Goal: Task Accomplishment & Management: Use online tool/utility

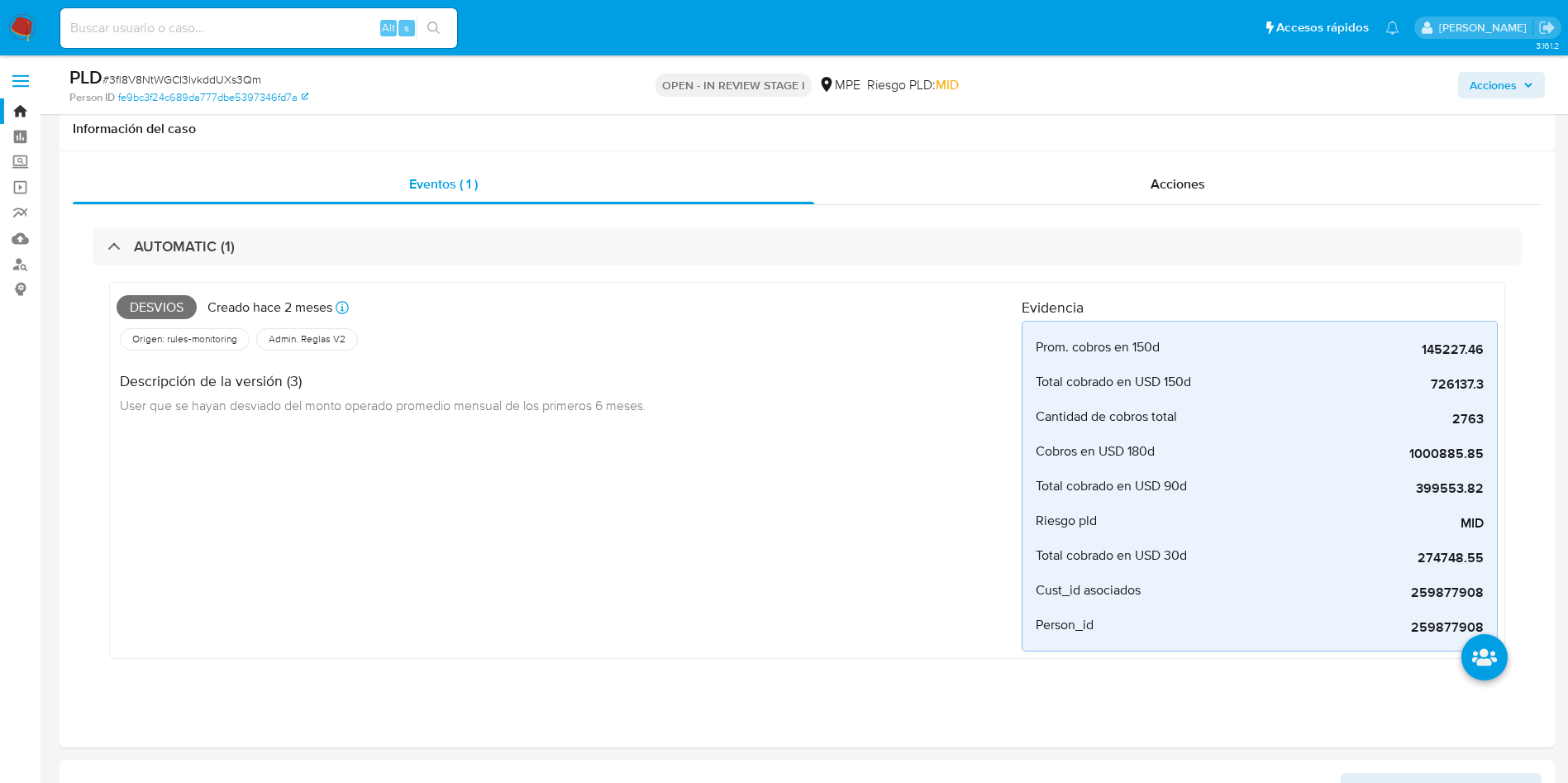
select select "10"
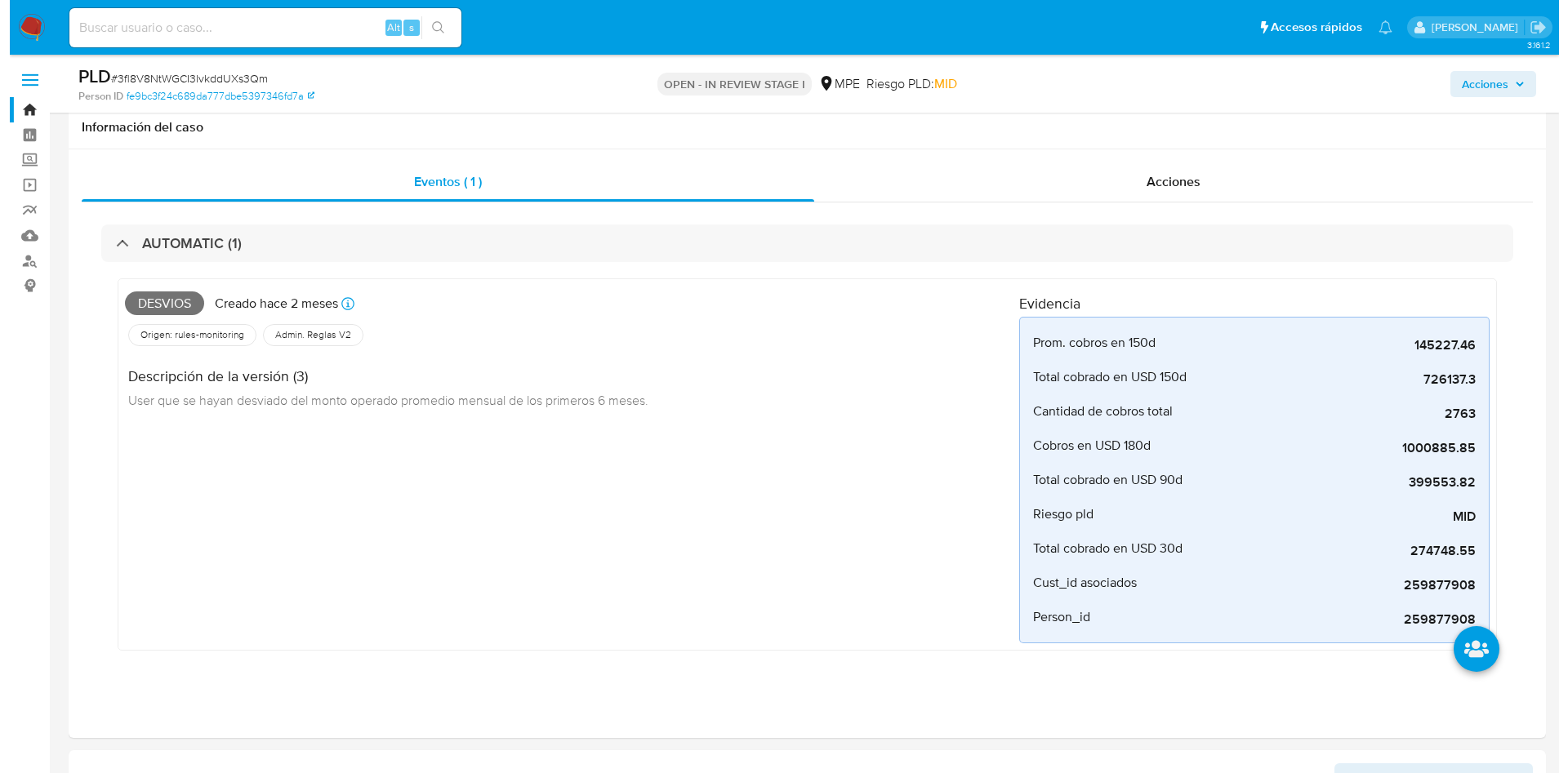
scroll to position [613, 0]
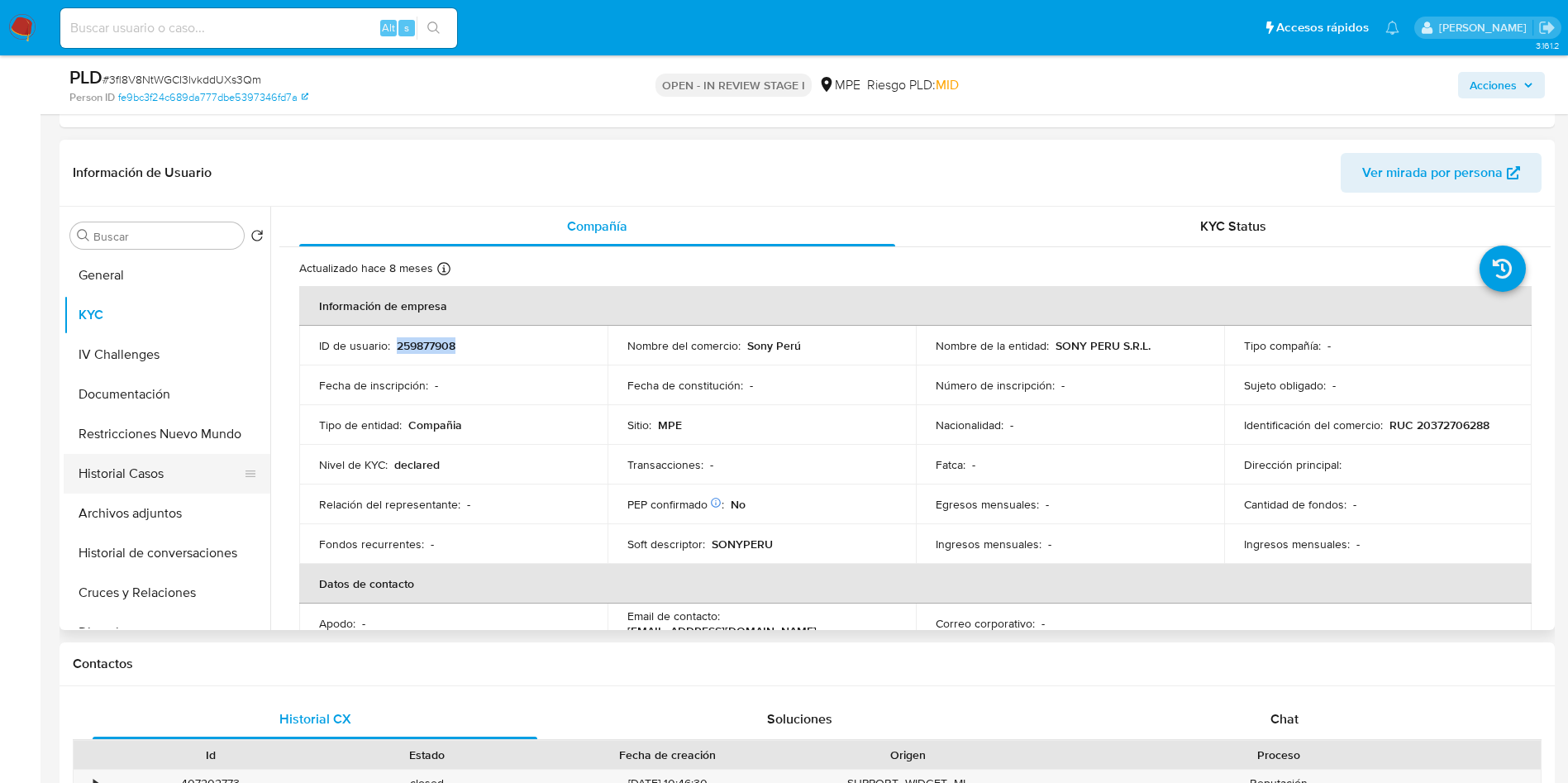
click at [130, 483] on button "Historial Casos" at bounding box center [161, 473] width 193 height 40
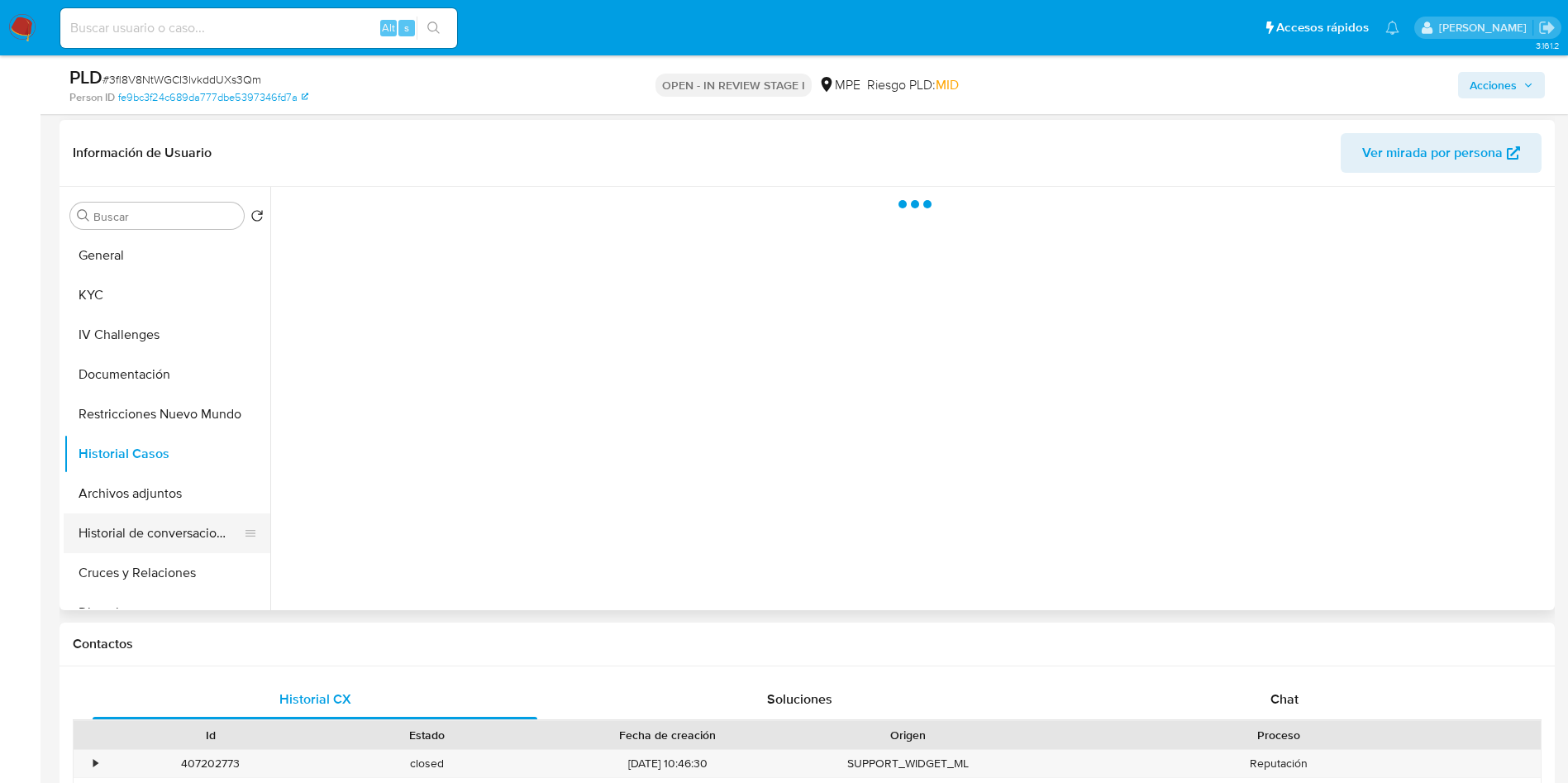
click at [145, 519] on button "Historial de conversaciones" at bounding box center [161, 533] width 193 height 40
click at [146, 500] on button "Archivos adjuntos" at bounding box center [161, 493] width 193 height 40
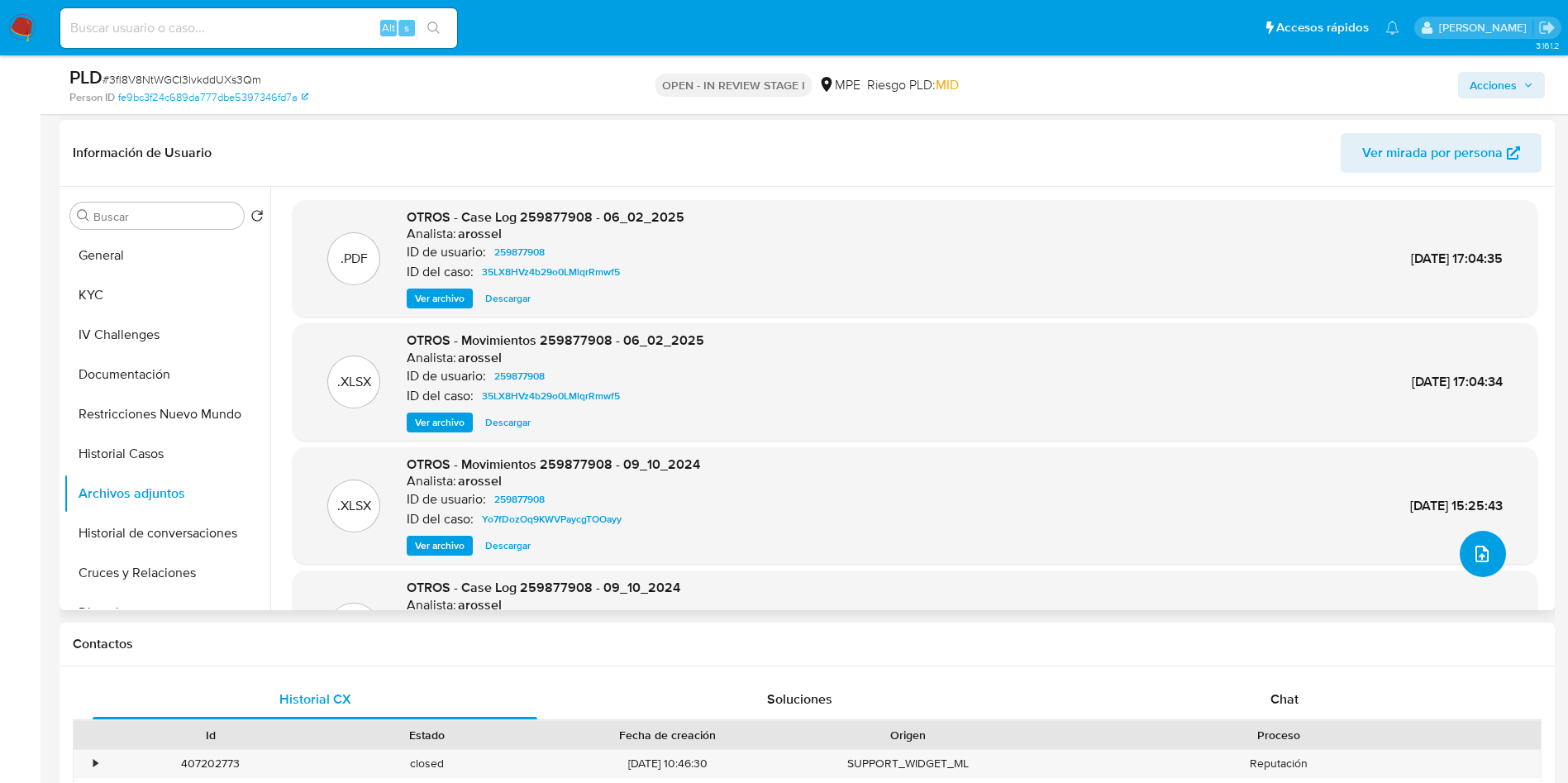
click at [1479, 557] on icon "upload-file" at bounding box center [1482, 554] width 20 height 20
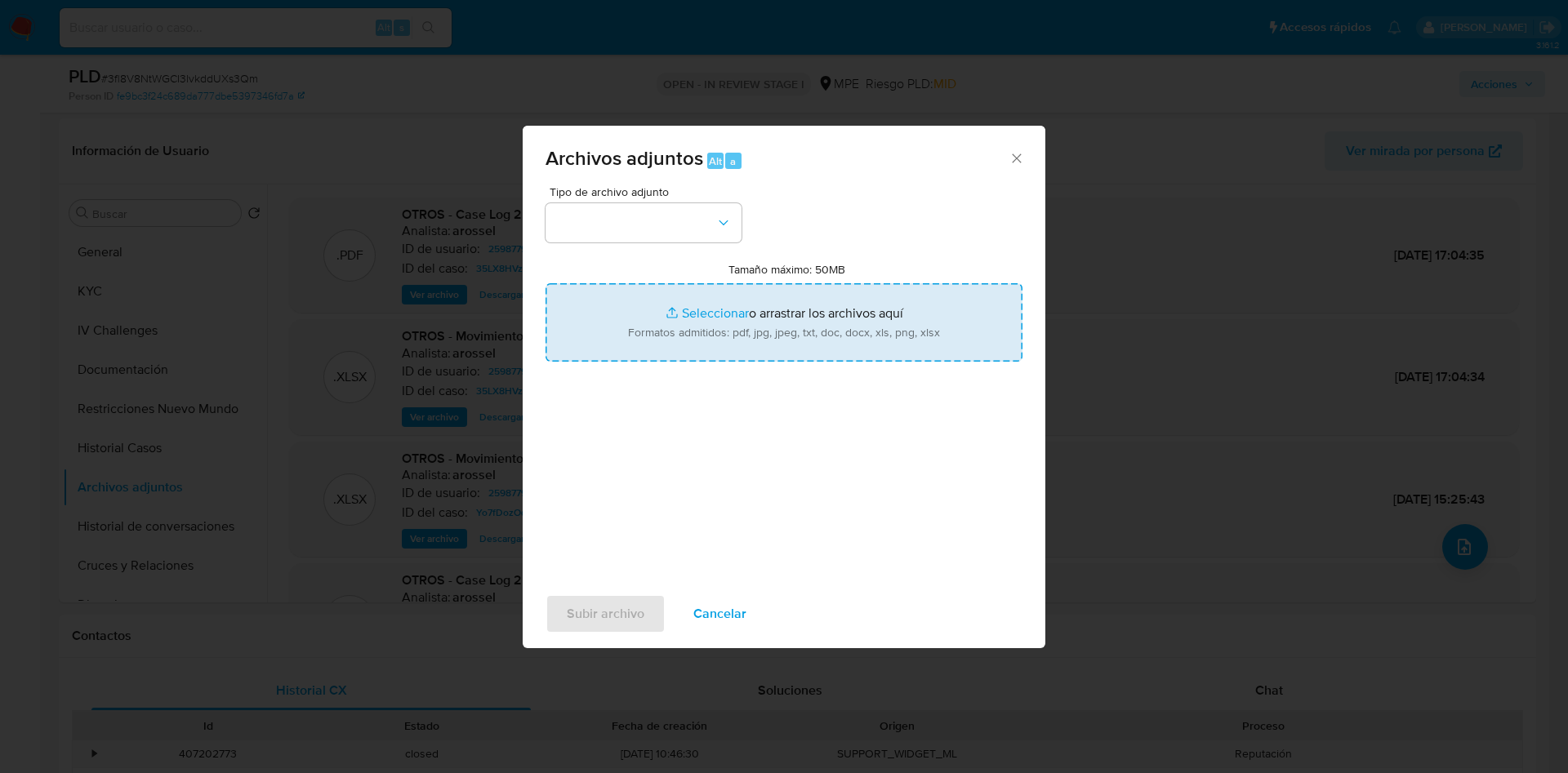
click at [927, 360] on input "Tamaño máximo: 50MB Seleccionar archivos" at bounding box center [784, 322] width 477 height 78
type input "C:\fakepath\Movimientos 259877908 - 29_09_2025.xlsx"
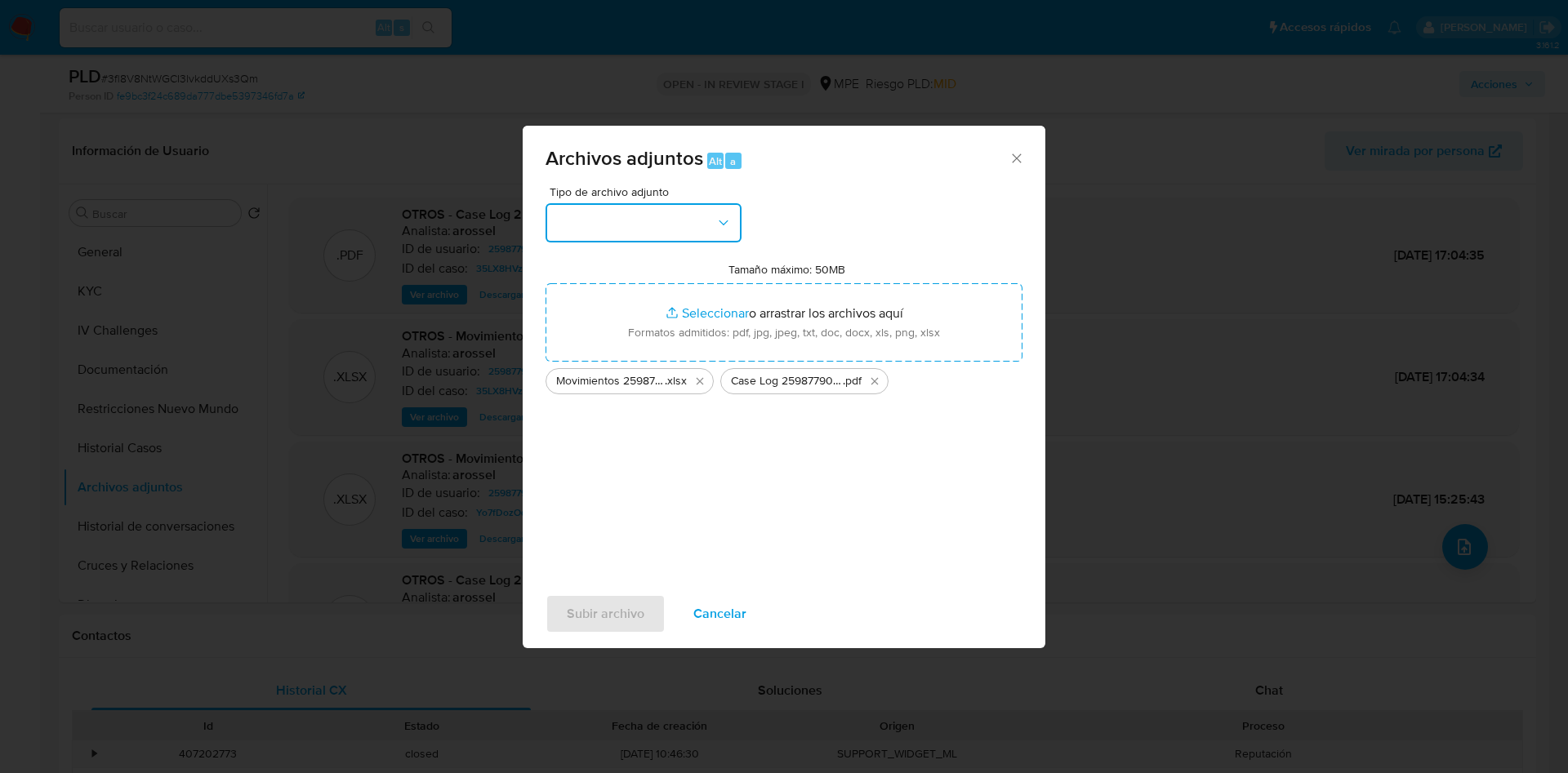
click at [660, 215] on button "button" at bounding box center [643, 223] width 196 height 39
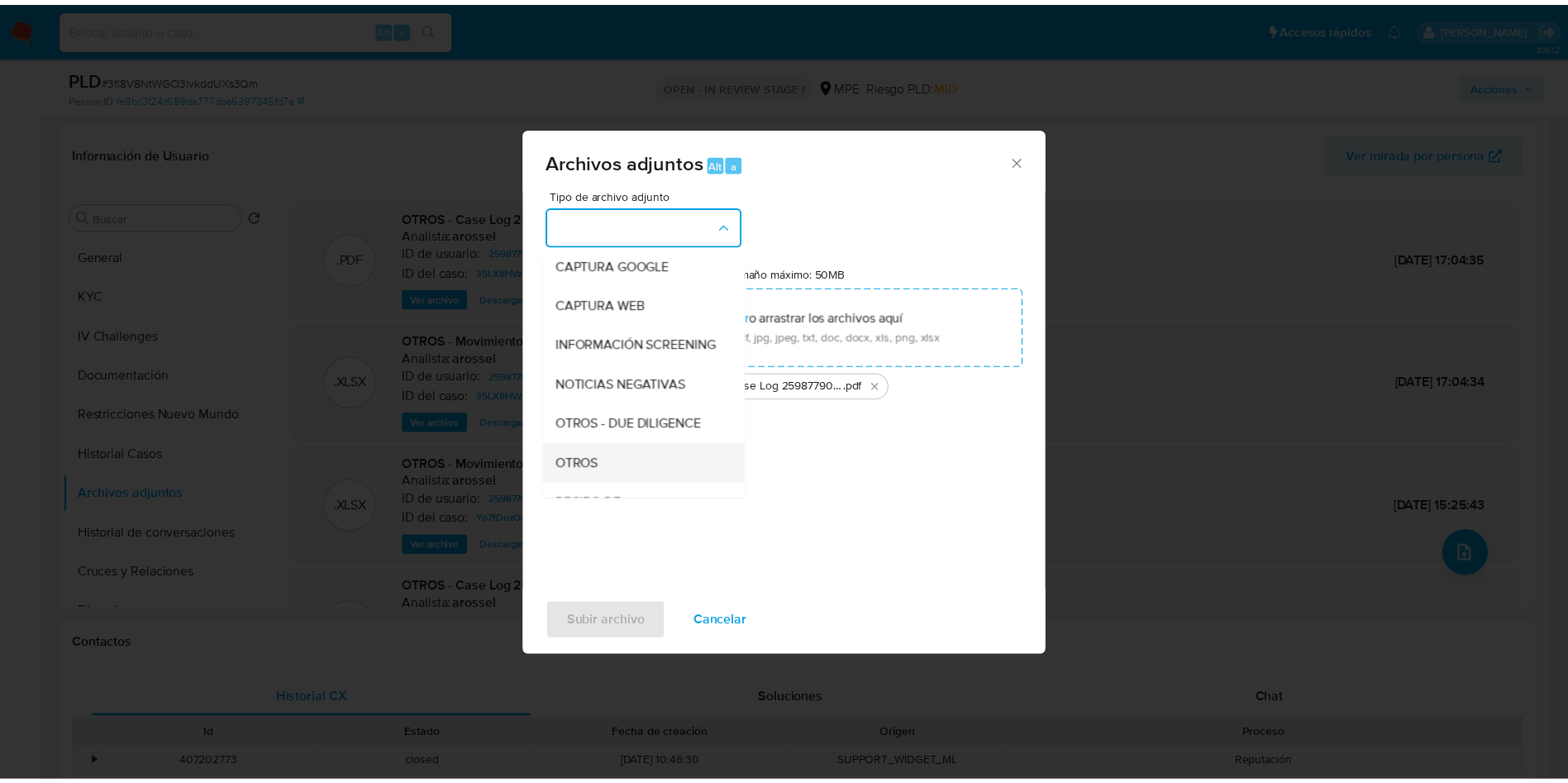
scroll to position [124, 0]
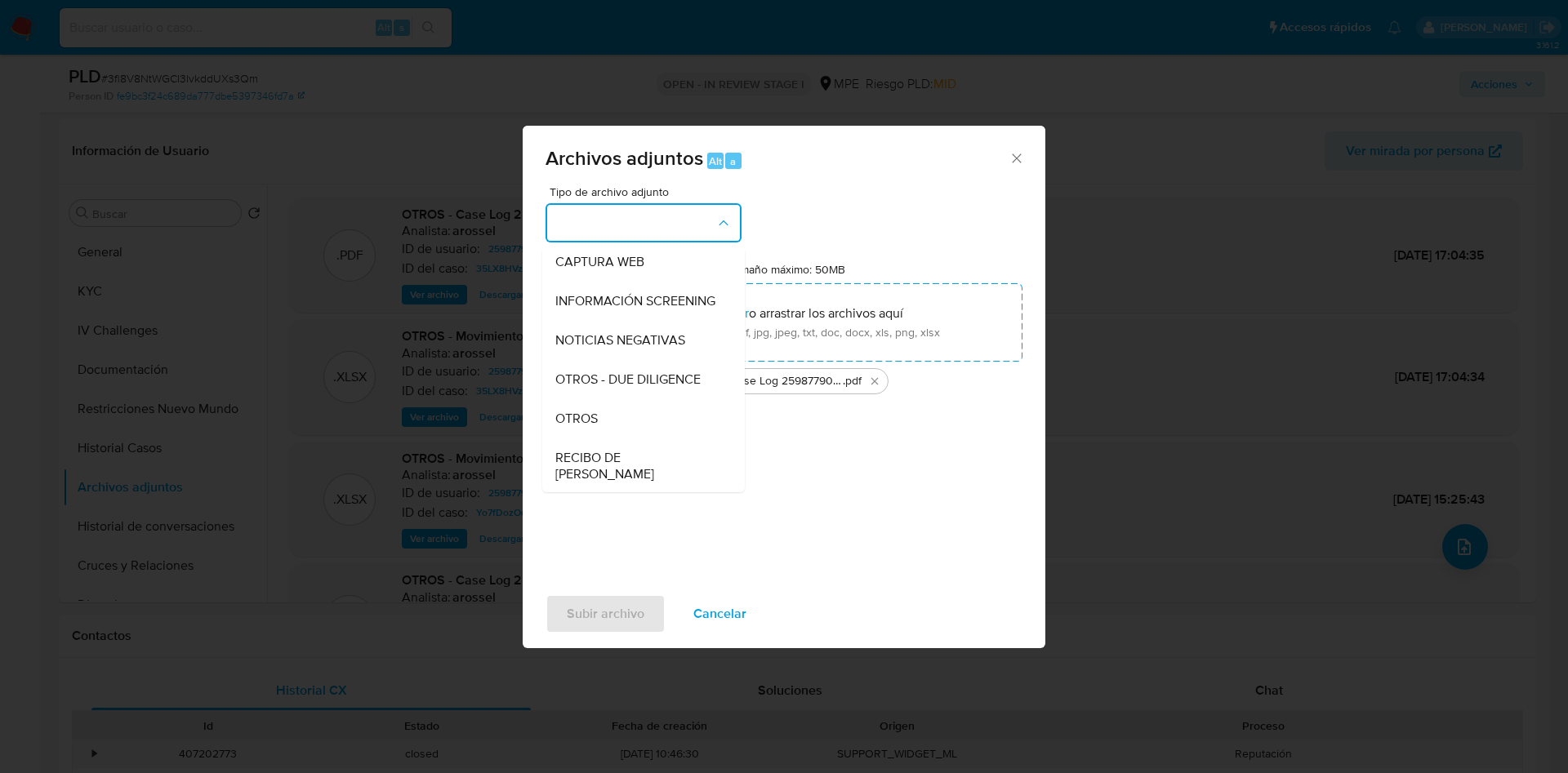
drag, startPoint x: 639, startPoint y: 429, endPoint x: 637, endPoint y: 516, distance: 87.0
click at [640, 429] on div "OTROS" at bounding box center [639, 419] width 166 height 39
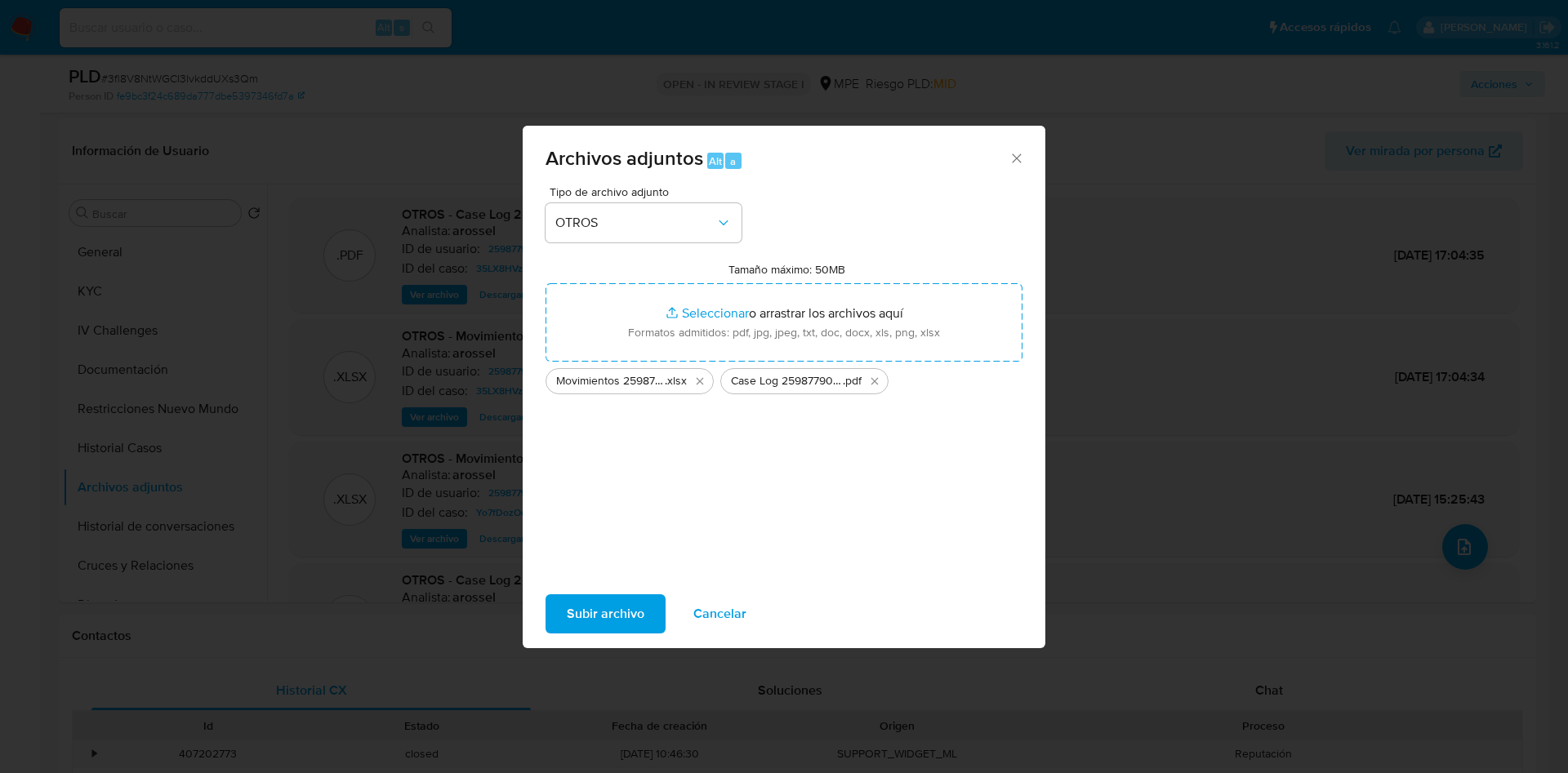
click at [632, 614] on span "Subir archivo" at bounding box center [606, 614] width 78 height 36
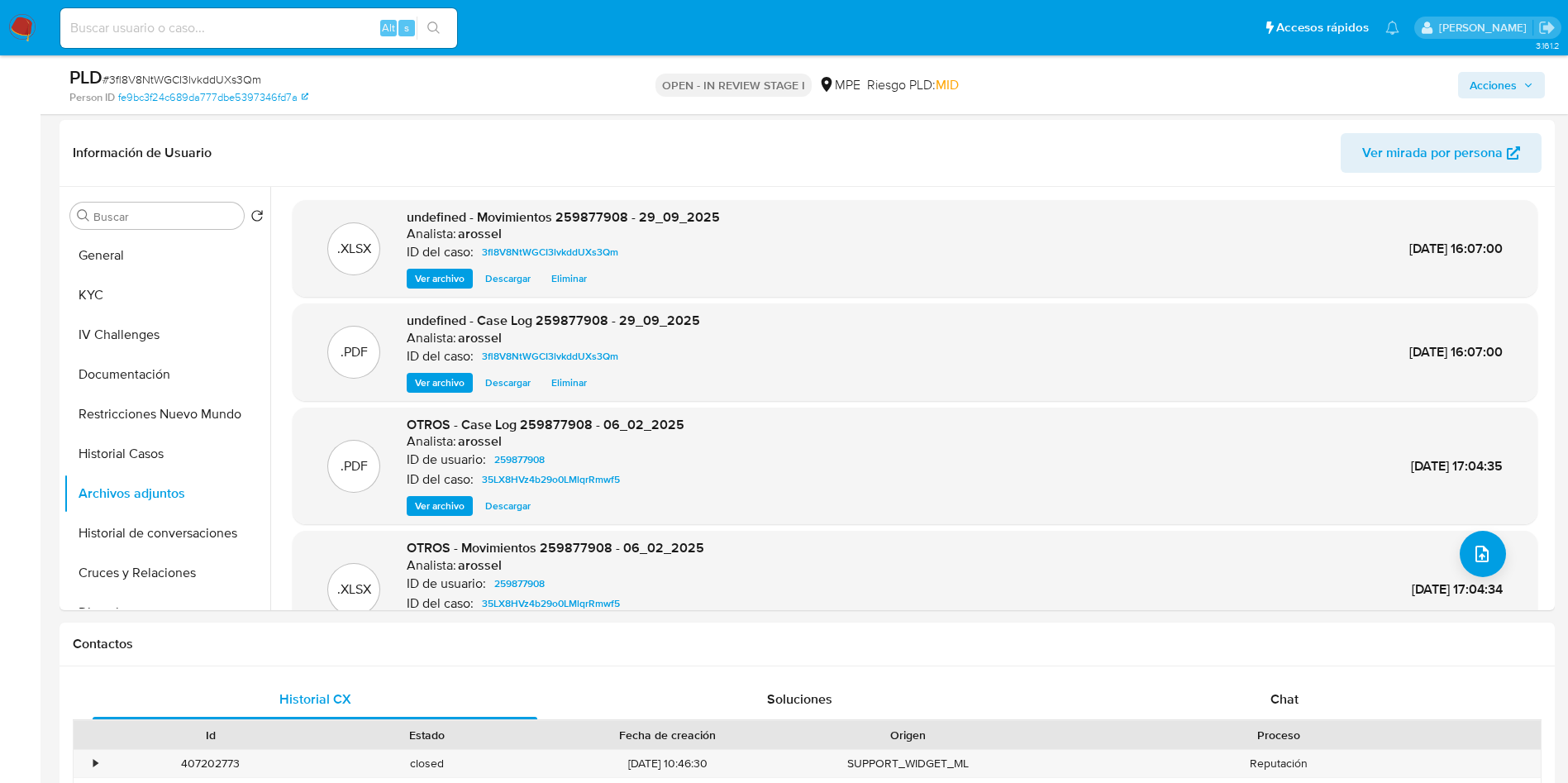
click at [1492, 77] on span "Acciones" at bounding box center [1493, 85] width 47 height 26
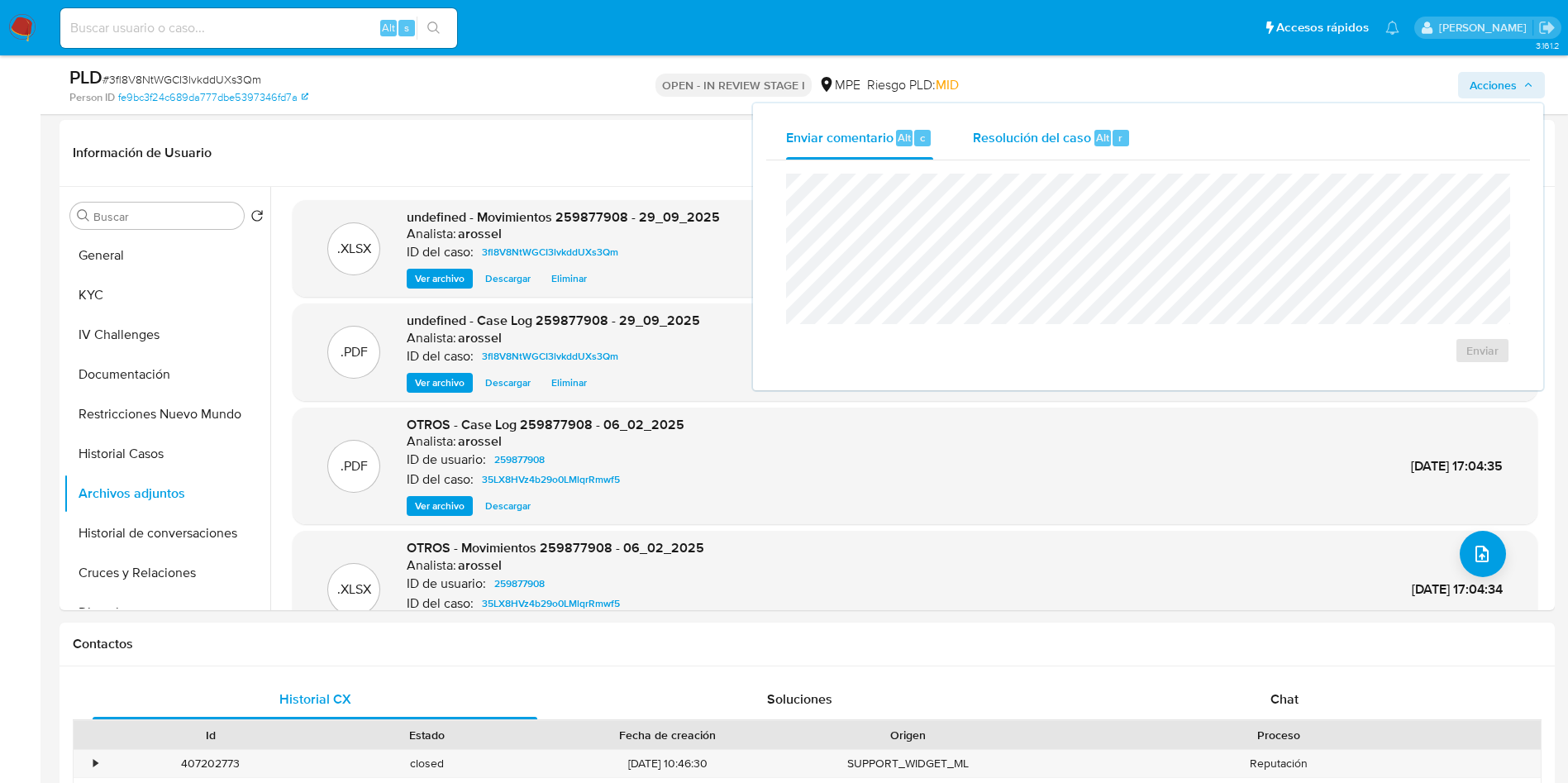
click at [1114, 135] on div "r" at bounding box center [1121, 138] width 17 height 17
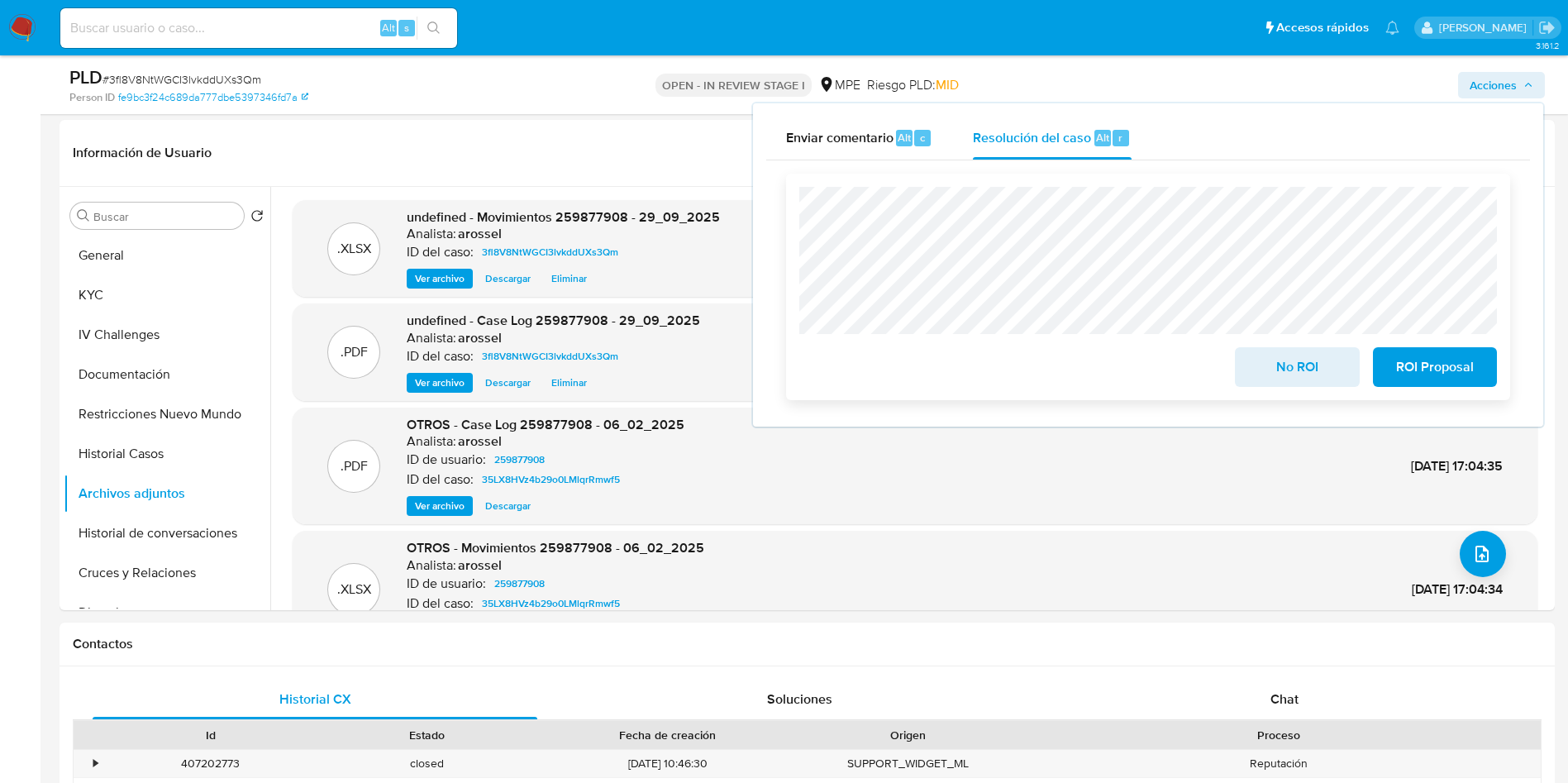
click at [1290, 381] on span "No ROI" at bounding box center [1297, 367] width 81 height 36
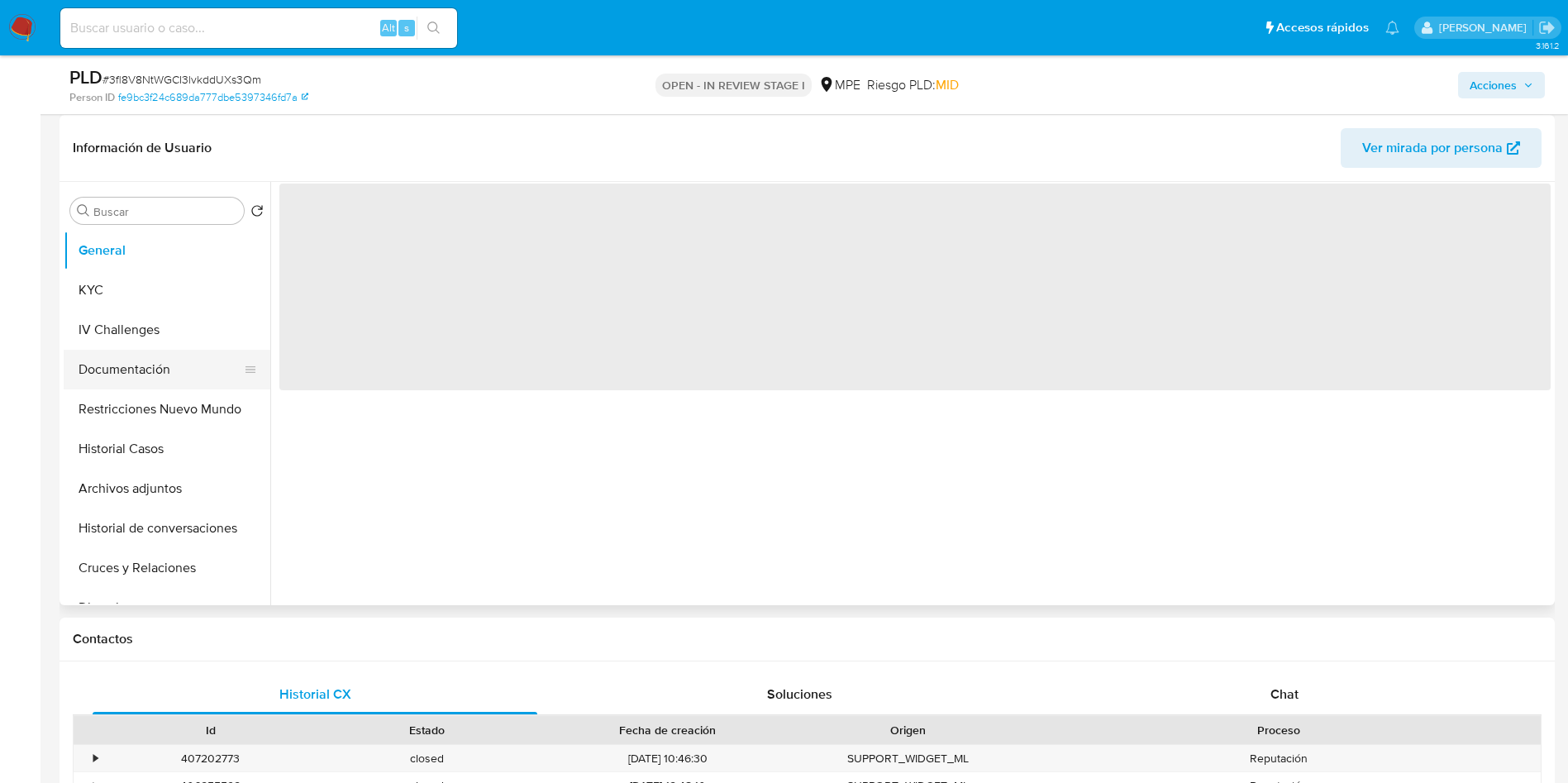
scroll to position [248, 0]
click at [187, 279] on button "KYC" at bounding box center [161, 289] width 193 height 40
select select "10"
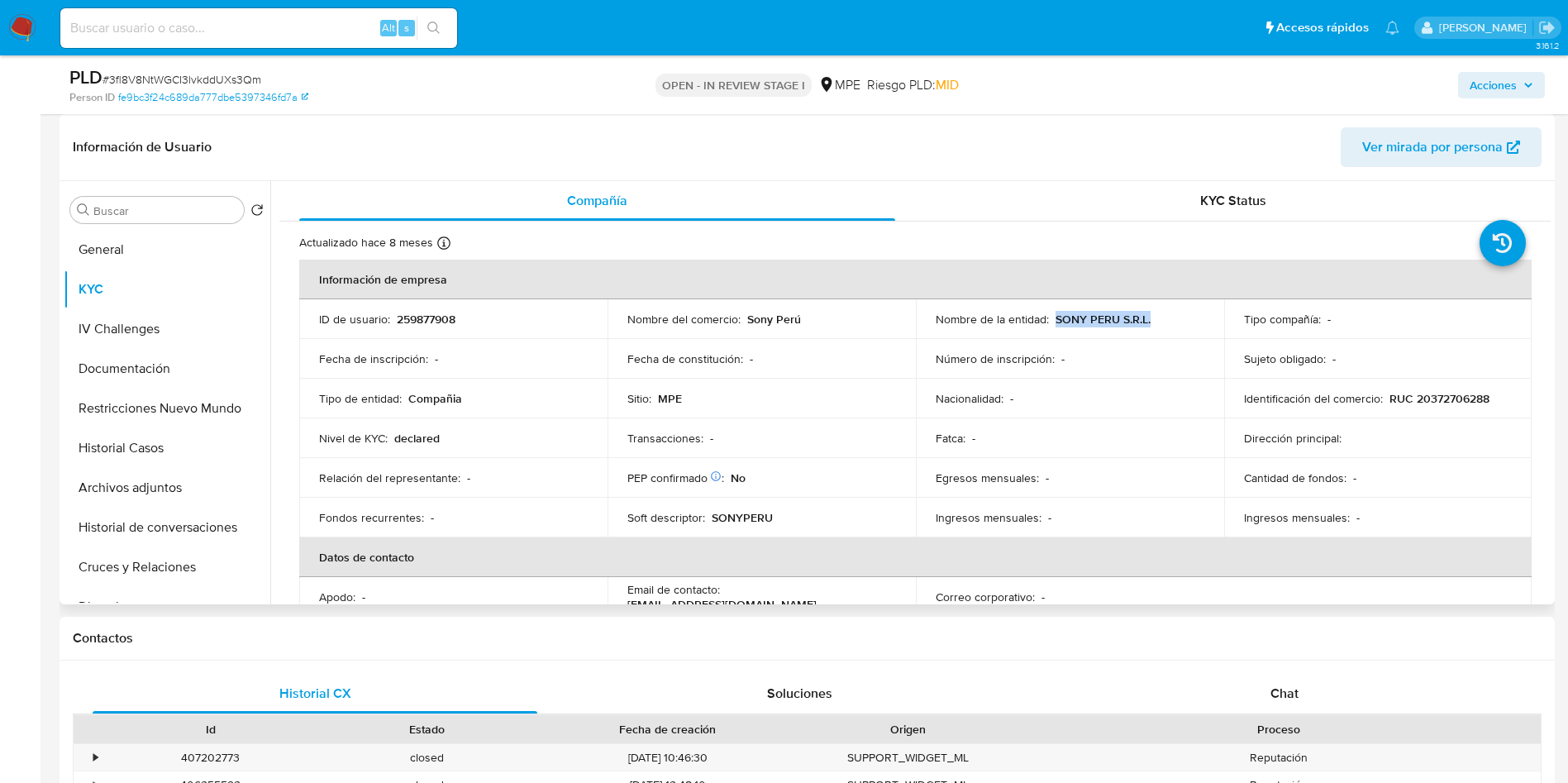
drag, startPoint x: 1054, startPoint y: 323, endPoint x: 1157, endPoint y: 319, distance: 103.1
click at [1157, 319] on div "Nombre de la entidad : SONY PERU S.R.L." at bounding box center [1070, 319] width 268 height 15
copy p "SONY PERU S.R.L."
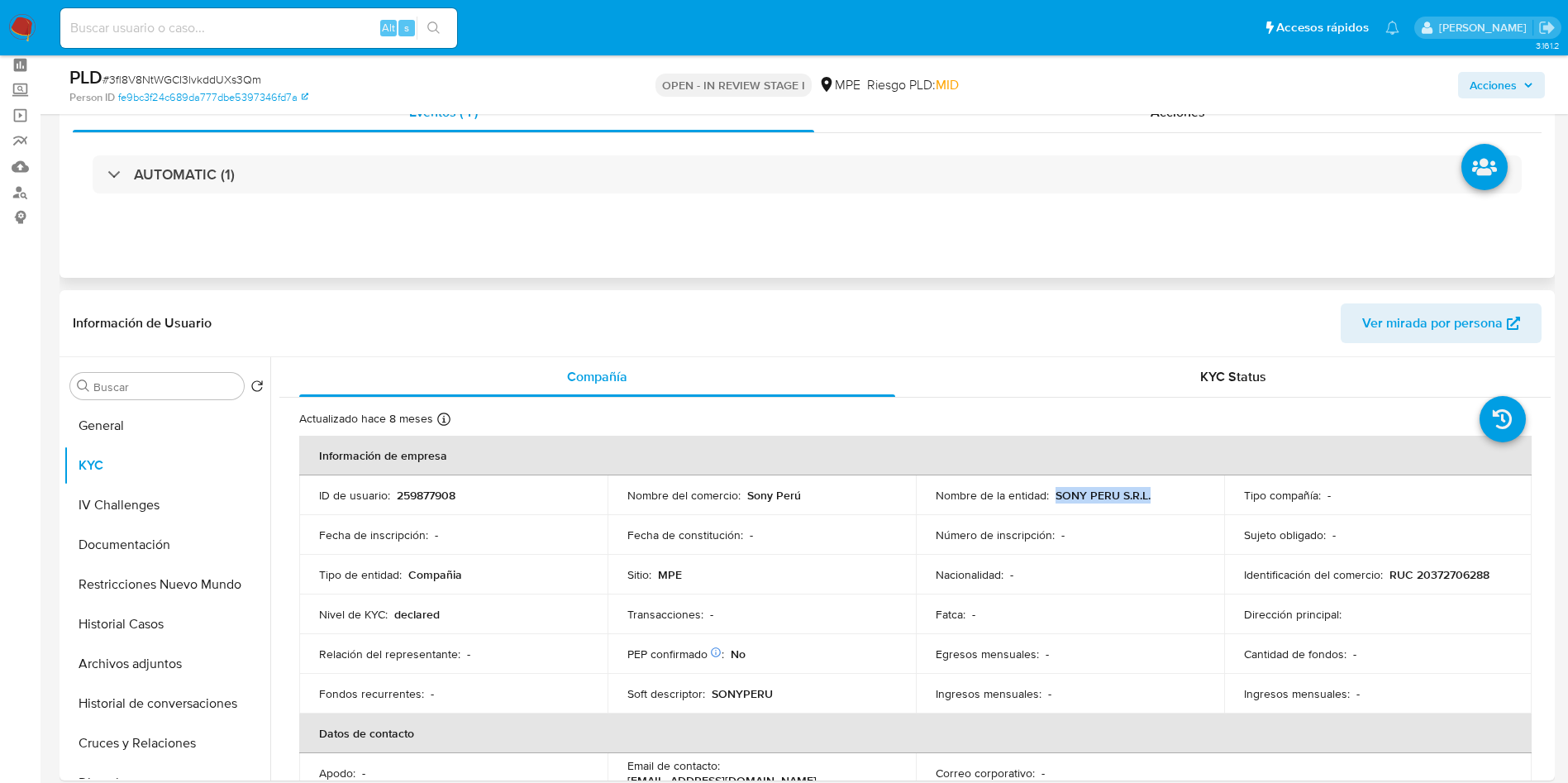
scroll to position [0, 0]
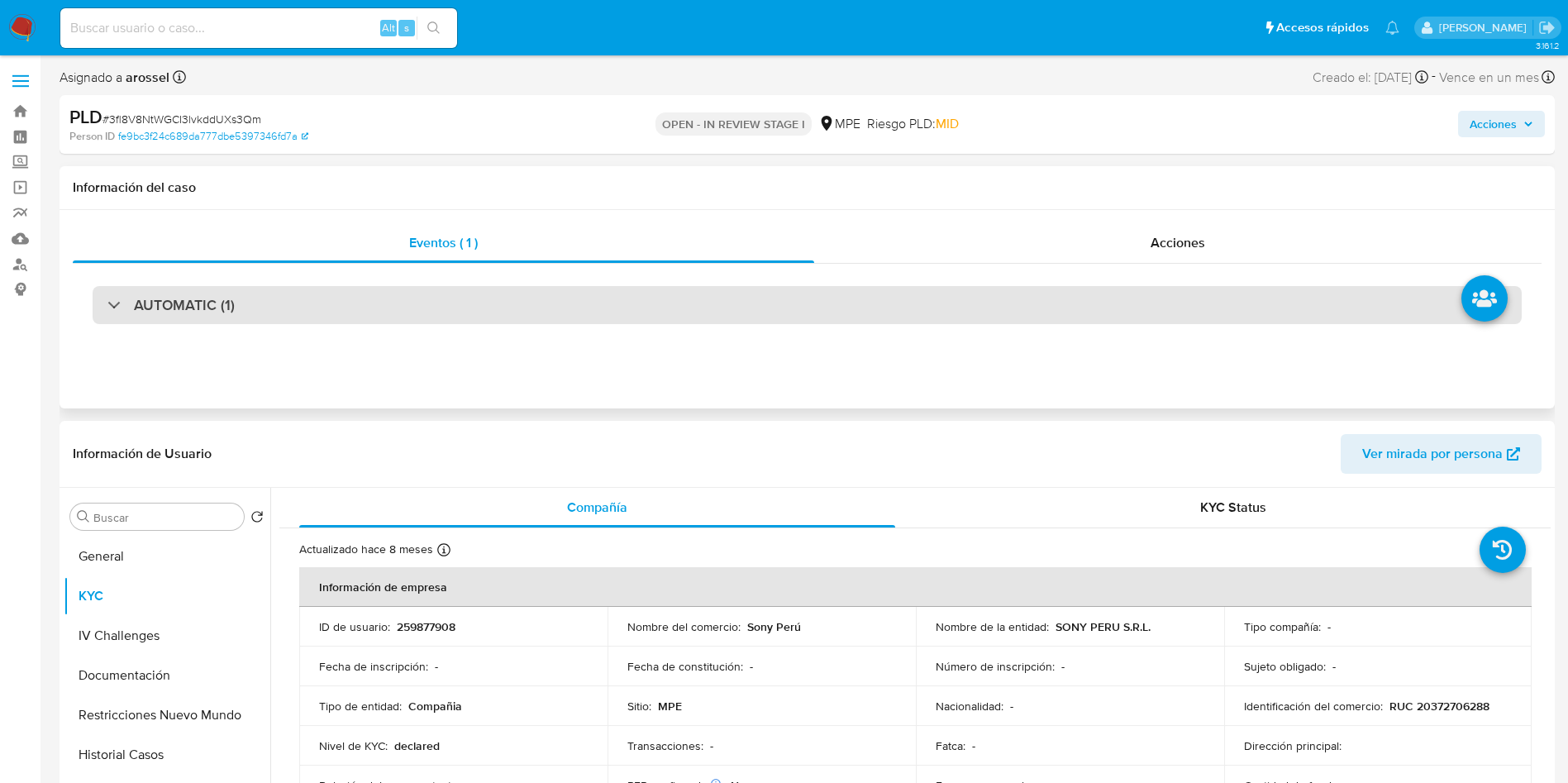
click at [323, 299] on div "AUTOMATIC (1)" at bounding box center [807, 305] width 1429 height 38
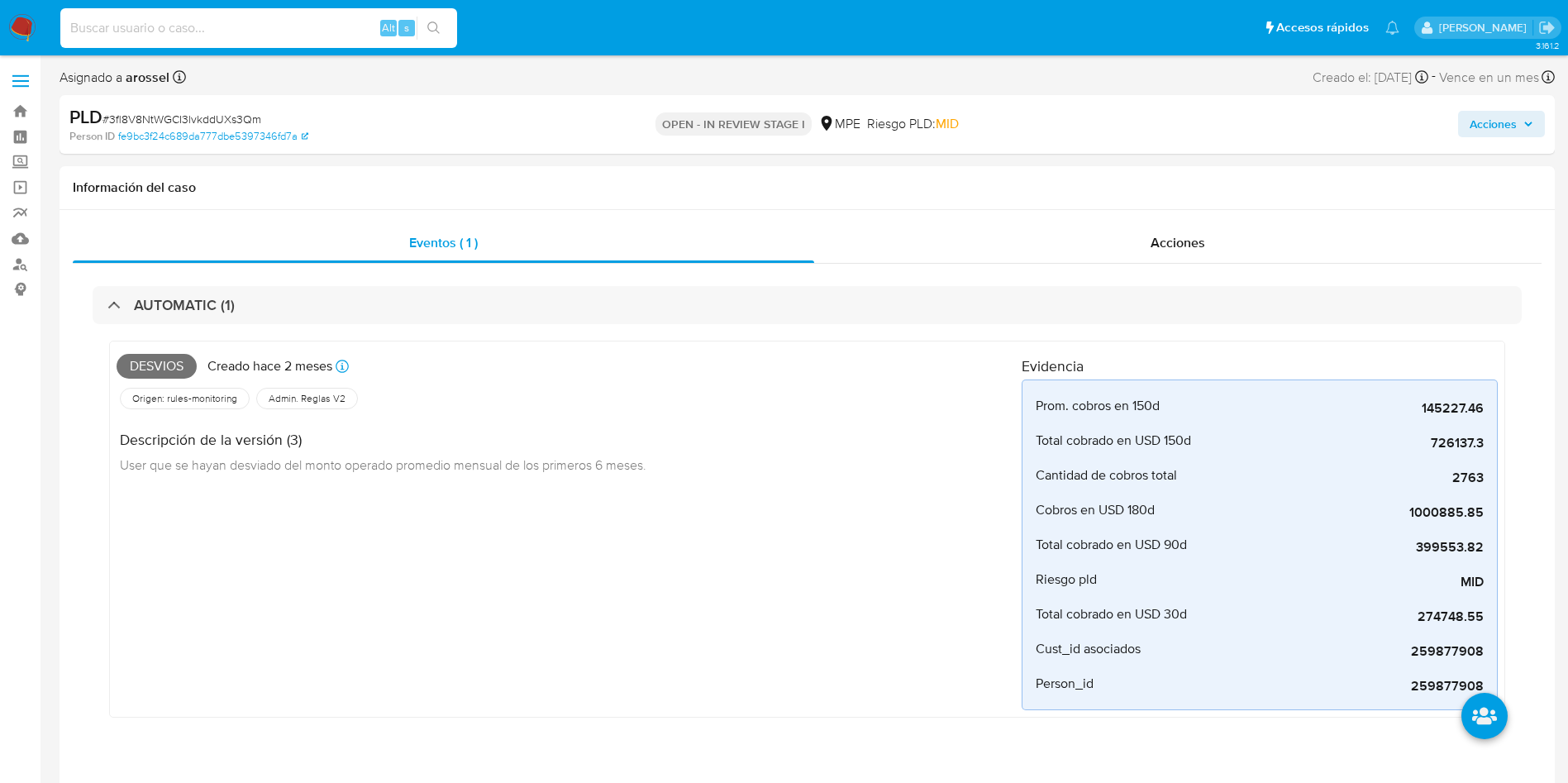
click at [223, 36] on input at bounding box center [259, 28] width 397 height 21
click at [1179, 226] on div "Acciones" at bounding box center [1178, 242] width 727 height 40
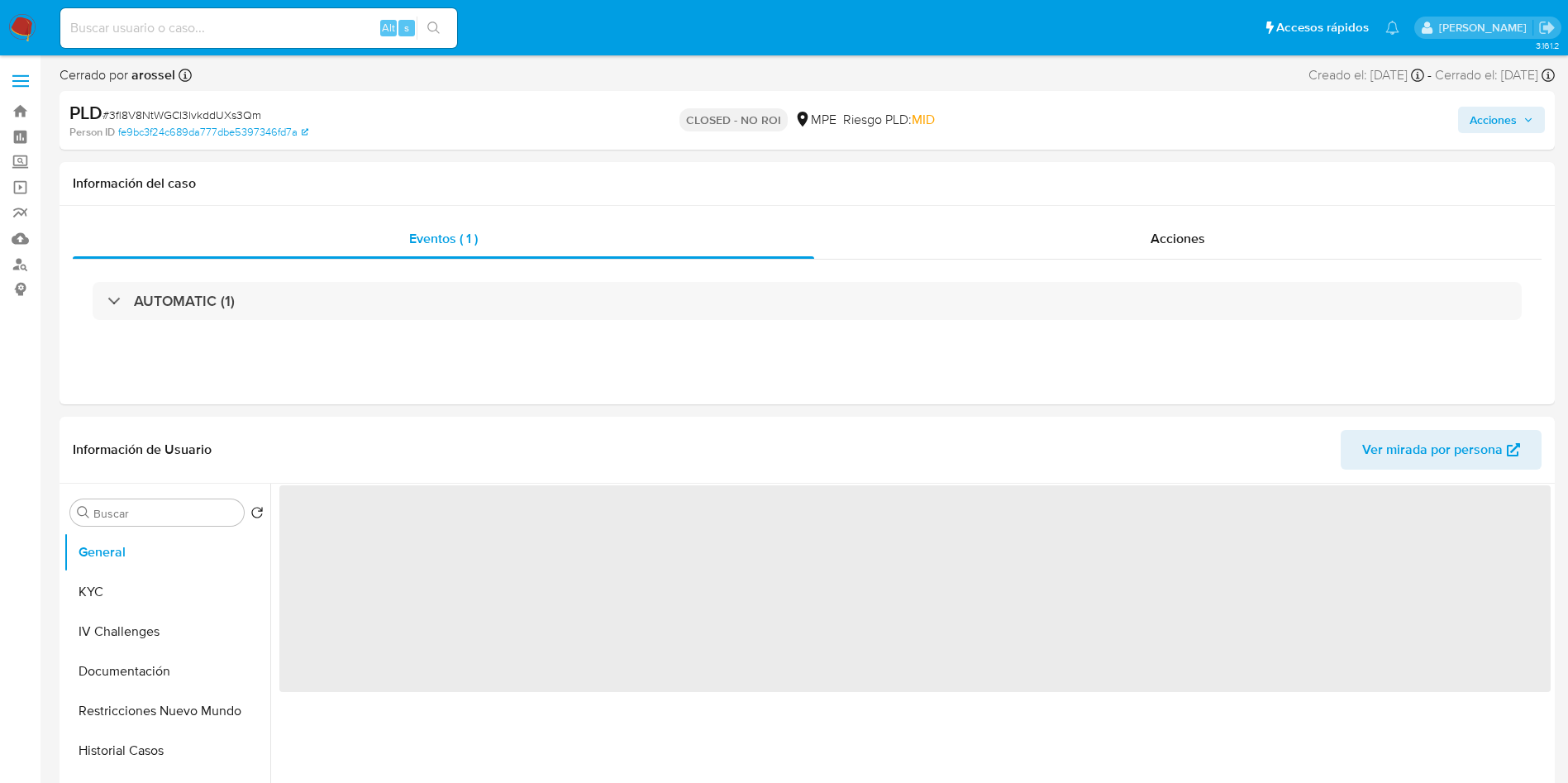
select select "10"
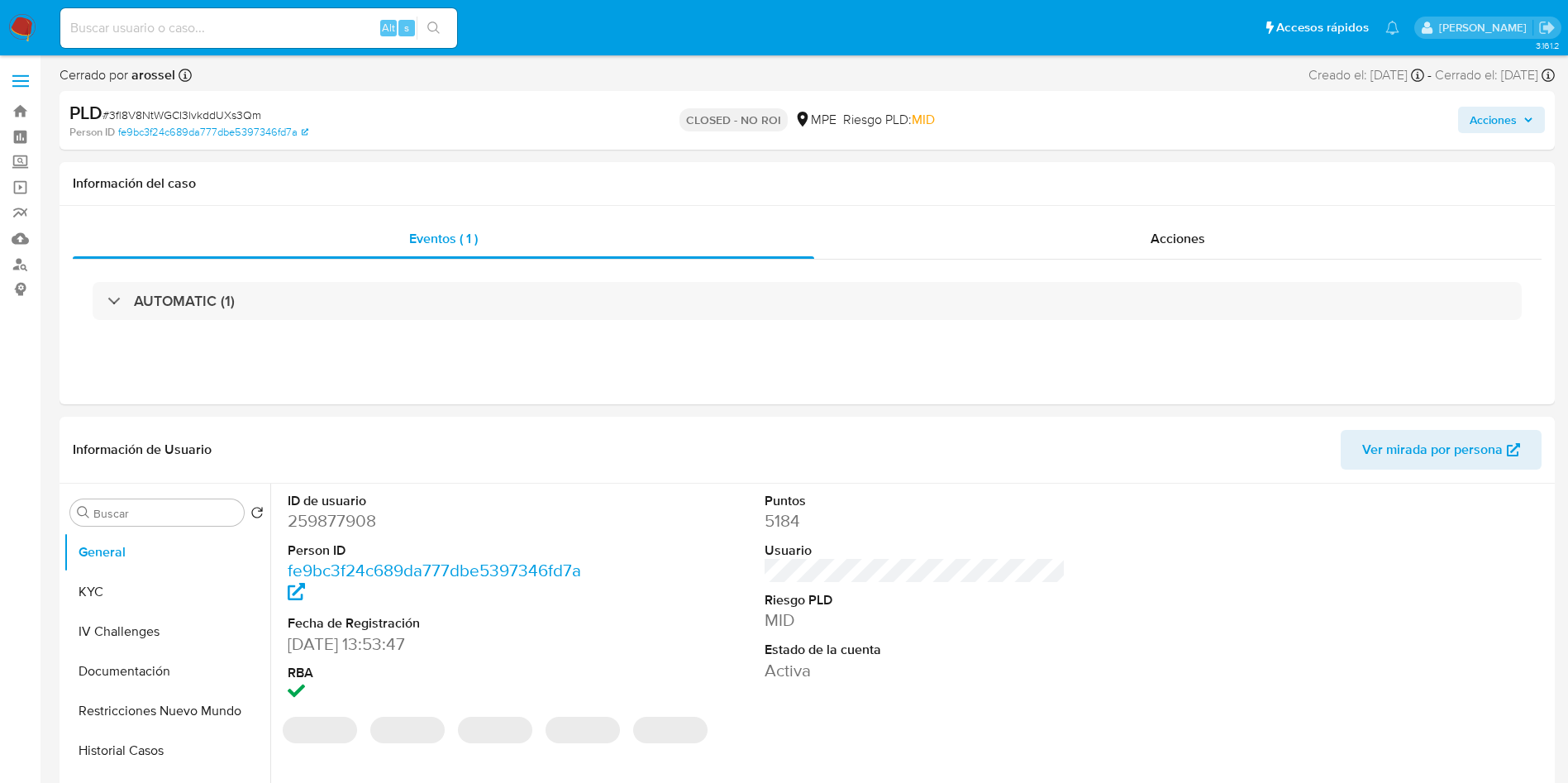
click at [276, 36] on input at bounding box center [259, 28] width 397 height 21
paste input "hLslGnI9zcetDHD51YkLwXgc"
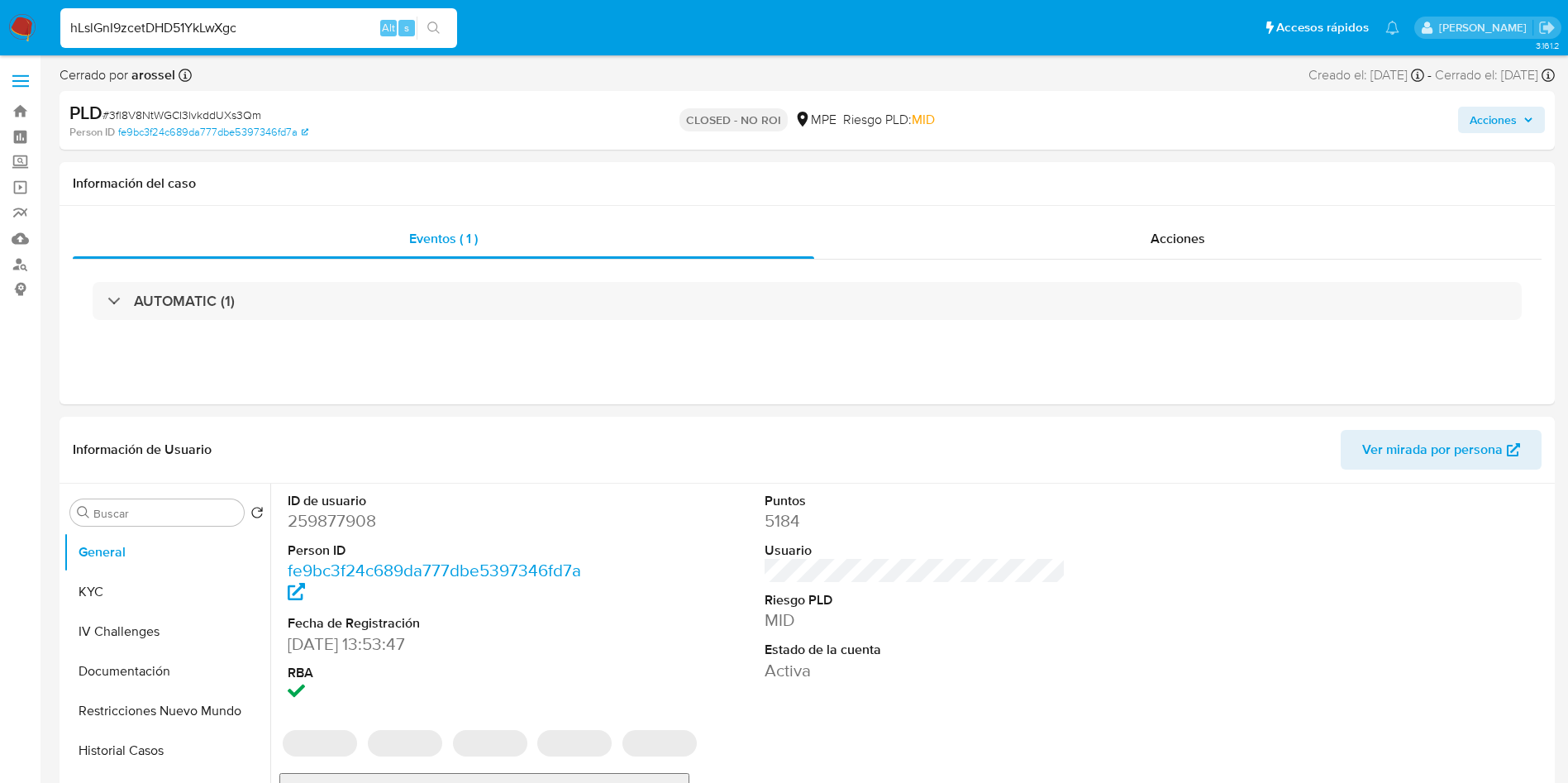
type input "hLslGnI9zcetDHD51YkLwXgc"
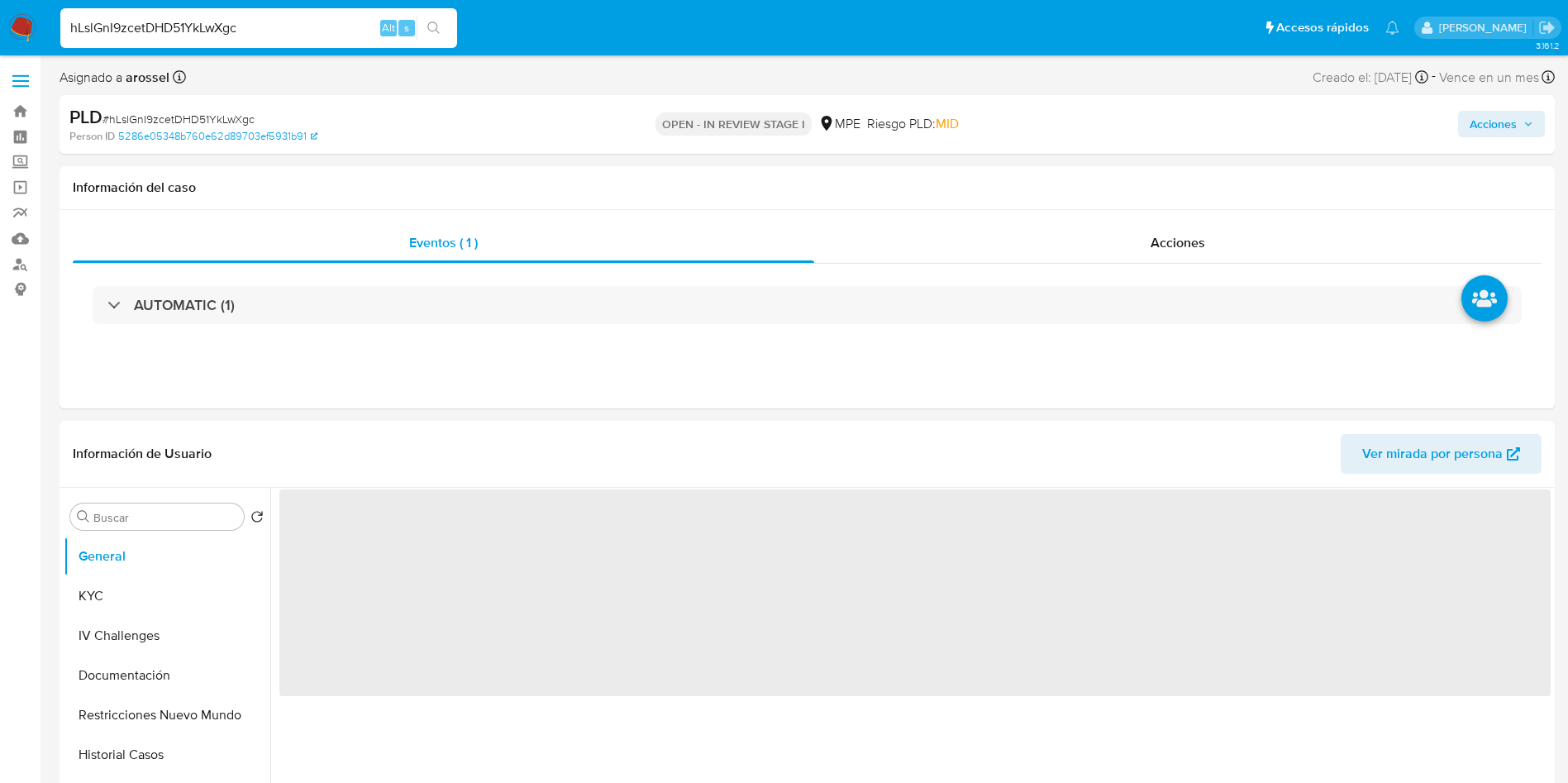
select select "10"
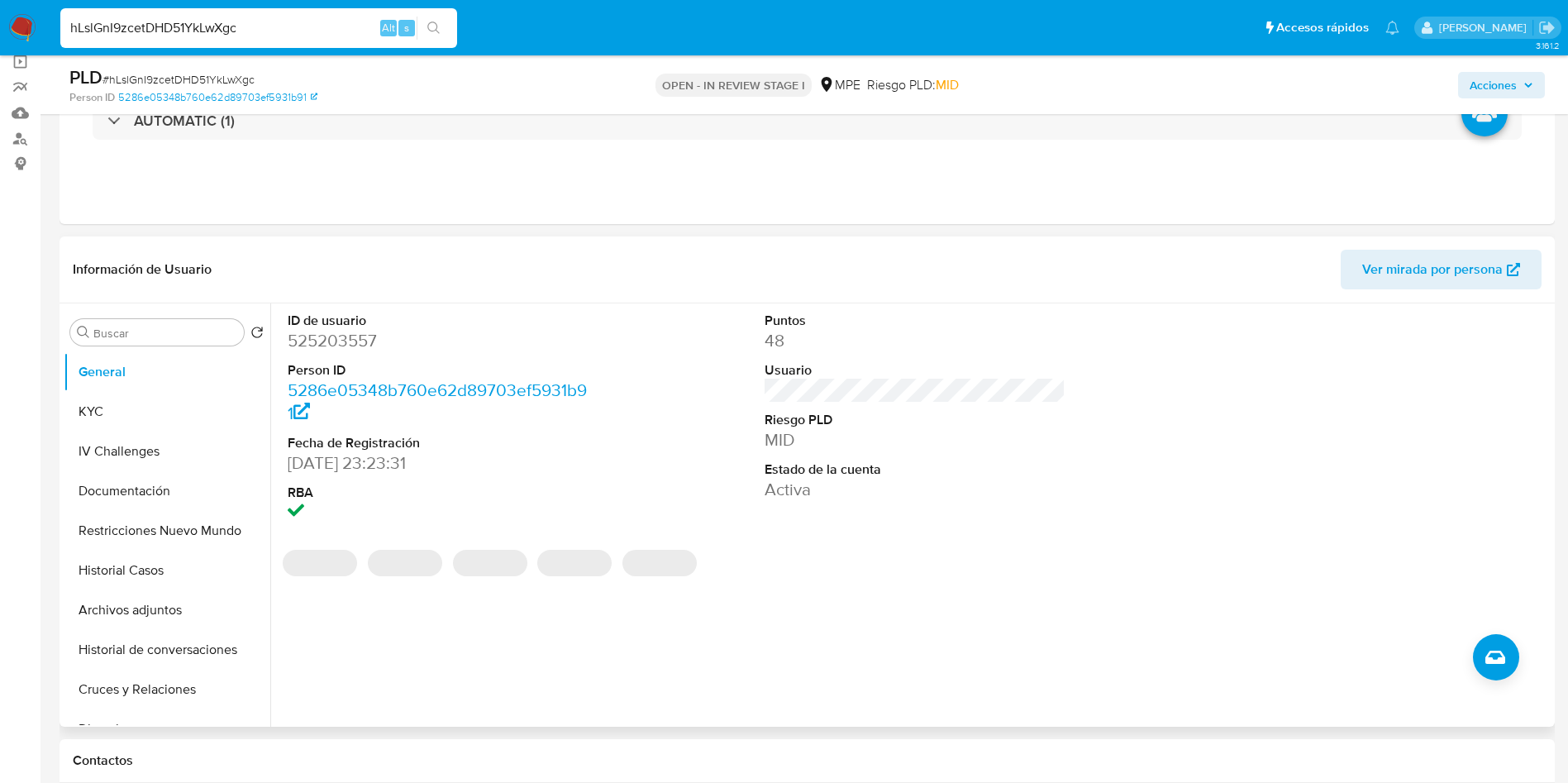
scroll to position [248, 0]
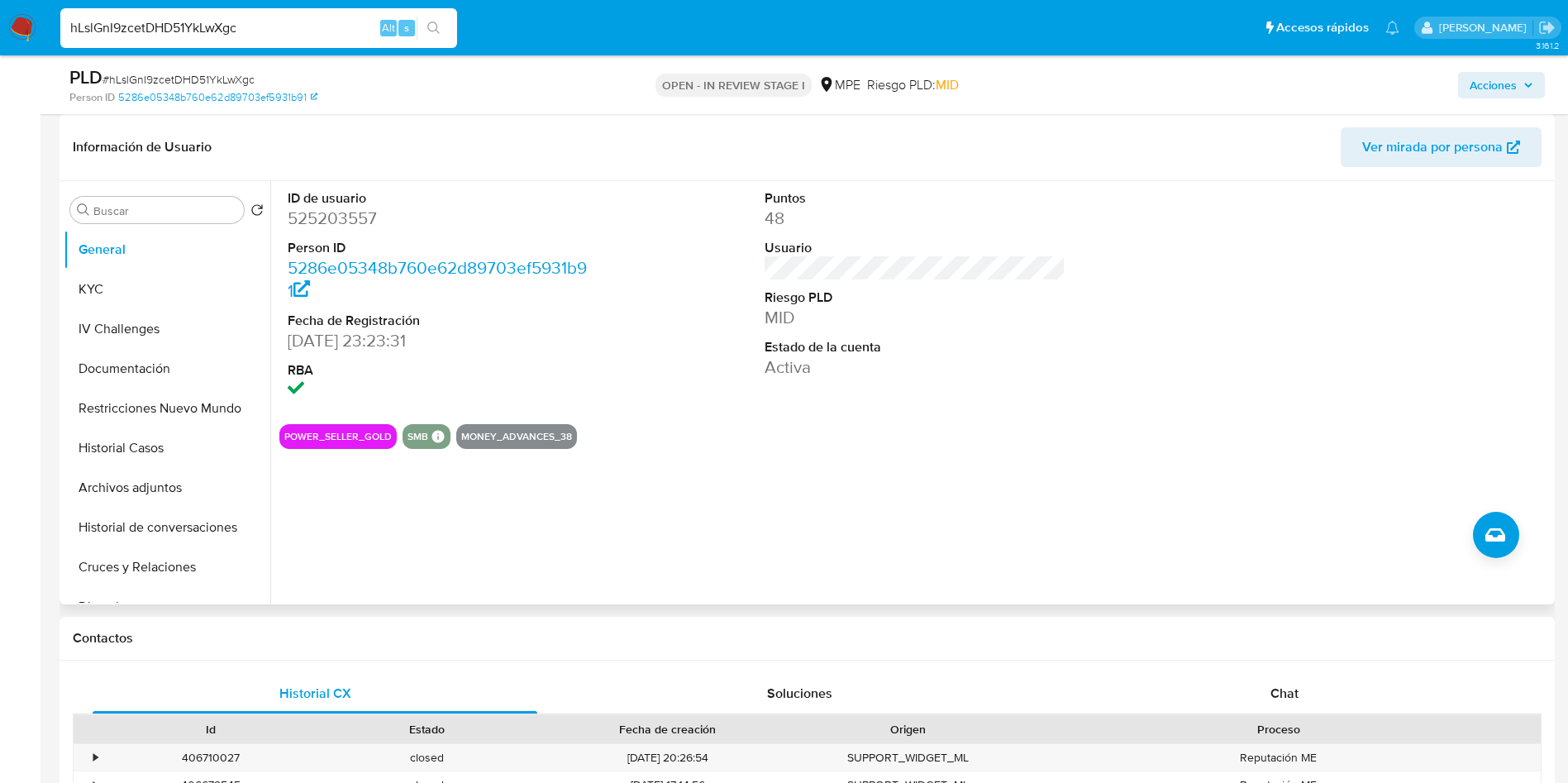
click at [1438, 127] on span "Ver mirada por persona" at bounding box center [1433, 147] width 140 height 40
click at [147, 454] on button "Historial Casos" at bounding box center [161, 448] width 193 height 40
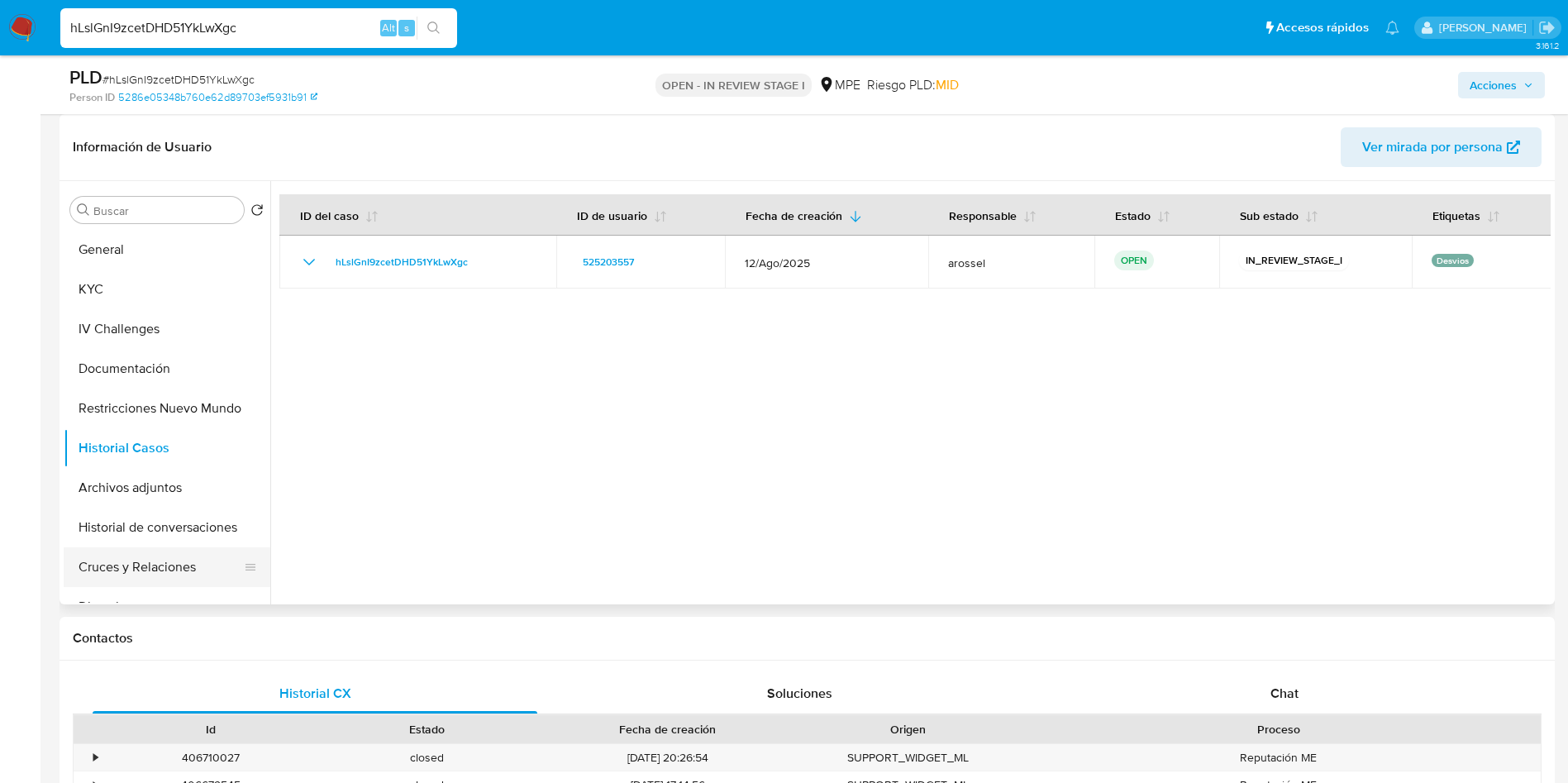
click at [130, 564] on button "Cruces y Relaciones" at bounding box center [161, 567] width 193 height 40
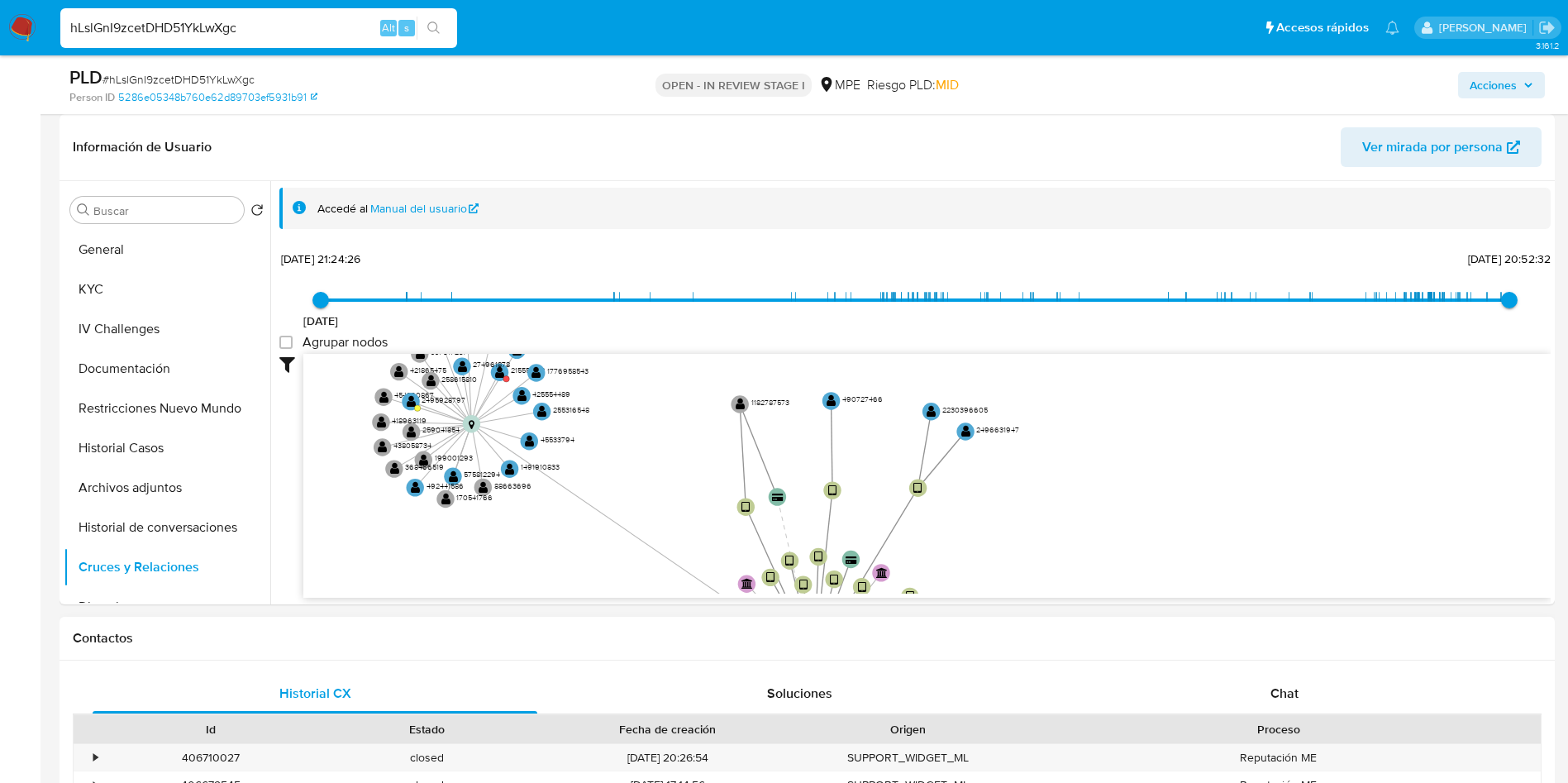
drag, startPoint x: 759, startPoint y: 460, endPoint x: 495, endPoint y: 622, distance: 309.7
click at [155, 219] on div "Buscar" at bounding box center [157, 210] width 174 height 26
click at [161, 236] on button "General" at bounding box center [161, 249] width 193 height 40
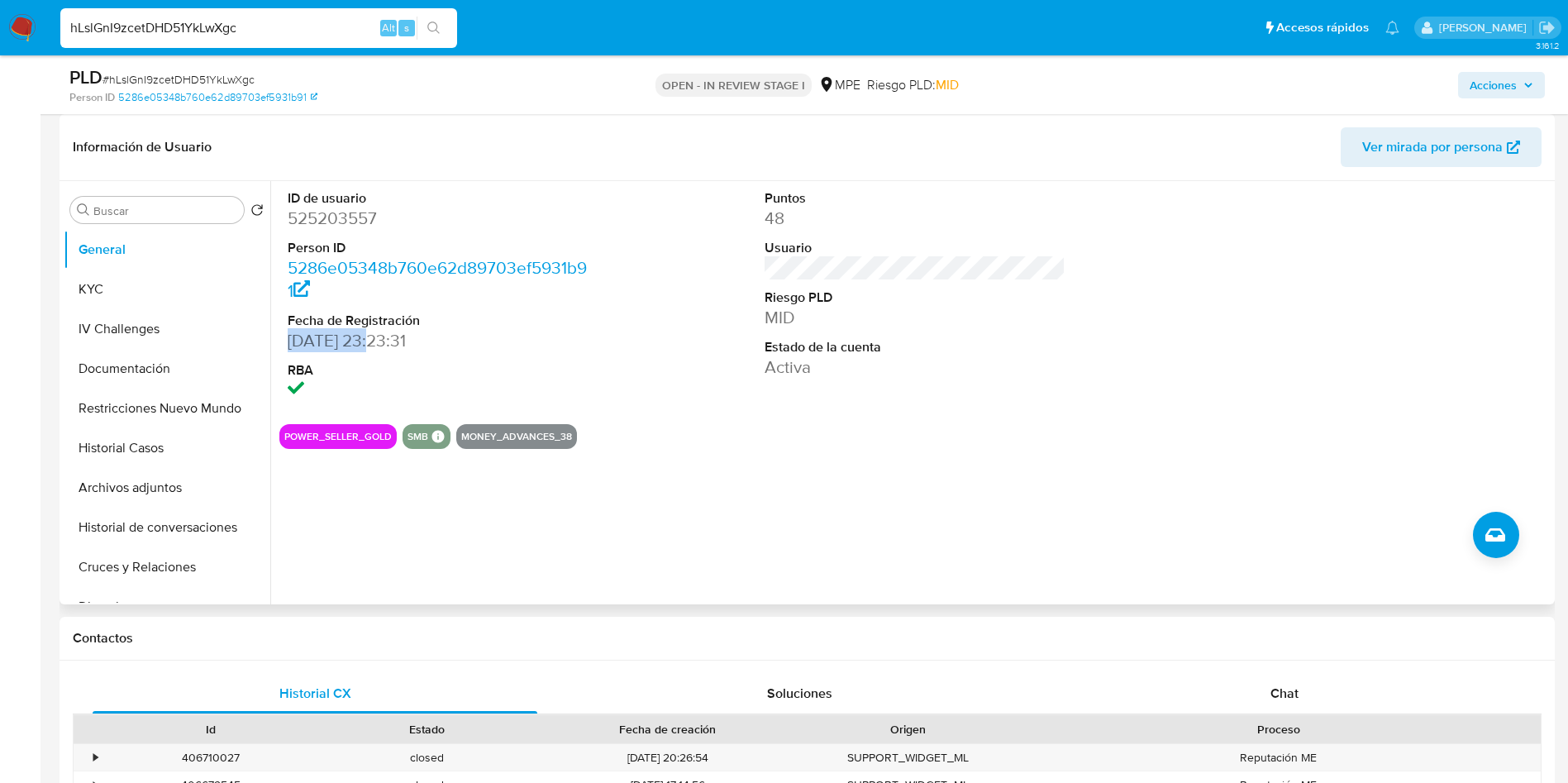
drag, startPoint x: 289, startPoint y: 345, endPoint x: 371, endPoint y: 341, distance: 82.1
click at [371, 341] on dd "16/06/2020 23:23:31" at bounding box center [439, 341] width 302 height 23
copy dd "16/06/2020"
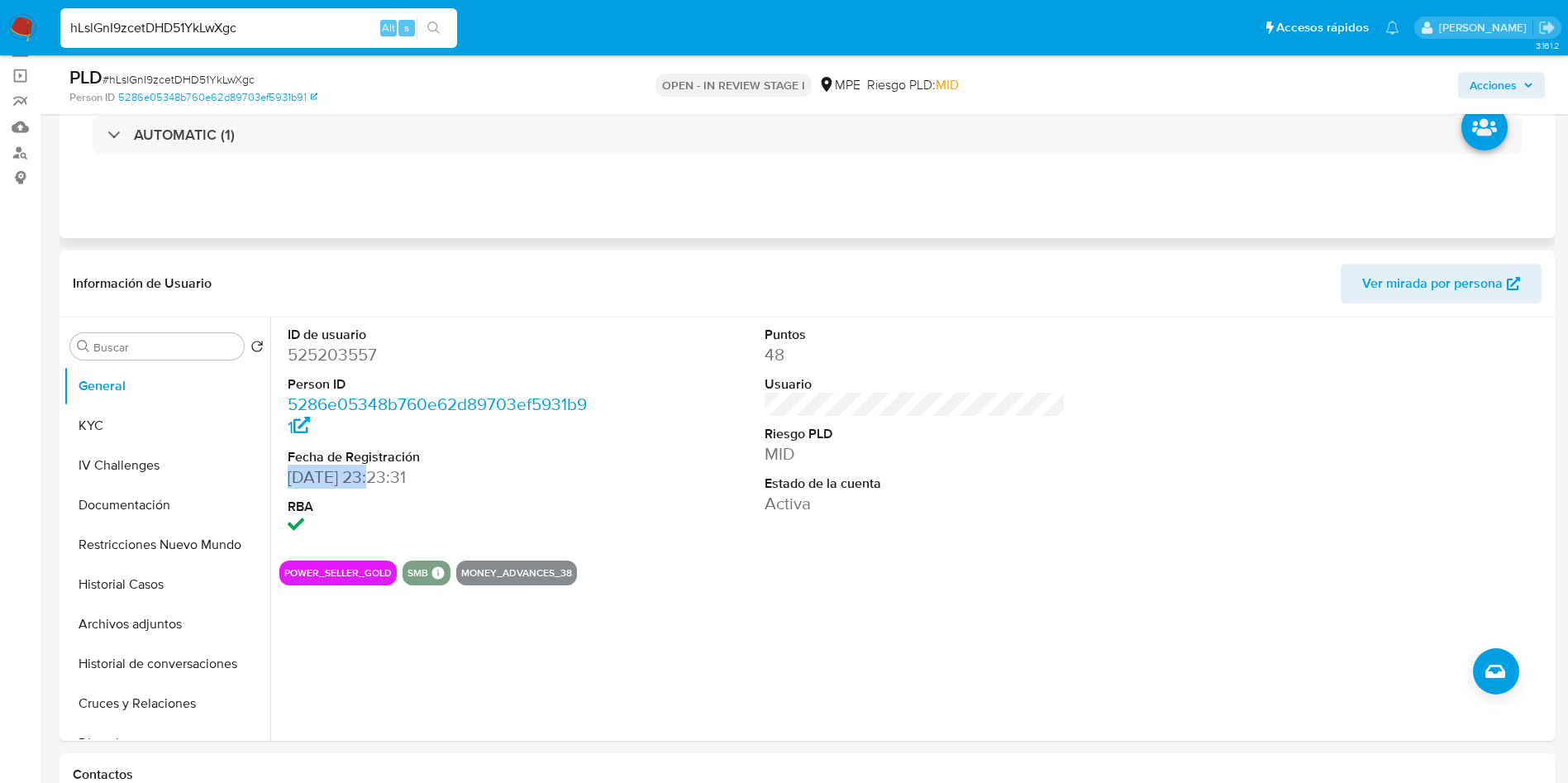
scroll to position [0, 0]
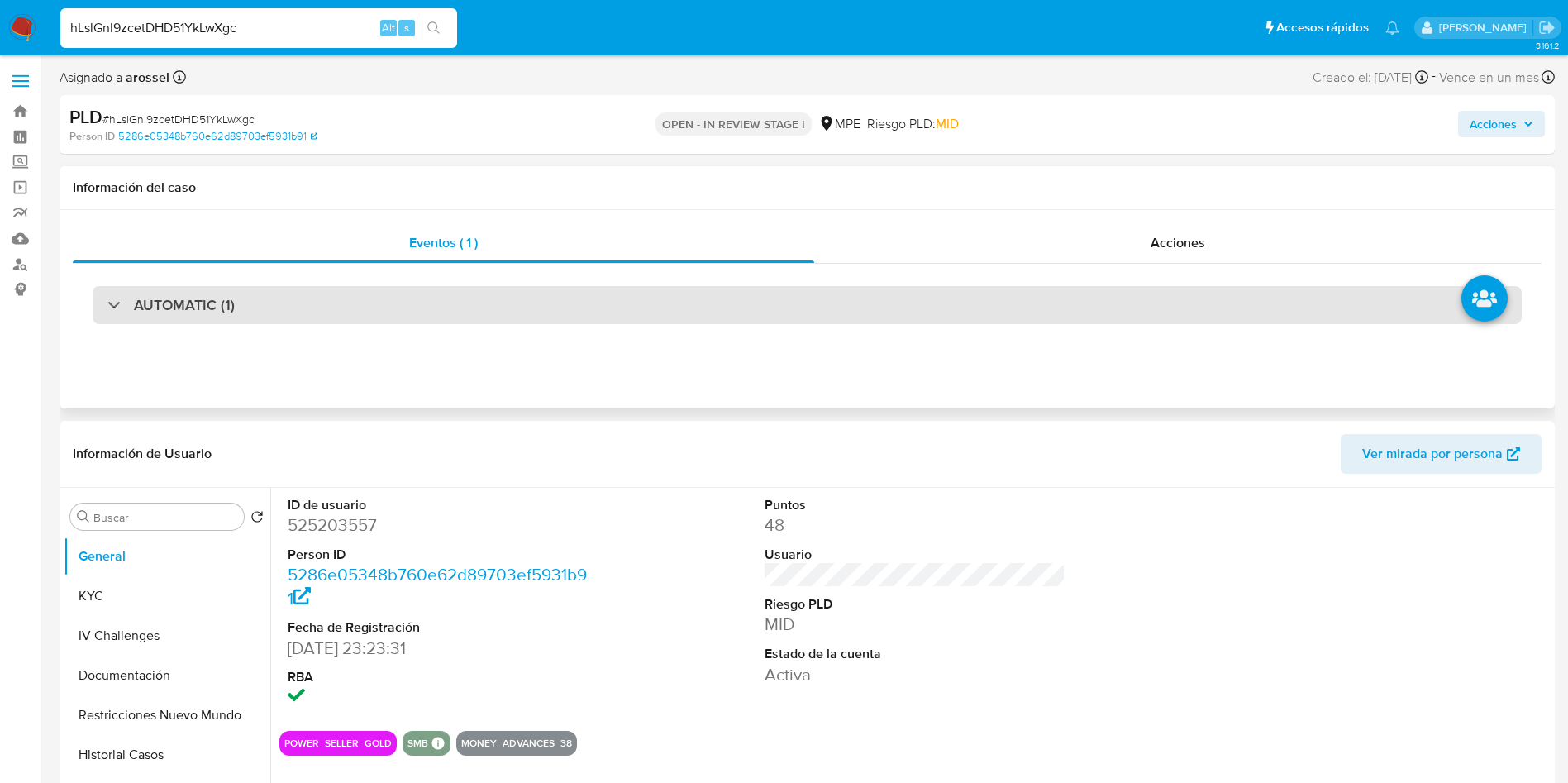
click at [467, 296] on div "AUTOMATIC (1)" at bounding box center [807, 305] width 1429 height 38
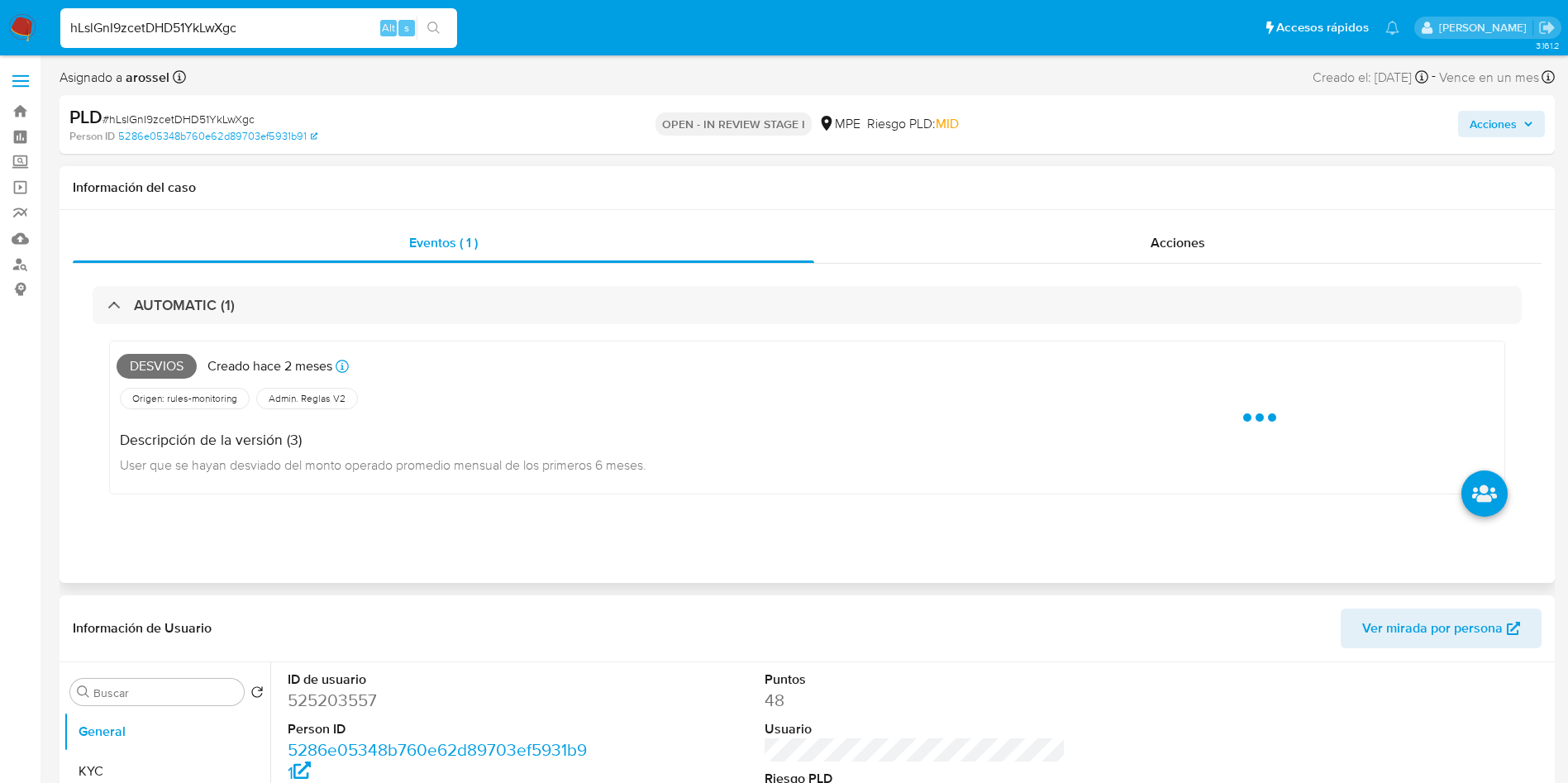
click at [161, 369] on span "Desvios" at bounding box center [156, 366] width 80 height 25
copy span "Desvios"
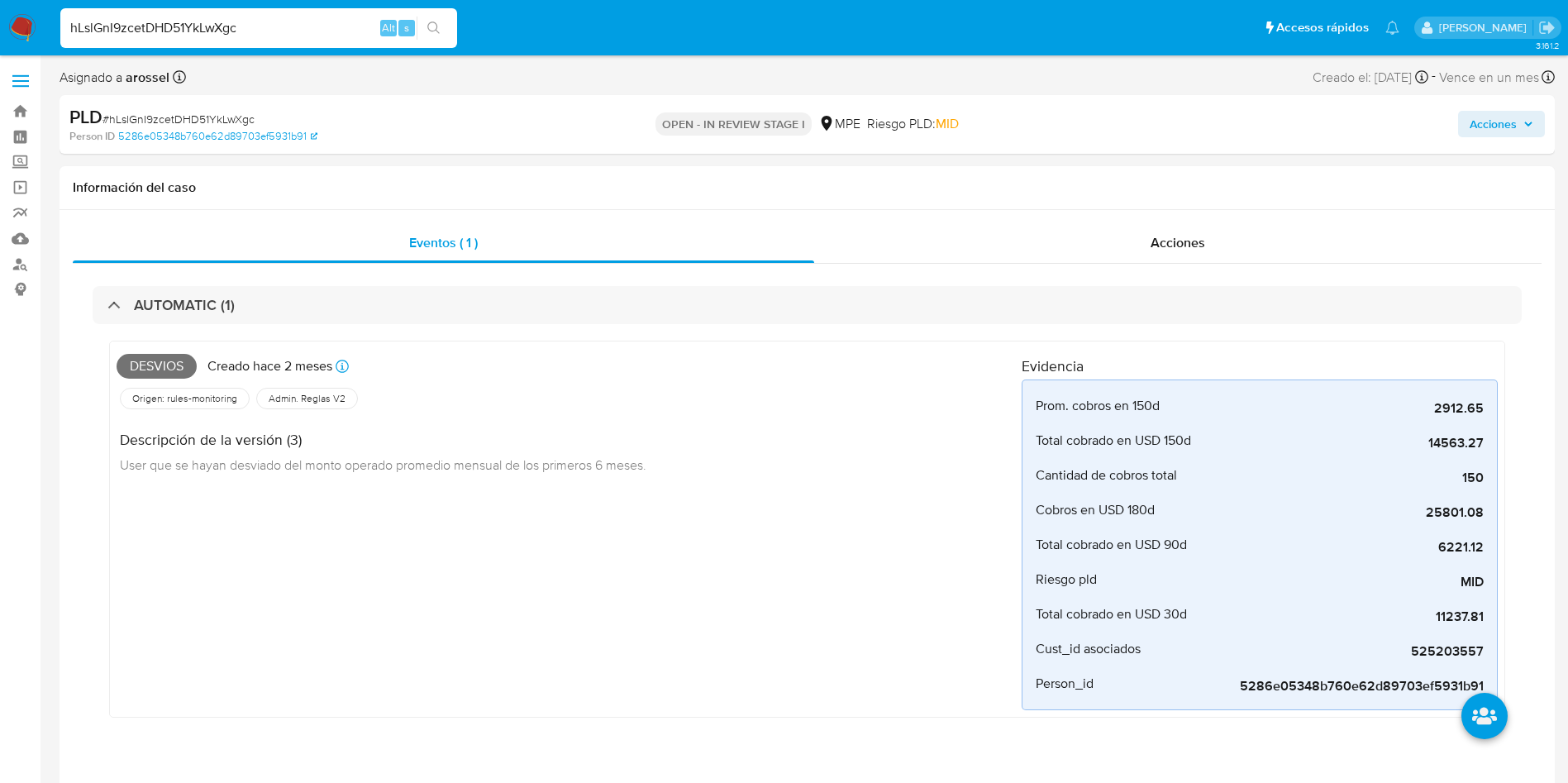
click at [215, 124] on span "# hLslGnI9zcetDHD51YkLwXgc" at bounding box center [178, 119] width 152 height 17
copy span "hLslGnI9zcetDHD51YkLwXgc"
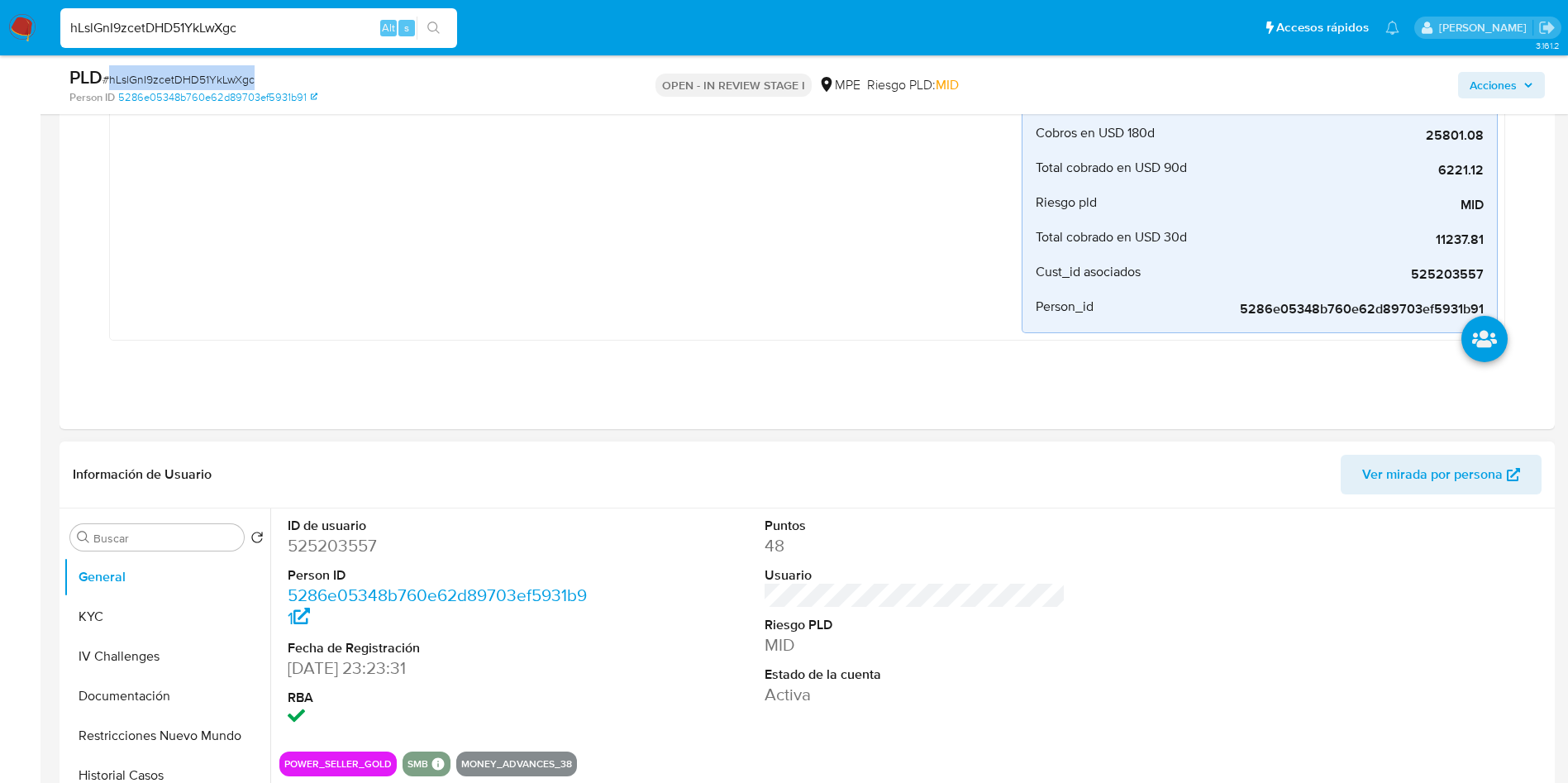
scroll to position [621, 0]
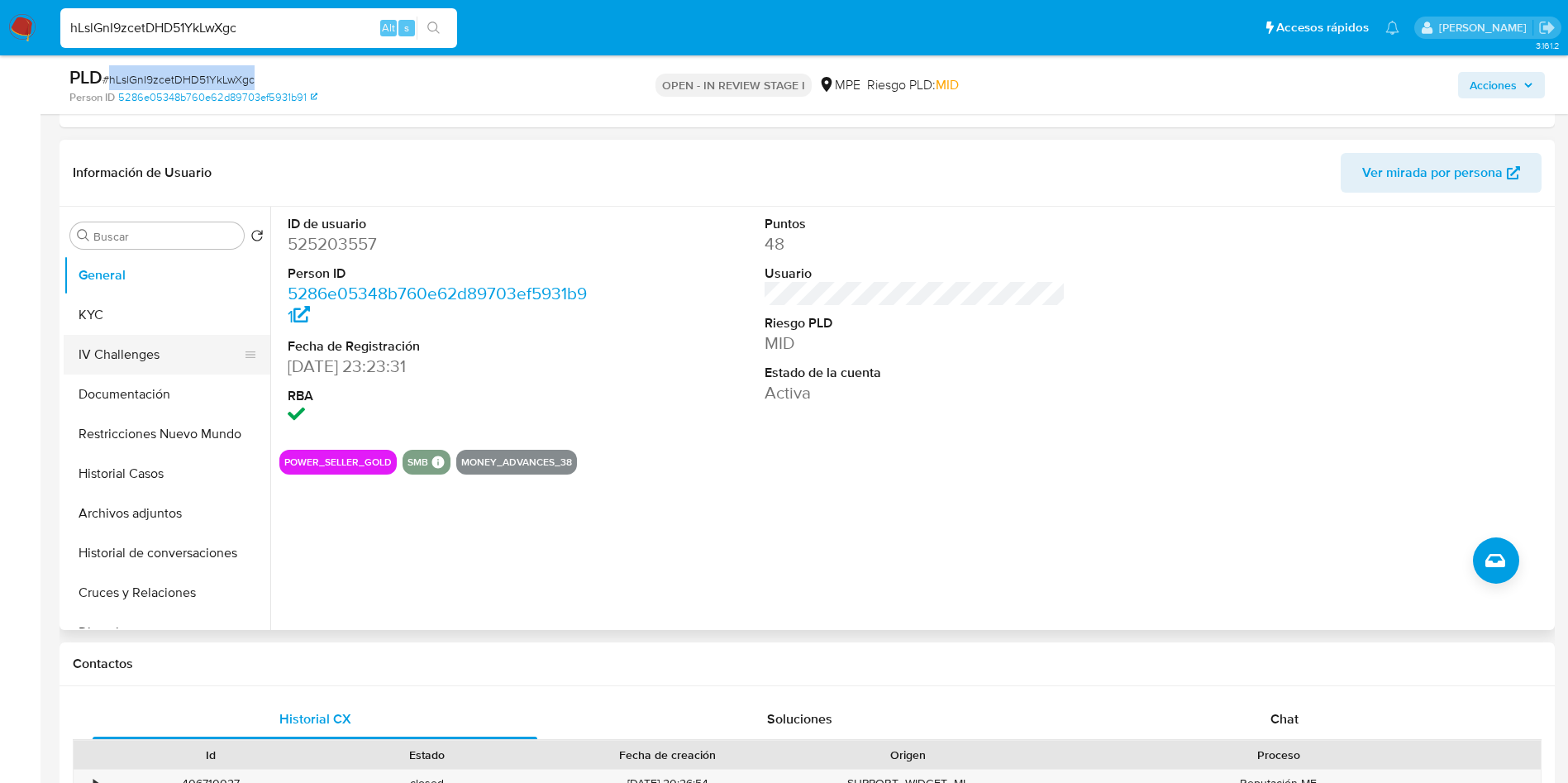
click at [168, 322] on button "KYC" at bounding box center [168, 314] width 207 height 40
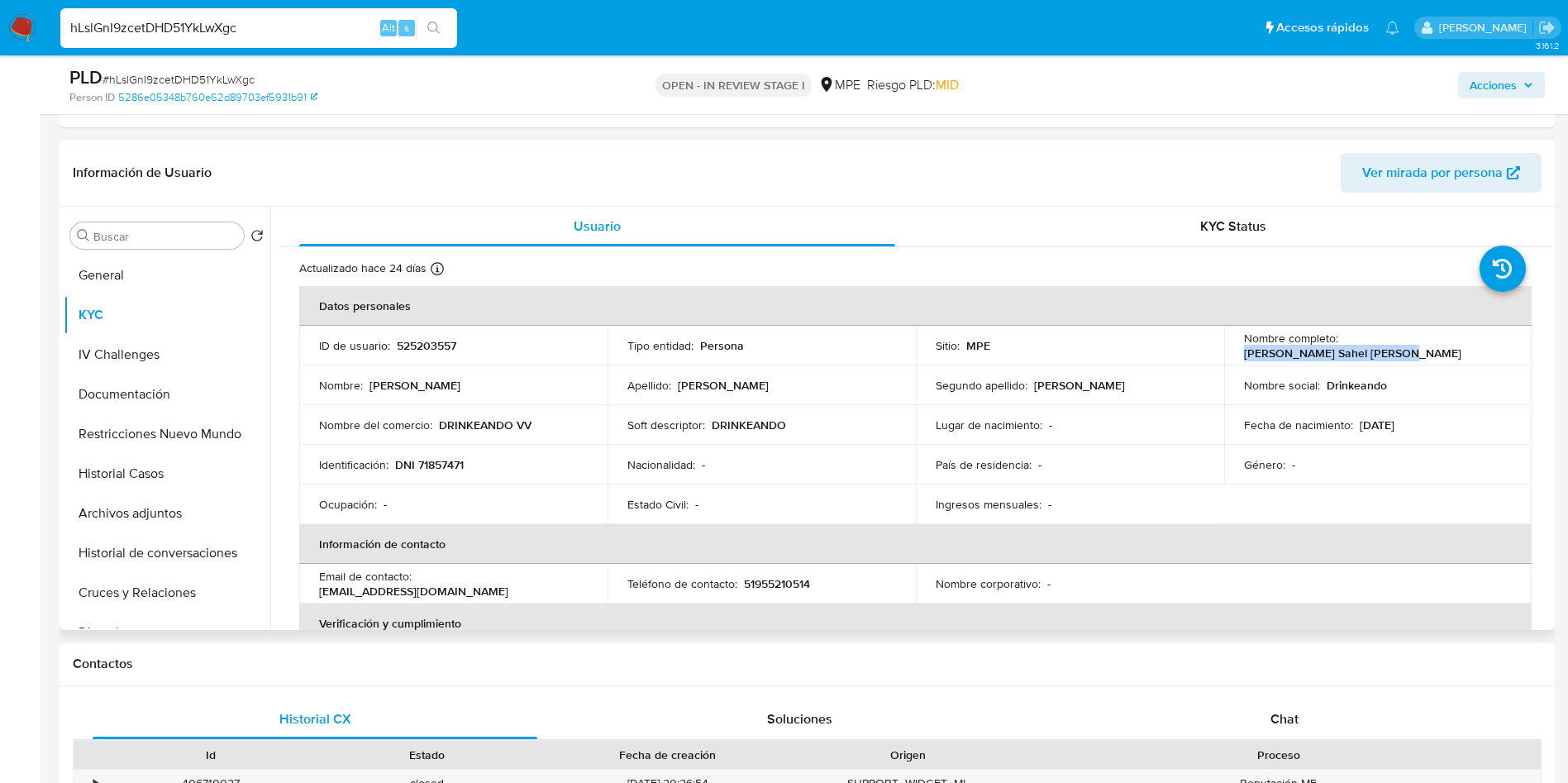
drag, startPoint x: 1339, startPoint y: 341, endPoint x: 1490, endPoint y: 343, distance: 151.0
click at [1490, 343] on div "Nombre completo : Victor Sahel Vargas Benites" at bounding box center [1378, 346] width 268 height 30
copy p "Victor Sahel Vargas Benites"
drag, startPoint x: 395, startPoint y: 473, endPoint x: 402, endPoint y: 461, distance: 13.9
click at [402, 461] on td "Identificación : DNI 71857471" at bounding box center [453, 464] width 308 height 40
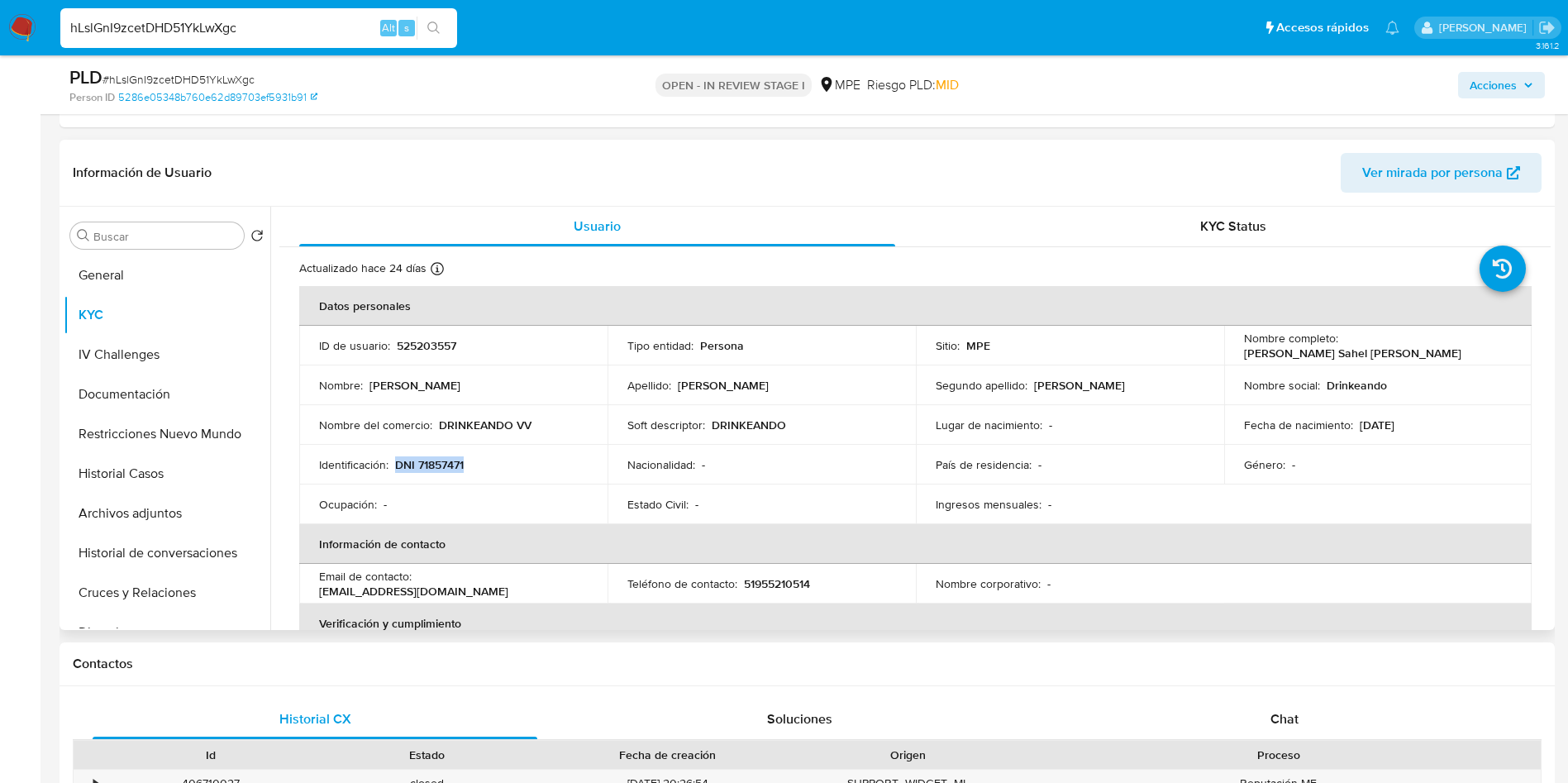
drag, startPoint x: 394, startPoint y: 467, endPoint x: 472, endPoint y: 466, distance: 78.0
click at [472, 466] on div "Identificación : DNI 71857471" at bounding box center [454, 464] width 268 height 15
copy p "DNI 71857471"
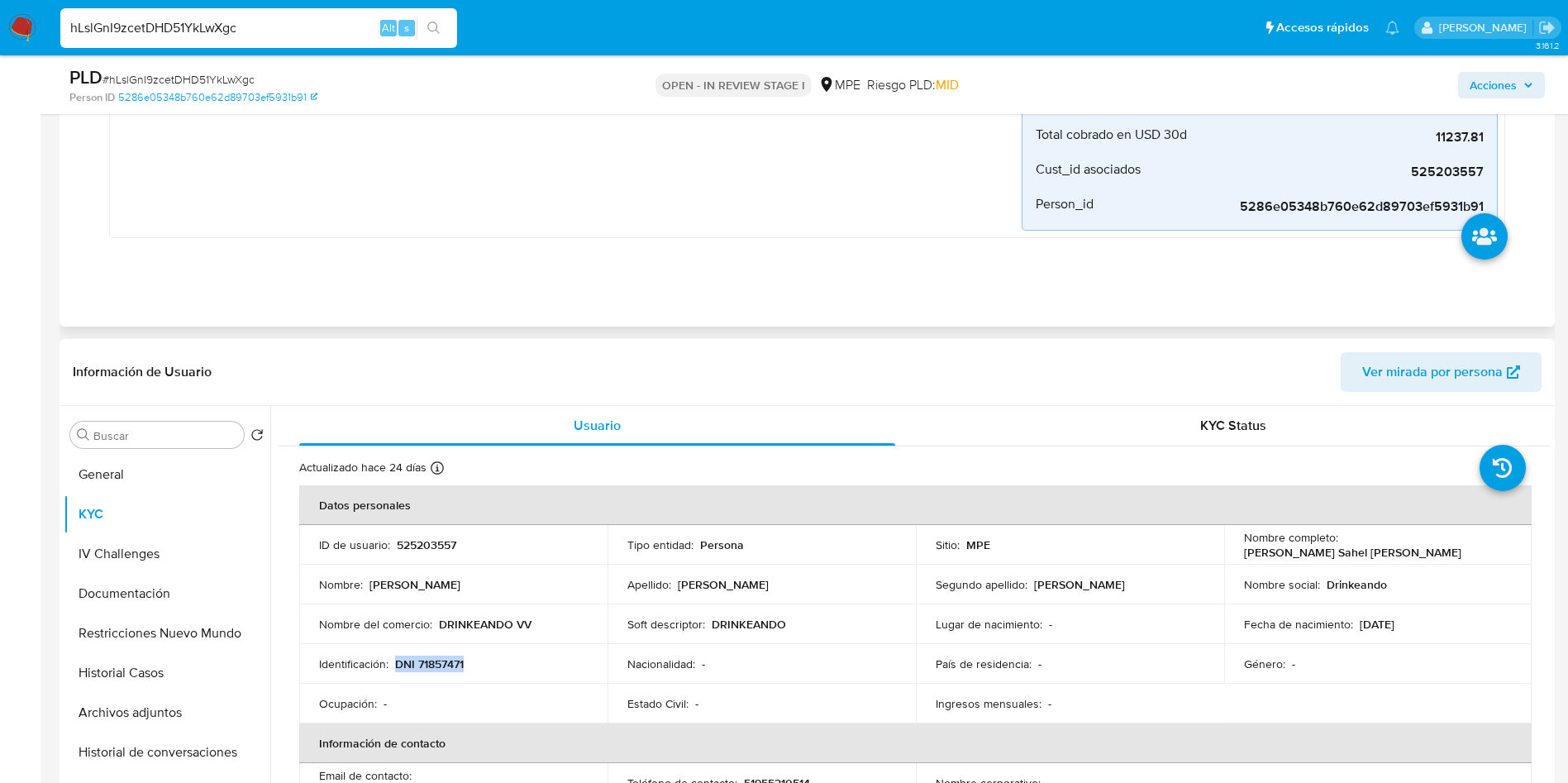
scroll to position [496, 0]
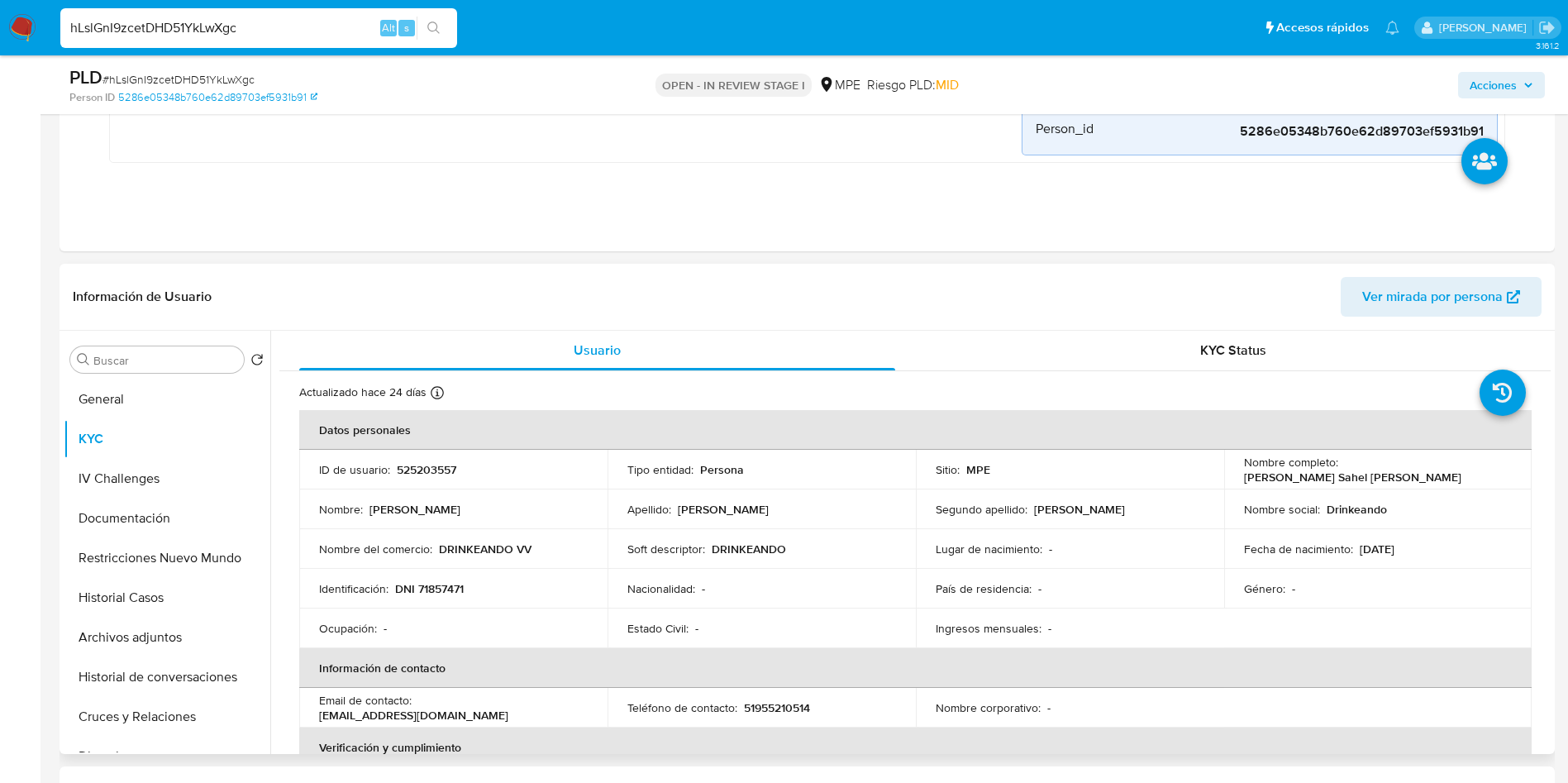
click at [1028, 272] on div "Información de Usuario Ver mirada por persona" at bounding box center [807, 298] width 1496 height 67
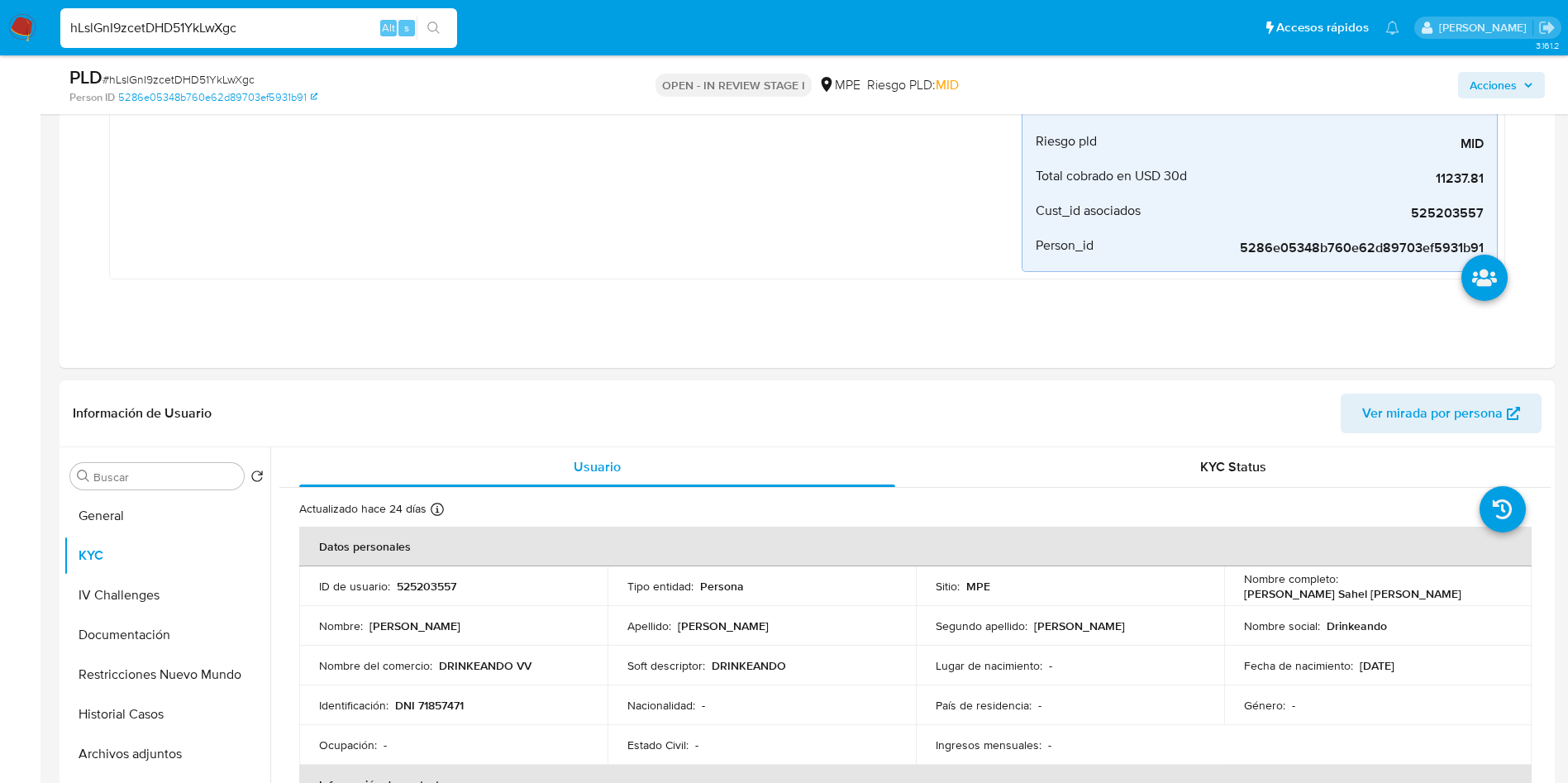
scroll to position [621, 0]
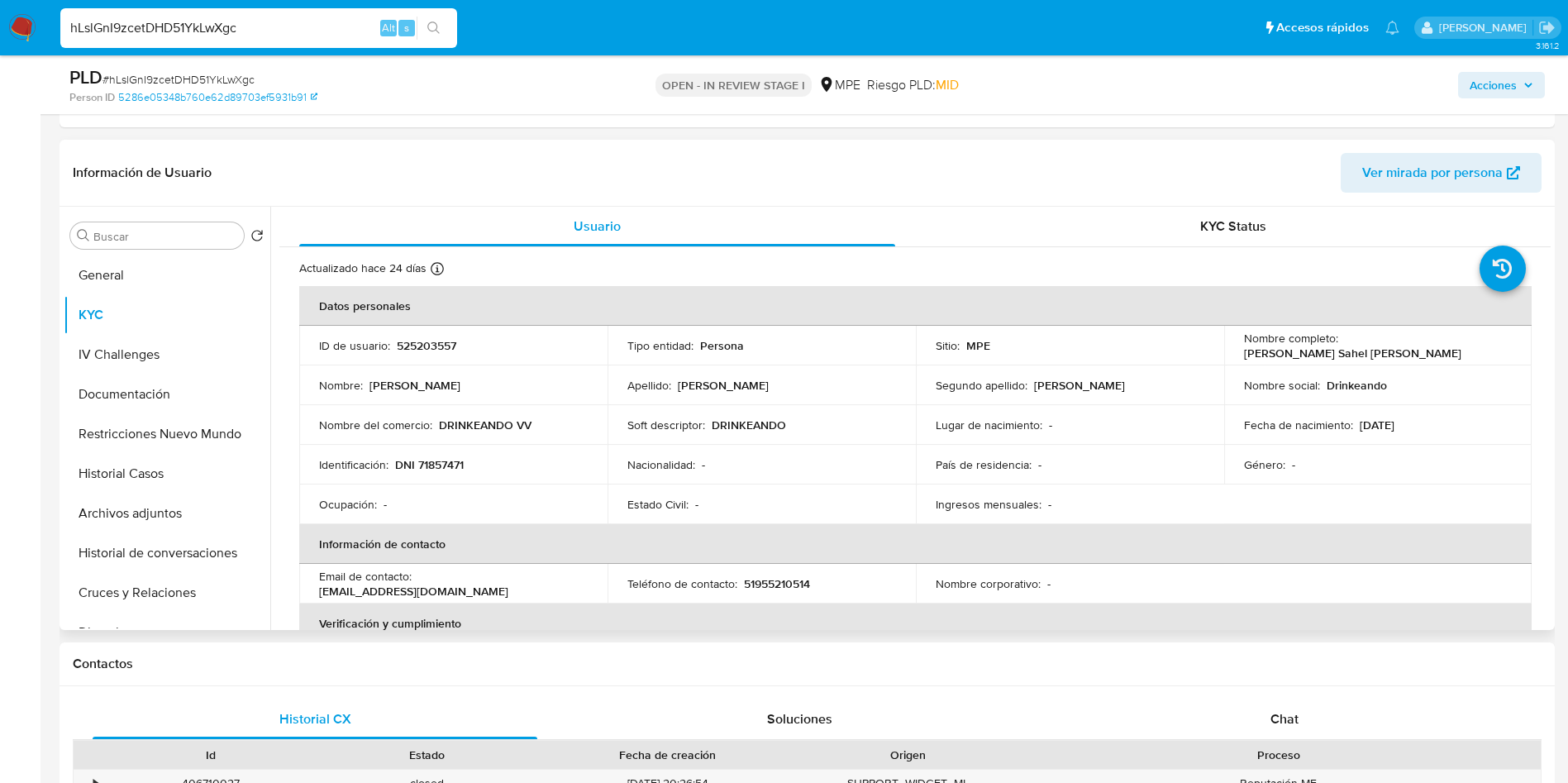
click at [420, 351] on p "525203557" at bounding box center [426, 345] width 60 height 15
copy p "525203557"
drag, startPoint x: 1335, startPoint y: 341, endPoint x: 1486, endPoint y: 341, distance: 151.0
click at [1486, 341] on div "Nombre completo : Victor Sahel Vargas Benites" at bounding box center [1378, 346] width 268 height 30
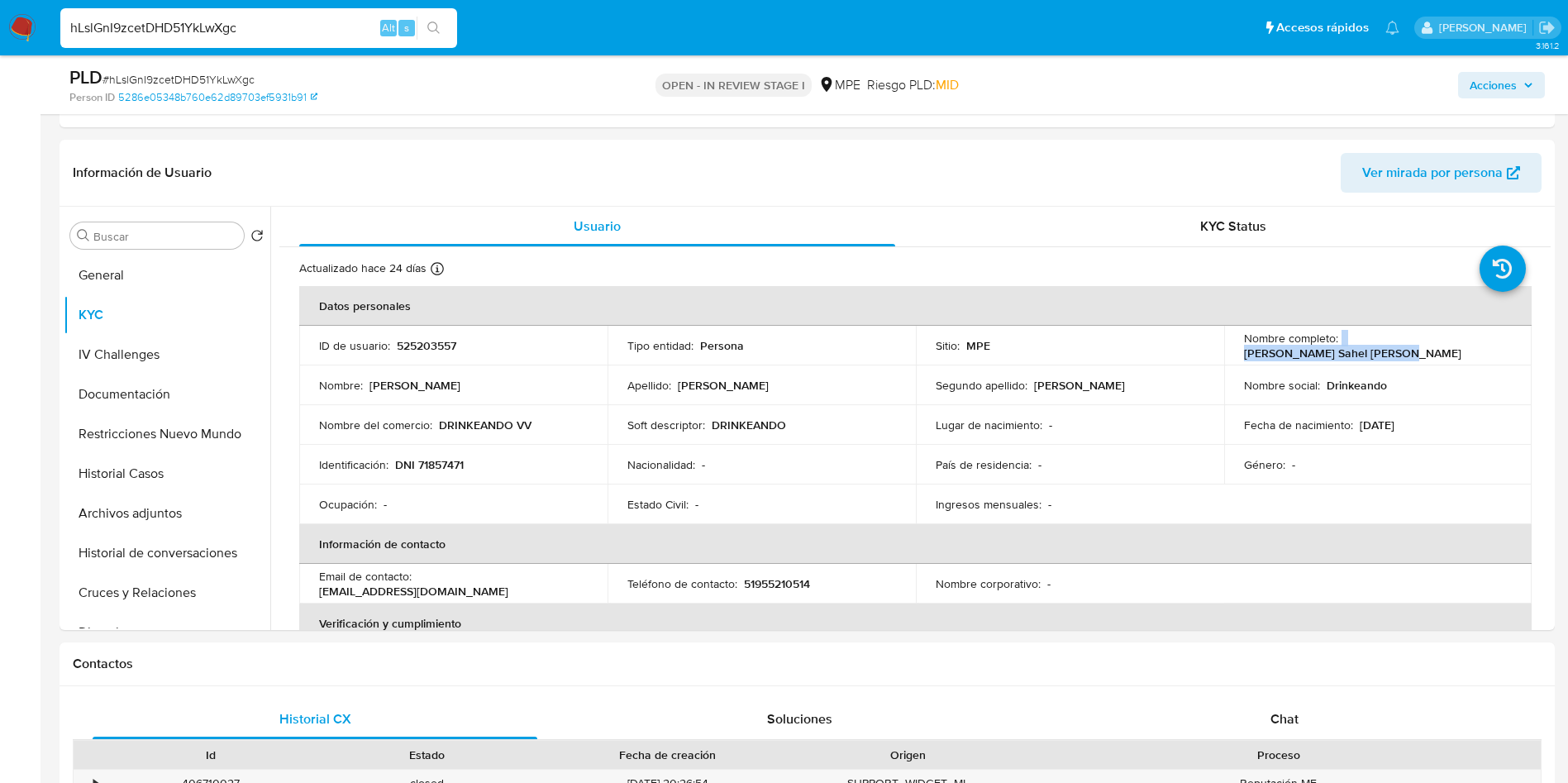
copy div "Victor Sahel Vargas Benites"
click at [467, 469] on div "Identificación : DNI 71857471" at bounding box center [454, 464] width 268 height 15
click at [440, 468] on p "DNI 71857471" at bounding box center [429, 464] width 68 height 15
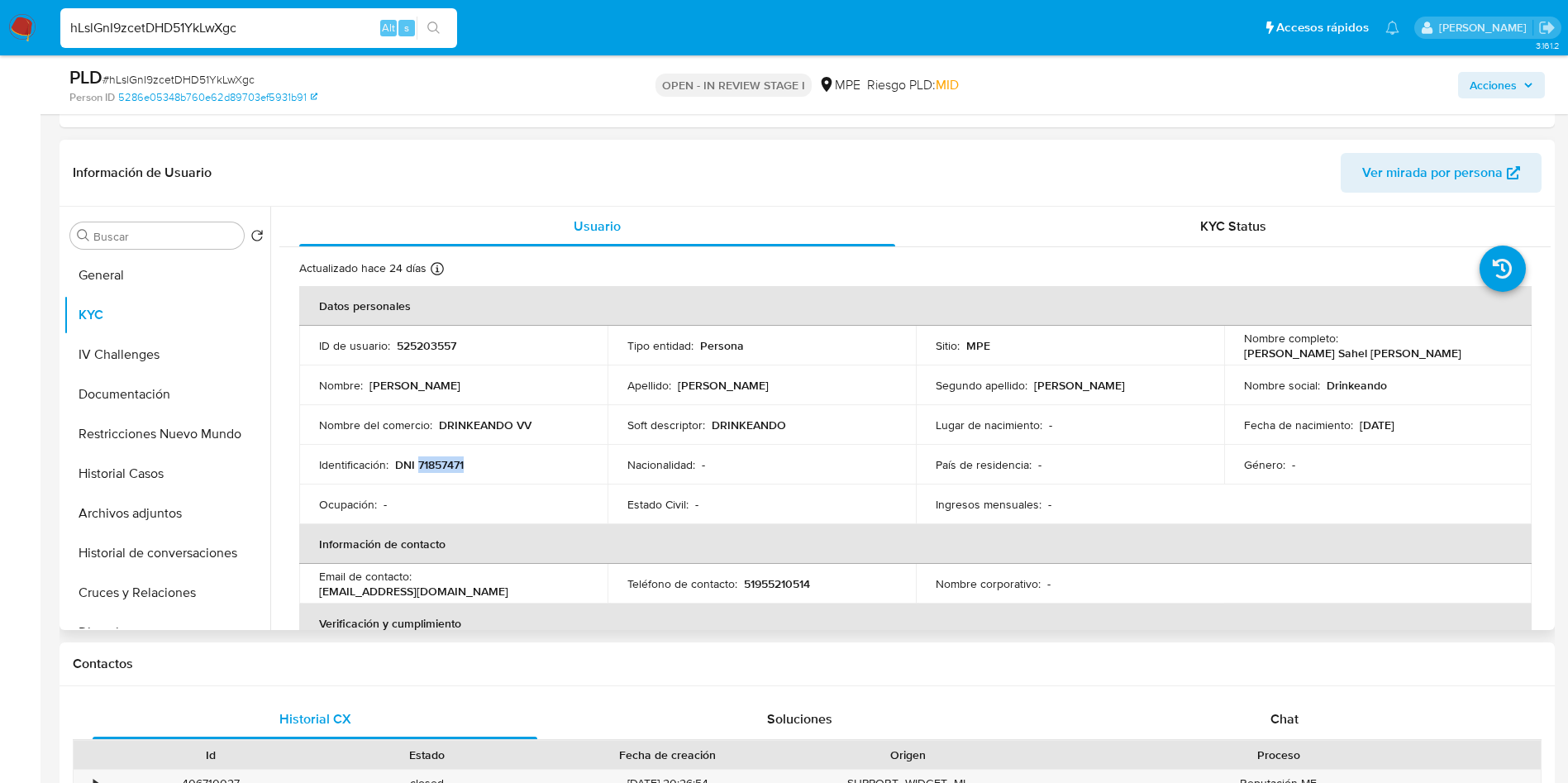
click at [440, 468] on p "DNI 71857471" at bounding box center [429, 464] width 68 height 15
copy p "71857471"
click at [490, 423] on p "DRINKEANDO VV" at bounding box center [485, 425] width 93 height 15
copy p "DRINKEANDO"
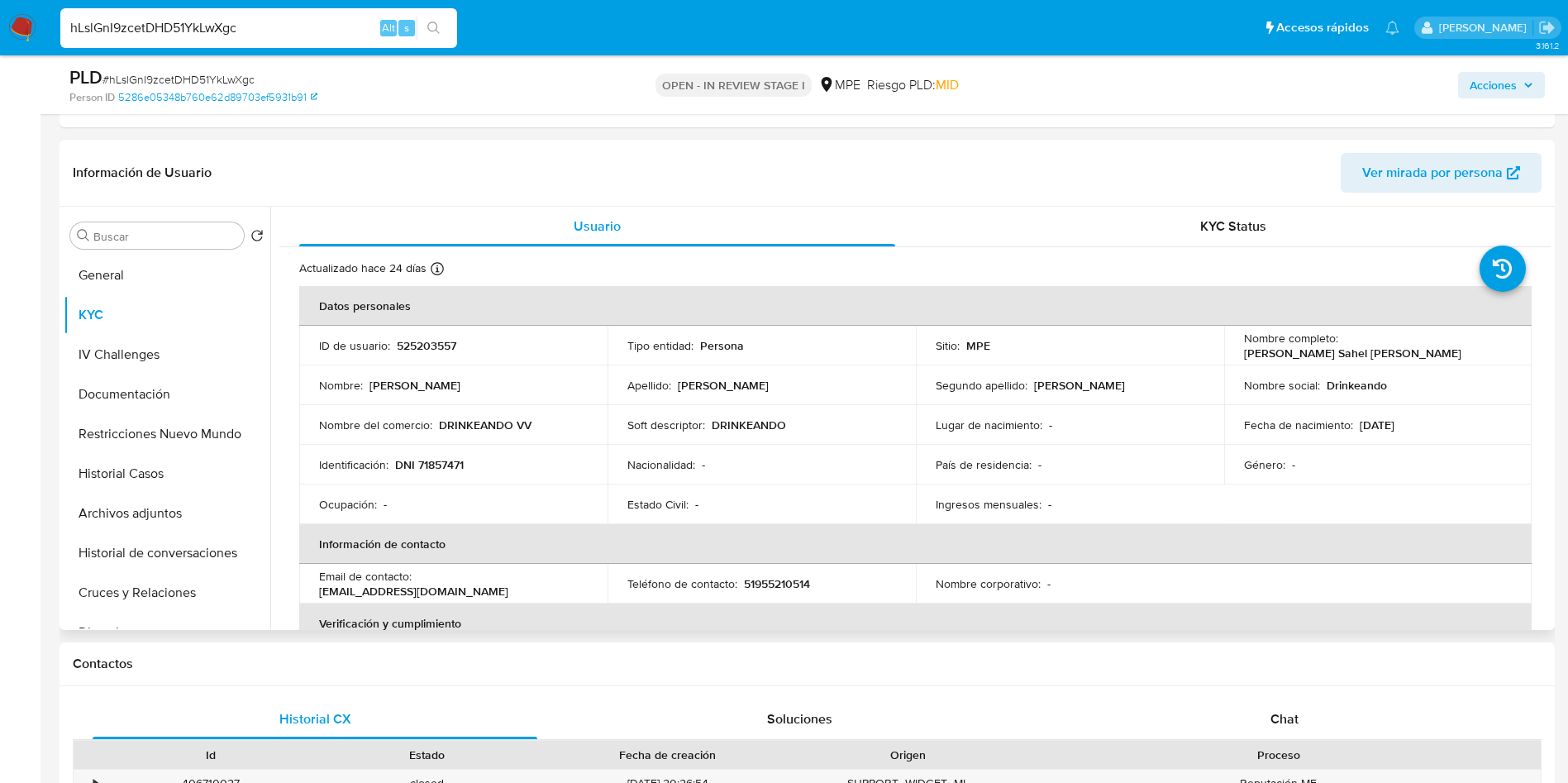
click at [744, 427] on p "DRINKEANDO" at bounding box center [748, 425] width 75 height 15
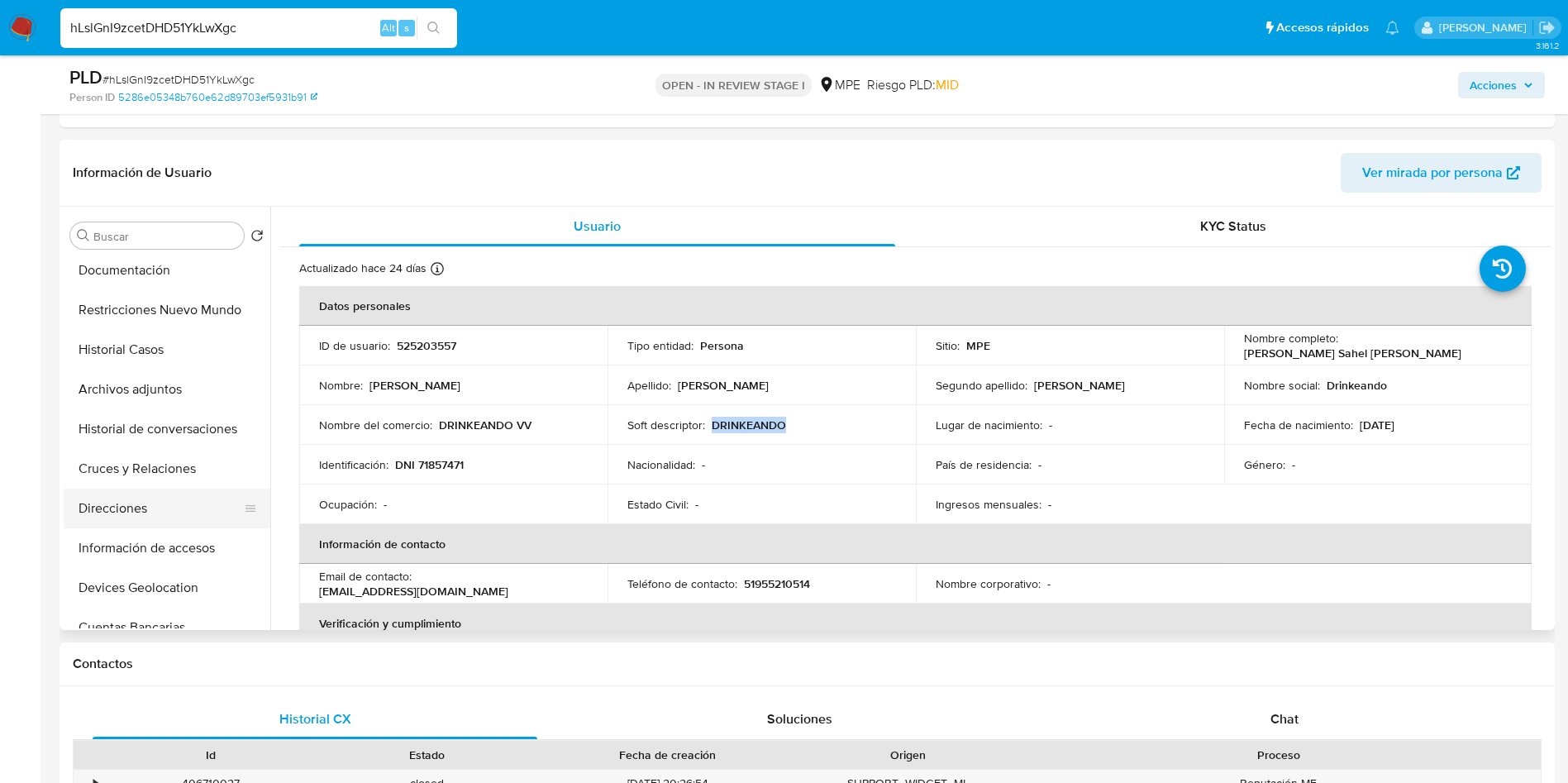
click at [179, 504] on button "Direcciones" at bounding box center [161, 508] width 193 height 40
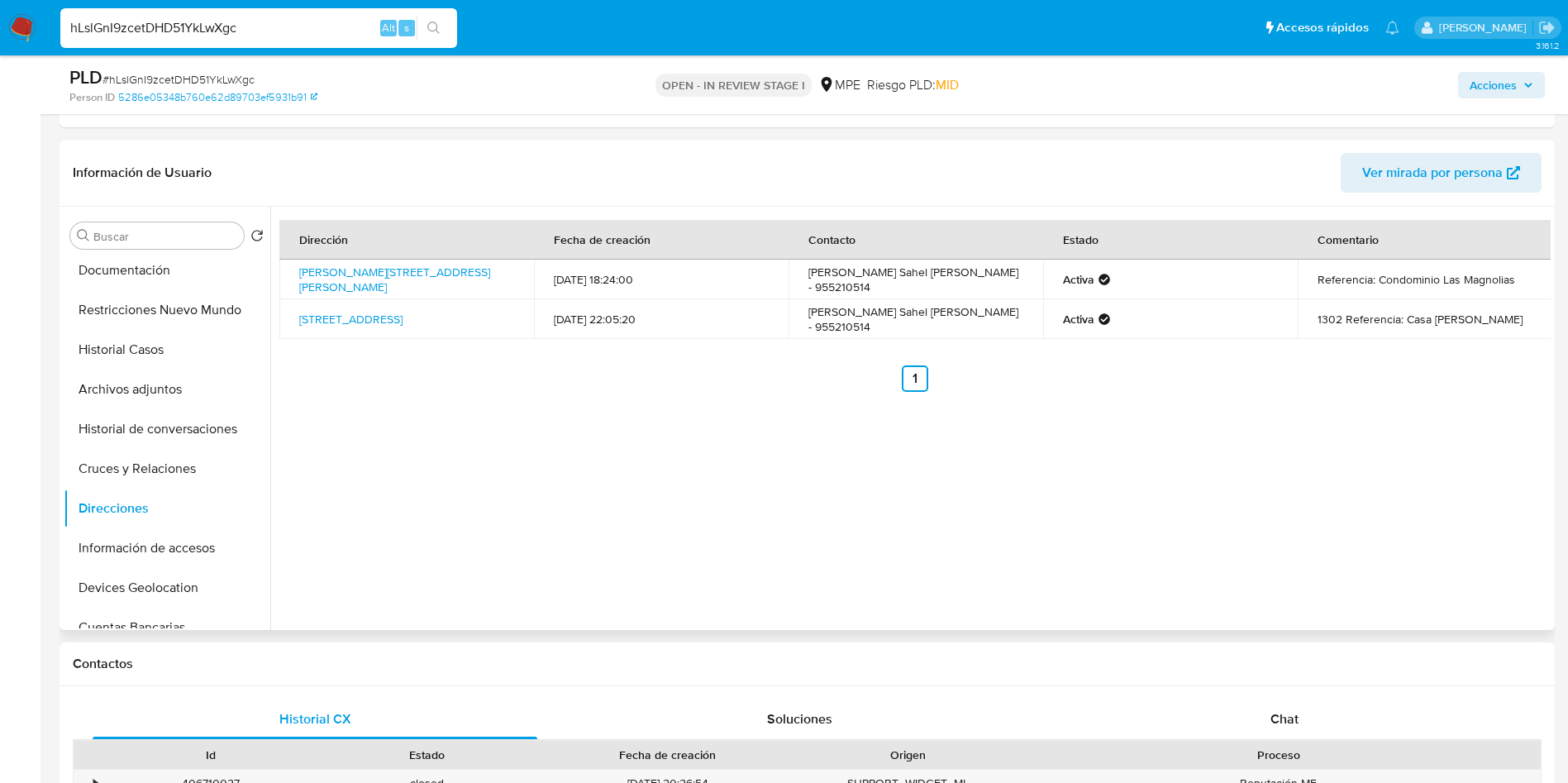
click at [957, 277] on td "Victor Sahel Vargas - 955210514" at bounding box center [916, 279] width 254 height 40
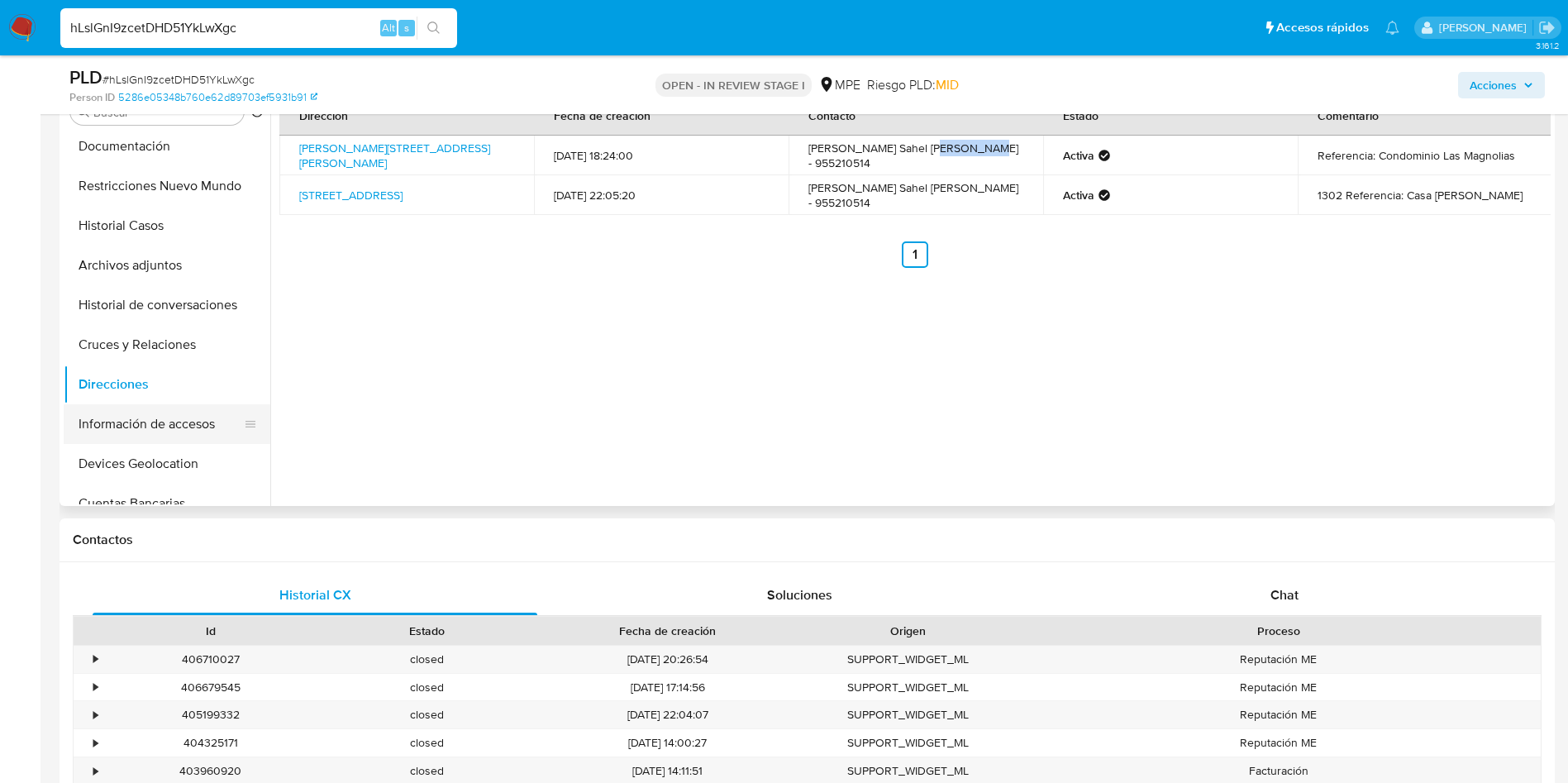
scroll to position [248, 0]
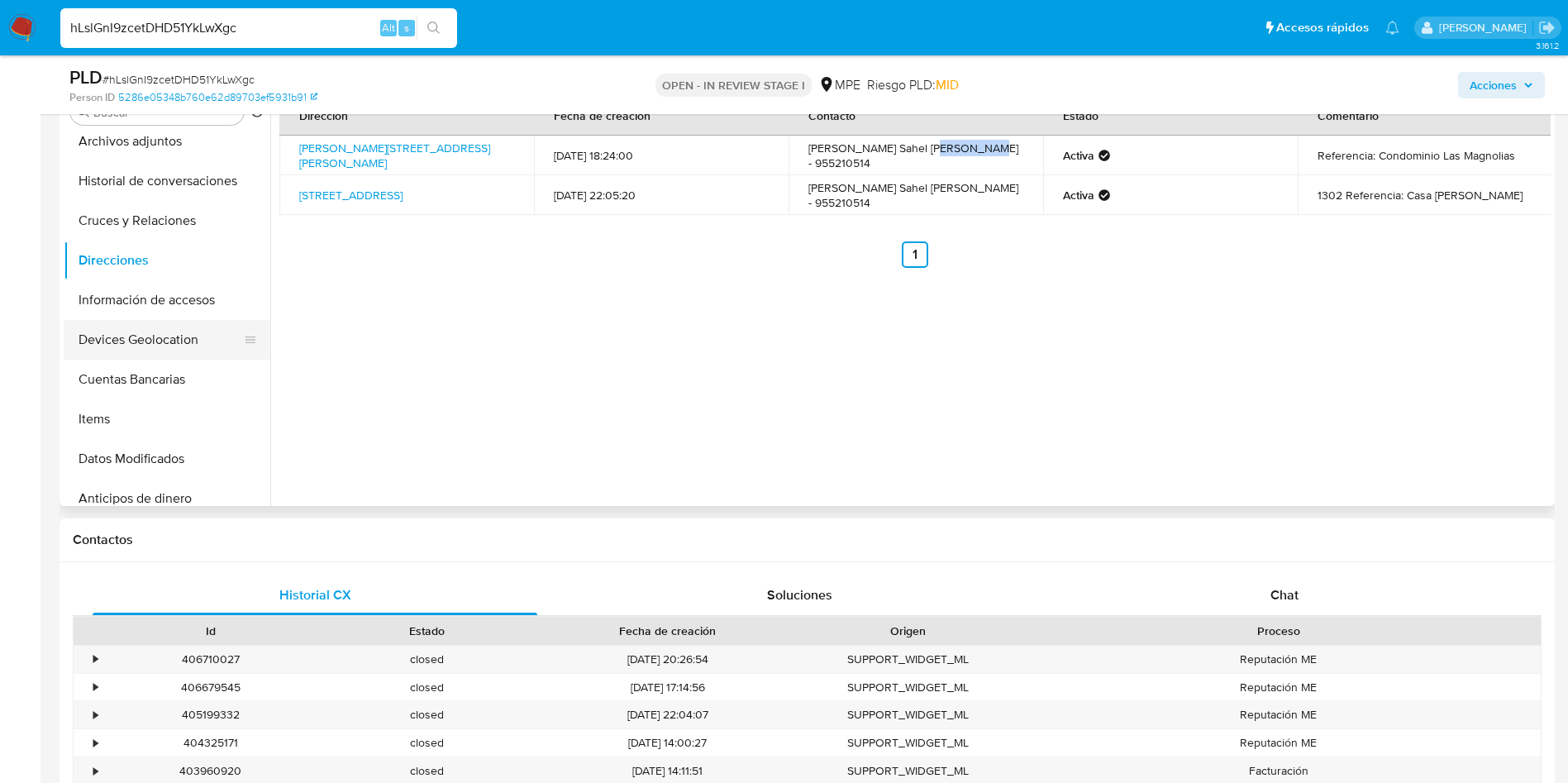
click at [167, 341] on button "Devices Geolocation" at bounding box center [161, 340] width 193 height 40
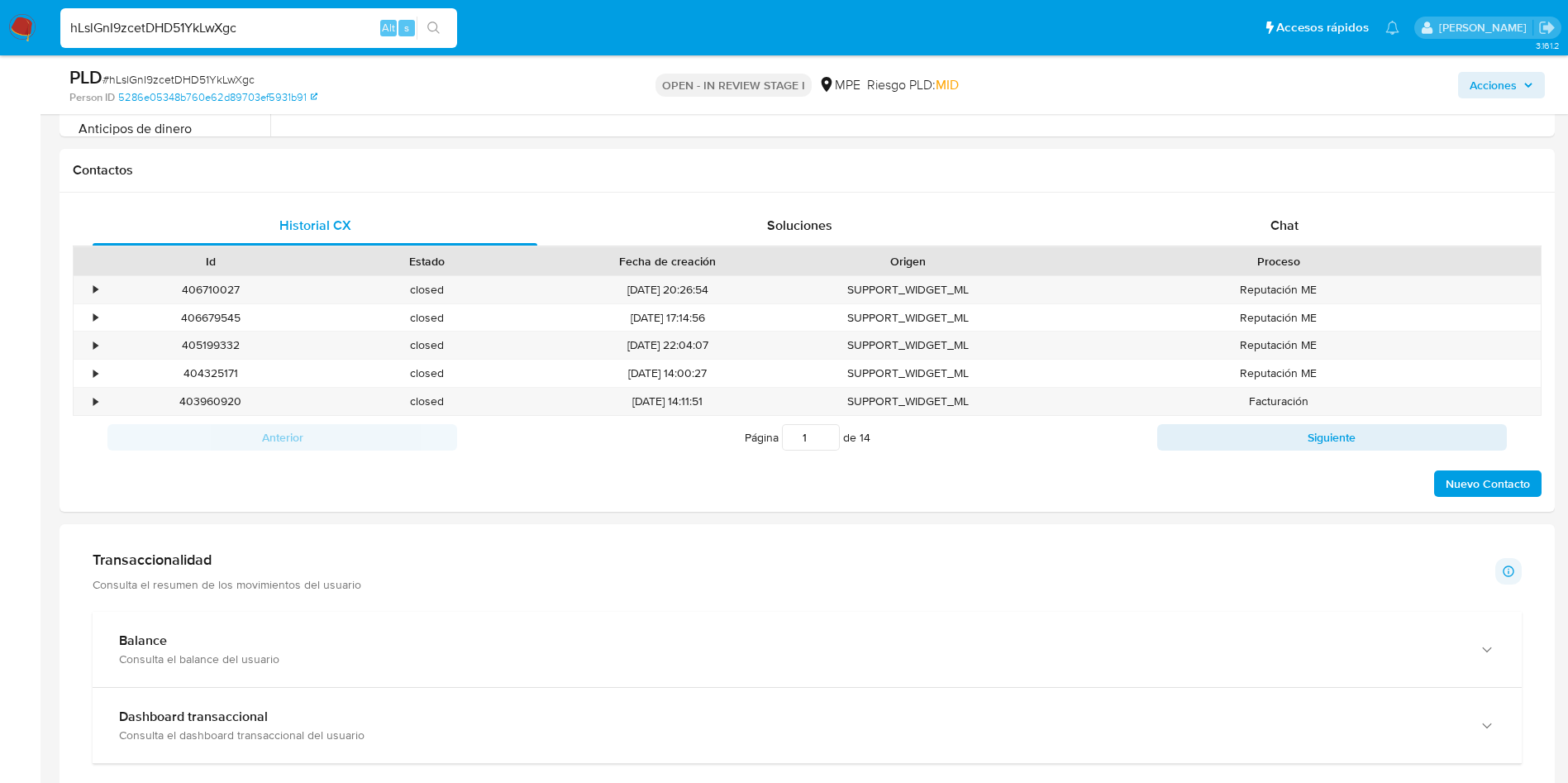
scroll to position [744, 0]
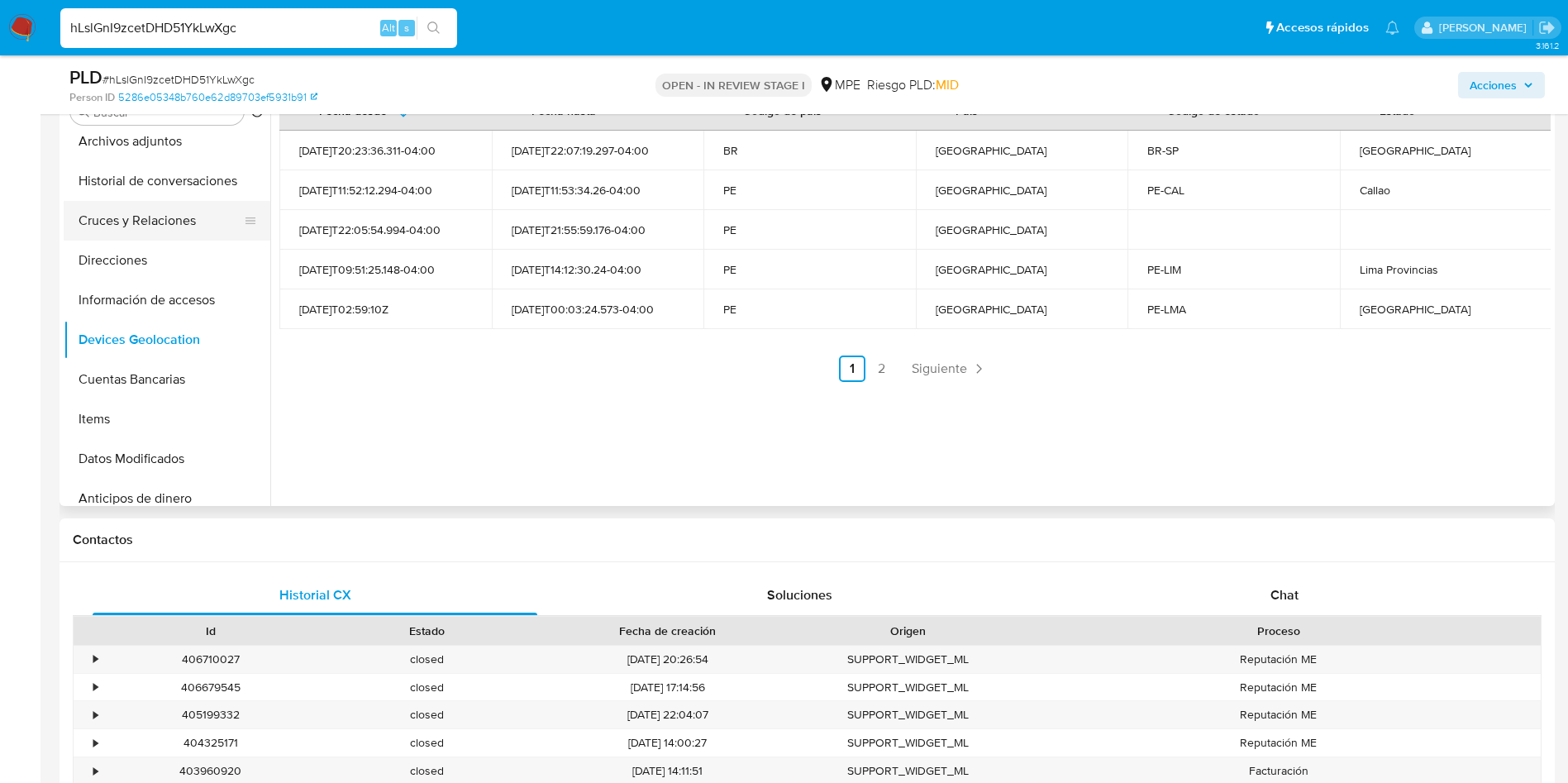
click at [155, 214] on button "Cruces y Relaciones" at bounding box center [161, 220] width 193 height 40
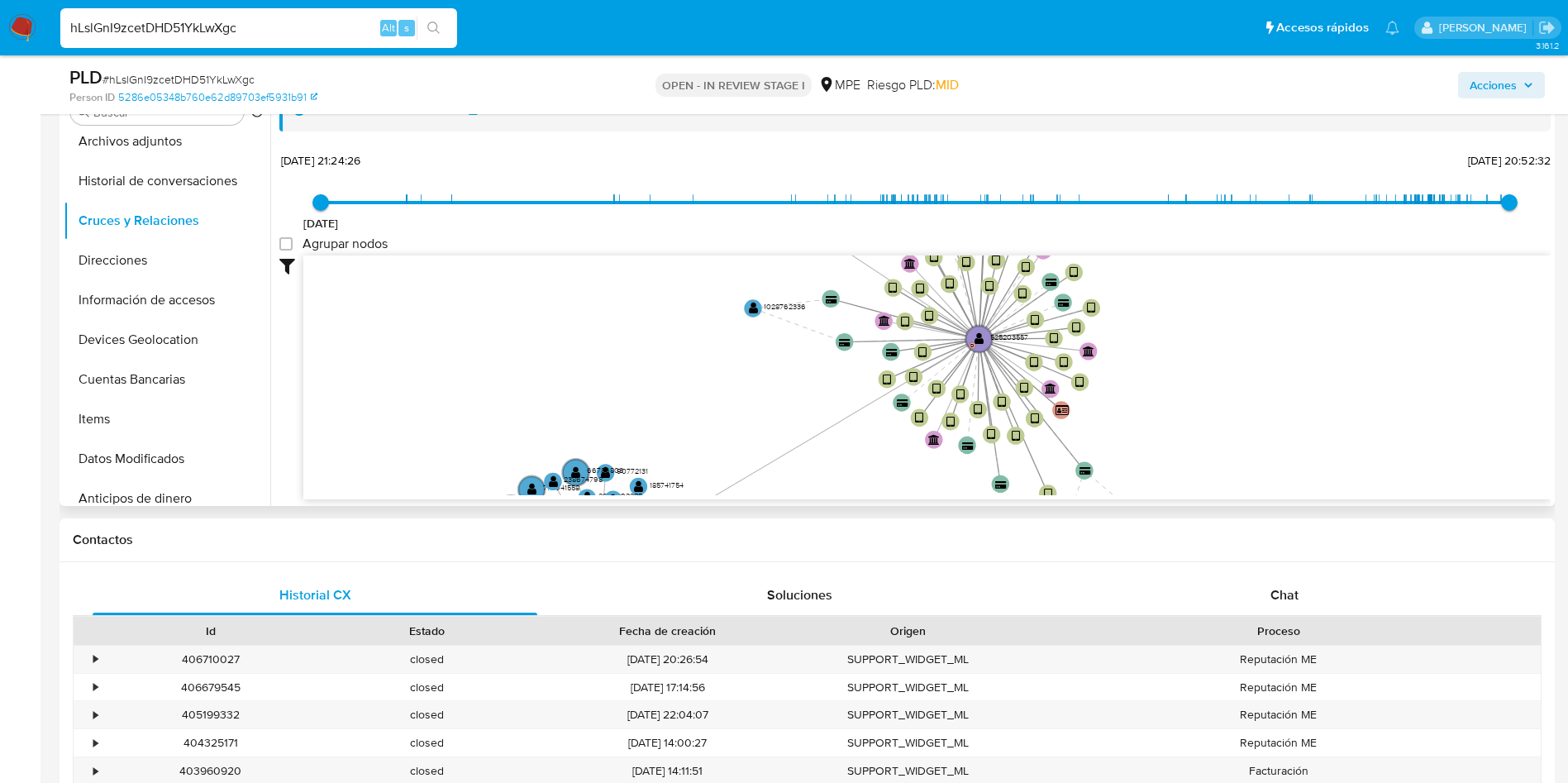
drag, startPoint x: 815, startPoint y: 315, endPoint x: 712, endPoint y: 207, distance: 149.2
click at [712, 207] on div "11/8/2021 11/8/2021, 21:24:26 23/9/2025, 20:52:32 Agrupar nodos Filtros Confian…" at bounding box center [914, 355] width 1271 height 411
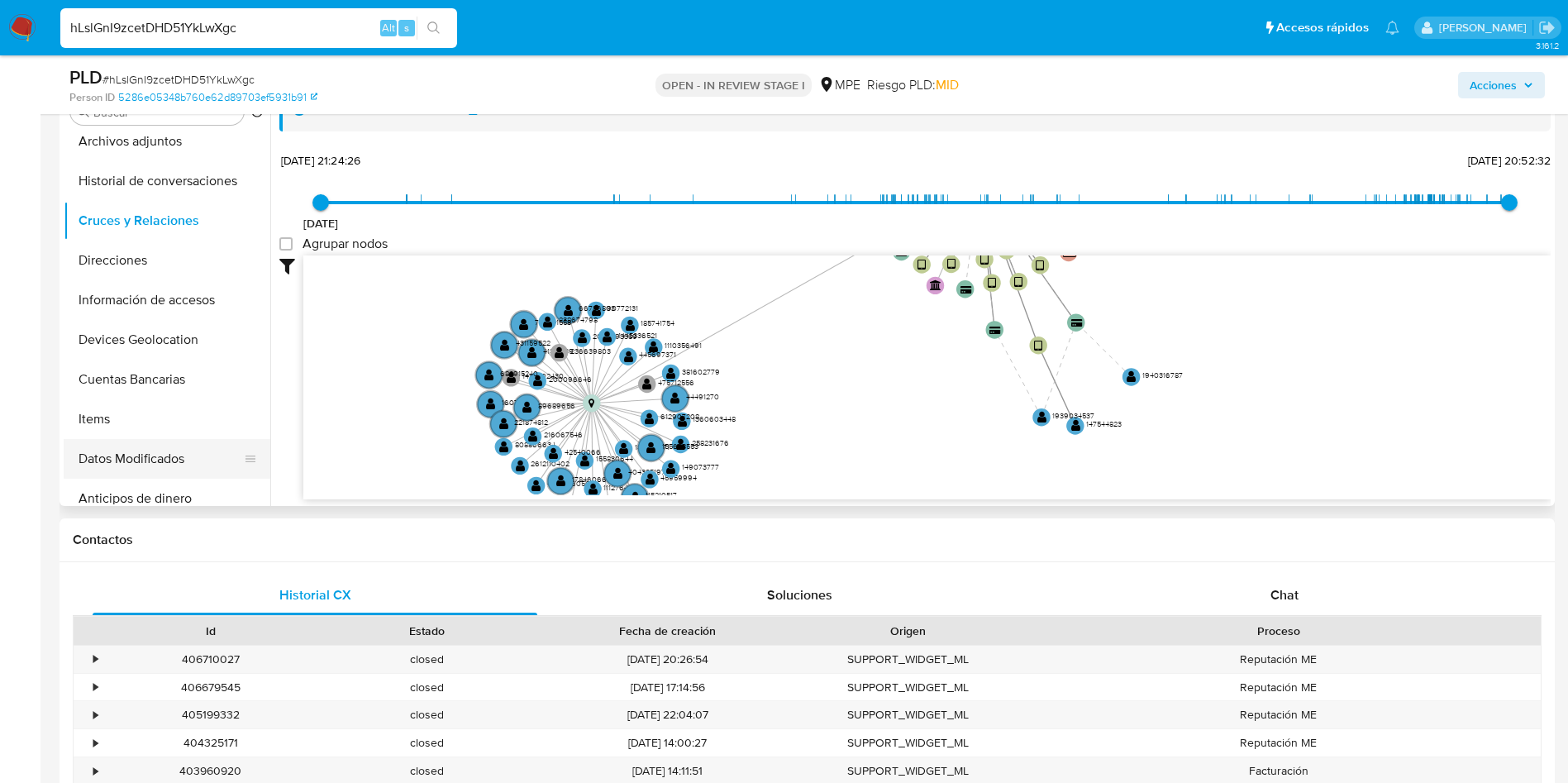
click at [107, 443] on button "Datos Modificados" at bounding box center [161, 458] width 193 height 40
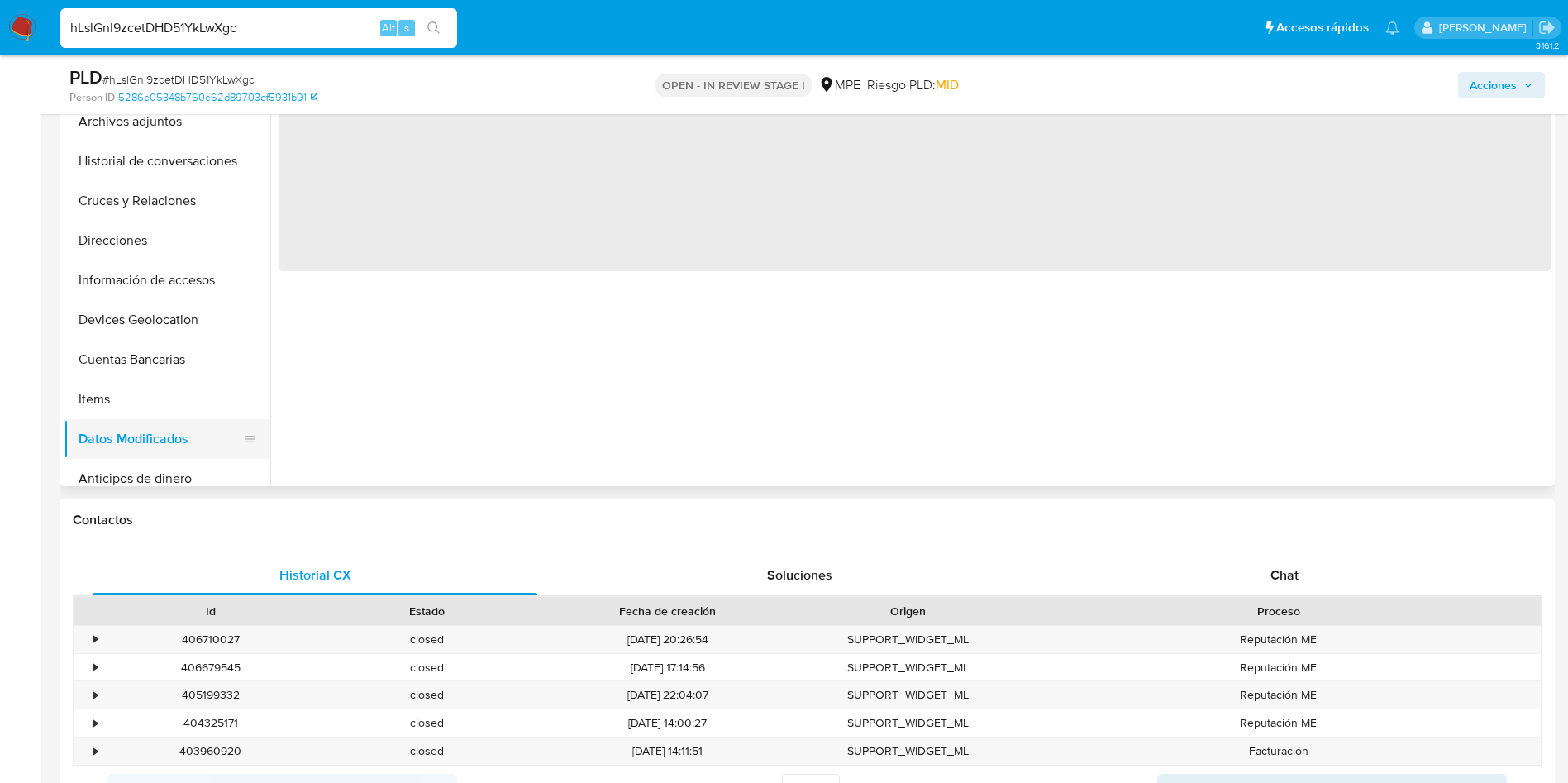
click at [108, 420] on button "Datos Modificados" at bounding box center [161, 439] width 193 height 40
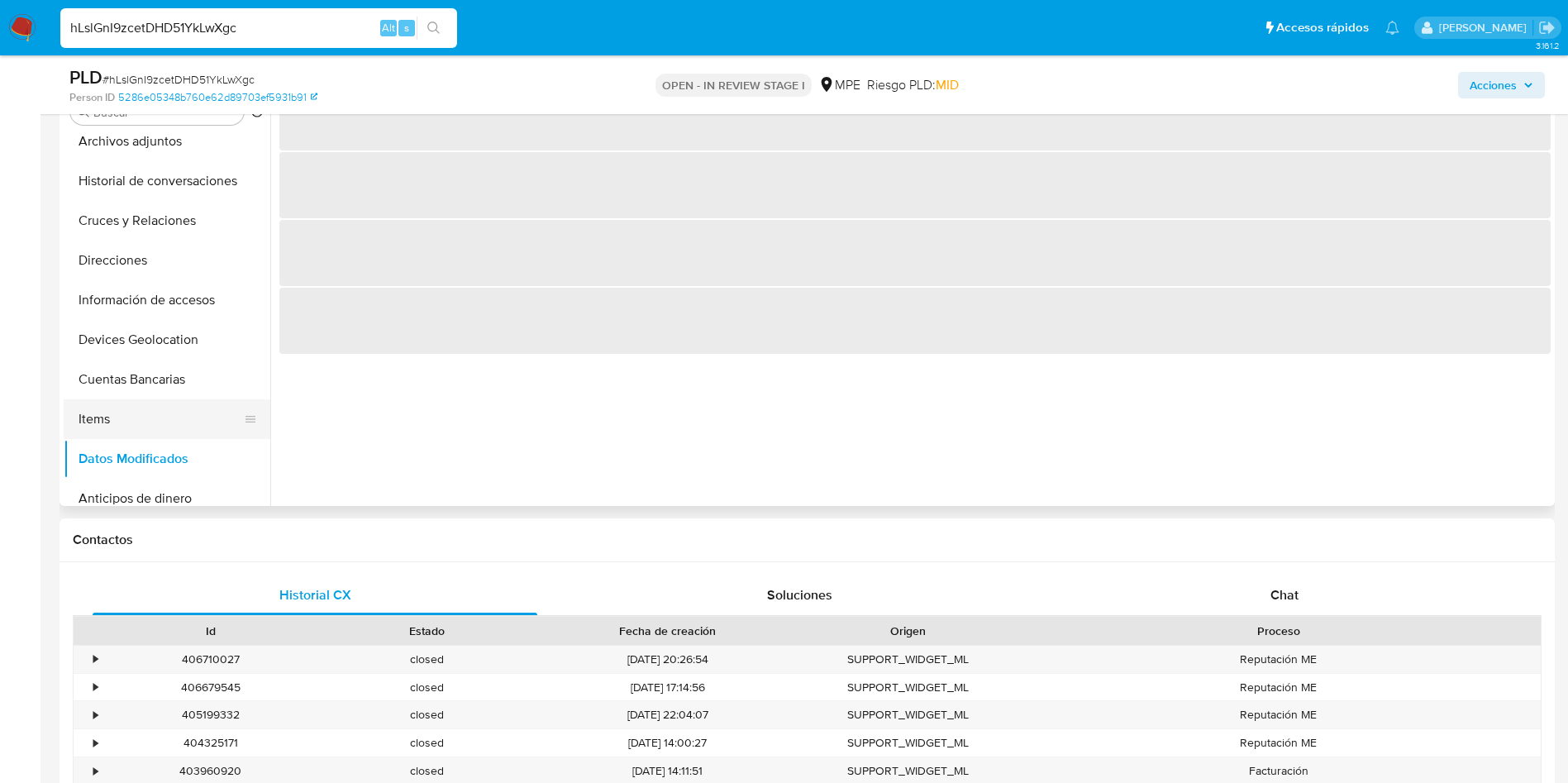
click at [120, 399] on button "Items" at bounding box center [161, 419] width 193 height 40
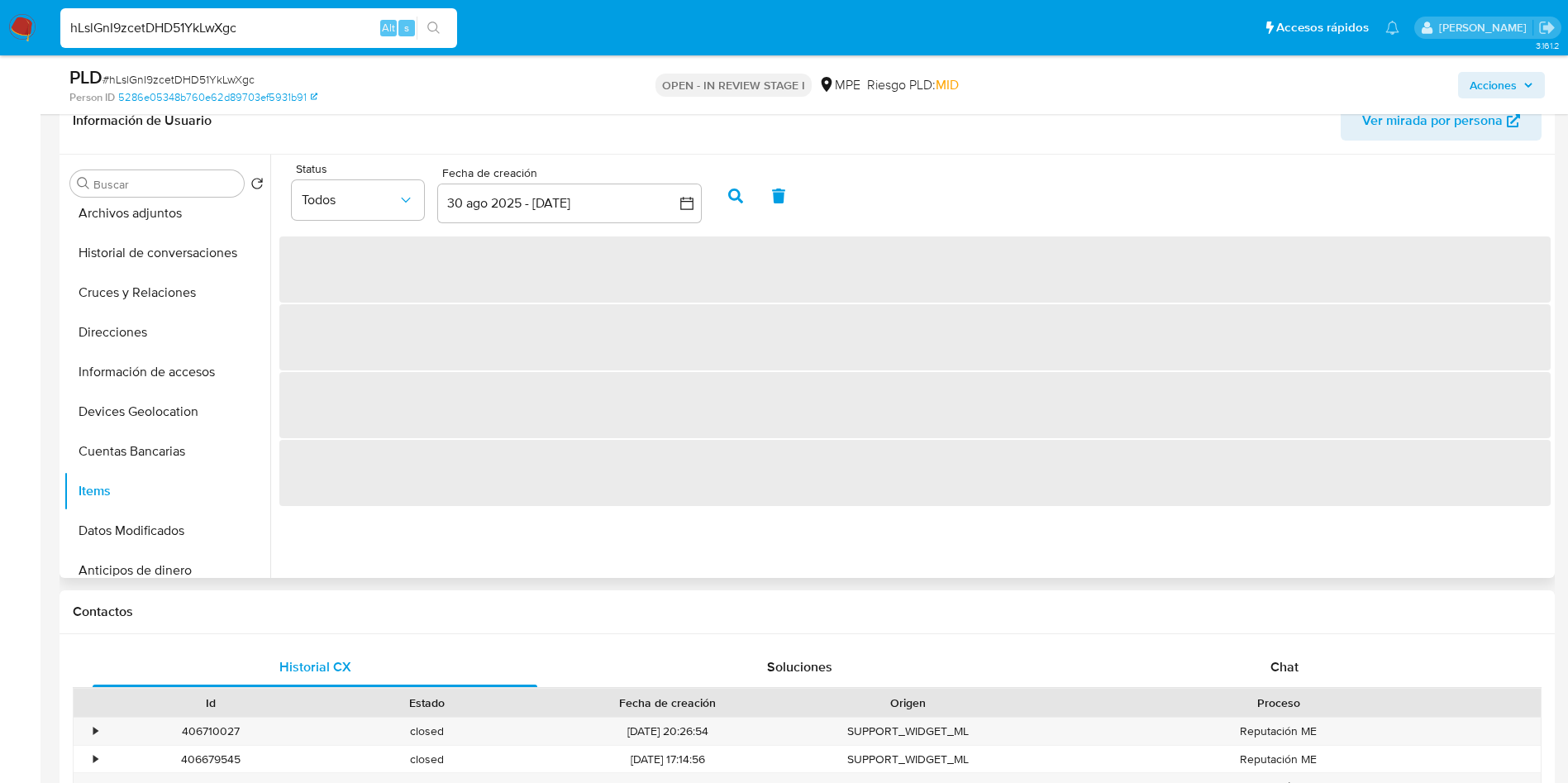
scroll to position [621, 0]
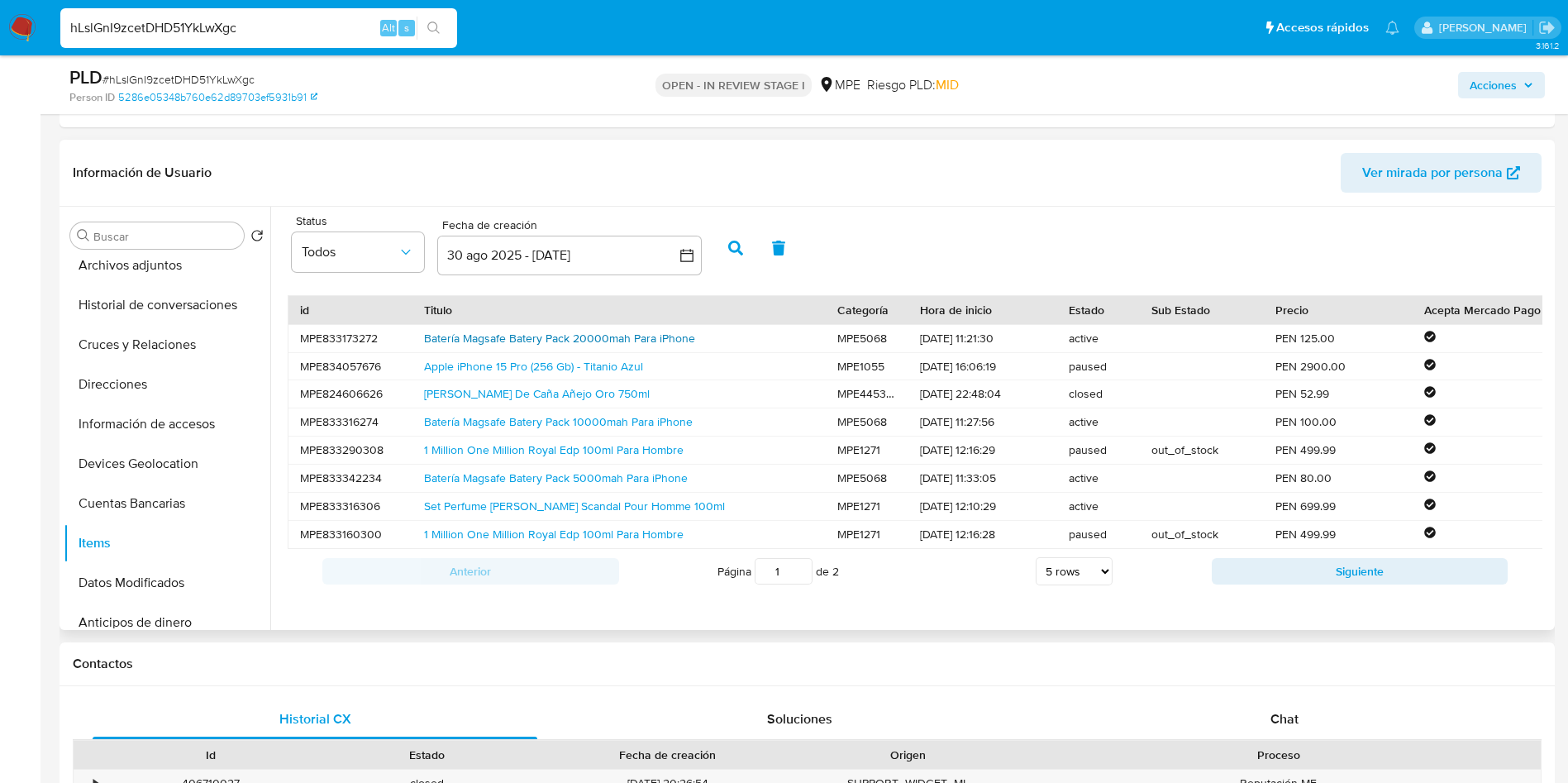
click at [669, 341] on link "Batería Magsafe Batery Pack 20000mah Para iPhone" at bounding box center [559, 338] width 271 height 17
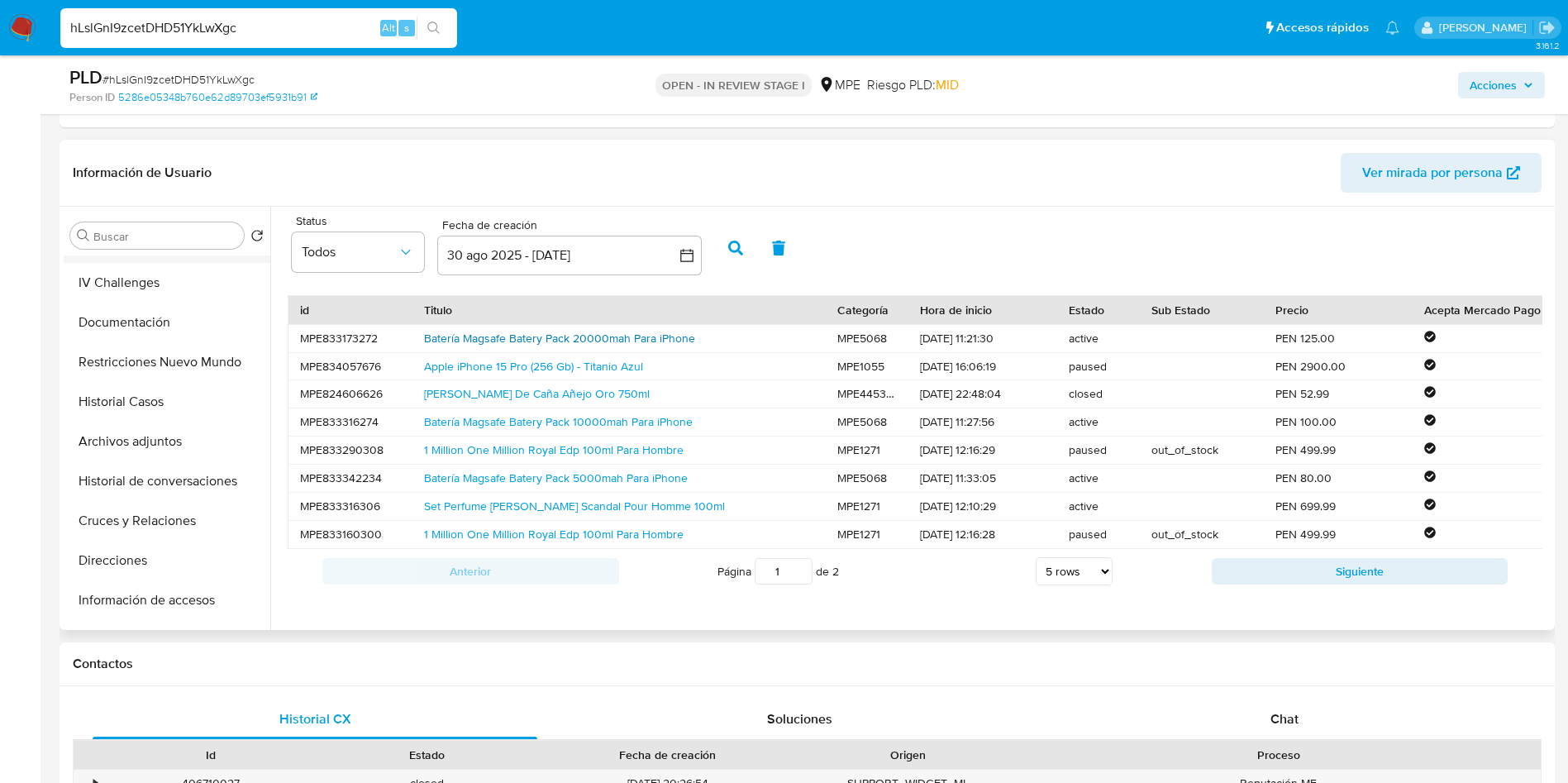
scroll to position [0, 0]
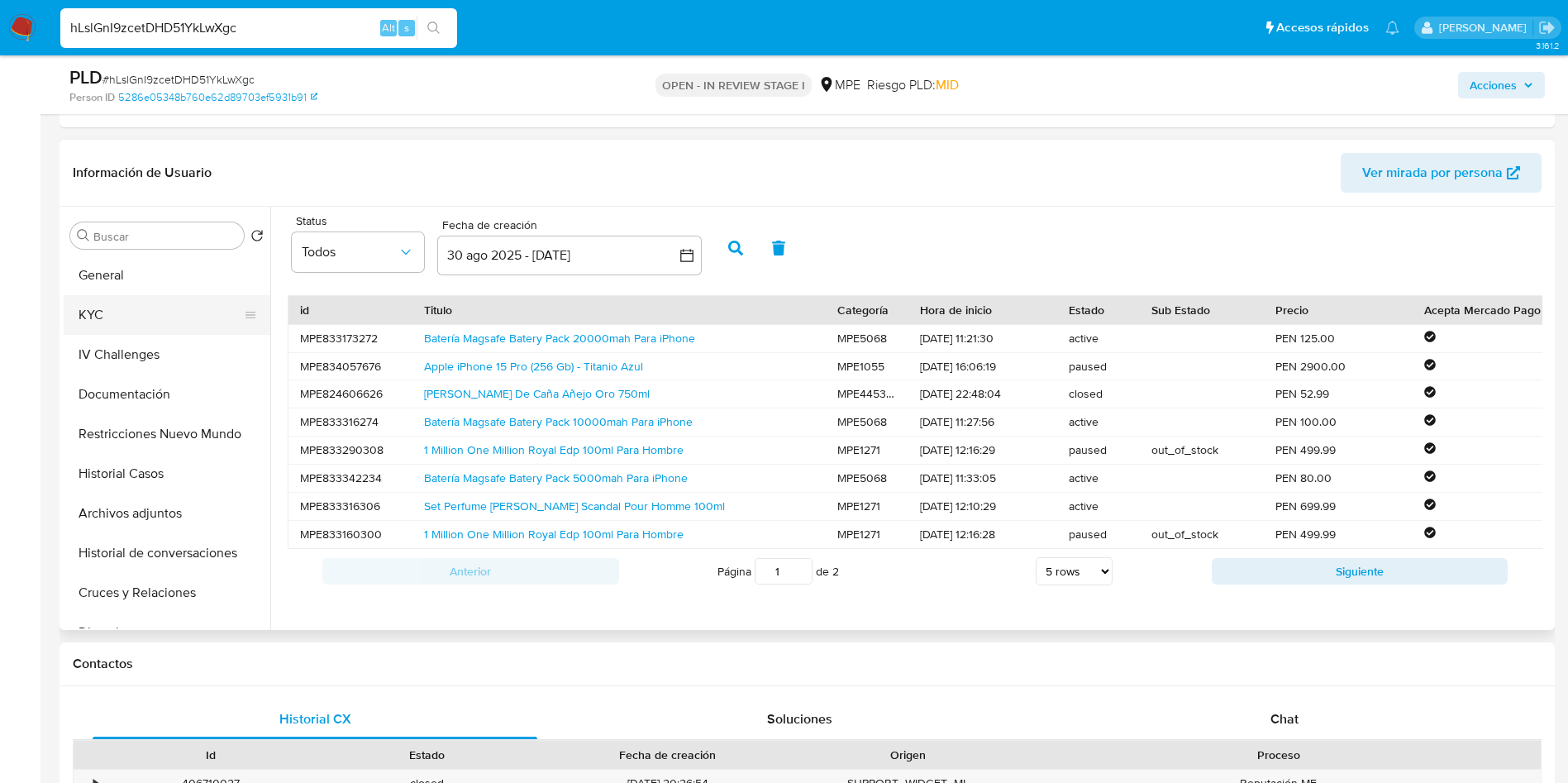
click at [110, 308] on button "KYC" at bounding box center [161, 314] width 193 height 40
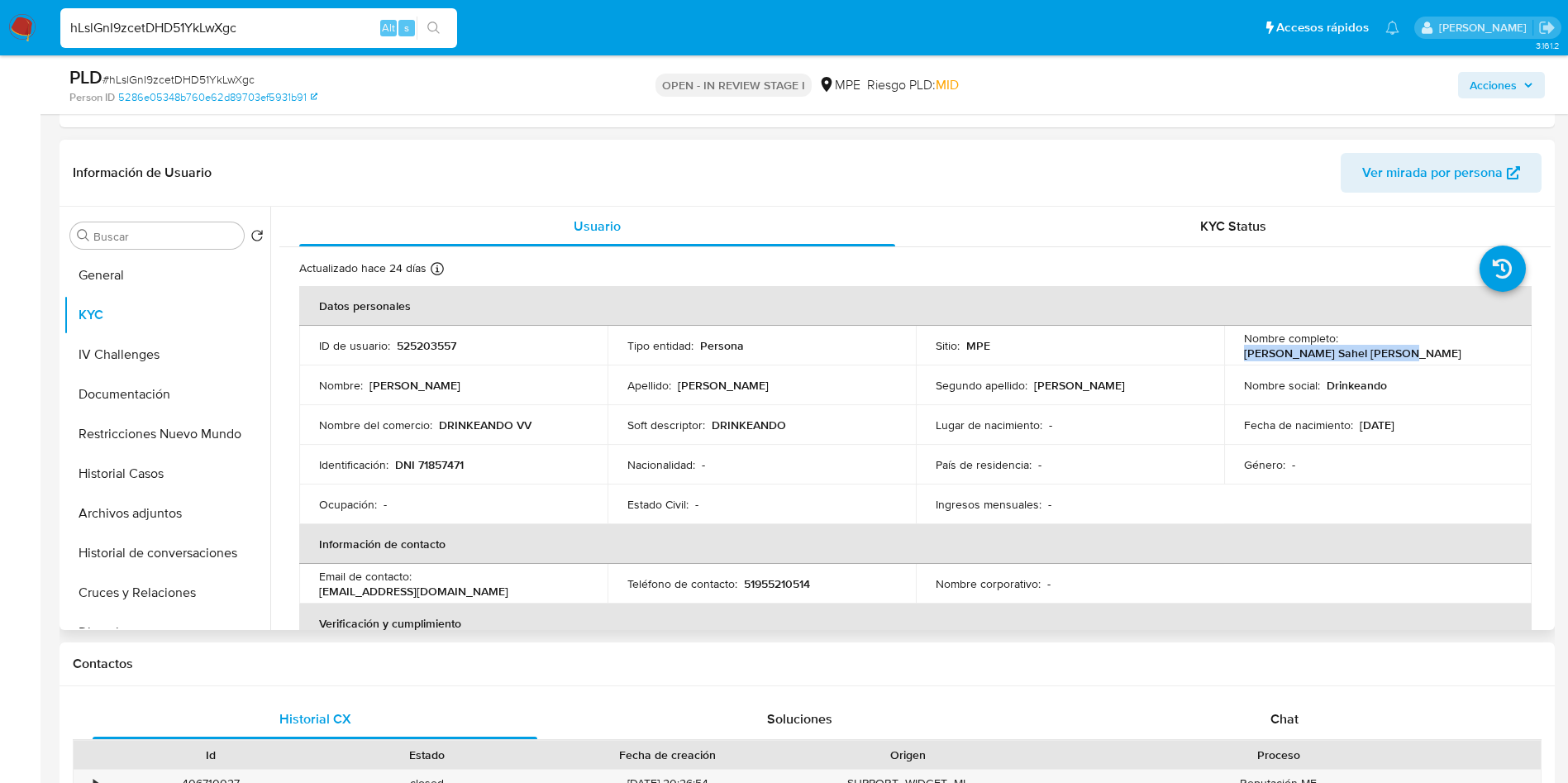
drag, startPoint x: 1341, startPoint y: 345, endPoint x: 1495, endPoint y: 343, distance: 154.0
click at [1495, 343] on div "Nombre completo : Victor Sahel Vargas Benites" at bounding box center [1378, 346] width 268 height 30
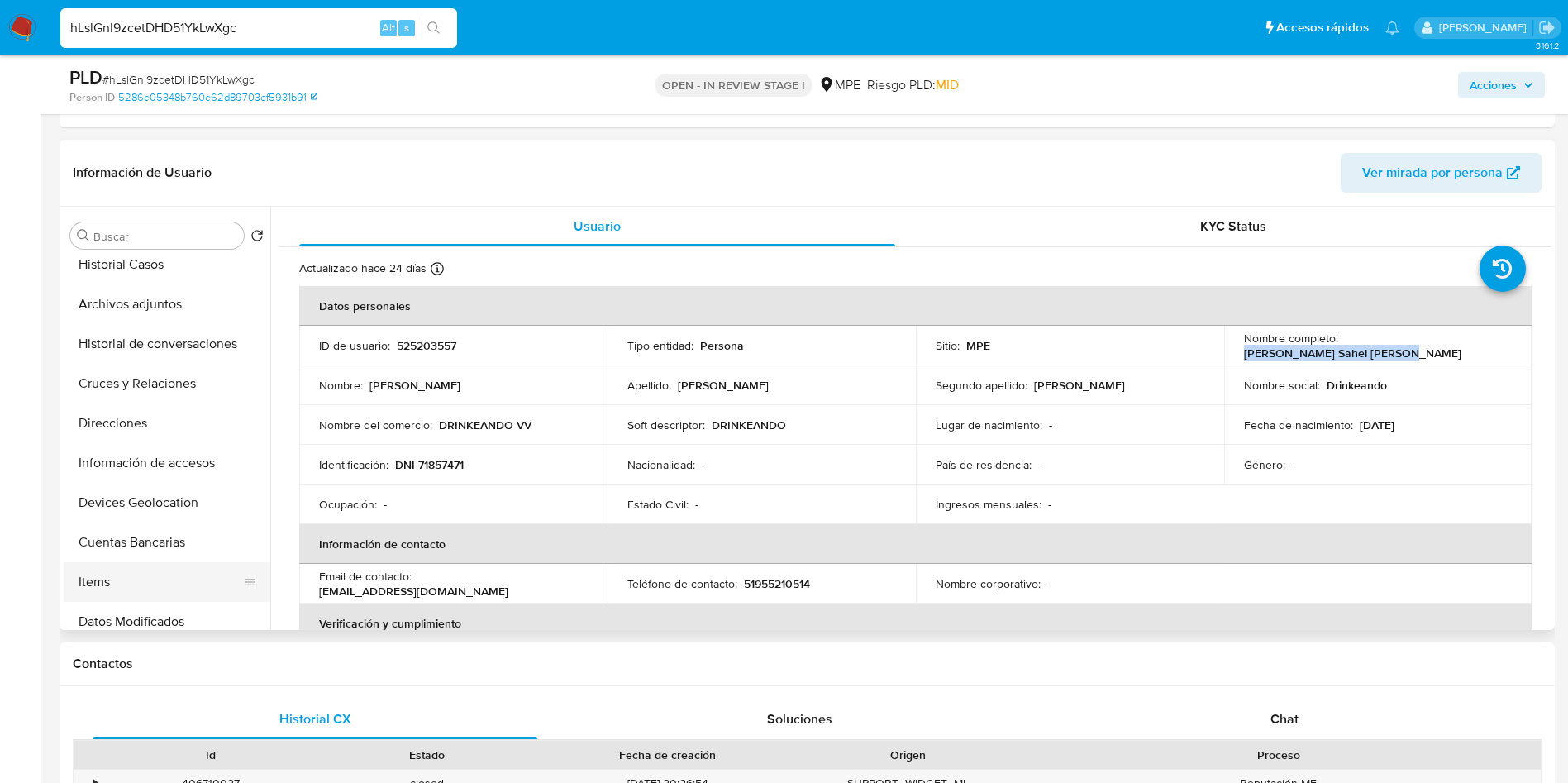
scroll to position [248, 0]
click at [182, 514] on button "Cuentas Bancarias" at bounding box center [161, 503] width 193 height 40
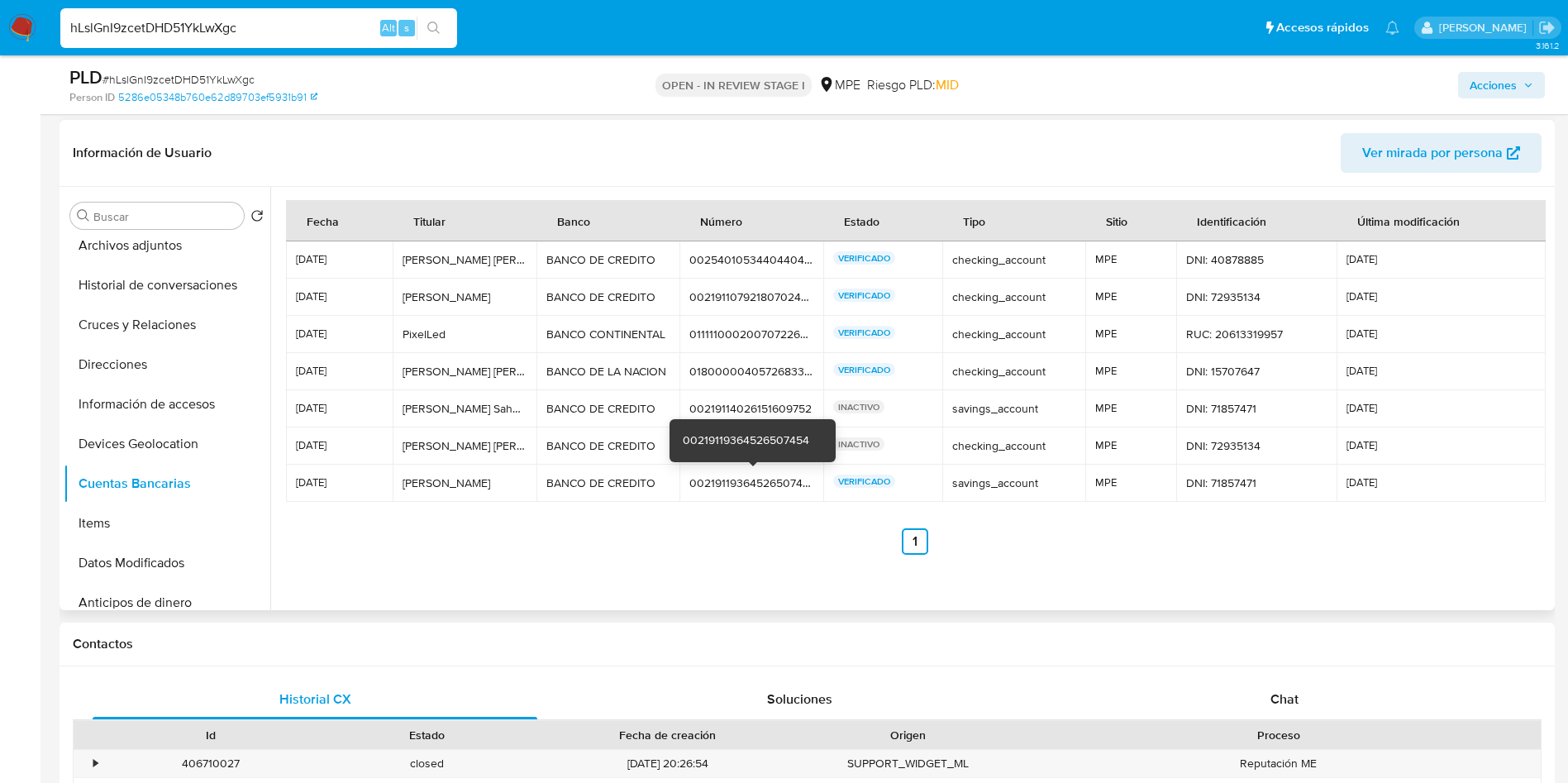
click at [724, 482] on div "00219119364526507454" at bounding box center [751, 483] width 124 height 15
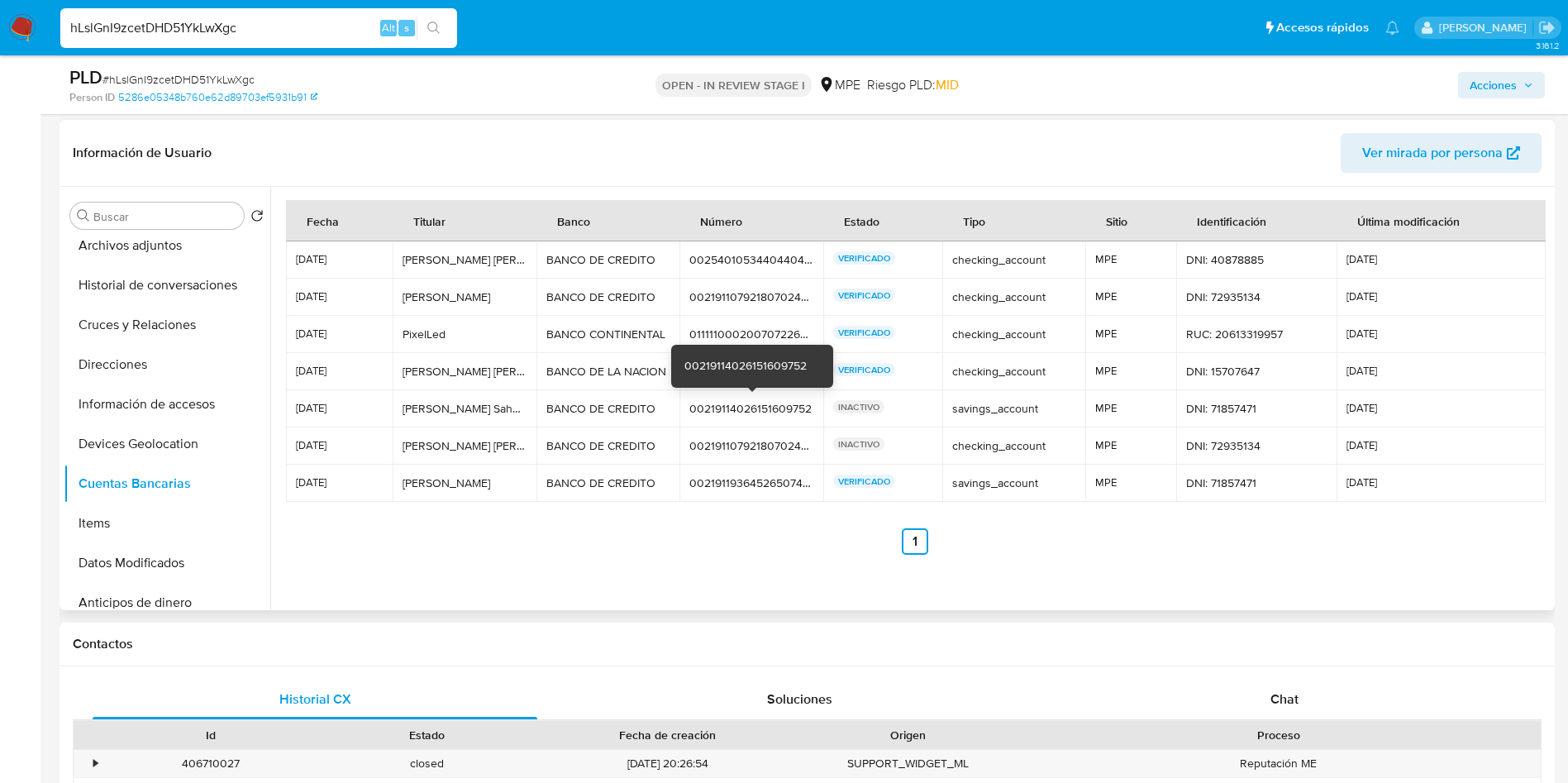
click at [768, 416] on td "00219114026151609752 00219114026151609752" at bounding box center [752, 409] width 144 height 37
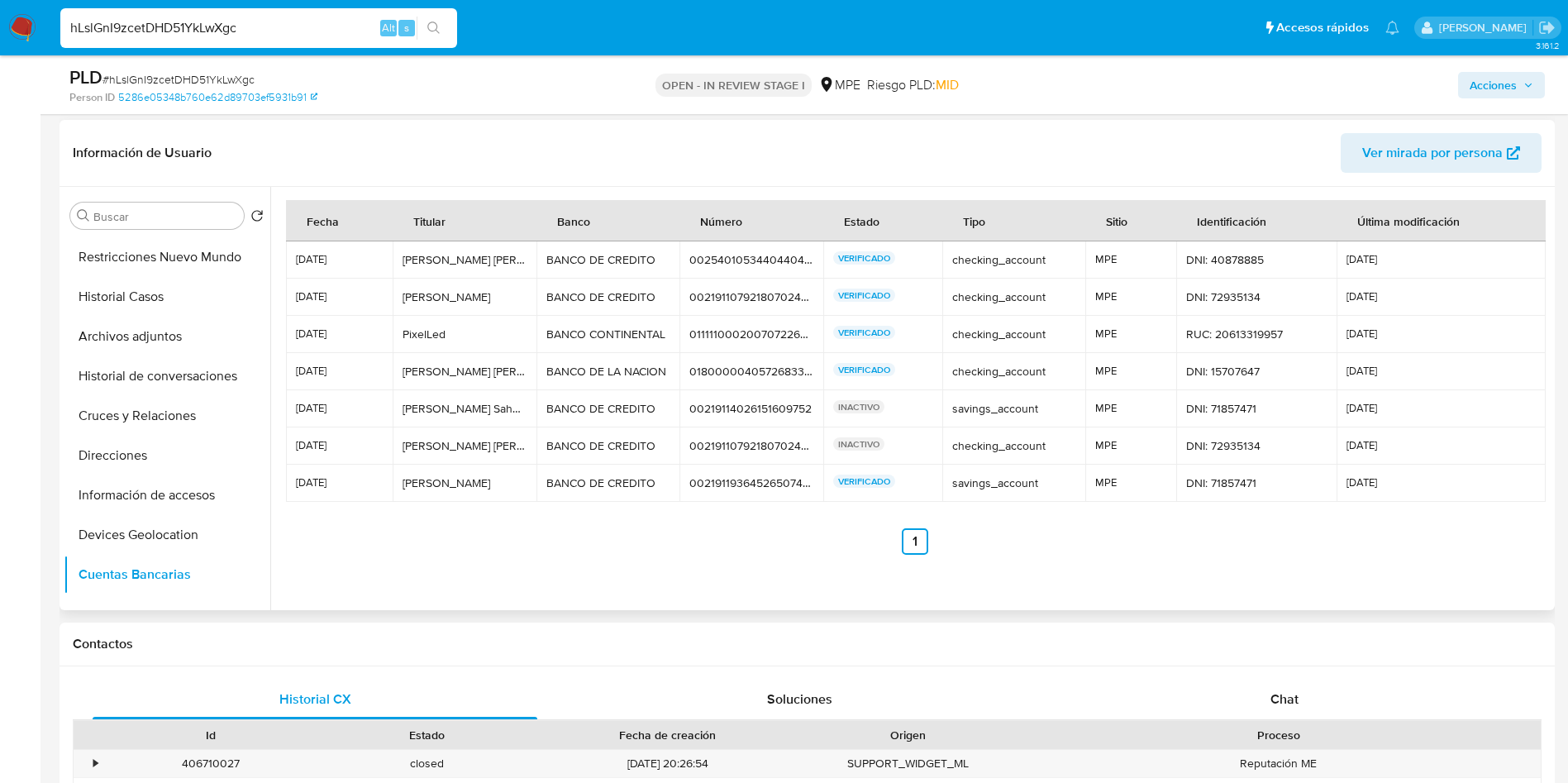
scroll to position [0, 0]
click at [148, 254] on button "General" at bounding box center [161, 255] width 193 height 40
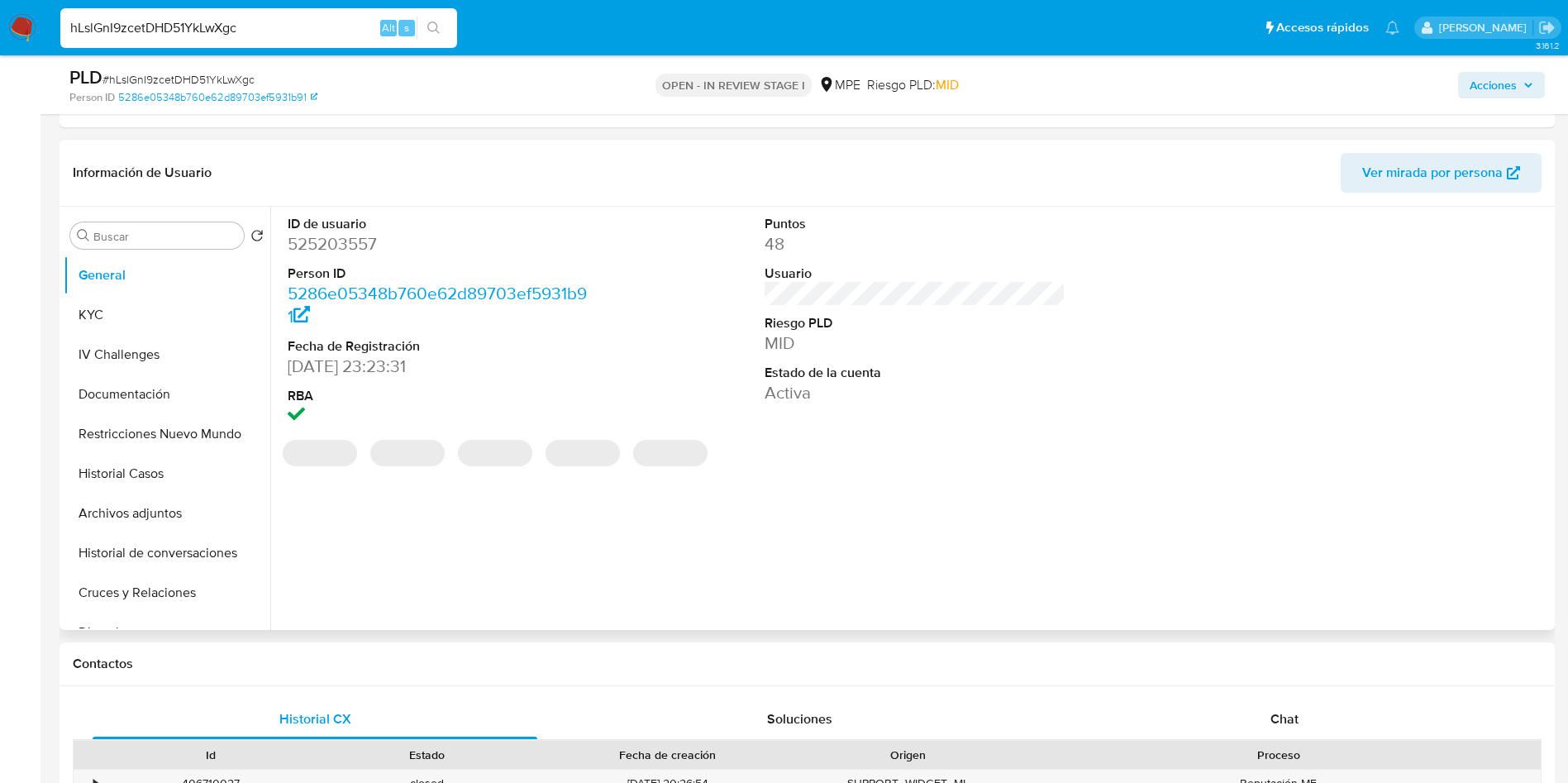
click at [362, 235] on dd "525203557" at bounding box center [439, 244] width 302 height 23
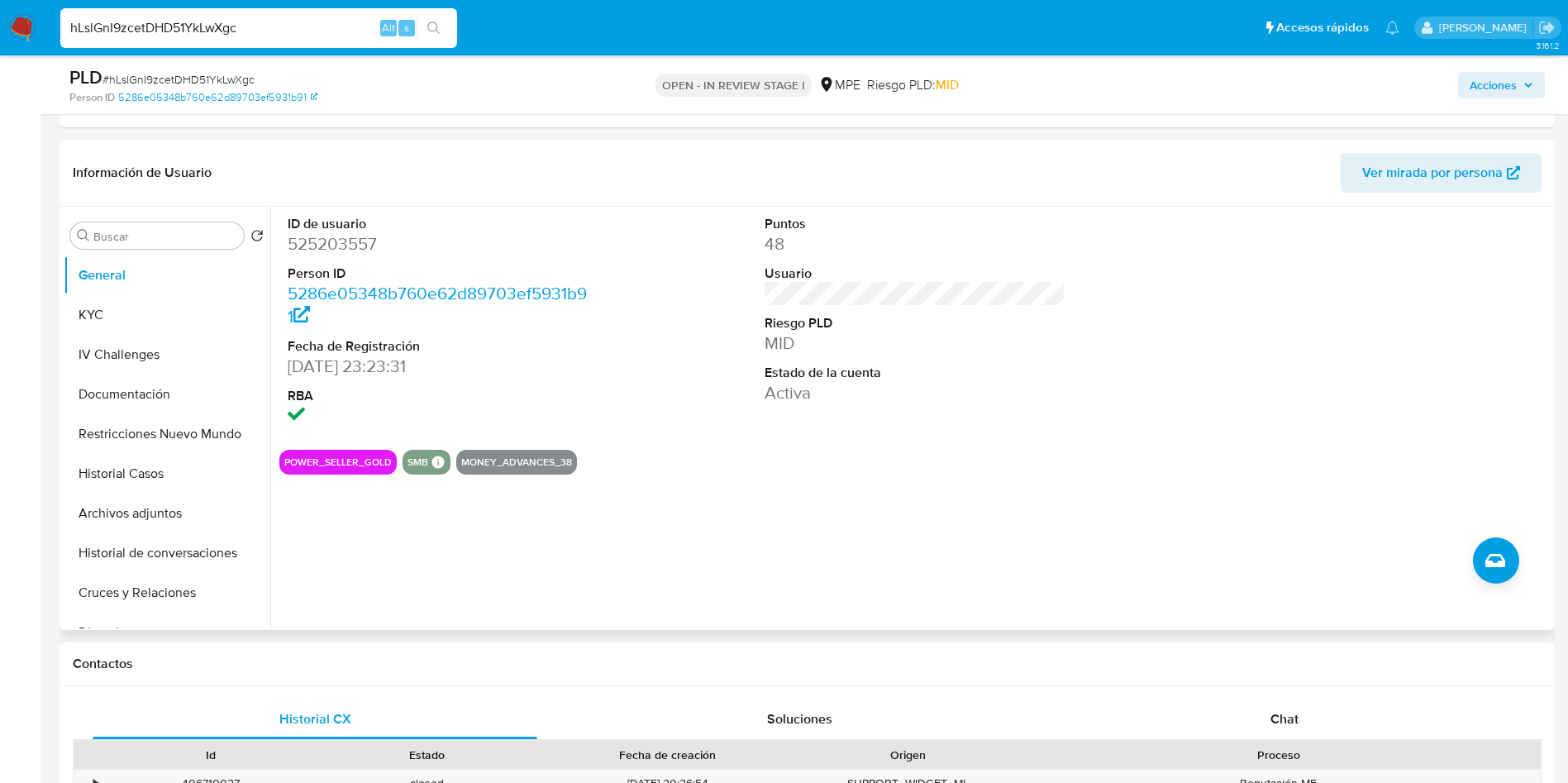
click at [870, 521] on div "ID de usuario 525203557 Person ID 5286e05348b760e62d89703ef5931b91 Fecha de Reg…" at bounding box center [911, 419] width 1281 height 423
click at [130, 314] on button "KYC" at bounding box center [161, 314] width 193 height 40
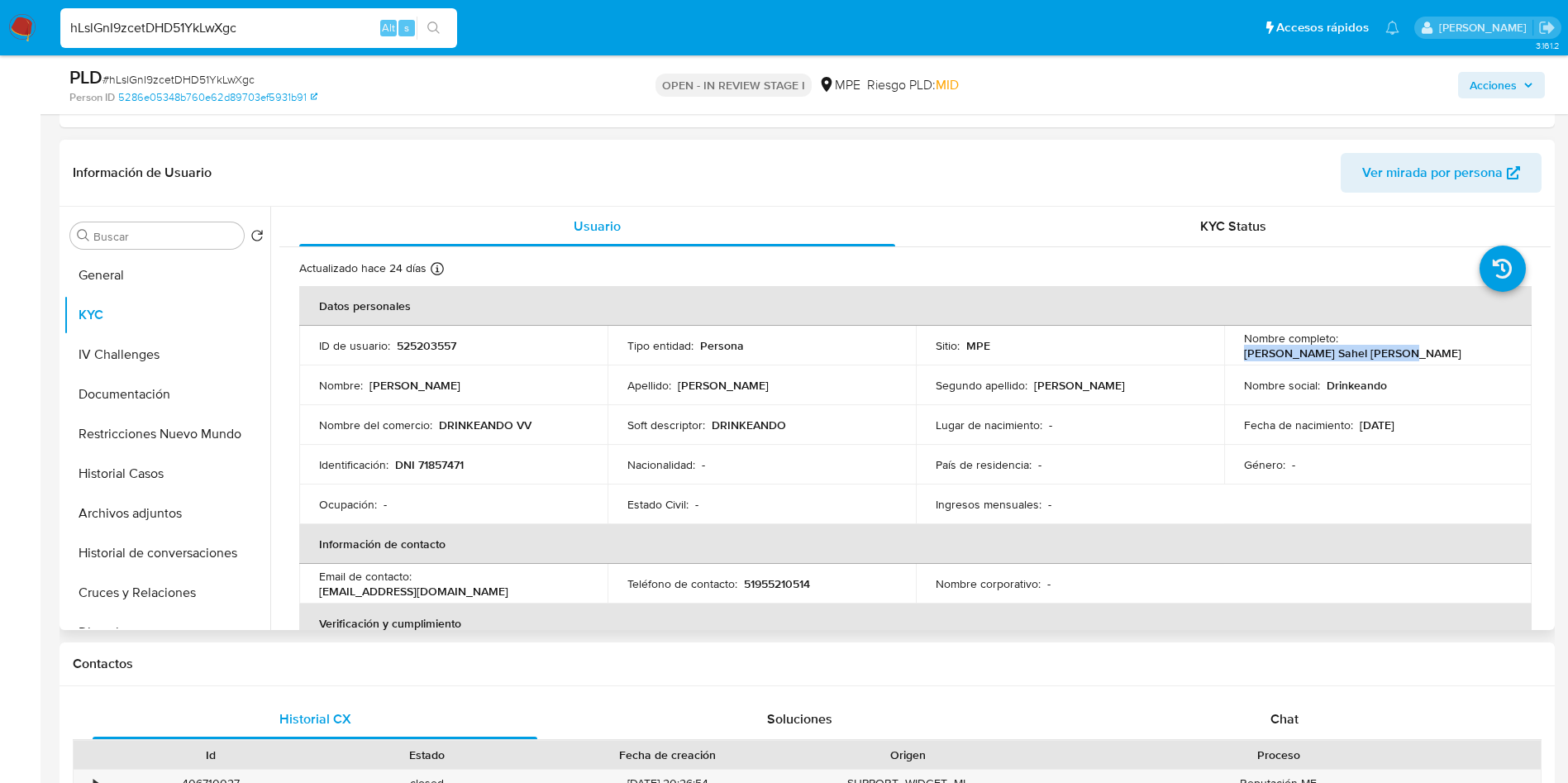
drag, startPoint x: 1341, startPoint y: 349, endPoint x: 1524, endPoint y: 341, distance: 183.2
click at [1524, 341] on td "Nombre completo : Victor Sahel Vargas Benites" at bounding box center [1378, 345] width 308 height 40
click at [1443, 499] on table "Datos personales ID de usuario : 525203557 Tipo entidad : Persona Sitio : MPE N…" at bounding box center [915, 584] width 1233 height 595
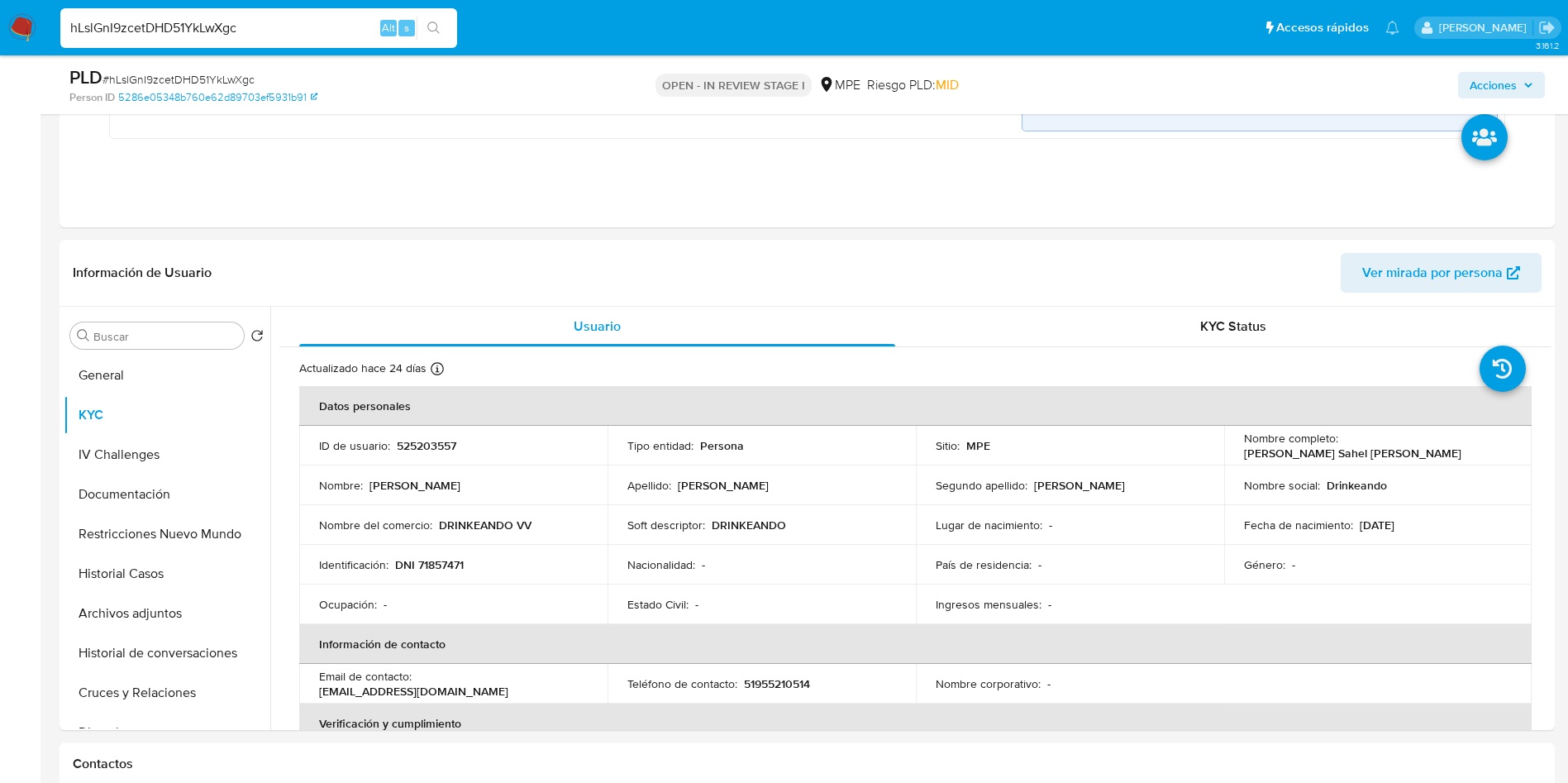
scroll to position [372, 0]
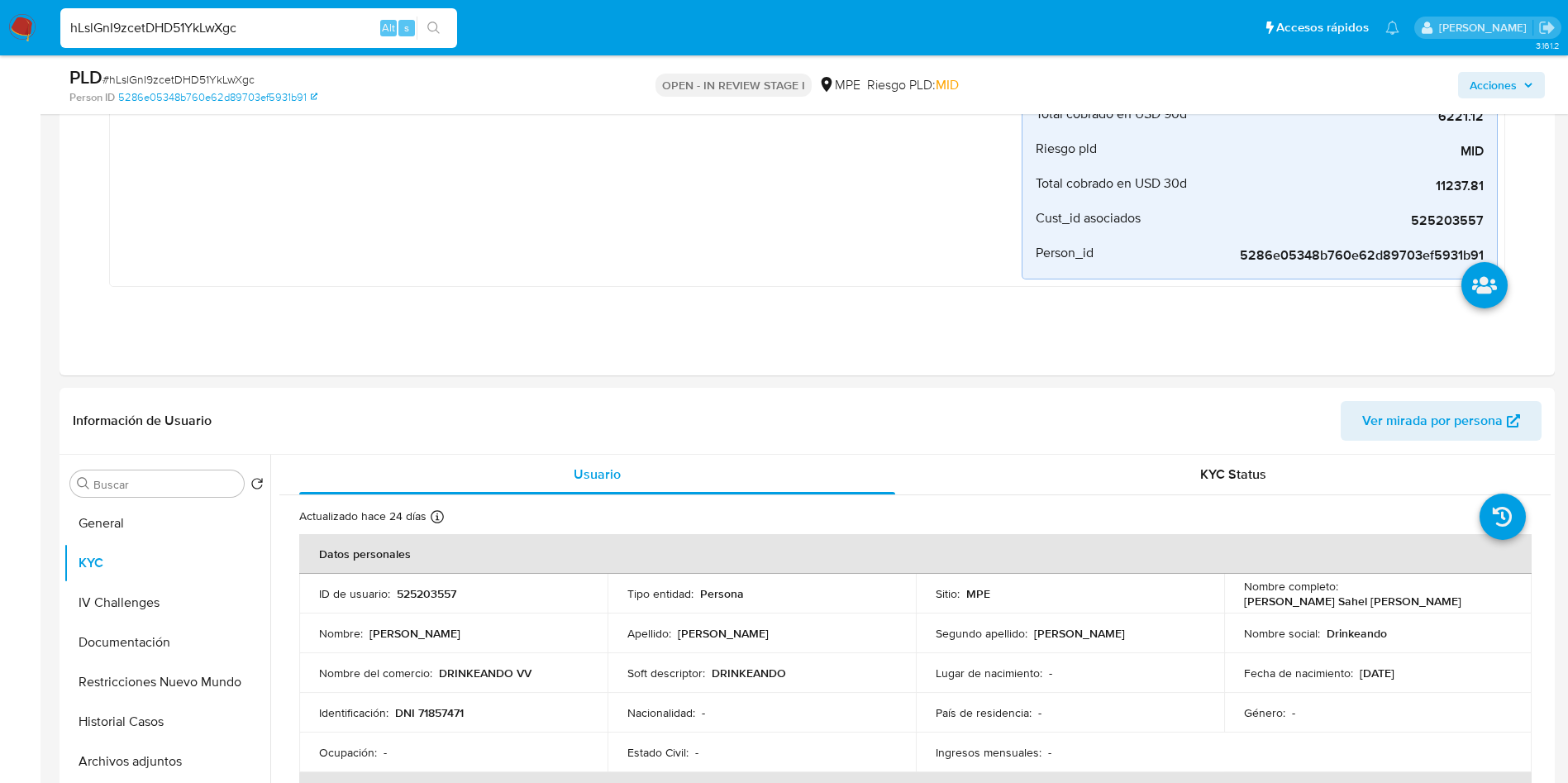
click at [338, 25] on input "hLslGnI9zcetDHD51YkLwXgc" at bounding box center [259, 28] width 397 height 21
paste input "142673116"
type input "142673116"
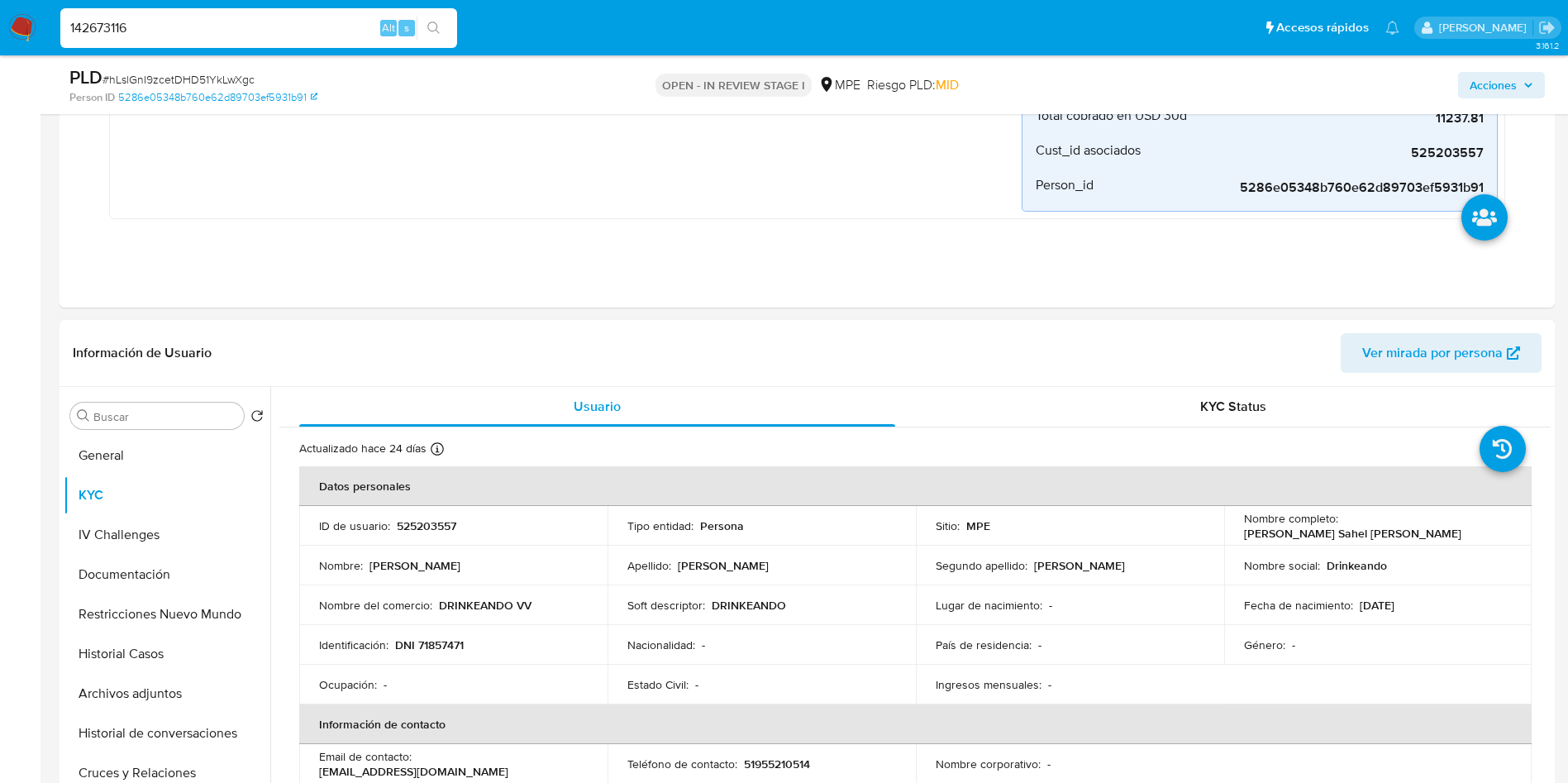
scroll to position [496, 0]
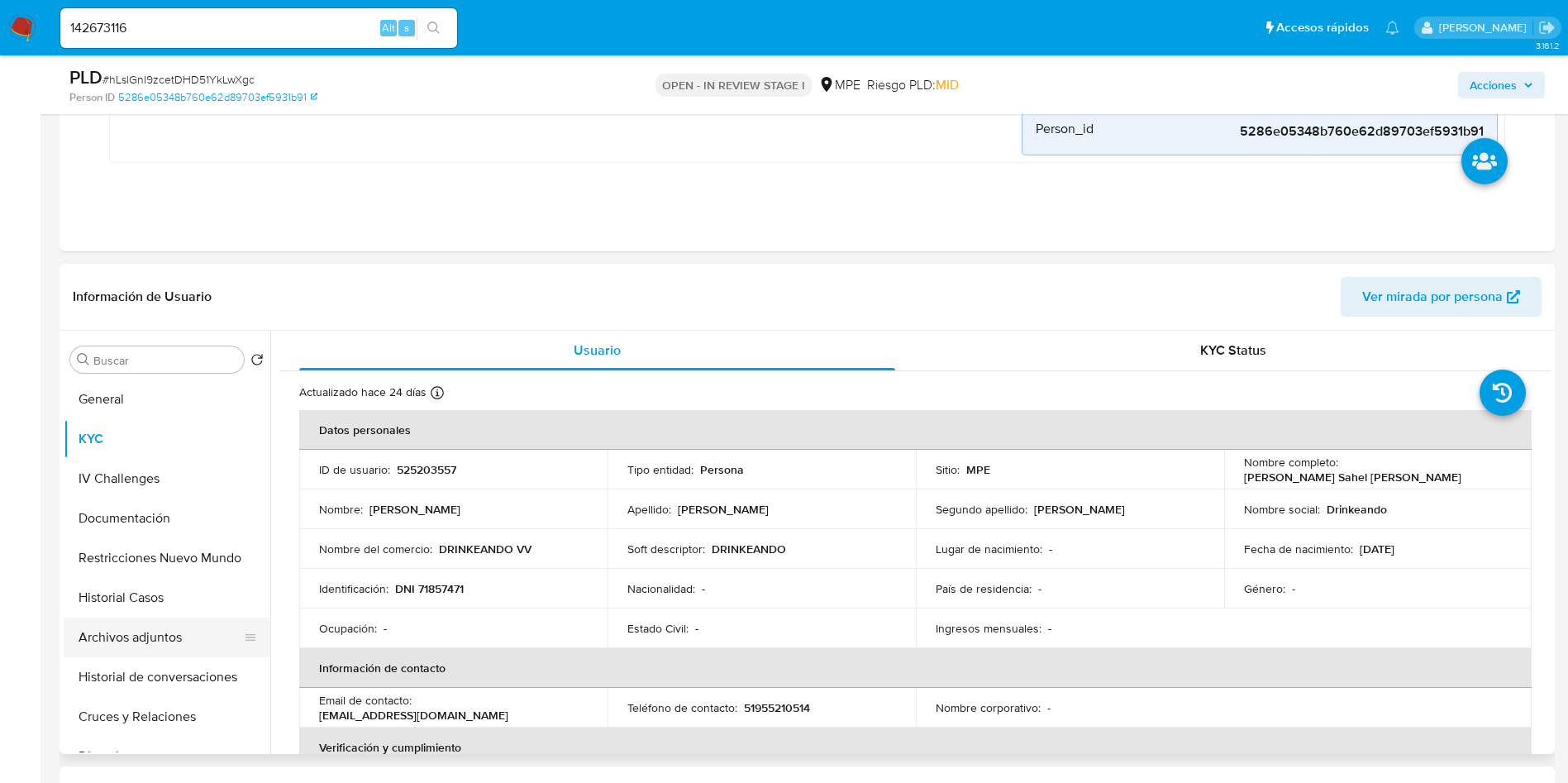
click at [171, 628] on button "Archivos adjuntos" at bounding box center [161, 637] width 193 height 40
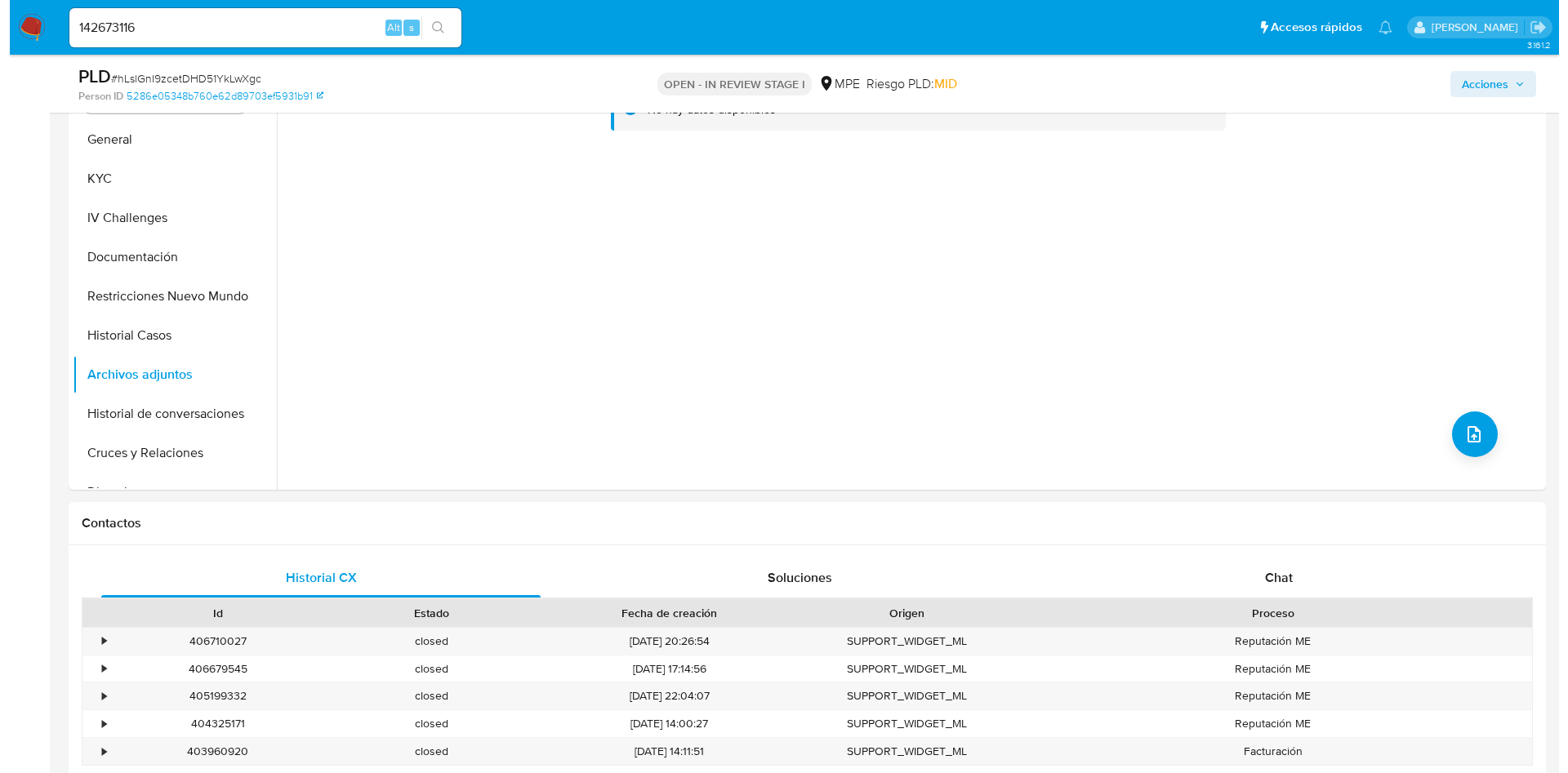
scroll to position [735, 0]
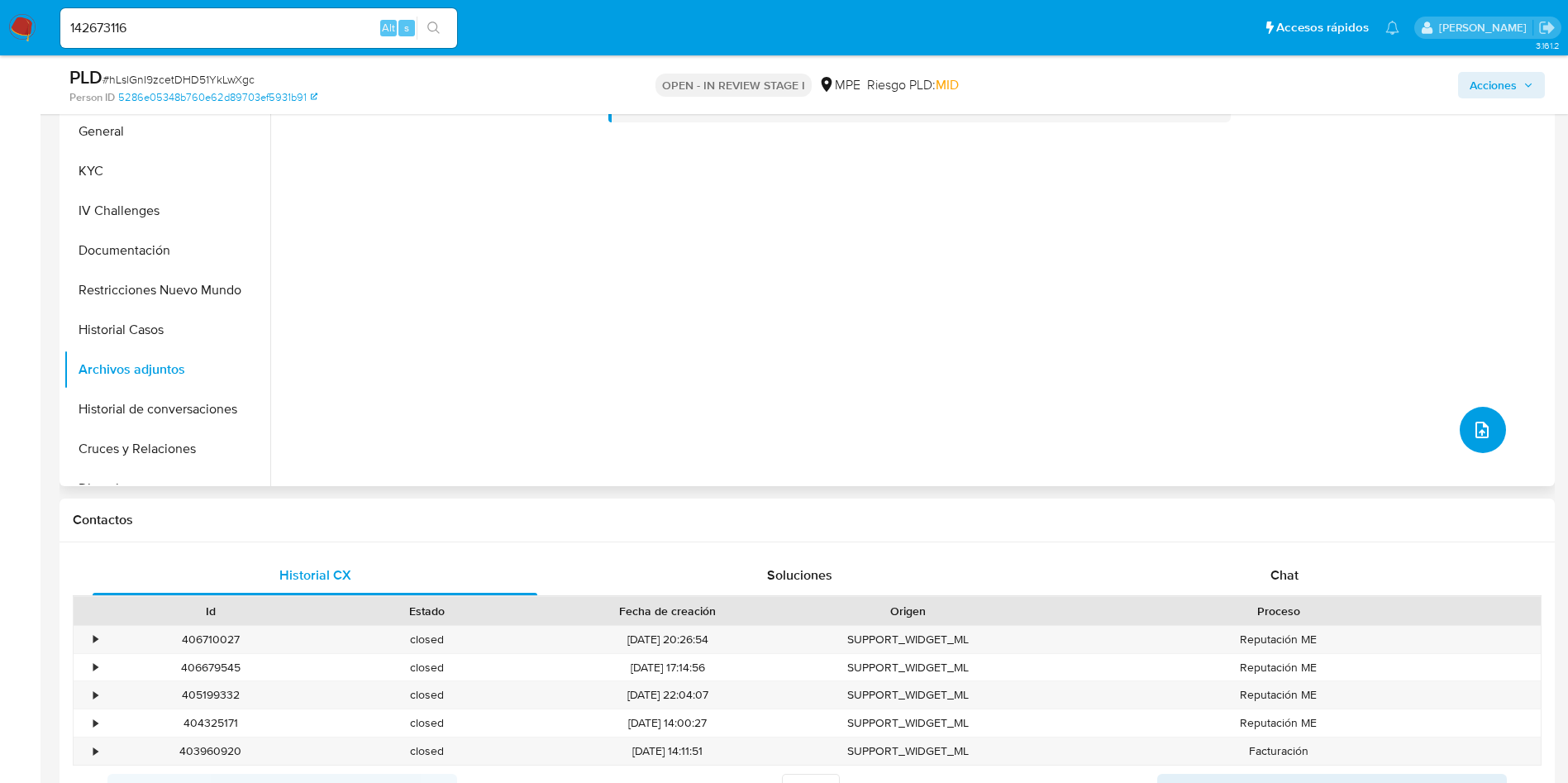
click at [1481, 432] on icon "upload-file" at bounding box center [1482, 430] width 20 height 20
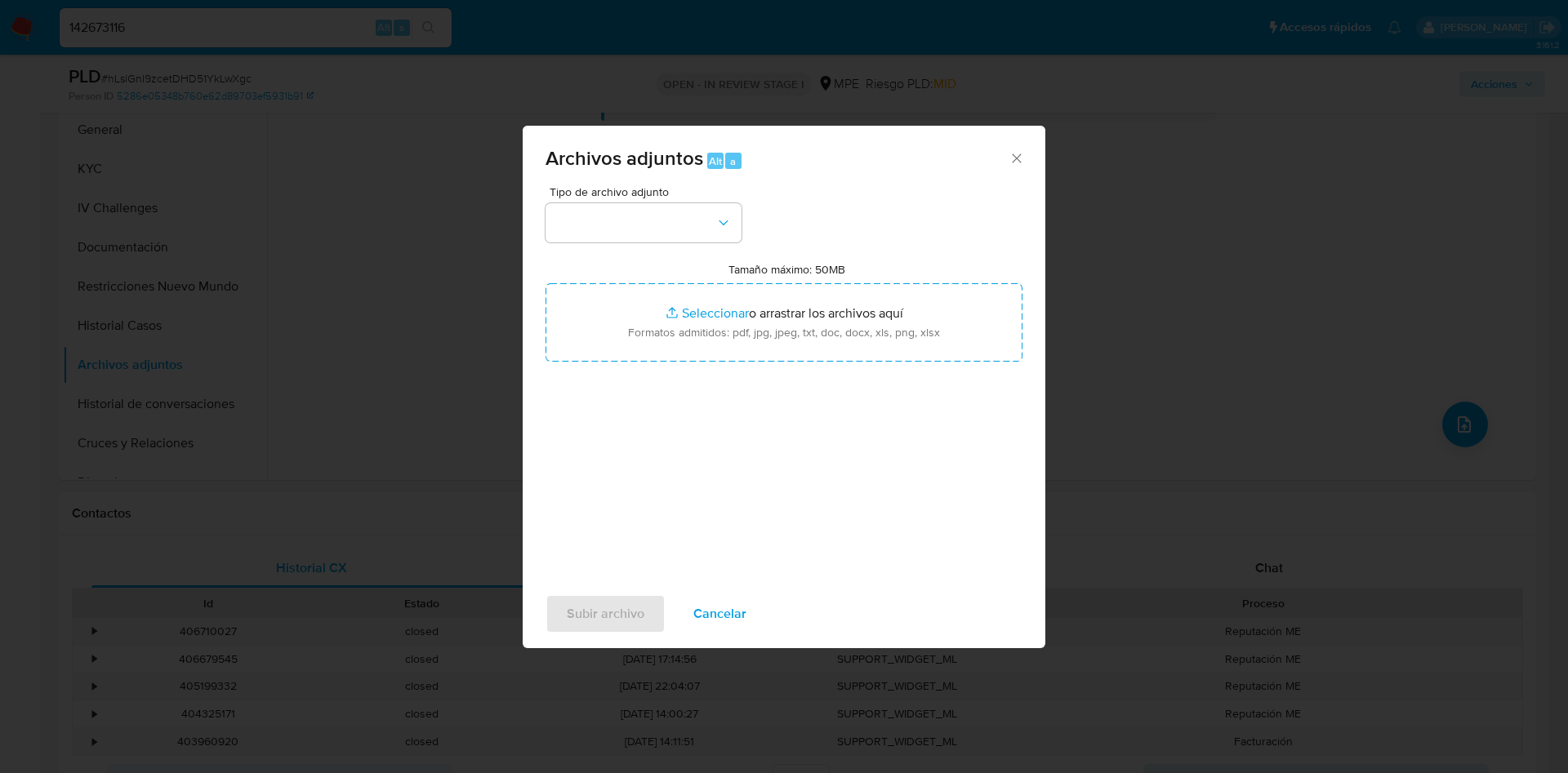
click at [929, 365] on div "Tipo de archivo adjunto Tamaño máximo: 50MB Seleccionar archivos Seleccionar o …" at bounding box center [784, 379] width 477 height 386
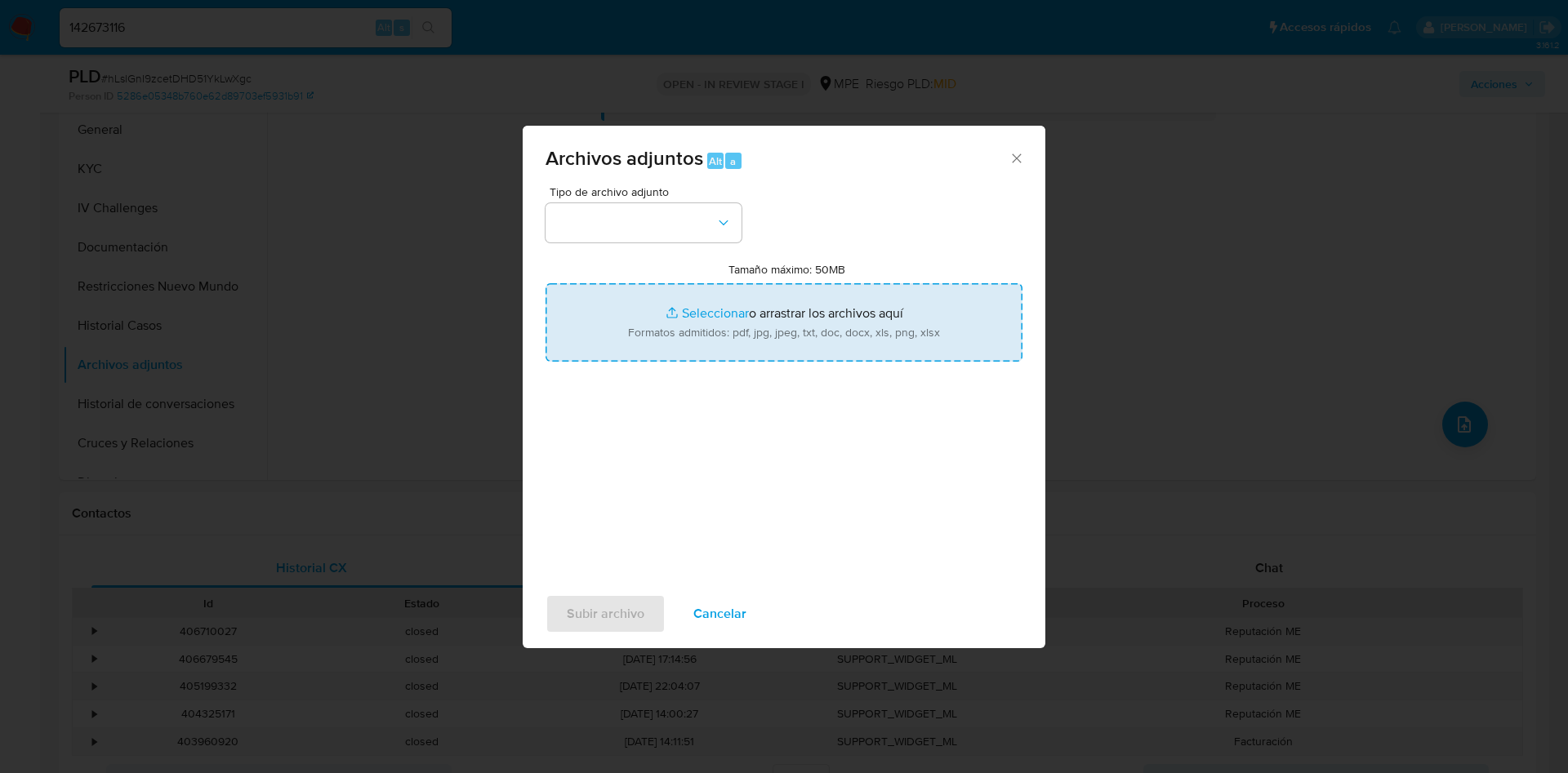
click at [914, 331] on input "Tamaño máximo: 50MB Seleccionar archivos" at bounding box center [784, 322] width 477 height 78
type input "C:\fakepath\Case Log 525203557 - 29_09_2025.pdf"
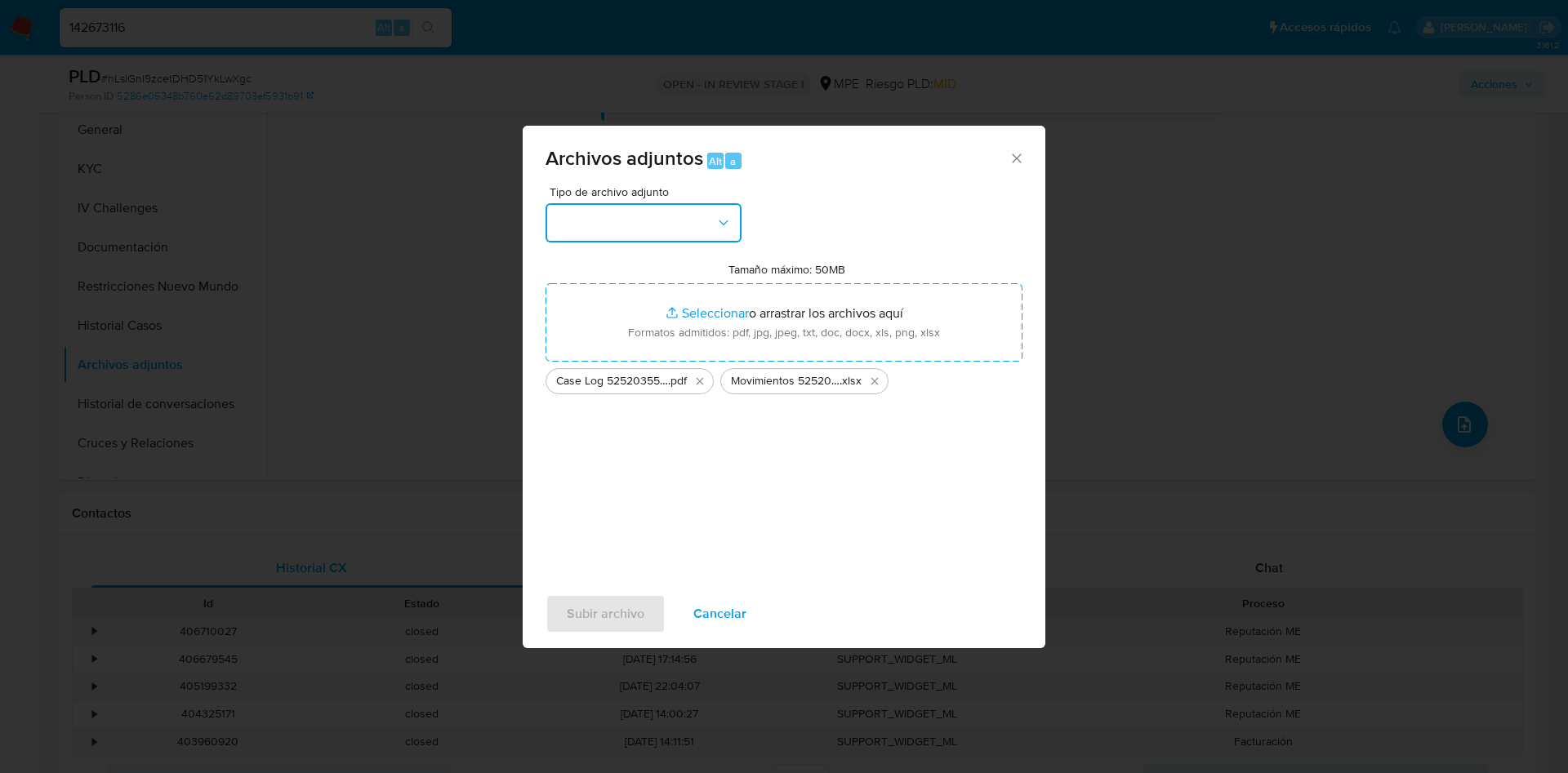
click at [622, 229] on button "button" at bounding box center [643, 223] width 196 height 39
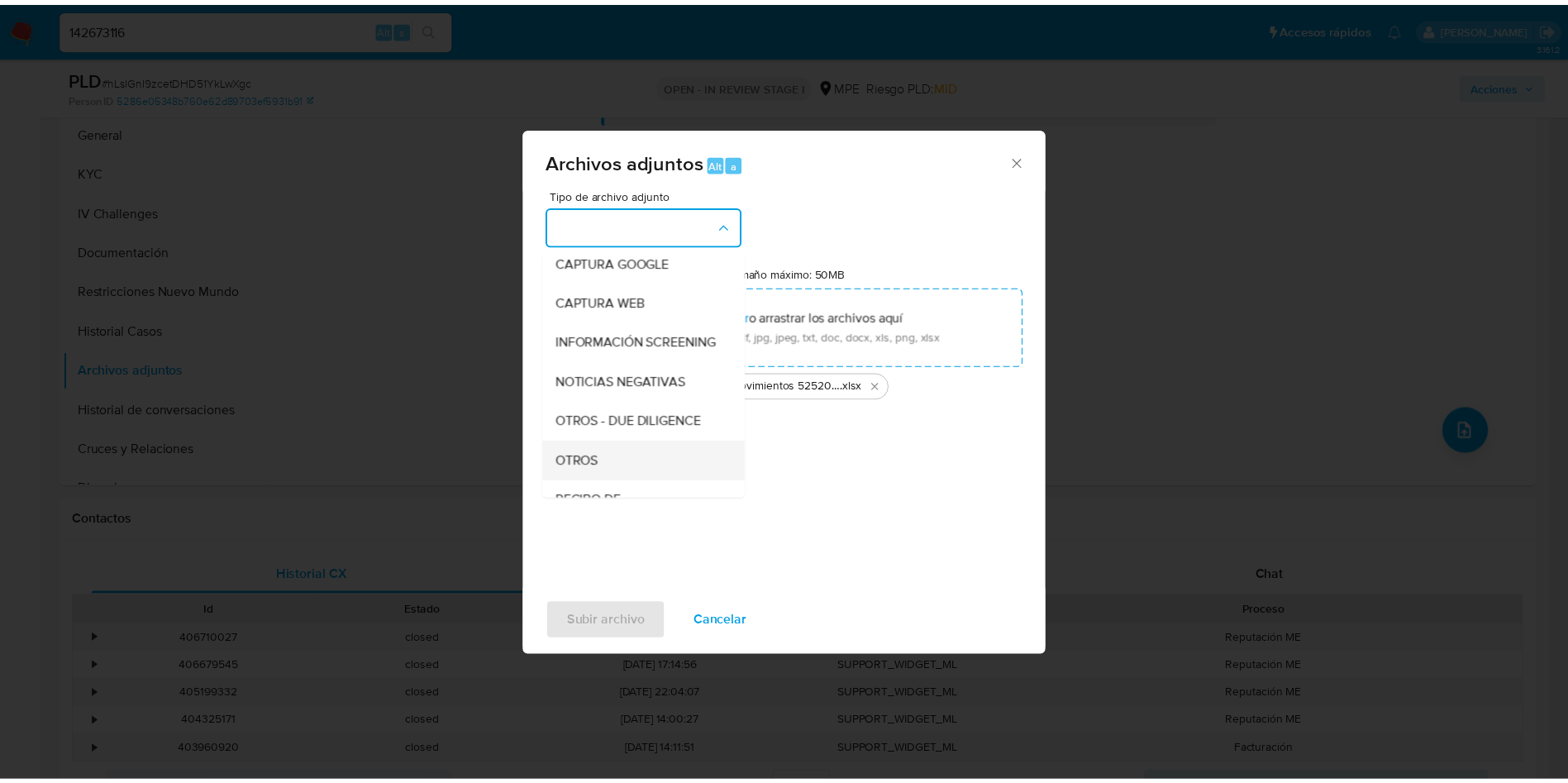
scroll to position [124, 0]
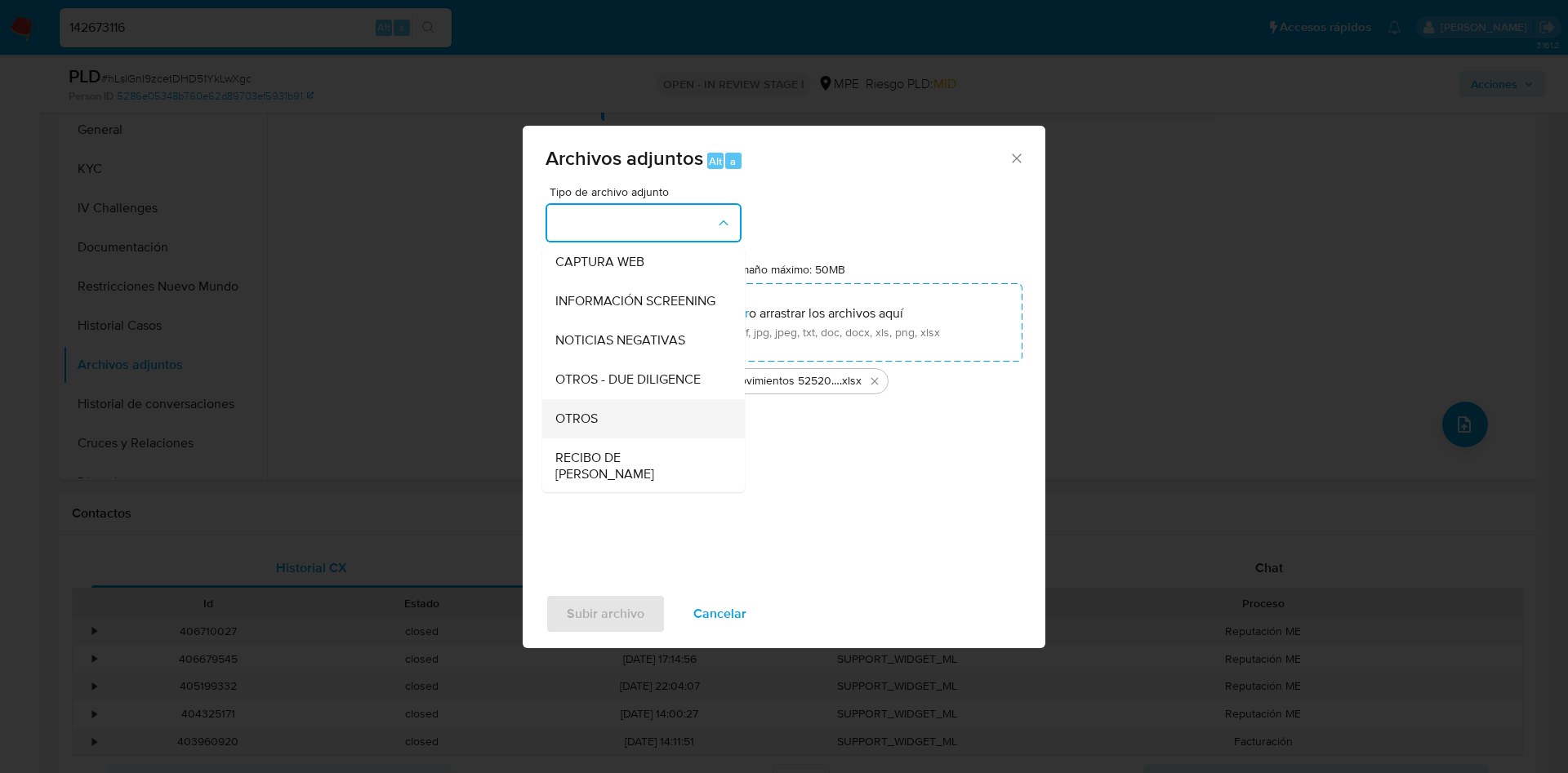
click at [580, 427] on span "OTROS" at bounding box center [576, 419] width 42 height 16
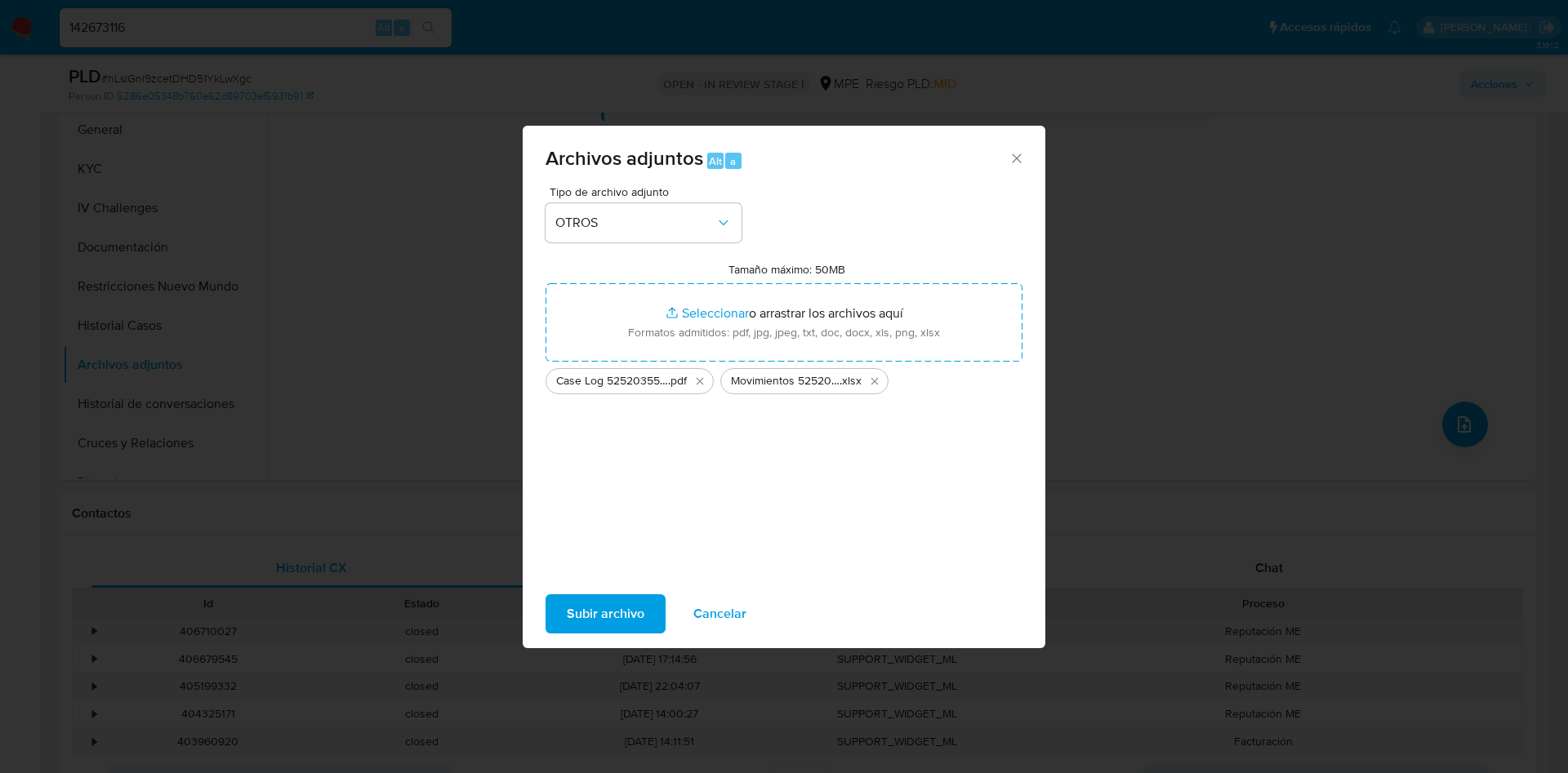
click at [625, 615] on span "Subir archivo" at bounding box center [606, 614] width 78 height 36
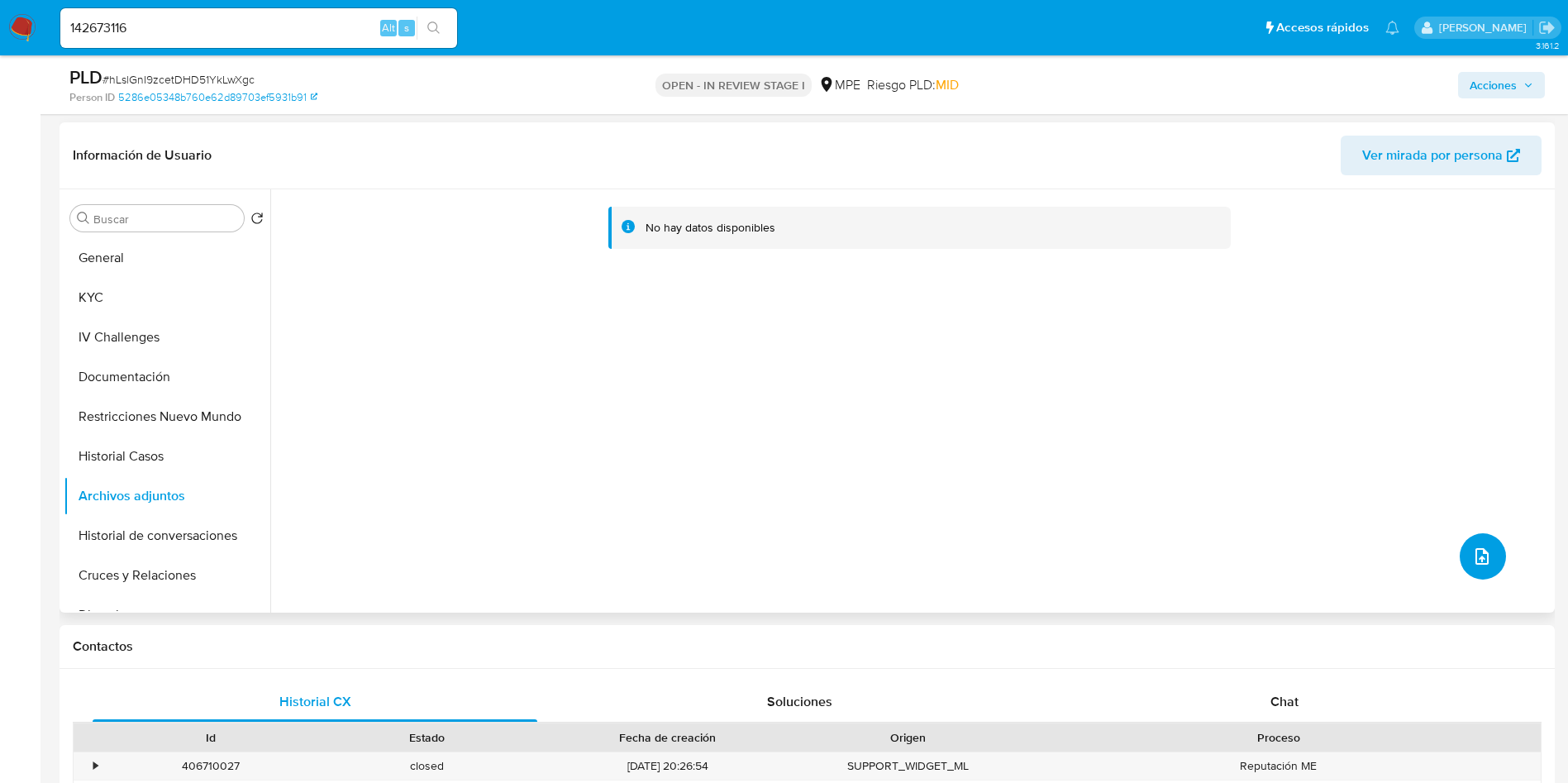
scroll to position [496, 0]
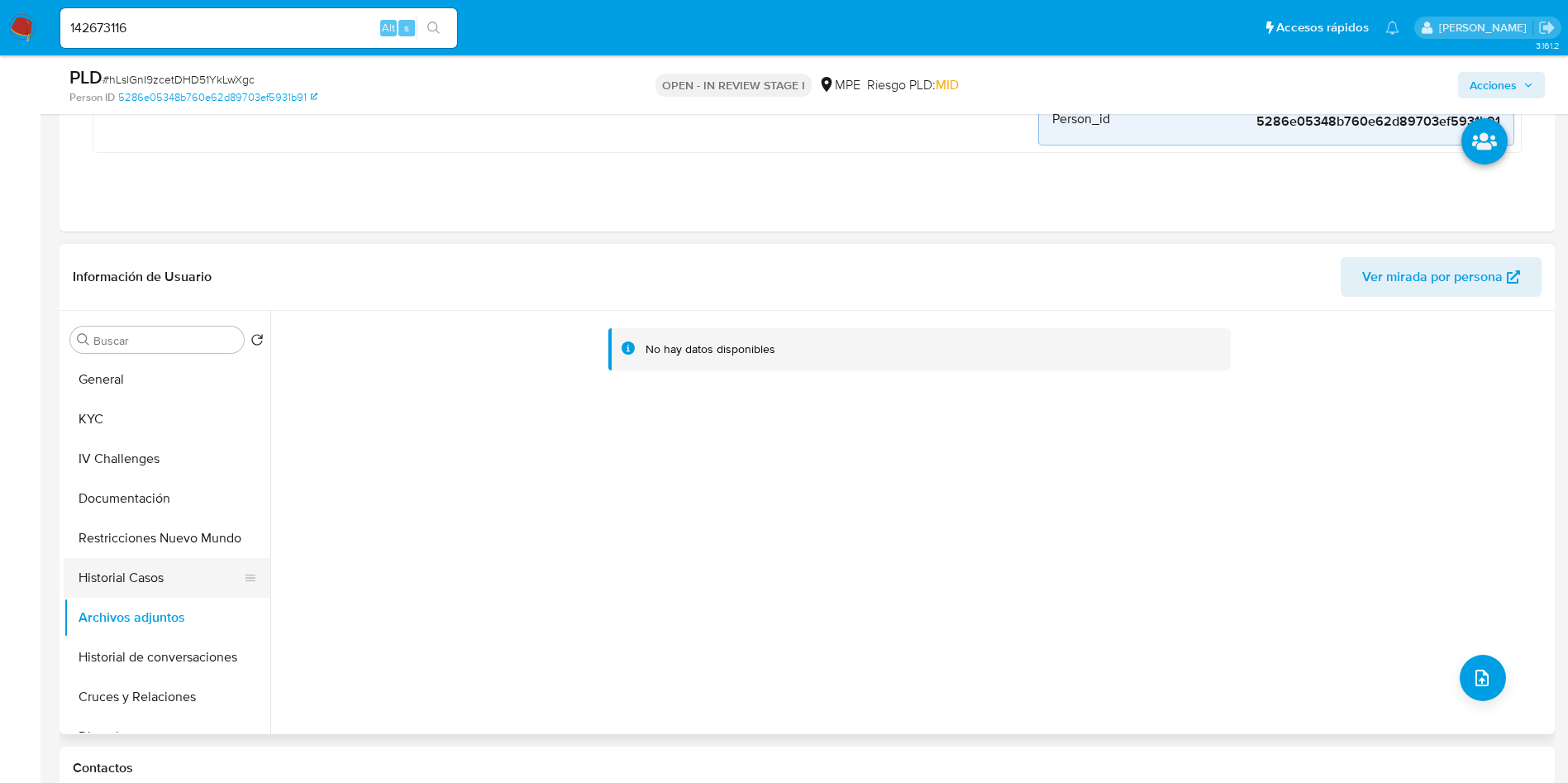
click at [185, 570] on button "Historial Casos" at bounding box center [161, 578] width 193 height 40
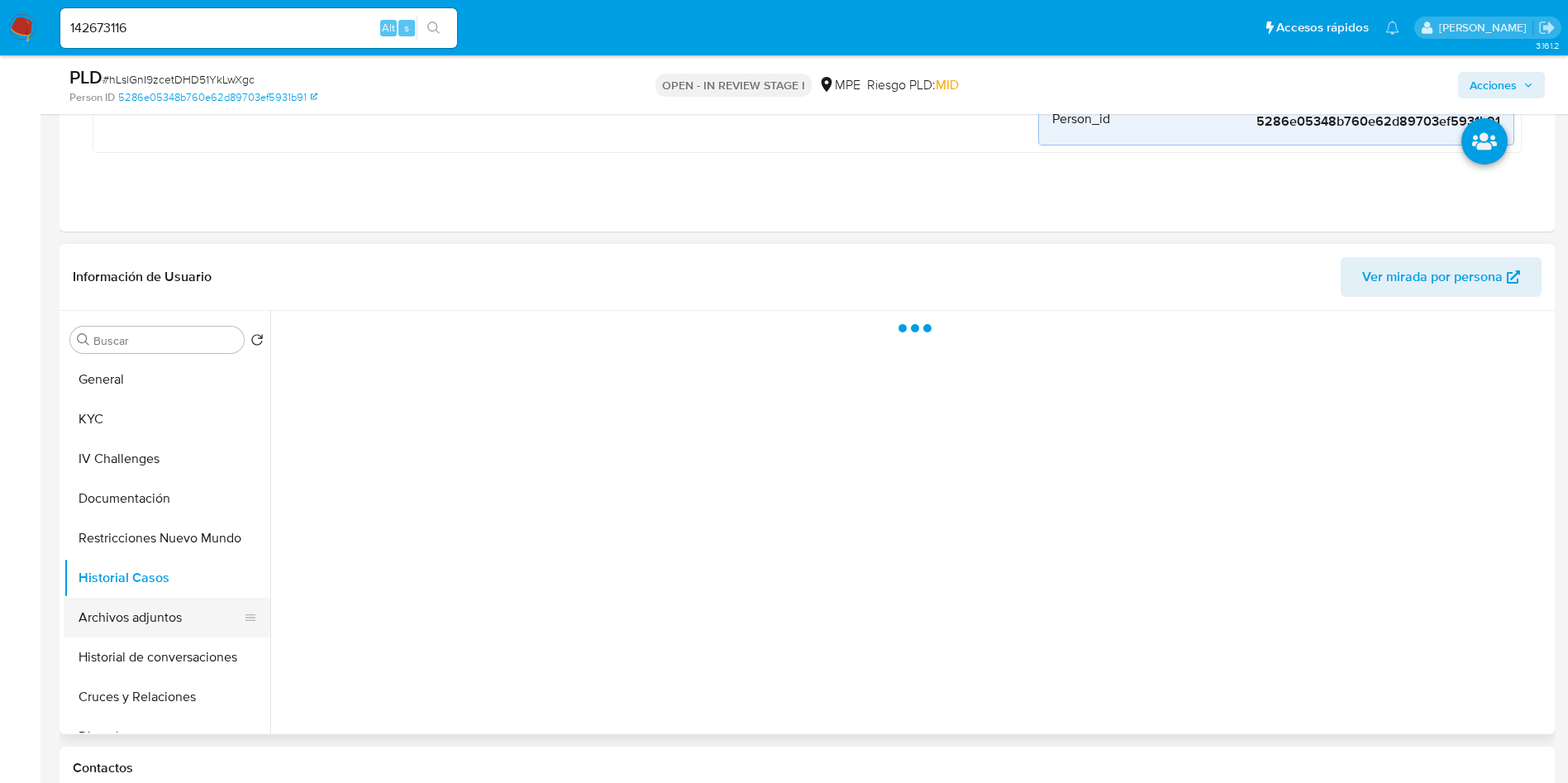
click at [180, 628] on button "Archivos adjuntos" at bounding box center [161, 617] width 193 height 40
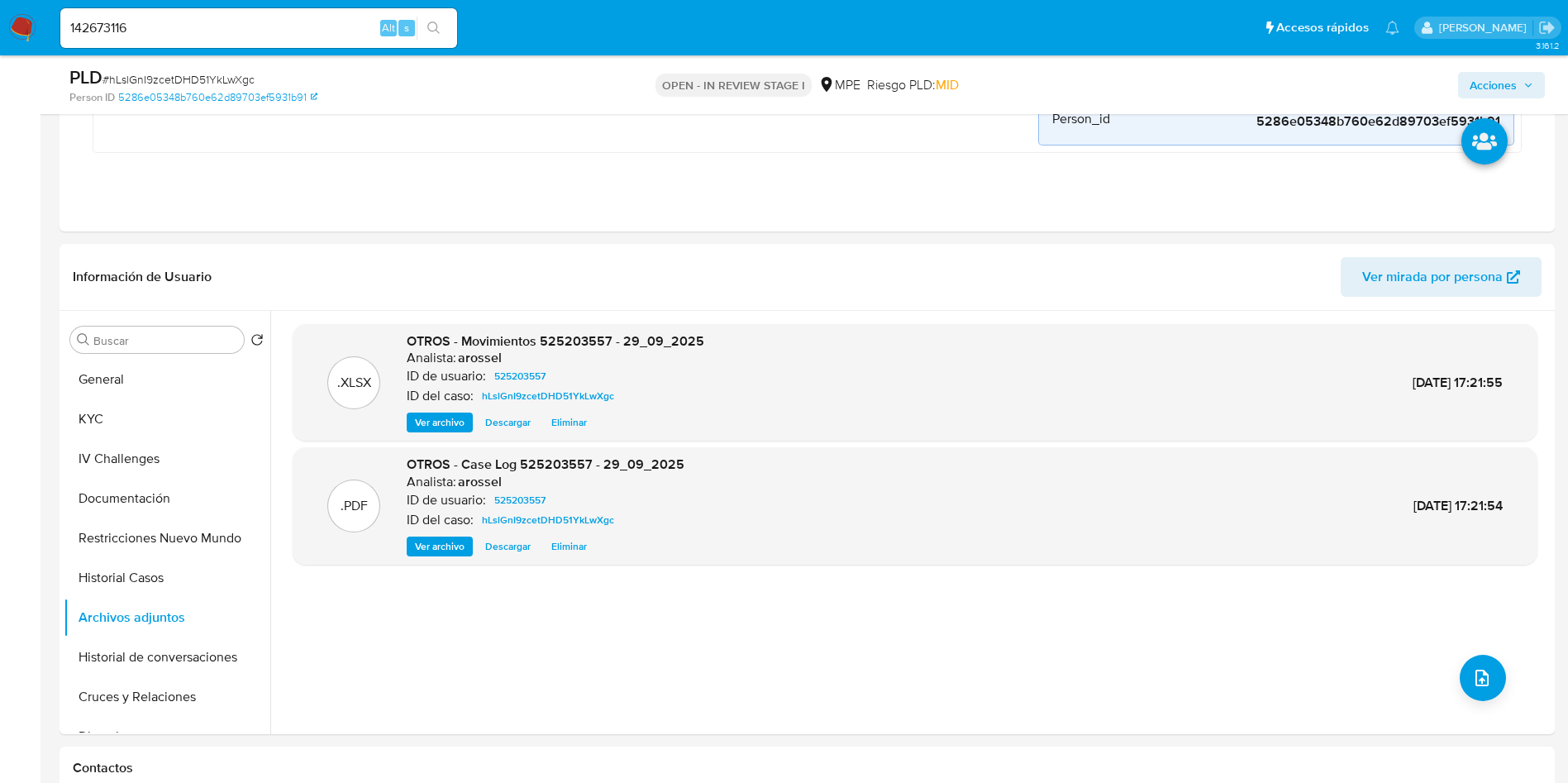
click at [1507, 89] on span "Acciones" at bounding box center [1493, 85] width 47 height 26
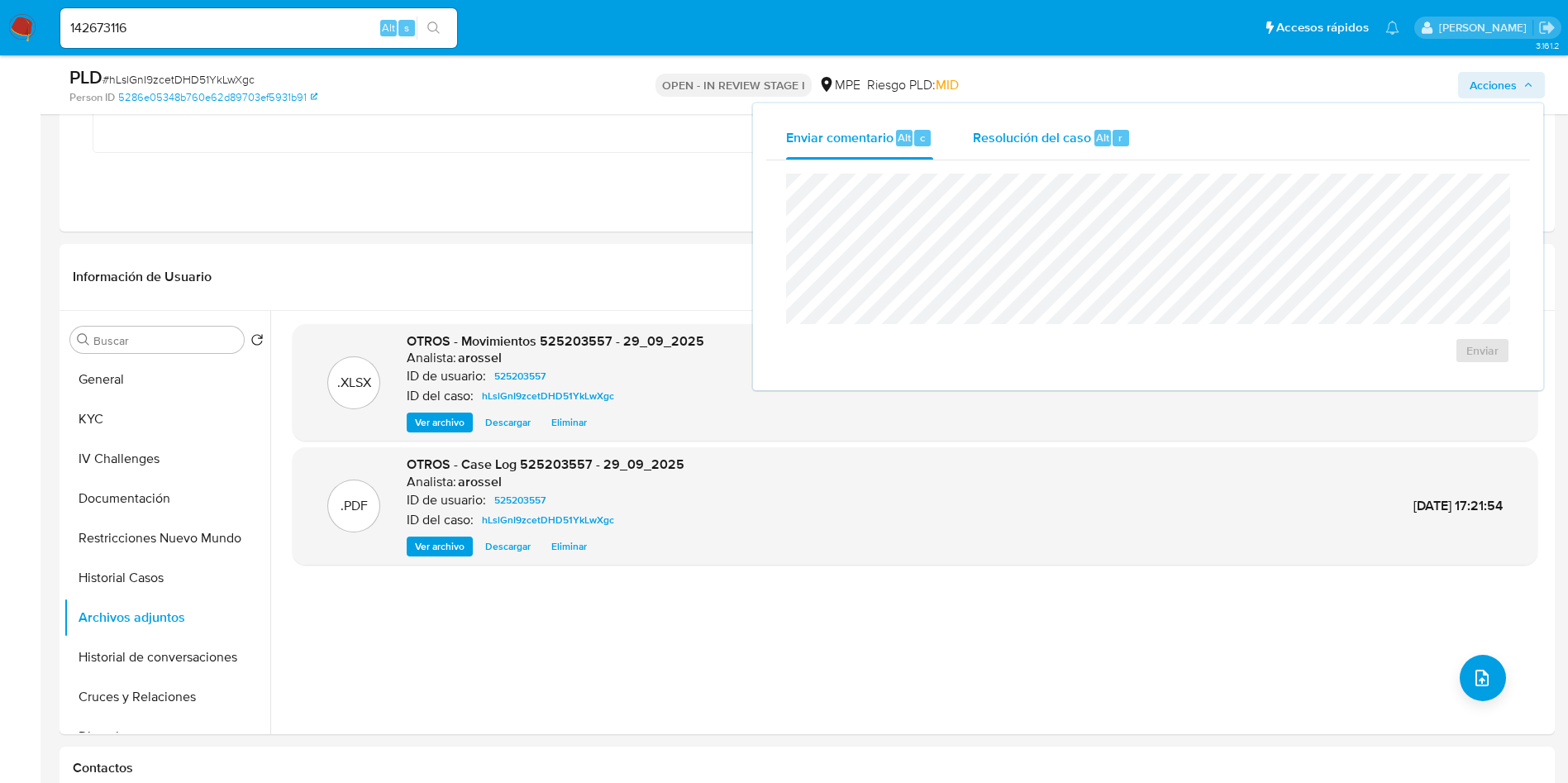
click at [1065, 138] on span "Resolución del caso" at bounding box center [1032, 137] width 118 height 19
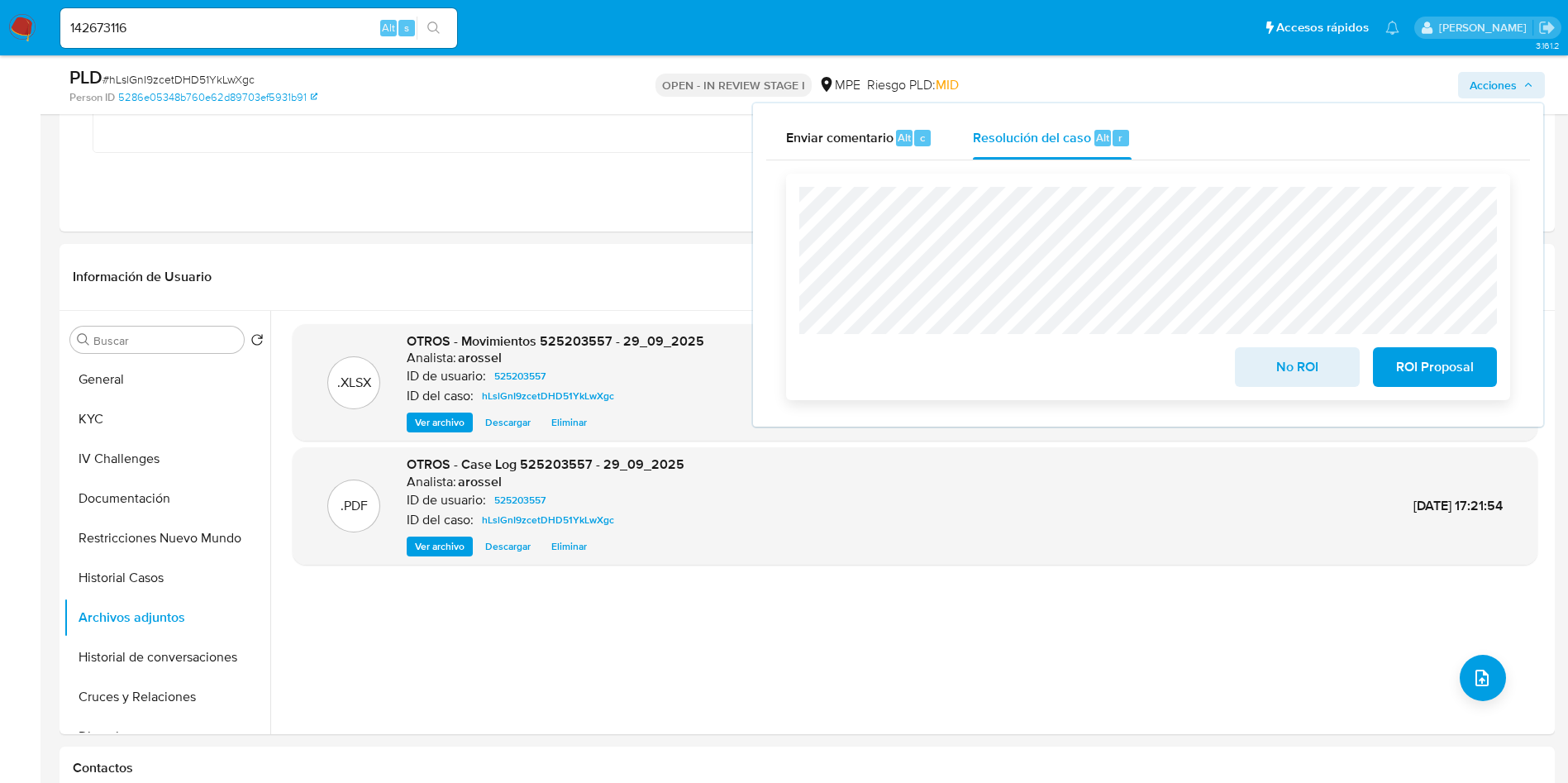
click at [1257, 363] on span "No ROI" at bounding box center [1297, 367] width 81 height 36
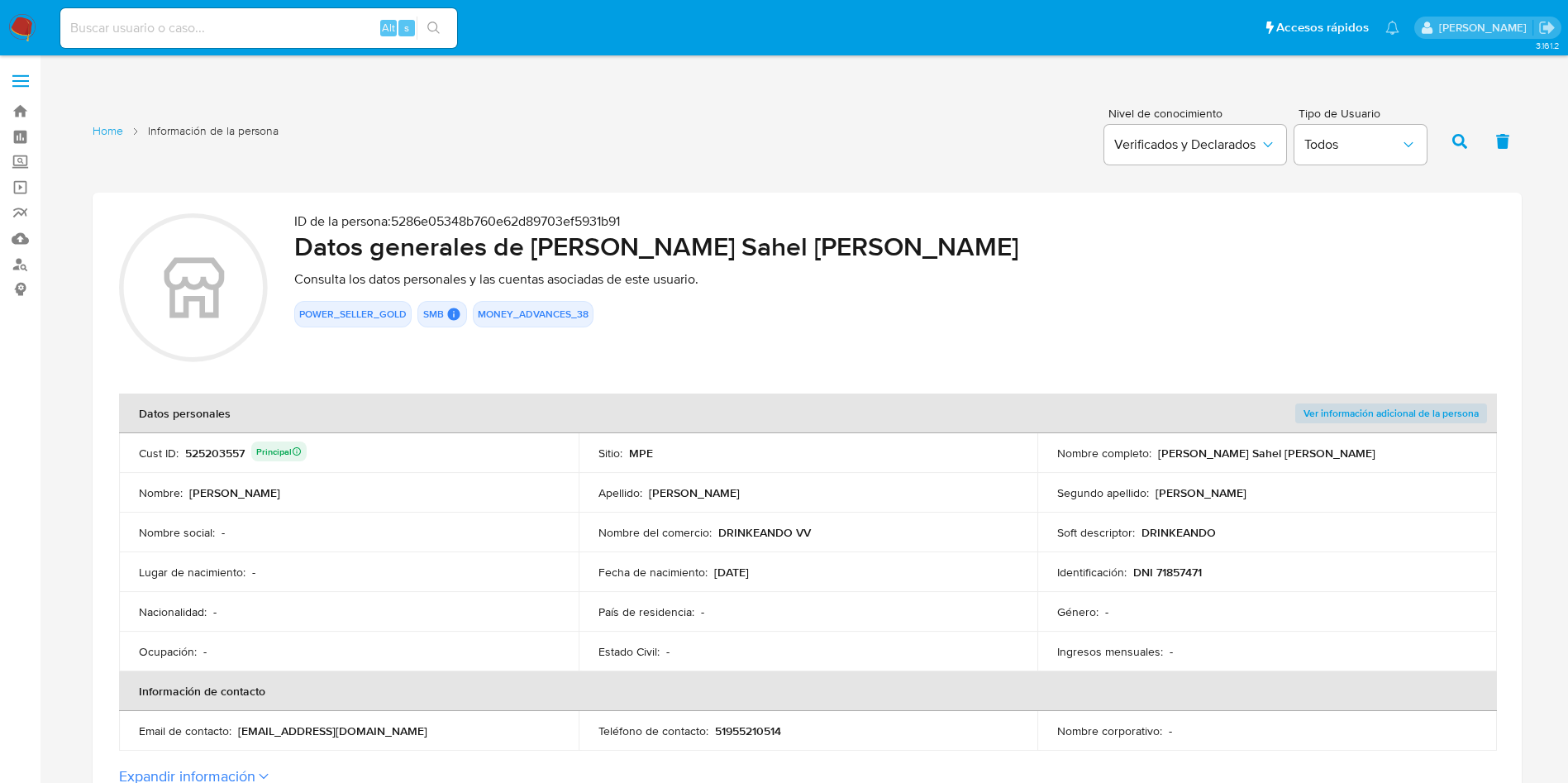
click at [218, 453] on div "525203557 Principal" at bounding box center [246, 453] width 122 height 23
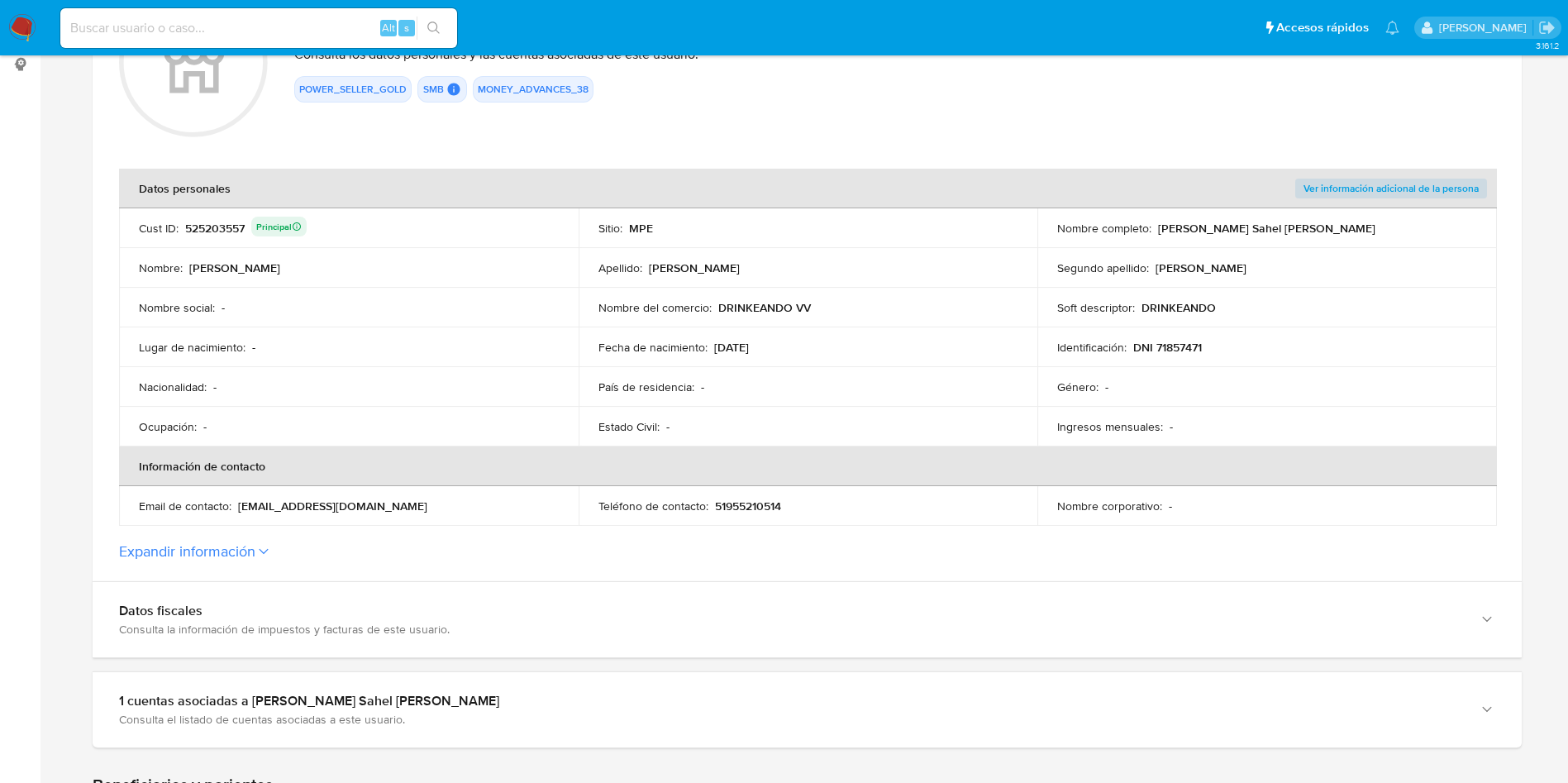
scroll to position [248, 0]
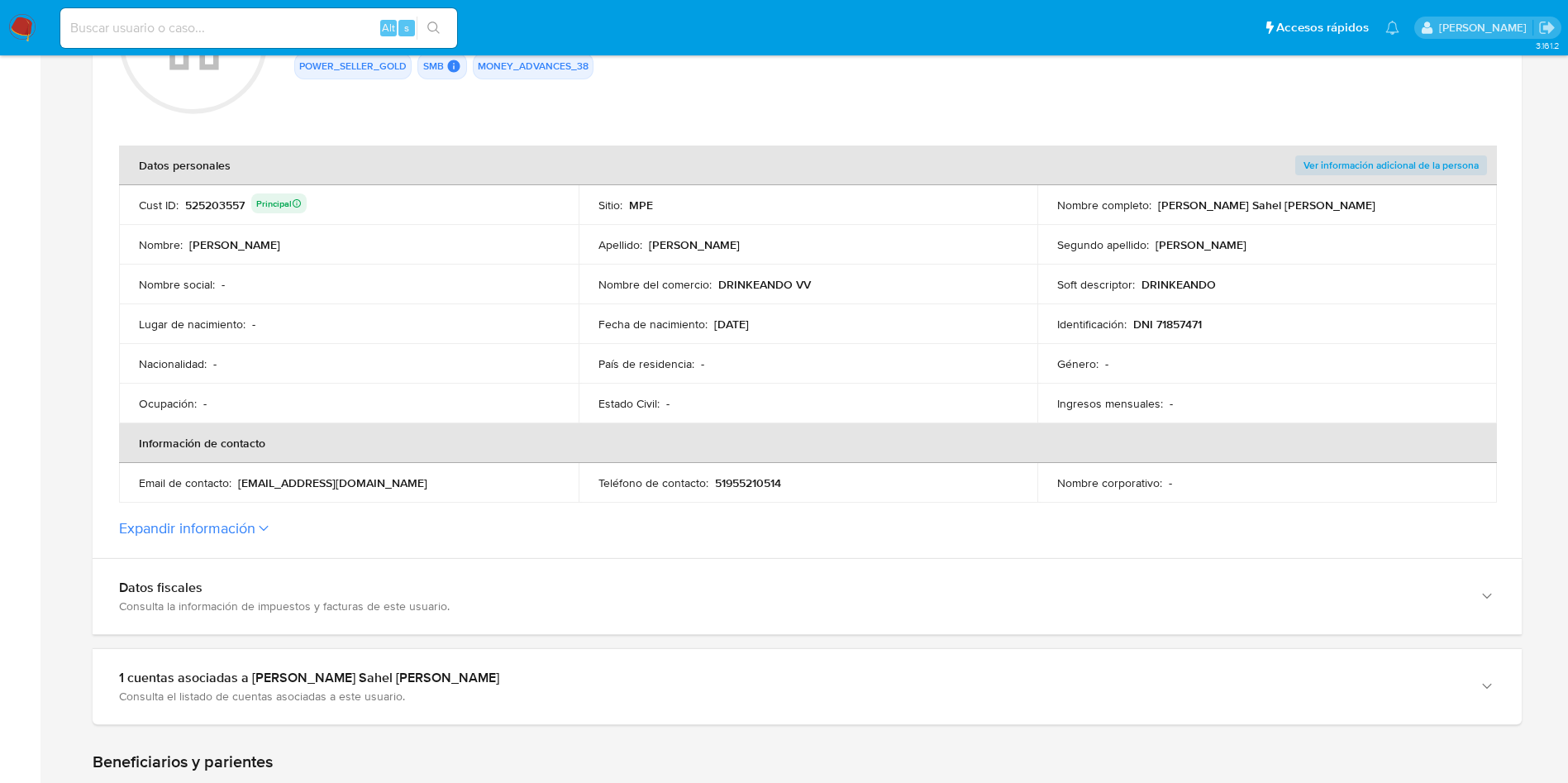
click at [883, 344] on td "País de residencia : -" at bounding box center [809, 363] width 460 height 40
drag, startPoint x: 712, startPoint y: 327, endPoint x: 781, endPoint y: 327, distance: 69.0
click at [781, 327] on div "Fecha de nacimiento : 18/06/1999" at bounding box center [808, 324] width 420 height 15
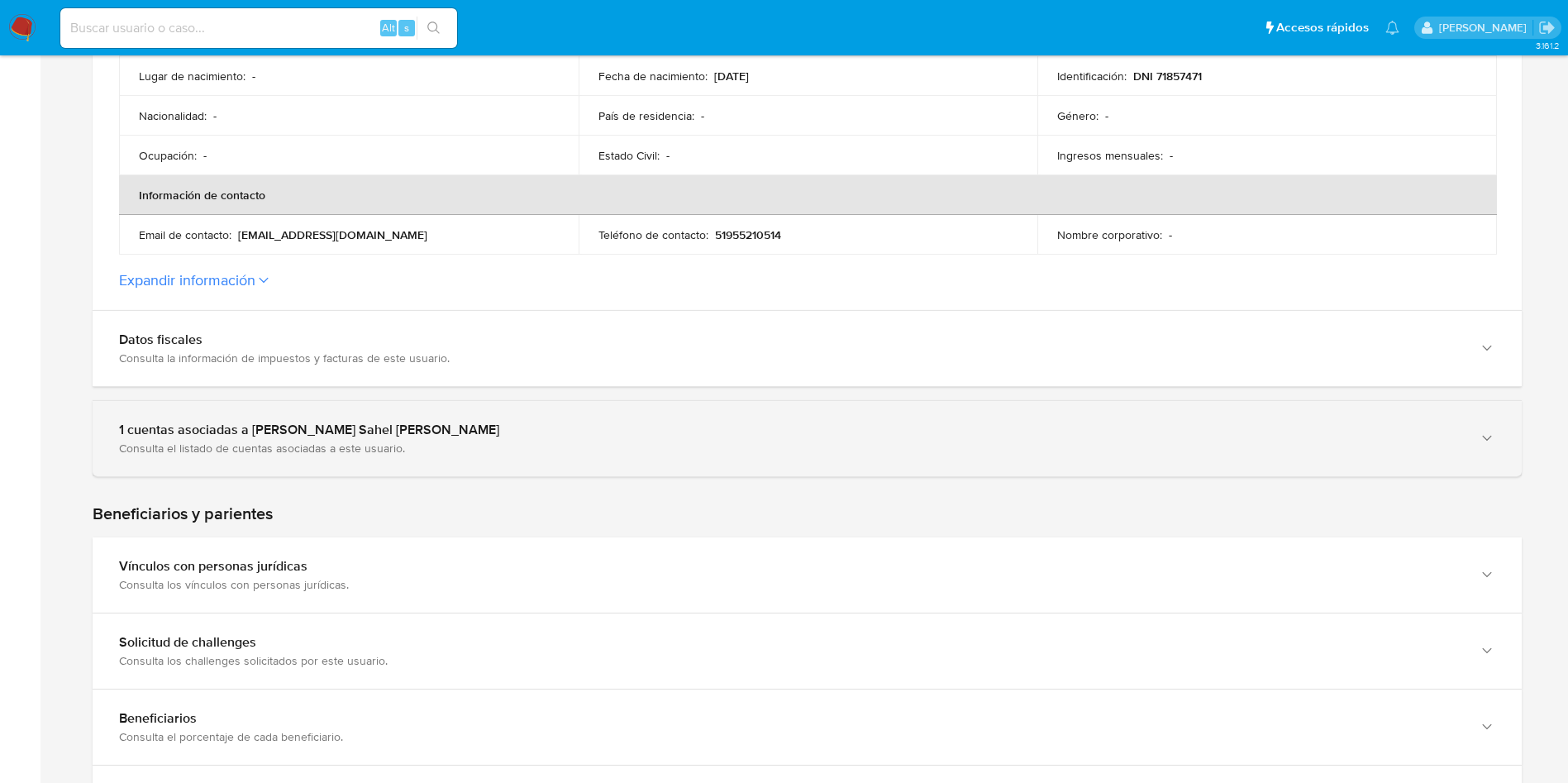
click at [350, 427] on div "1 cuentas asociadas a Victor Sahel Vargas Benites" at bounding box center [791, 430] width 1343 height 17
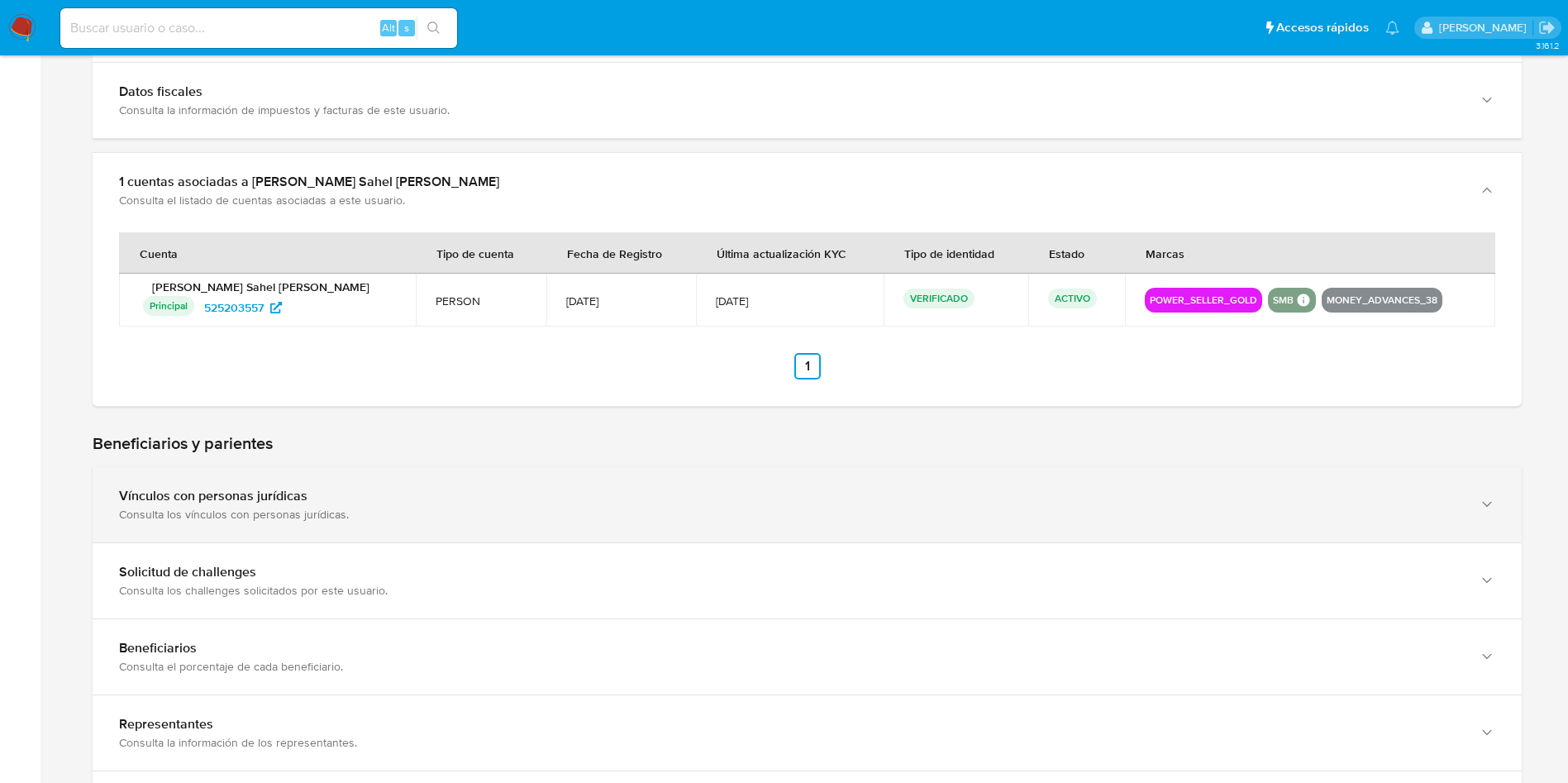
click at [261, 502] on div "Vínculos con personas jurídicas" at bounding box center [791, 496] width 1343 height 17
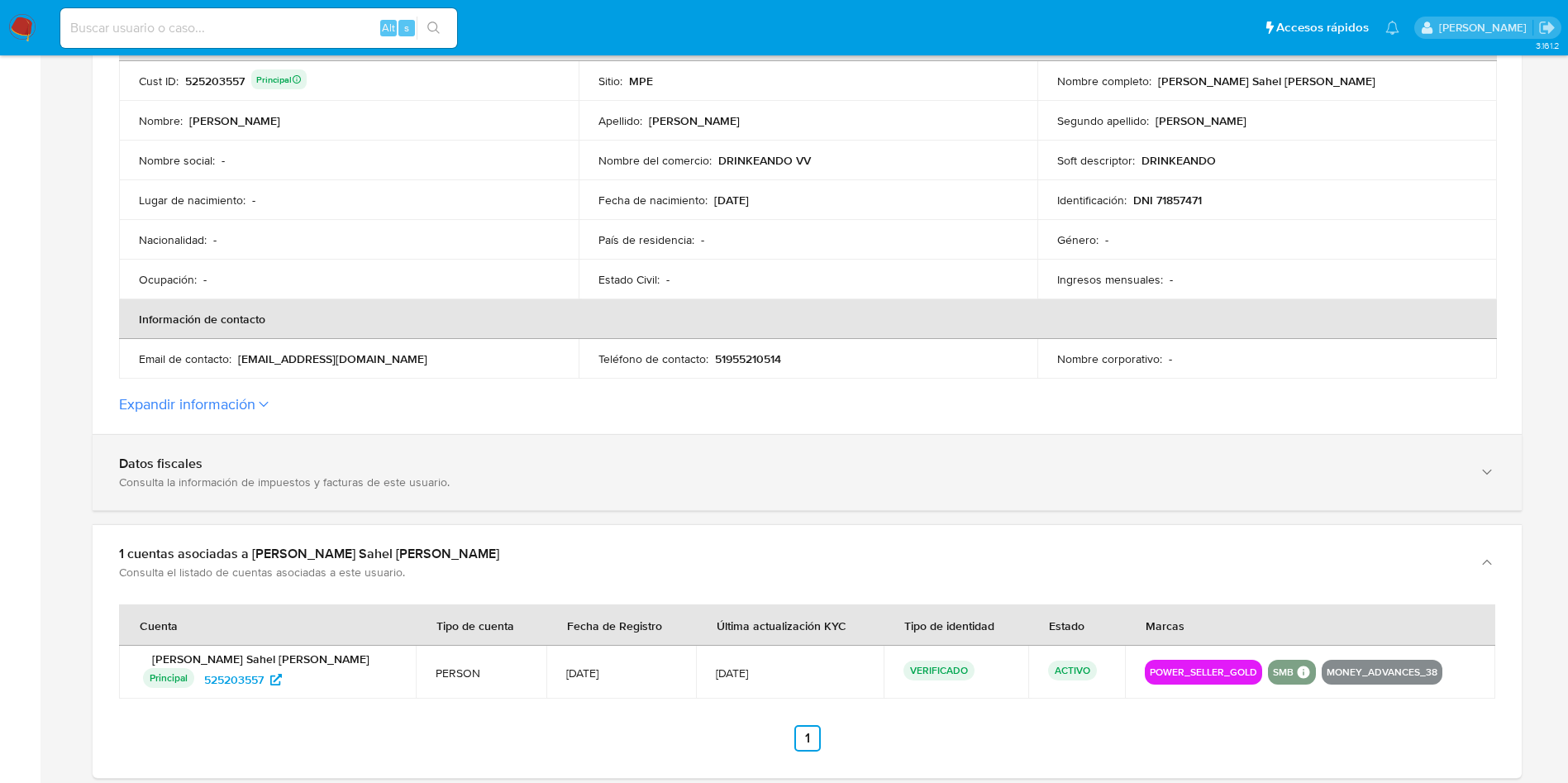
click at [322, 475] on div "Consulta la información de impuestos y facturas de este usuario." at bounding box center [791, 482] width 1343 height 15
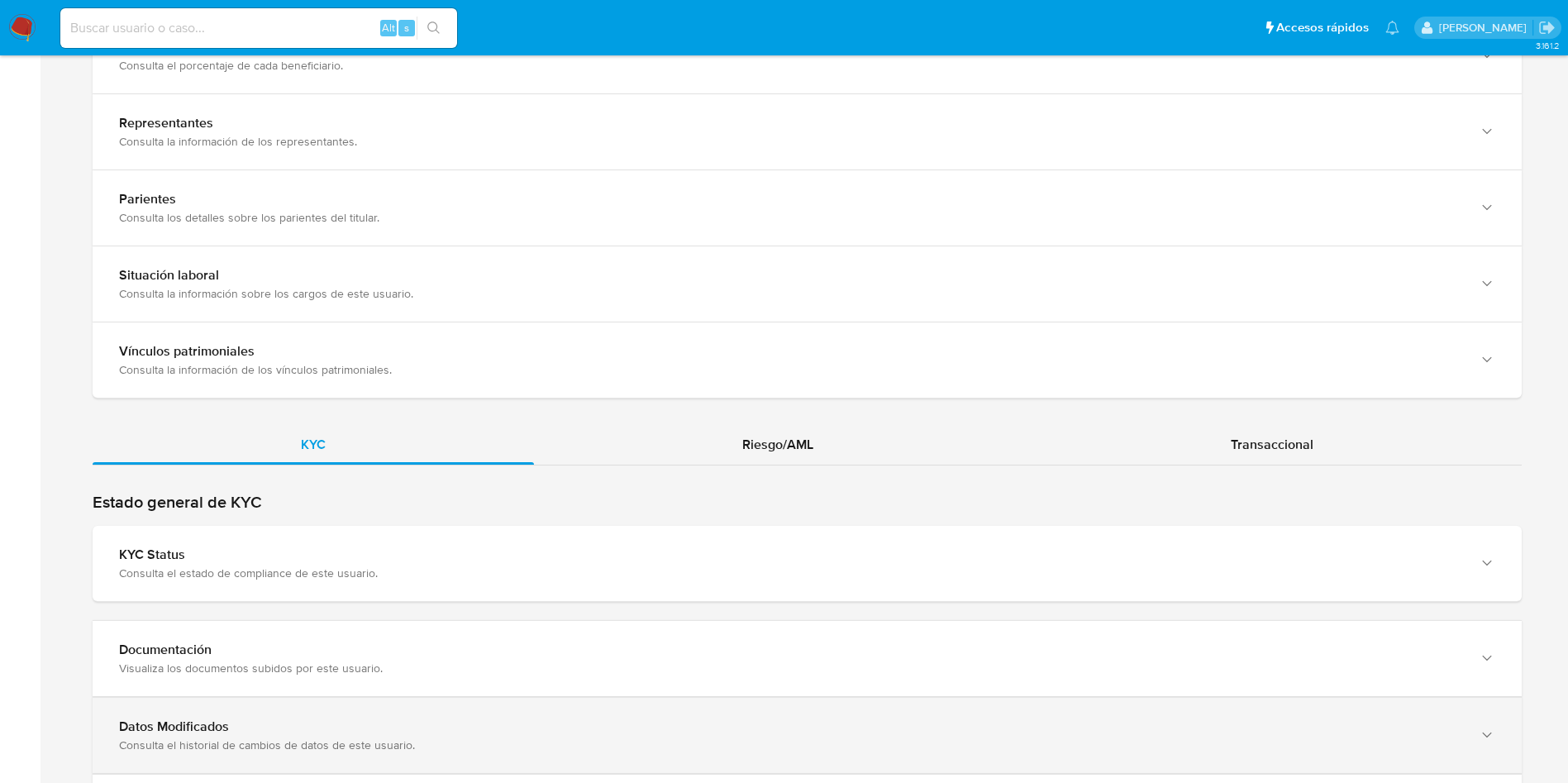
scroll to position [2482, 0]
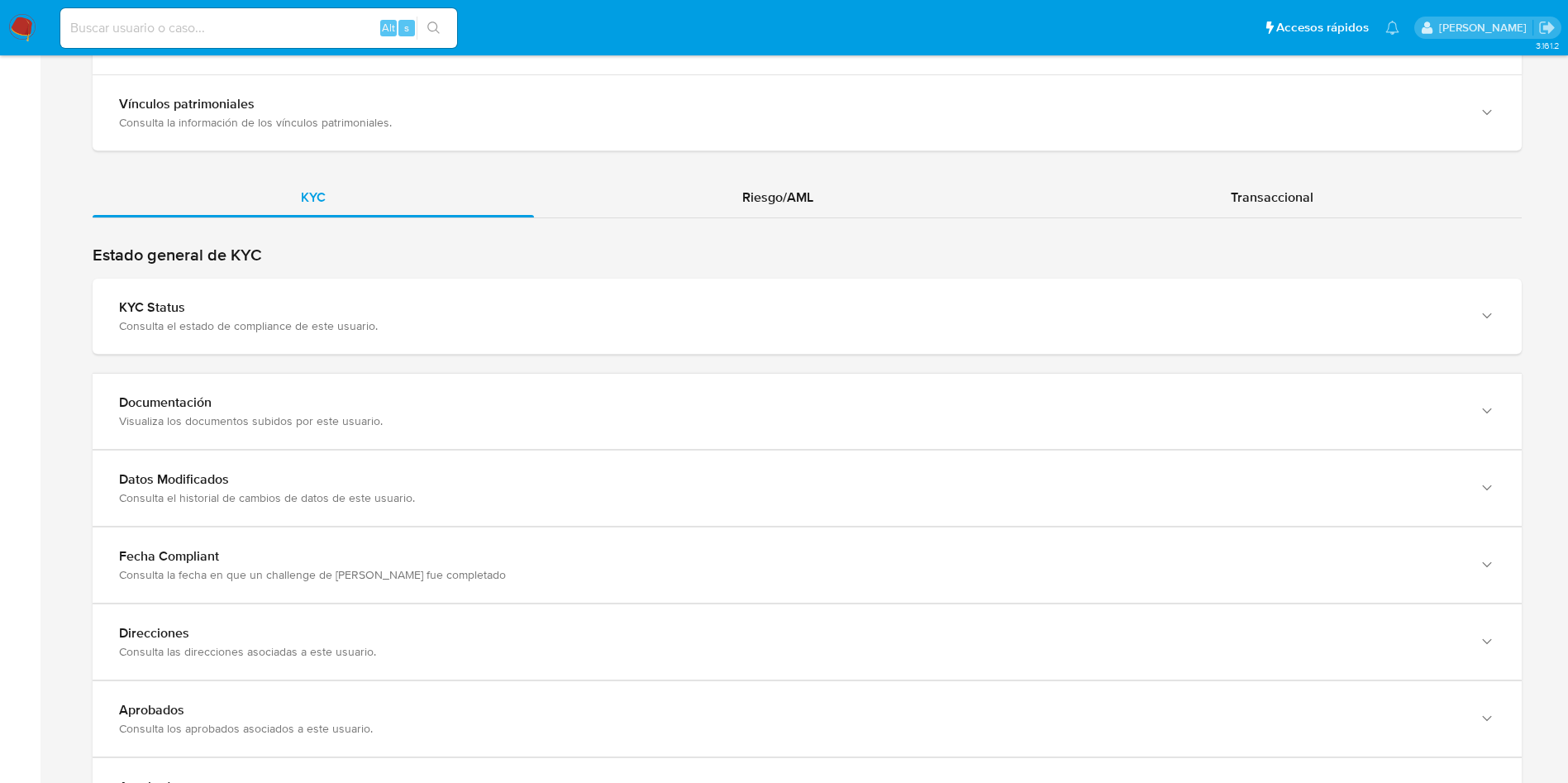
click at [712, 274] on div "Estado general de KYC KYC Status Consulta el estado de compliance de este usuar…" at bounding box center [807, 299] width 1429 height 110
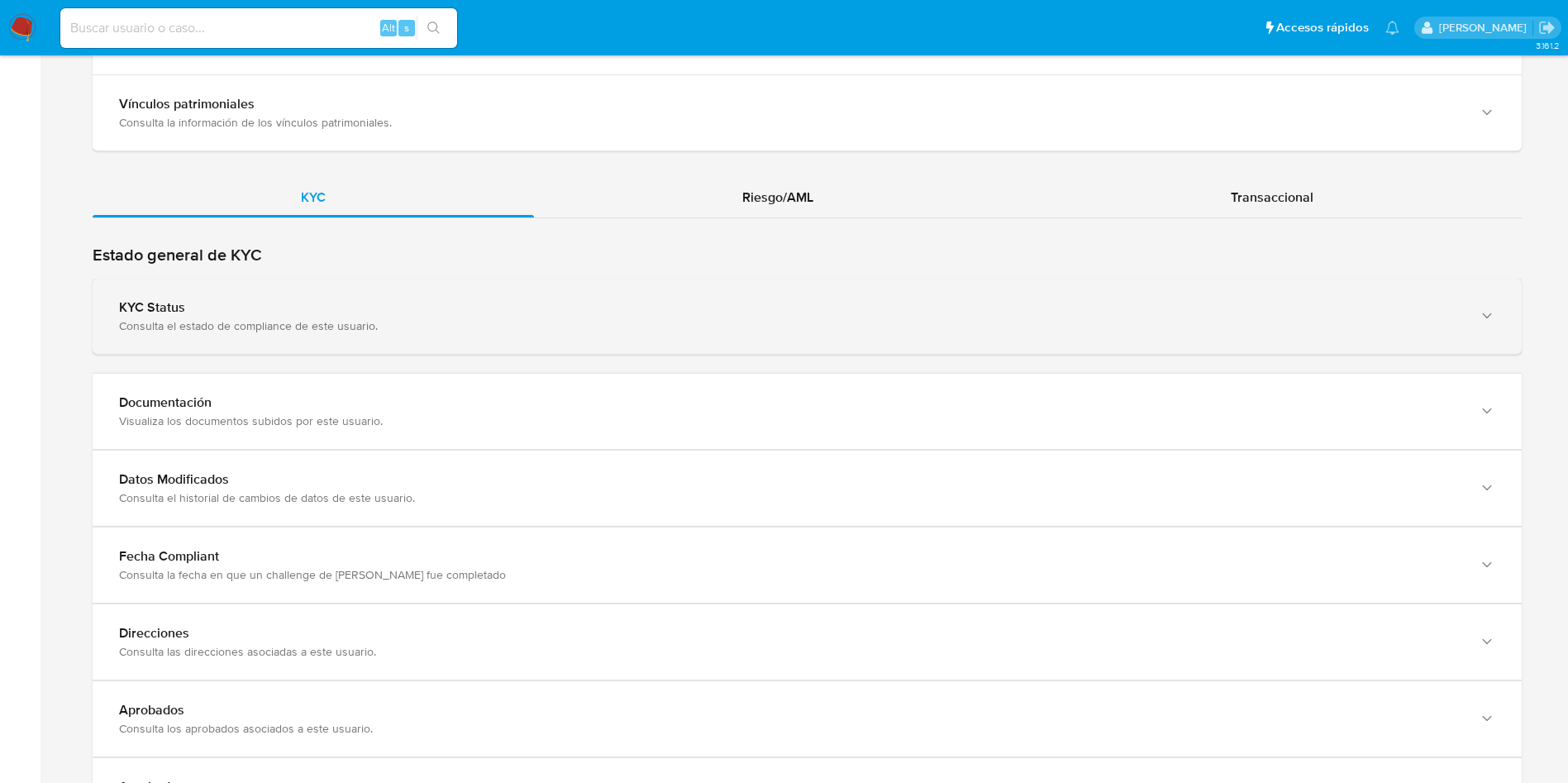
click at [711, 300] on div "KYC Status" at bounding box center [791, 307] width 1343 height 17
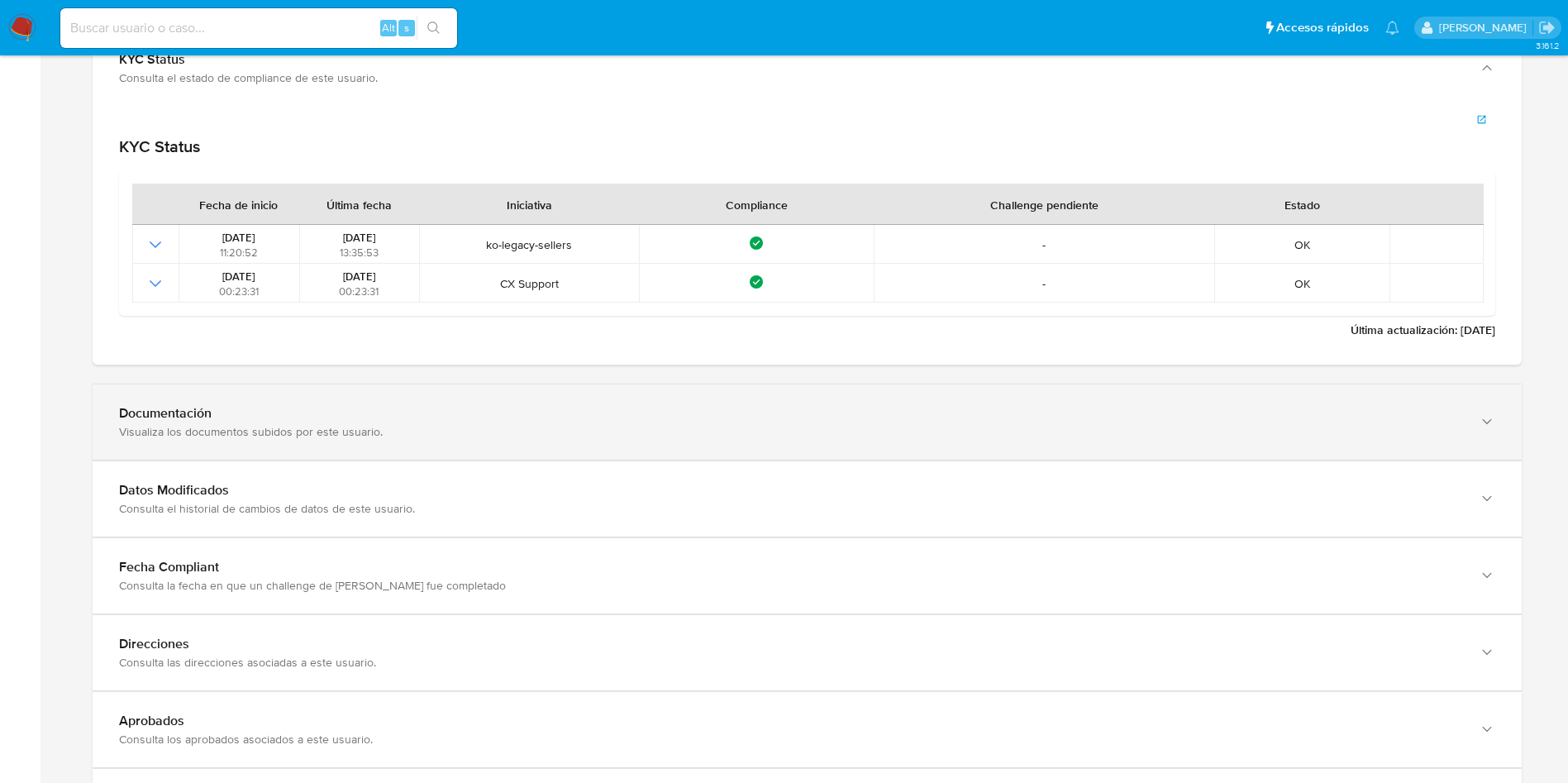
click at [697, 428] on div "Visualiza los documentos subidos por este usuario." at bounding box center [791, 431] width 1343 height 15
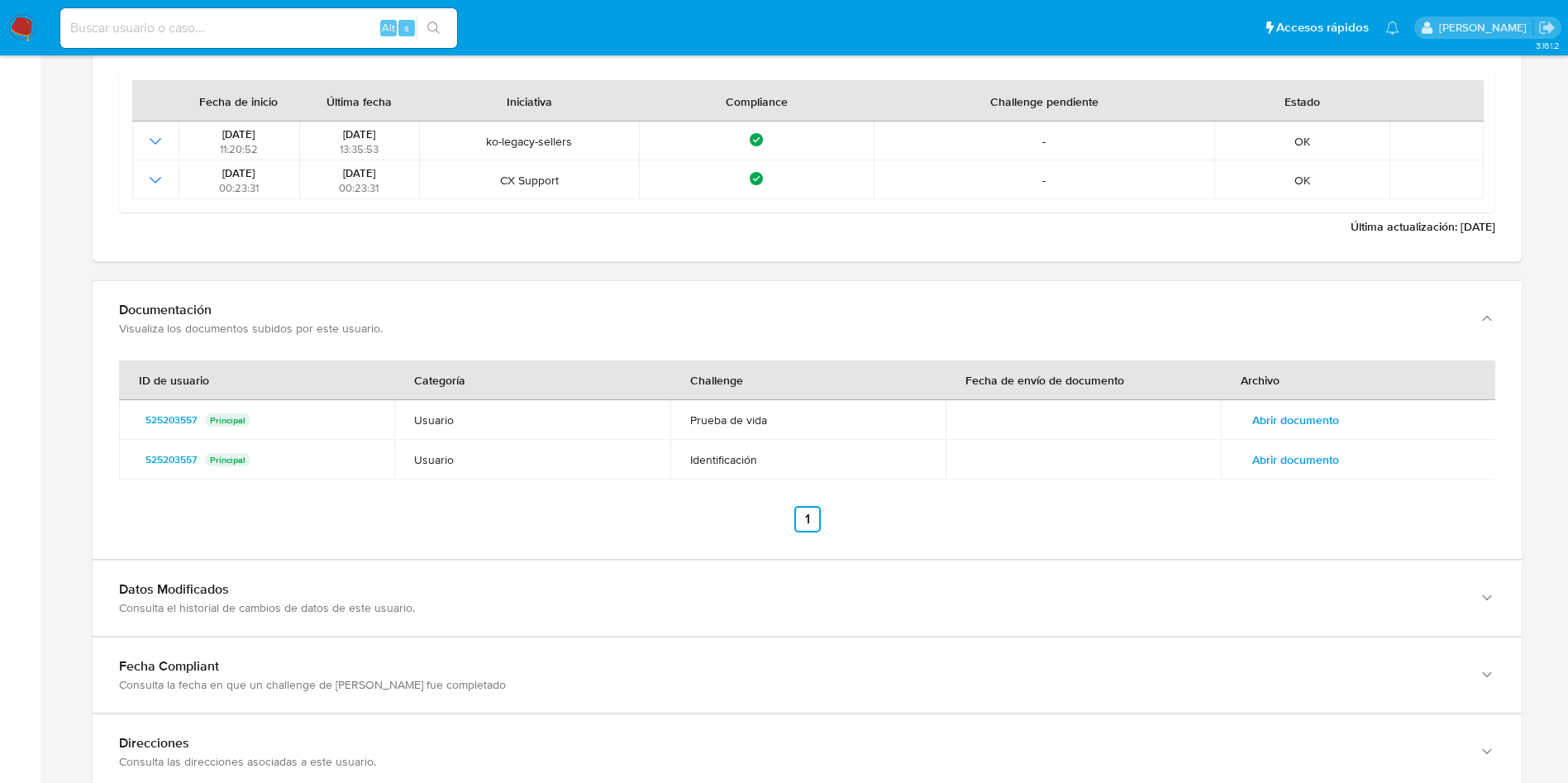
scroll to position [2978, 0]
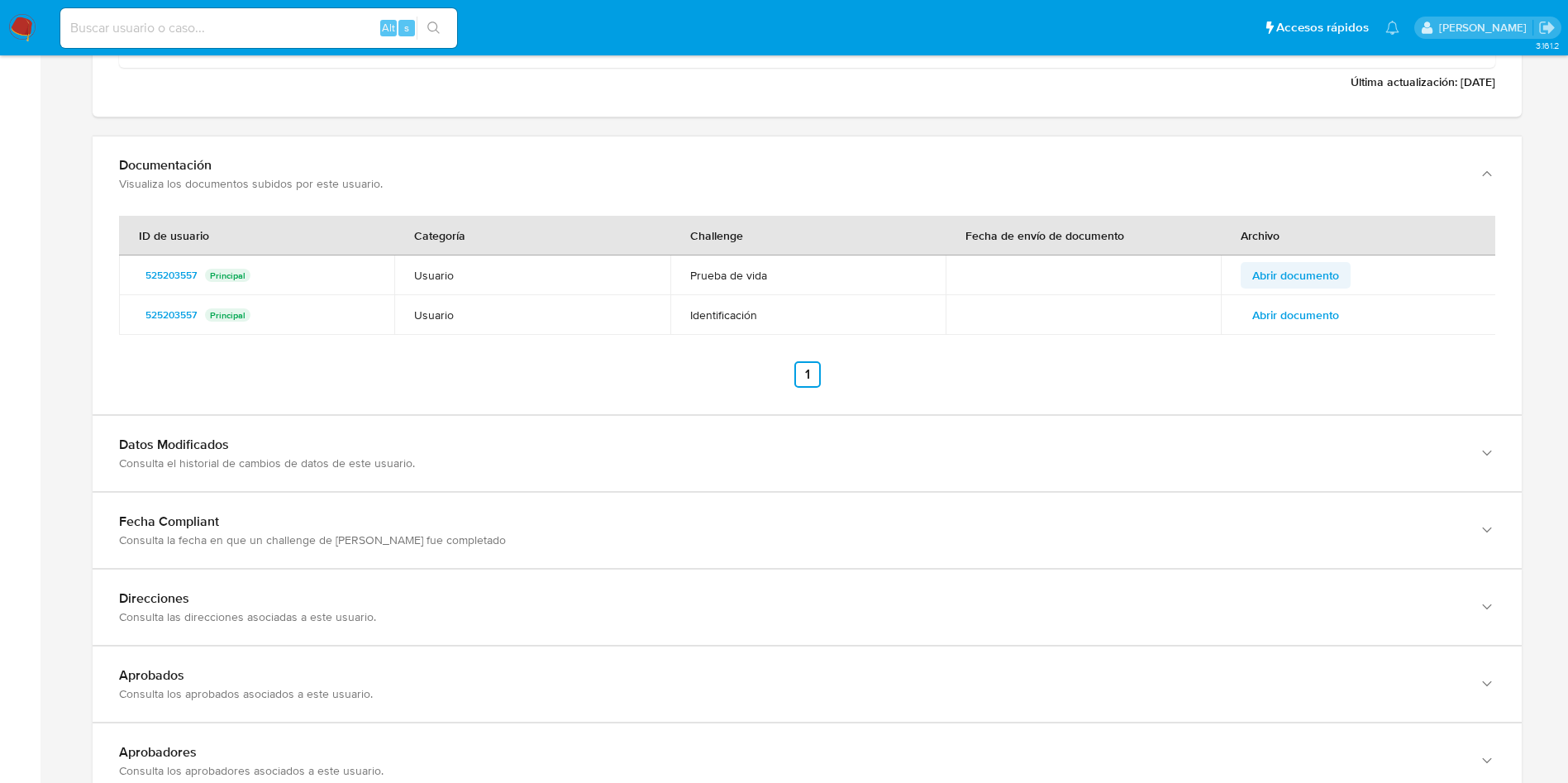
click at [1333, 269] on span "Abrir documento" at bounding box center [1295, 276] width 87 height 23
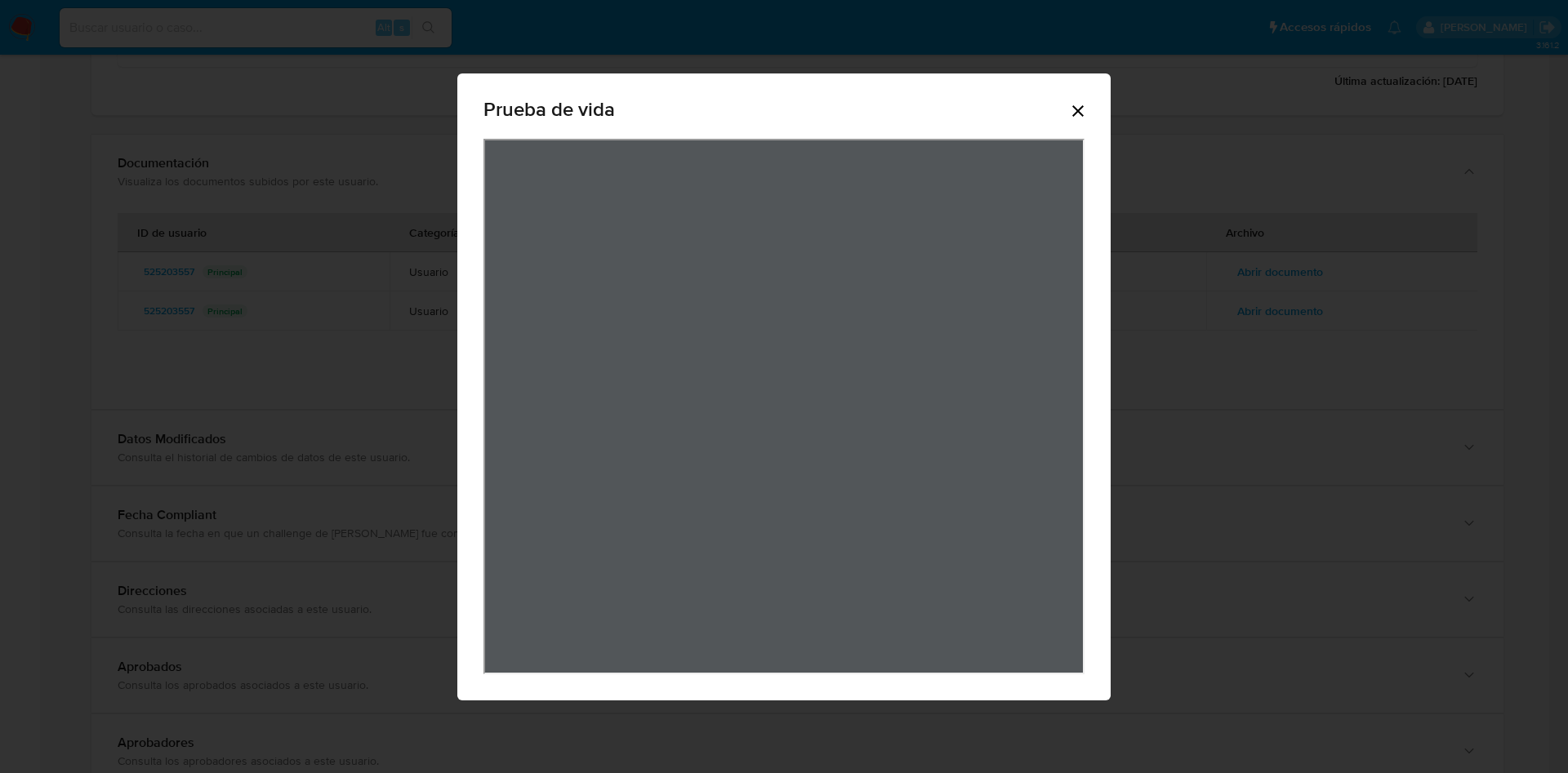
click at [1100, 91] on div "Prueba de vida" at bounding box center [784, 387] width 654 height 627
click at [1078, 114] on icon "Cerrar" at bounding box center [1077, 111] width 20 height 20
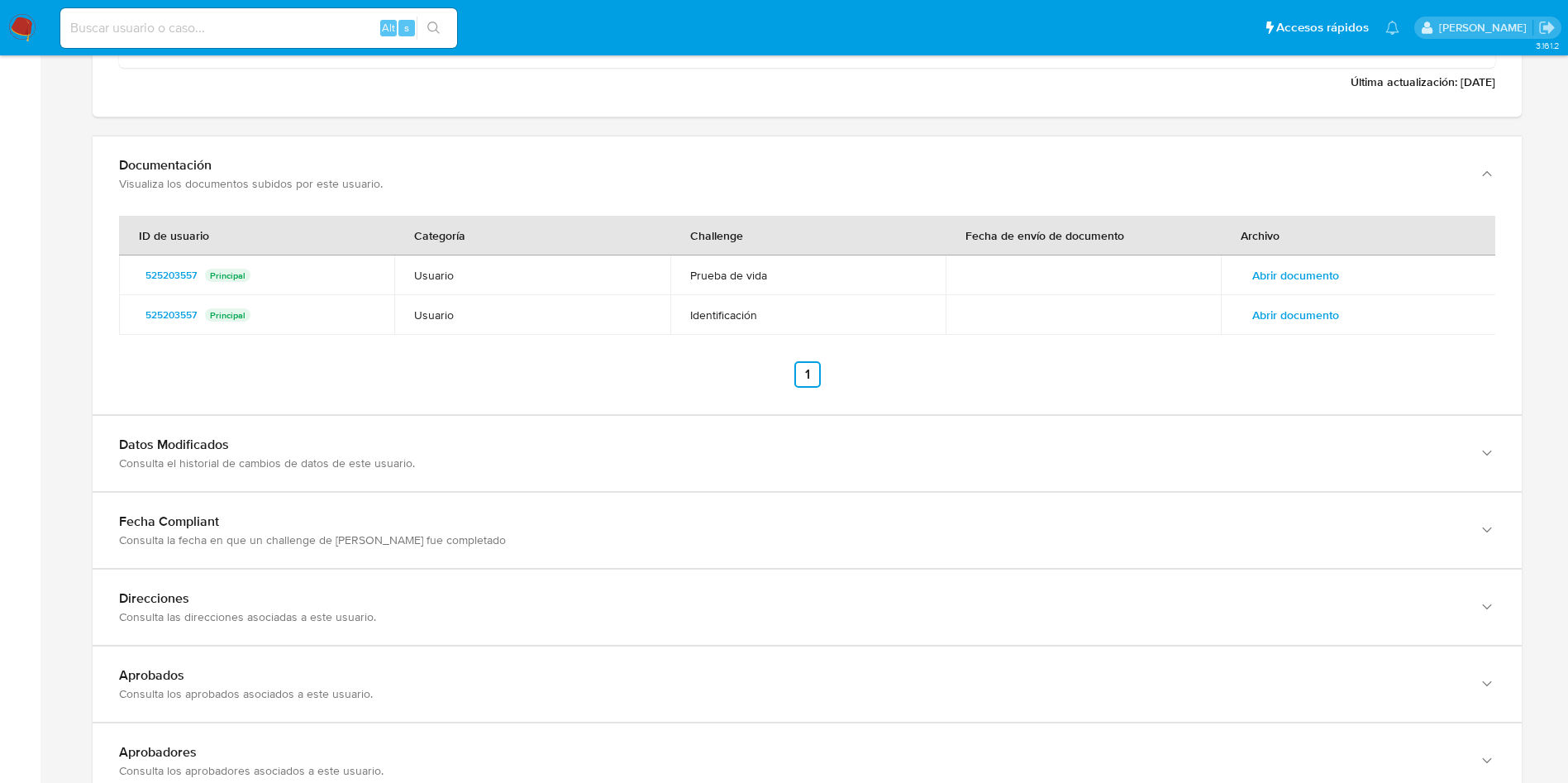
click at [1342, 313] on button "Abrir documento" at bounding box center [1295, 315] width 110 height 26
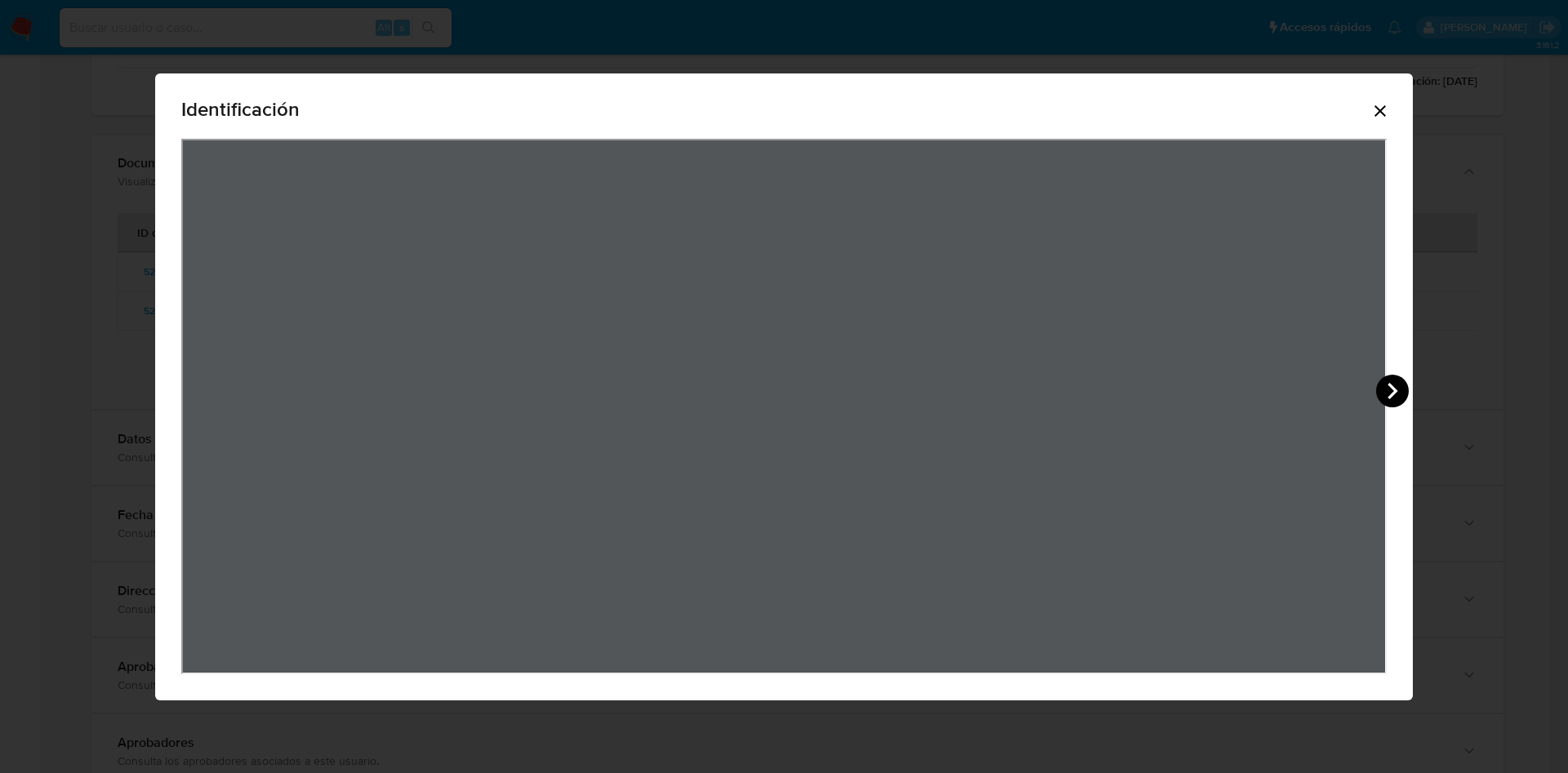
click at [1407, 392] on icon "View Document Modal" at bounding box center [1393, 391] width 33 height 33
click at [1382, 112] on icon "Cerrar" at bounding box center [1380, 111] width 20 height 20
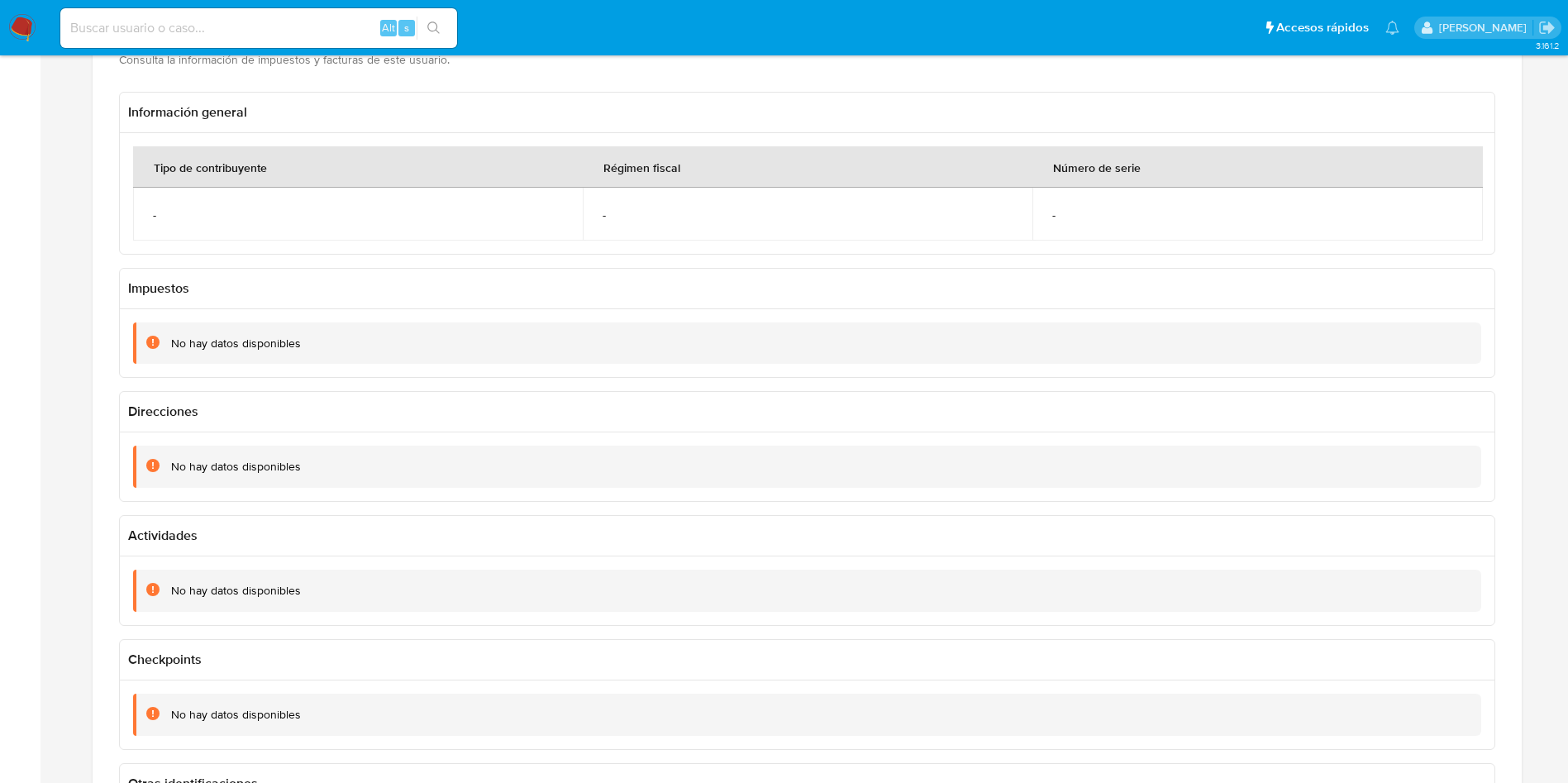
scroll to position [0, 0]
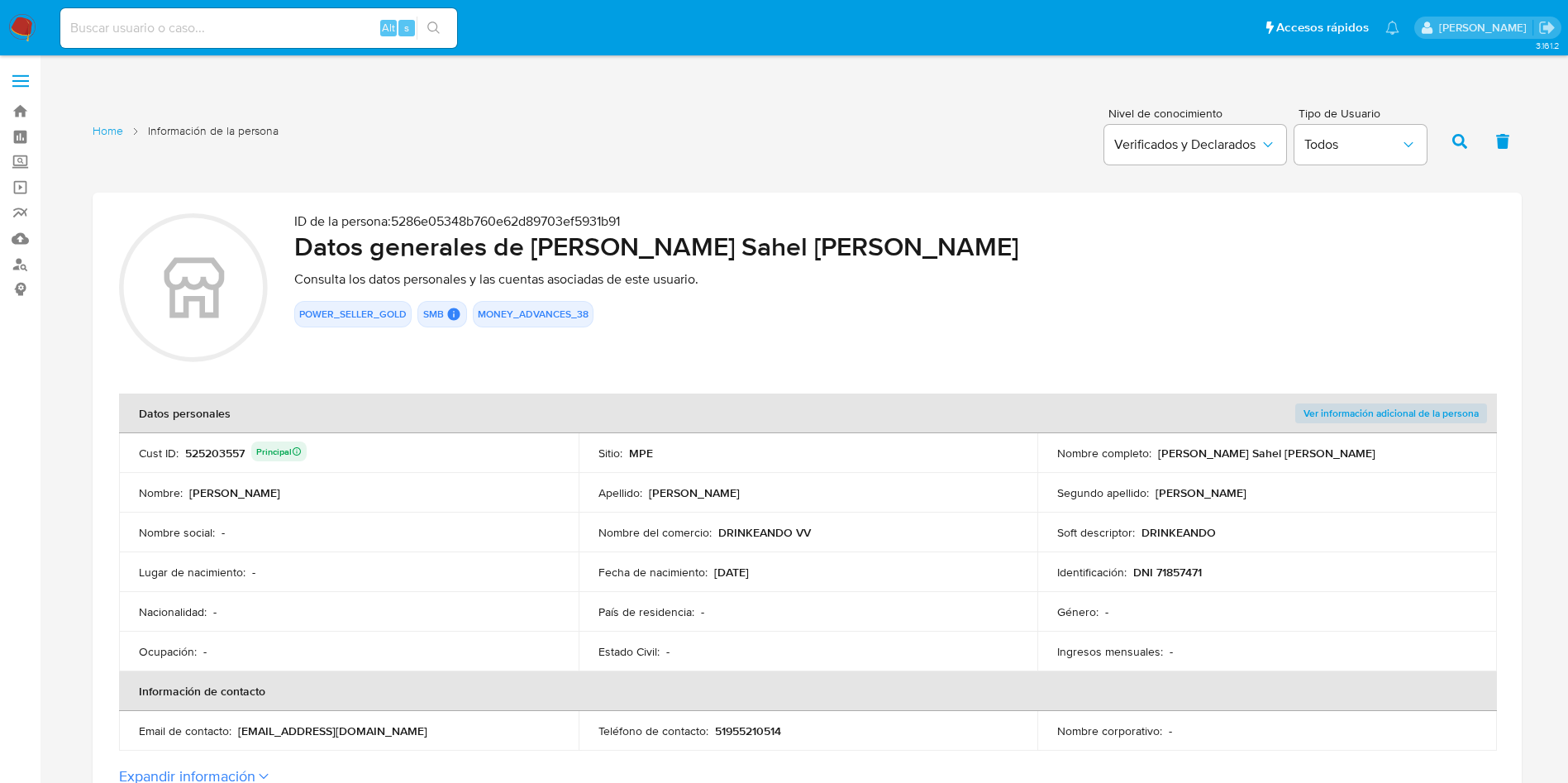
click at [220, 448] on div "525203557 Principal" at bounding box center [246, 453] width 122 height 23
click at [219, 448] on div "525203557 Principal" at bounding box center [246, 453] width 122 height 23
drag, startPoint x: 445, startPoint y: 738, endPoint x: 235, endPoint y: 734, distance: 210.0
click at [235, 734] on td "Email de contacto : victorsahel180699@gmail.com" at bounding box center [349, 730] width 460 height 40
click at [791, 396] on th "Datos personales" at bounding box center [578, 413] width 919 height 40
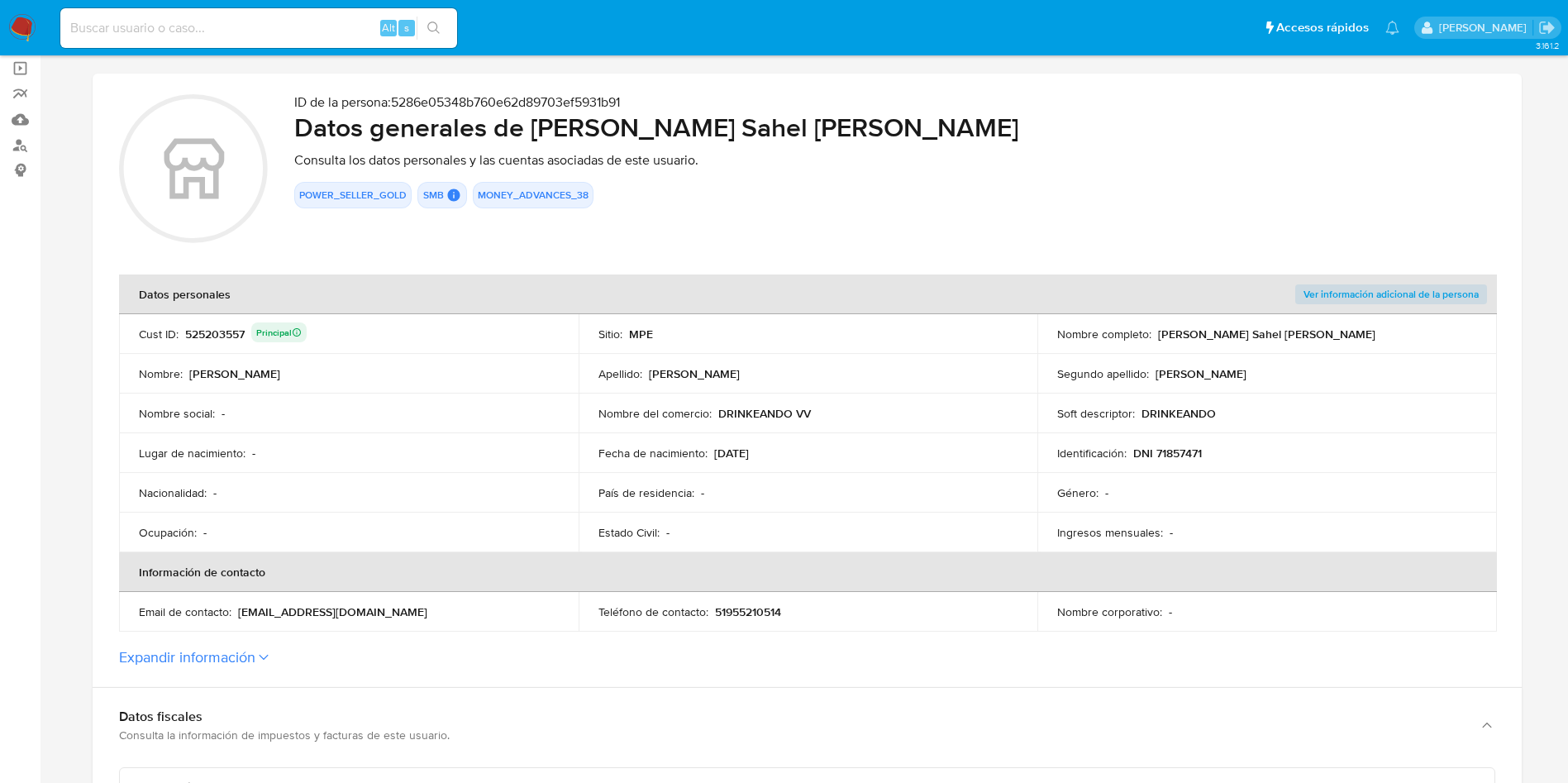
scroll to position [248, 0]
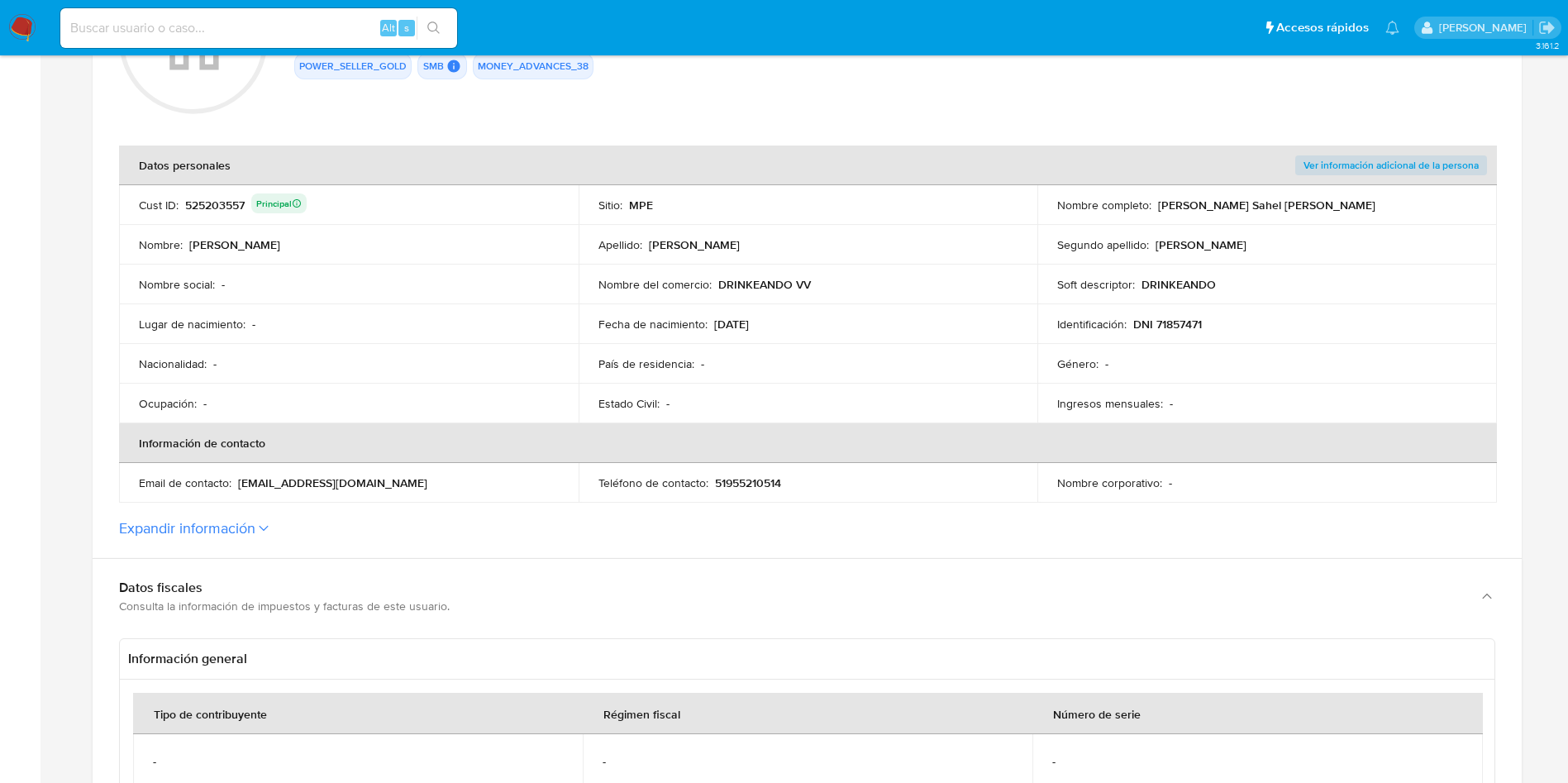
click at [281, 18] on input at bounding box center [259, 28] width 397 height 21
paste input "2685102791"
type input "2685102791"
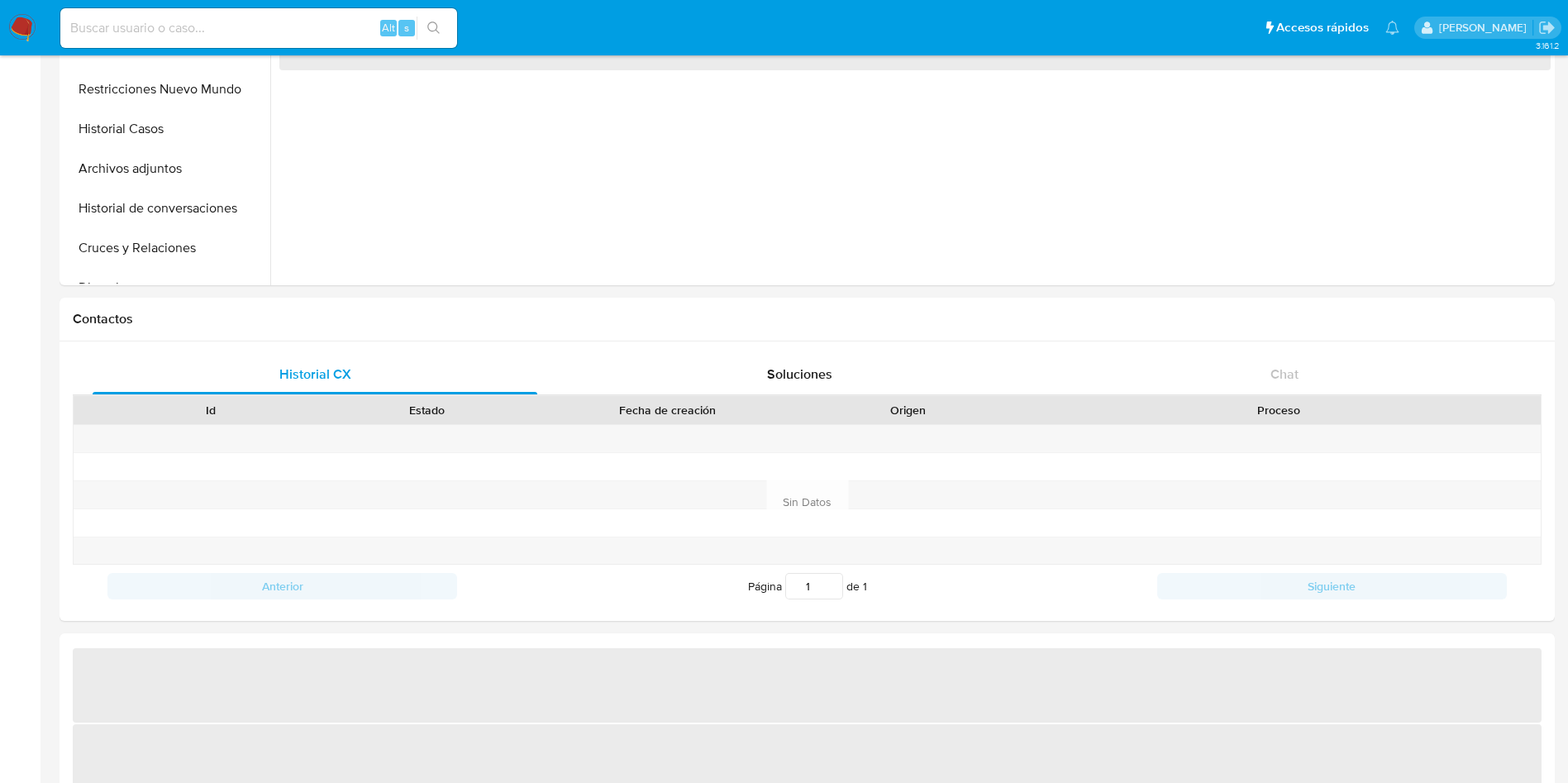
select select "10"
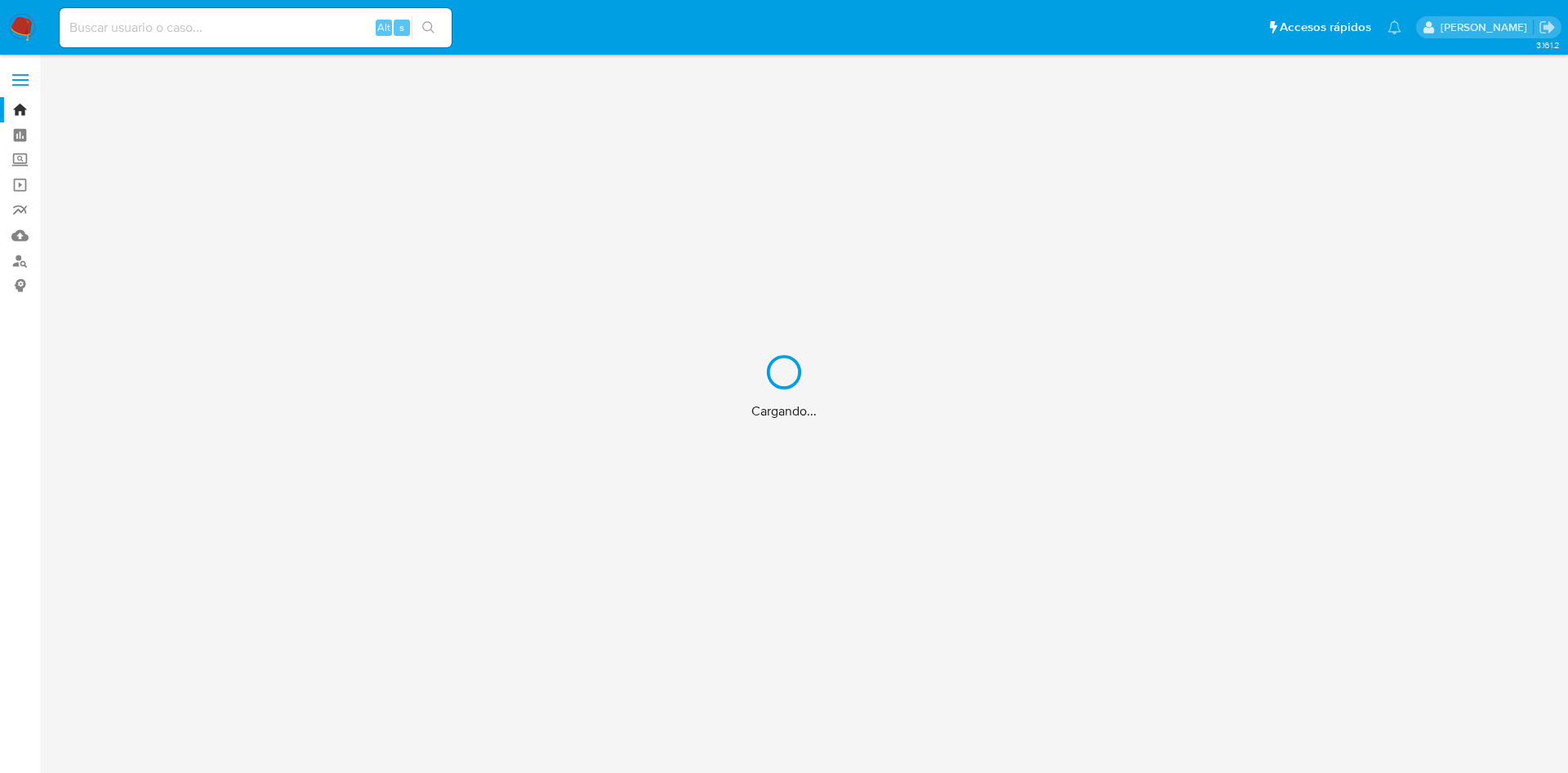
click at [250, 36] on div "Cargando..." at bounding box center [784, 386] width 1568 height 773
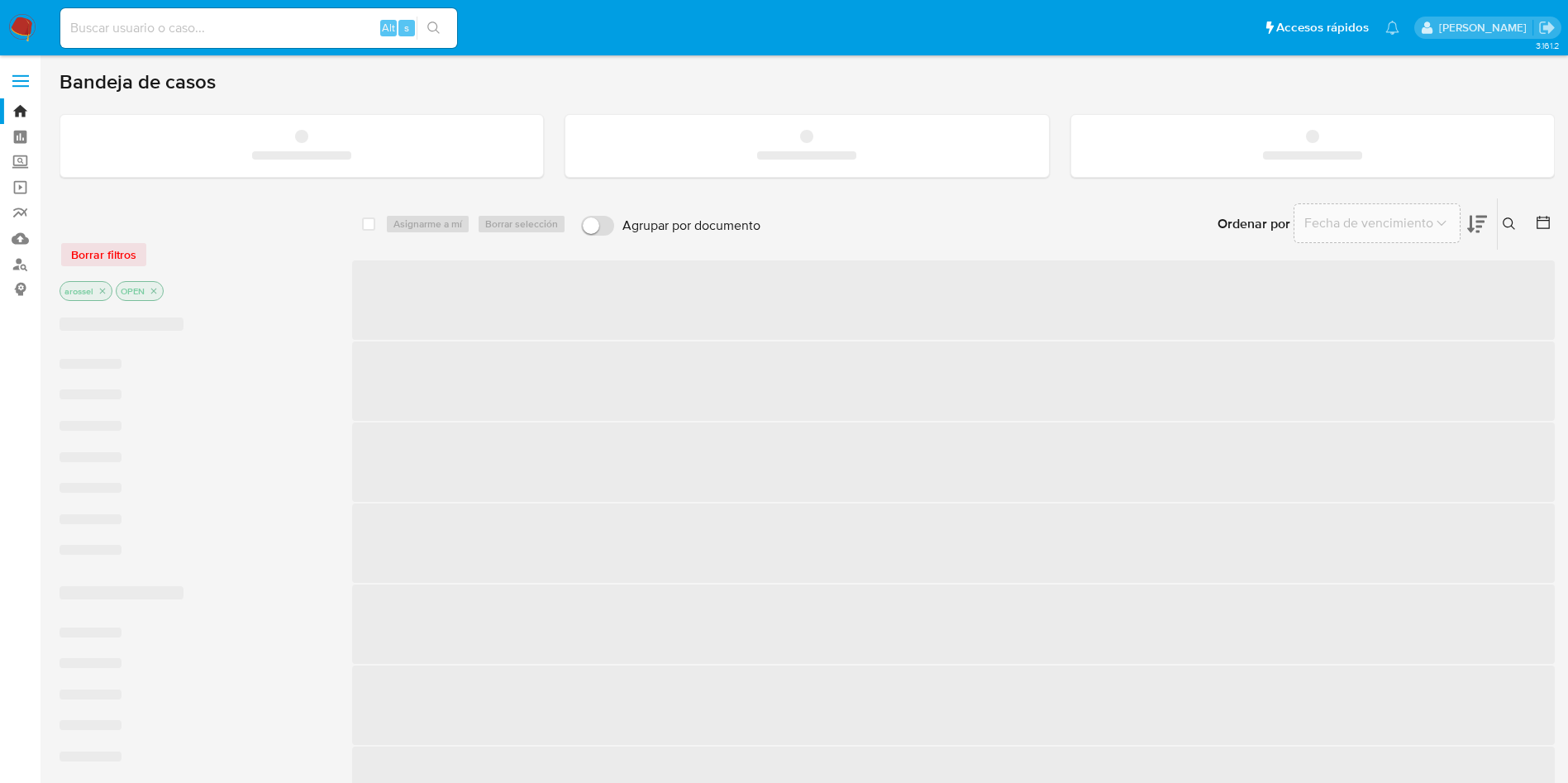
click at [243, 25] on input at bounding box center [259, 28] width 397 height 21
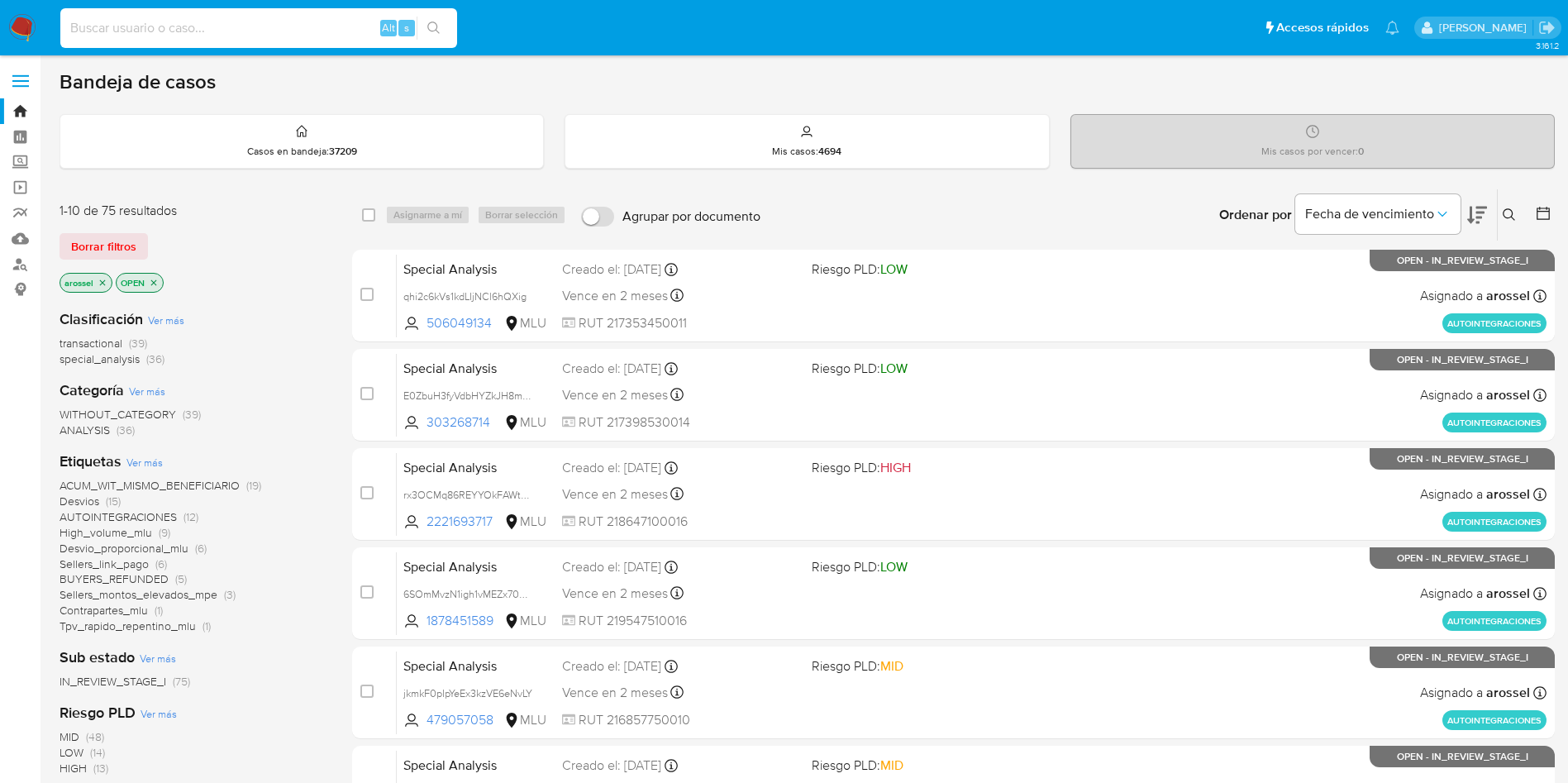
paste input "142673116"
type input "142673116"
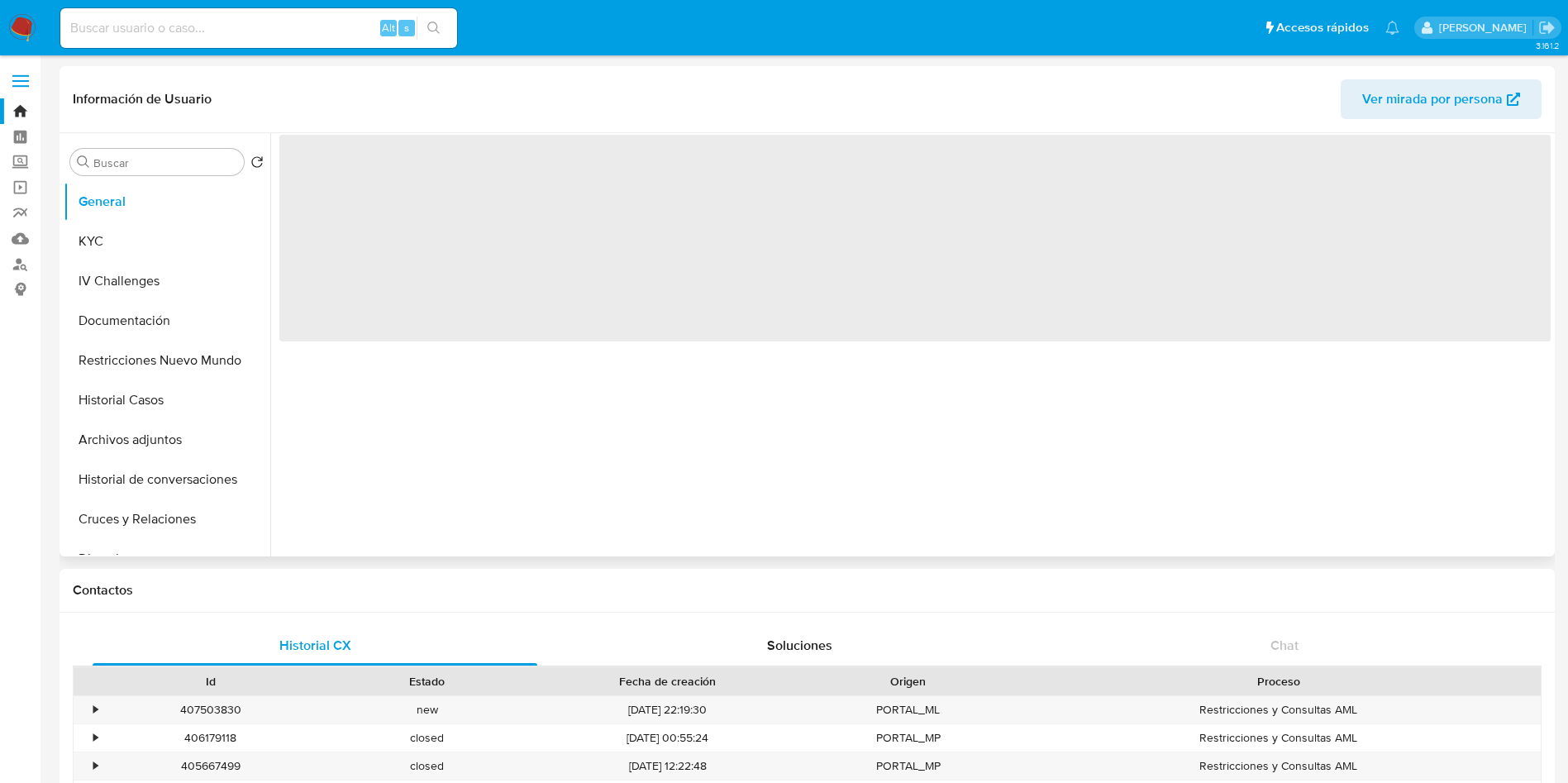
select select "10"
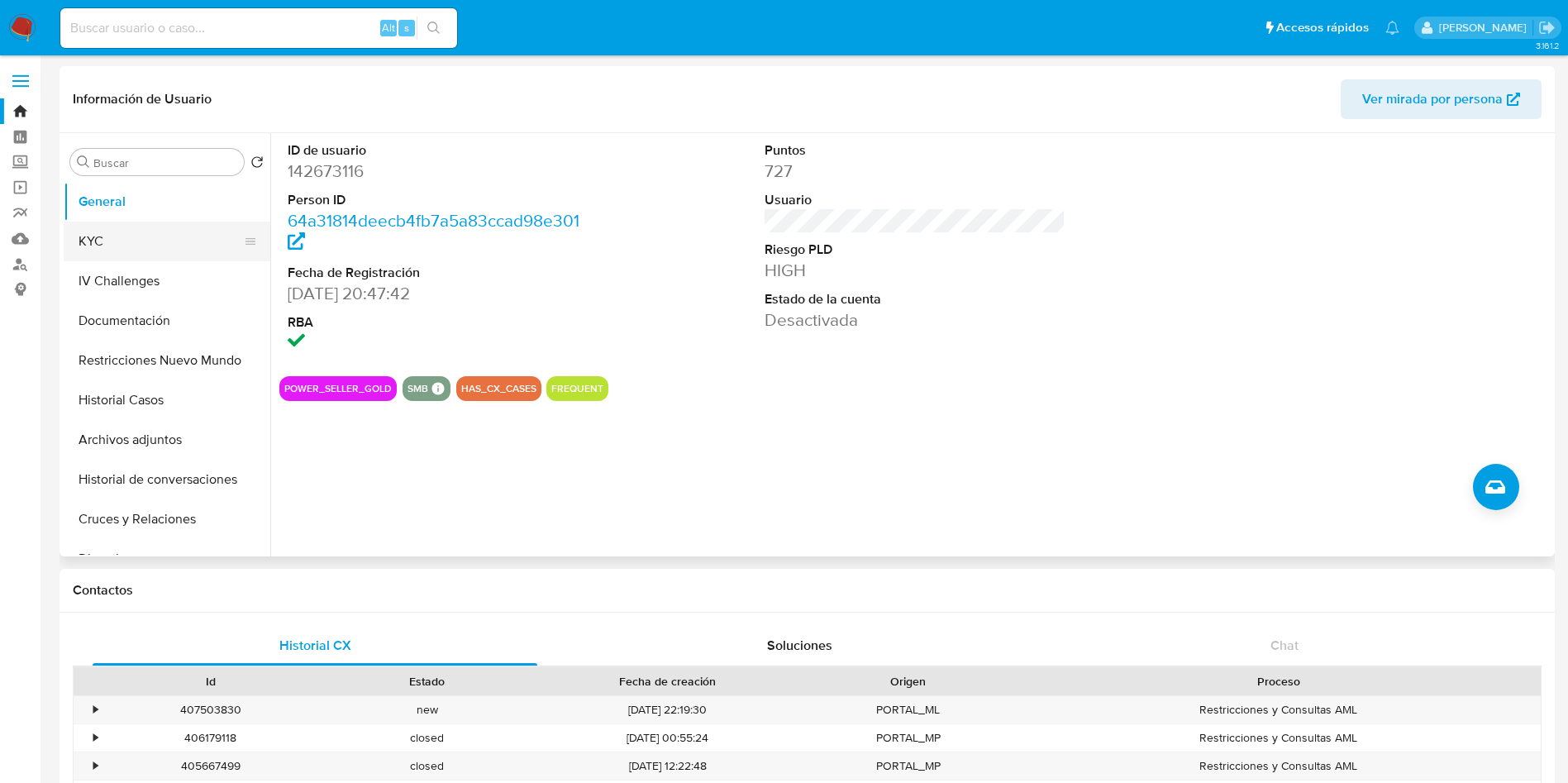
click at [117, 235] on button "KYC" at bounding box center [161, 241] width 193 height 40
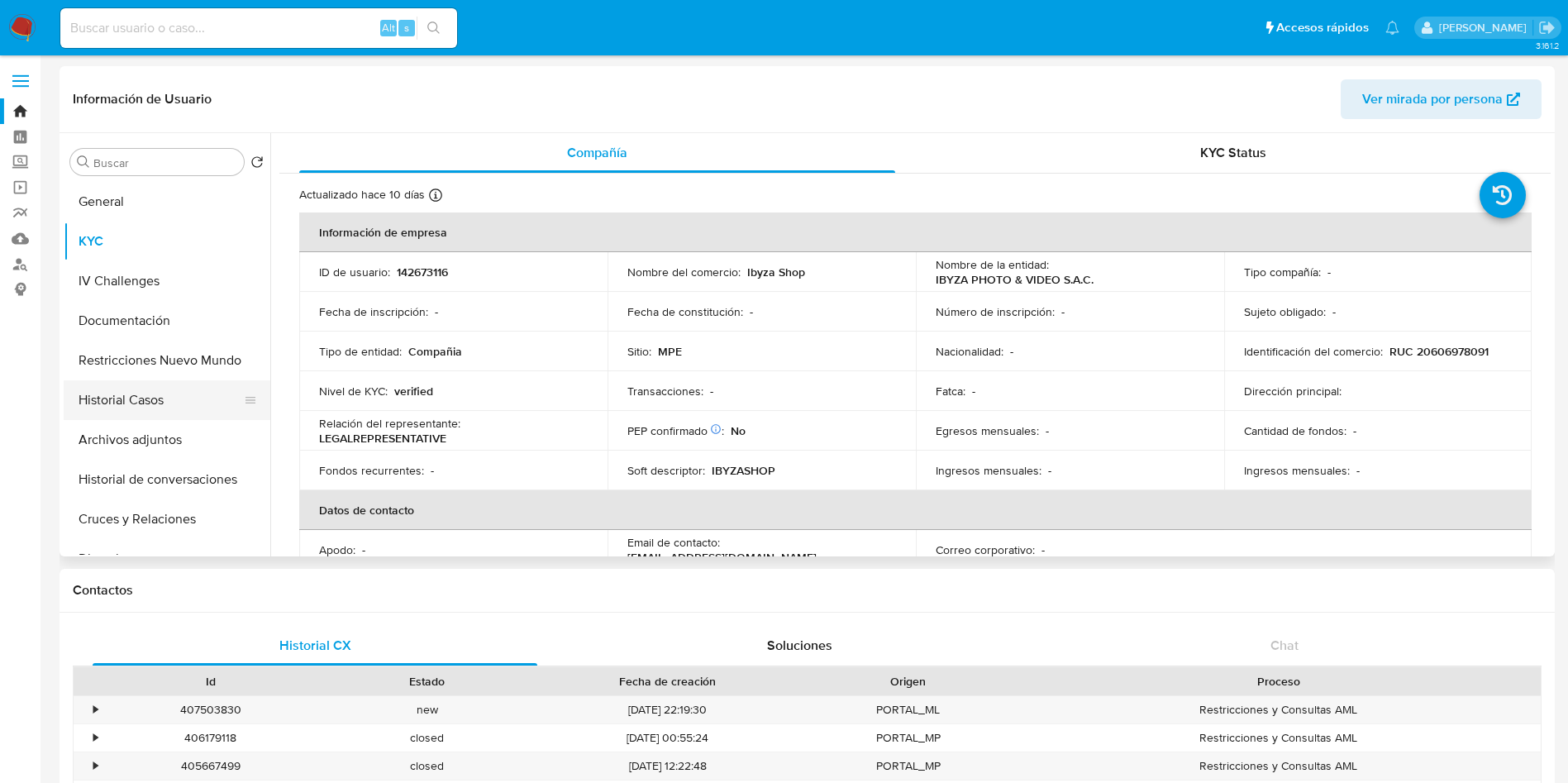
click at [174, 384] on button "Historial Casos" at bounding box center [161, 399] width 193 height 40
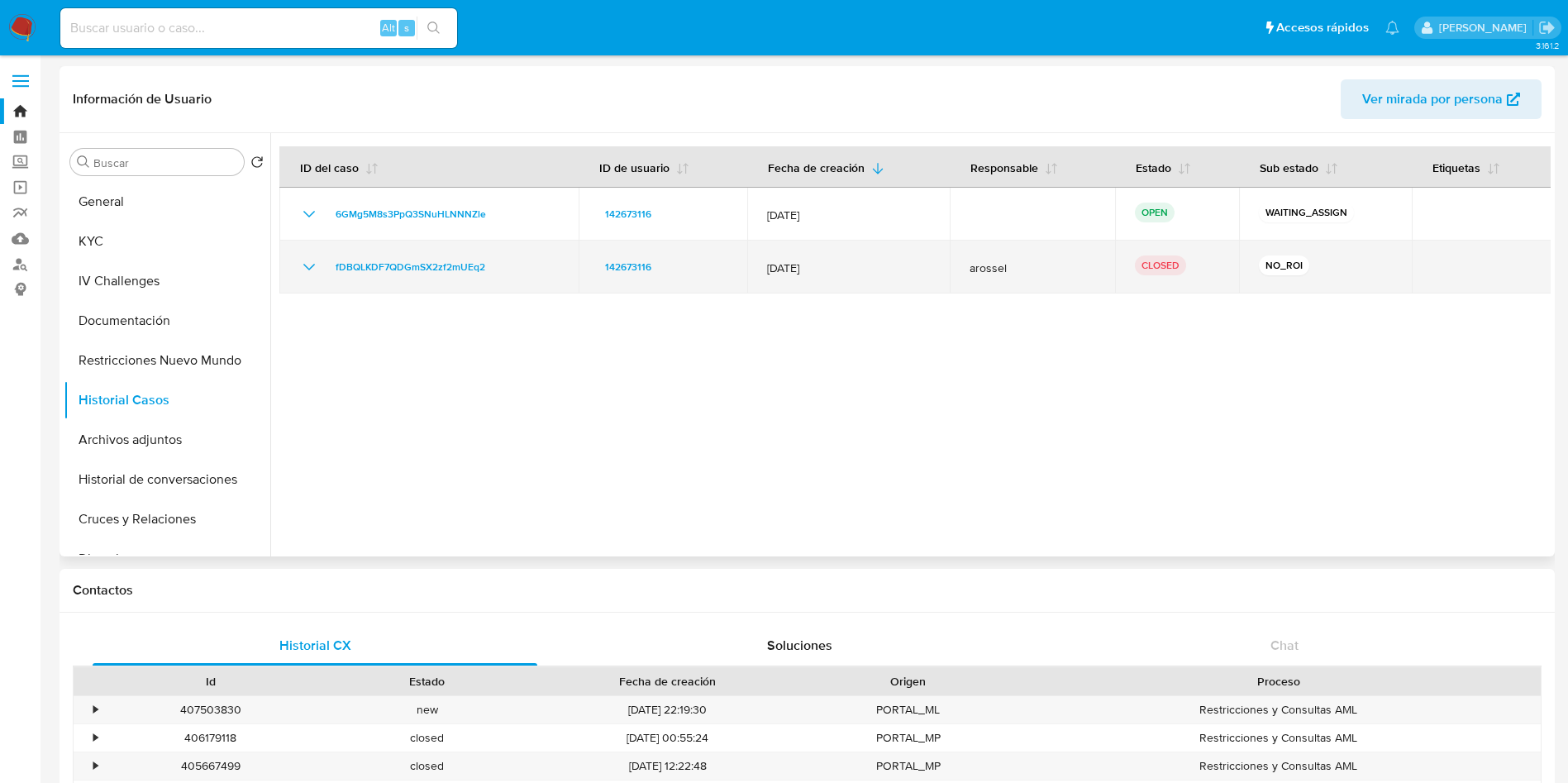
click at [308, 267] on icon "Mostrar/Ocultar" at bounding box center [309, 268] width 11 height 7
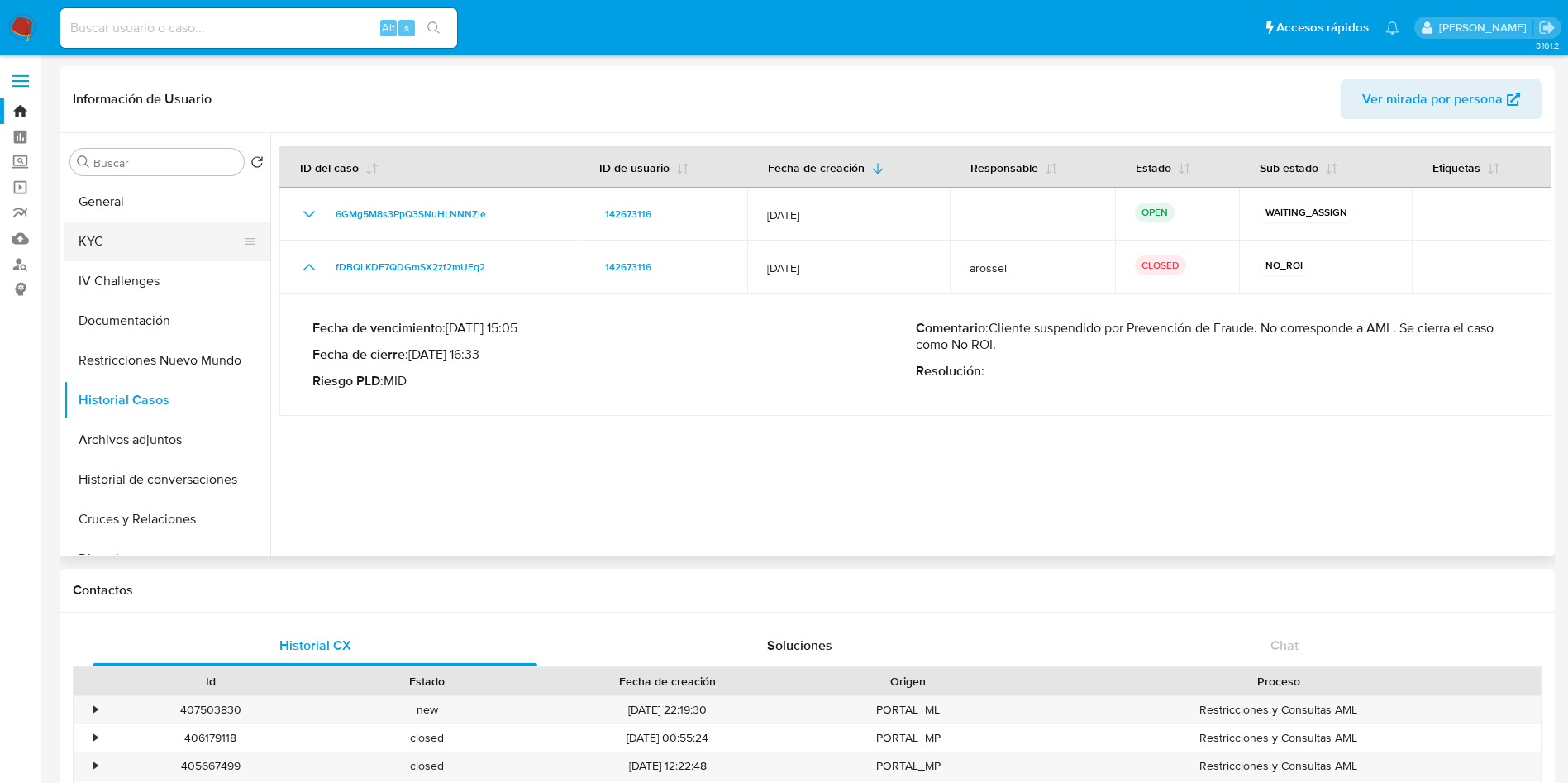
click at [131, 245] on button "KYC" at bounding box center [161, 241] width 193 height 40
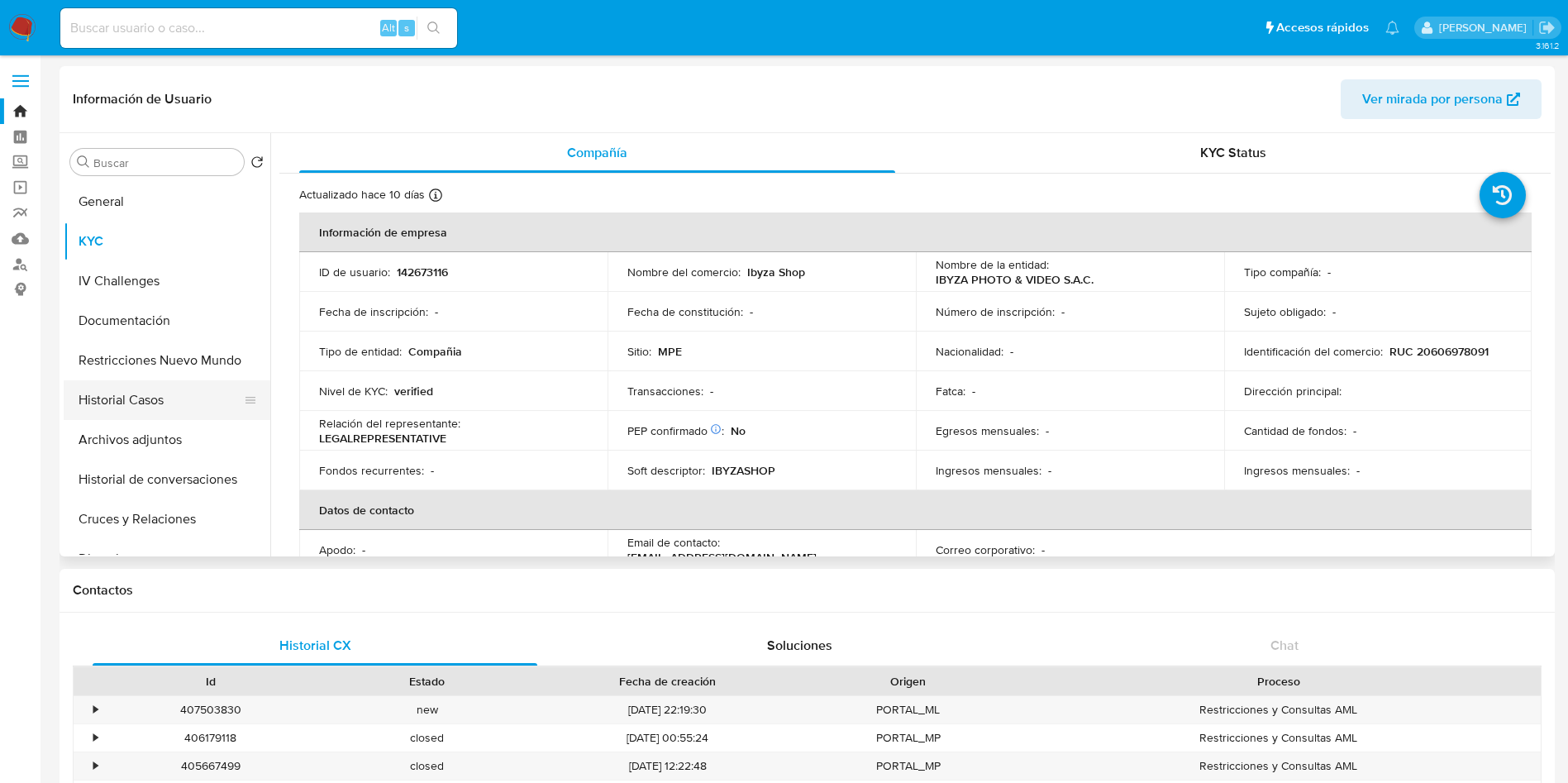
click at [172, 407] on button "Historial Casos" at bounding box center [161, 399] width 193 height 40
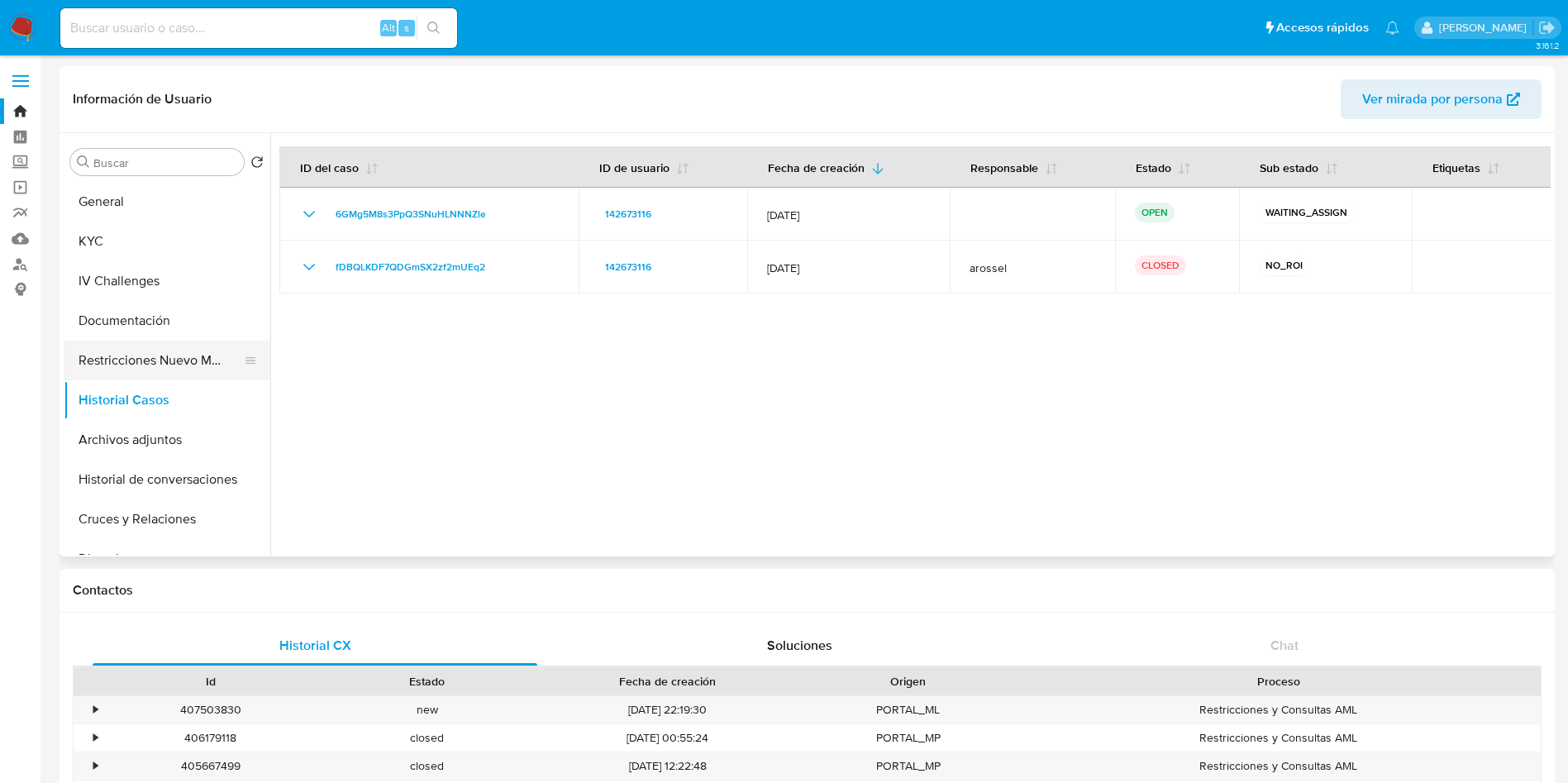
click at [198, 364] on button "Restricciones Nuevo Mundo" at bounding box center [161, 360] width 193 height 40
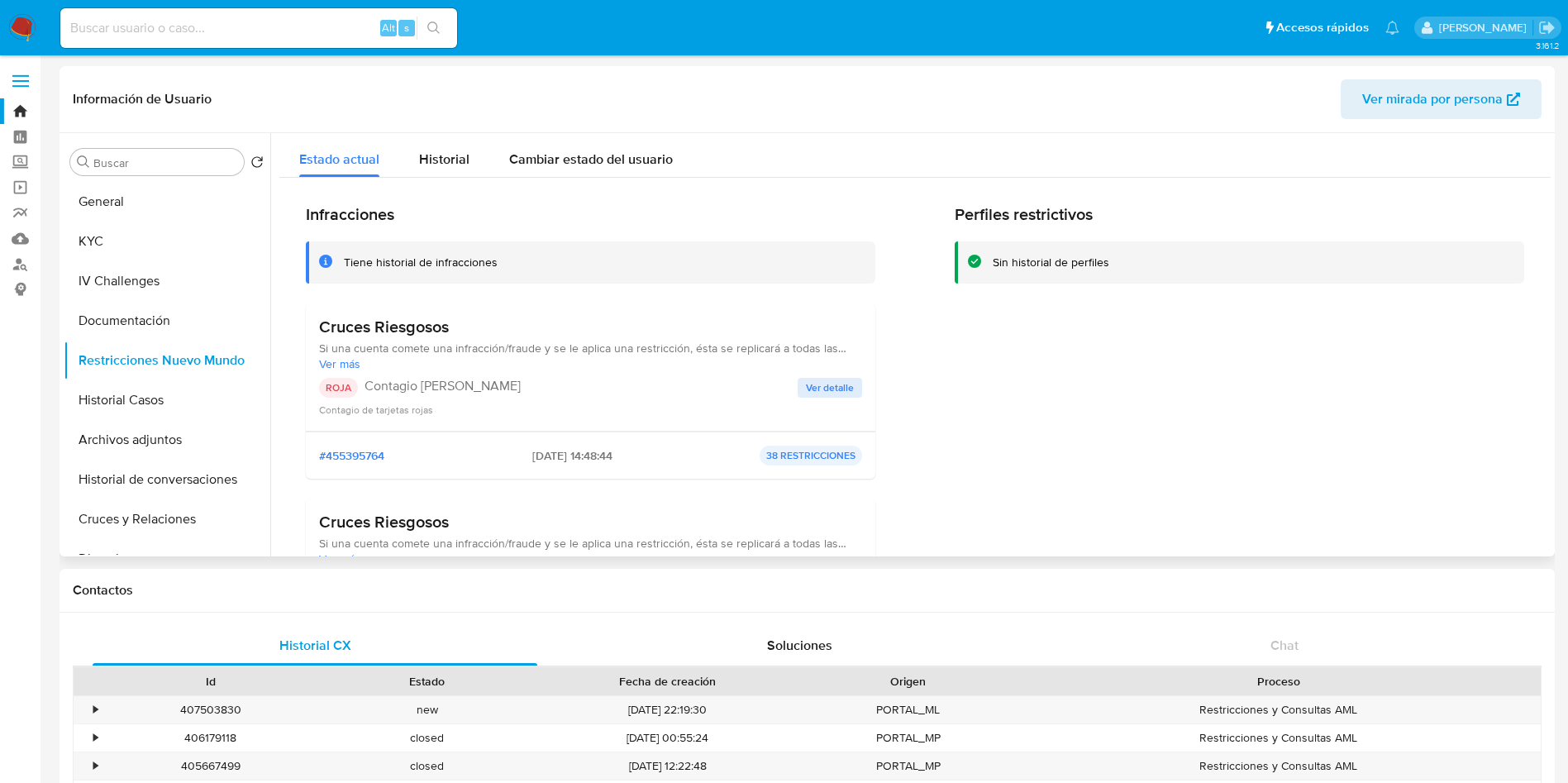
click at [832, 386] on span "Ver detalle" at bounding box center [830, 387] width 48 height 17
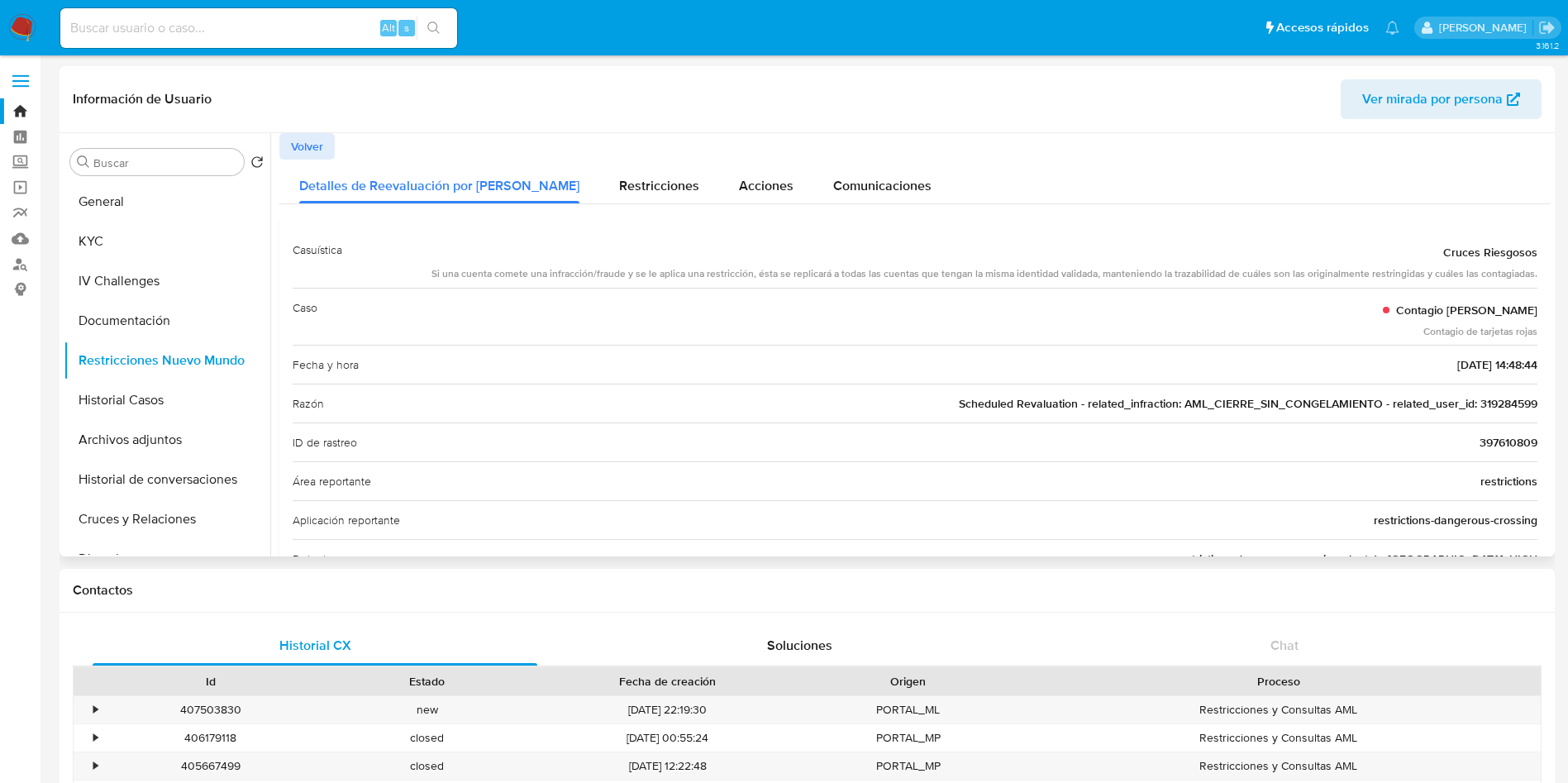
click at [1003, 420] on div "Razón Scheduled Revaluation - related_infraction: AML_CIERRE_SIN_CONGELAMIENTO …" at bounding box center [915, 403] width 1245 height 39
drag, startPoint x: 1302, startPoint y: 406, endPoint x: 1357, endPoint y: 411, distance: 55.2
click at [1303, 406] on span "Scheduled Revaluation - related_infraction: AML_CIERRE_SIN_CONGELAMIENTO - rela…" at bounding box center [1249, 403] width 579 height 17
click at [1525, 403] on span "Scheduled Revaluation - related_infraction: AML_CIERRE_SIN_CONGELAMIENTO - rela…" at bounding box center [1249, 403] width 579 height 17
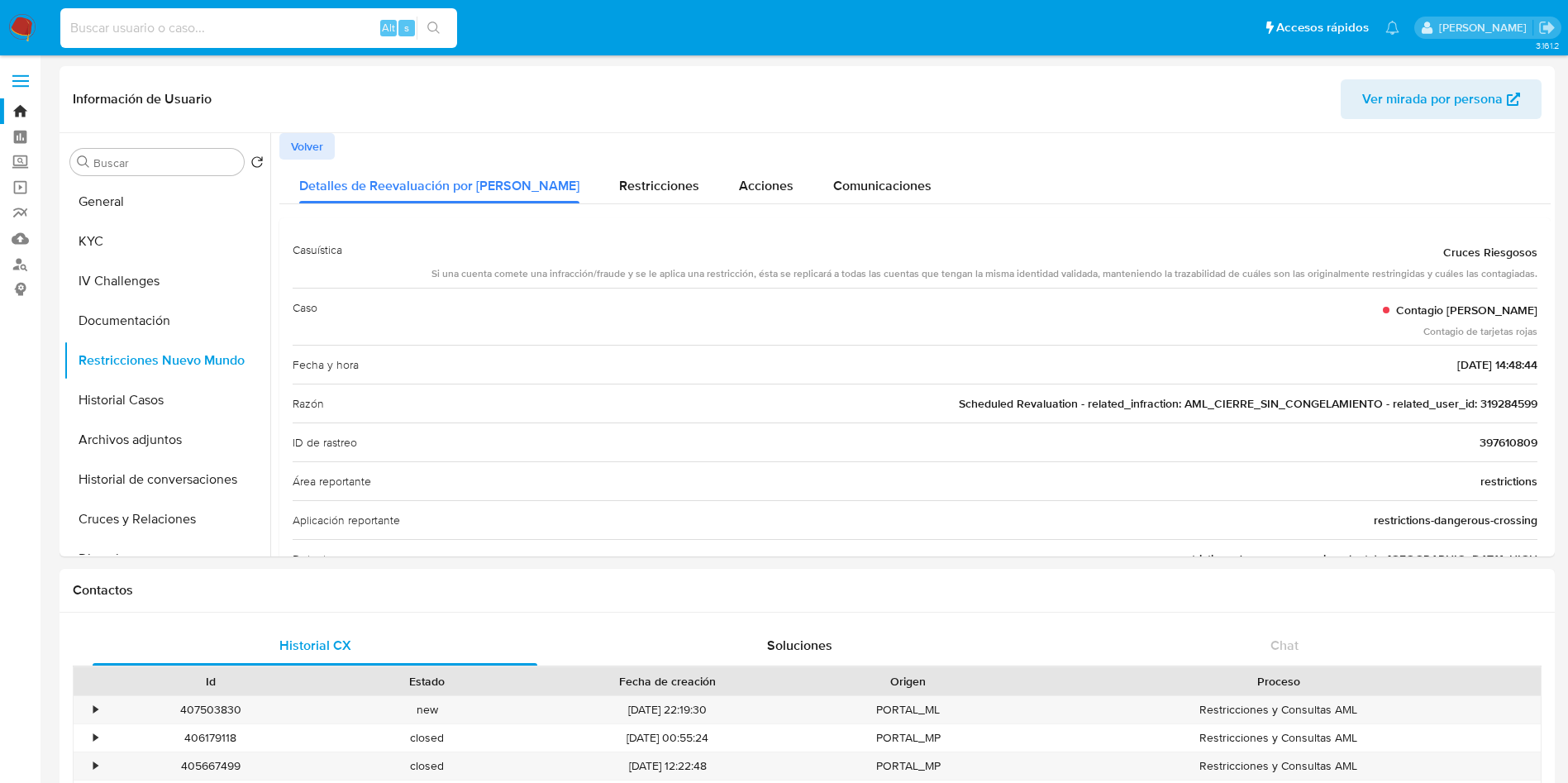
paste input "319284599"
type input "319284599"
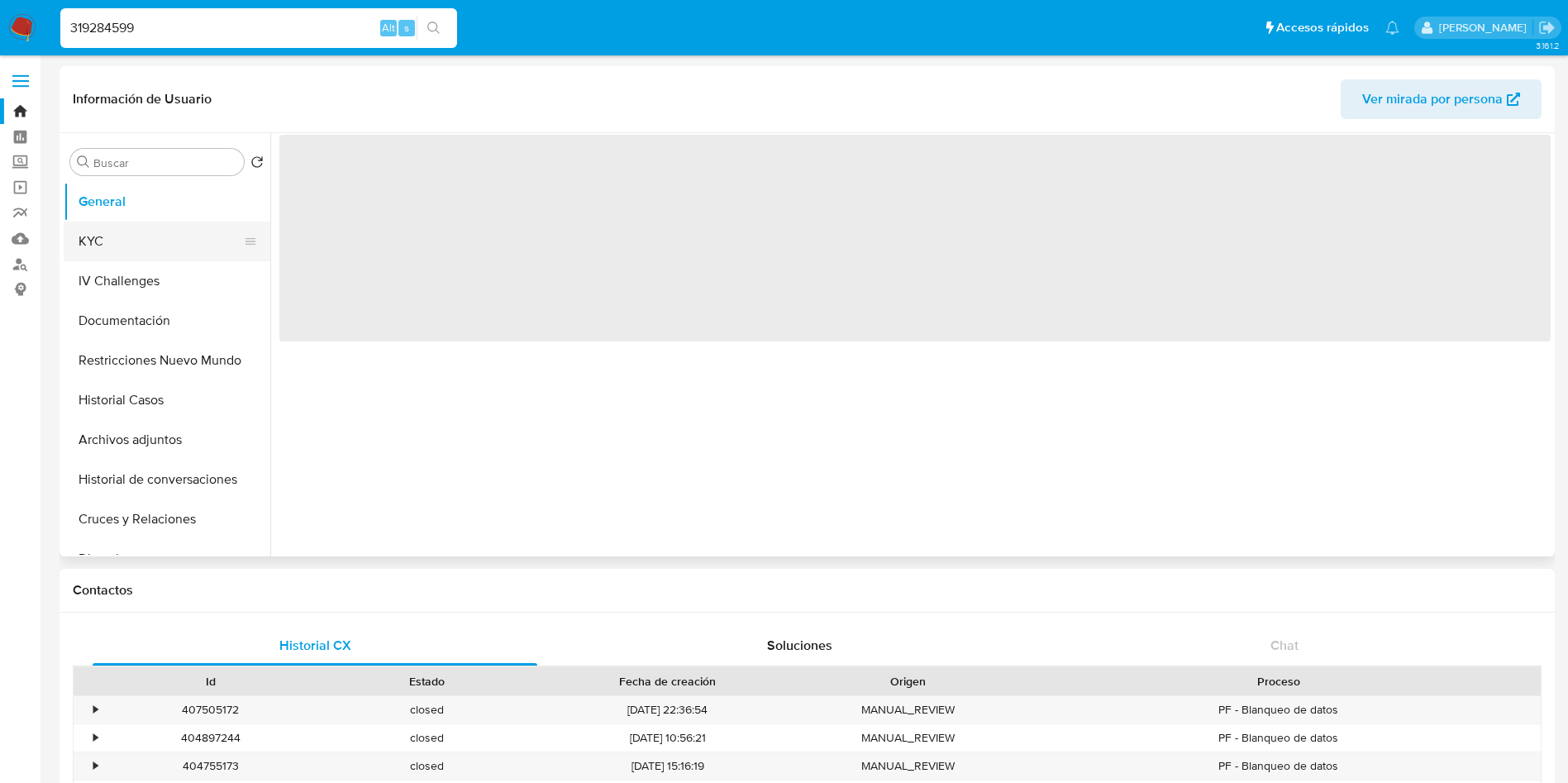
select select "10"
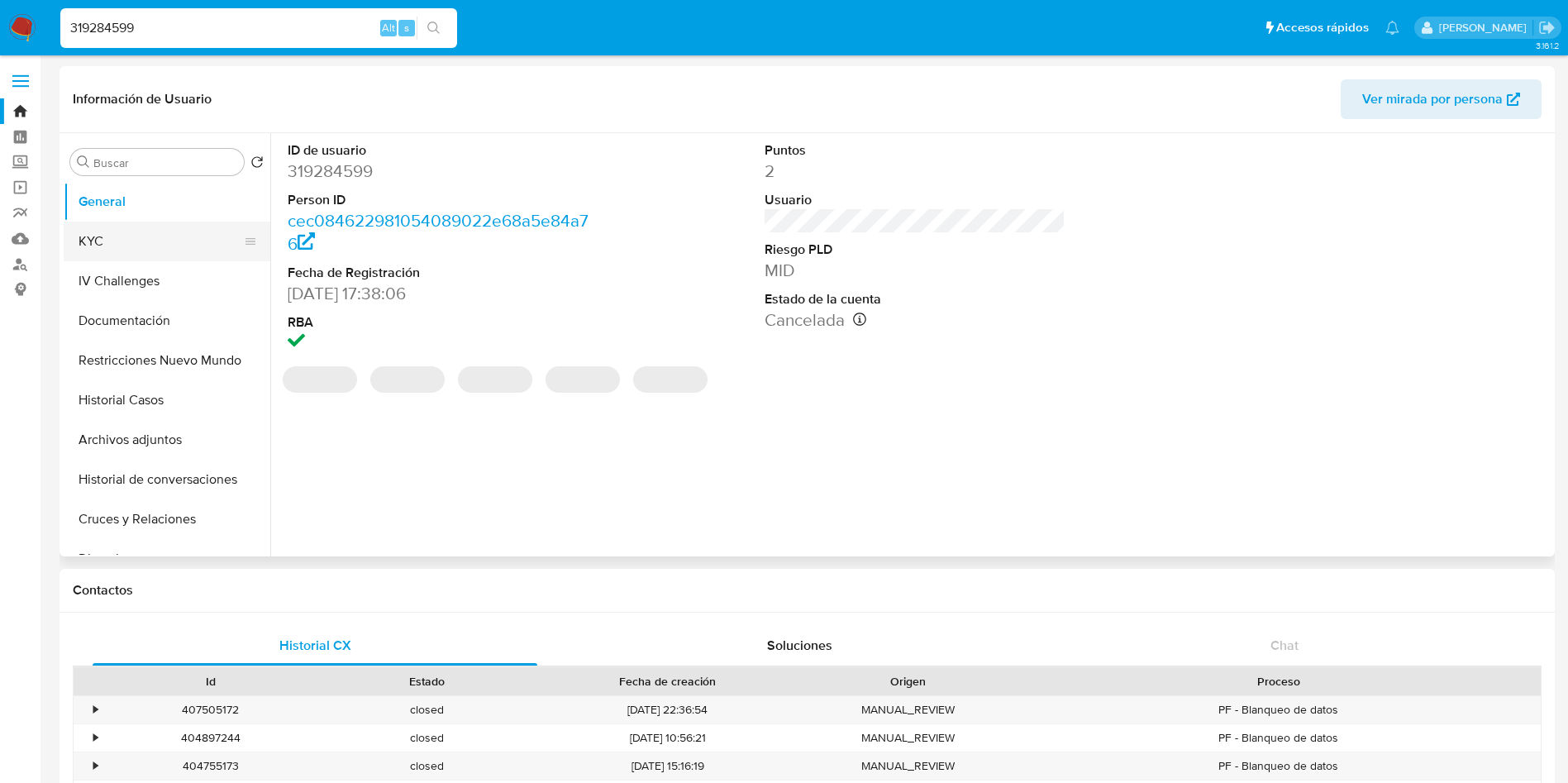
click at [138, 241] on button "KYC" at bounding box center [161, 241] width 193 height 40
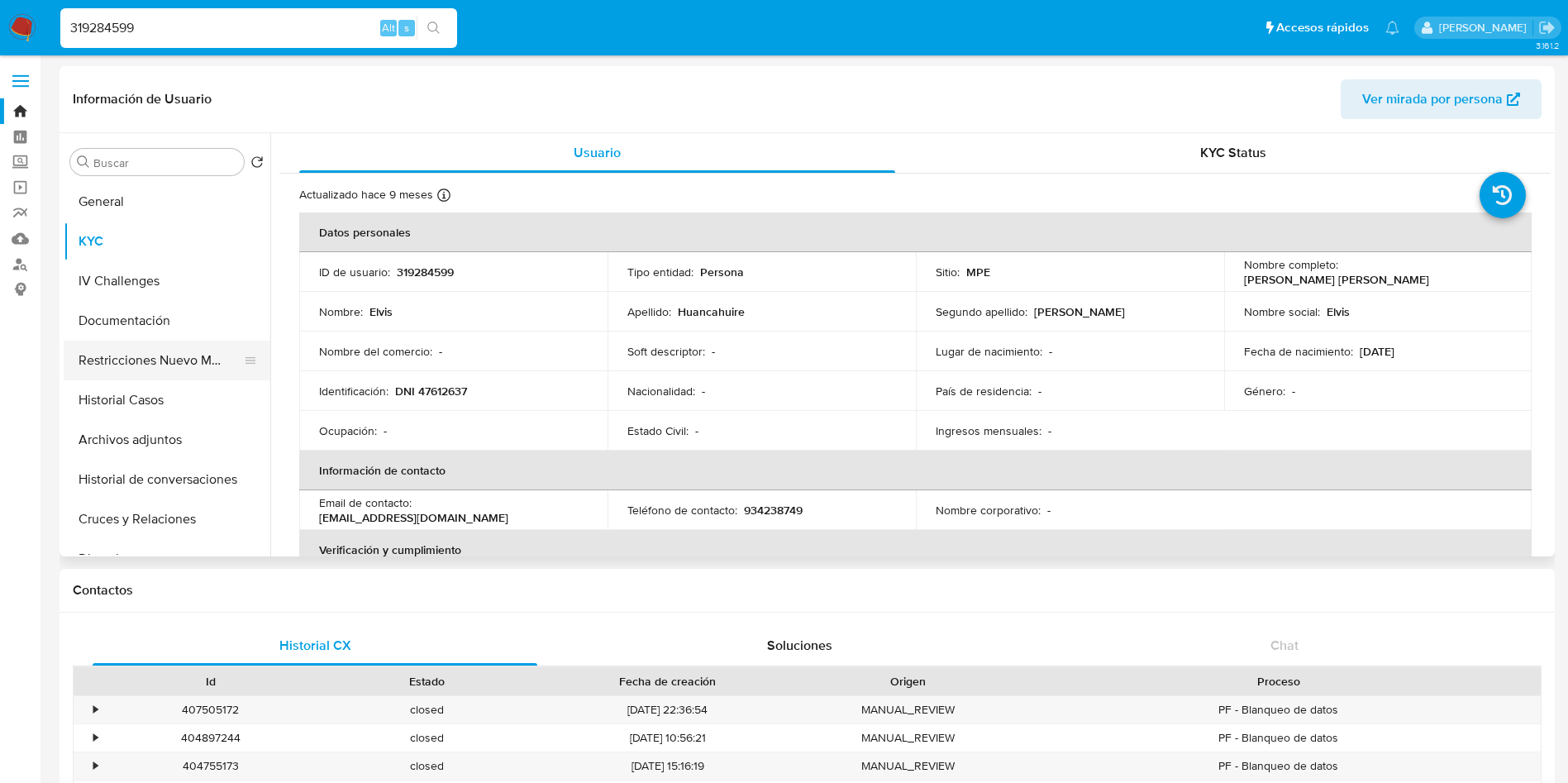
click at [171, 377] on button "Restricciones Nuevo Mundo" at bounding box center [161, 360] width 193 height 40
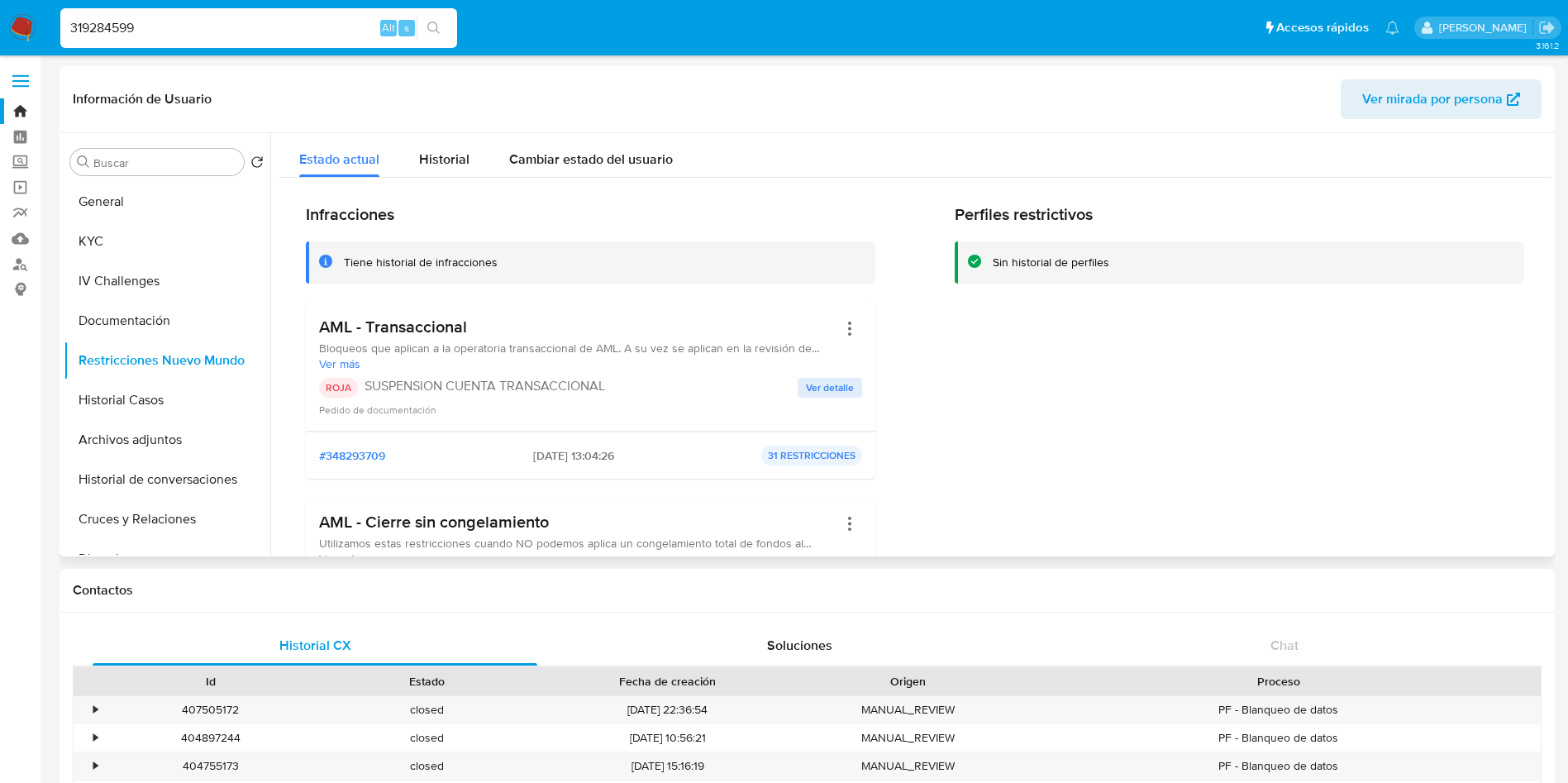
click at [841, 385] on span "Ver detalle" at bounding box center [830, 387] width 48 height 17
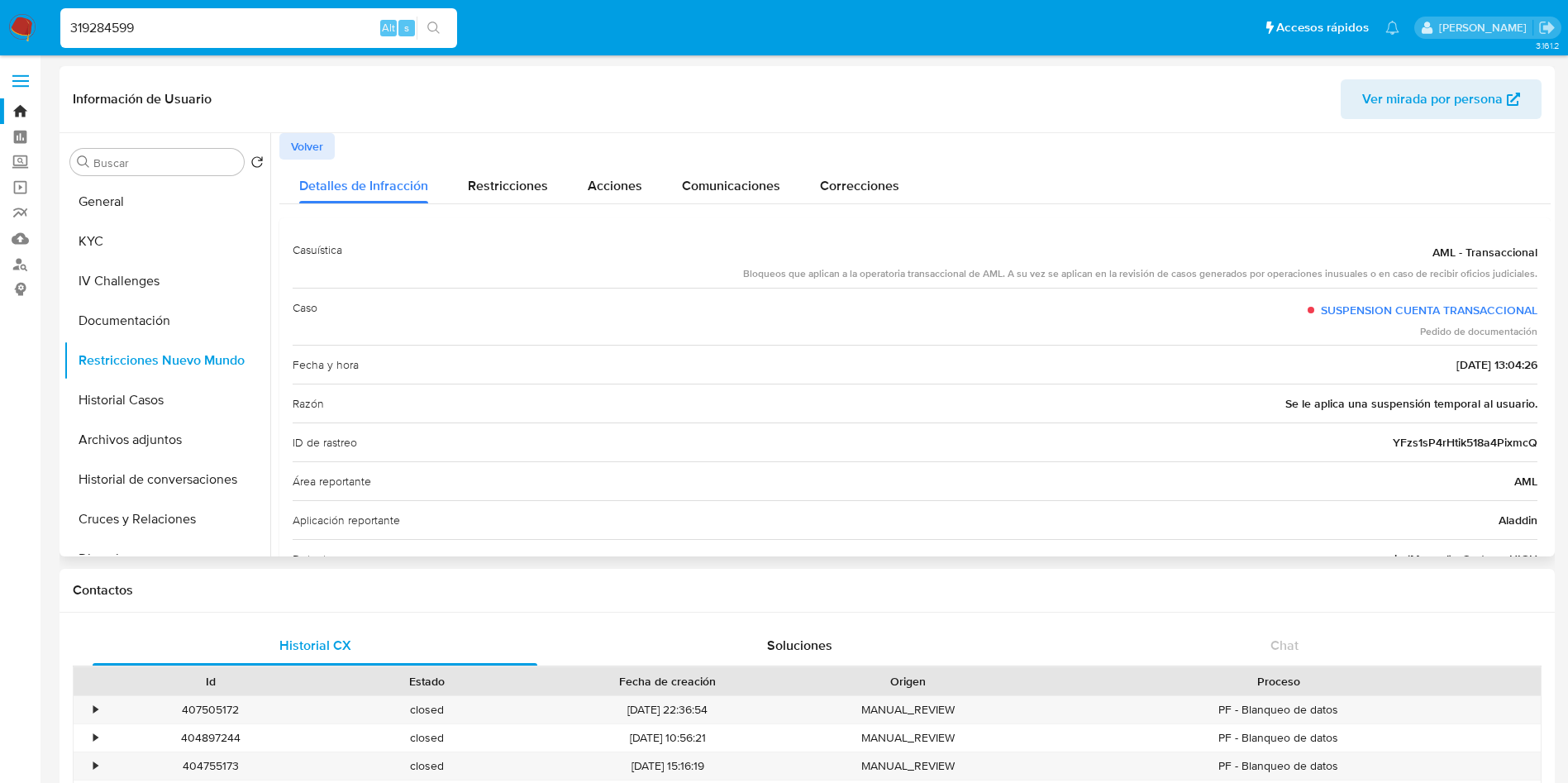
click at [1427, 432] on div "ID de rastreo YFzs1sP4rHtik518a4PixmcQ" at bounding box center [915, 442] width 1245 height 39
click at [120, 387] on button "Historial Casos" at bounding box center [161, 399] width 193 height 40
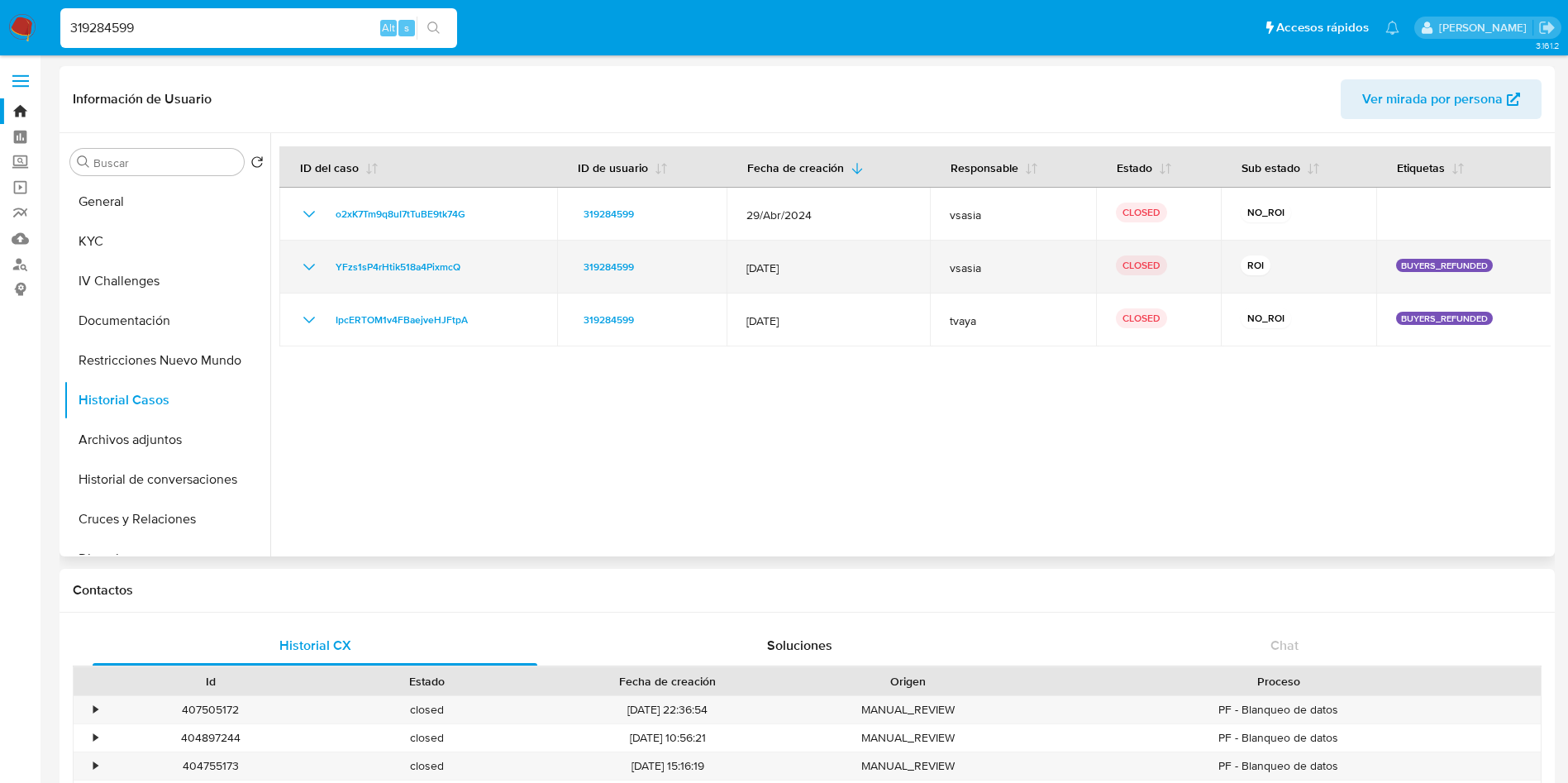
click at [313, 267] on icon "Mostrar/Ocultar" at bounding box center [309, 267] width 20 height 20
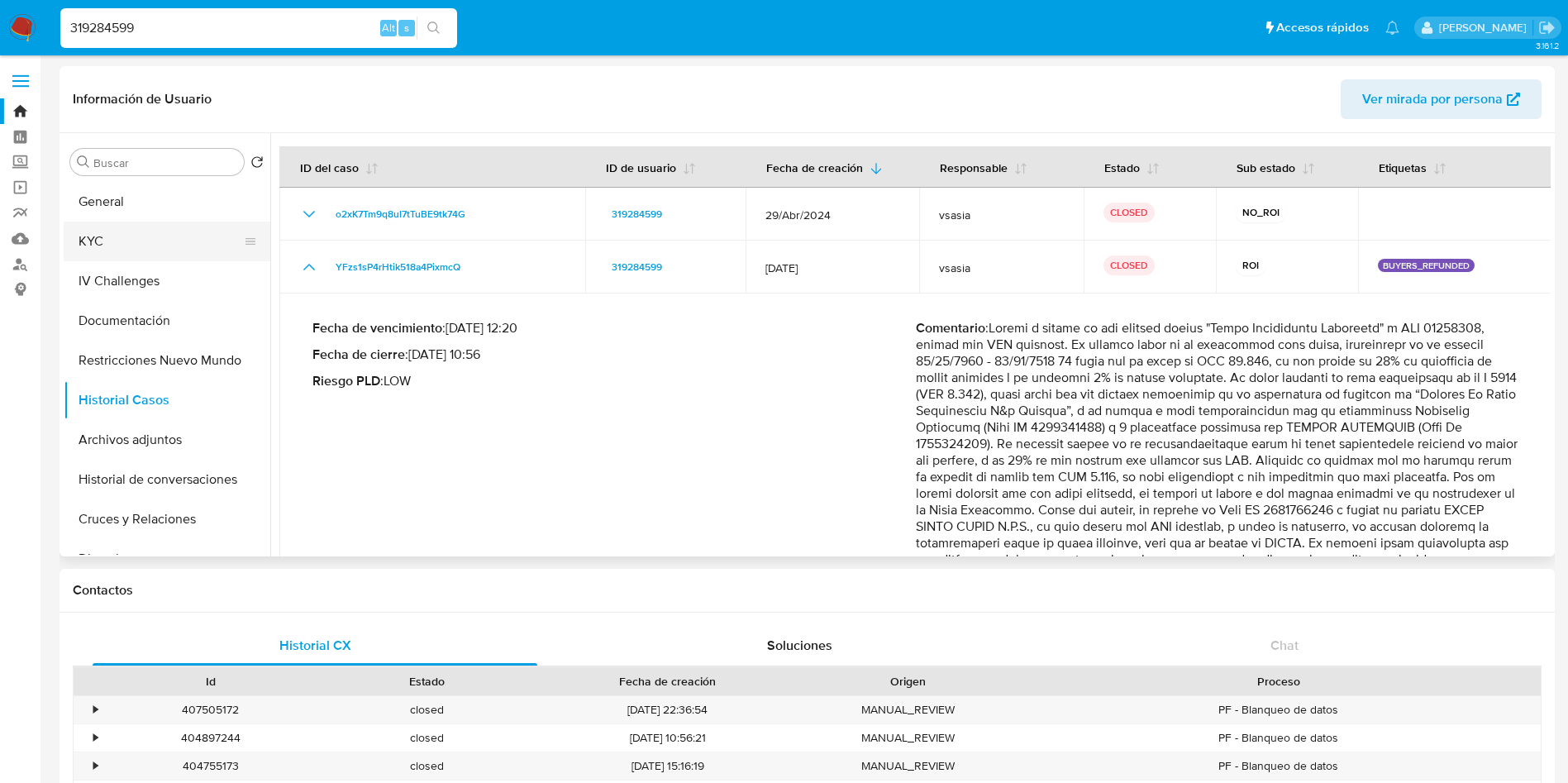
click at [137, 253] on button "KYC" at bounding box center [161, 241] width 193 height 40
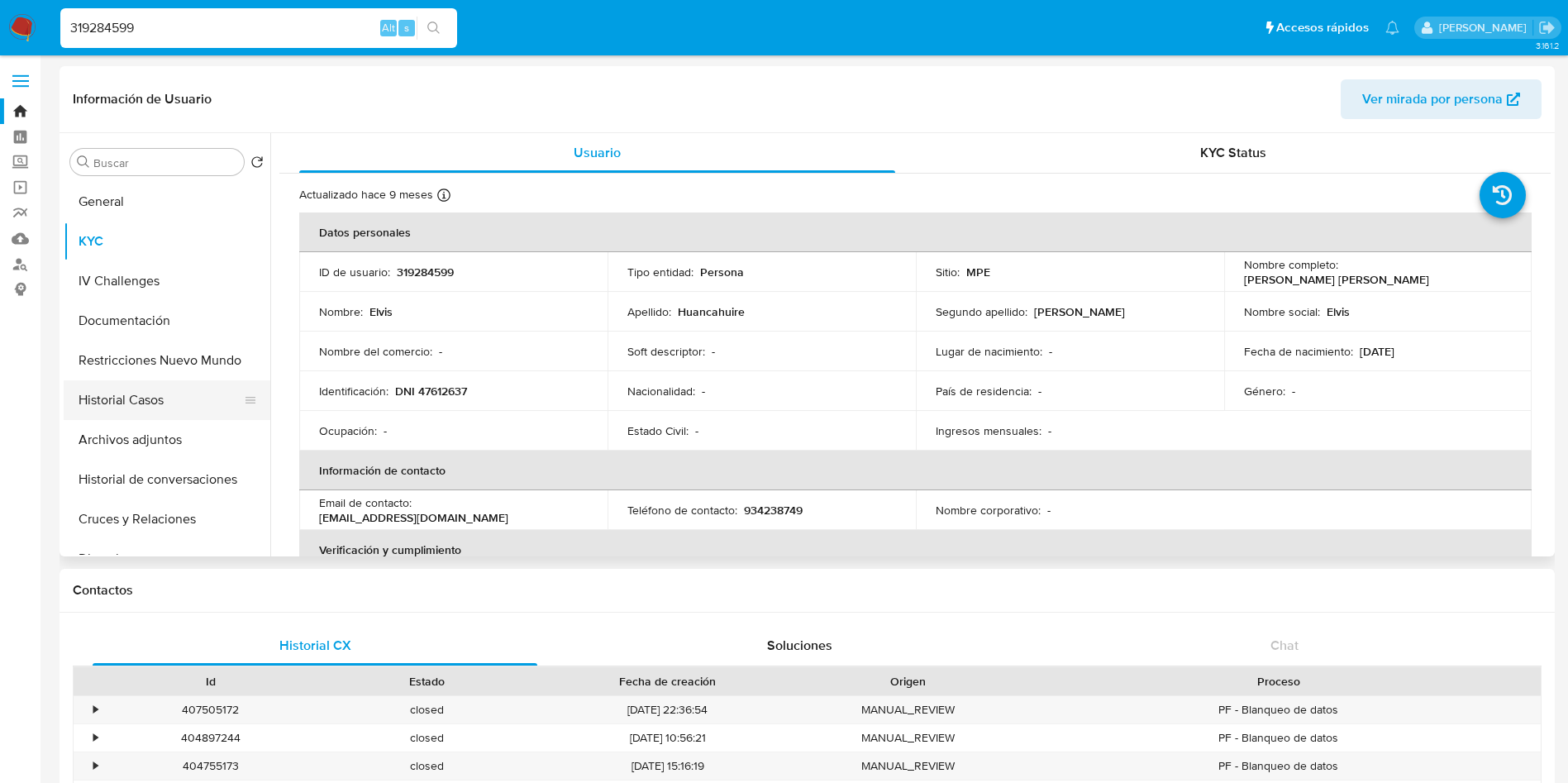
click at [162, 385] on button "Historial Casos" at bounding box center [161, 399] width 193 height 40
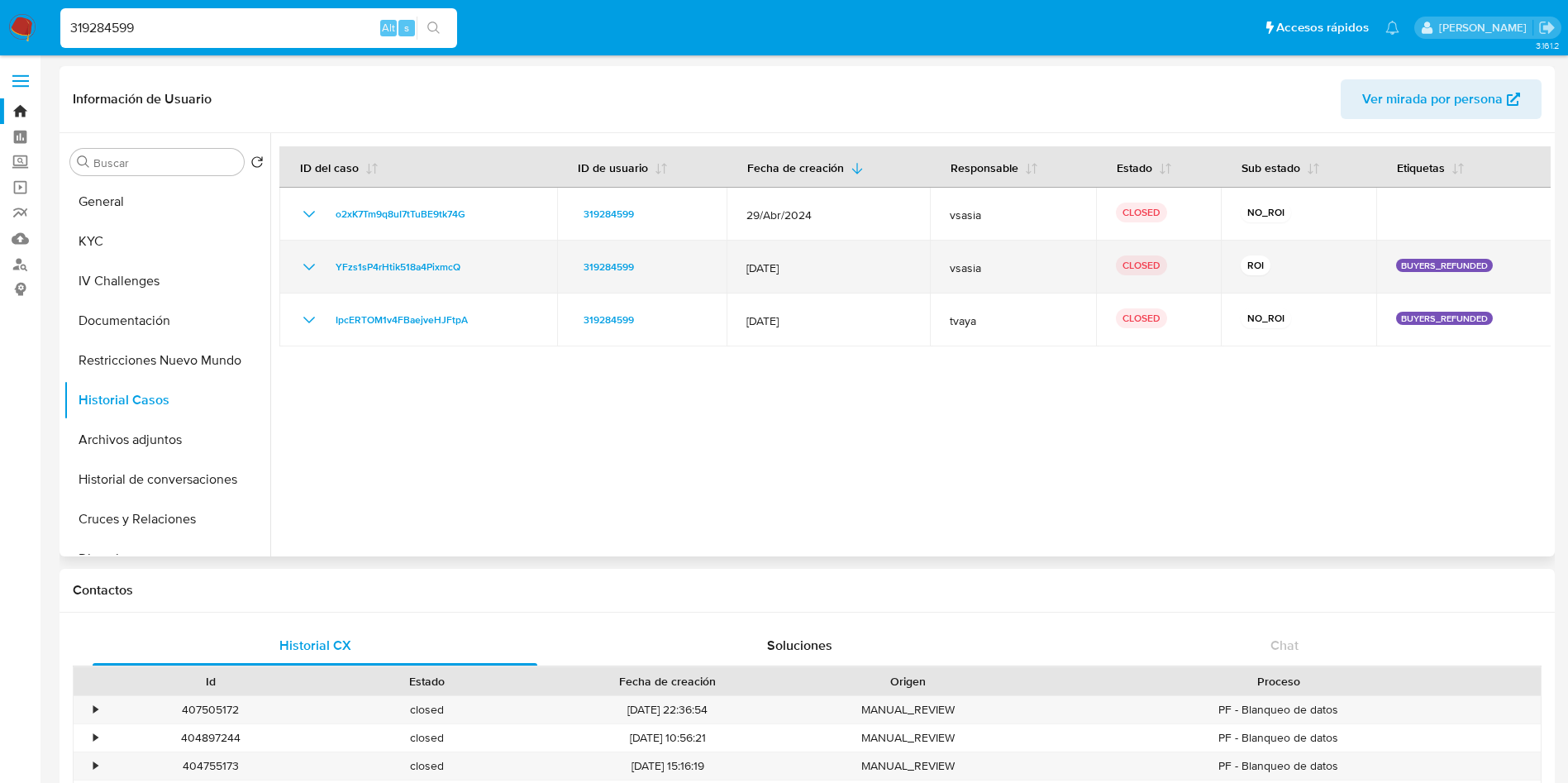
click at [308, 263] on icon "Mostrar/Ocultar" at bounding box center [309, 267] width 20 height 20
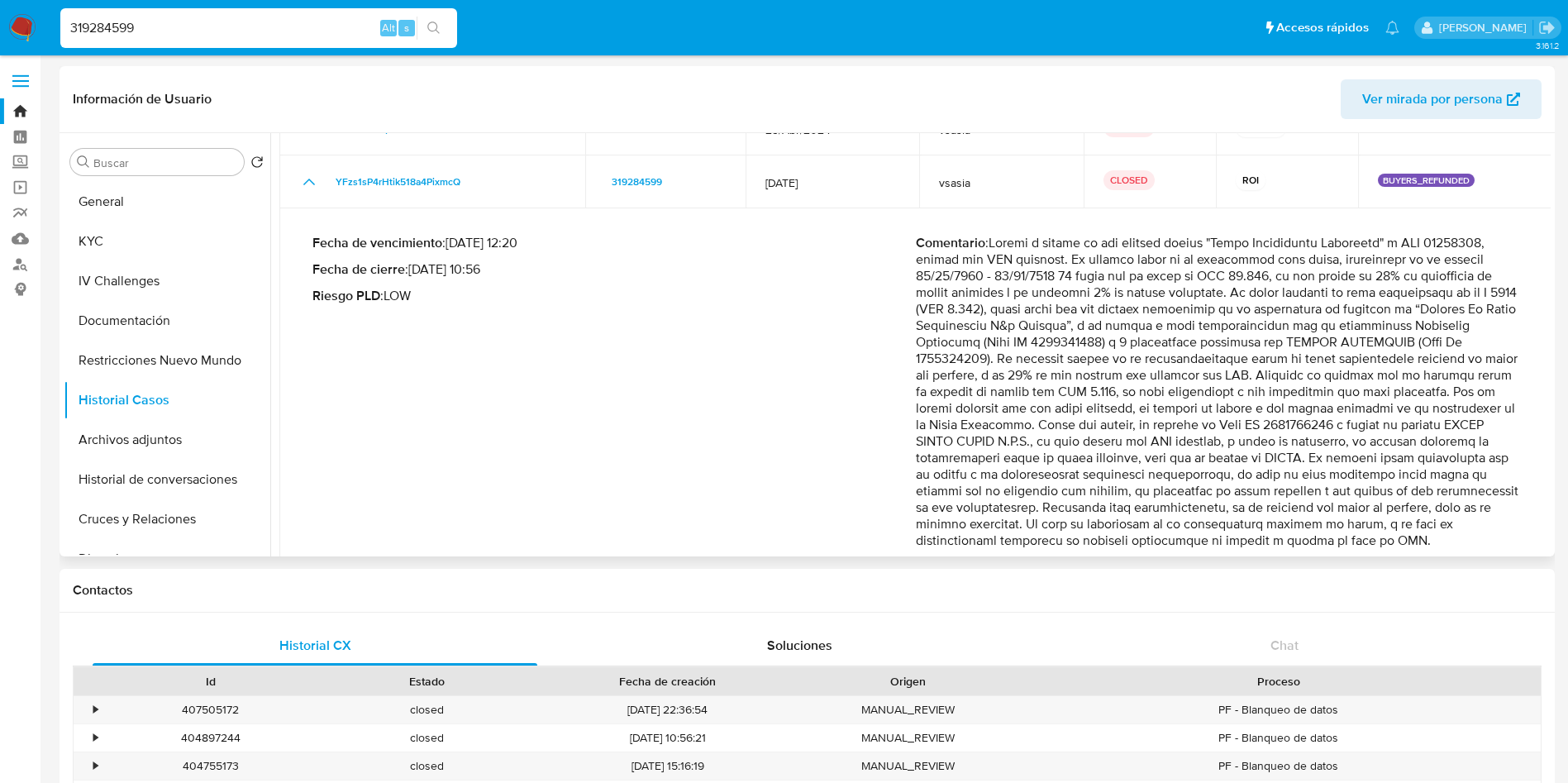
scroll to position [124, 0]
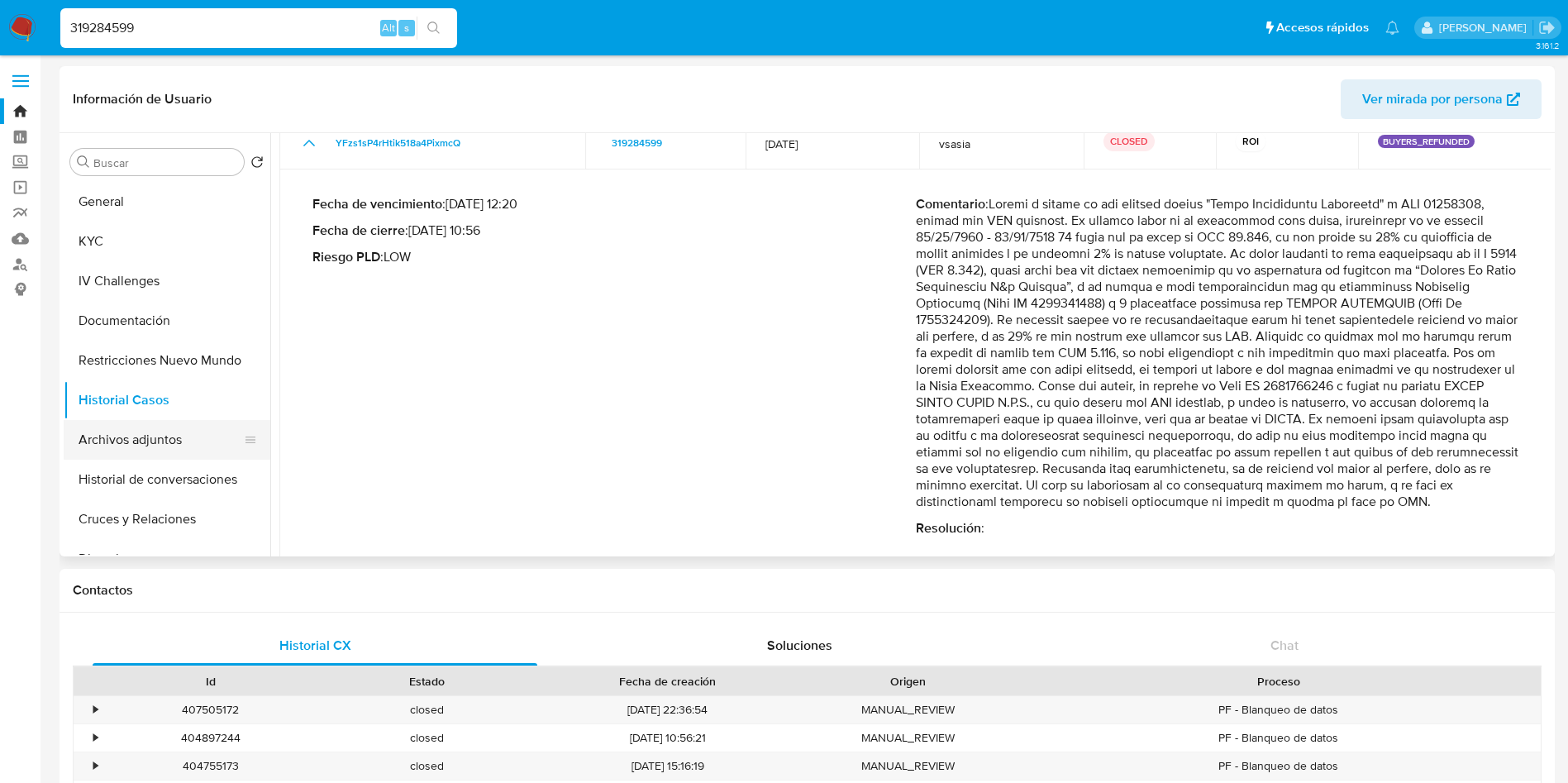
click at [166, 447] on button "Archivos adjuntos" at bounding box center [161, 440] width 193 height 40
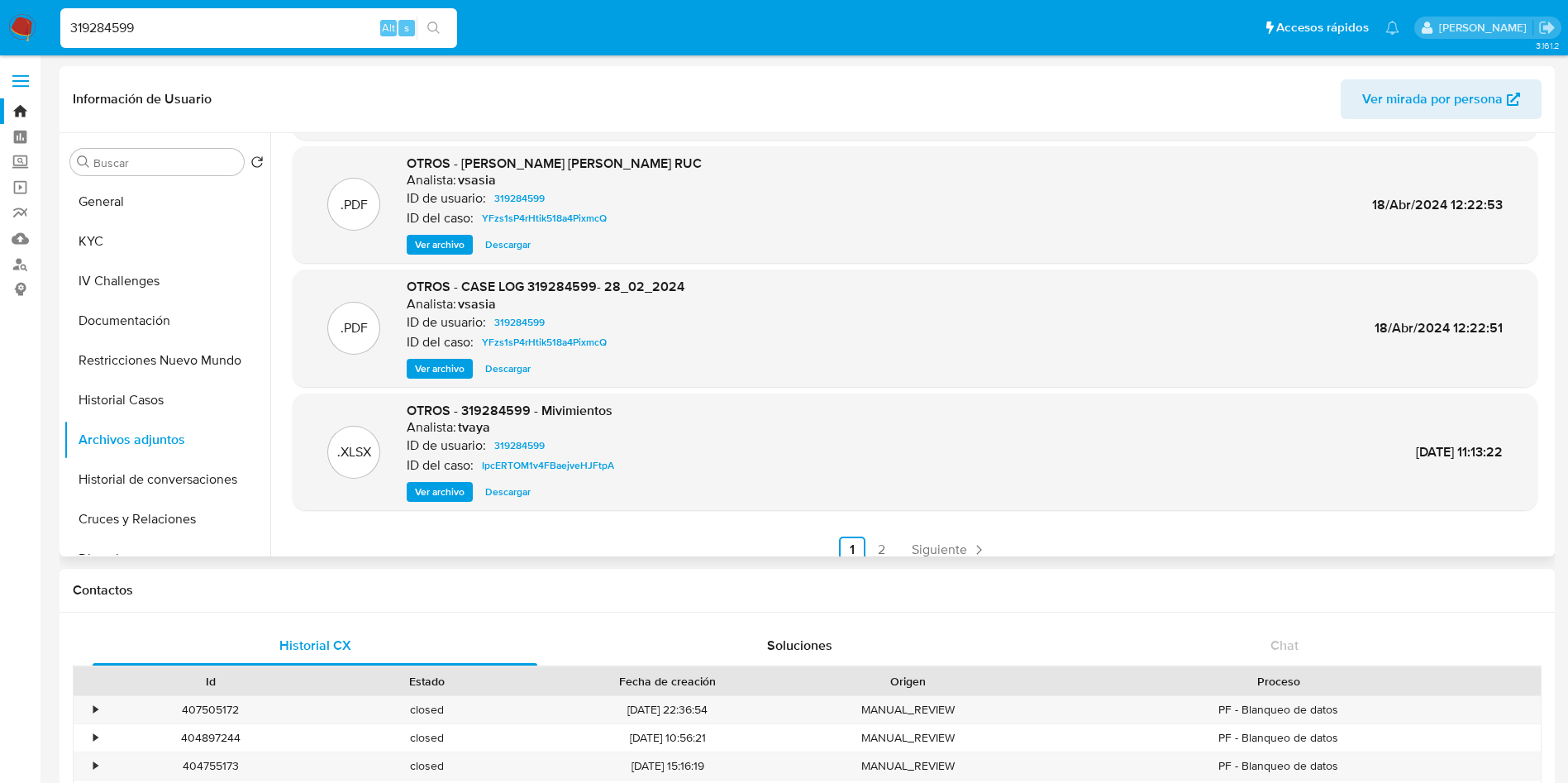
click at [445, 363] on span "Ver archivo" at bounding box center [440, 369] width 50 height 17
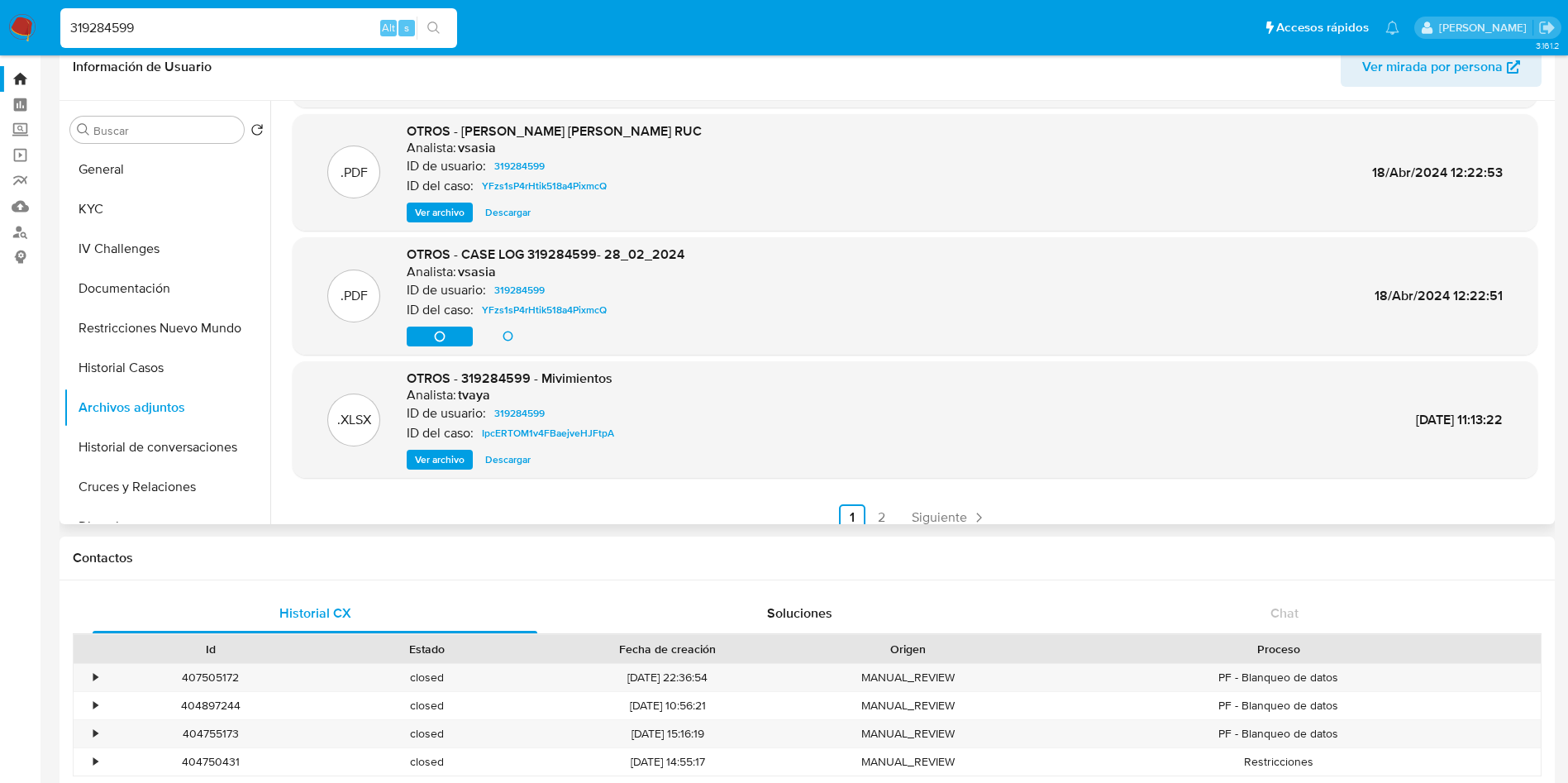
scroll to position [0, 0]
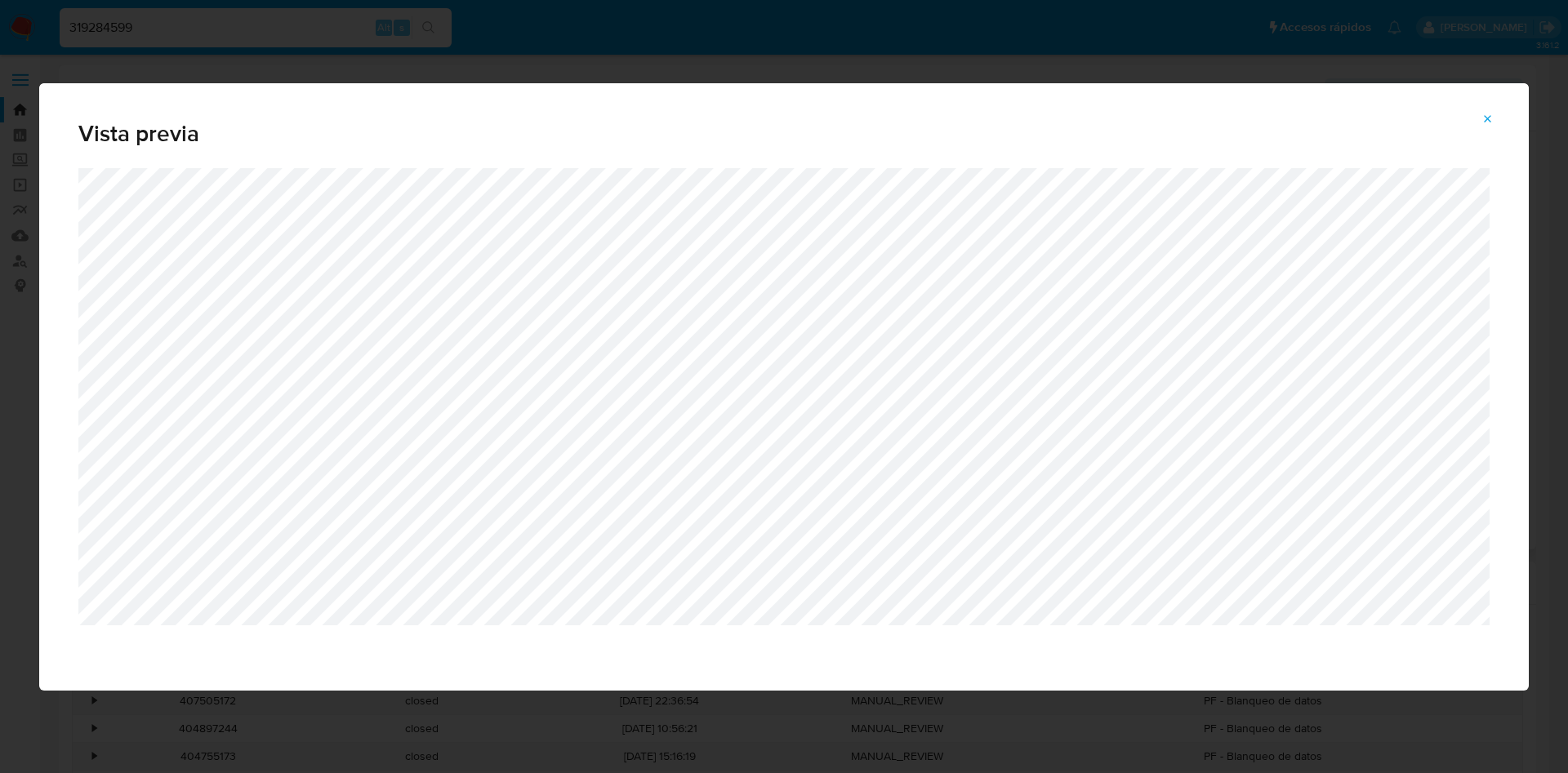
click at [1103, 46] on div "Vista previa" at bounding box center [784, 386] width 1568 height 773
click at [1487, 114] on icon "Attachment preview" at bounding box center [1487, 119] width 13 height 13
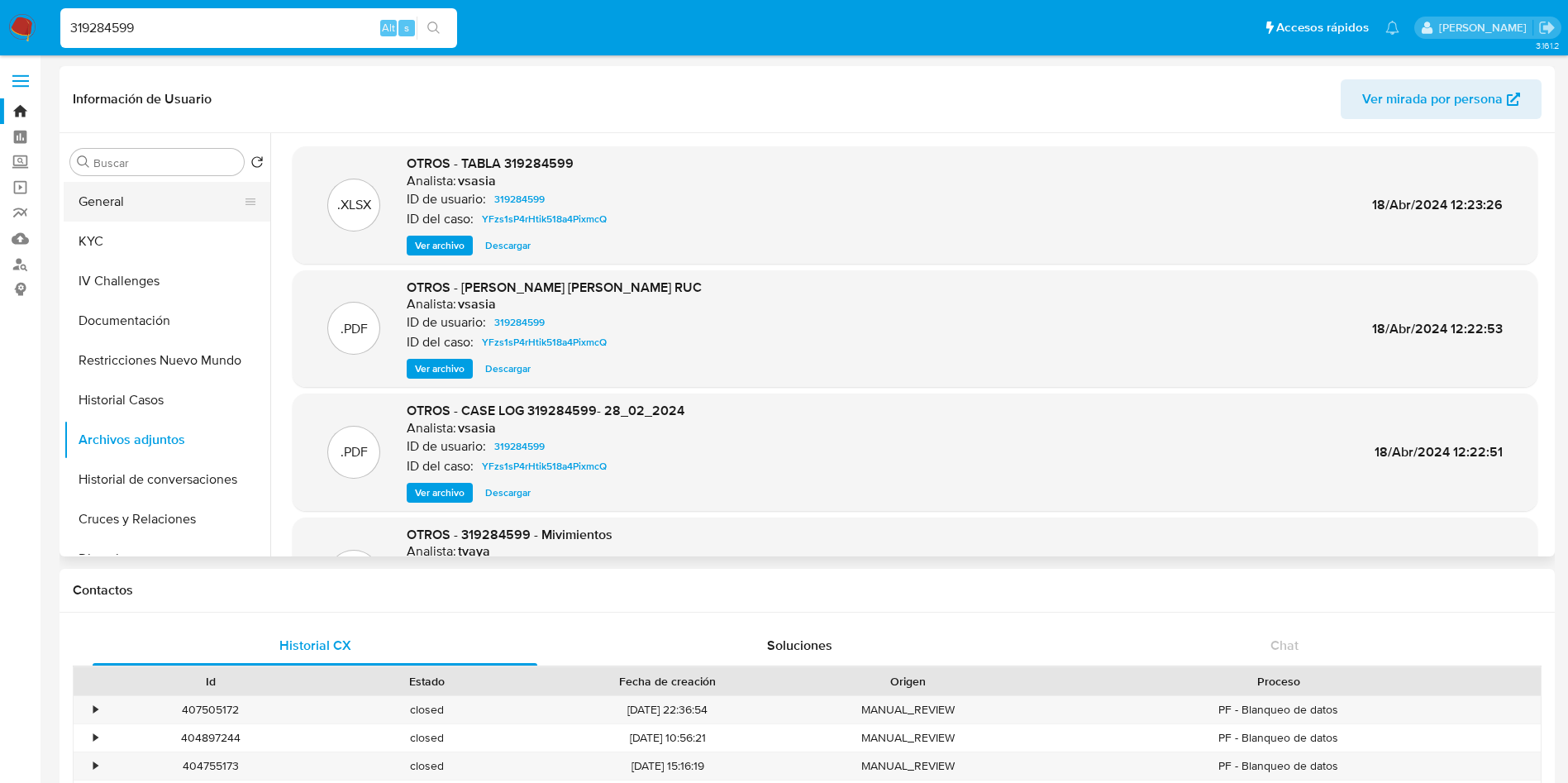
click at [166, 198] on button "General" at bounding box center [161, 201] width 193 height 40
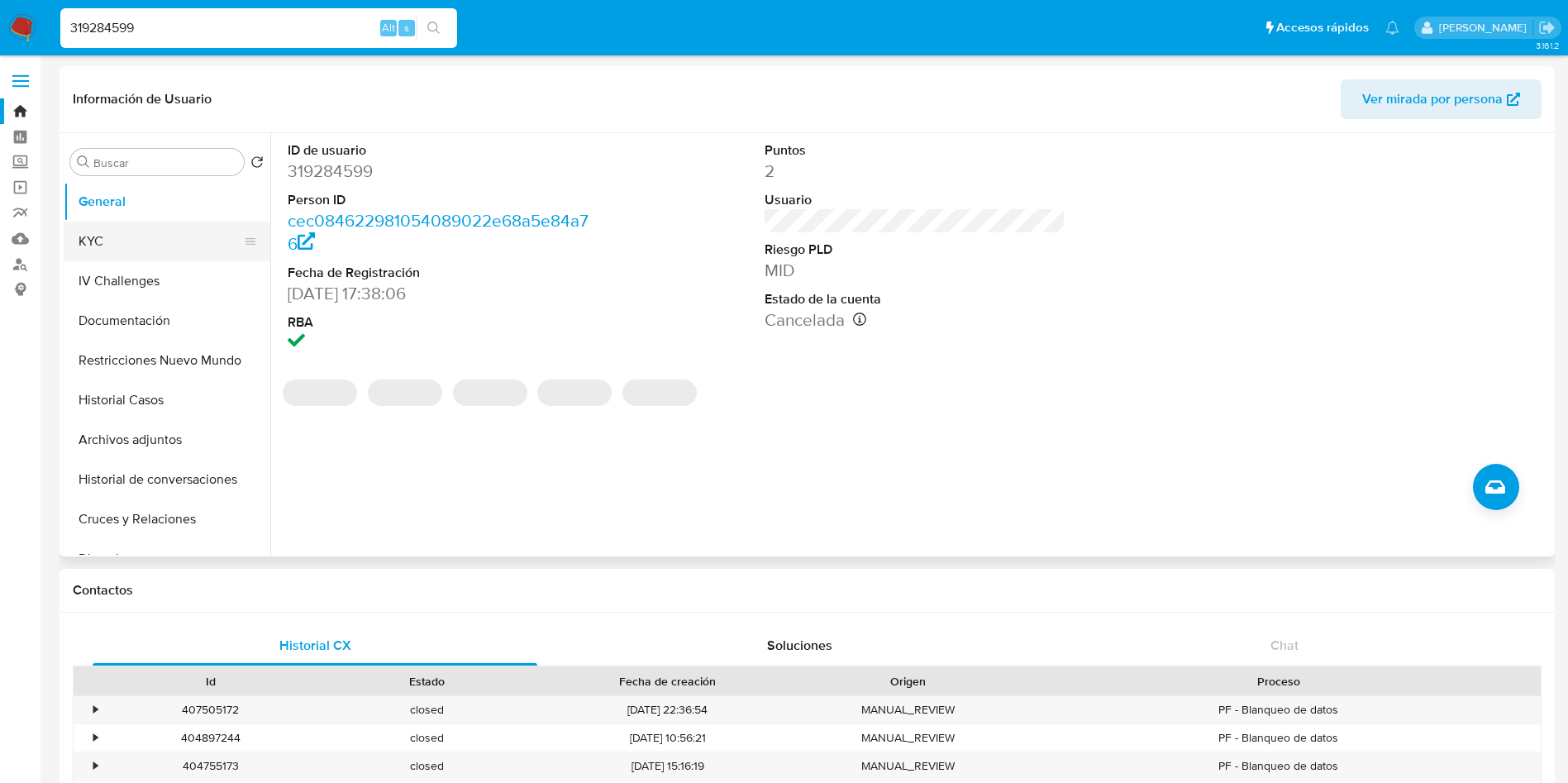
click at [118, 228] on button "KYC" at bounding box center [161, 241] width 193 height 40
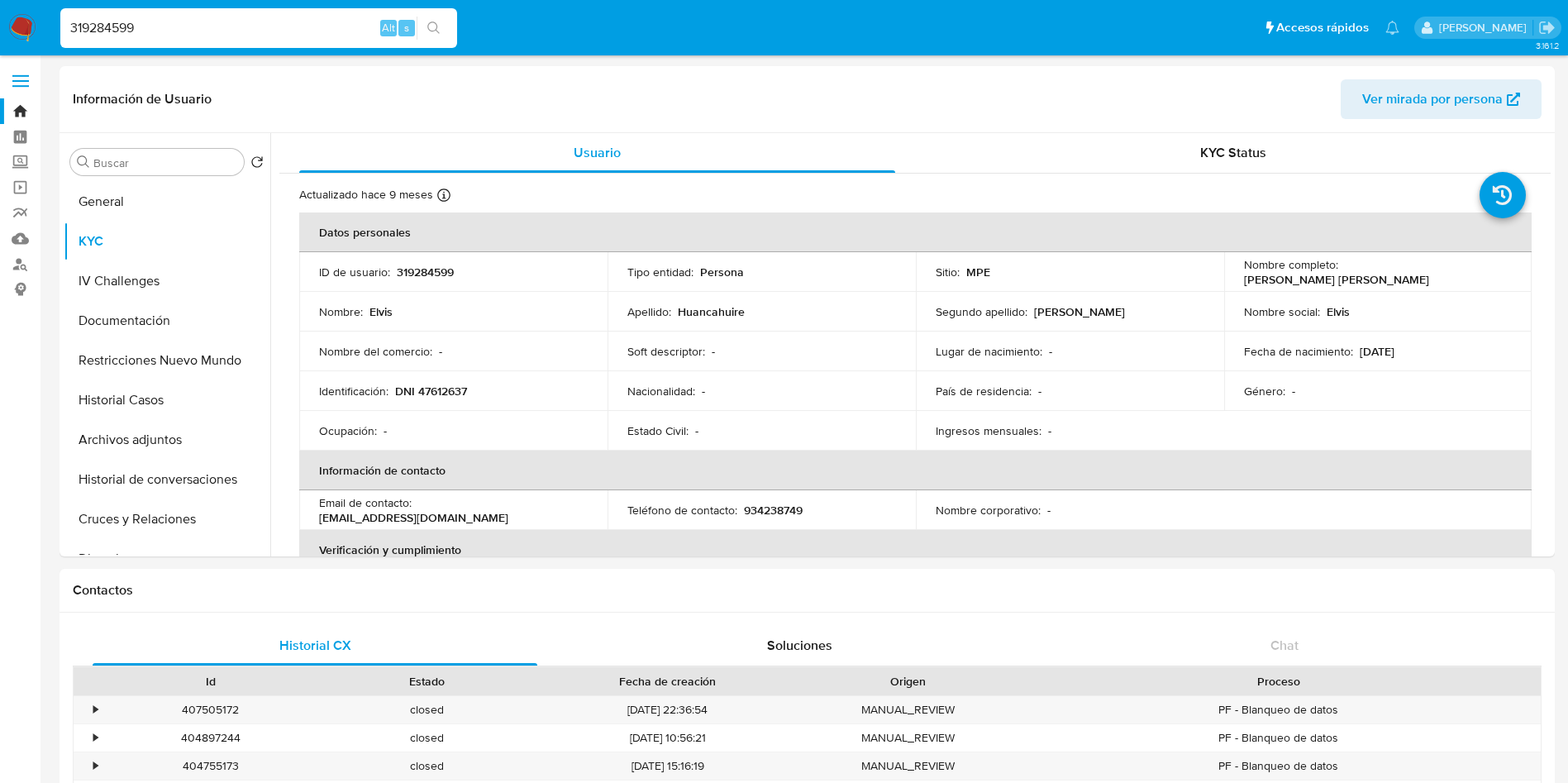
click at [436, 279] on p "319284599" at bounding box center [425, 272] width 57 height 15
copy p "319284599"
click at [1435, 362] on td "Fecha de nacimiento : 10/12/1991" at bounding box center [1378, 351] width 308 height 40
drag, startPoint x: 1340, startPoint y: 266, endPoint x: 1493, endPoint y: 270, distance: 153.1
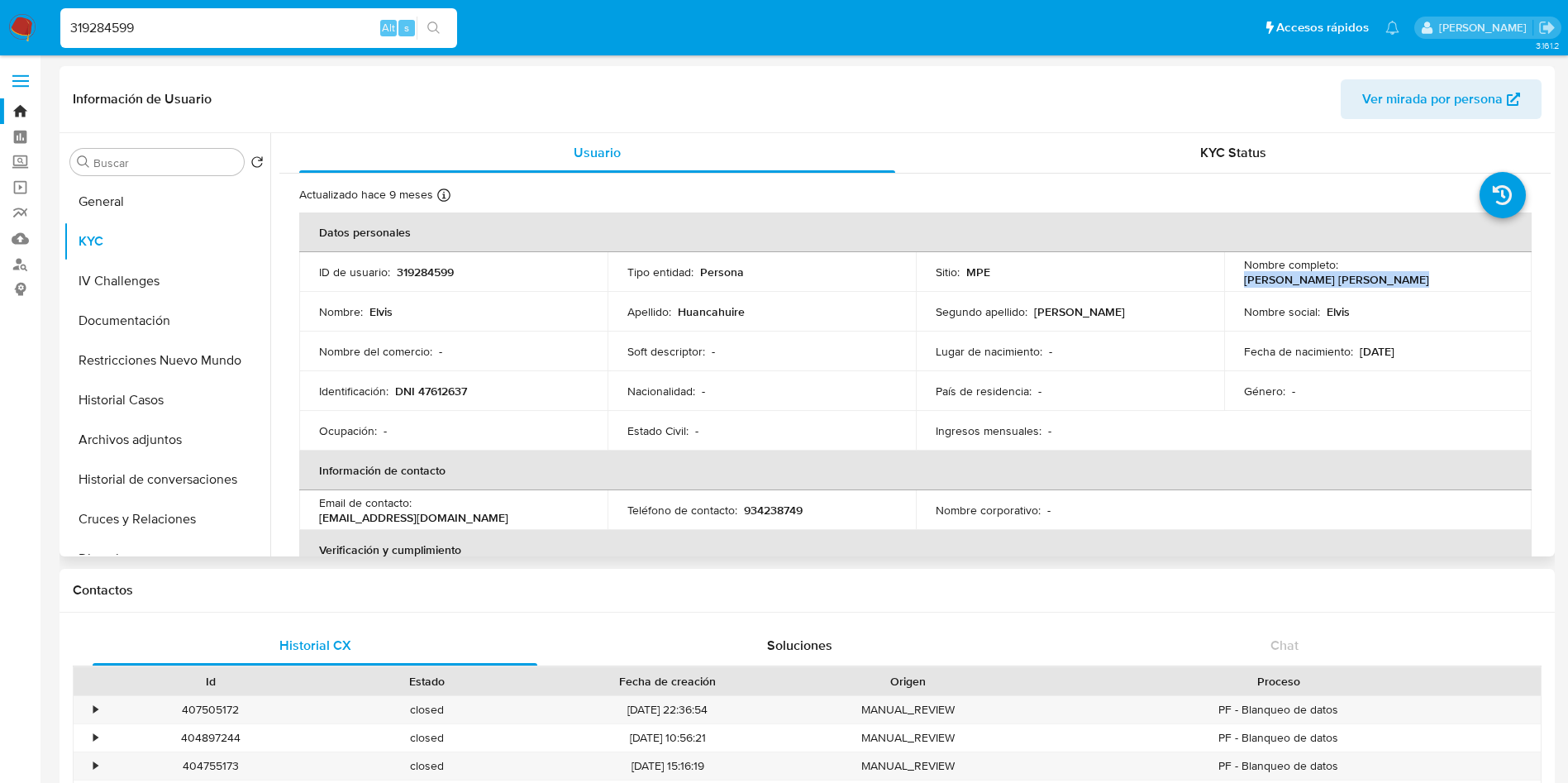
click at [1493, 270] on div "Nombre completo : Elvis Huancahuire Cervantes" at bounding box center [1378, 272] width 268 height 30
copy p "[PERSON_NAME] [PERSON_NAME]"
click at [1388, 371] on td "Género : -" at bounding box center [1378, 391] width 308 height 40
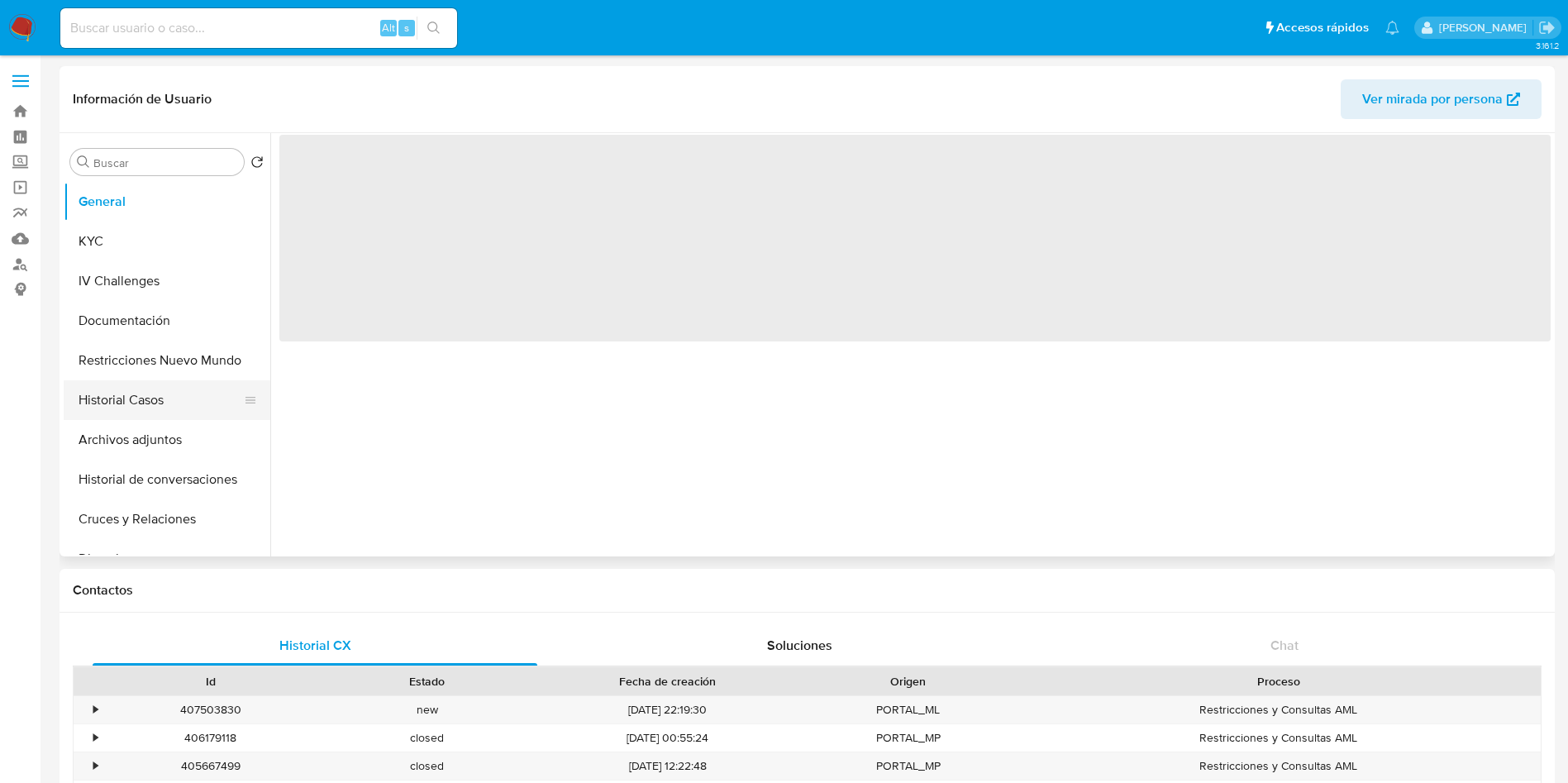
select select "10"
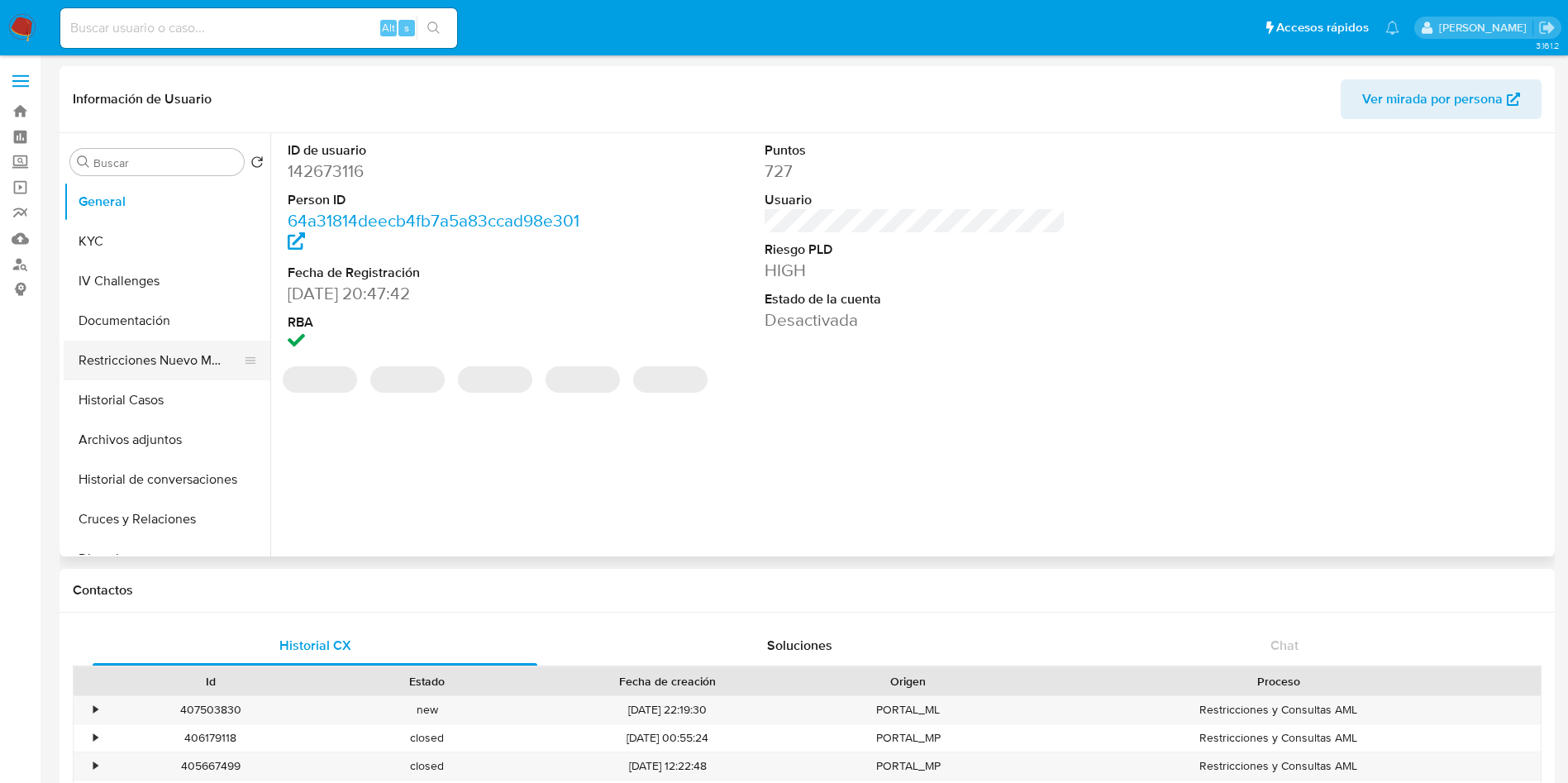
click at [175, 360] on button "Restricciones Nuevo Mundo" at bounding box center [161, 360] width 193 height 40
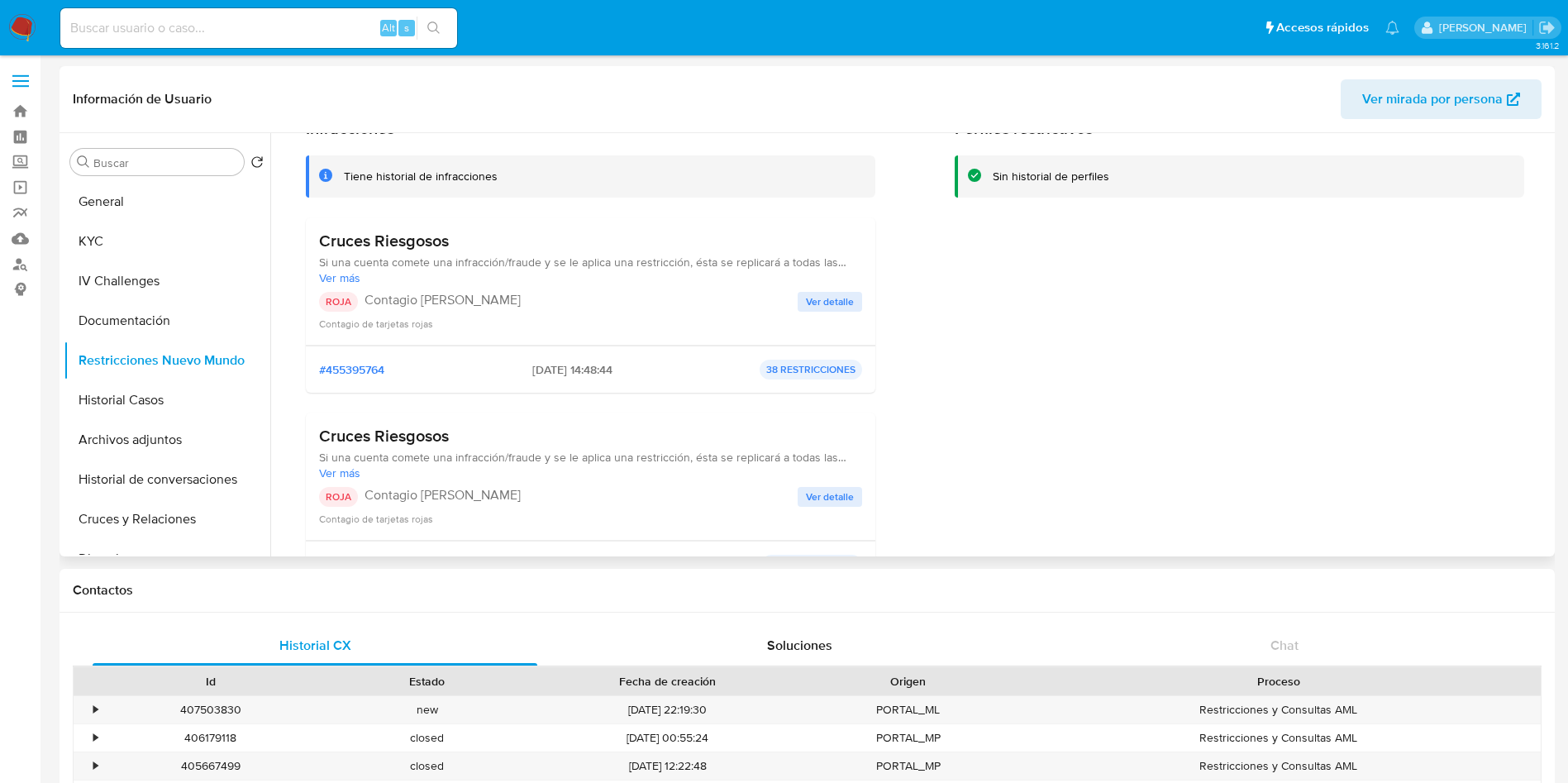
scroll to position [124, 0]
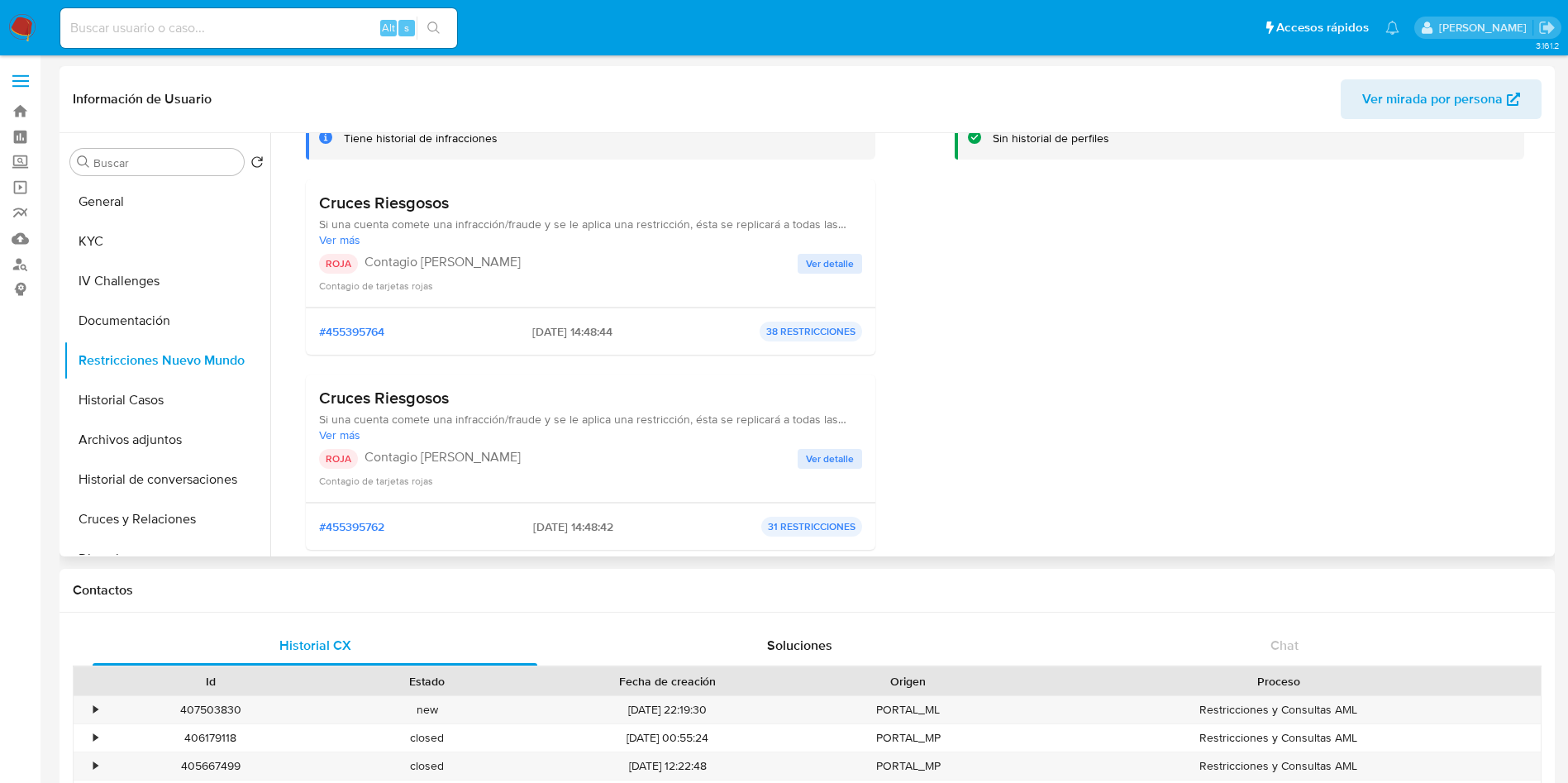
click at [514, 247] on span "Ver más" at bounding box center [591, 240] width 543 height 15
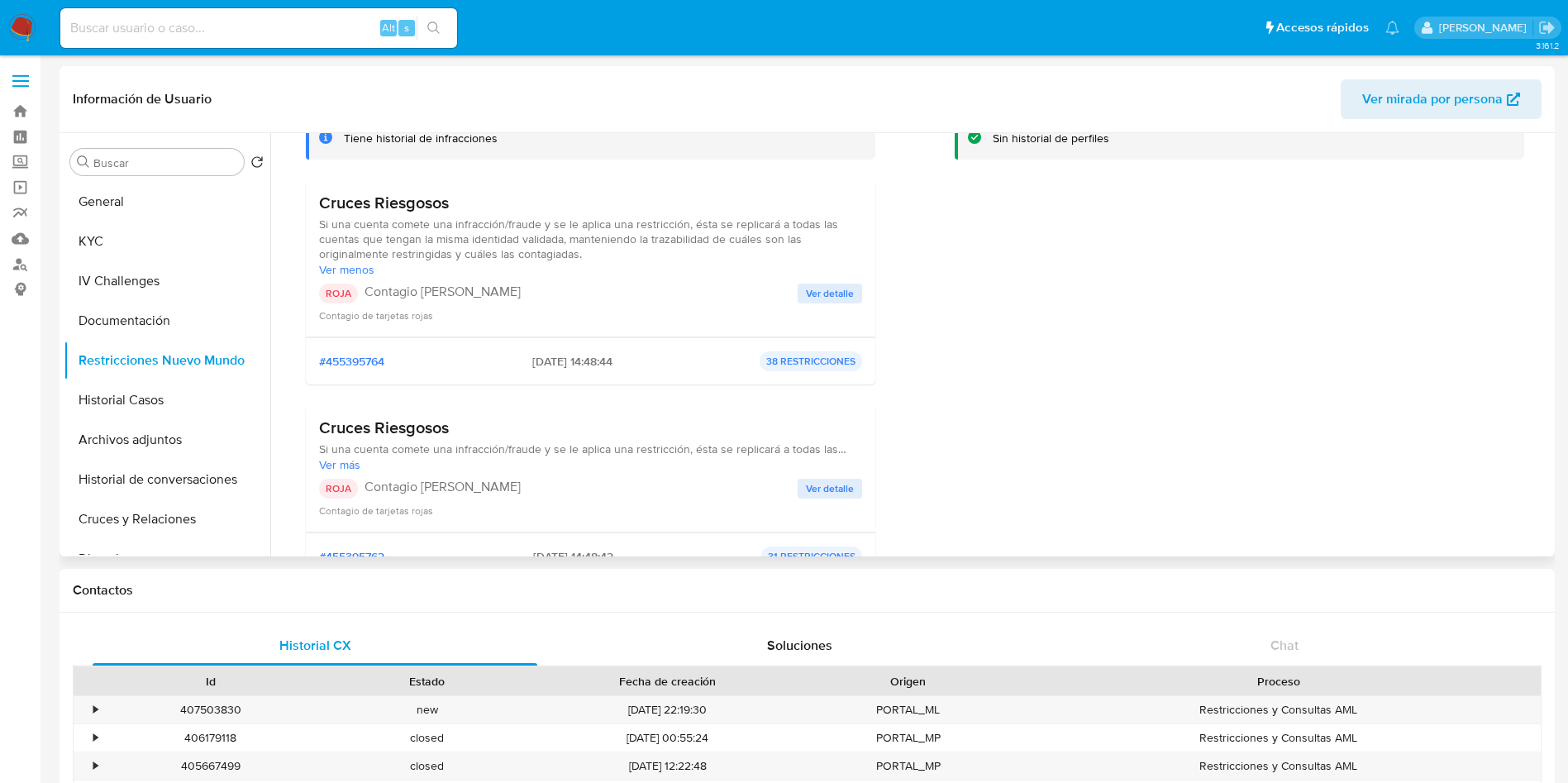
click at [817, 285] on span "Ver detalle" at bounding box center [830, 293] width 48 height 17
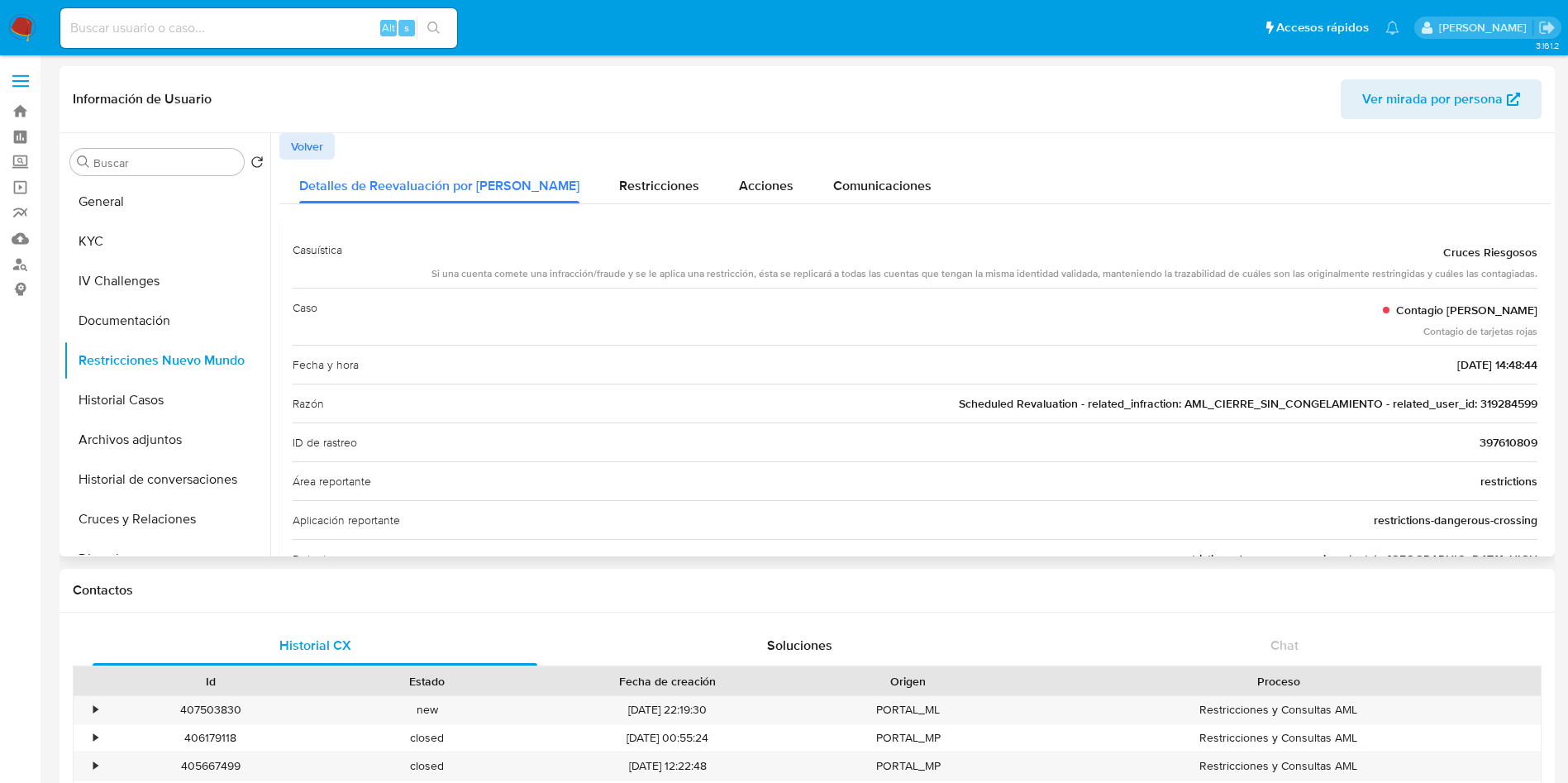
click at [308, 139] on span "Volver" at bounding box center [307, 147] width 32 height 23
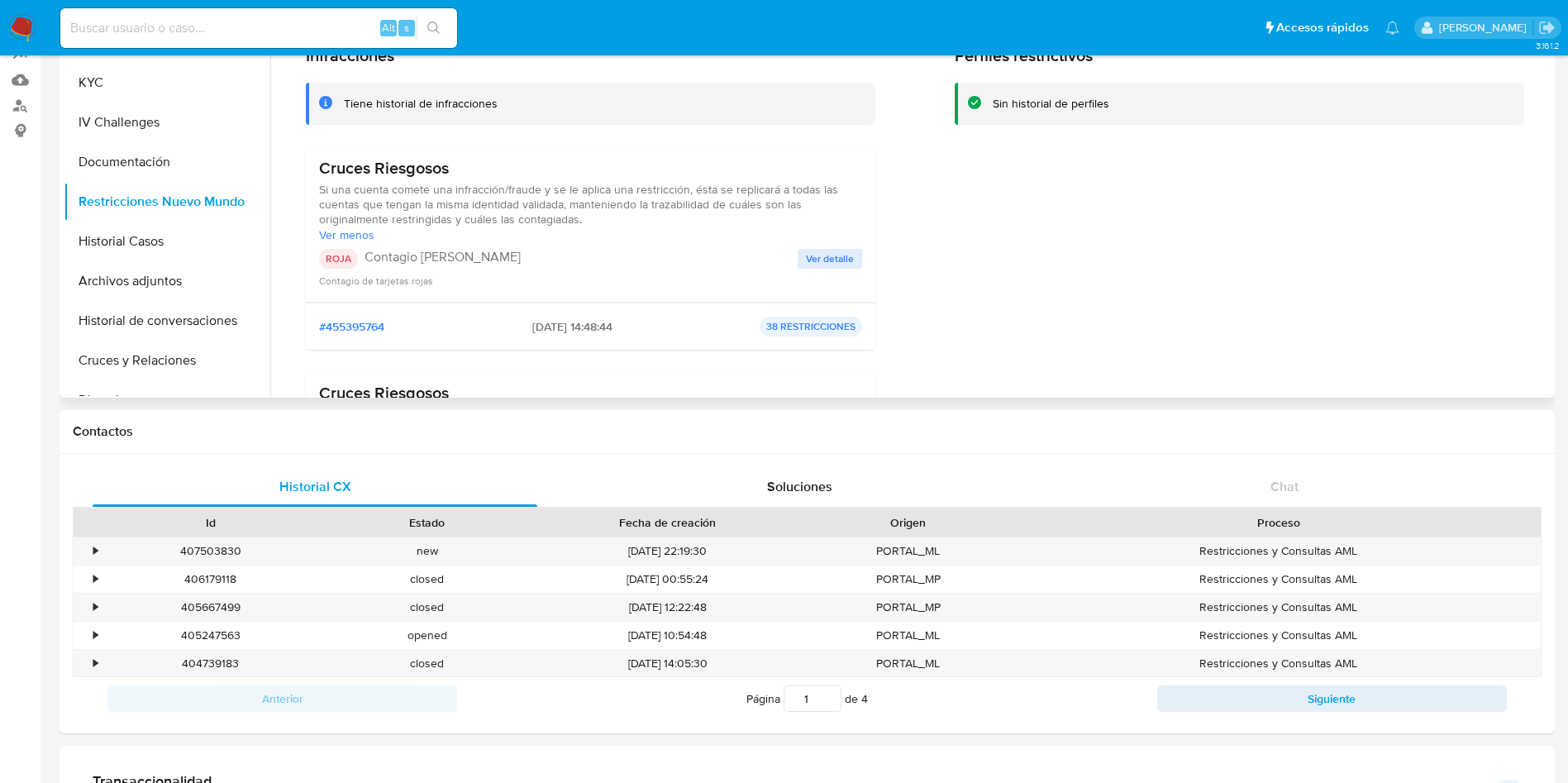
scroll to position [124, 0]
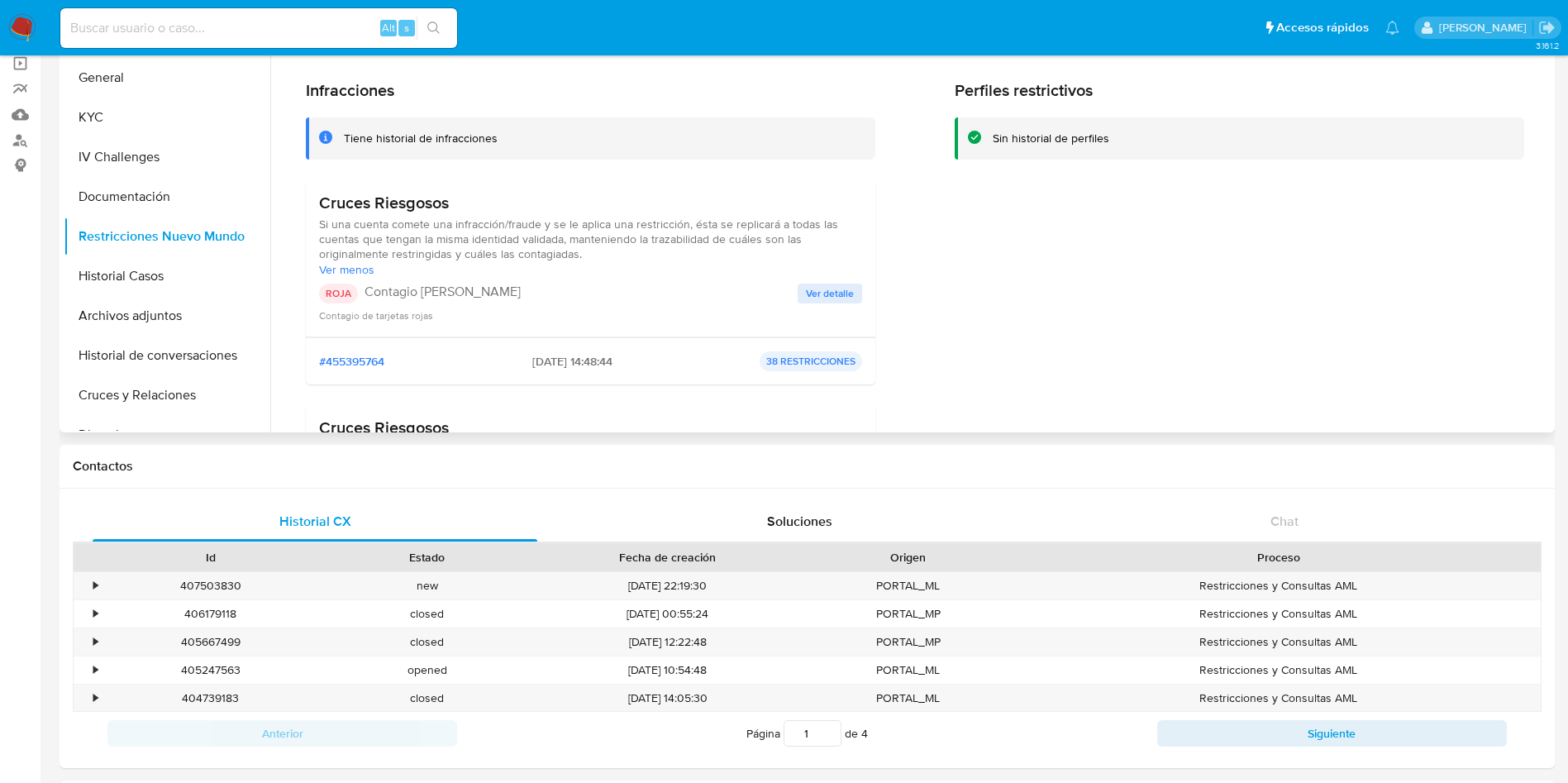
click at [824, 290] on span "Ver detalle" at bounding box center [830, 293] width 48 height 17
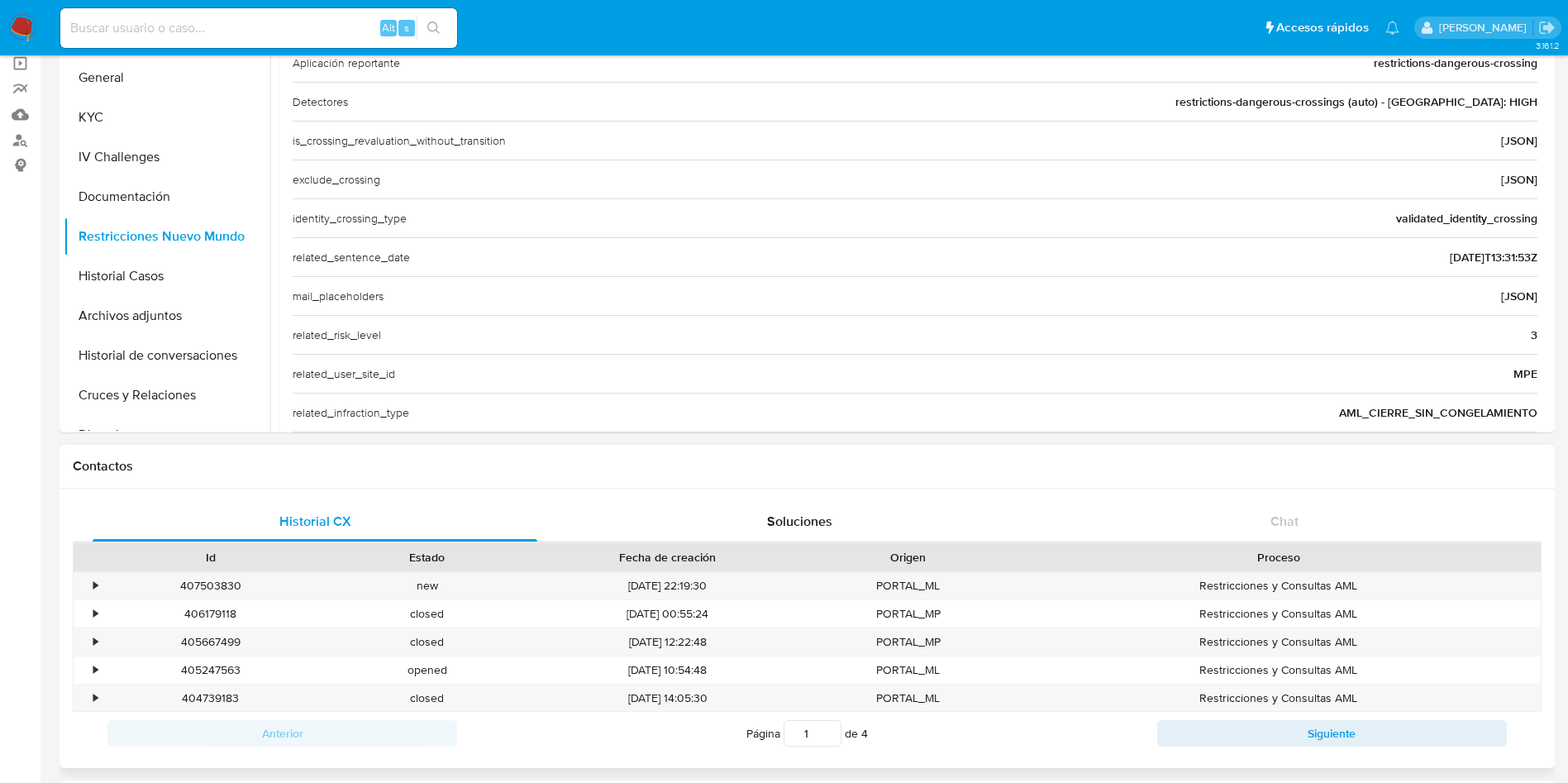
scroll to position [372, 0]
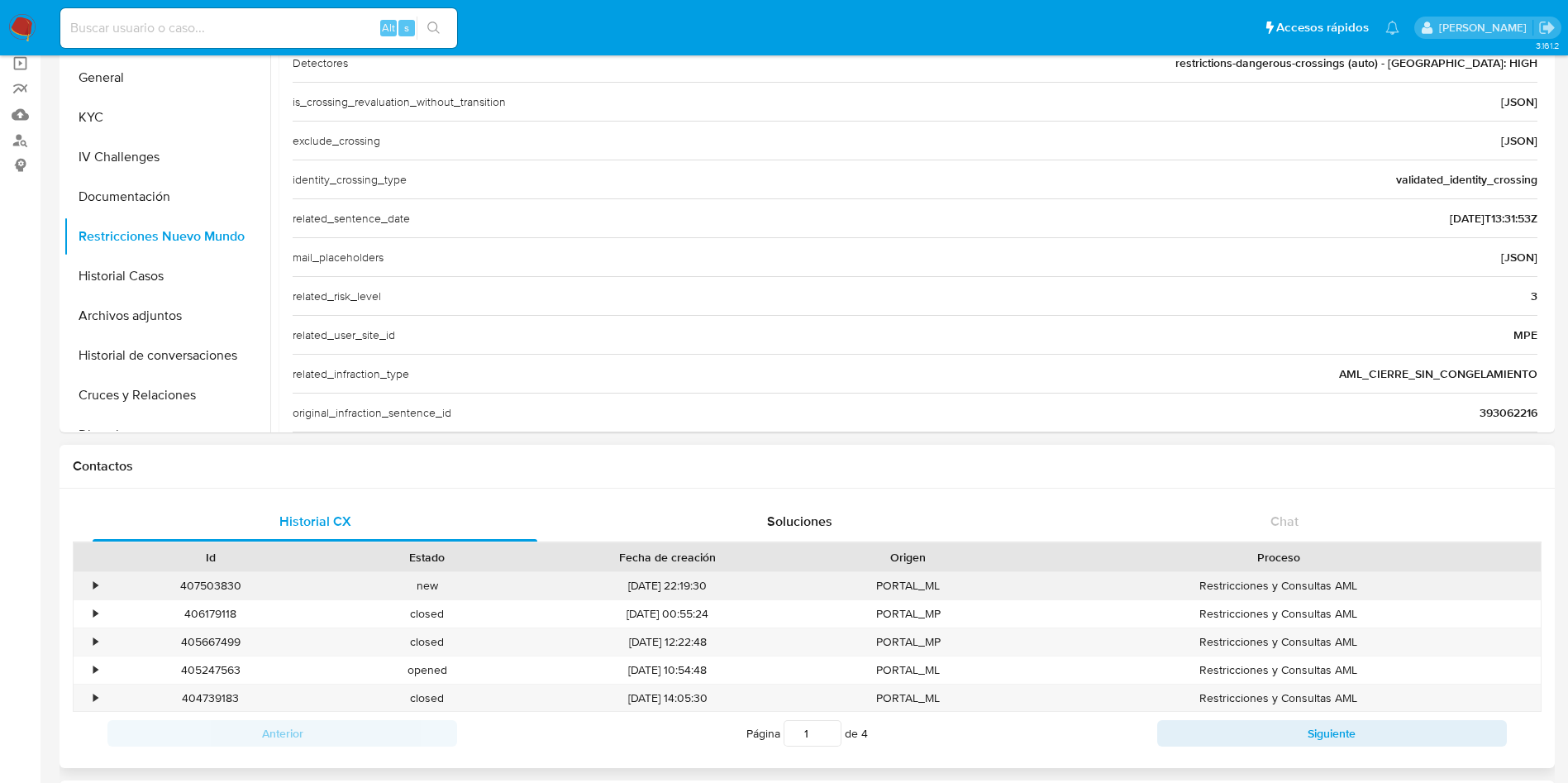
click at [93, 593] on div "•" at bounding box center [88, 585] width 29 height 27
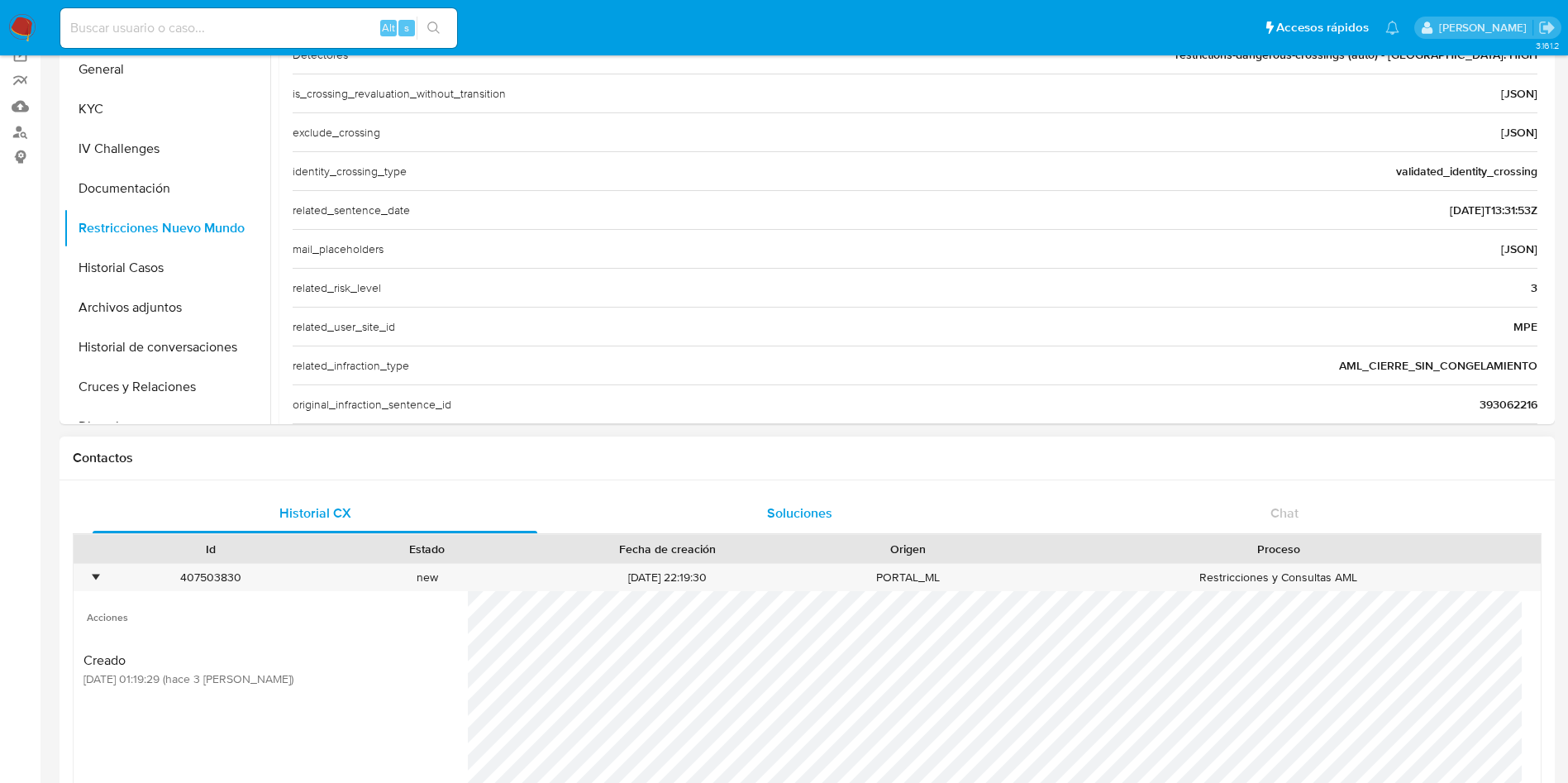
scroll to position [248, 0]
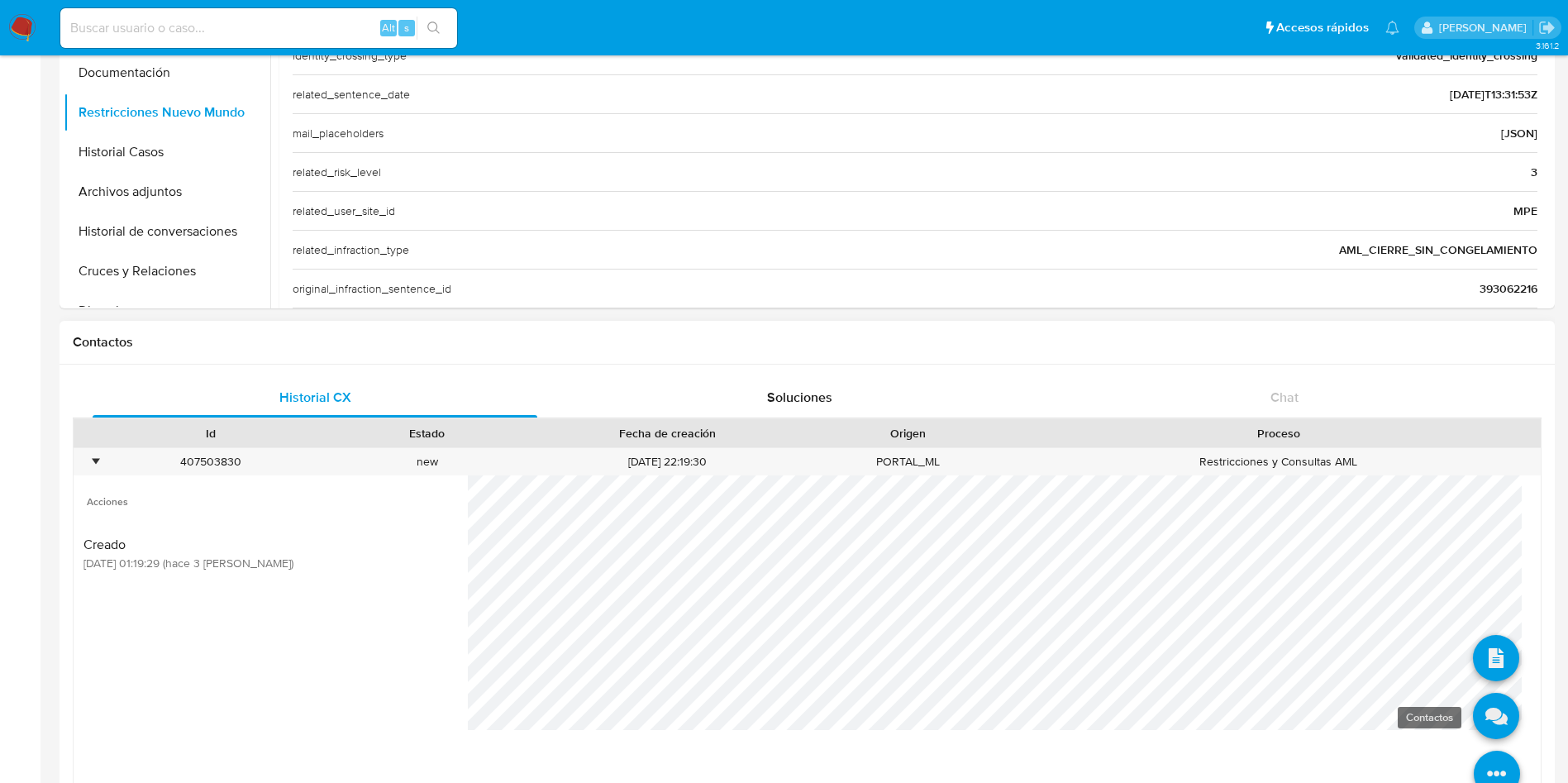
click at [1478, 701] on link at bounding box center [1496, 716] width 47 height 47
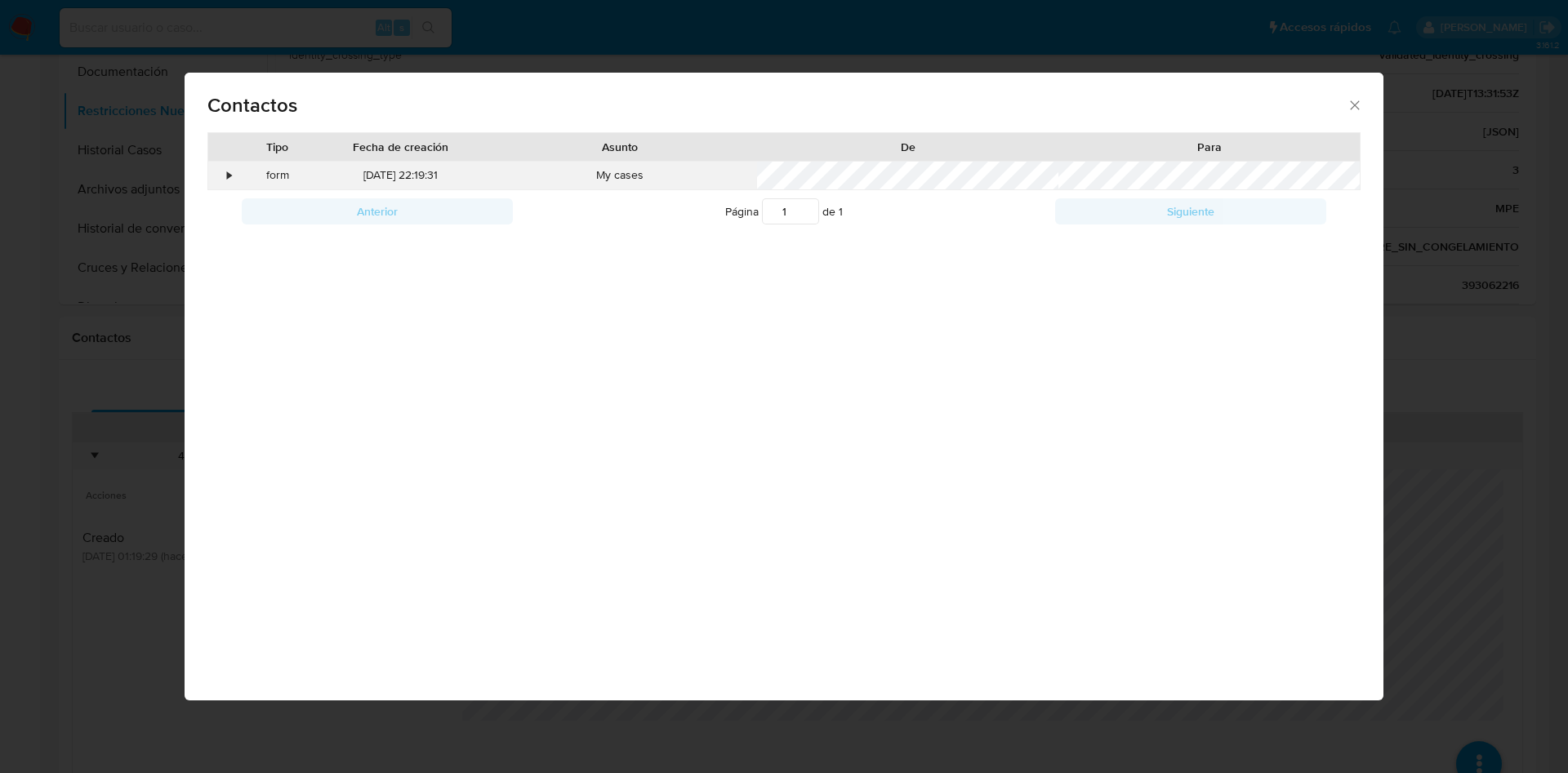
click at [230, 186] on div "•" at bounding box center [222, 176] width 29 height 28
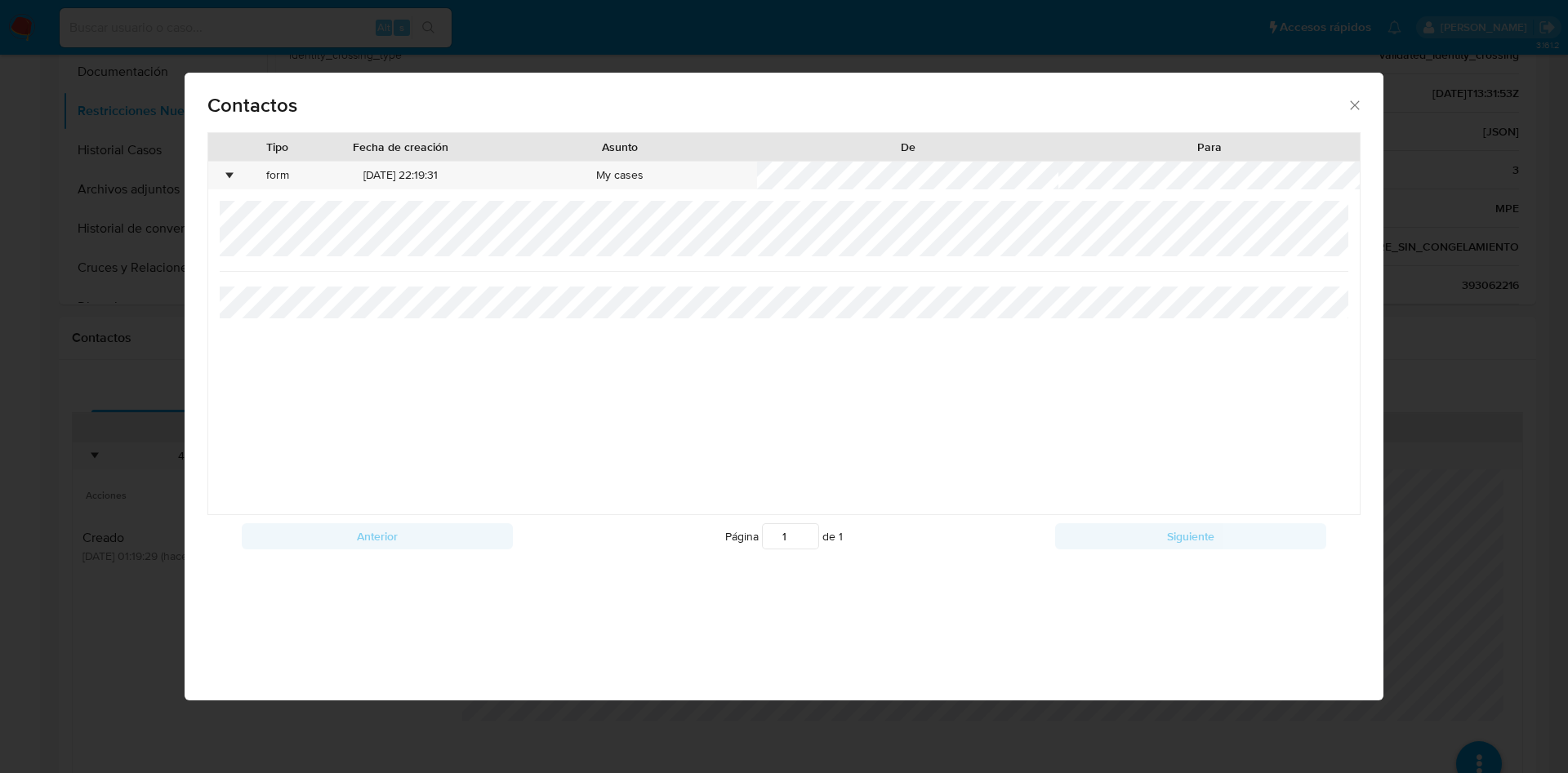
click at [1443, 389] on div "Contactos Tipo Fecha de creación Asunto De Para • form 26/09/2025 22:19:31 My c…" at bounding box center [784, 386] width 1568 height 773
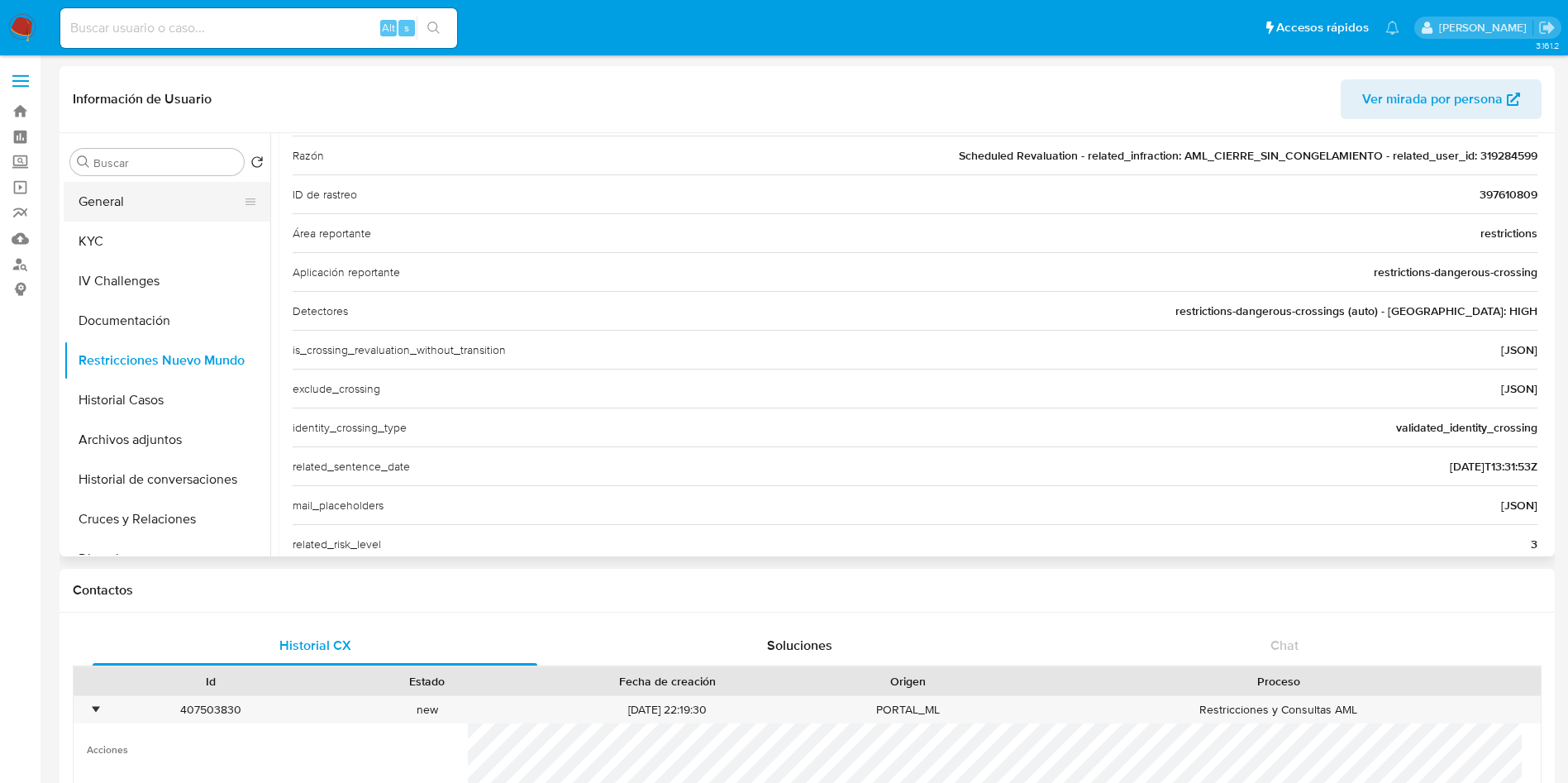
click at [109, 193] on button "General" at bounding box center [161, 201] width 193 height 40
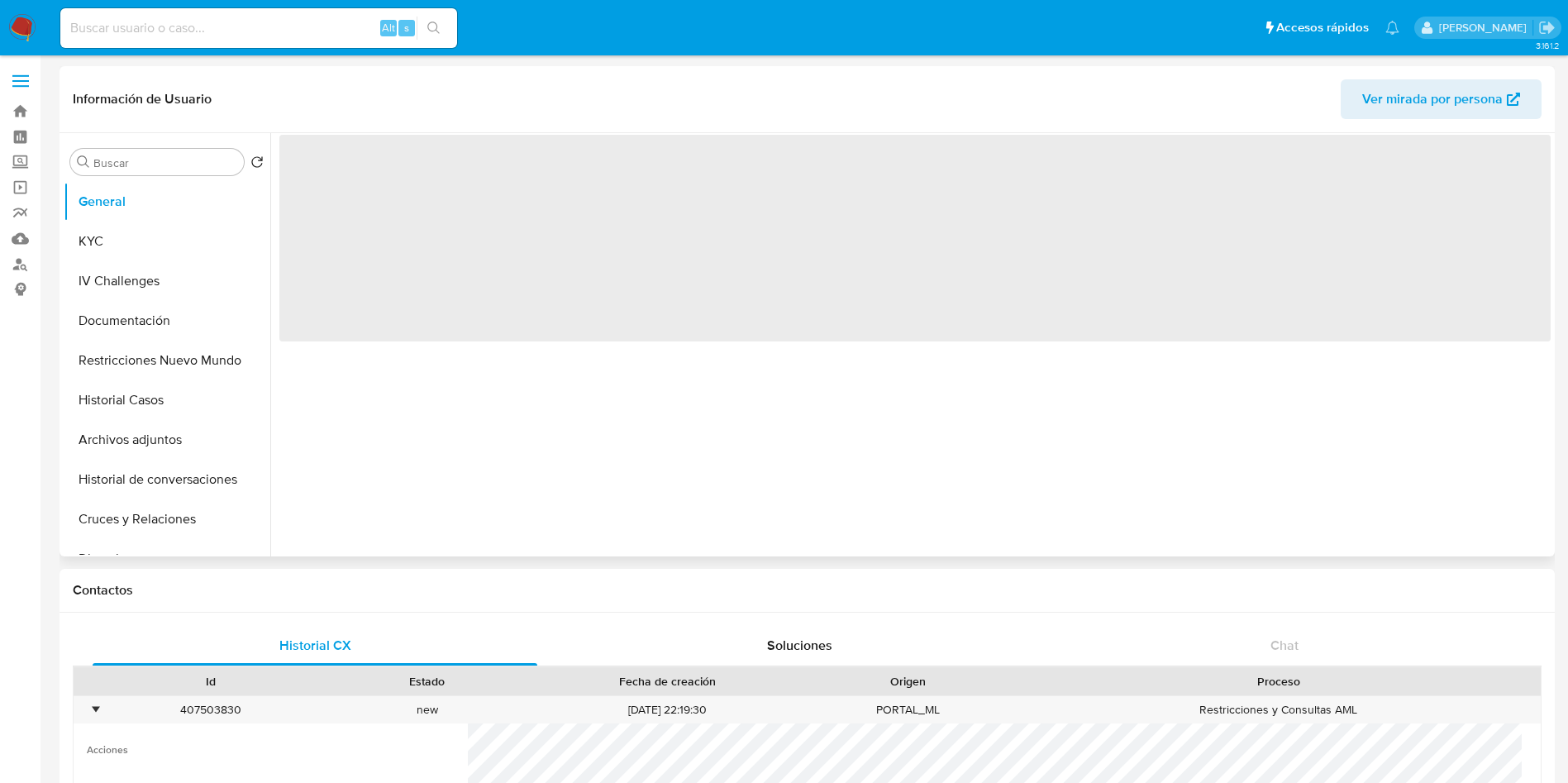
scroll to position [0, 0]
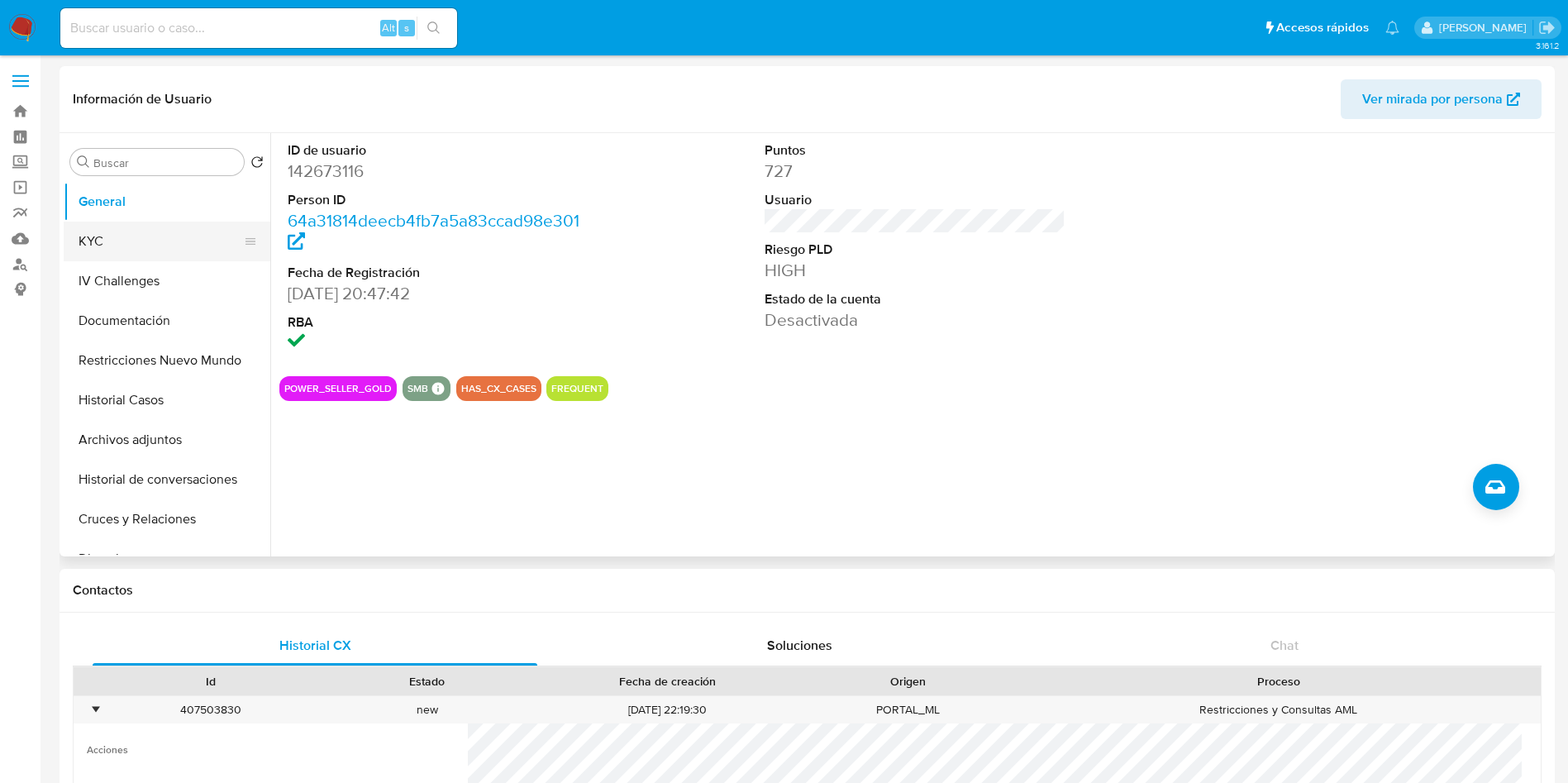
click at [121, 249] on button "KYC" at bounding box center [161, 241] width 193 height 40
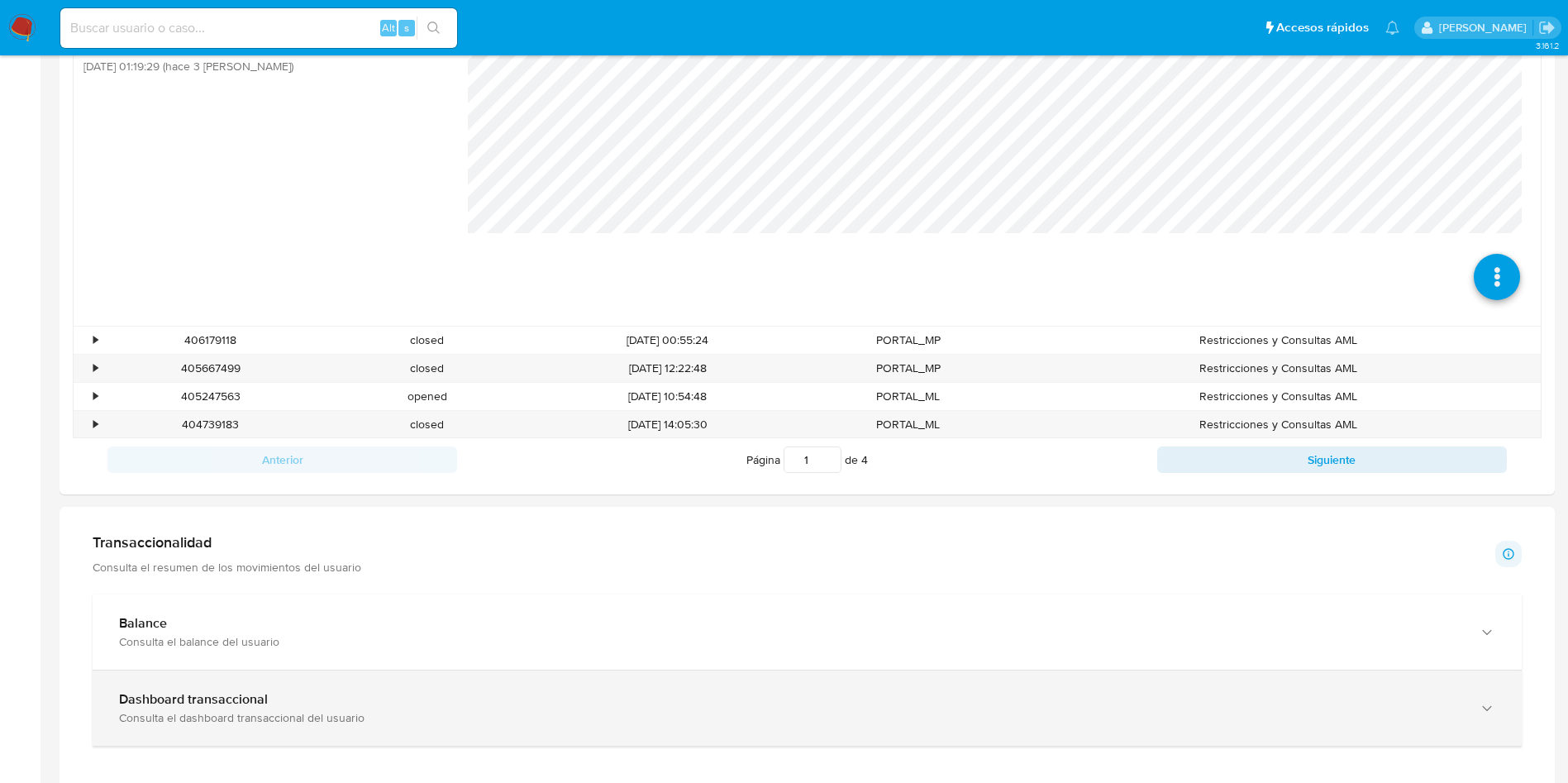
scroll to position [993, 0]
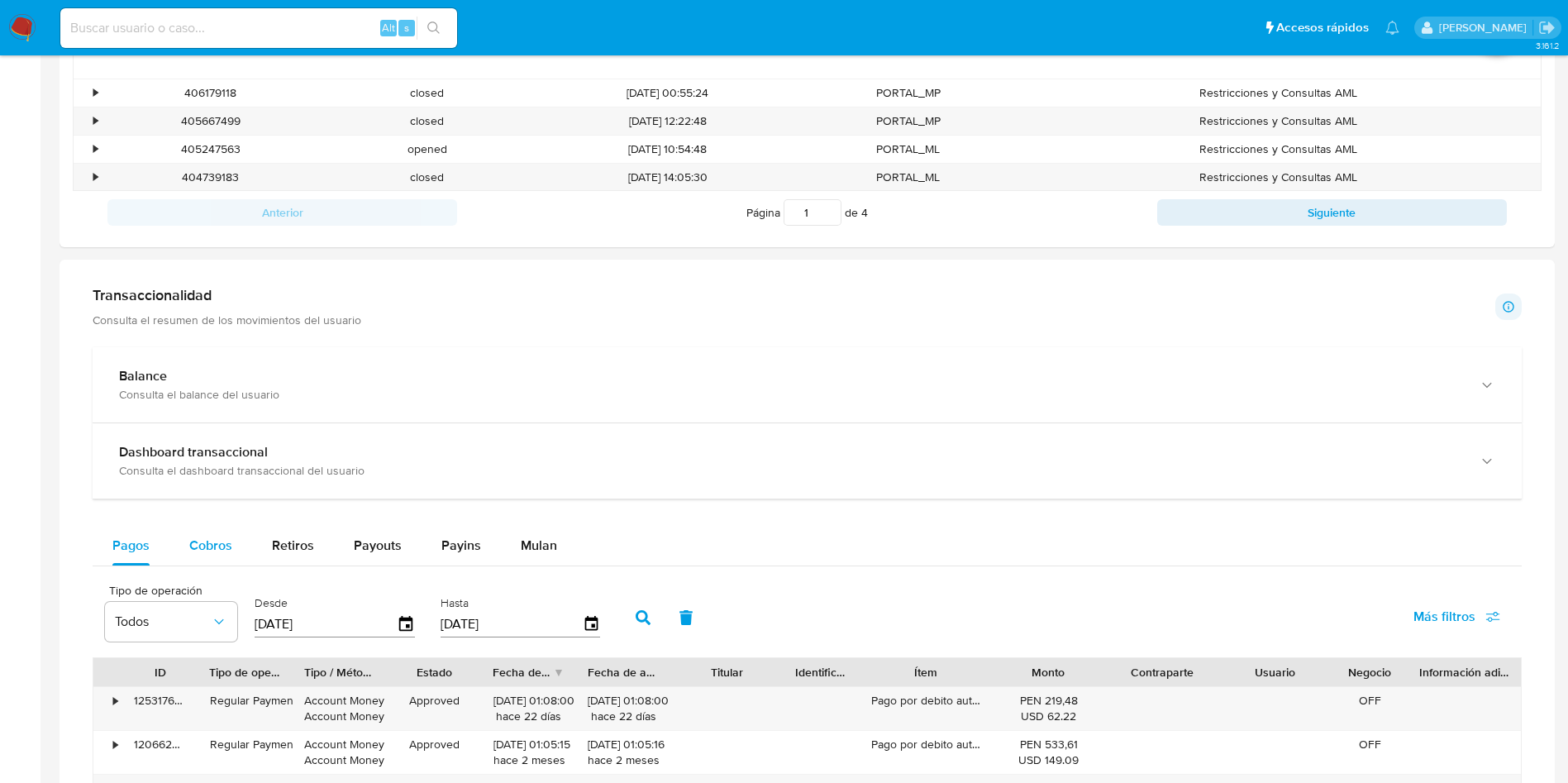
click at [221, 553] on span "Cobros" at bounding box center [211, 546] width 43 height 19
select select "10"
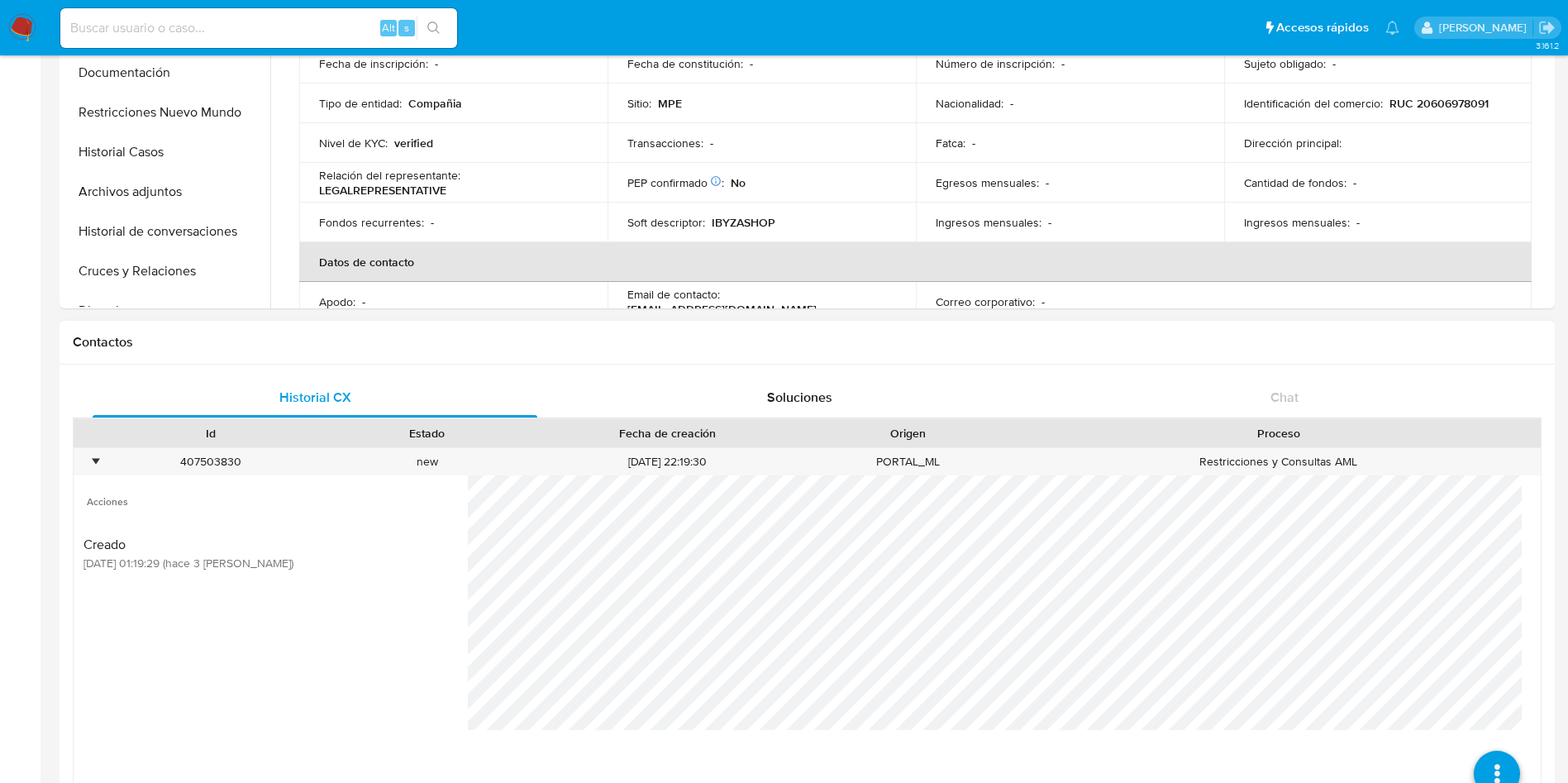
scroll to position [0, 0]
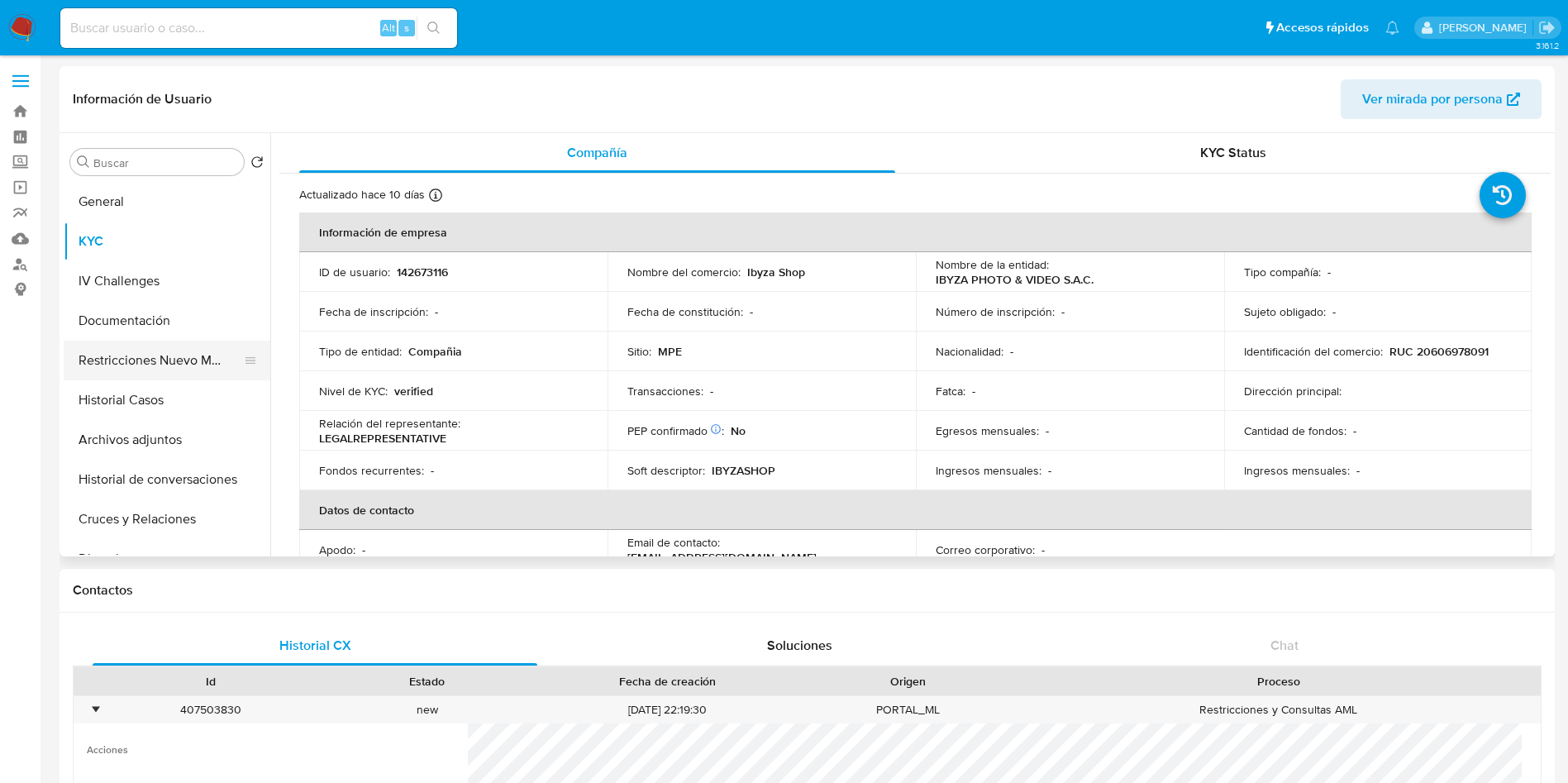
click at [140, 358] on button "Restricciones Nuevo Mundo" at bounding box center [161, 360] width 193 height 40
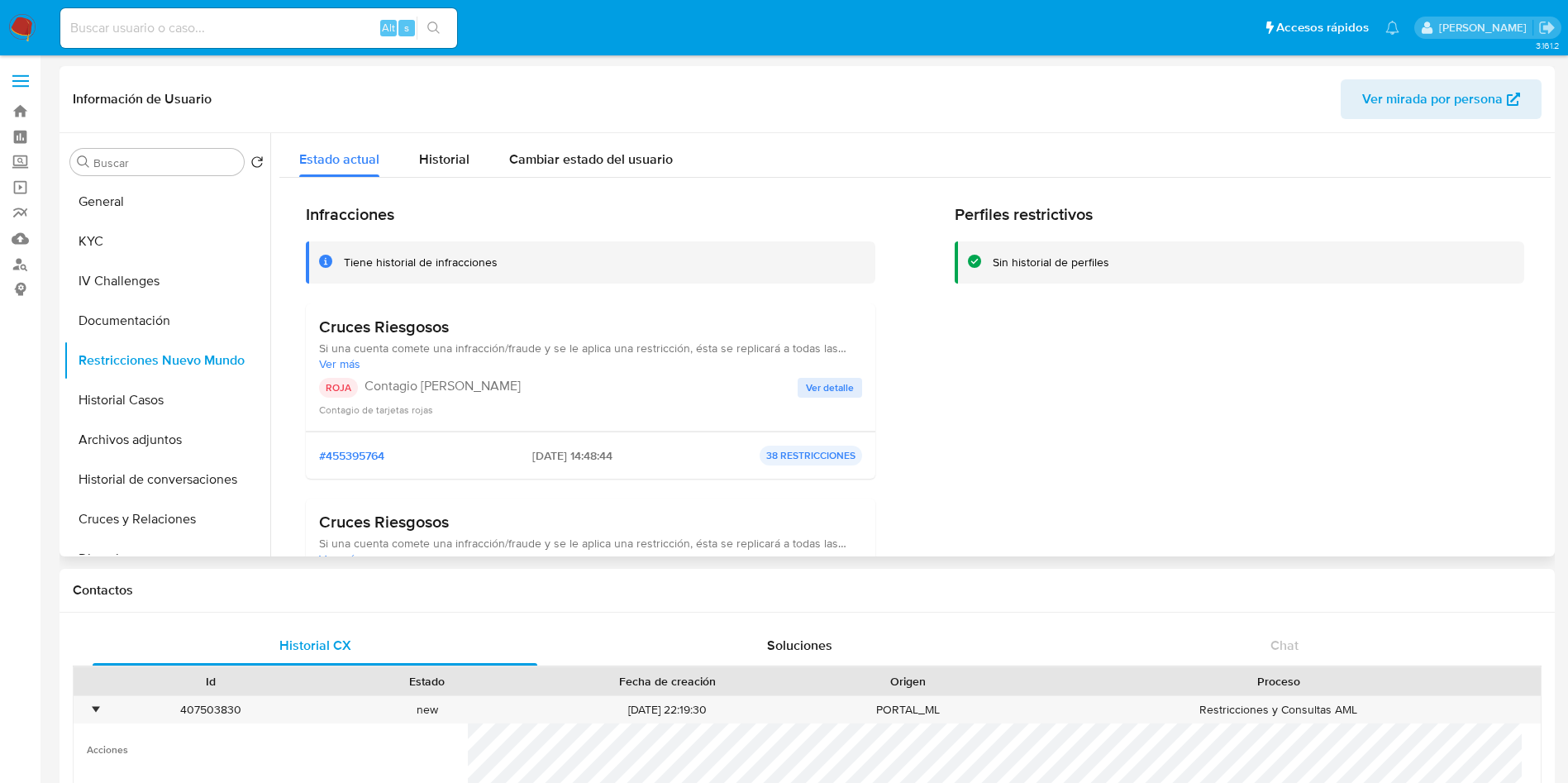
click at [394, 317] on h3 "Cruces Riesgosos" at bounding box center [591, 327] width 543 height 21
click at [342, 362] on span "Ver más" at bounding box center [591, 363] width 543 height 15
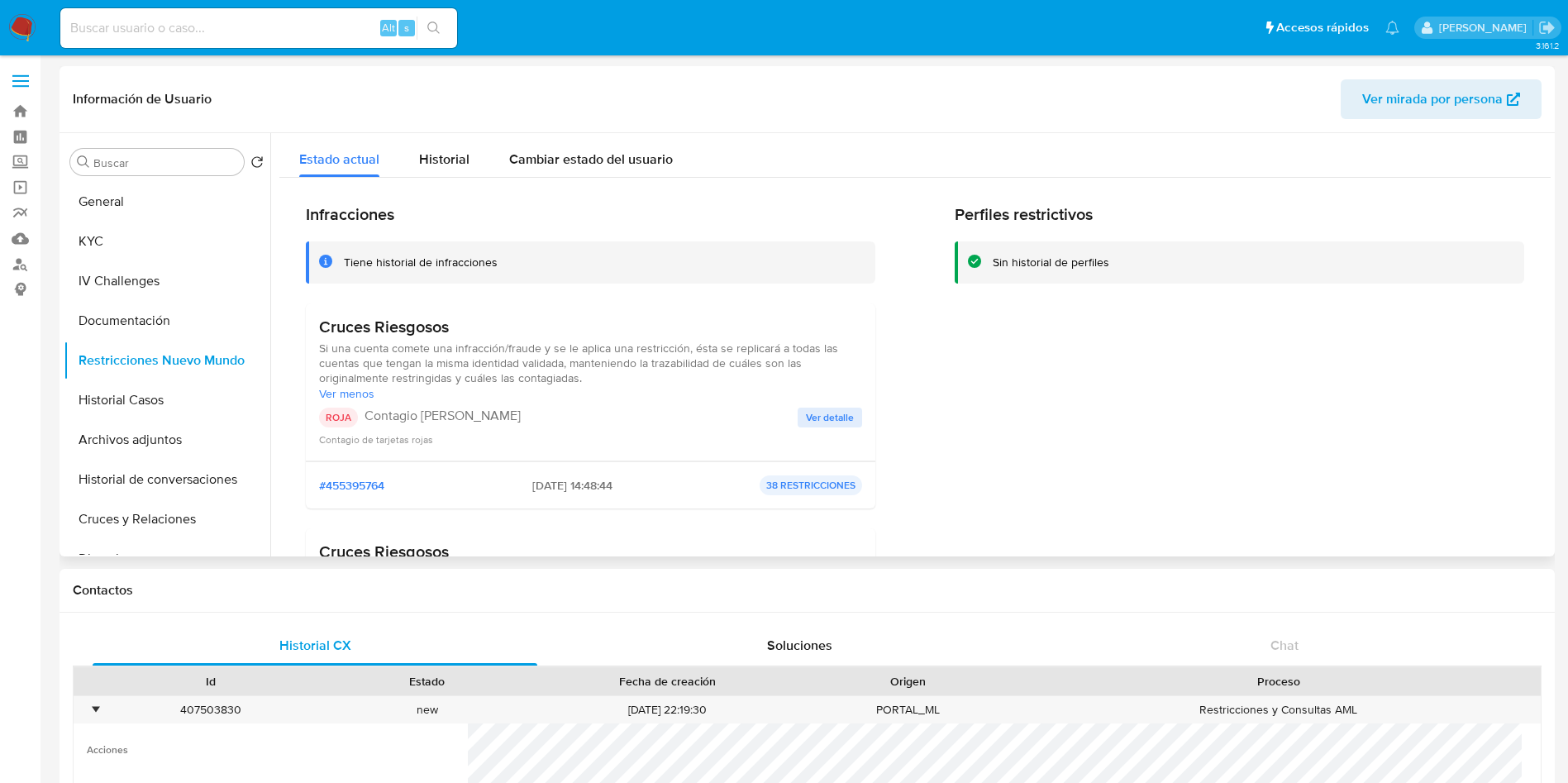
click at [821, 414] on span "Ver detalle" at bounding box center [830, 417] width 48 height 17
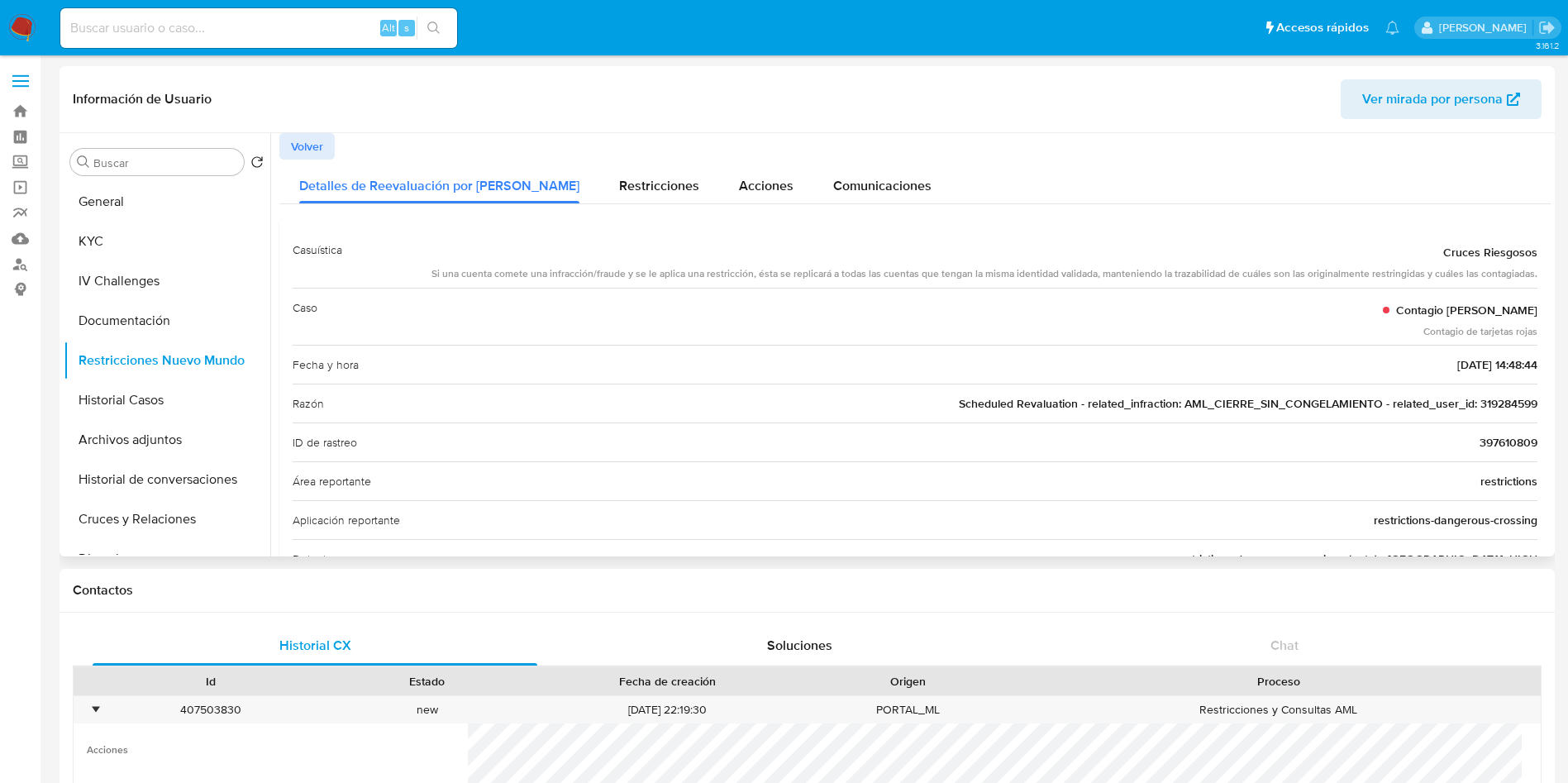
click at [712, 272] on div "Si una cuenta comete una infracción/fraude y se le aplica una restricción, ésta…" at bounding box center [984, 274] width 1106 height 14
click at [118, 235] on button "KYC" at bounding box center [161, 241] width 193 height 40
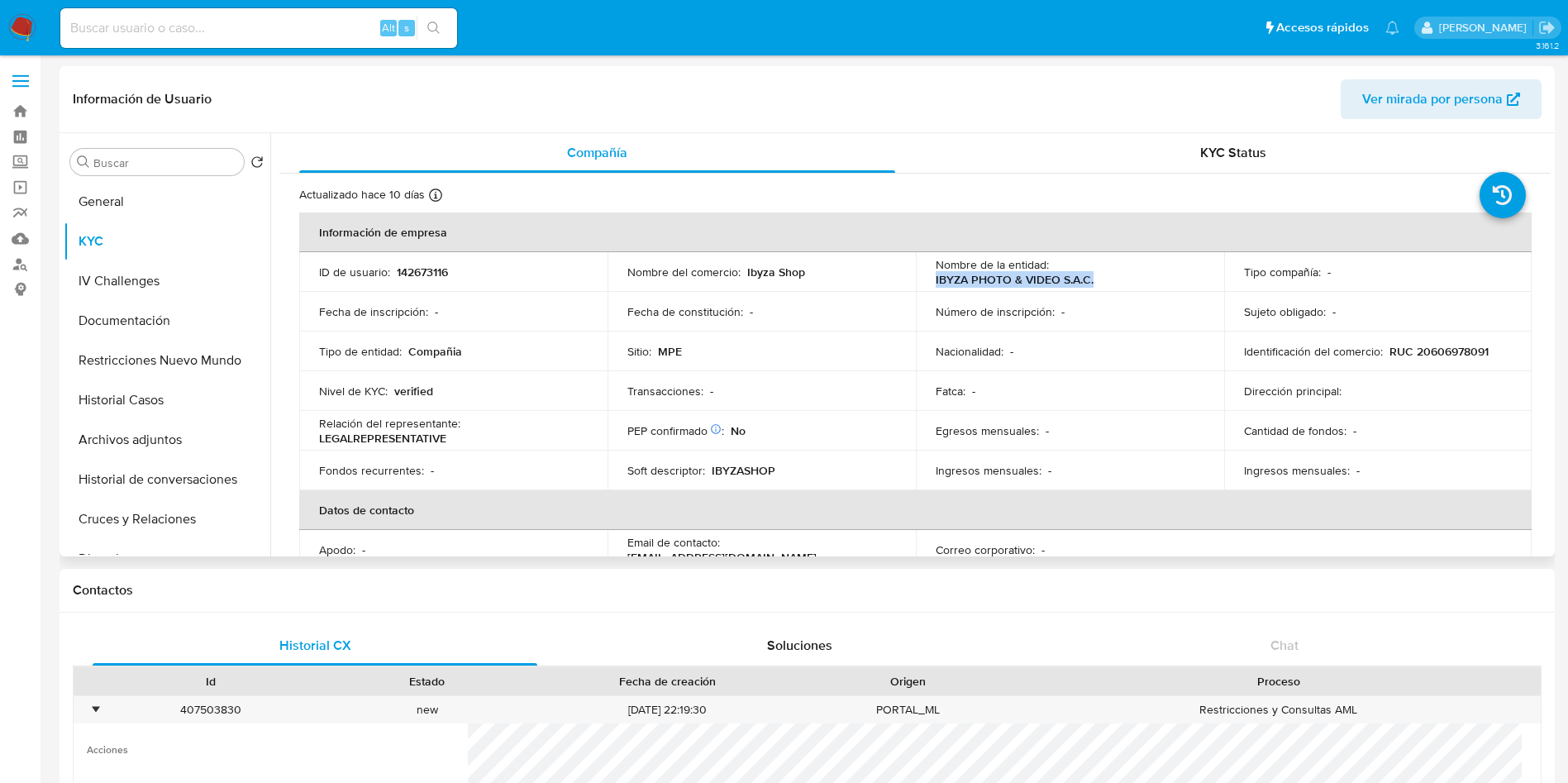
drag, startPoint x: 928, startPoint y: 277, endPoint x: 1095, endPoint y: 280, distance: 167.0
click at [1095, 280] on td "Nombre de la entidad : IBYZA PHOTO & VIDEO S.A.C." at bounding box center [1070, 271] width 308 height 40
copy p "IBYZA PHOTO & VIDEO S.A.C."
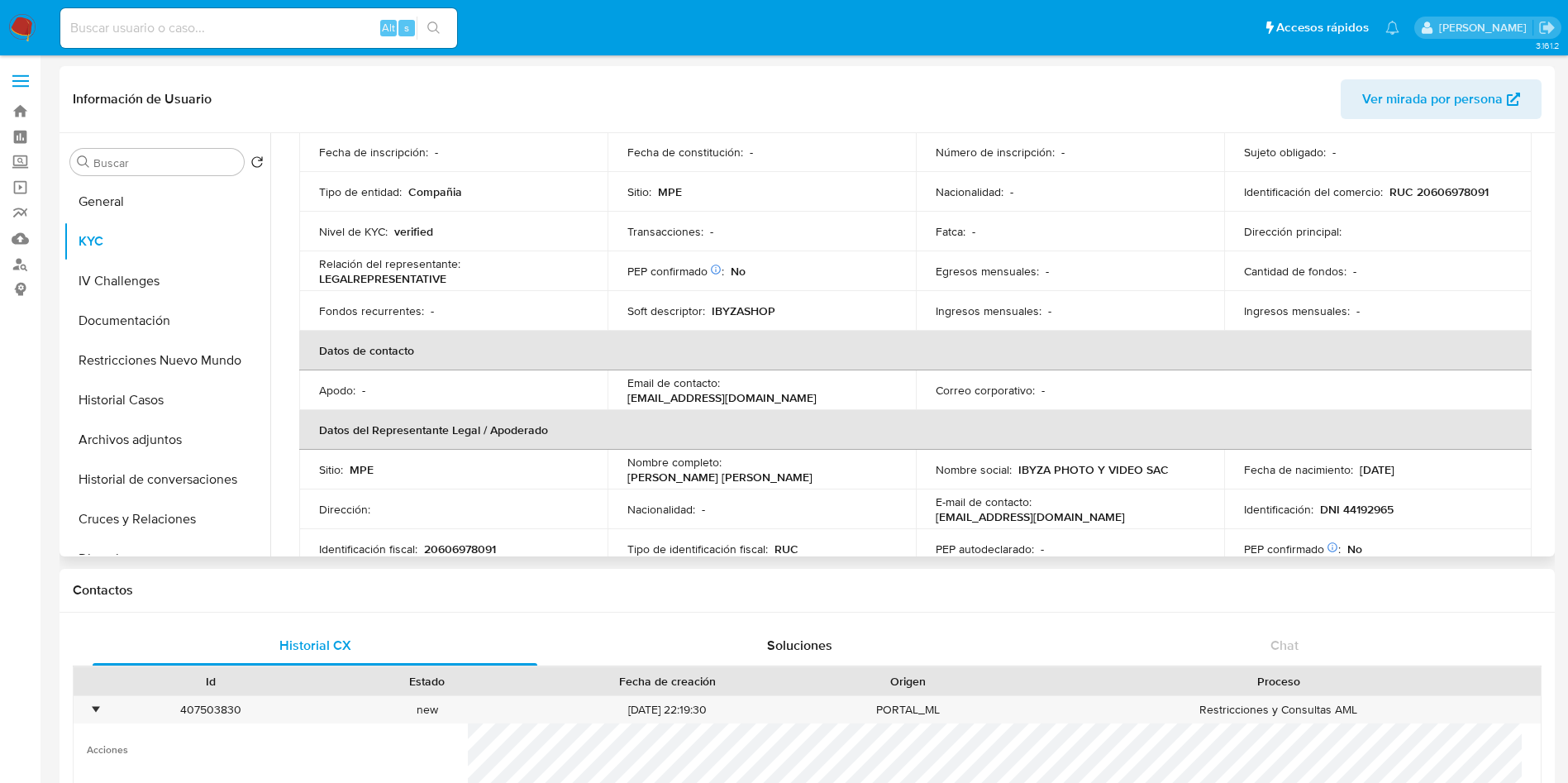
scroll to position [248, 0]
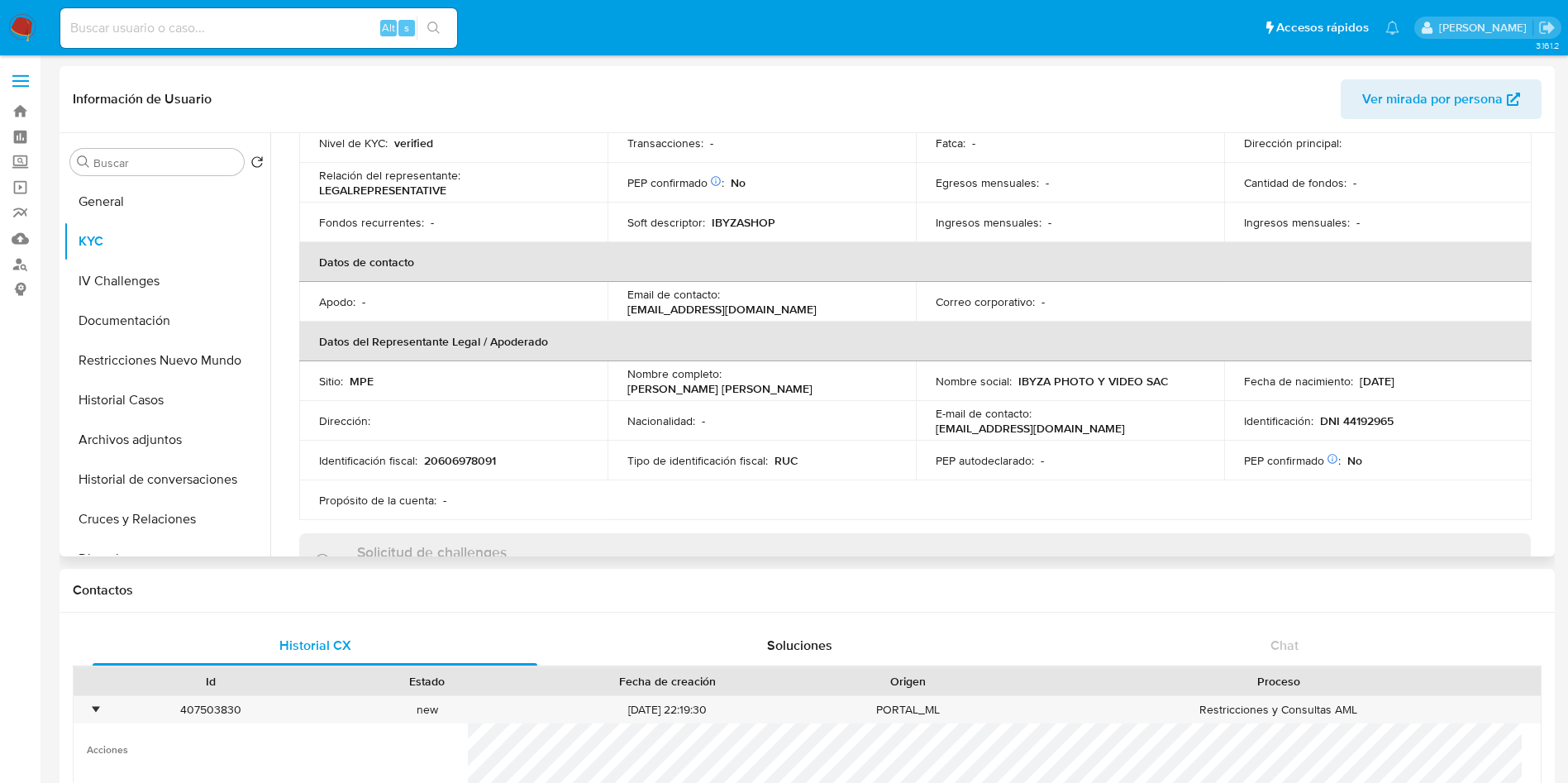
click at [1414, 414] on div "Identificación : DNI 44192965" at bounding box center [1378, 420] width 268 height 15
click at [150, 320] on button "Documentación" at bounding box center [161, 320] width 193 height 40
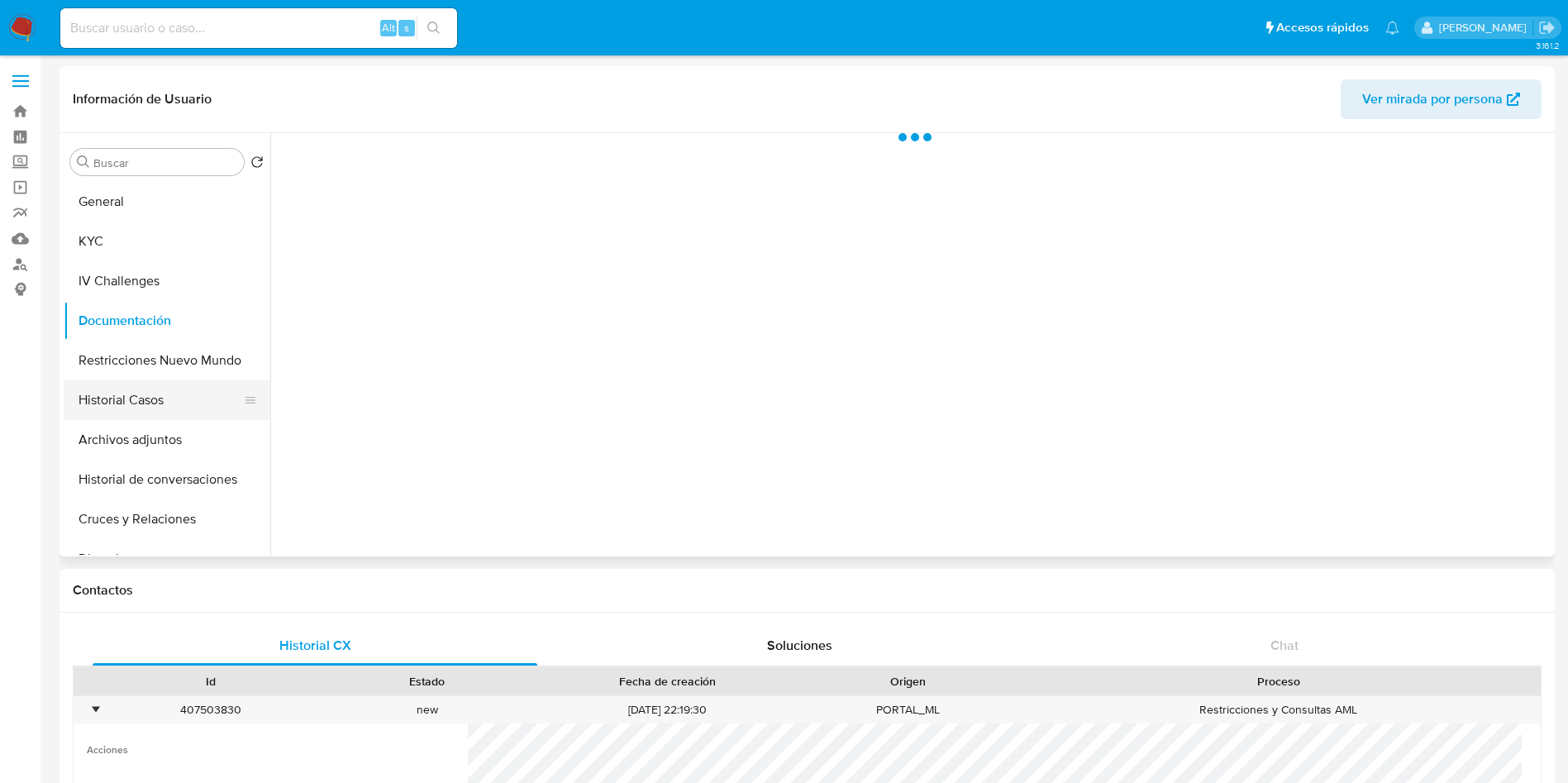
scroll to position [0, 0]
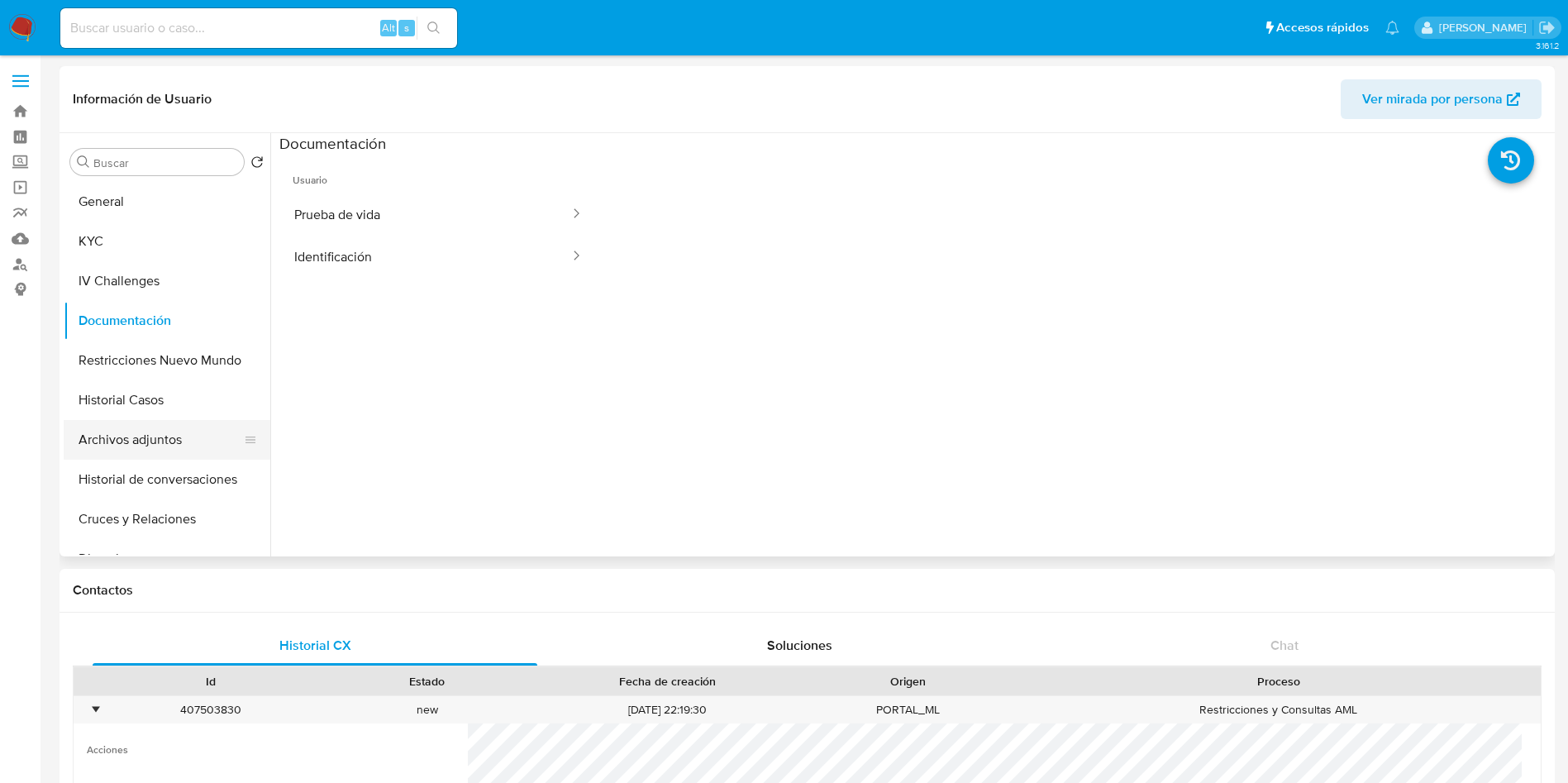
click at [160, 451] on button "Archivos adjuntos" at bounding box center [161, 440] width 193 height 40
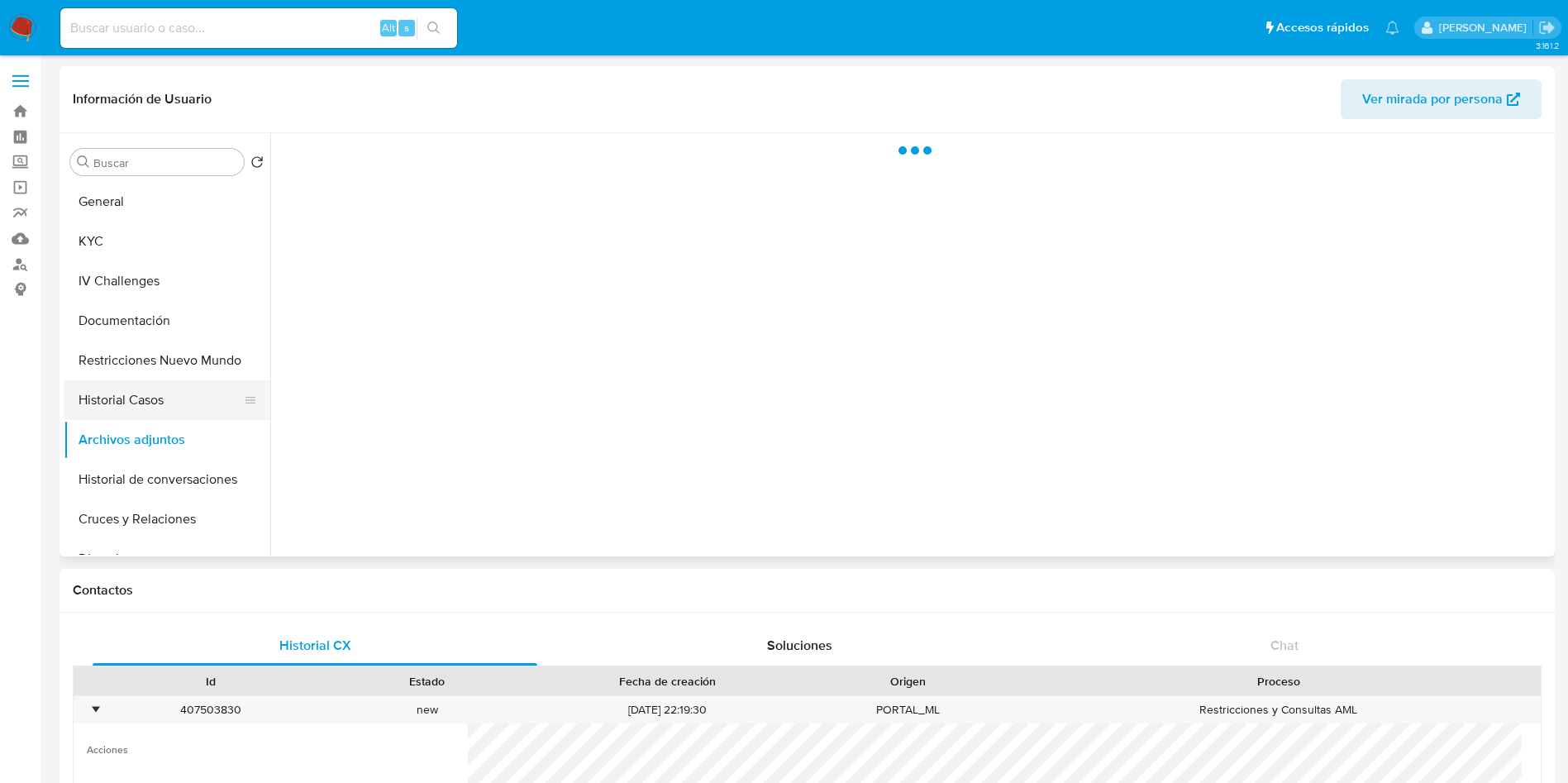
click at [177, 394] on button "Historial Casos" at bounding box center [161, 399] width 193 height 40
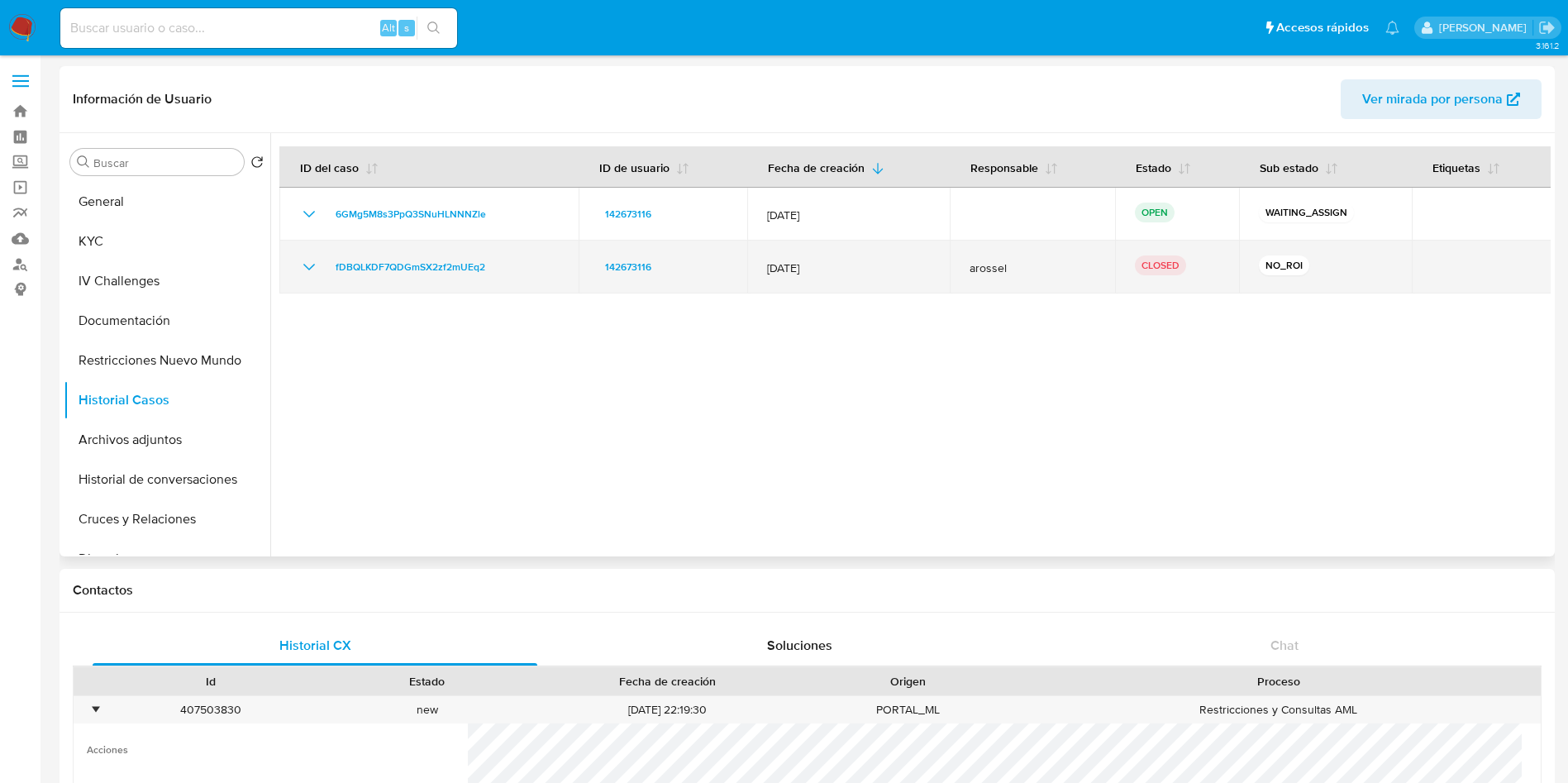
click at [303, 265] on icon "Mostrar/Ocultar" at bounding box center [309, 267] width 20 height 20
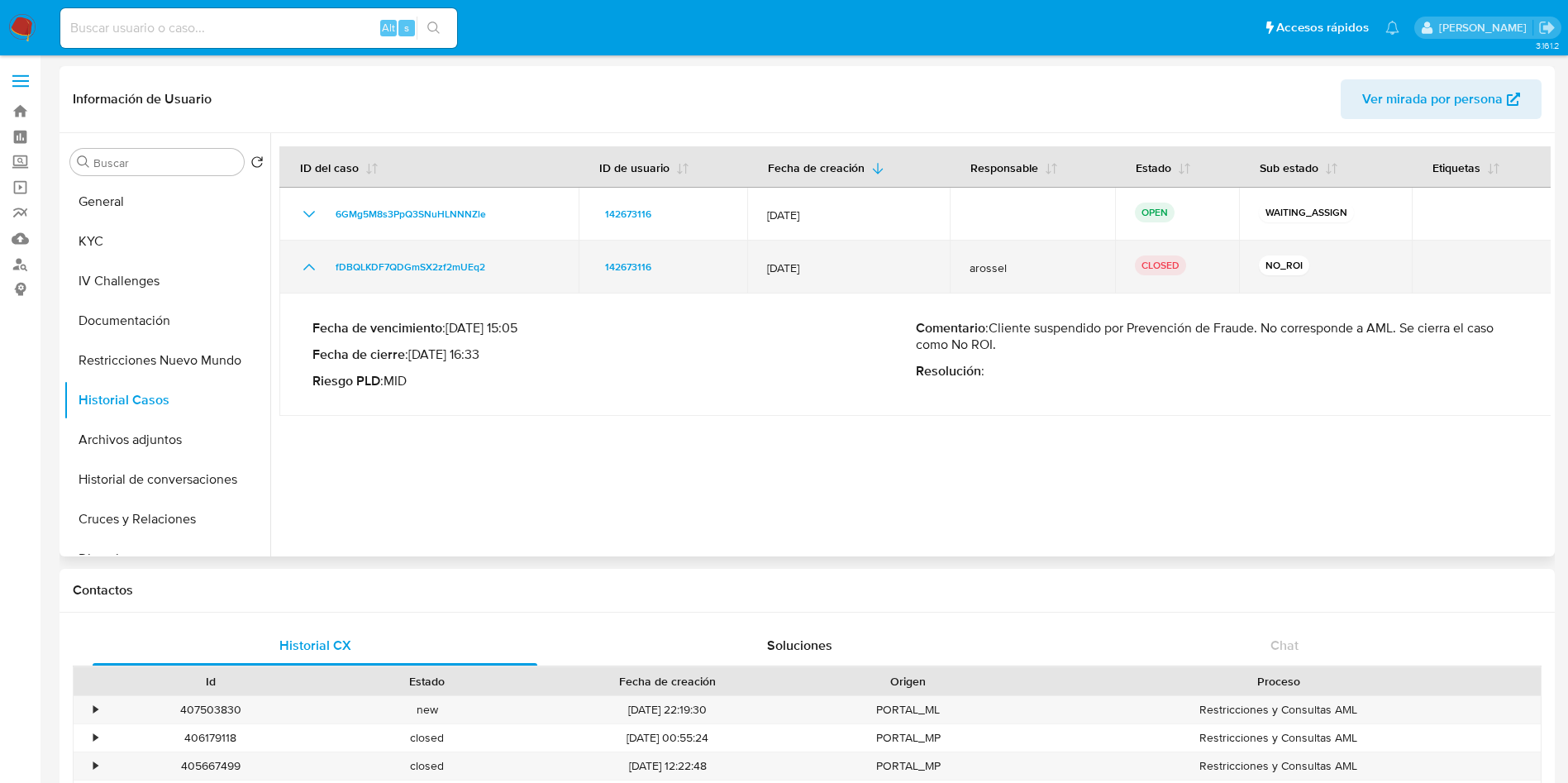
click at [303, 265] on icon "Mostrar/Ocultar" at bounding box center [309, 267] width 20 height 20
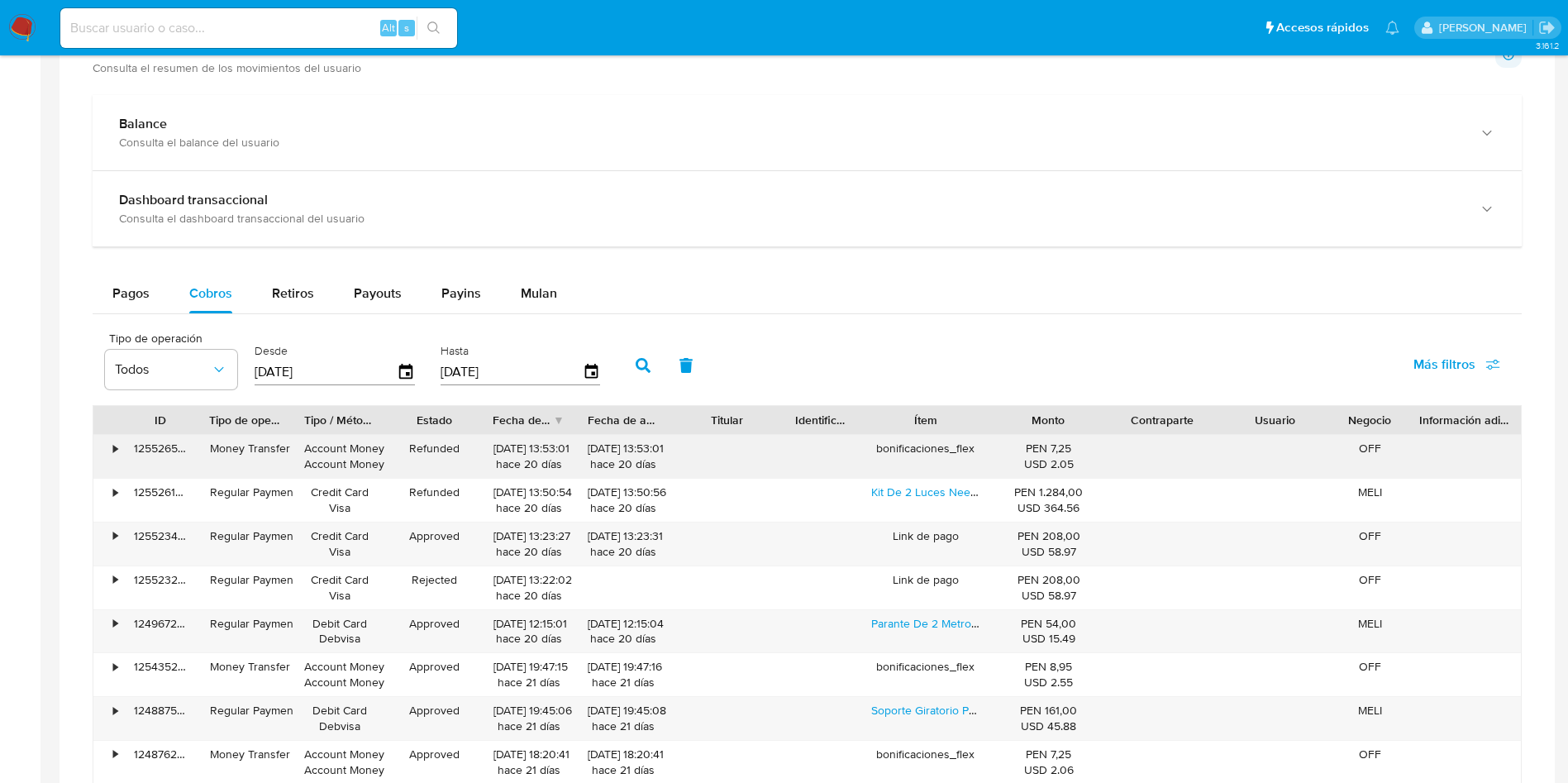
scroll to position [993, 0]
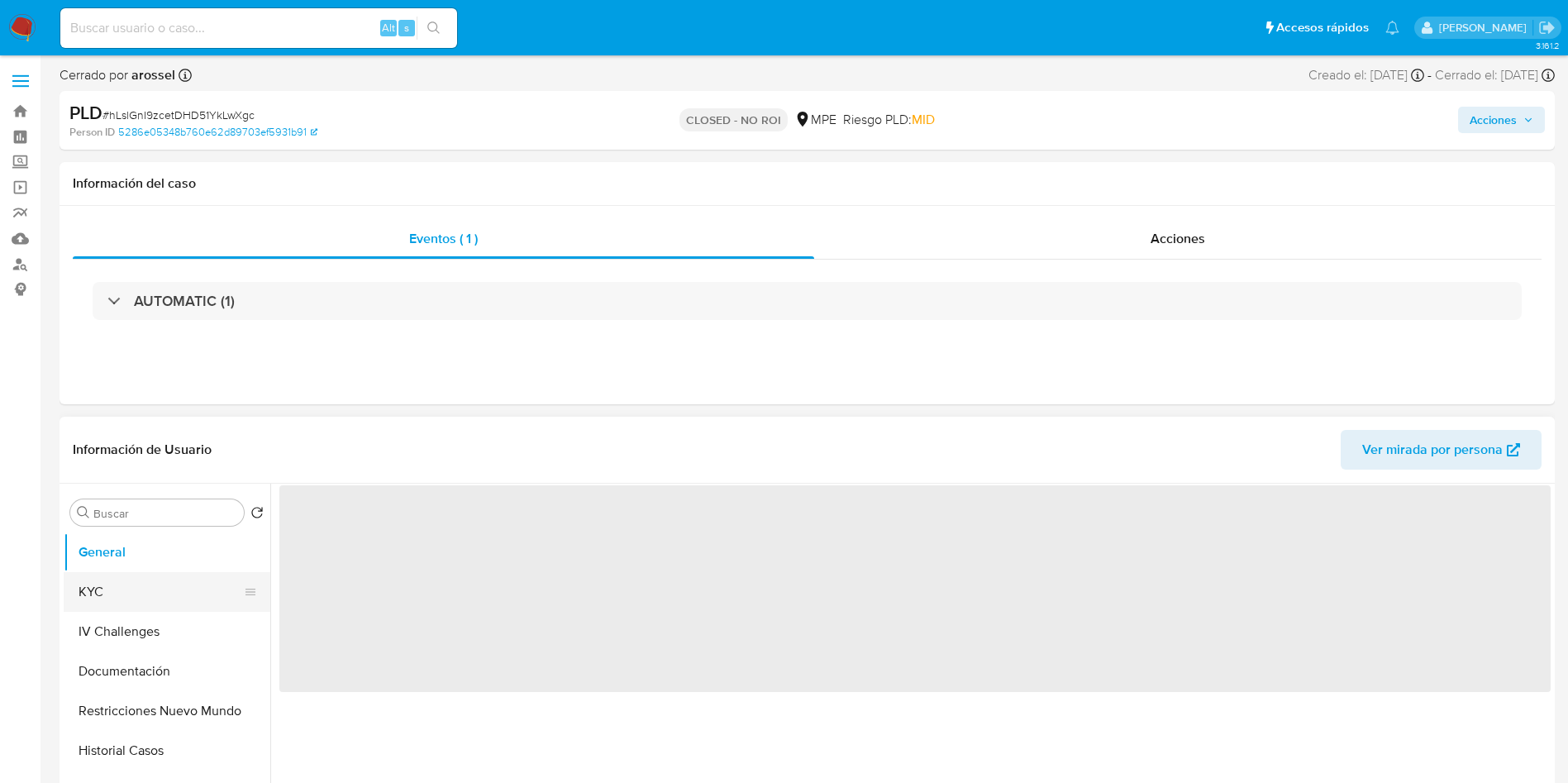
click at [135, 583] on button "KYC" at bounding box center [161, 592] width 193 height 40
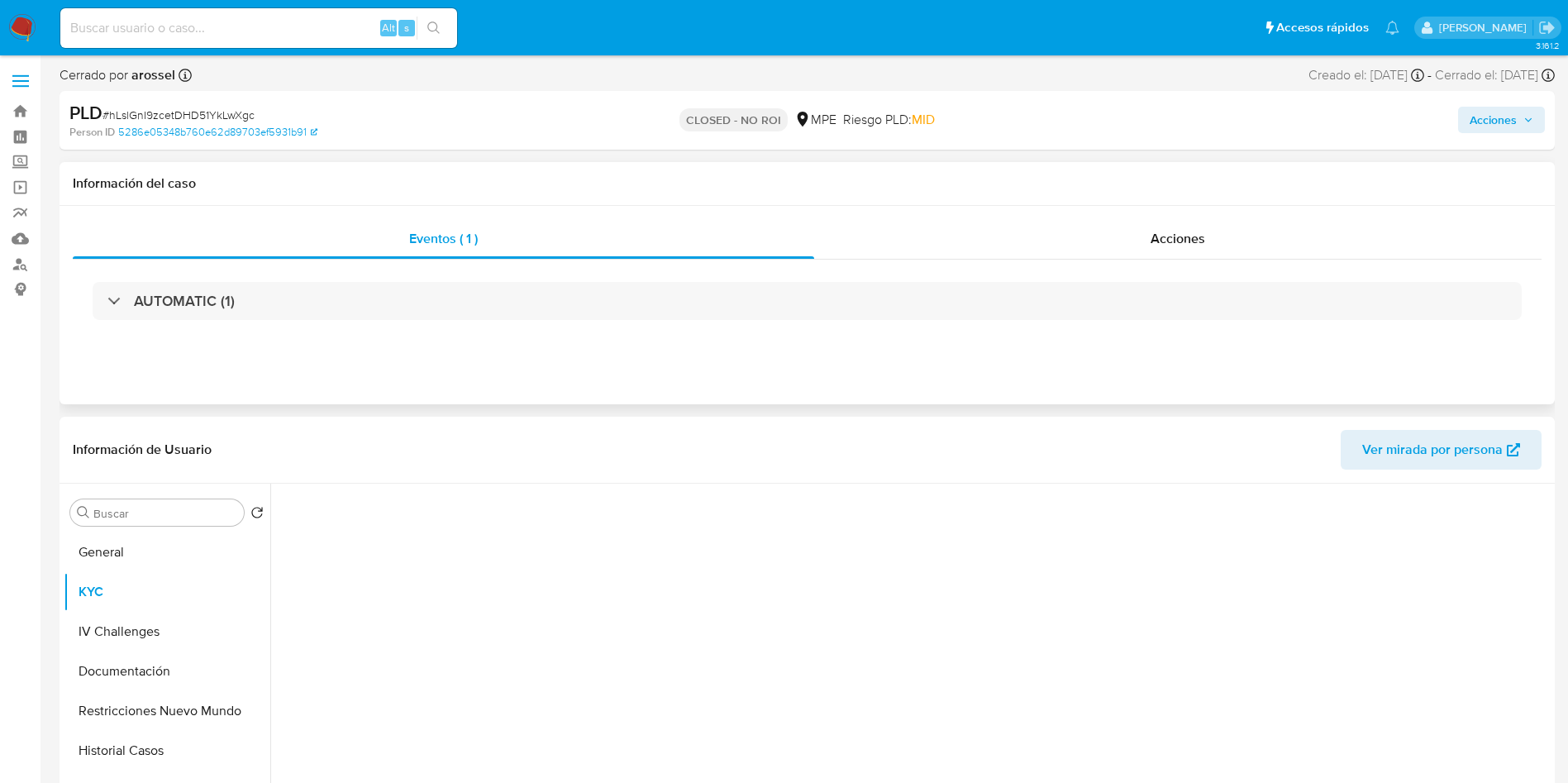
select select "10"
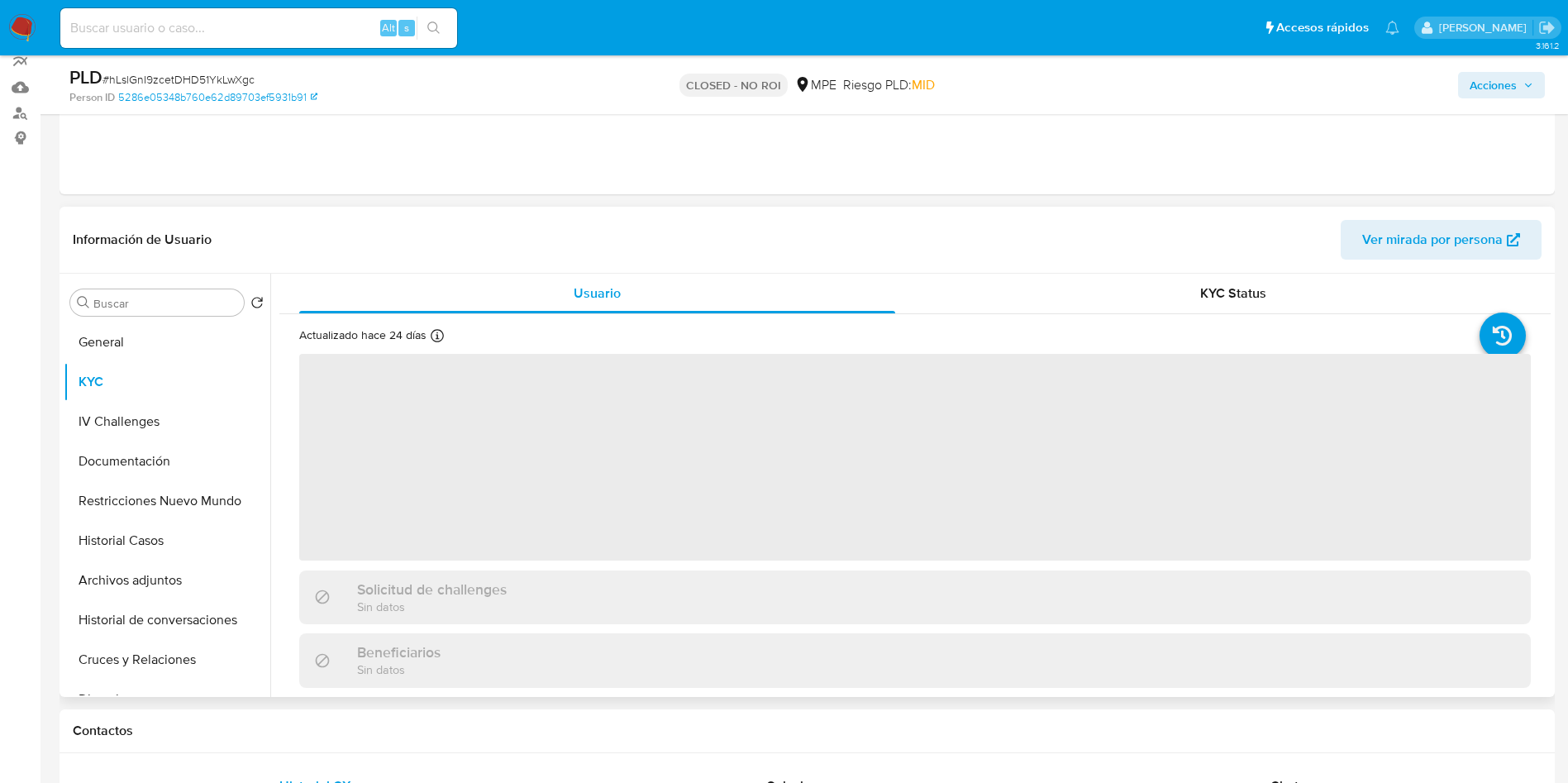
scroll to position [248, 0]
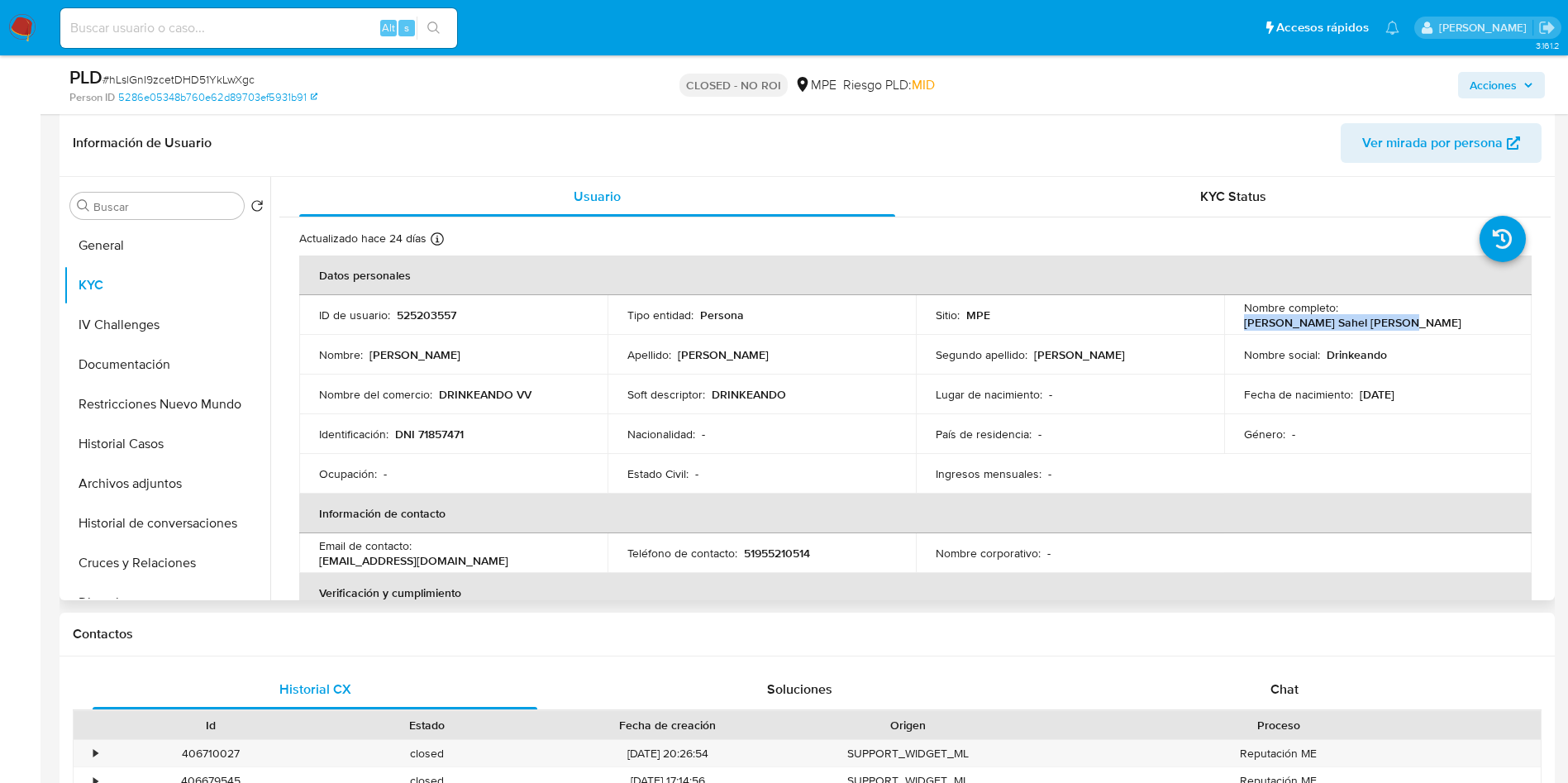
drag, startPoint x: 1341, startPoint y: 310, endPoint x: 1489, endPoint y: 314, distance: 148.1
click at [1489, 314] on div "Nombre completo : Victor Sahel Vargas Benites" at bounding box center [1378, 315] width 268 height 30
copy p "Victor Sahel Vargas Benites"
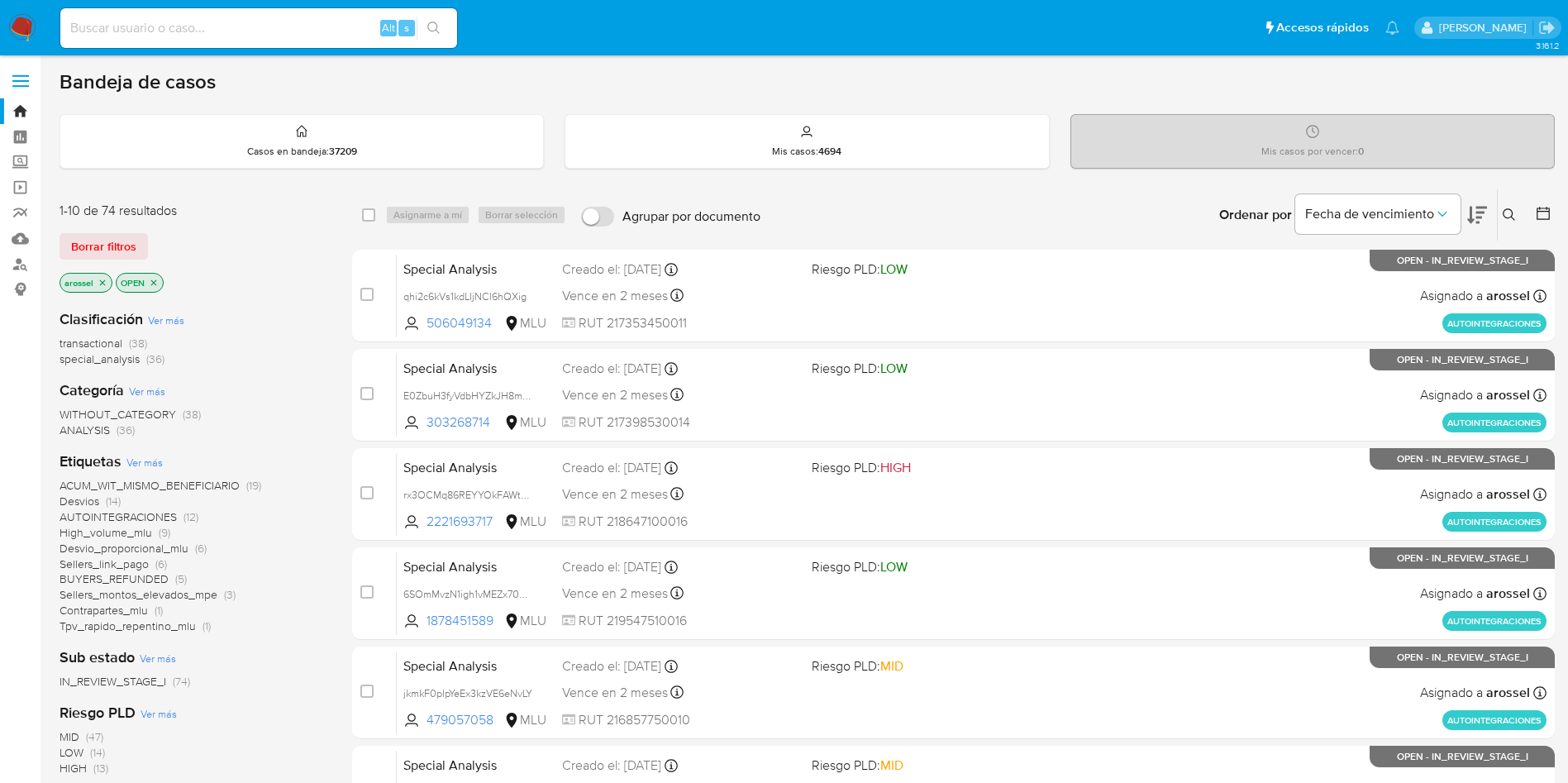
click at [281, 37] on input at bounding box center [259, 28] width 397 height 21
paste input "GT128iEPjjdZiMT6v37tr8Px"
type input "GT128iEPjjdZiMT6v37tr8Px"
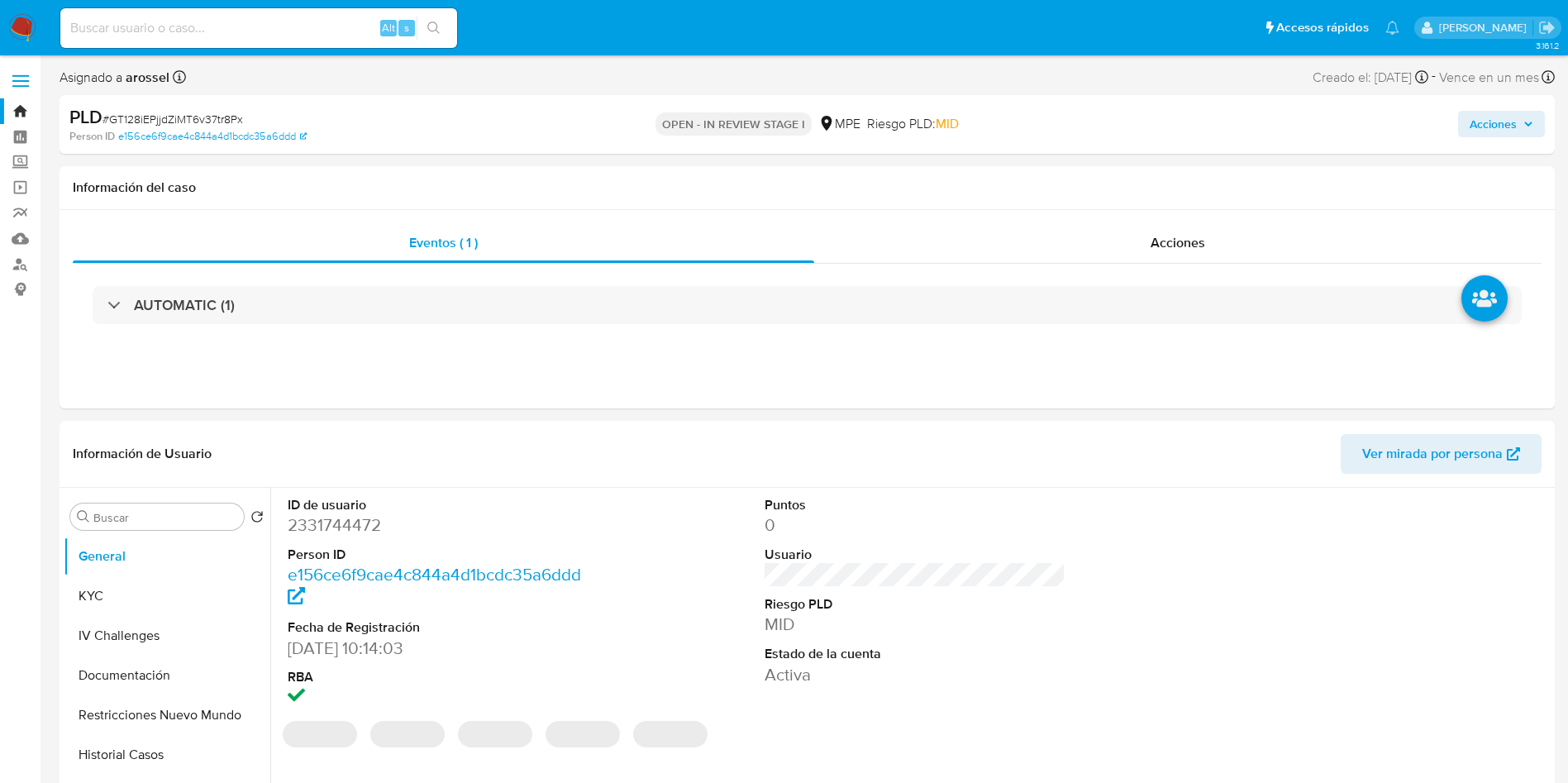
select select "10"
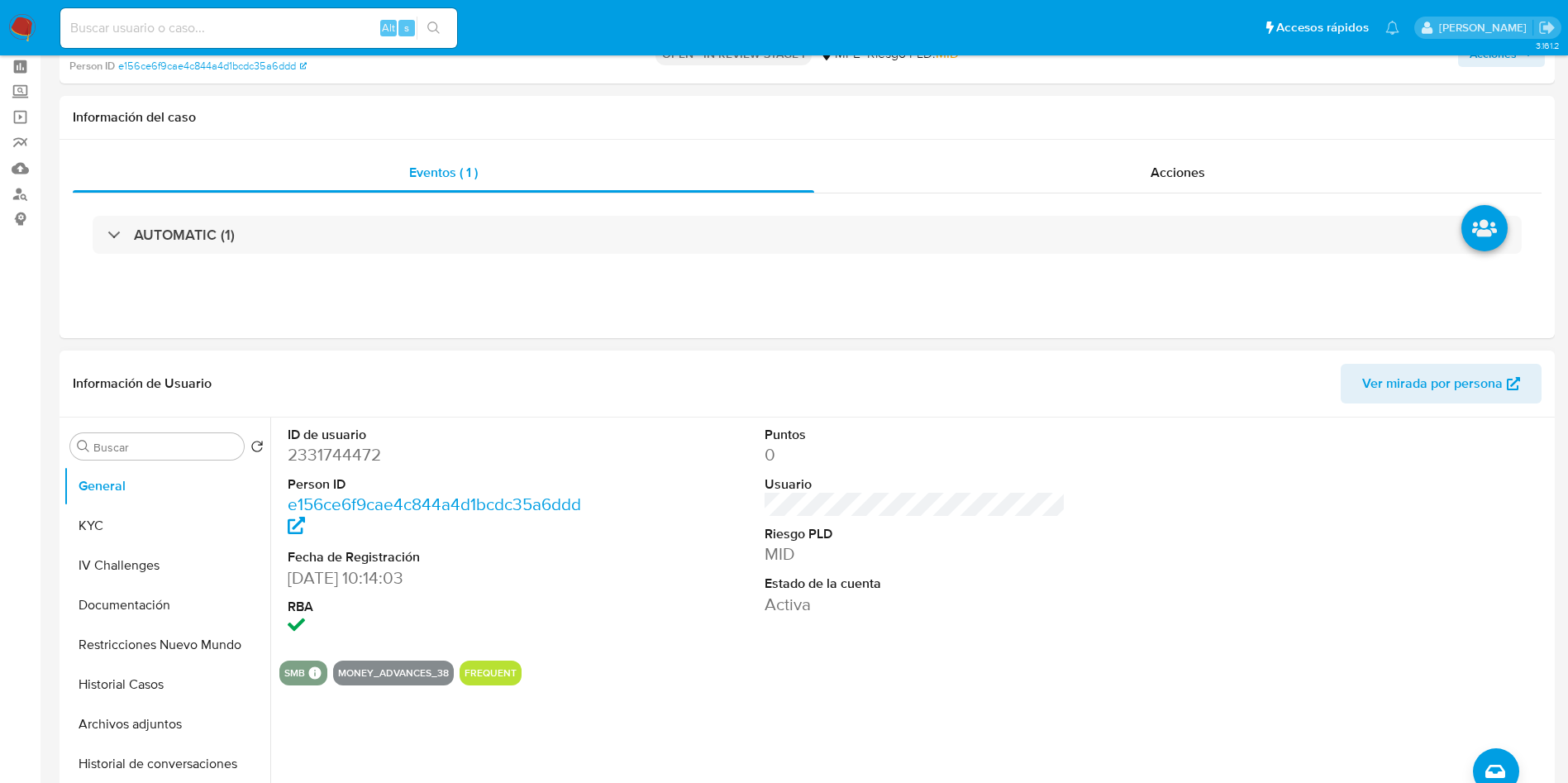
scroll to position [124, 0]
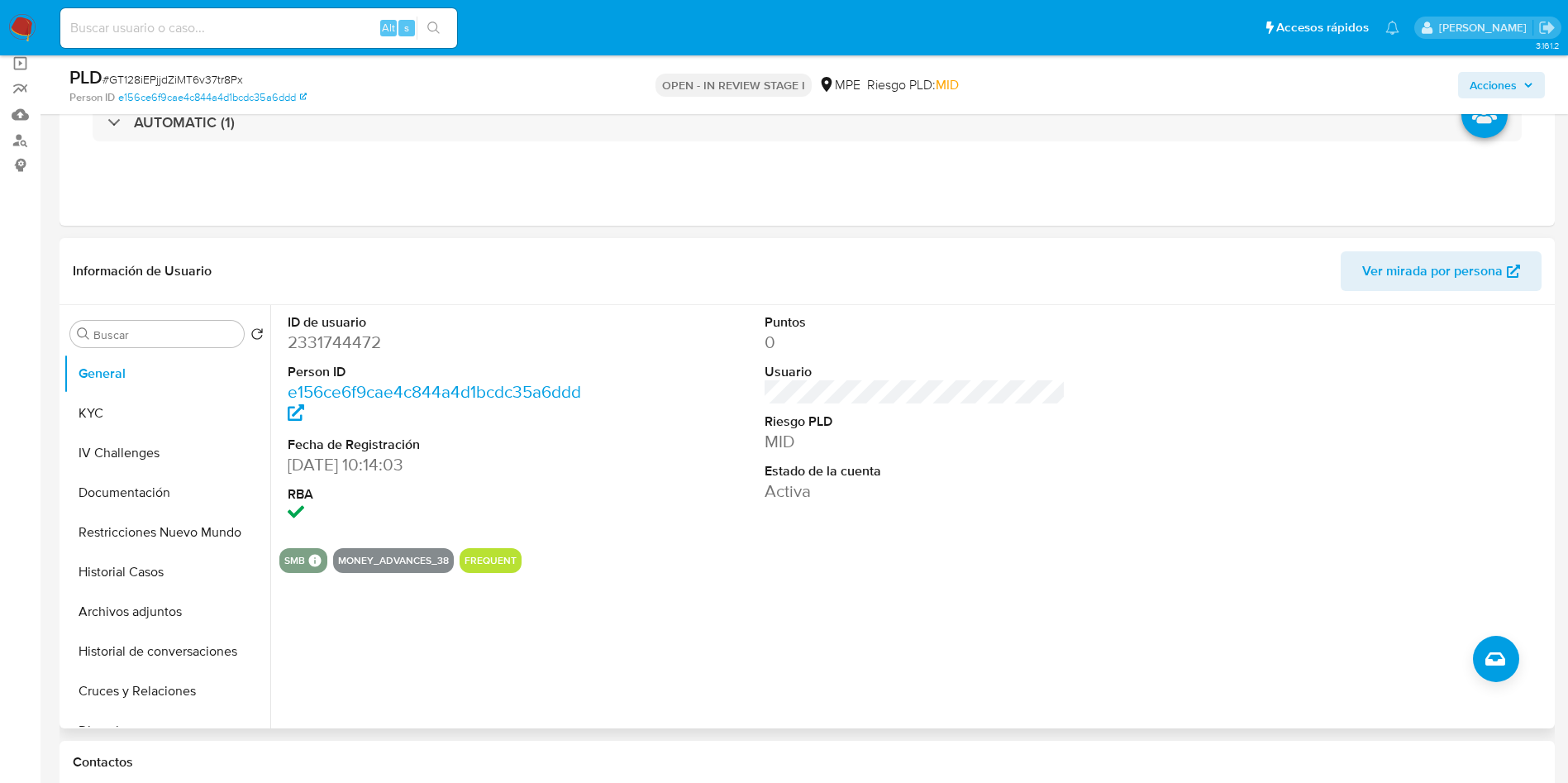
click at [1449, 269] on span "Ver mirada por persona" at bounding box center [1433, 270] width 140 height 40
click at [125, 576] on button "Historial Casos" at bounding box center [161, 571] width 193 height 40
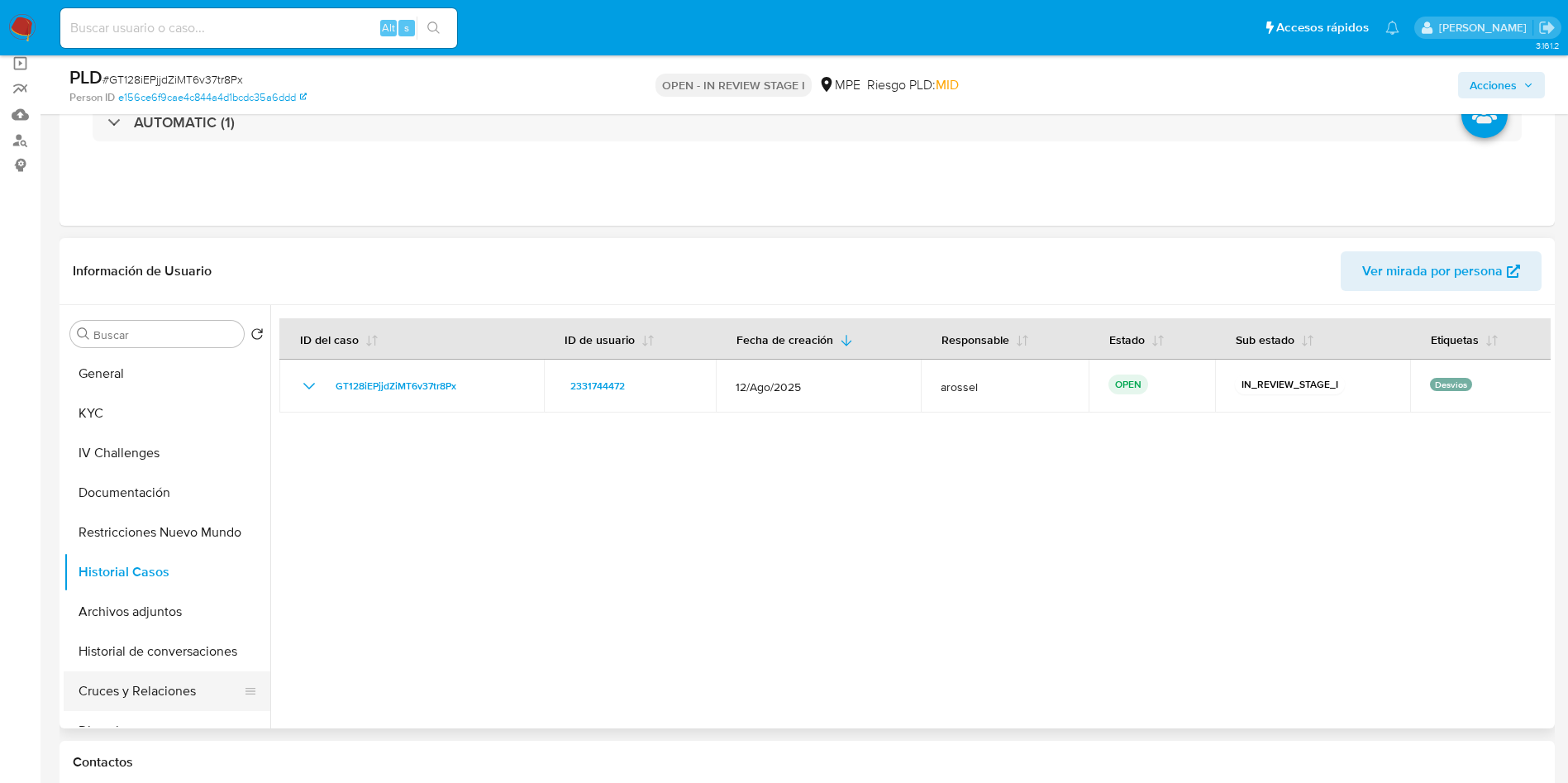
click at [187, 696] on button "Cruces y Relaciones" at bounding box center [161, 691] width 193 height 40
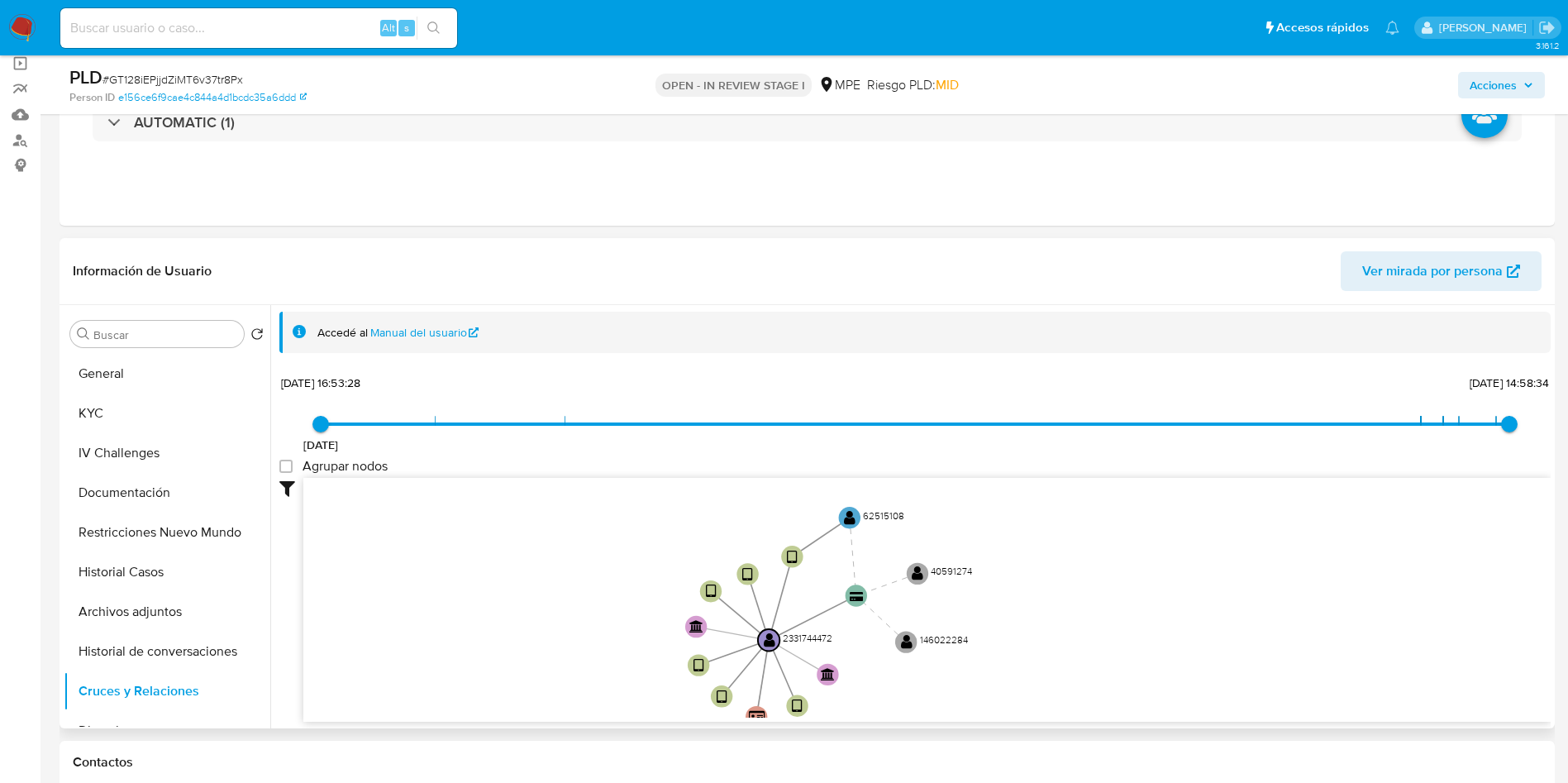
drag, startPoint x: 629, startPoint y: 573, endPoint x: 572, endPoint y: 608, distance: 66.9
click at [572, 608] on icon "device-67d58b1cf2937fd0c1446cbf  user-2331744472  2331744472 device-6835fd23b…" at bounding box center [927, 598] width 1248 height 240
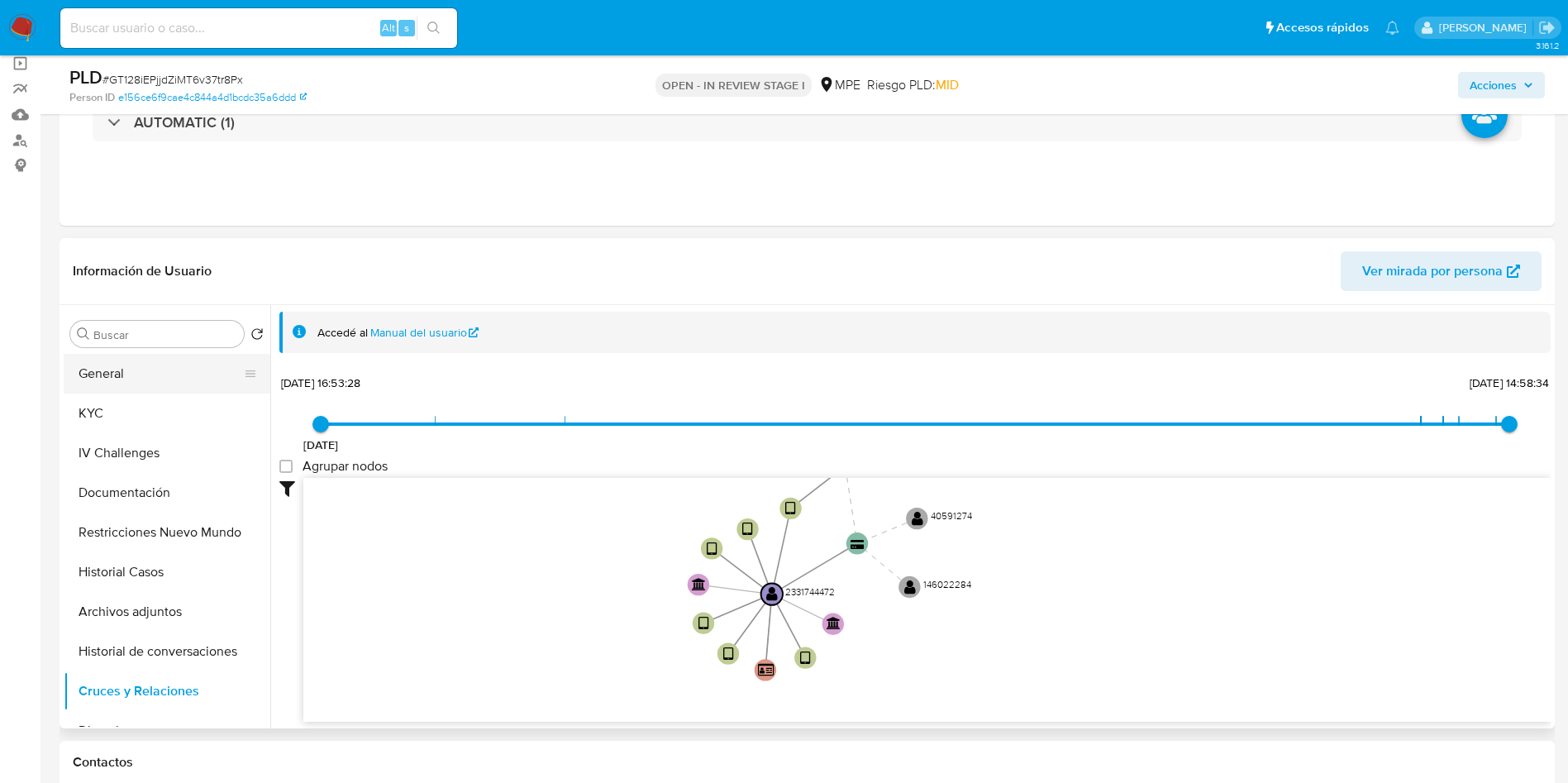
click at [138, 391] on button "General" at bounding box center [161, 373] width 193 height 40
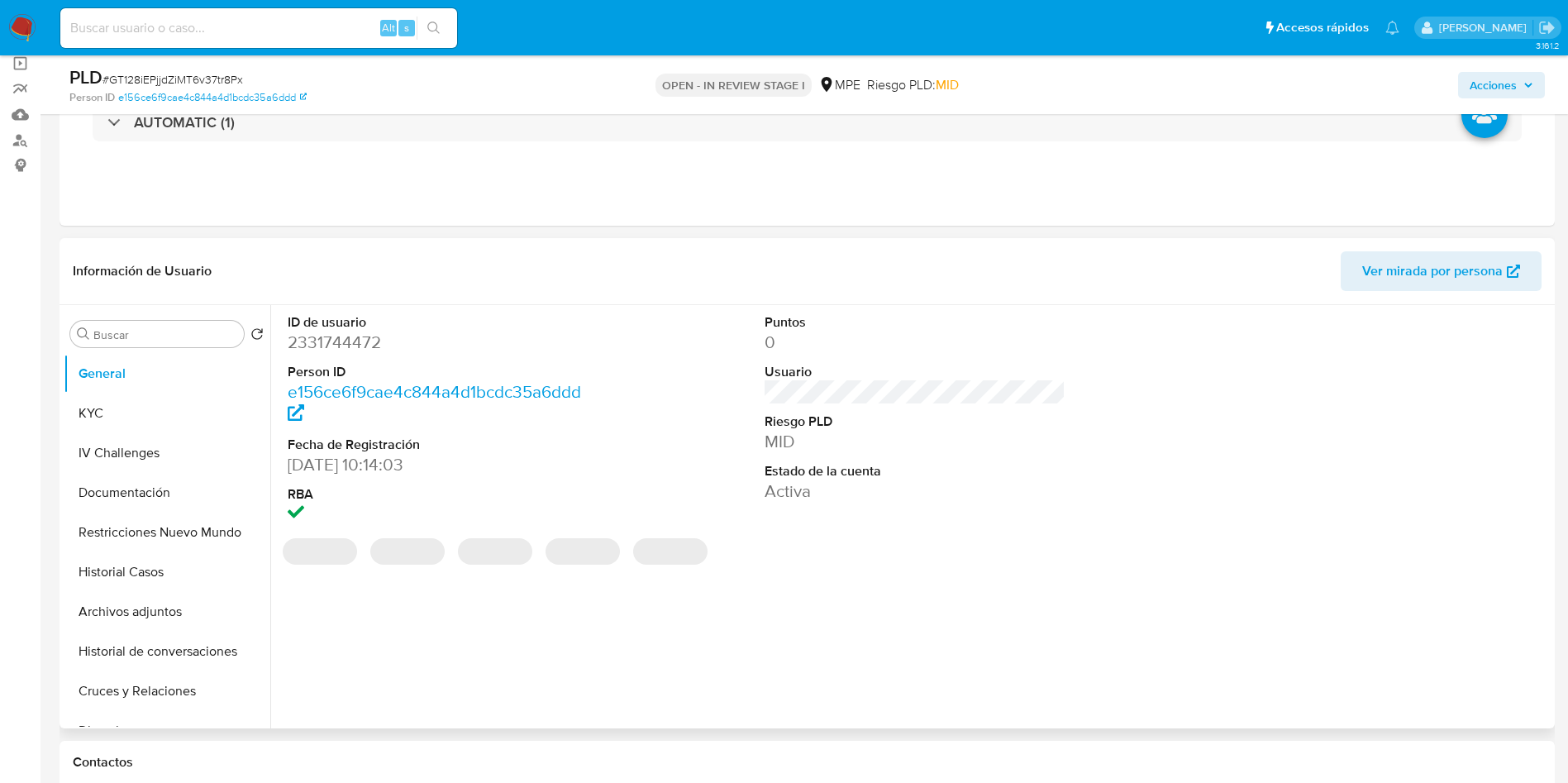
click at [354, 340] on dd "2331744472" at bounding box center [439, 342] width 302 height 23
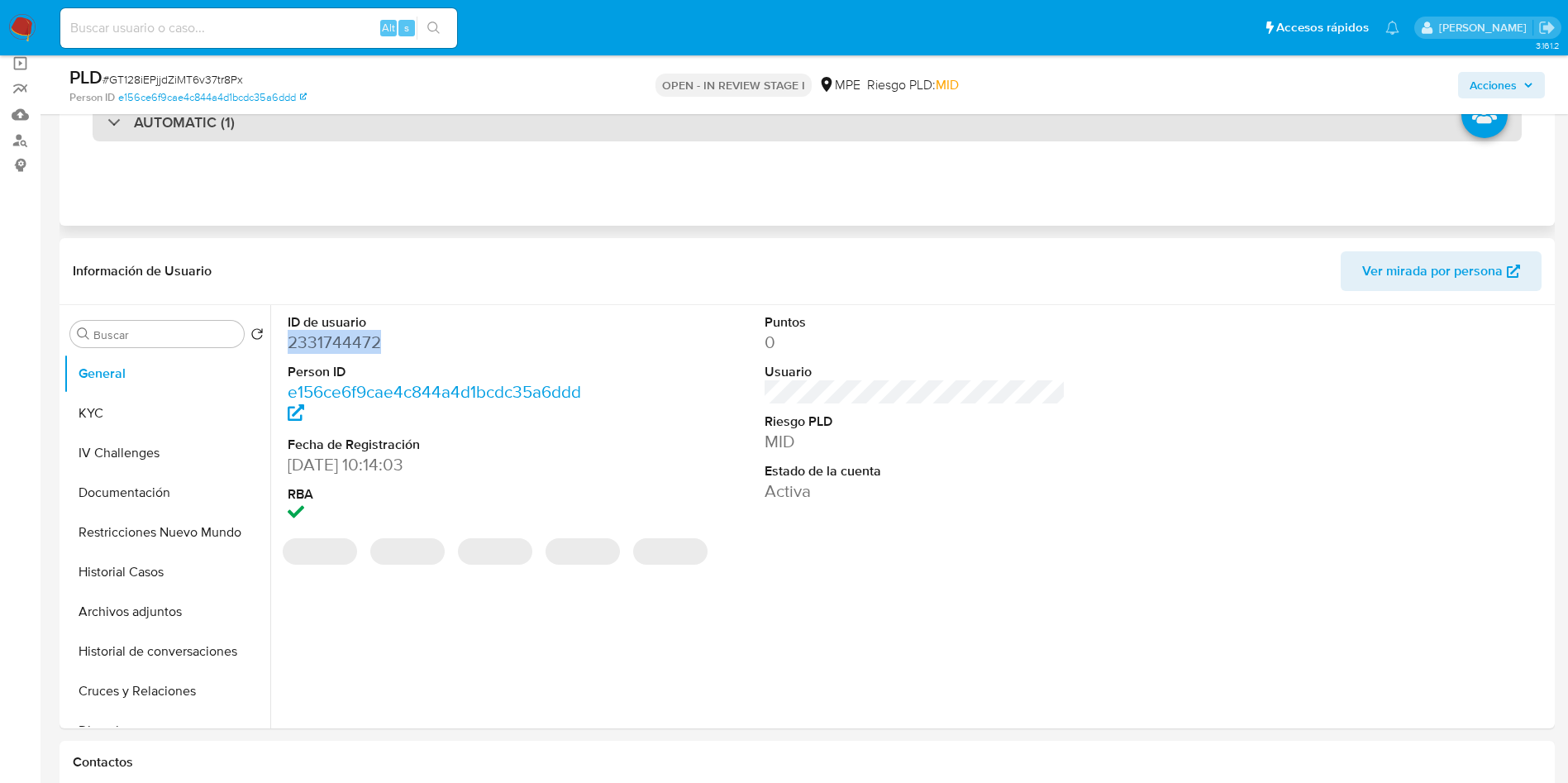
copy dd "2331744472"
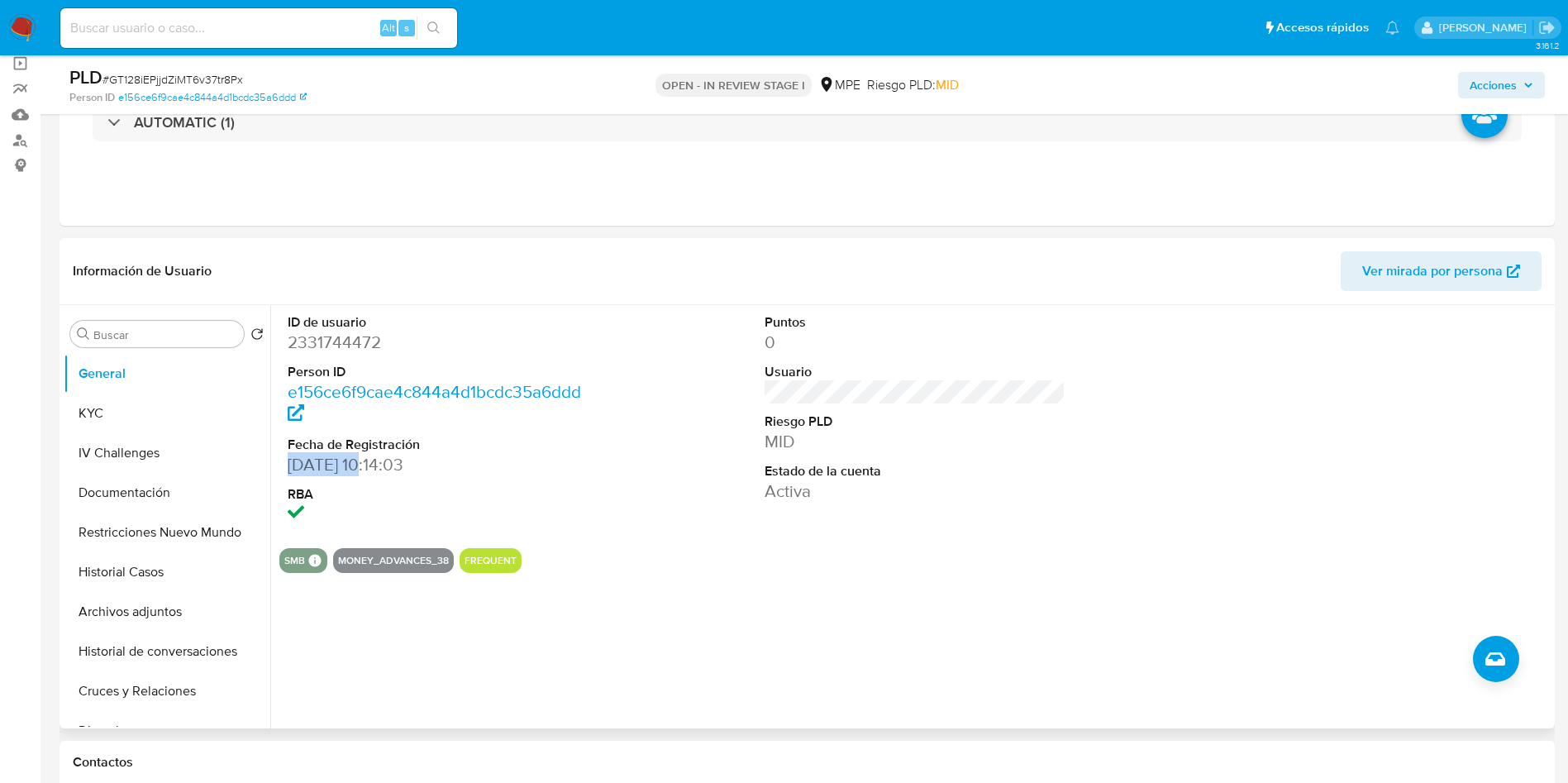
drag, startPoint x: 316, startPoint y: 467, endPoint x: 369, endPoint y: 463, distance: 53.2
click at [369, 463] on div "ID de usuario 2331744472 Person ID e156ce6f9cae4c844a4d1bcdc35a6ddd Fecha de Re…" at bounding box center [438, 420] width 319 height 230
click at [326, 467] on dd "15/03/2025 10:14:03" at bounding box center [439, 464] width 302 height 23
drag, startPoint x: 282, startPoint y: 467, endPoint x: 372, endPoint y: 475, distance: 90.4
click at [372, 475] on div "ID de usuario 2331744472 Person ID e156ce6f9cae4c844a4d1bcdc35a6ddd Fecha de Re…" at bounding box center [438, 420] width 319 height 230
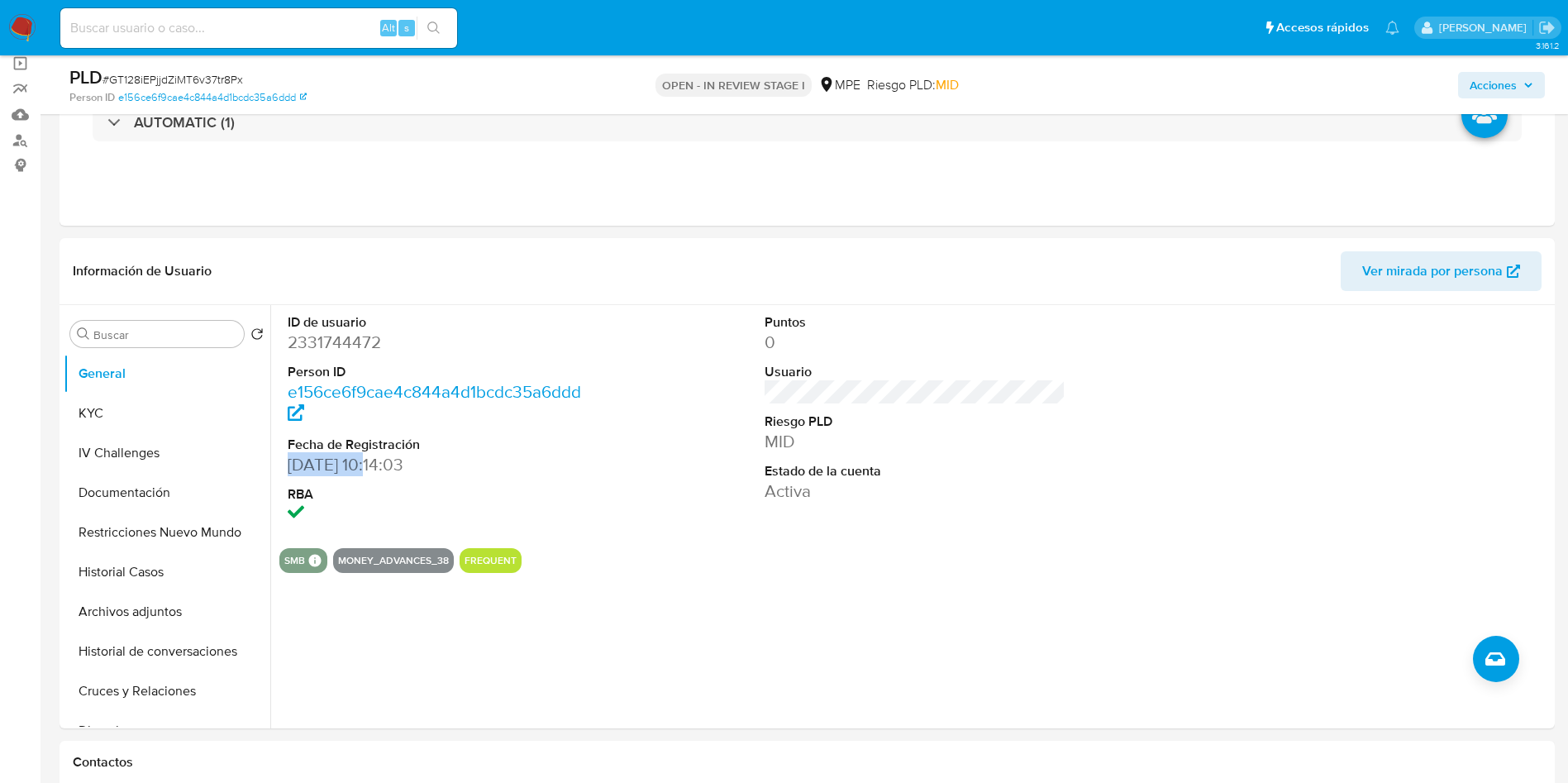
copy dd "[DATE]"
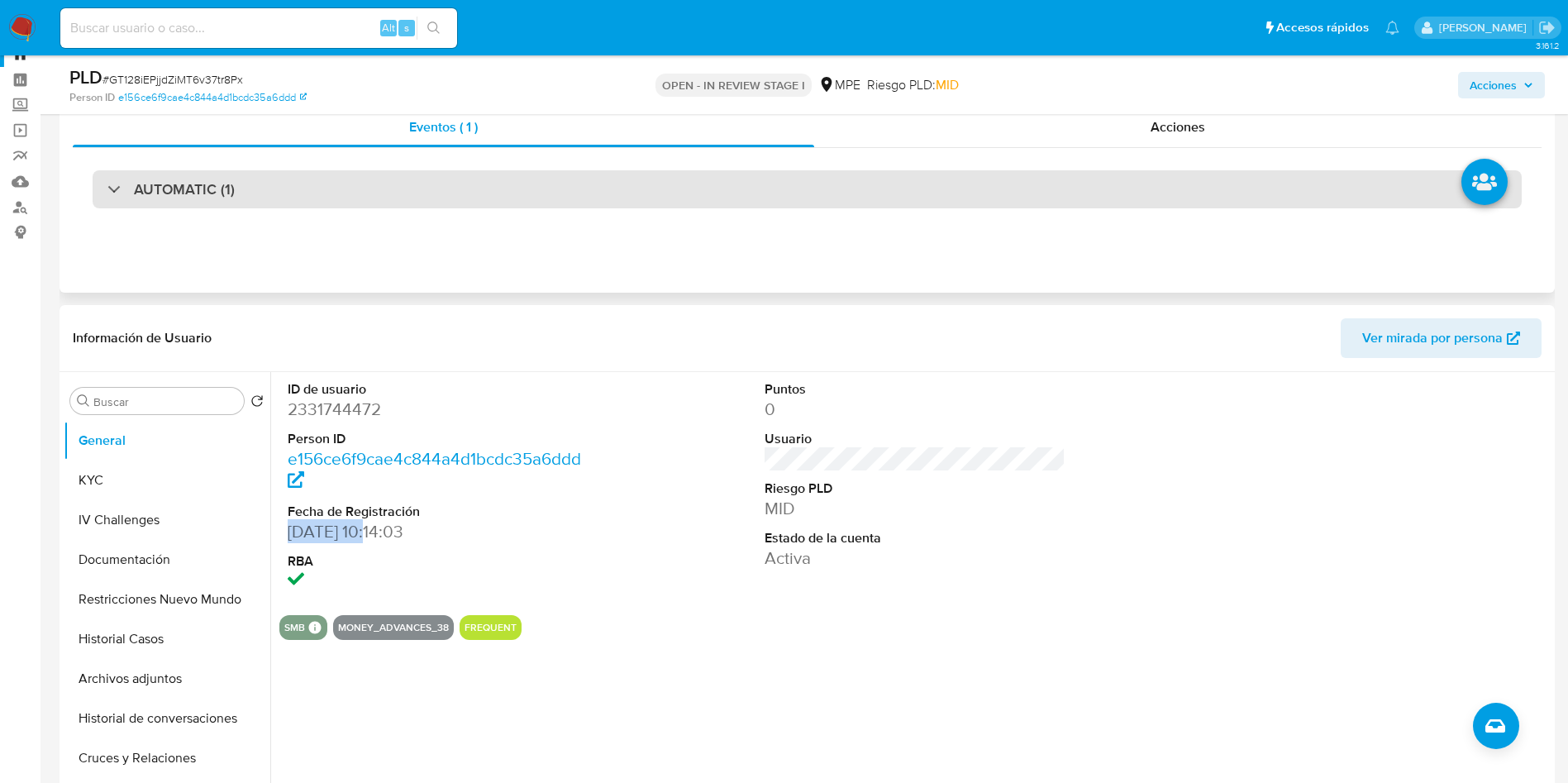
scroll to position [0, 0]
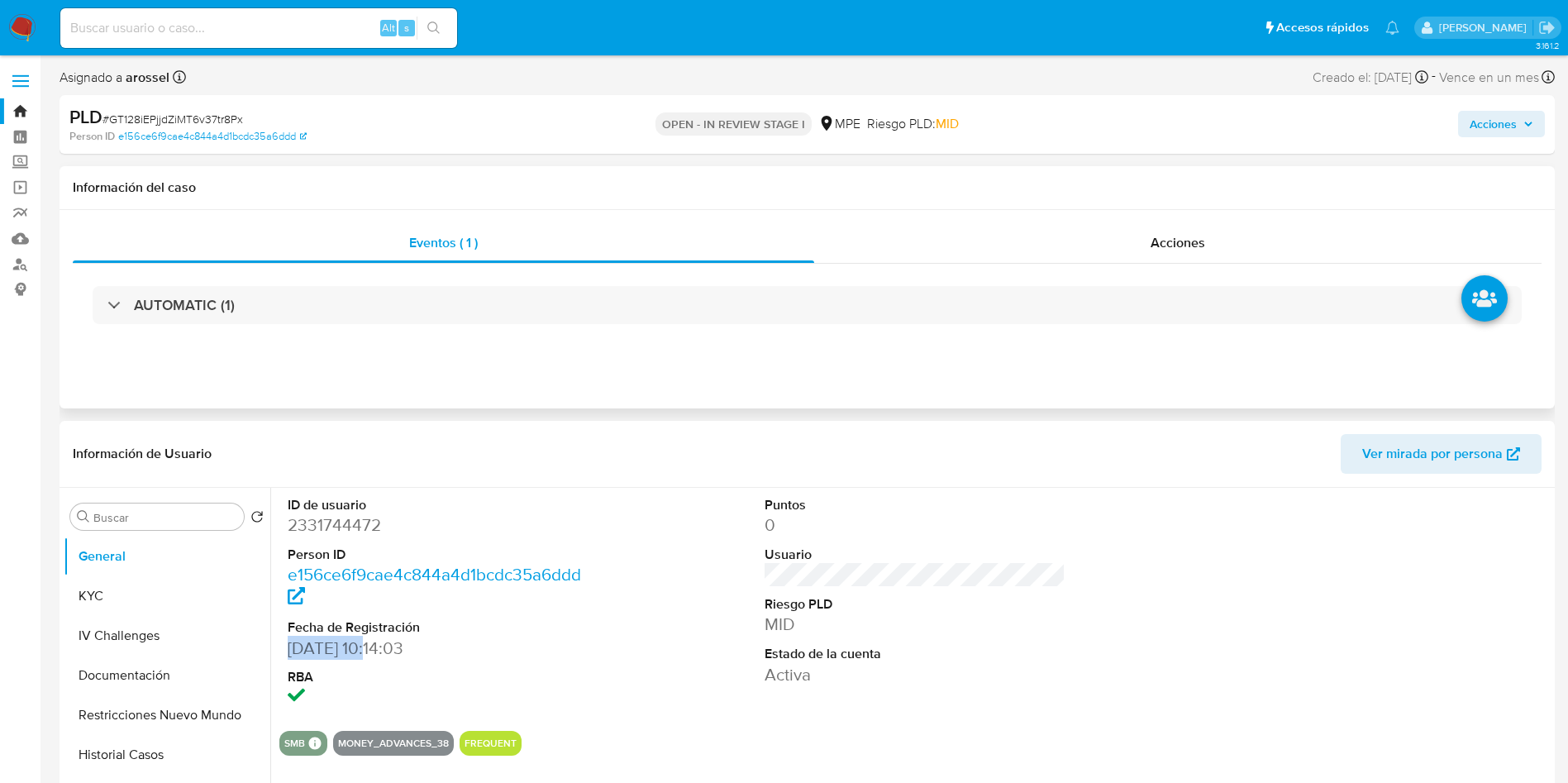
click at [267, 265] on div "AUTOMATIC (1)" at bounding box center [807, 305] width 1469 height 83
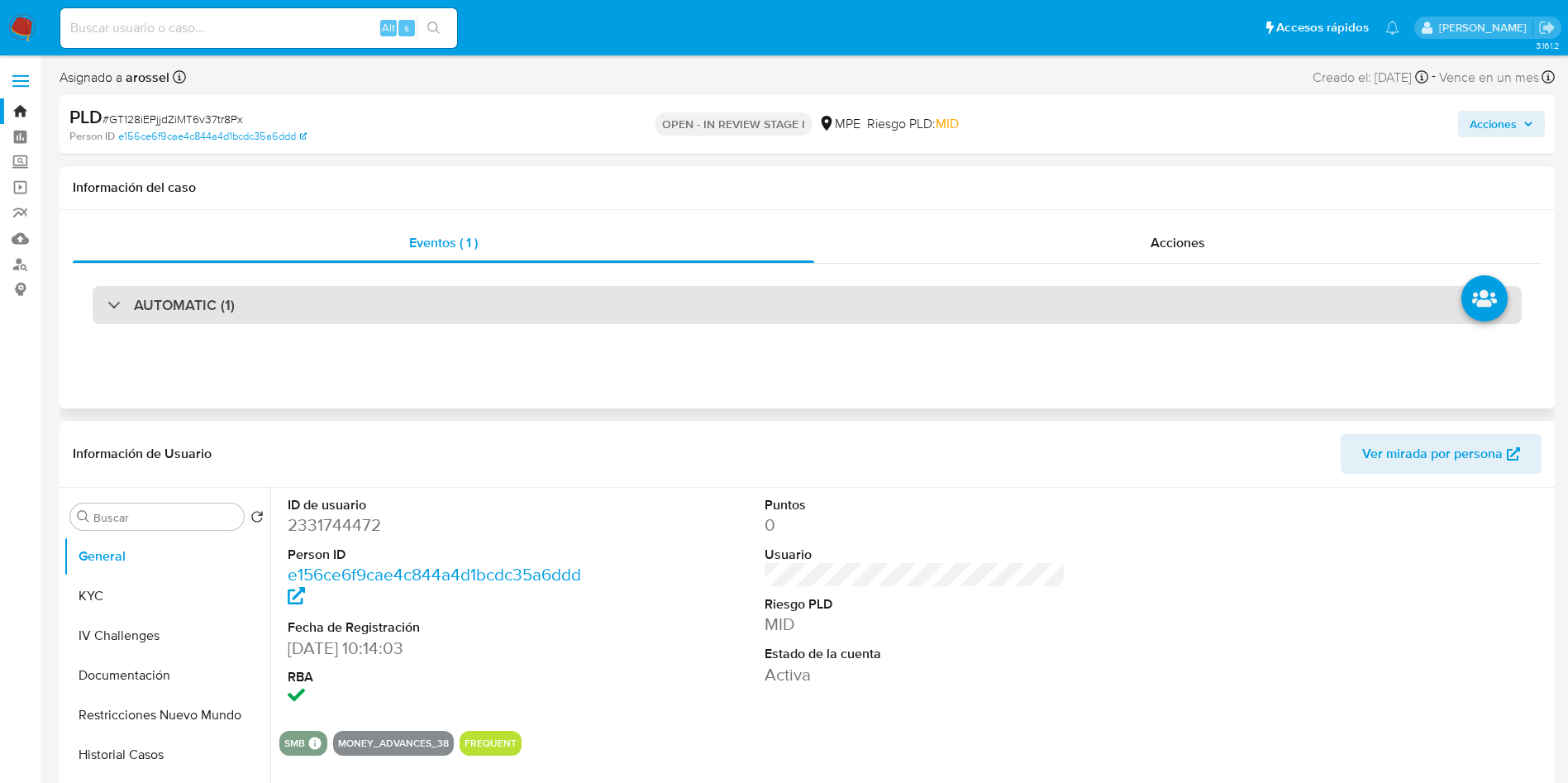
click at [274, 299] on div "AUTOMATIC (1)" at bounding box center [807, 305] width 1429 height 38
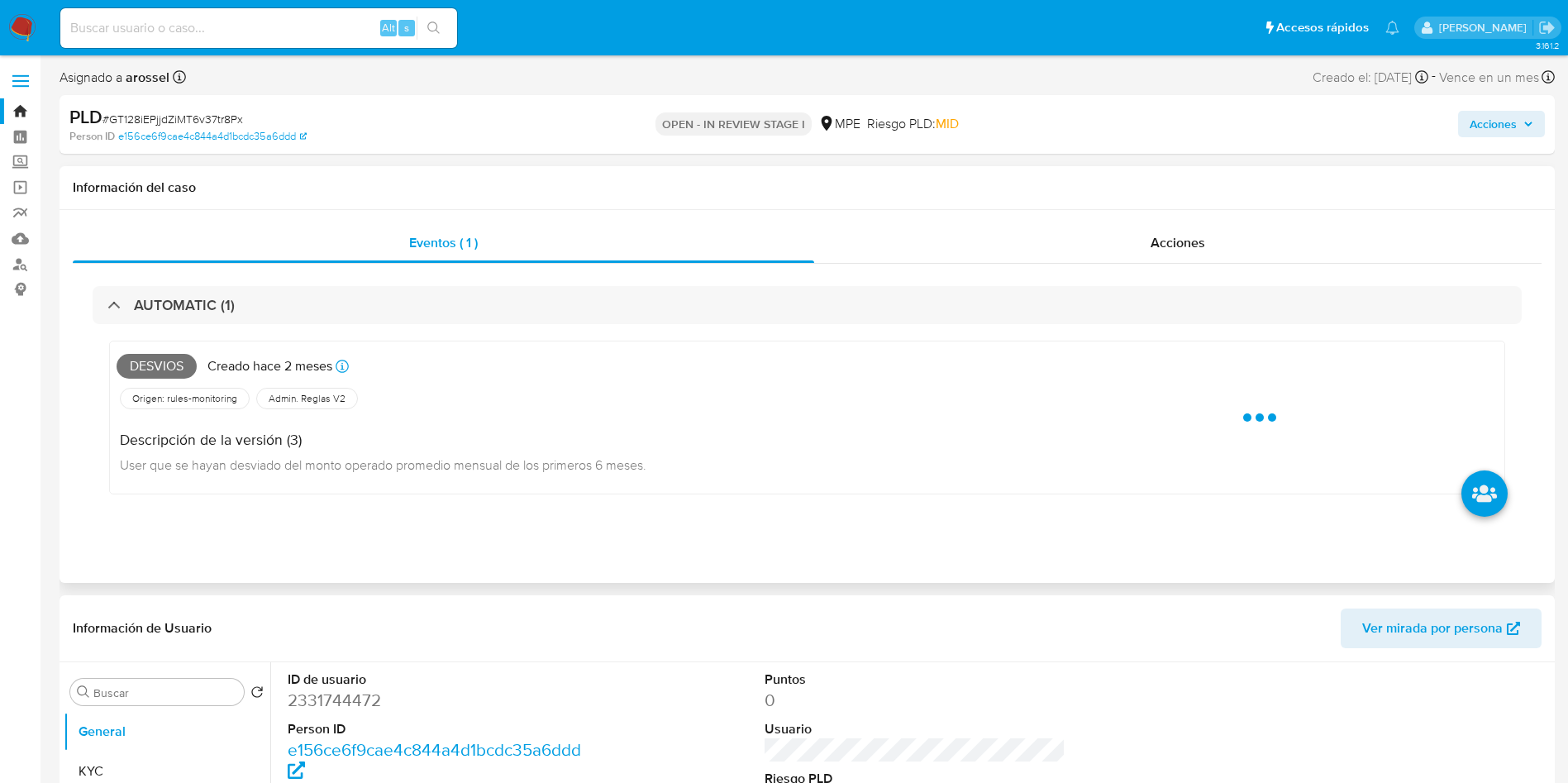
click at [160, 360] on span "Desvios" at bounding box center [156, 366] width 80 height 25
click at [165, 365] on span "Desvios" at bounding box center [156, 366] width 80 height 25
copy span "Desvios"
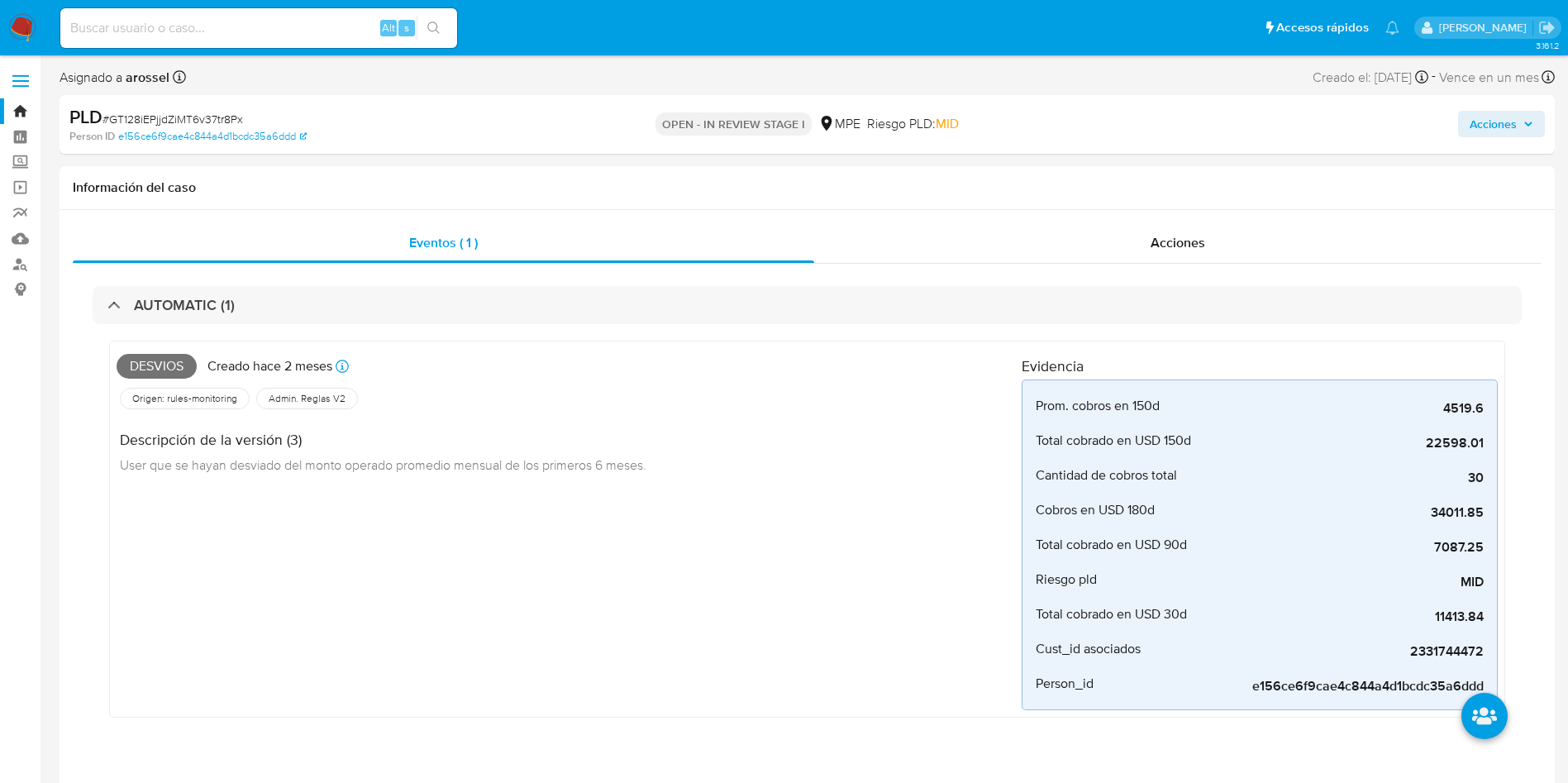
click at [236, 111] on span "# GT128iEPjjdZiMT6v37tr8Px" at bounding box center [173, 119] width 140 height 17
click at [237, 111] on span "# GT128iEPjjdZiMT6v37tr8Px" at bounding box center [173, 119] width 140 height 17
copy span "GT128iEPjjdZiMT6v37tr8Px"
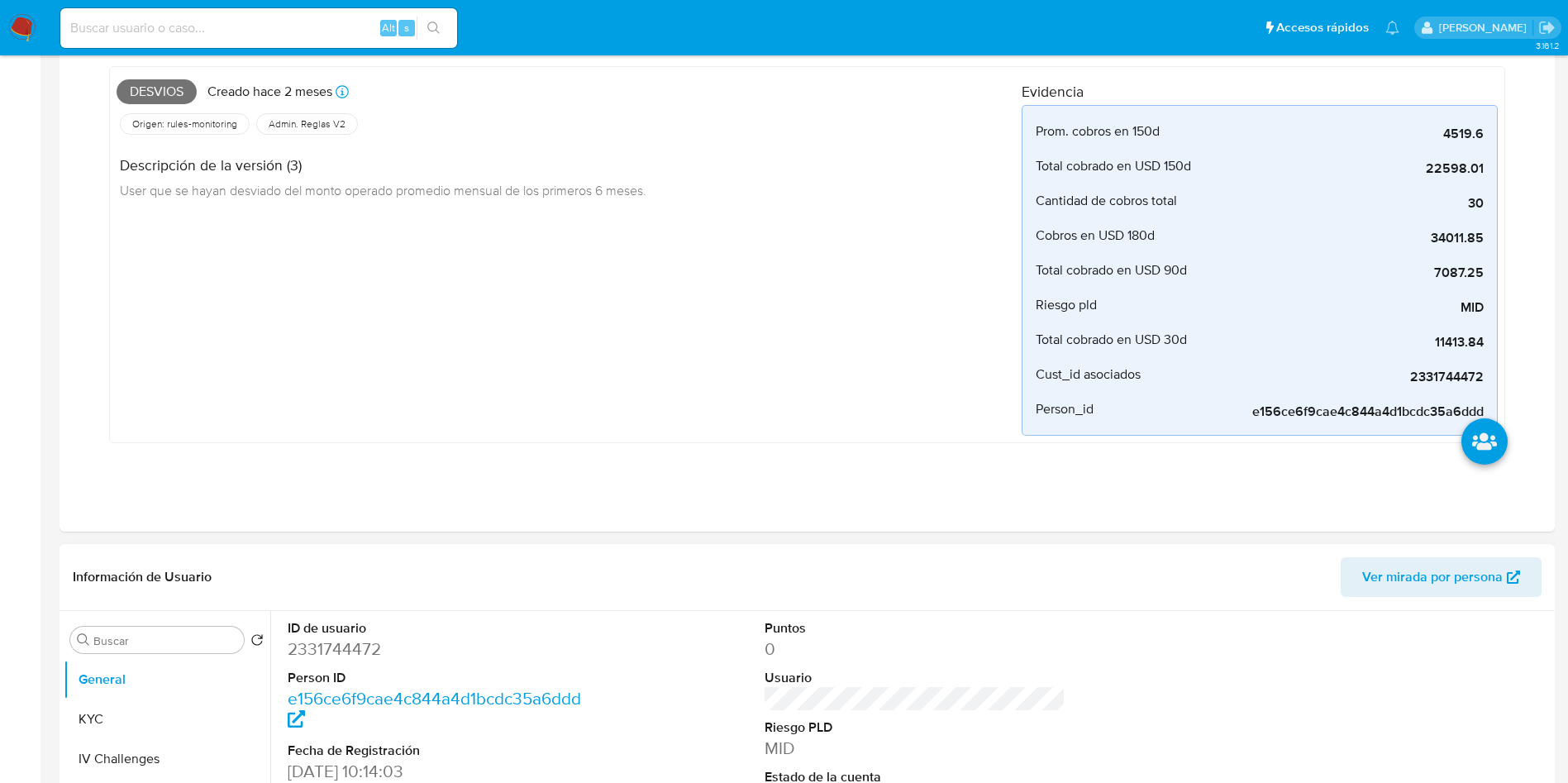
scroll to position [621, 0]
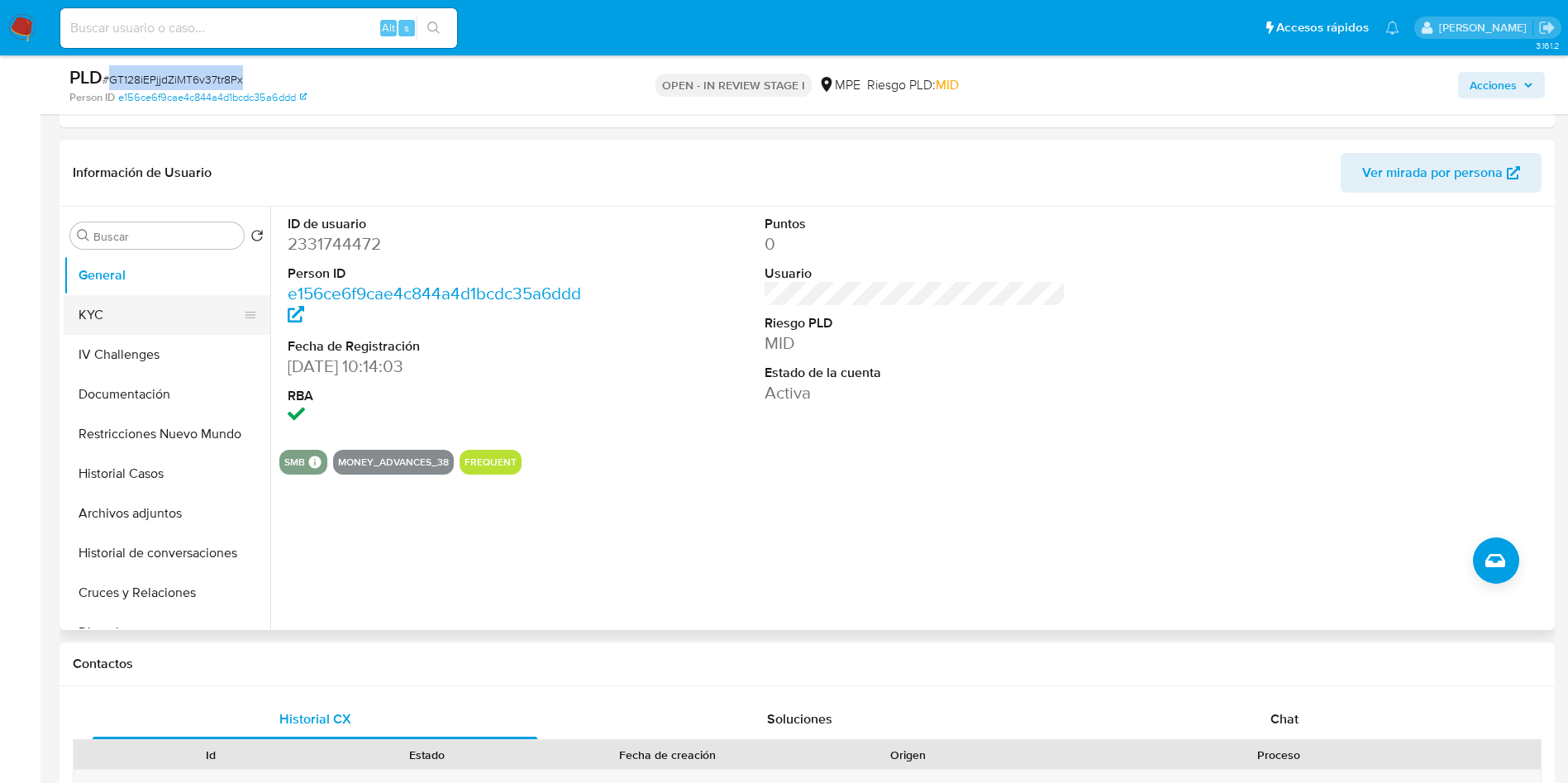
click at [146, 308] on button "KYC" at bounding box center [161, 314] width 193 height 40
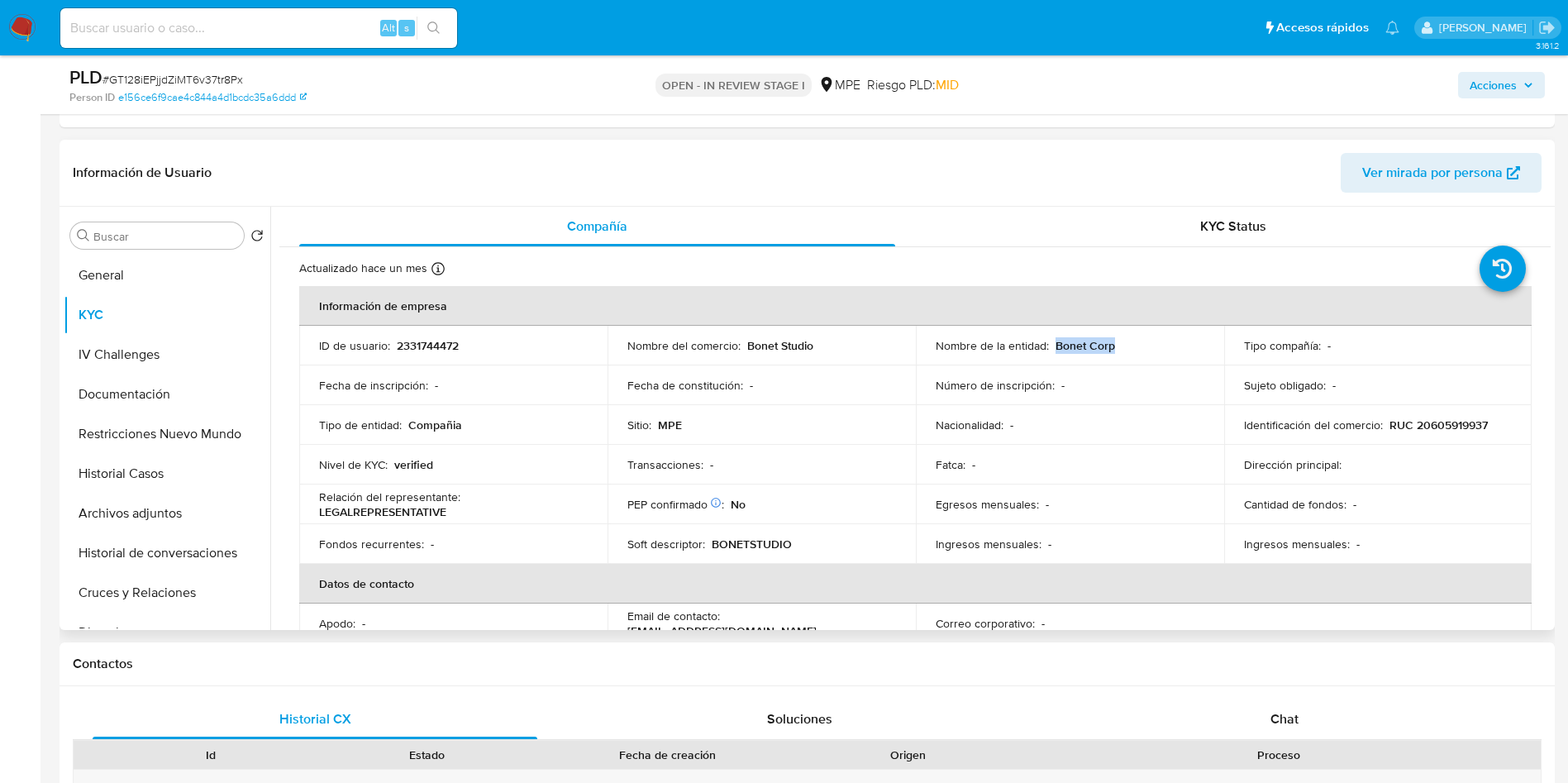
drag, startPoint x: 1054, startPoint y: 348, endPoint x: 1140, endPoint y: 348, distance: 86.0
click at [1140, 348] on div "Nombre de la entidad : Bonet Corp" at bounding box center [1070, 345] width 268 height 15
click at [1440, 422] on p "RUC 20605919937" at bounding box center [1439, 425] width 98 height 15
copy p "20605919937"
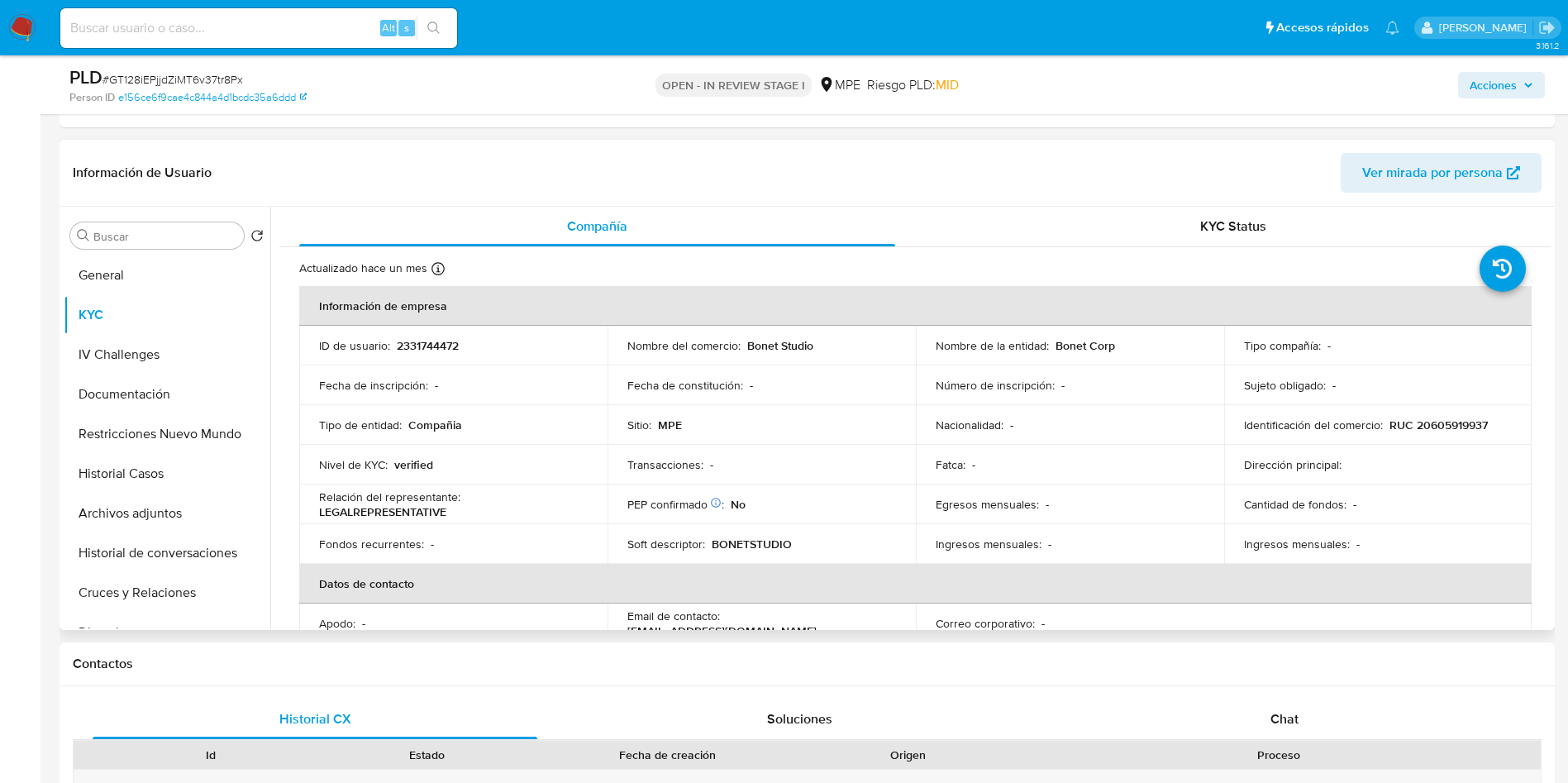
click at [958, 173] on header "Información de Usuario Ver mirada por persona" at bounding box center [807, 172] width 1469 height 40
click at [435, 345] on p "2331744472" at bounding box center [427, 345] width 62 height 15
copy p "2331744472"
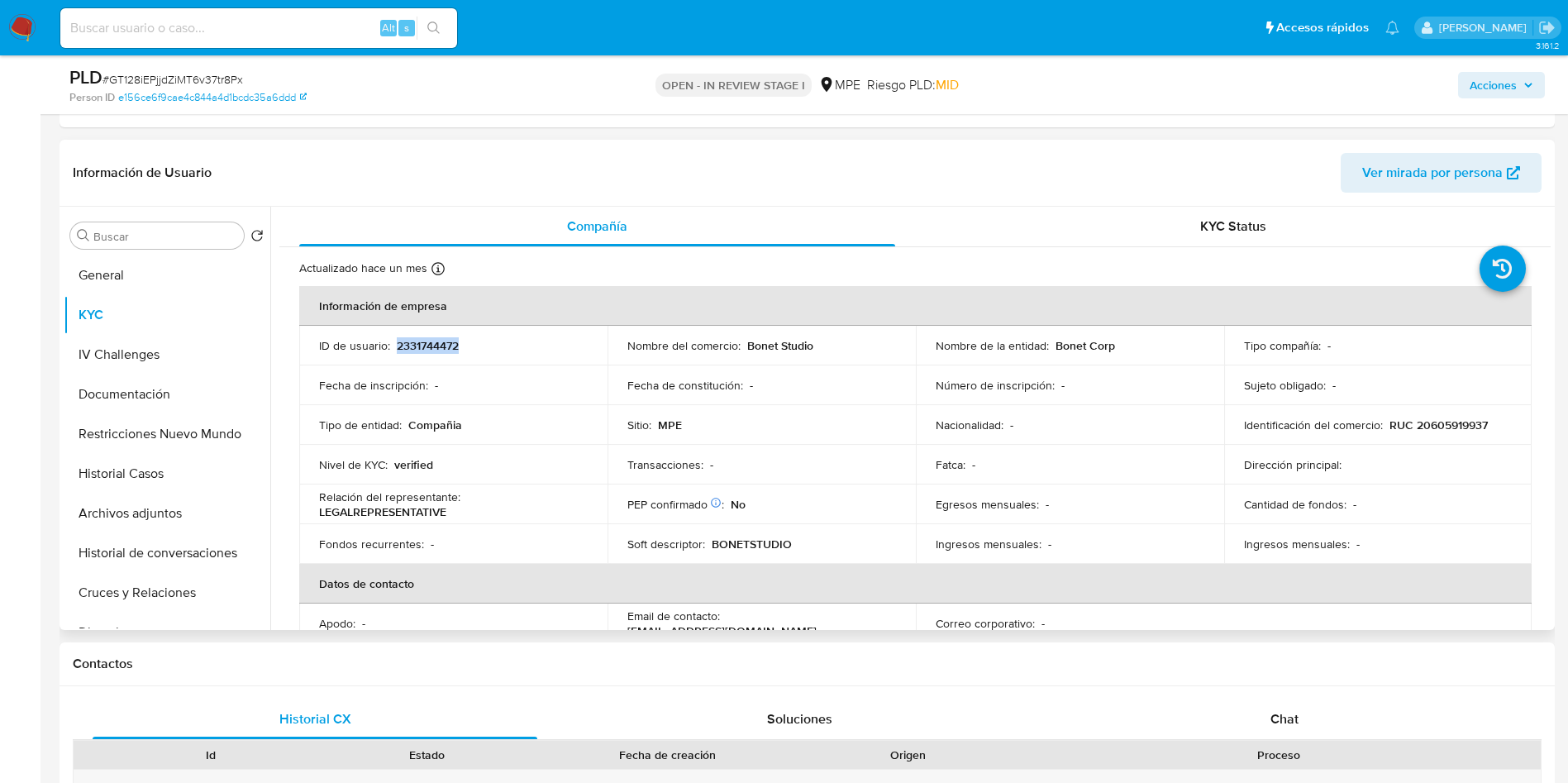
scroll to position [248, 0]
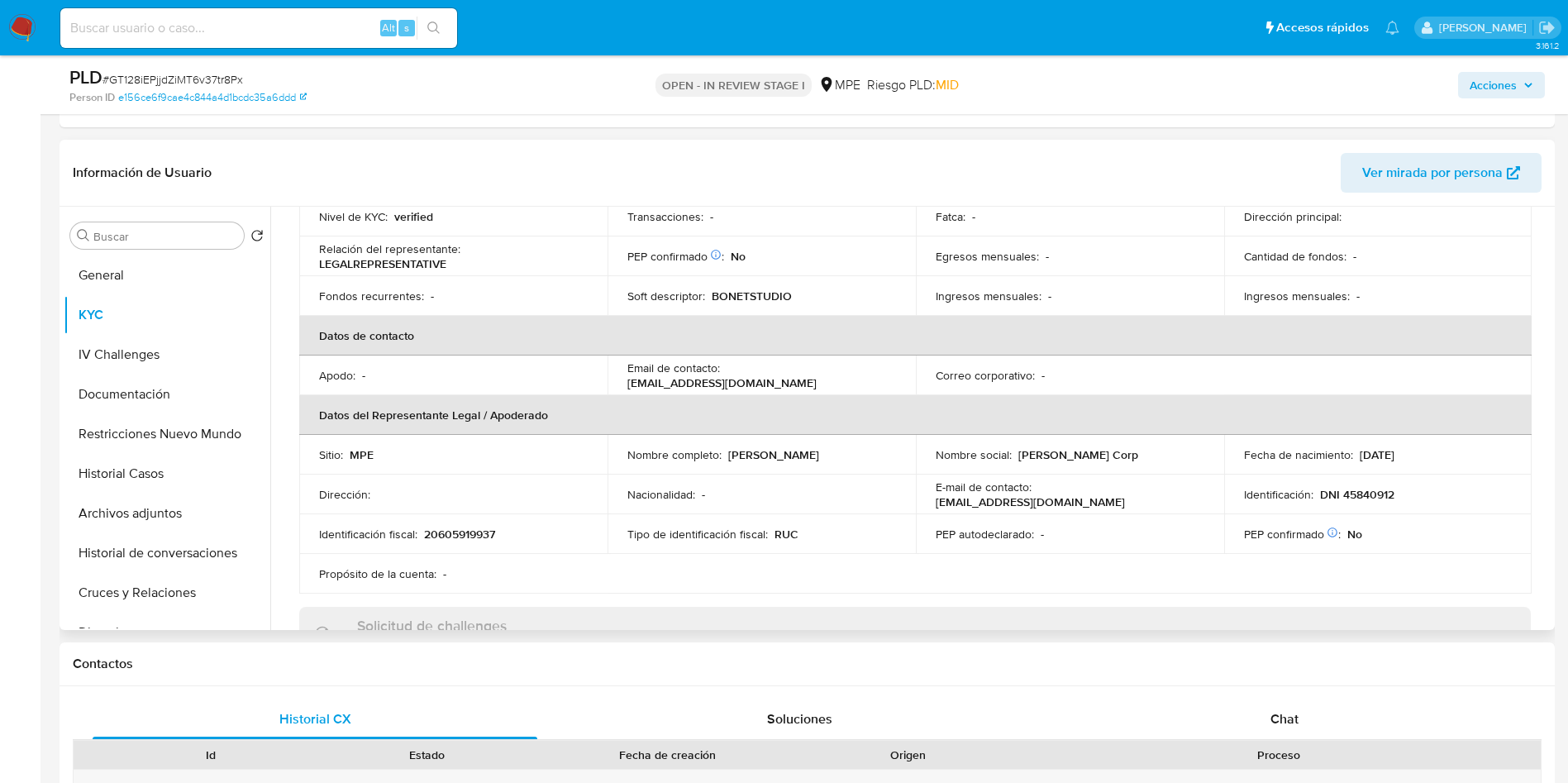
drag, startPoint x: 725, startPoint y: 456, endPoint x: 835, endPoint y: 448, distance: 110.3
click at [830, 449] on div "Nombre completo : Paul Bonet Galvez" at bounding box center [762, 455] width 268 height 15
copy p "Paul Bonet Galvez"
click at [161, 258] on button "General" at bounding box center [161, 275] width 193 height 40
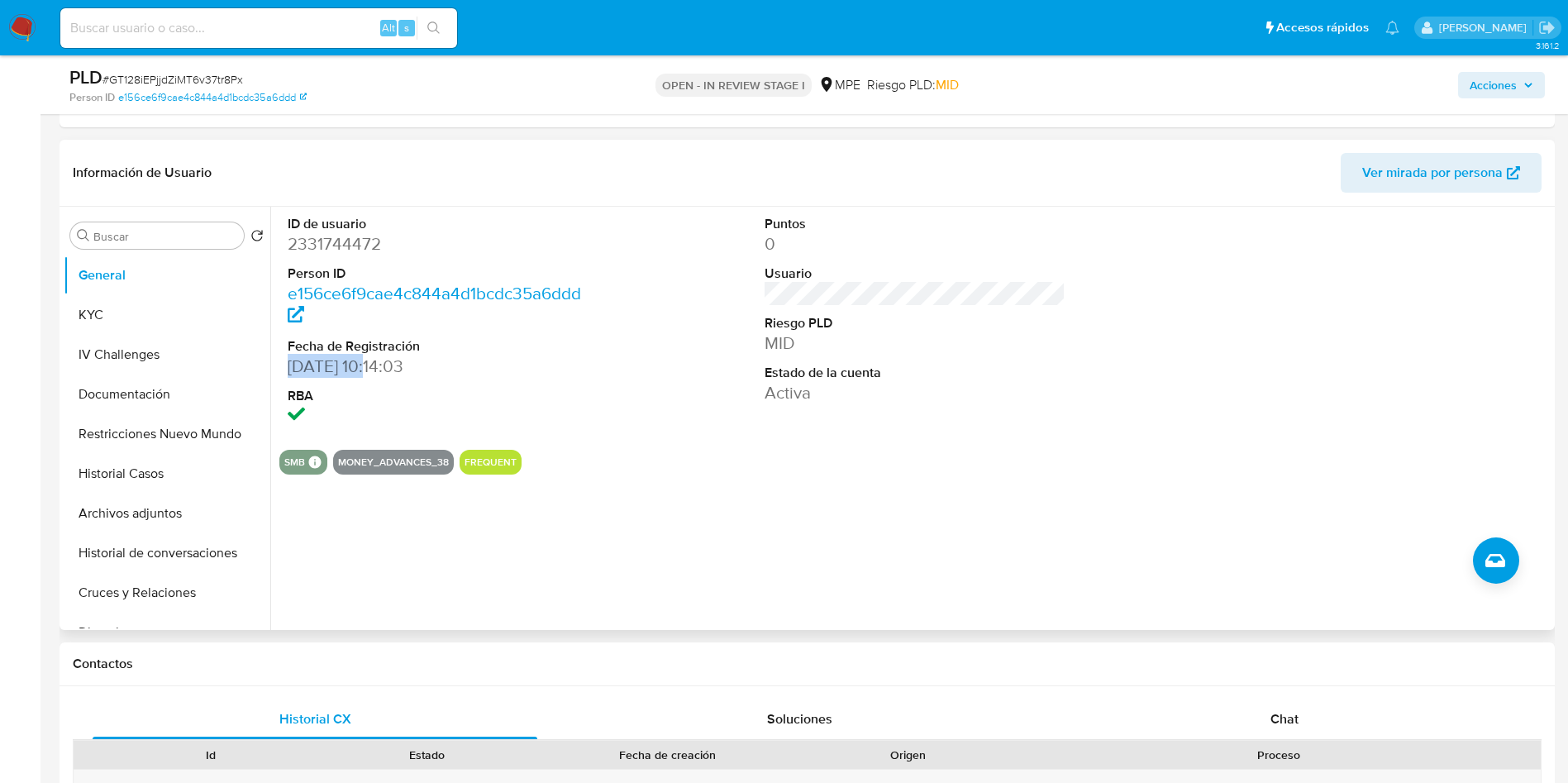
drag, startPoint x: 289, startPoint y: 364, endPoint x: 373, endPoint y: 366, distance: 84.0
click at [373, 366] on dd "15/03/2025 10:14:03" at bounding box center [439, 366] width 302 height 23
copy dd "15/03/2025"
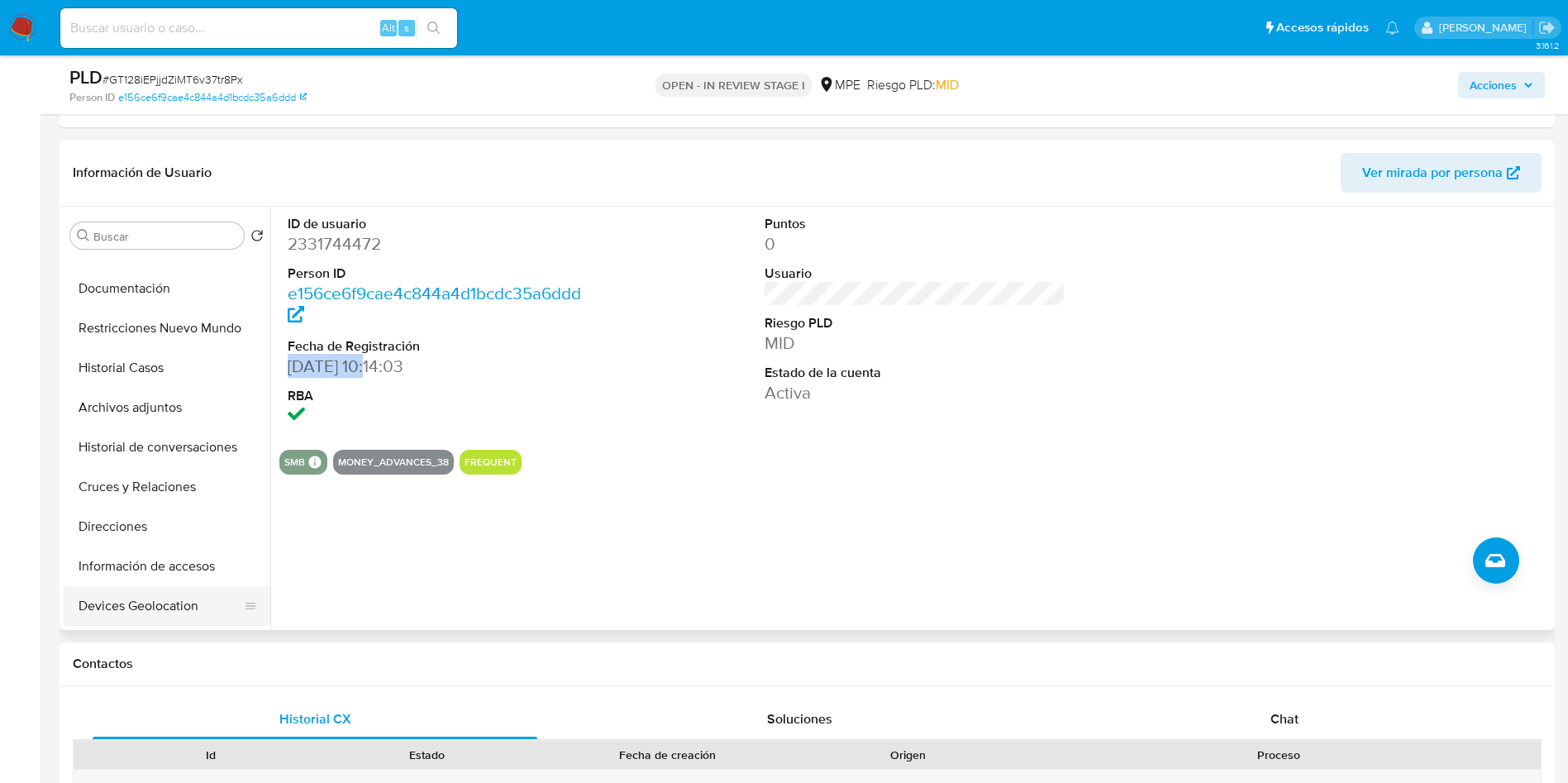
scroll to position [248, 0]
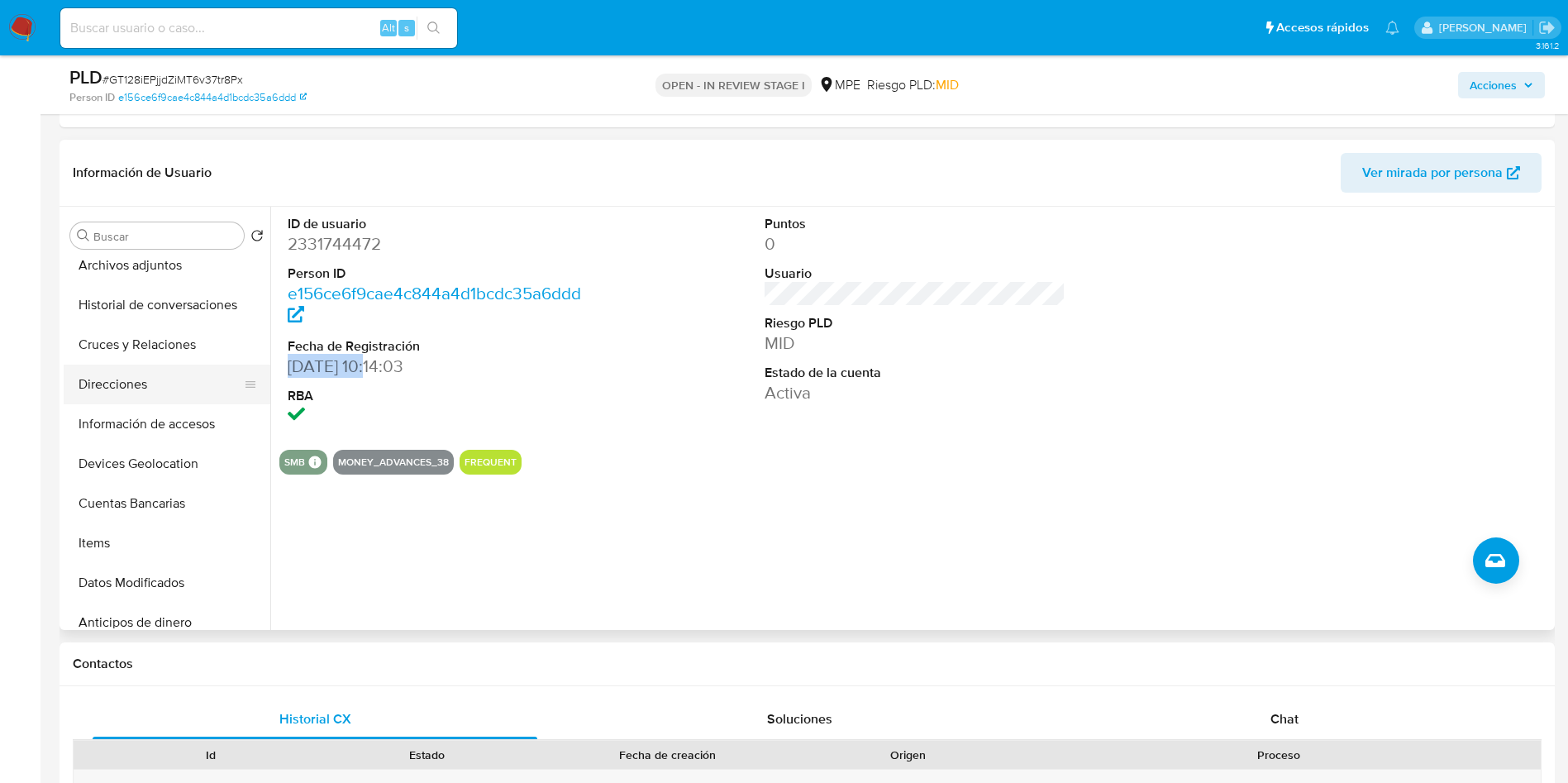
click at [157, 391] on button "Direcciones" at bounding box center [161, 384] width 193 height 40
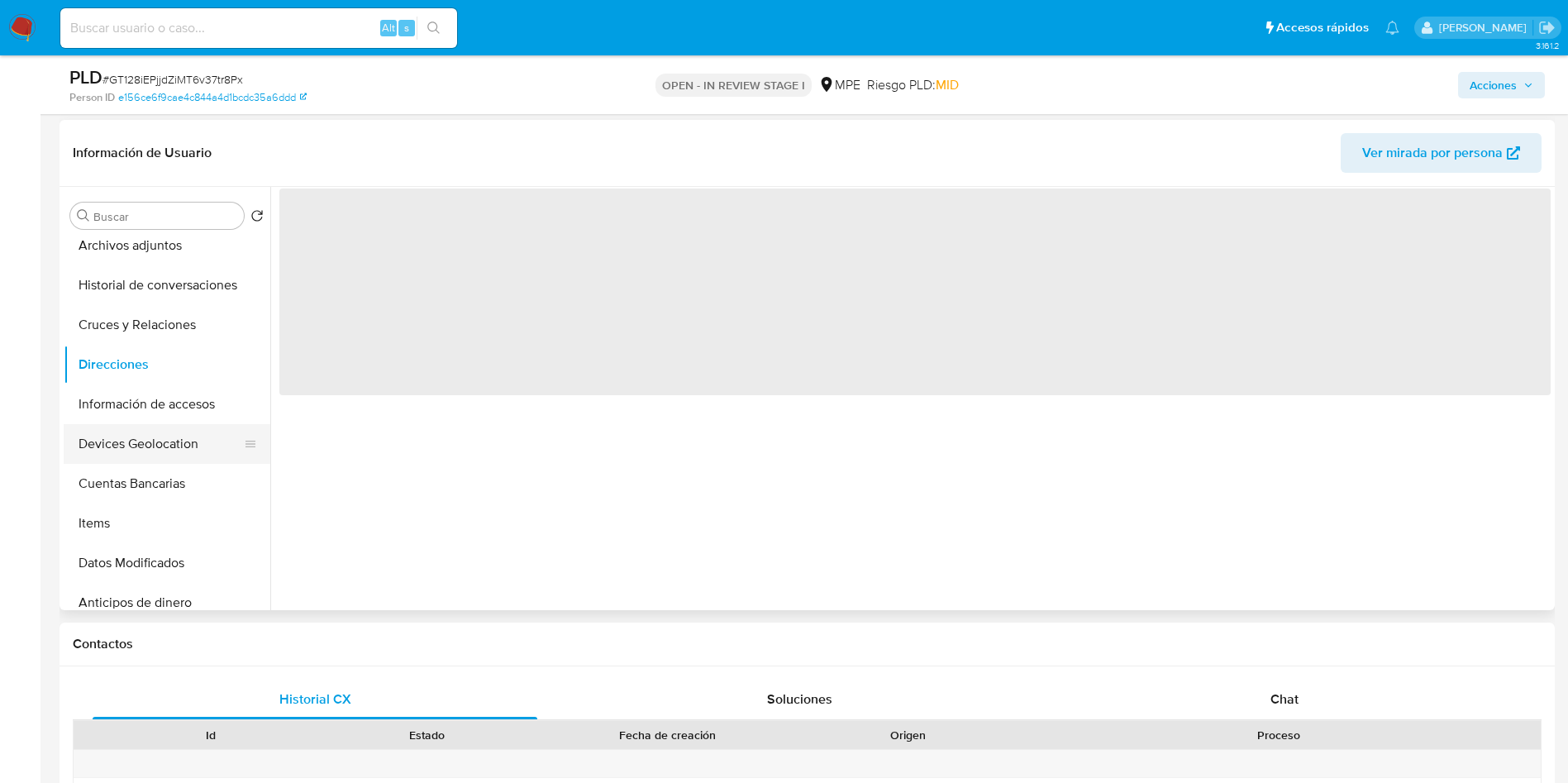
click at [164, 452] on button "Devices Geolocation" at bounding box center [161, 443] width 193 height 40
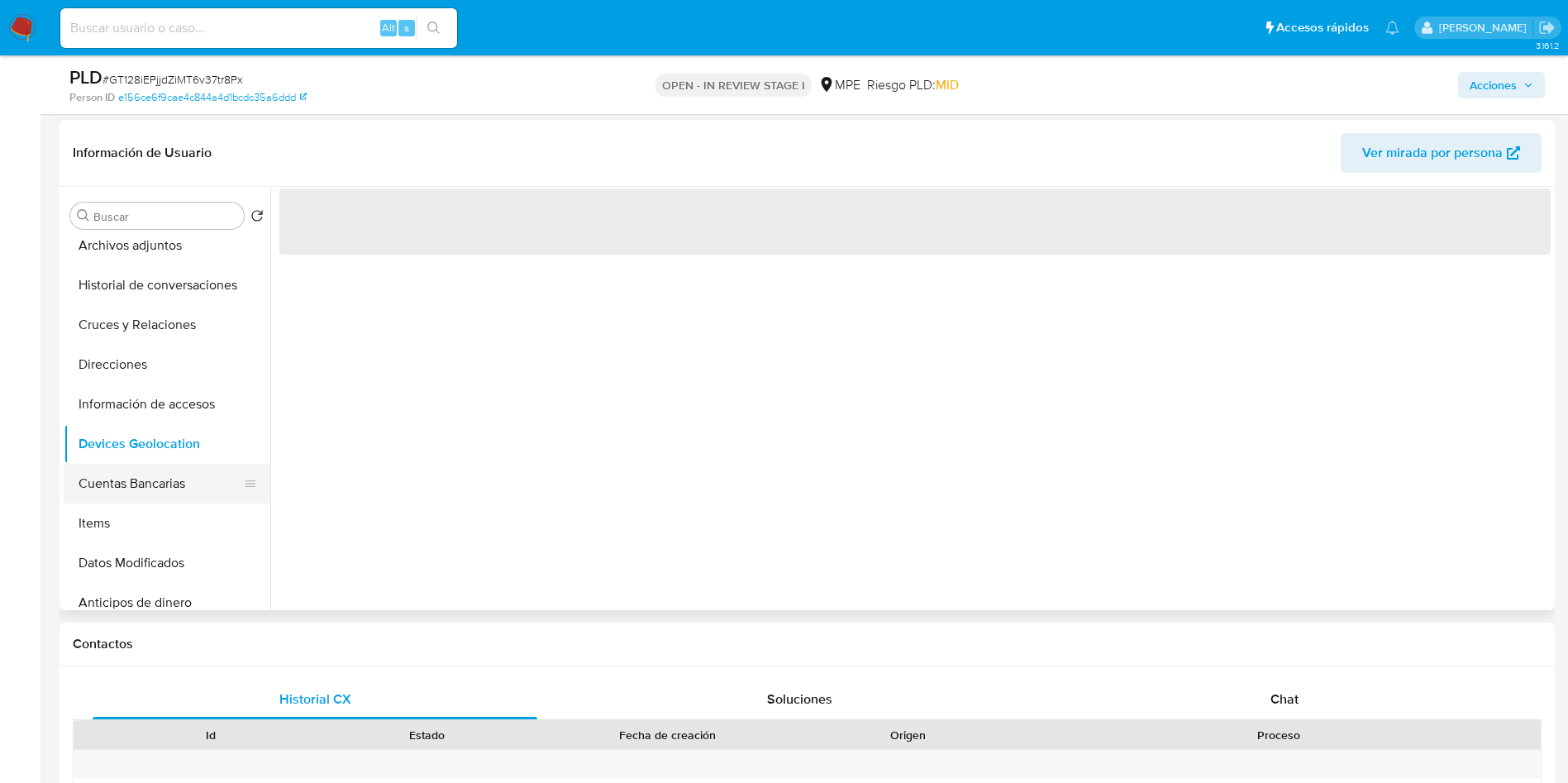
click at [161, 491] on button "Cuentas Bancarias" at bounding box center [161, 484] width 193 height 40
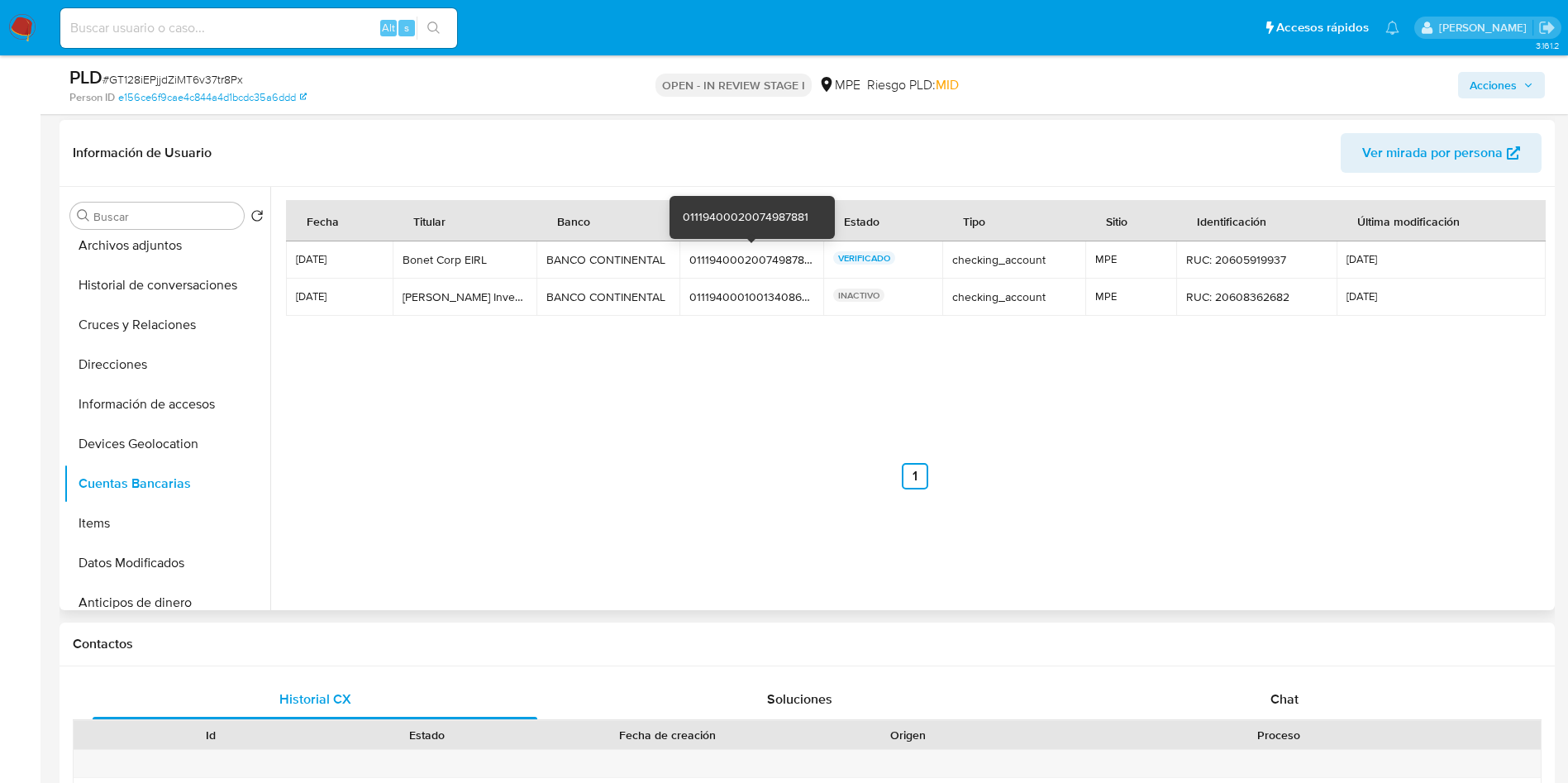
click at [747, 250] on td "01119400020074987881 01119400020074987881" at bounding box center [752, 260] width 144 height 37
click at [748, 261] on div "01119400020074987881" at bounding box center [751, 259] width 124 height 15
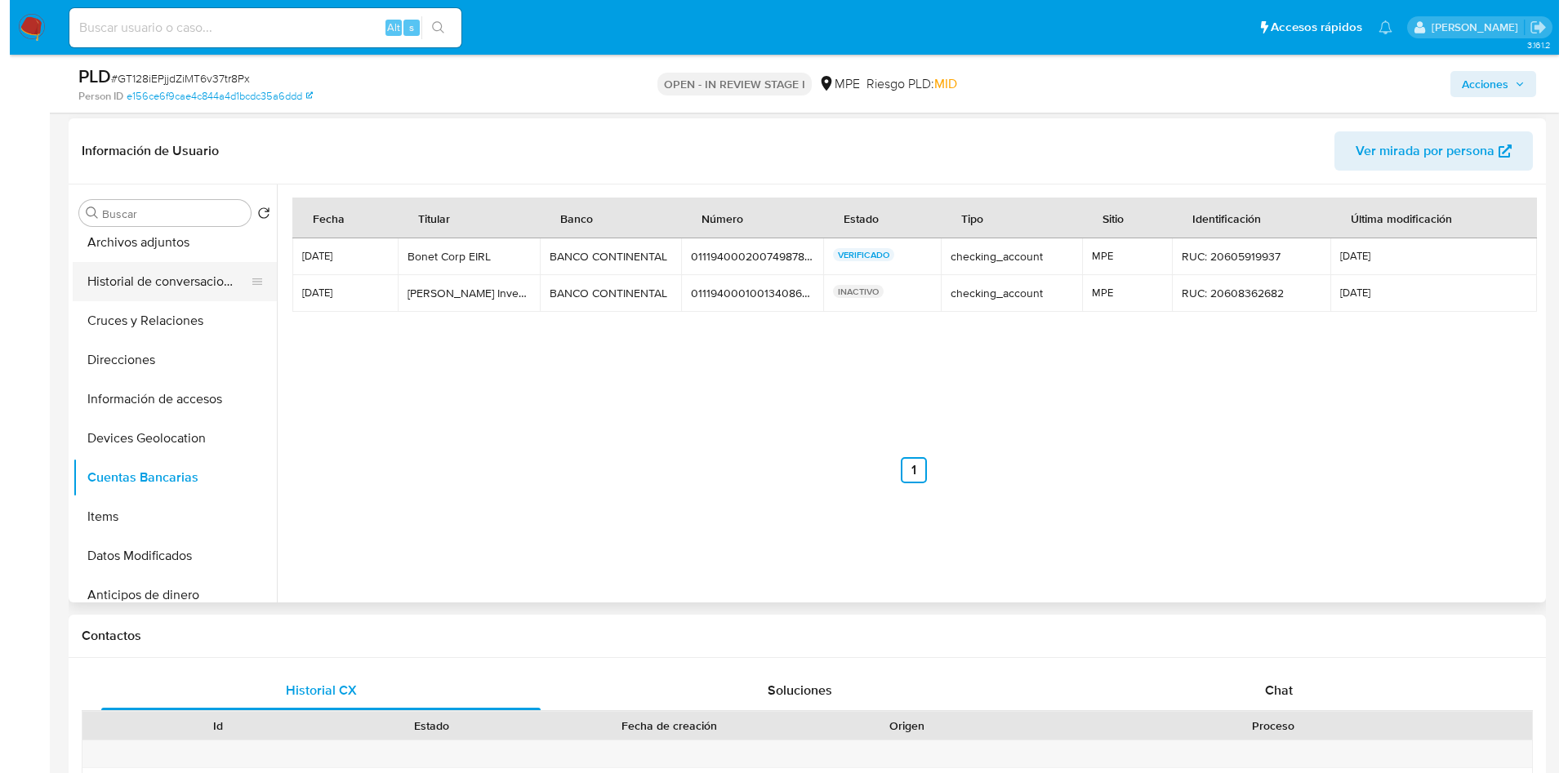
scroll to position [0, 0]
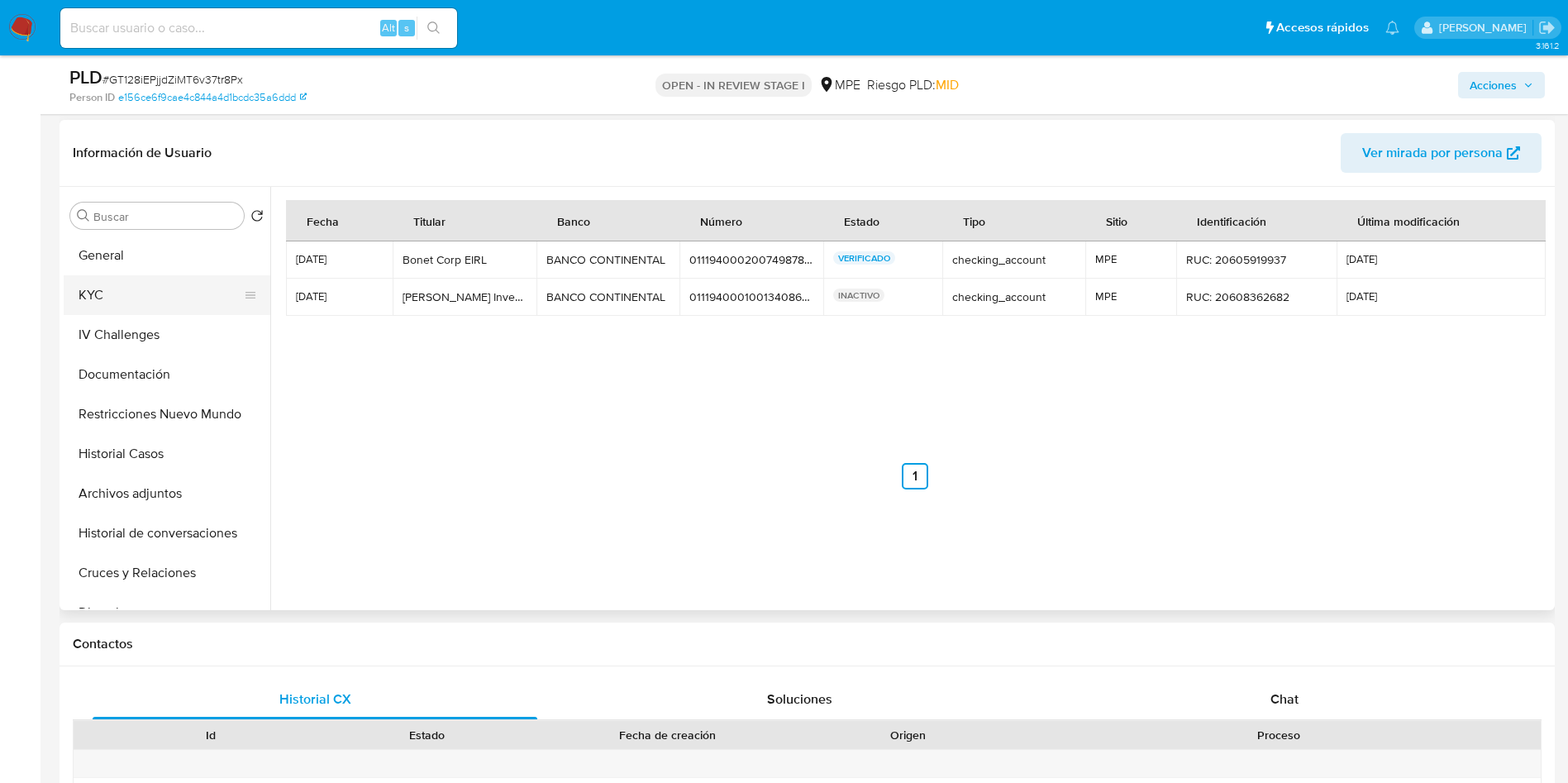
click at [129, 281] on button "KYC" at bounding box center [161, 295] width 193 height 40
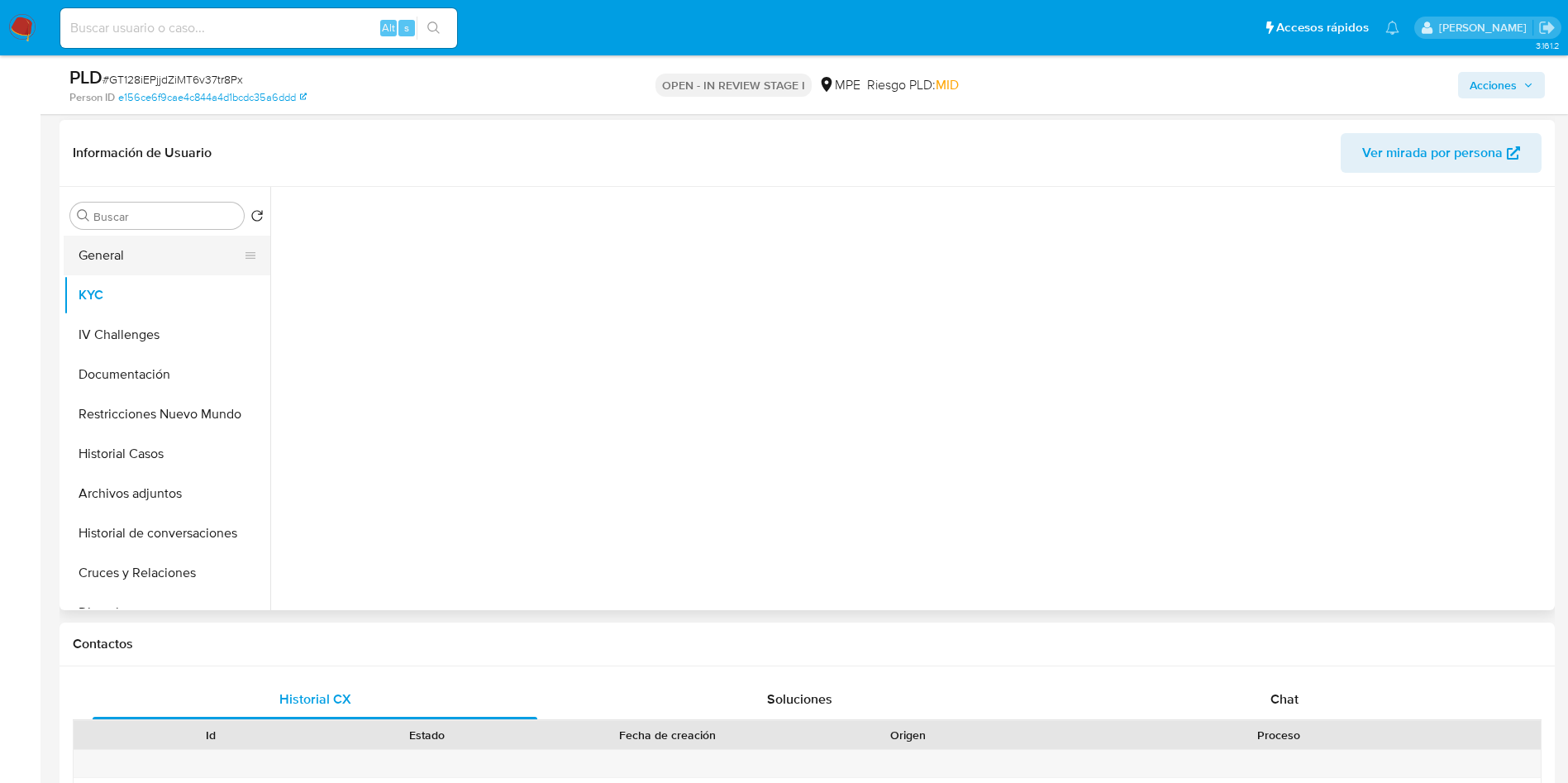
click at [153, 237] on button "General" at bounding box center [161, 255] width 193 height 40
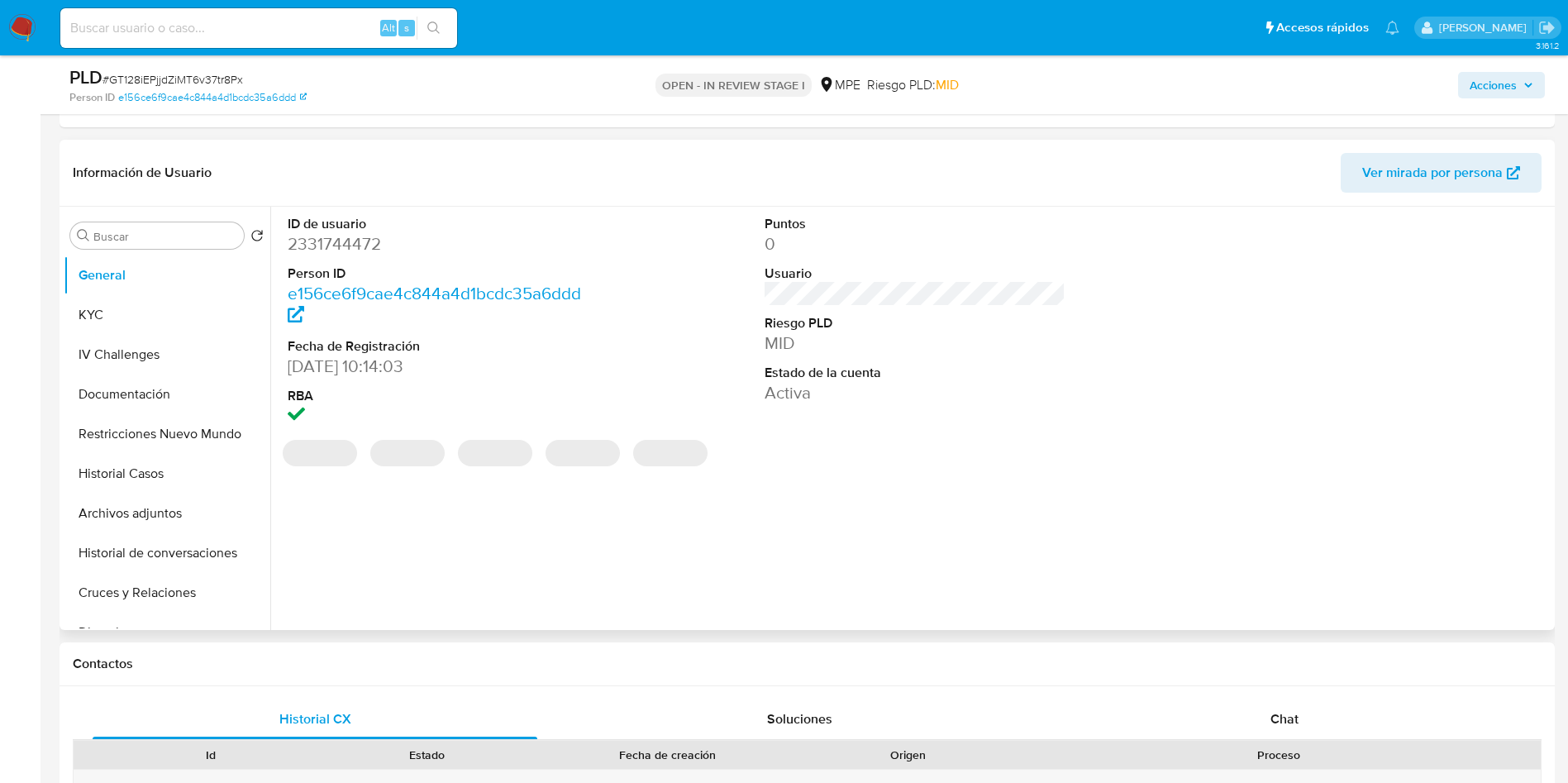
click at [325, 244] on dd "2331744472" at bounding box center [439, 244] width 302 height 23
drag, startPoint x: 325, startPoint y: 244, endPoint x: 462, endPoint y: 342, distance: 168.4
click at [325, 244] on dd "2331744472" at bounding box center [439, 244] width 302 height 23
copy dd "2331744472"
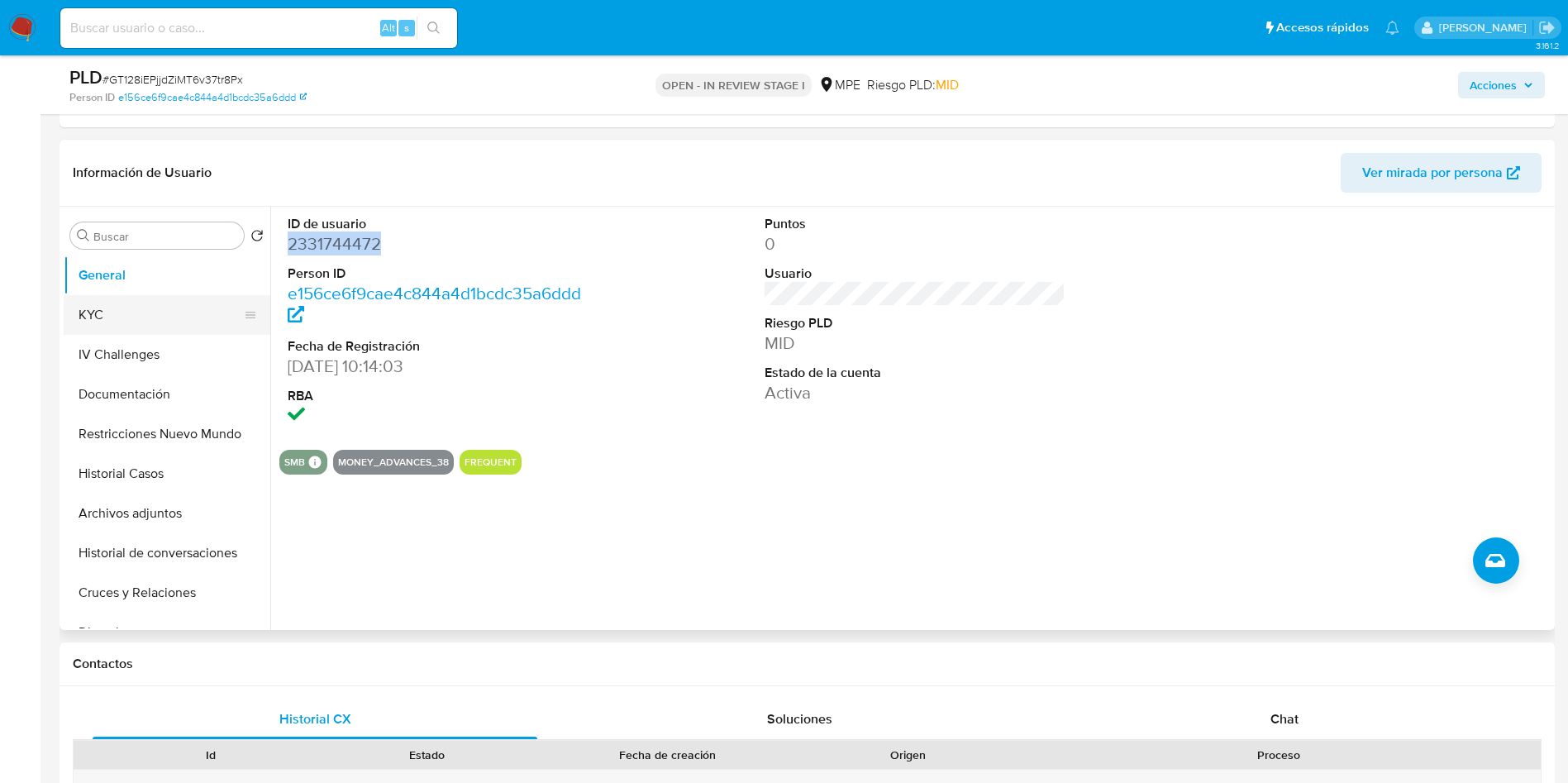
click at [122, 311] on button "KYC" at bounding box center [161, 314] width 193 height 40
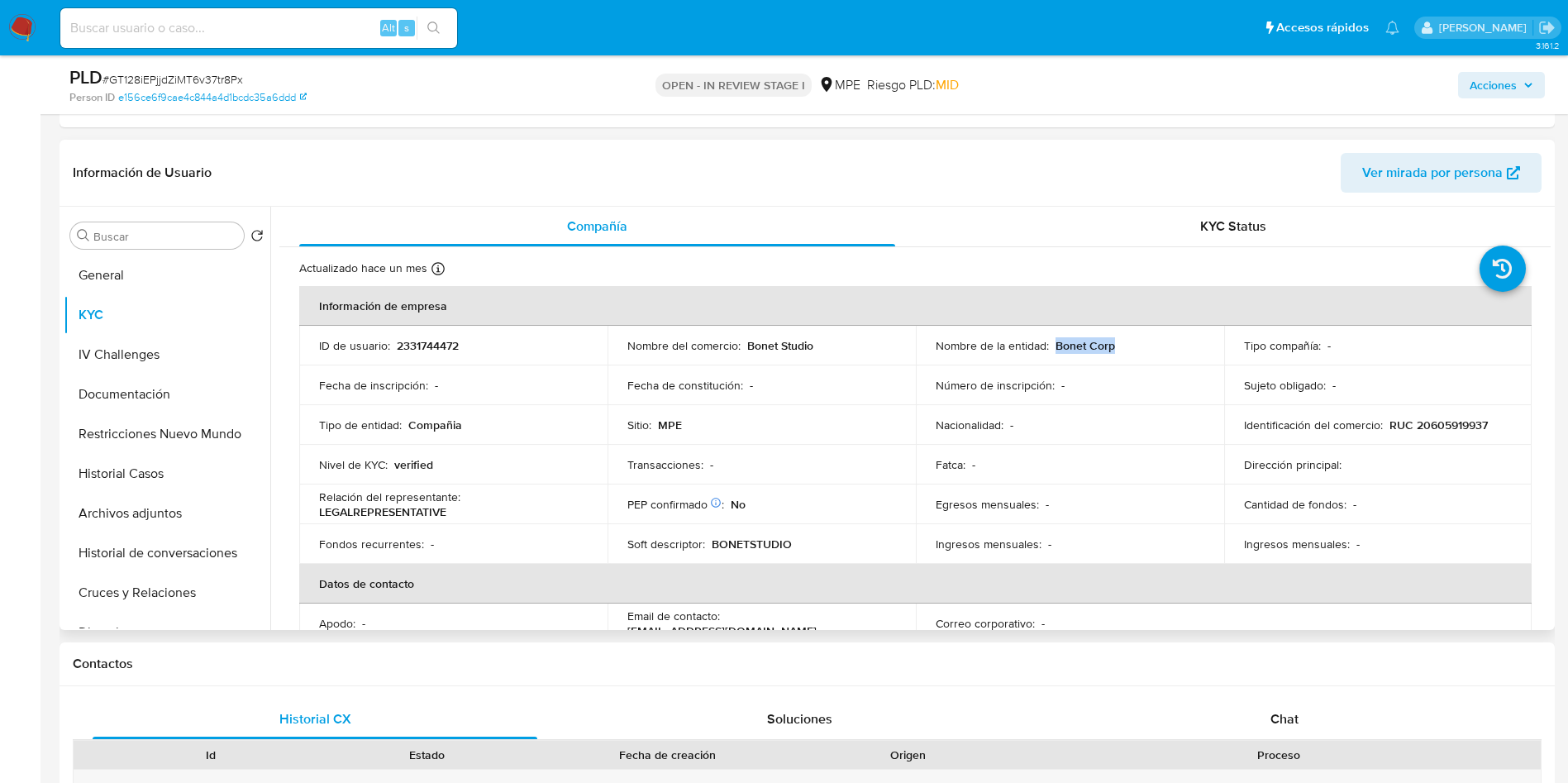
drag, startPoint x: 1052, startPoint y: 345, endPoint x: 1179, endPoint y: 344, distance: 127.0
click at [1179, 344] on div "Nombre de la entidad : Bonet Corp" at bounding box center [1070, 345] width 268 height 15
click at [125, 510] on button "Archivos adjuntos" at bounding box center [161, 514] width 193 height 40
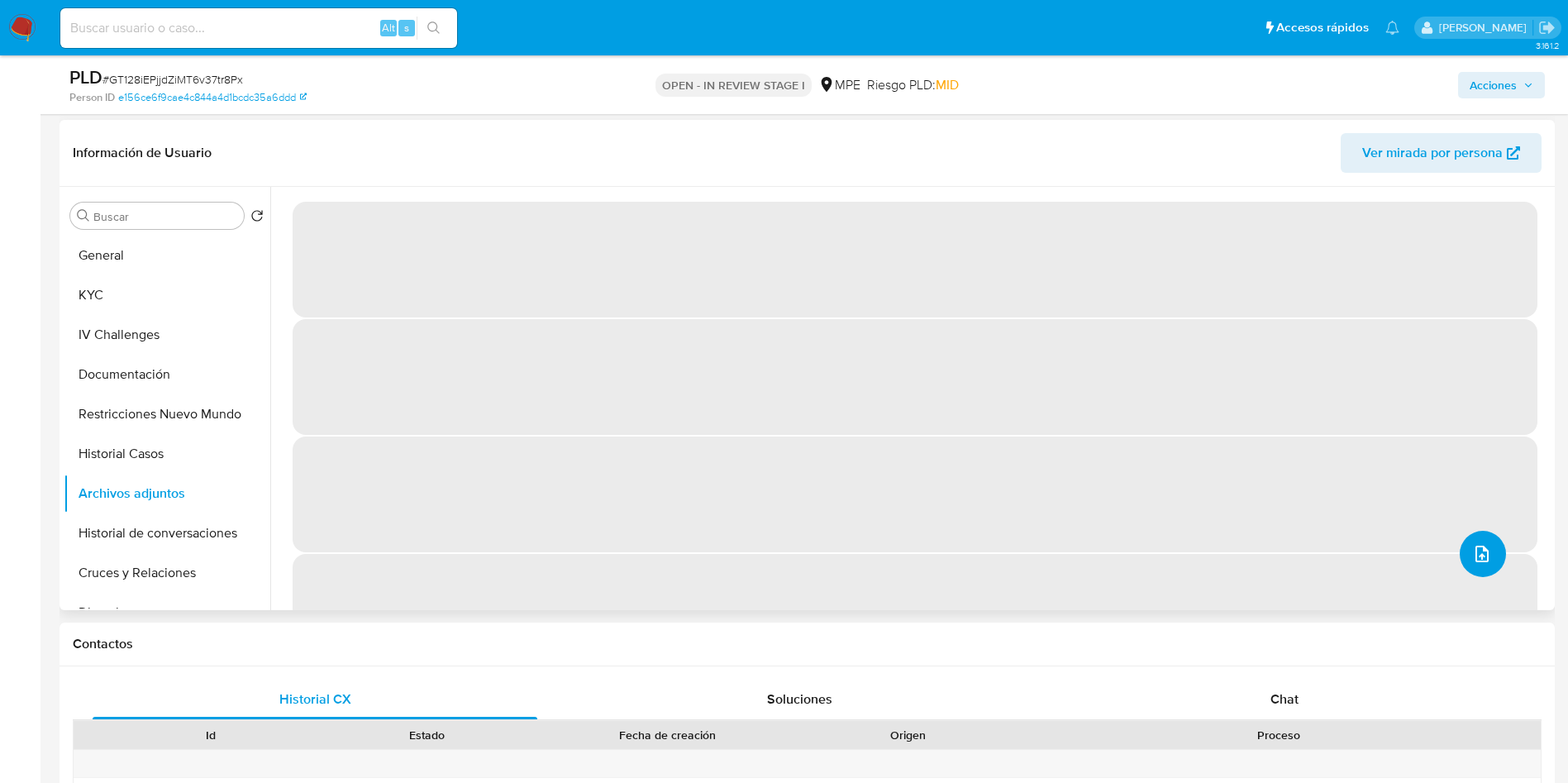
click at [1477, 551] on icon "upload-file" at bounding box center [1482, 554] width 20 height 20
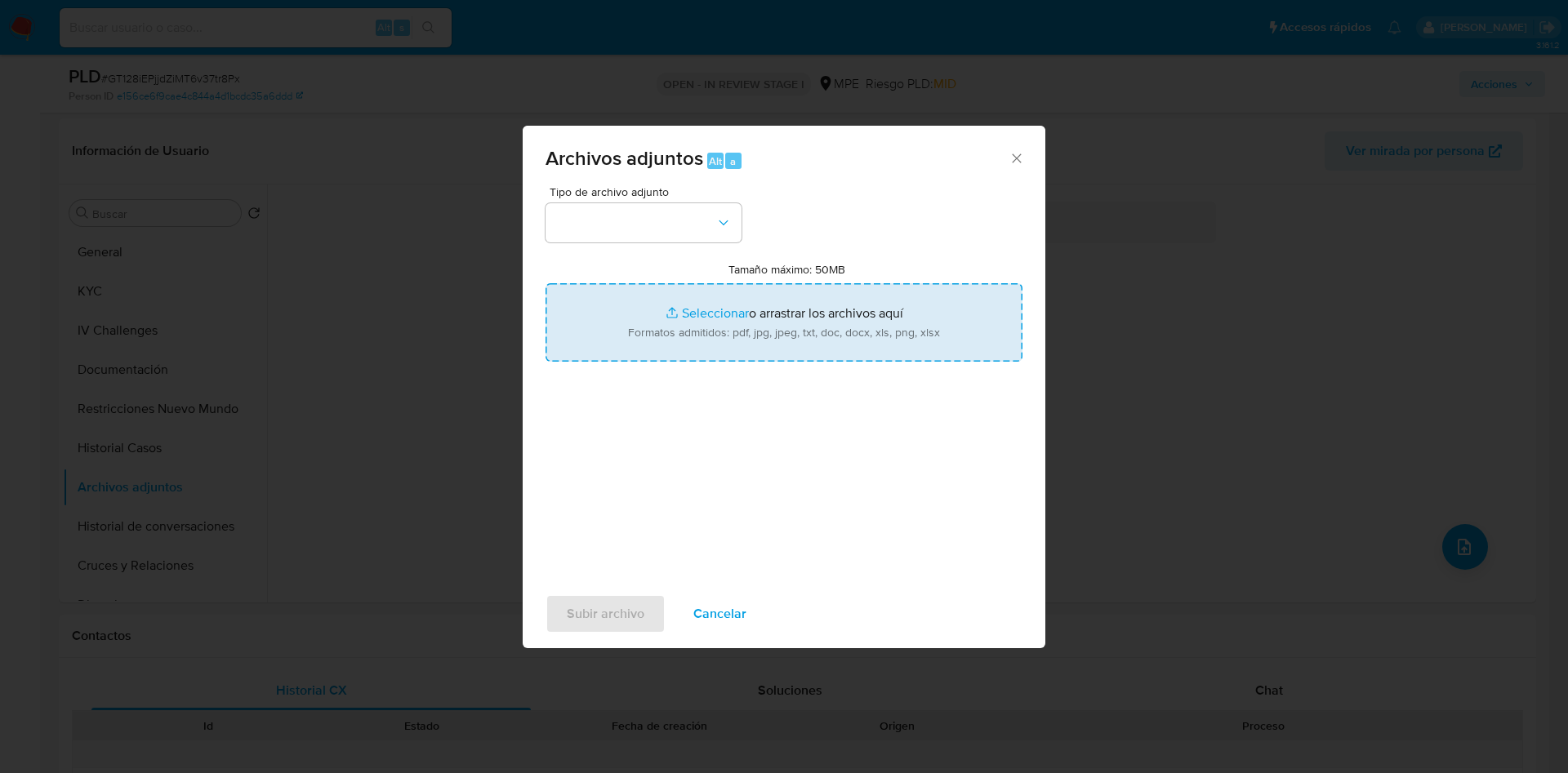
click at [857, 304] on input "Tamaño máximo: 50MB Seleccionar archivos" at bounding box center [784, 322] width 477 height 78
type input "C:\fakepath\Case Log 2331744472 - 29_09_2025.pdf"
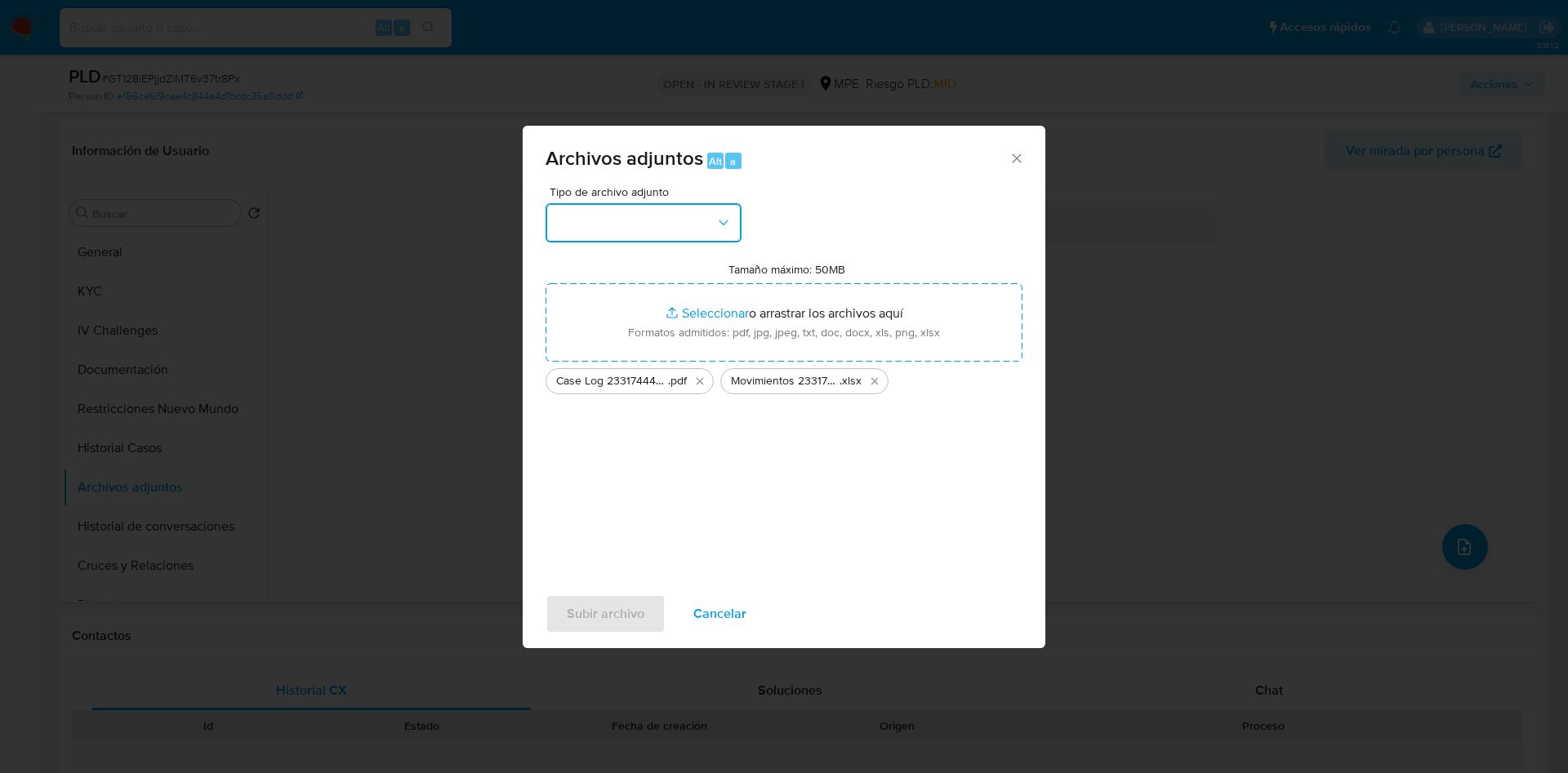
click at [641, 219] on button "button" at bounding box center [643, 223] width 196 height 39
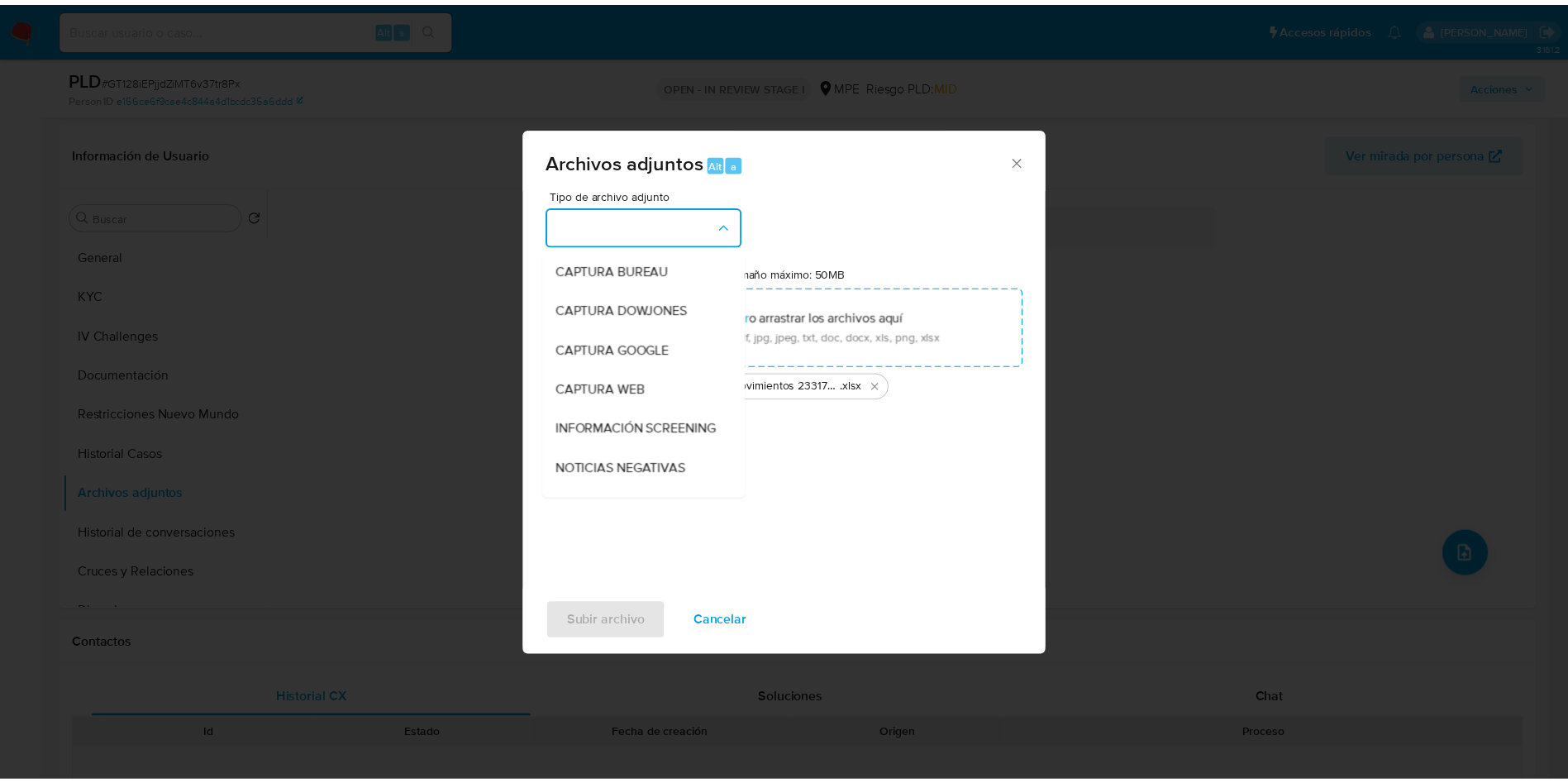
scroll to position [124, 0]
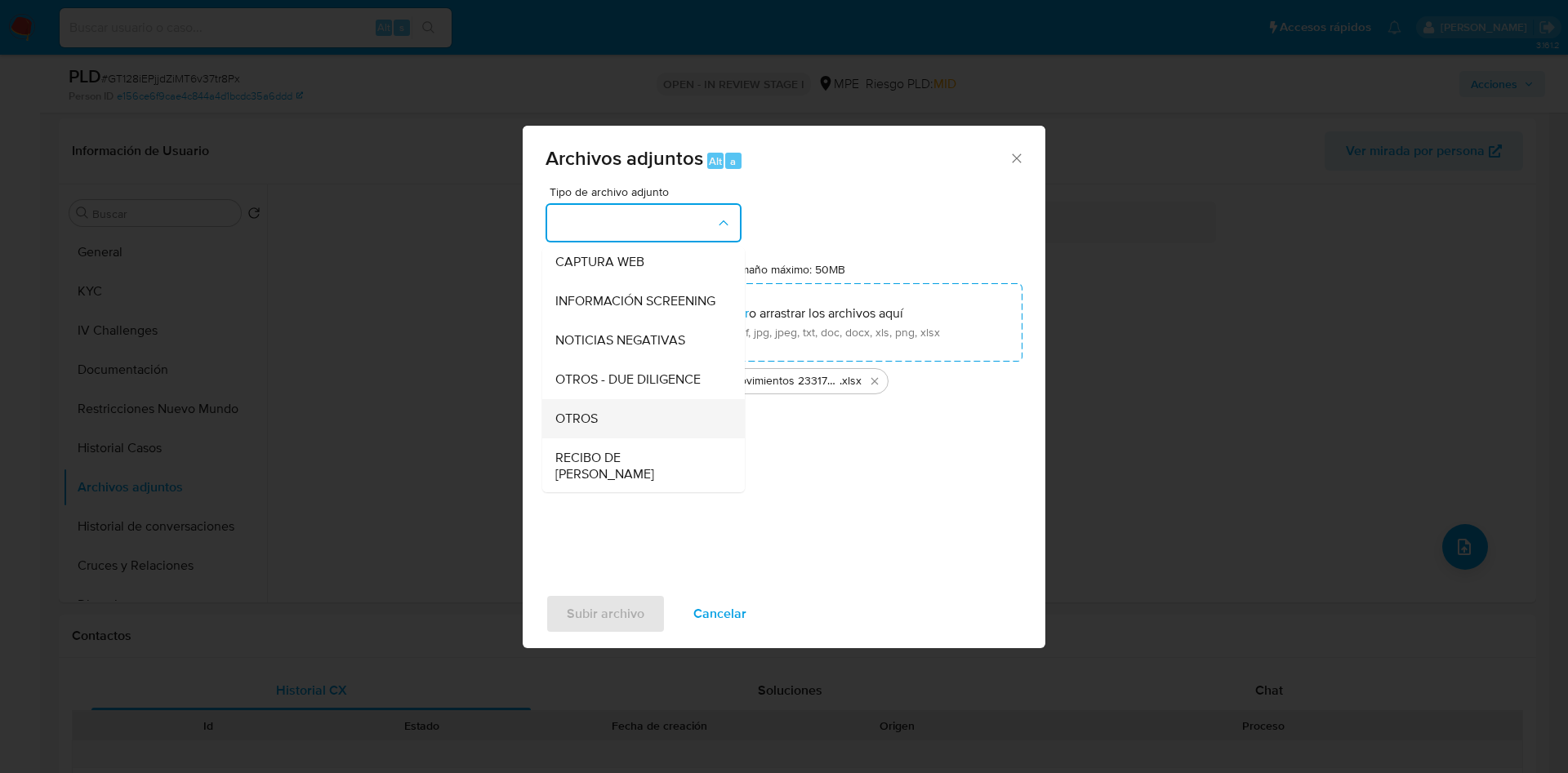
click at [605, 433] on div "OTROS" at bounding box center [639, 419] width 166 height 39
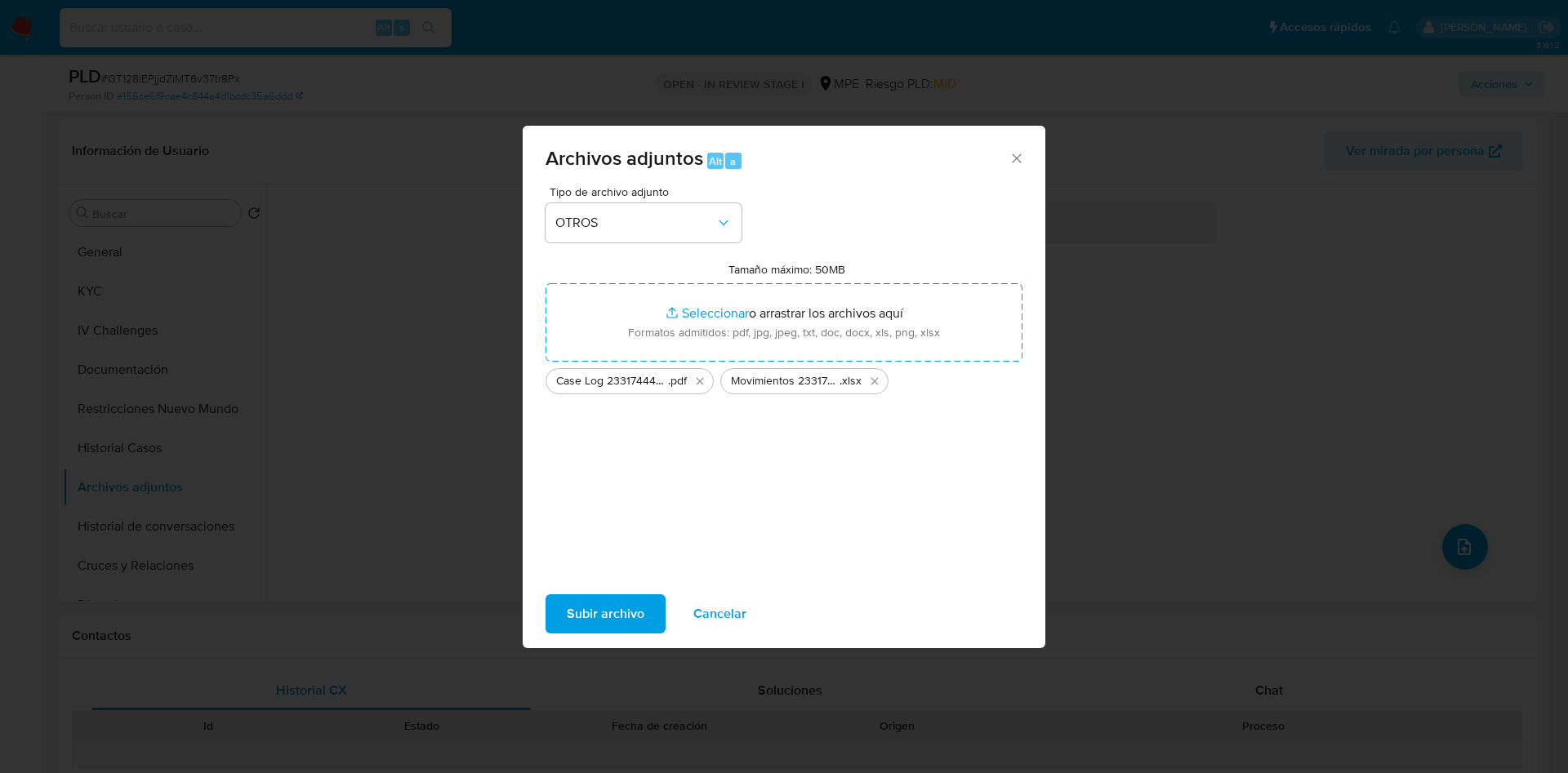
click at [643, 614] on button "Subir archivo" at bounding box center [605, 614] width 120 height 39
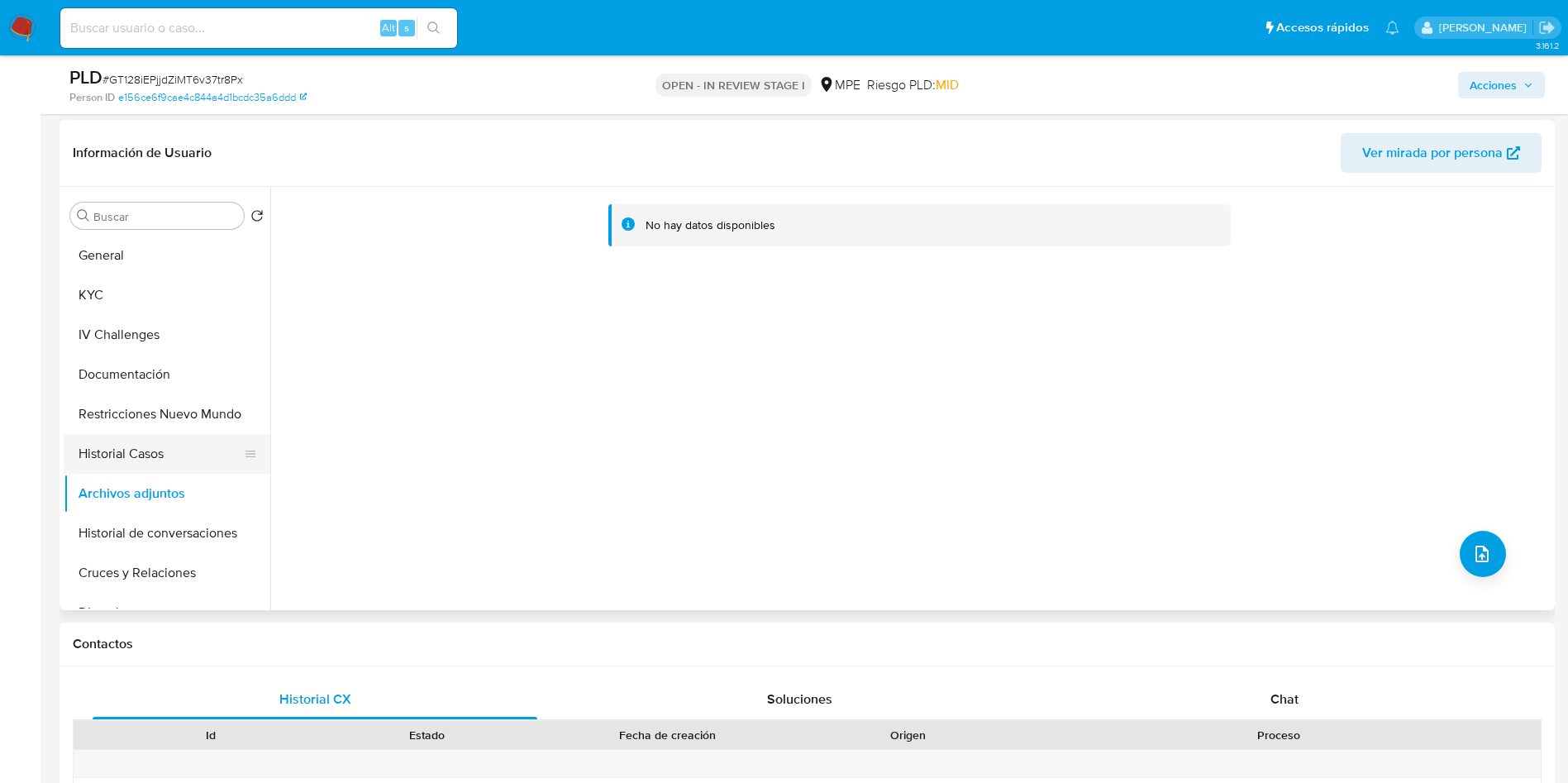
click at [114, 464] on button "Historial Casos" at bounding box center [161, 454] width 193 height 40
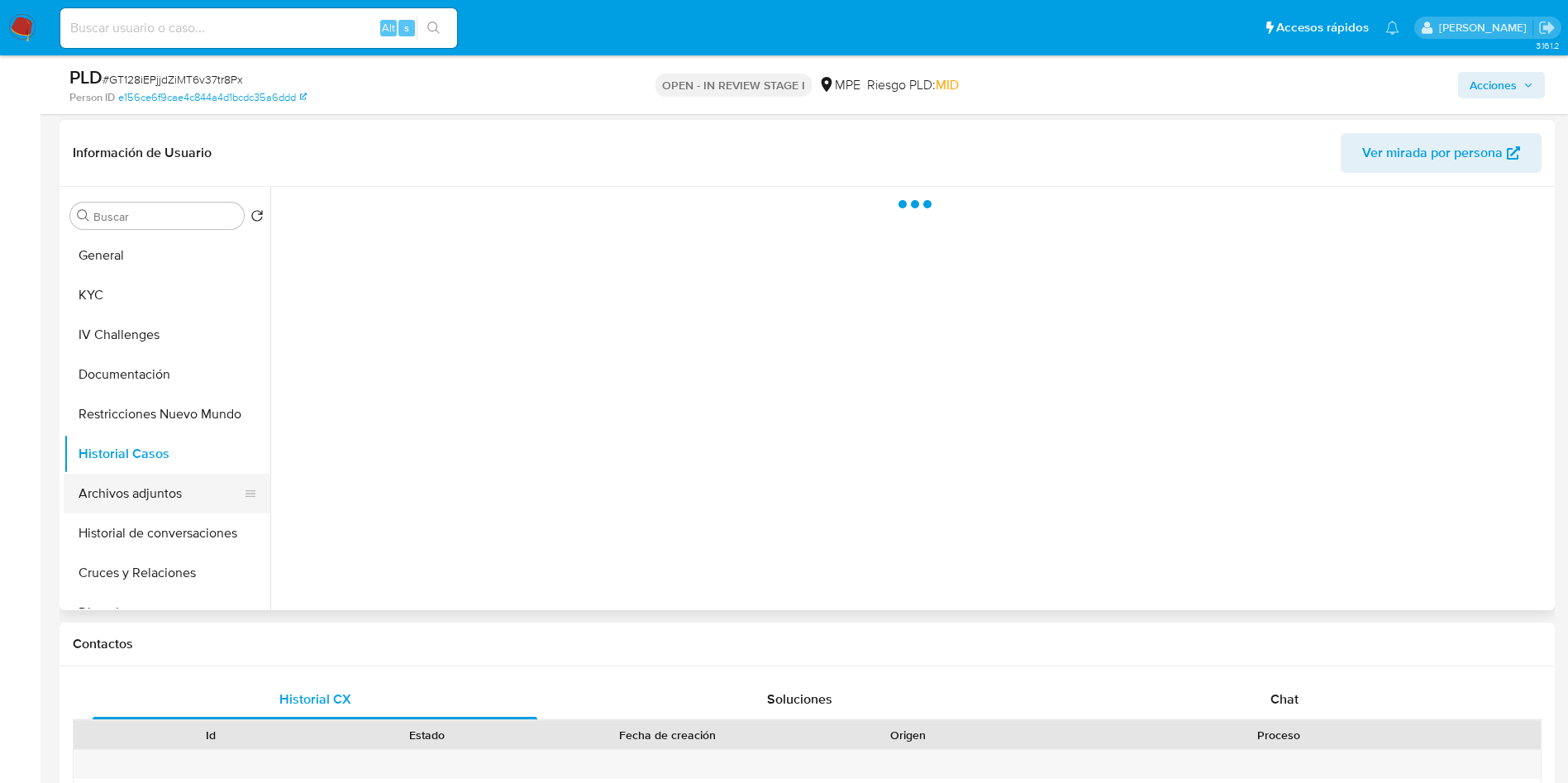
click at [129, 499] on button "Archivos adjuntos" at bounding box center [161, 493] width 193 height 40
drag, startPoint x: 1491, startPoint y: 87, endPoint x: 1447, endPoint y: 97, distance: 45.1
click at [1493, 86] on span "Acciones" at bounding box center [1493, 85] width 47 height 26
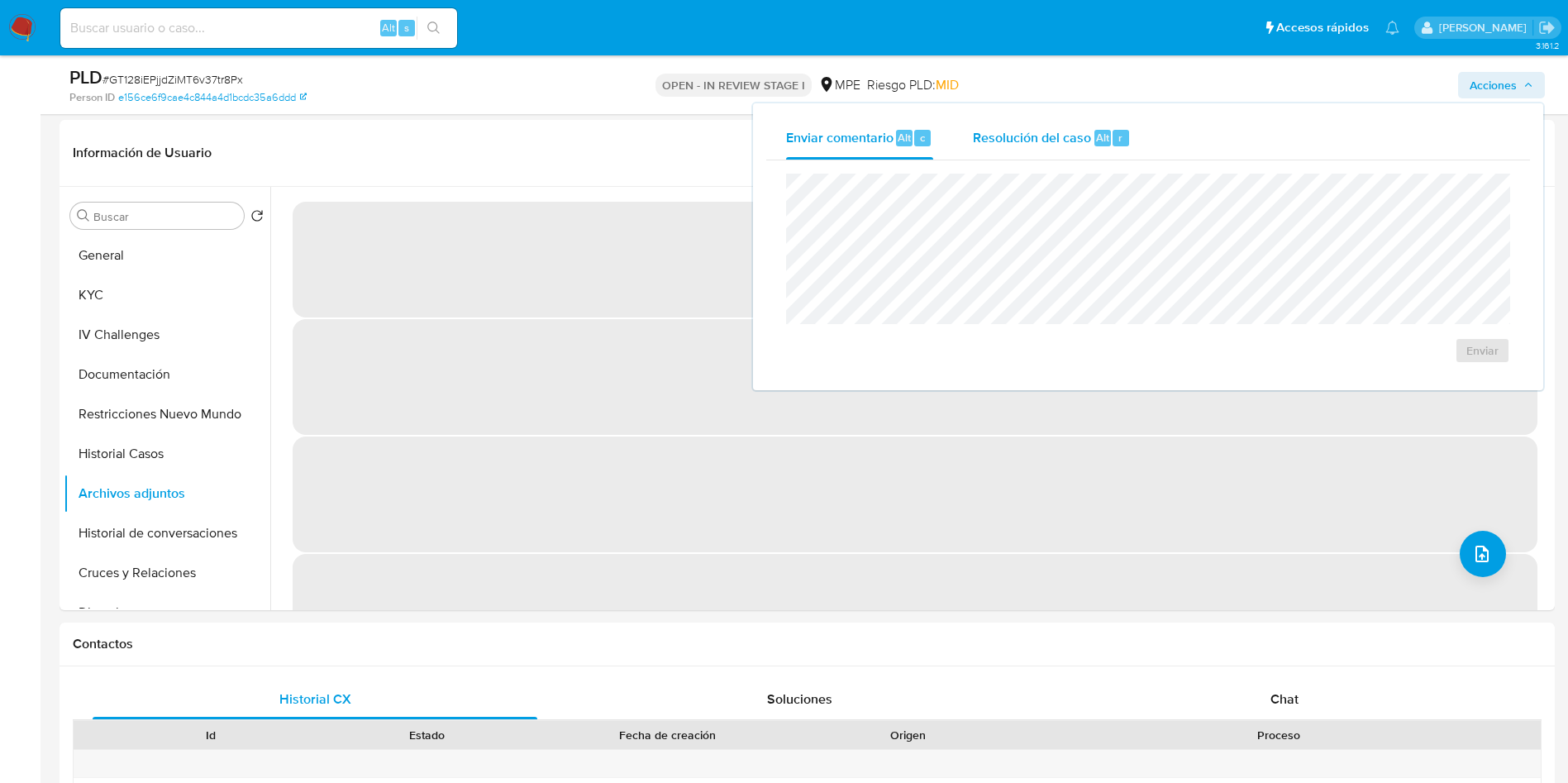
click at [1084, 118] on div "Resolución del caso Alt r" at bounding box center [1052, 138] width 158 height 43
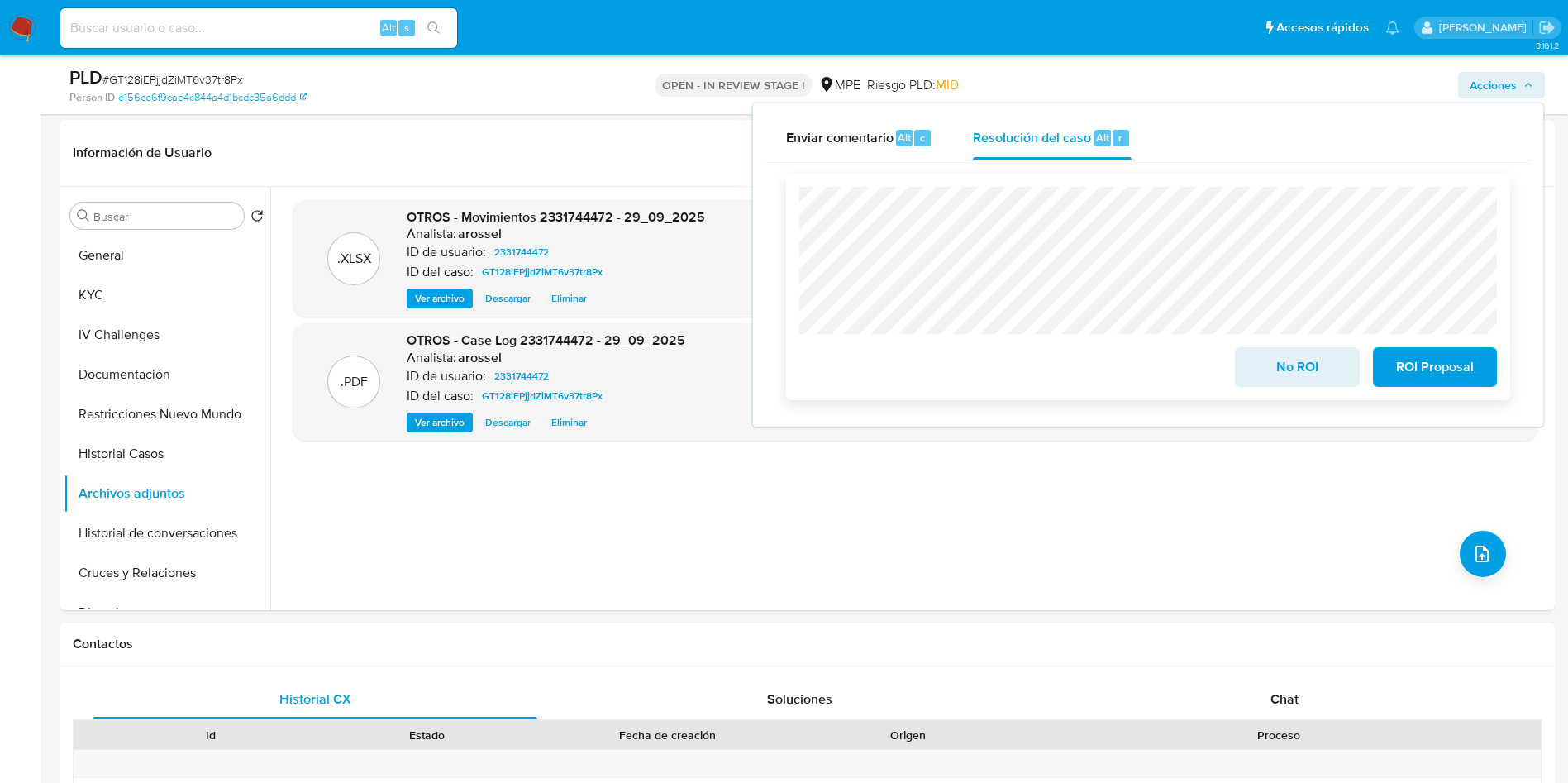
click at [1294, 378] on span "No ROI" at bounding box center [1297, 367] width 81 height 36
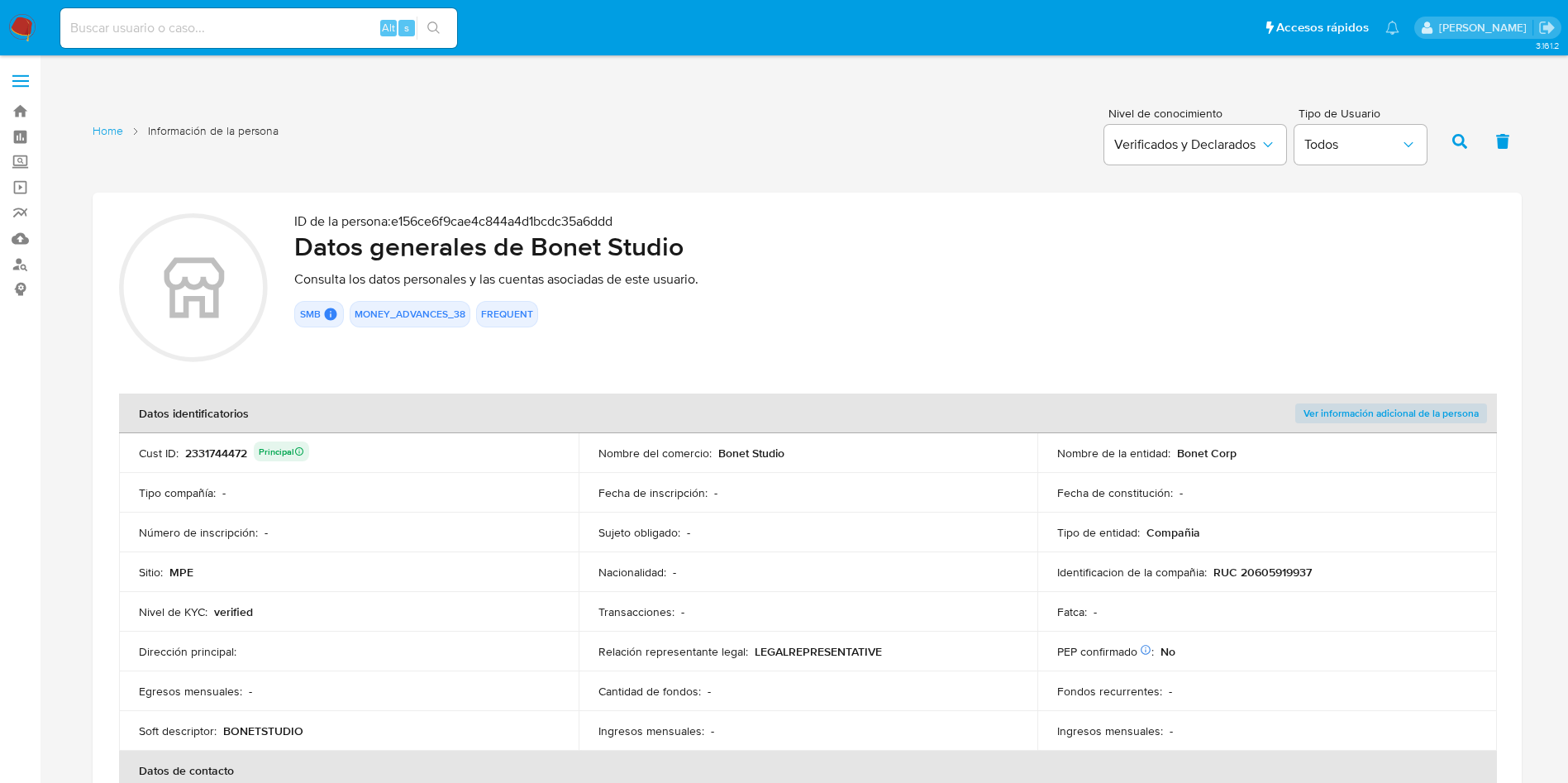
click at [707, 578] on div "Nacionalidad : -" at bounding box center [808, 572] width 420 height 15
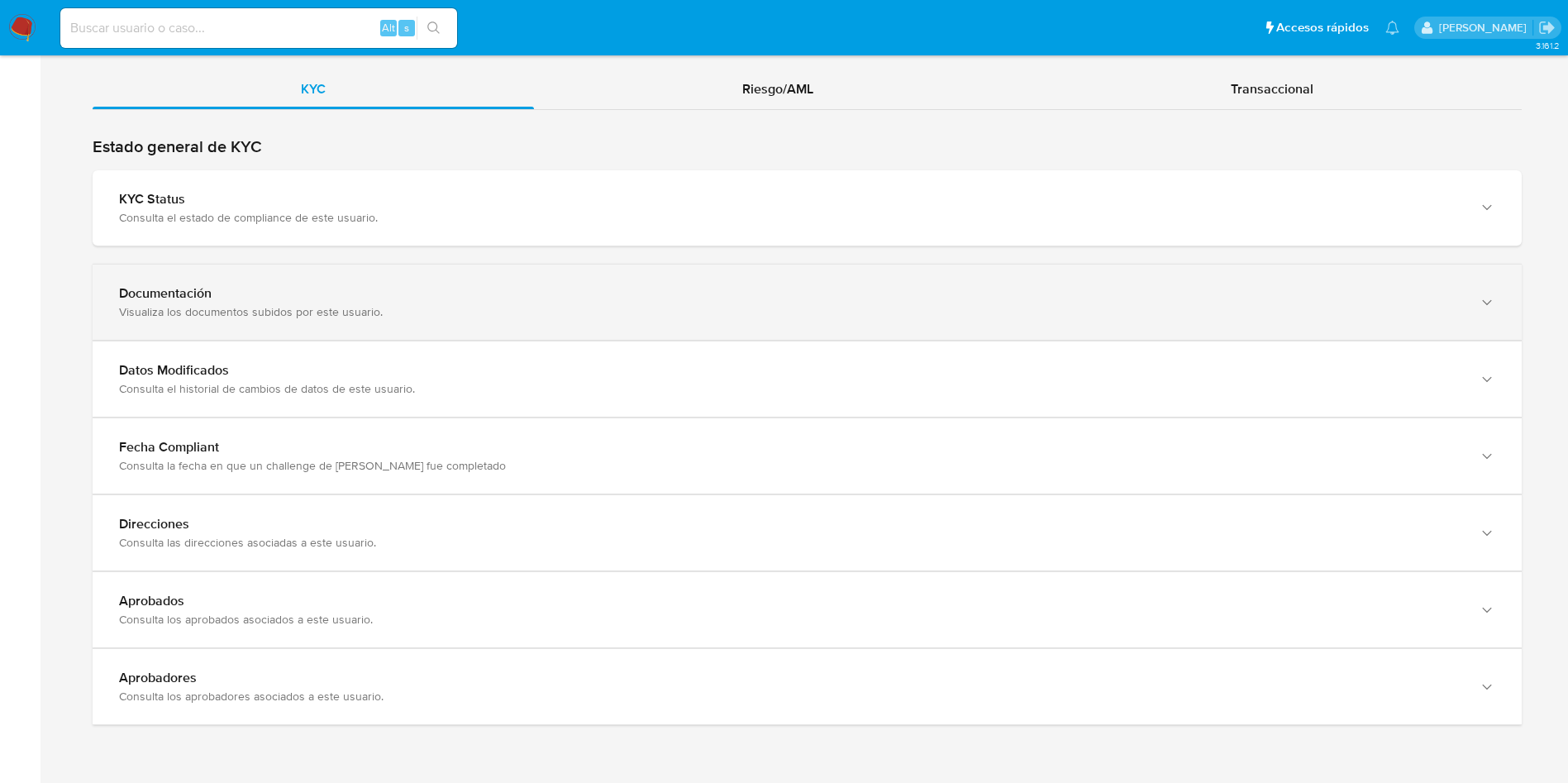
scroll to position [1613, 0]
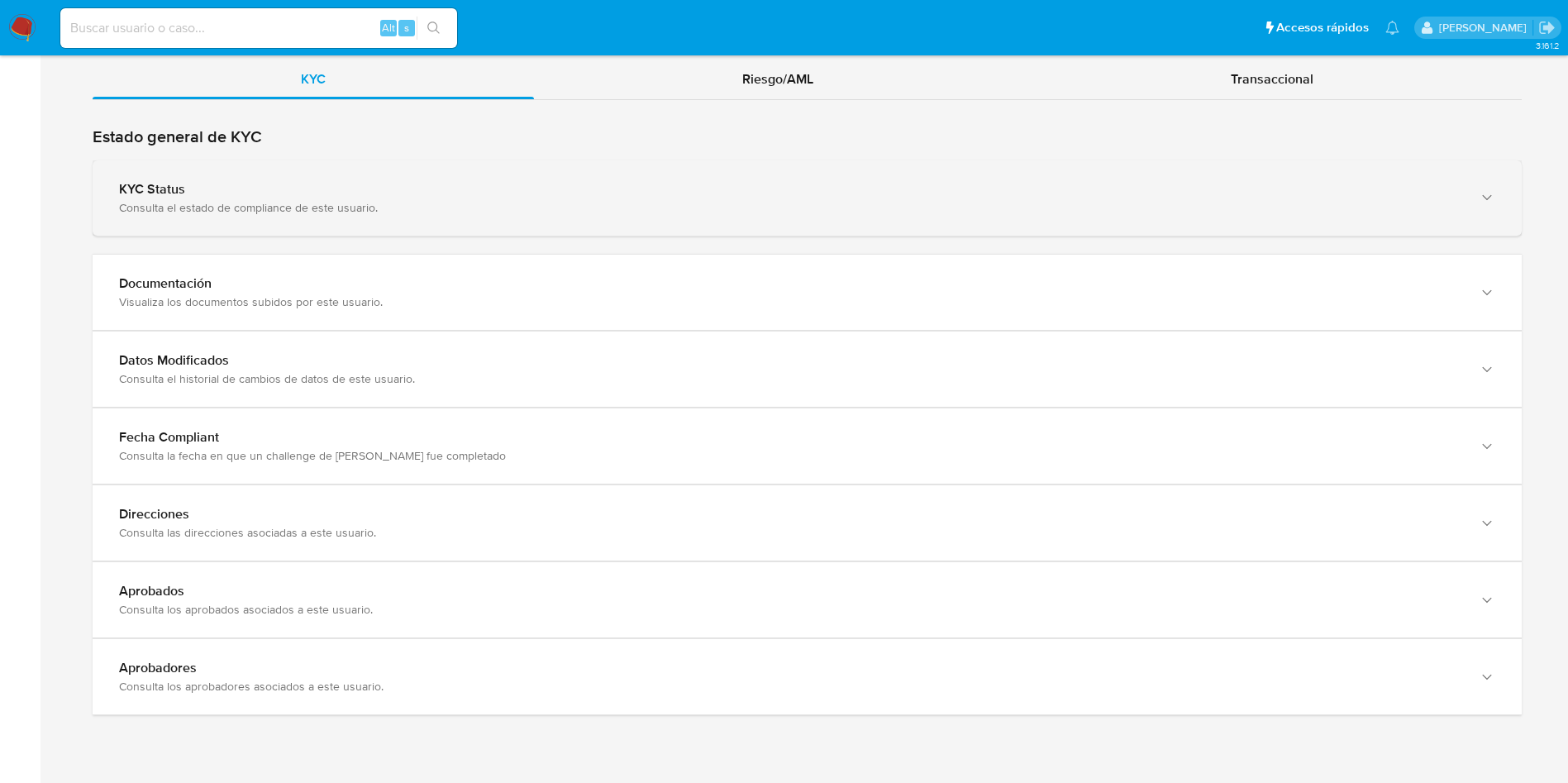
click at [452, 219] on div "KYC Status Consulta el estado de compliance de este usuario." at bounding box center [807, 198] width 1429 height 75
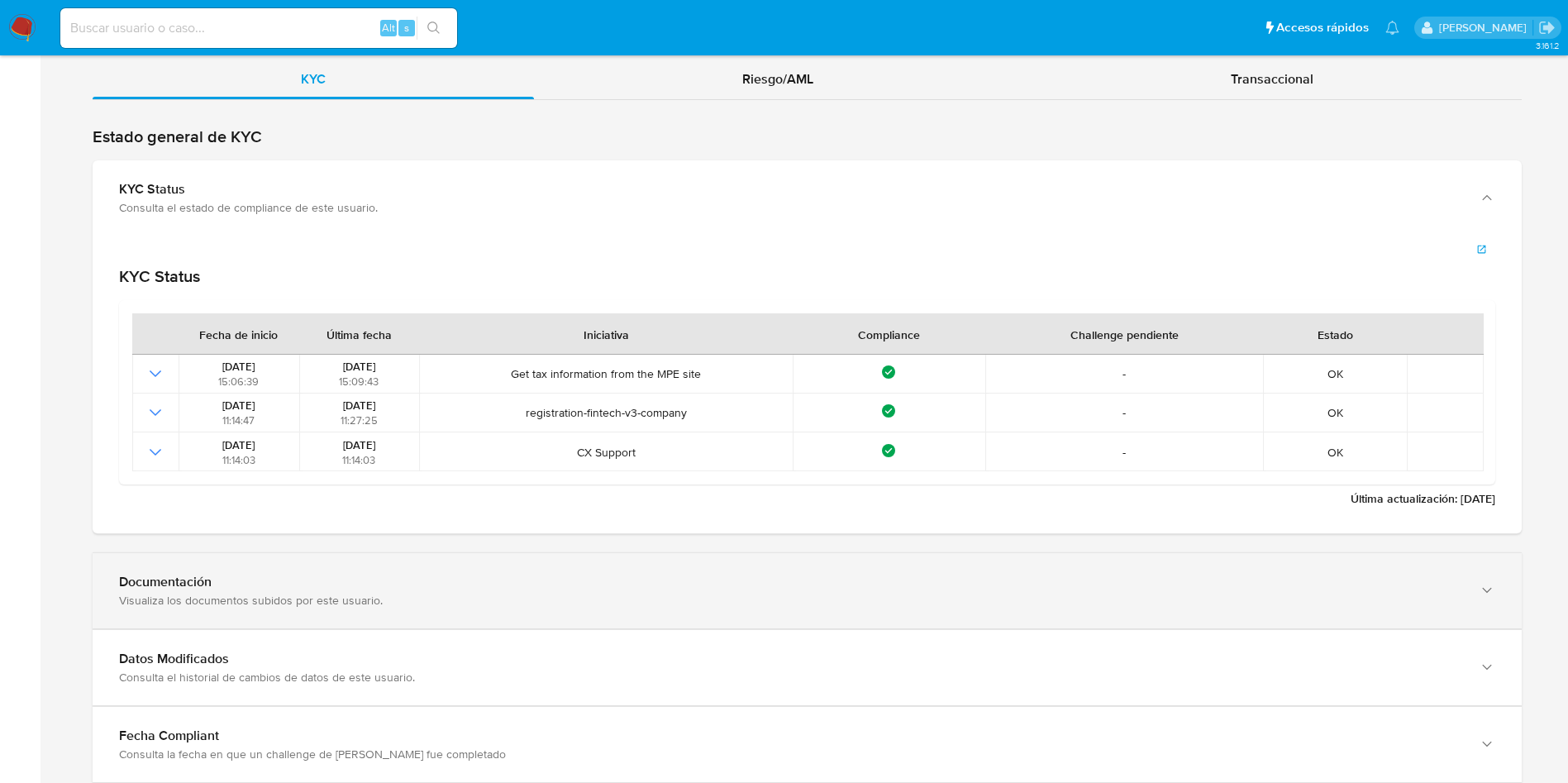
click at [559, 568] on div "Documentación Visualiza los documentos subidos por este usuario." at bounding box center [807, 591] width 1429 height 75
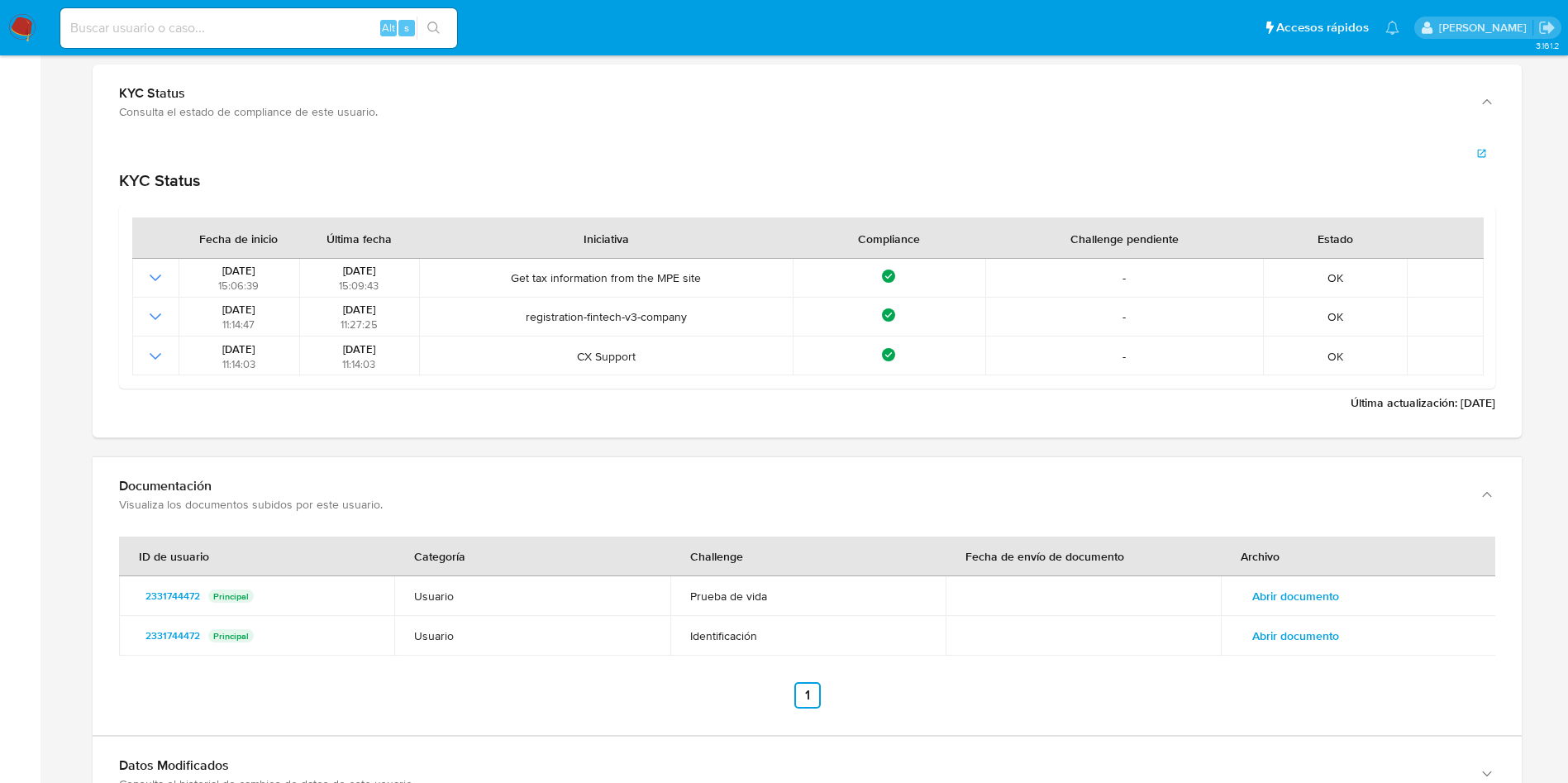
scroll to position [2109, 0]
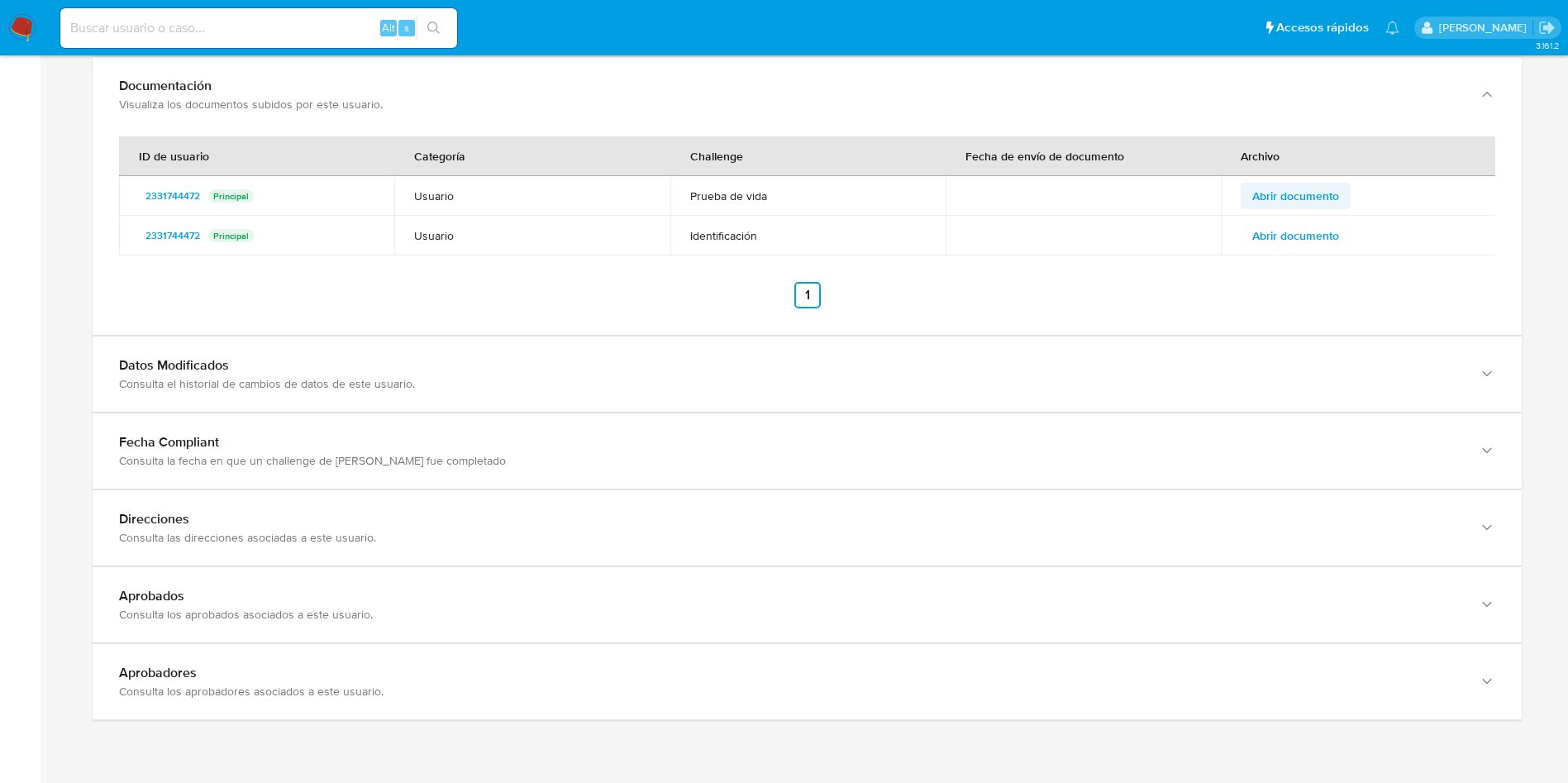
click at [1328, 208] on span "Abrir documento" at bounding box center [1295, 196] width 87 height 23
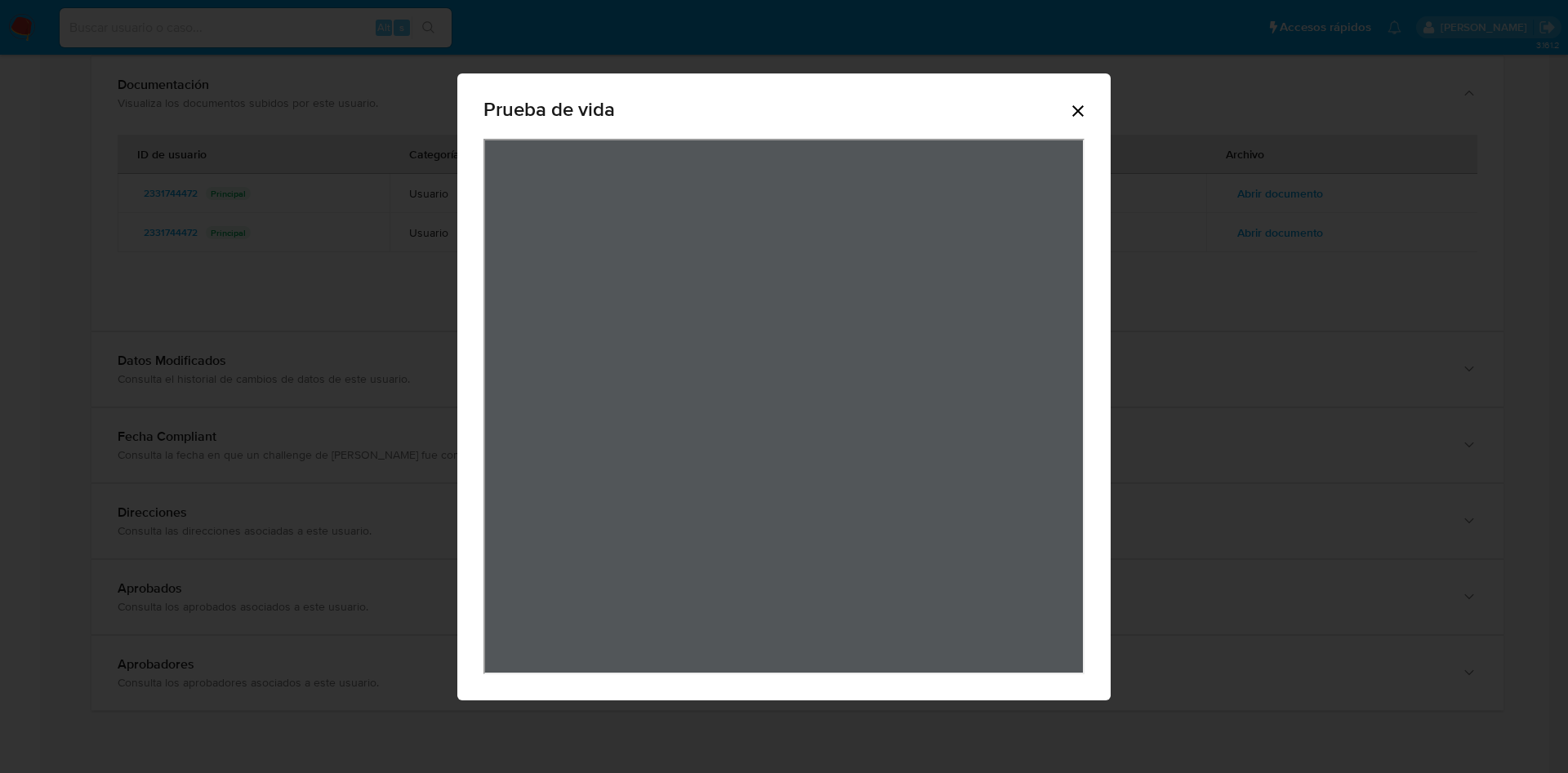
click at [1076, 119] on icon "Cerrar" at bounding box center [1077, 111] width 20 height 20
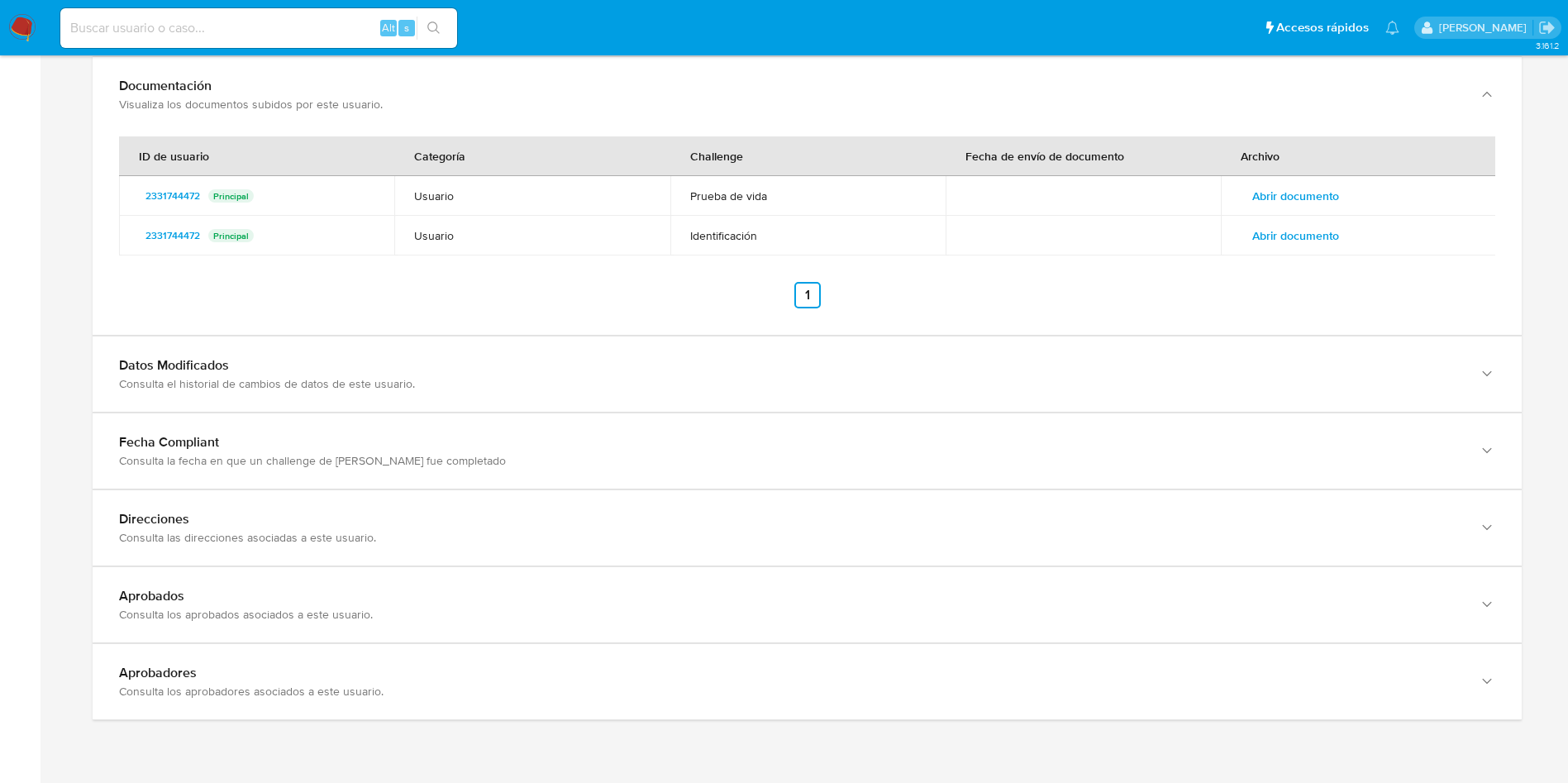
click at [1286, 245] on span "Abrir documento" at bounding box center [1295, 235] width 87 height 23
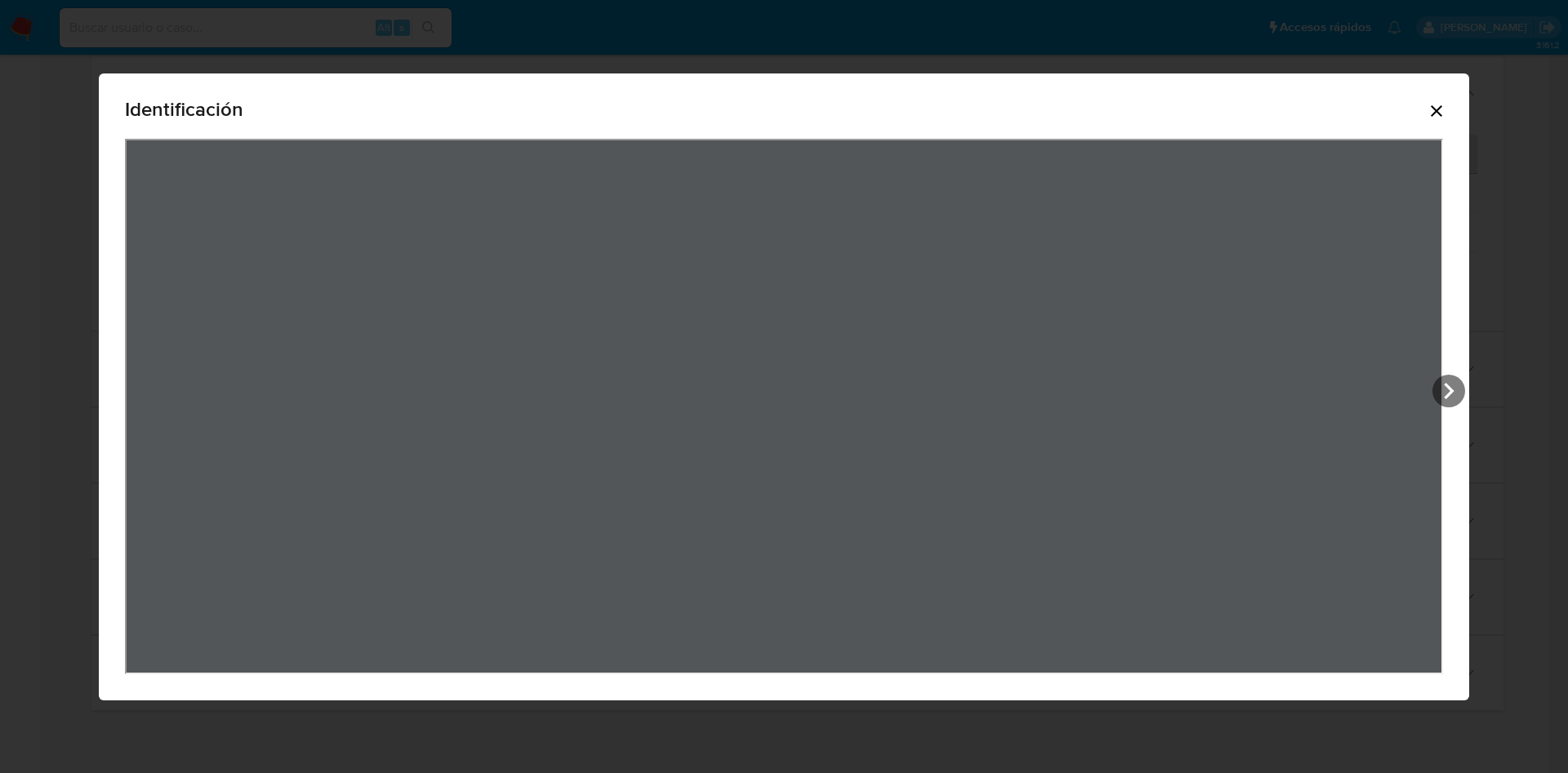
click at [1447, 114] on icon "Cerrar" at bounding box center [1436, 111] width 20 height 20
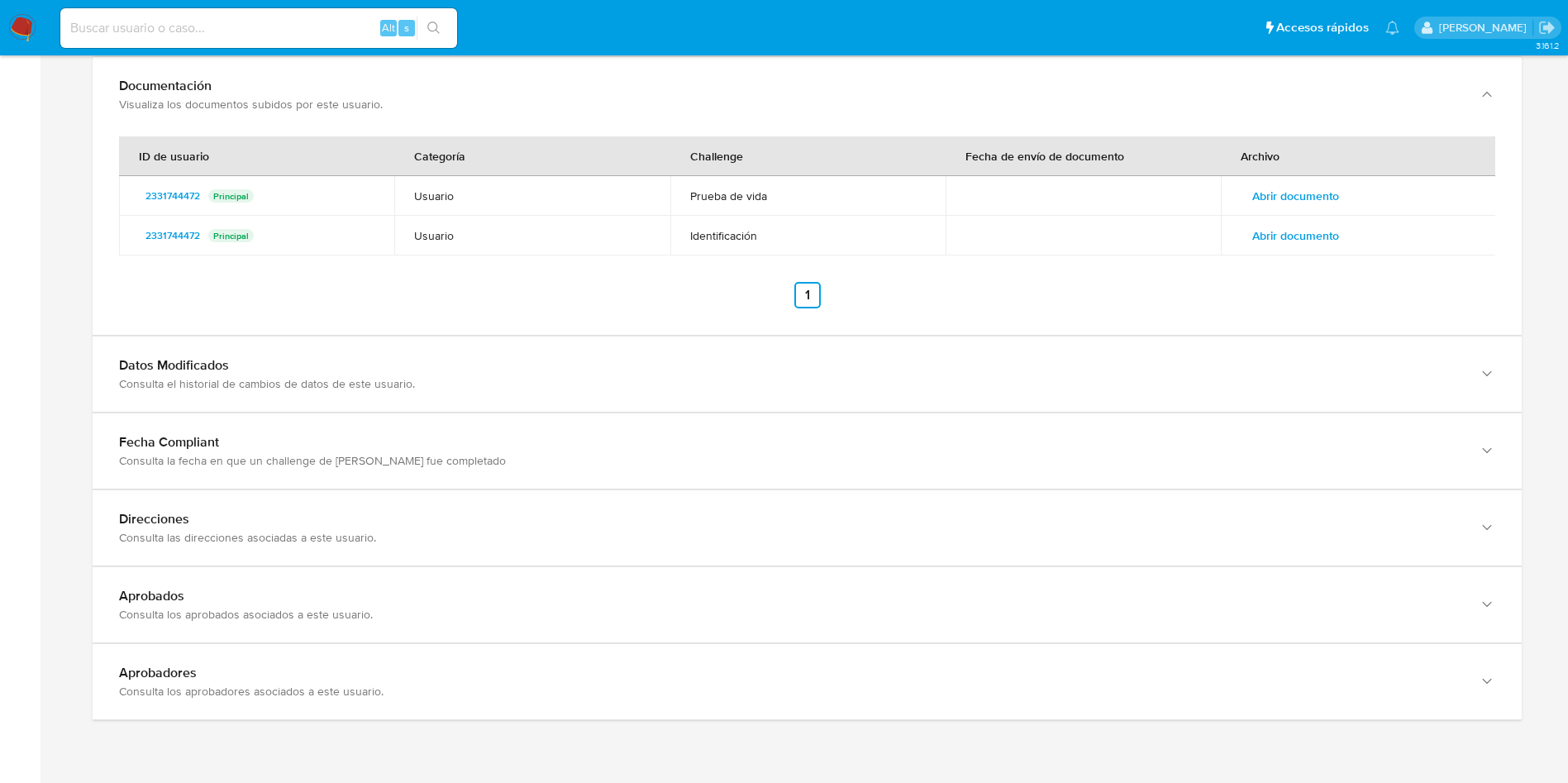
click at [1278, 193] on span "Abrir documento" at bounding box center [1295, 196] width 87 height 23
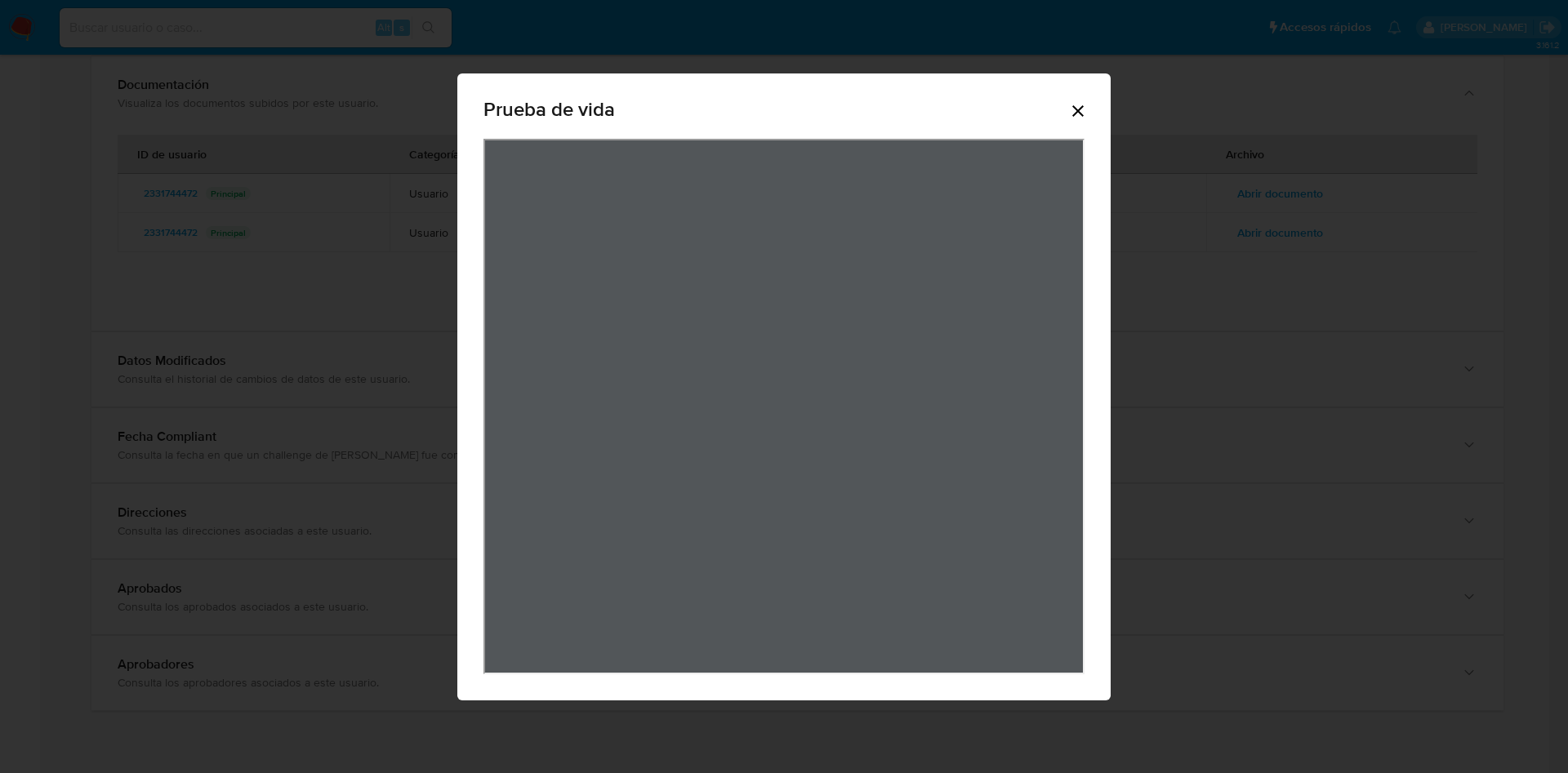
click at [1082, 113] on icon "Cerrar" at bounding box center [1077, 111] width 20 height 20
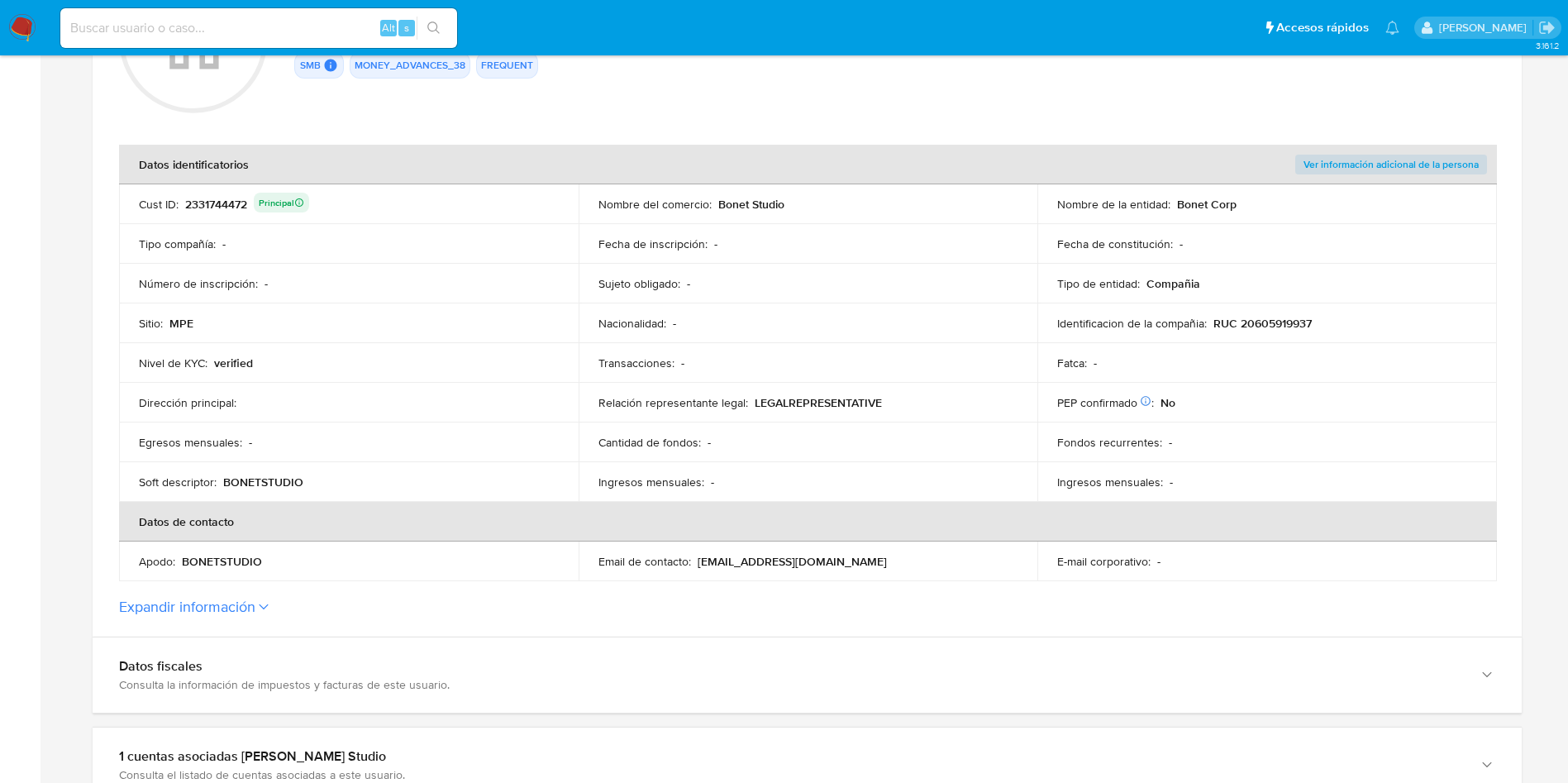
scroll to position [248, 0]
click at [252, 610] on button "Expandir información" at bounding box center [187, 607] width 136 height 18
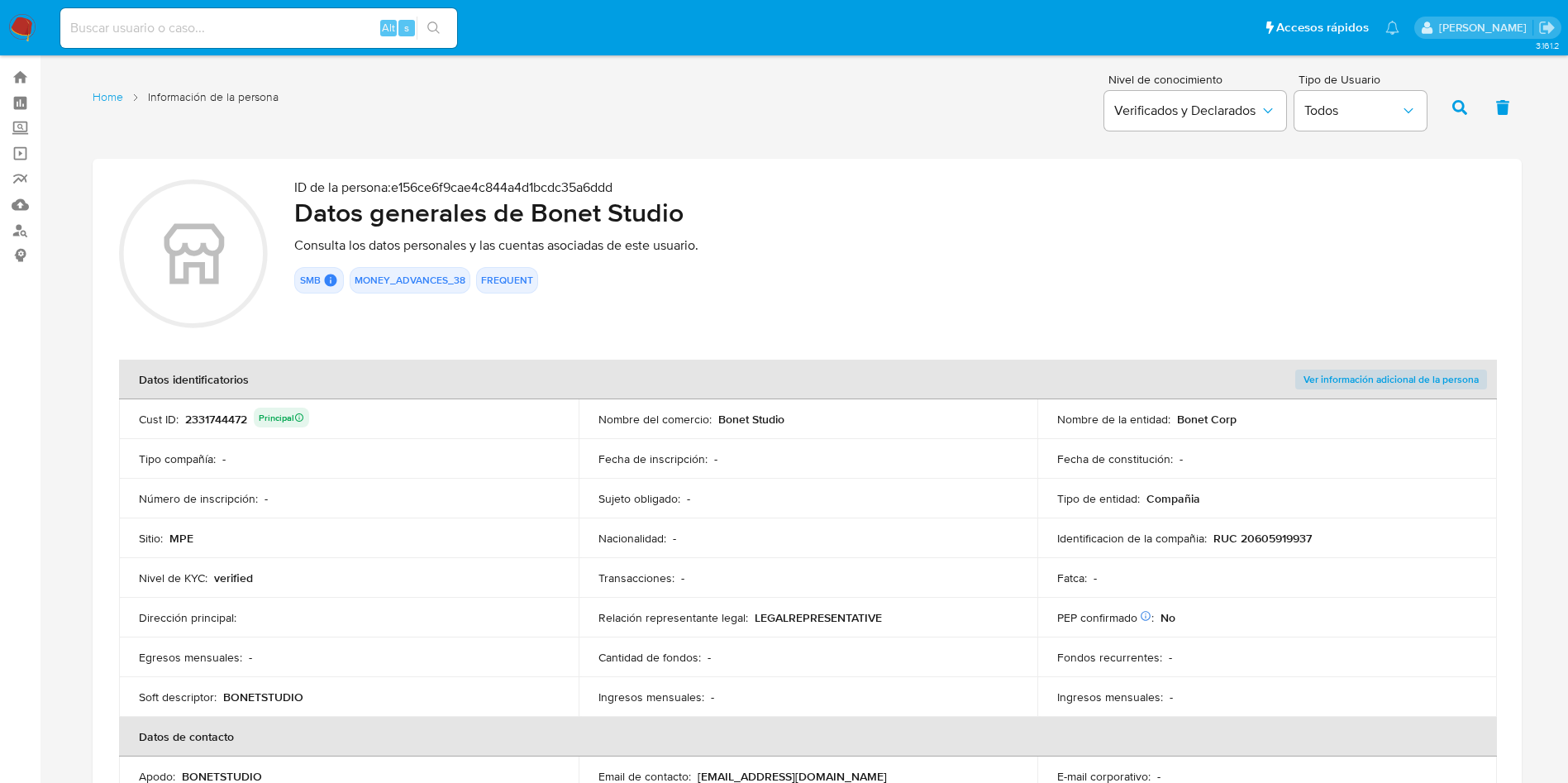
scroll to position [0, 0]
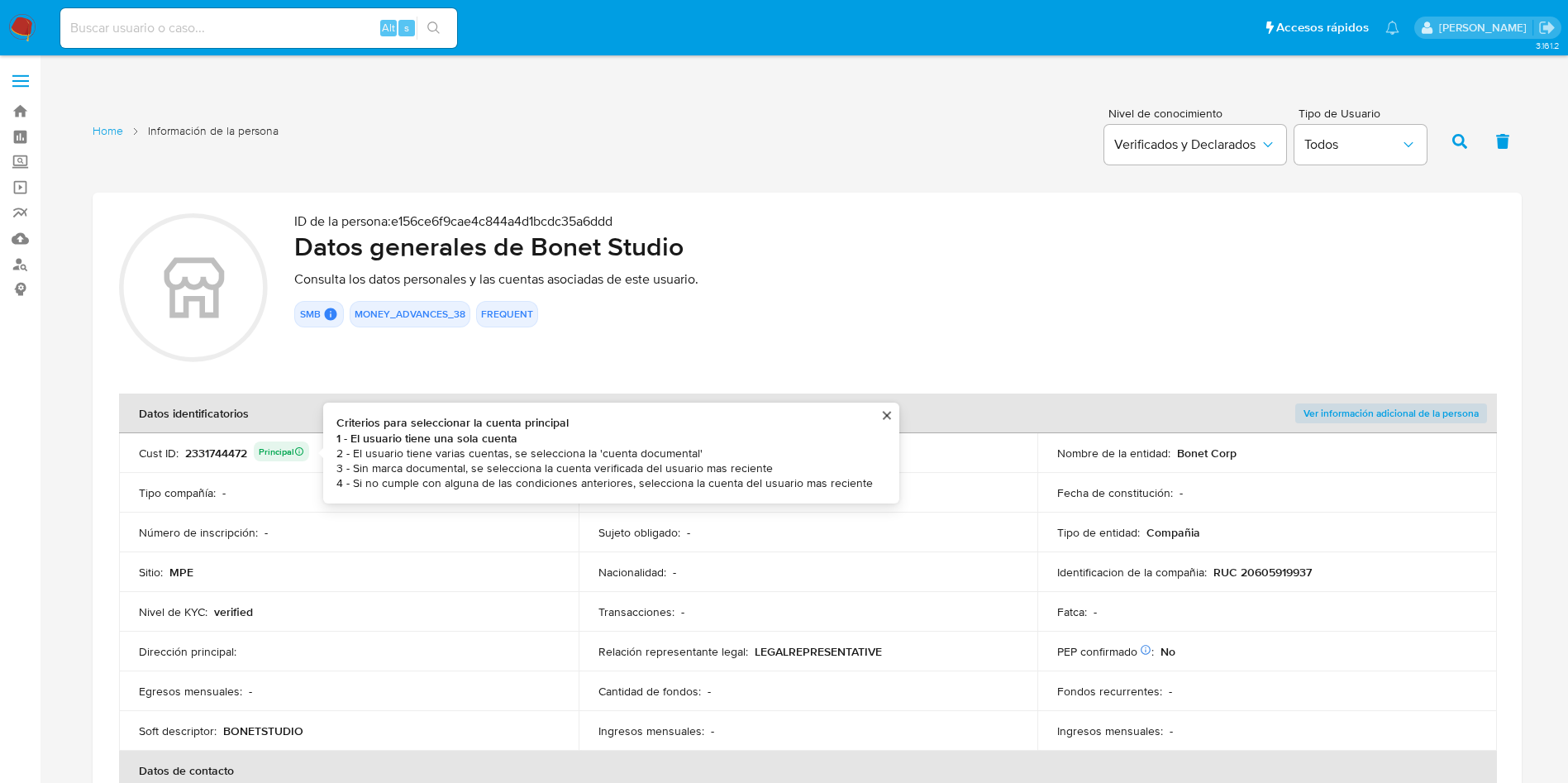
click at [226, 449] on div "2331744472 Principal Criterios para seleccionar la cuenta principal 1 - El usua…" at bounding box center [247, 453] width 124 height 23
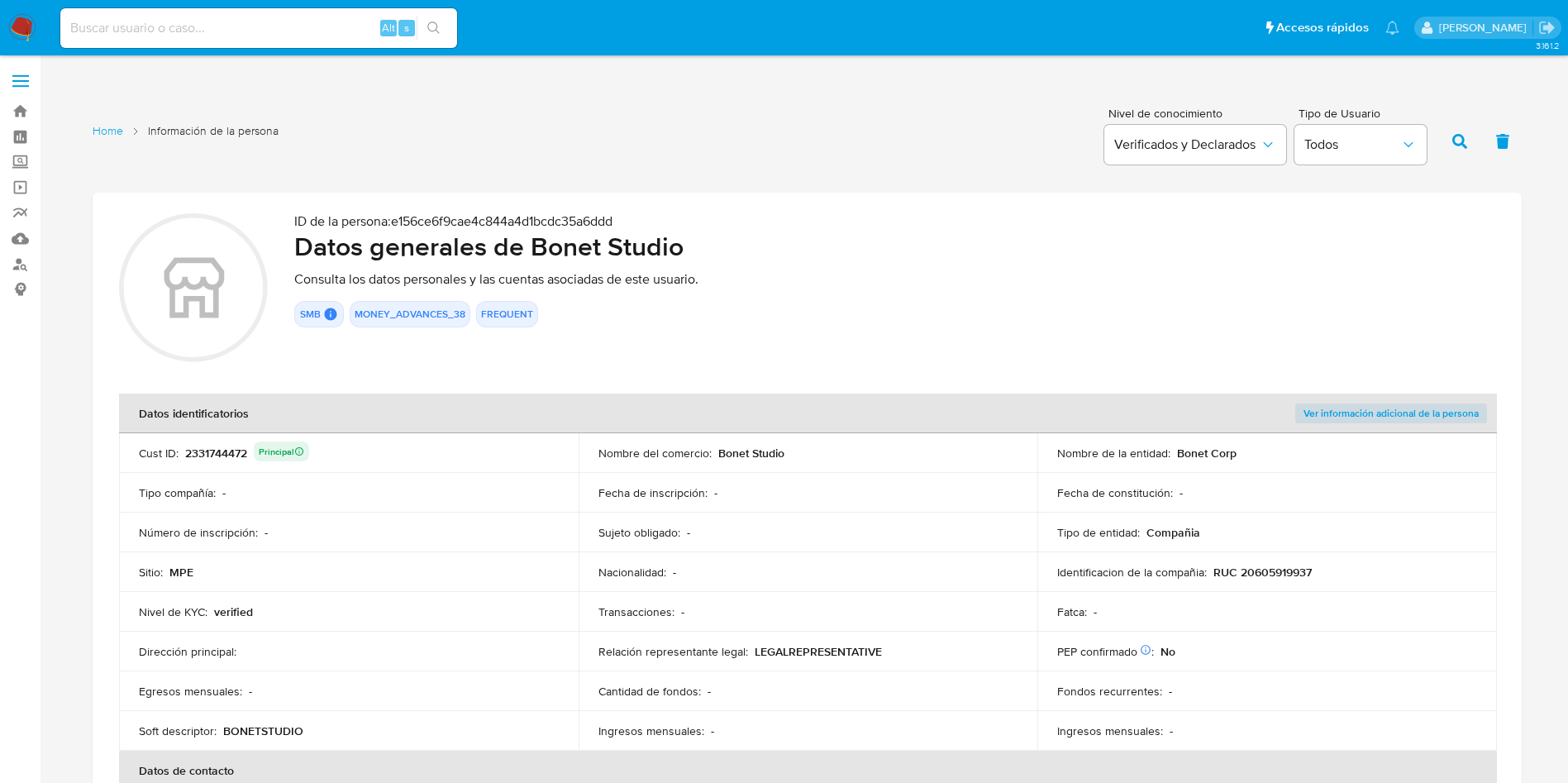
click at [231, 449] on div "2331744472 Principal" at bounding box center [247, 453] width 124 height 23
click at [210, 454] on div "2331744472 Principal" at bounding box center [247, 453] width 124 height 23
click at [212, 456] on div "2331744472 Principal" at bounding box center [247, 453] width 124 height 23
click at [218, 451] on div "2331744472 Principal" at bounding box center [247, 453] width 124 height 23
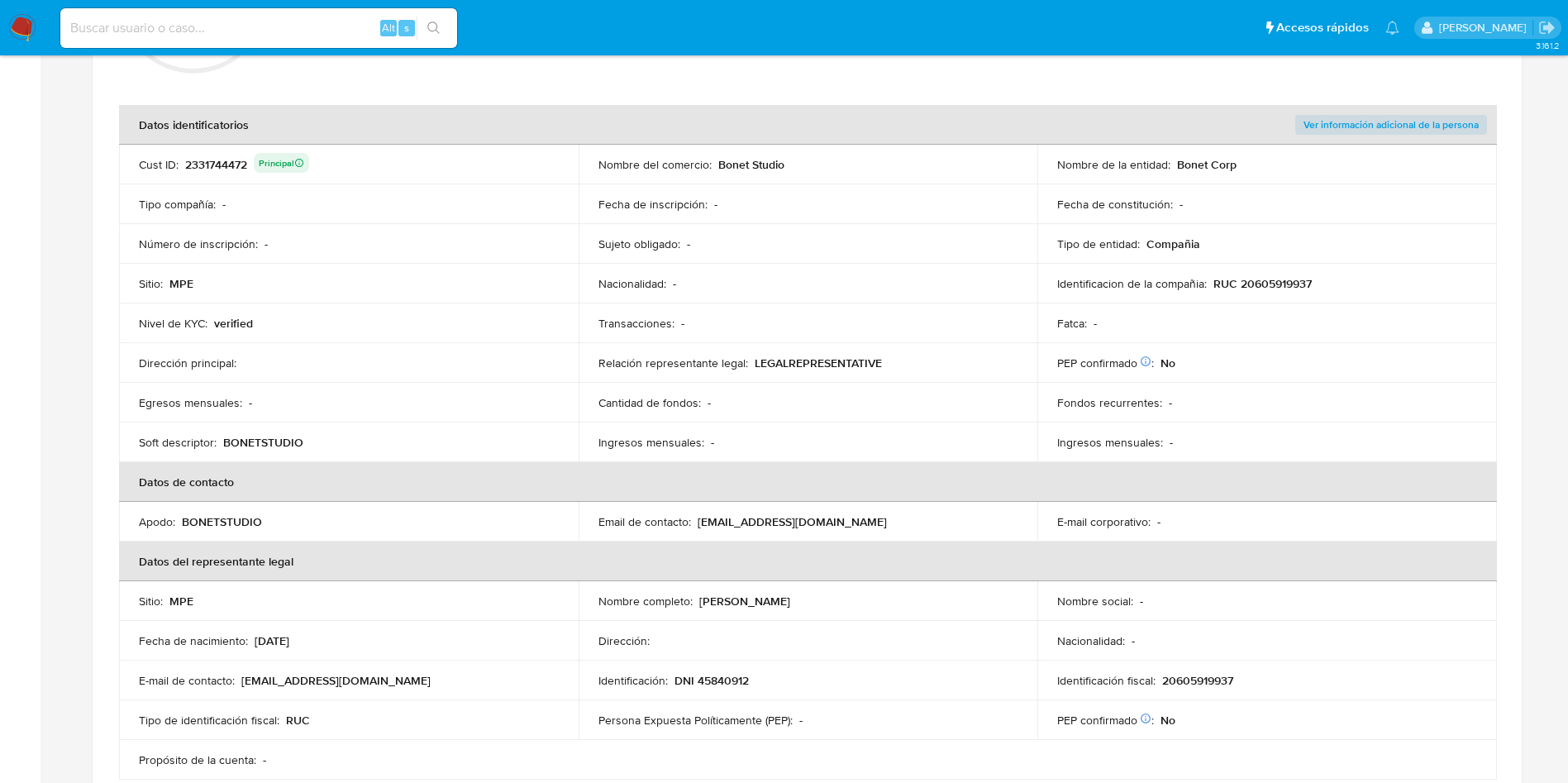
scroll to position [248, 0]
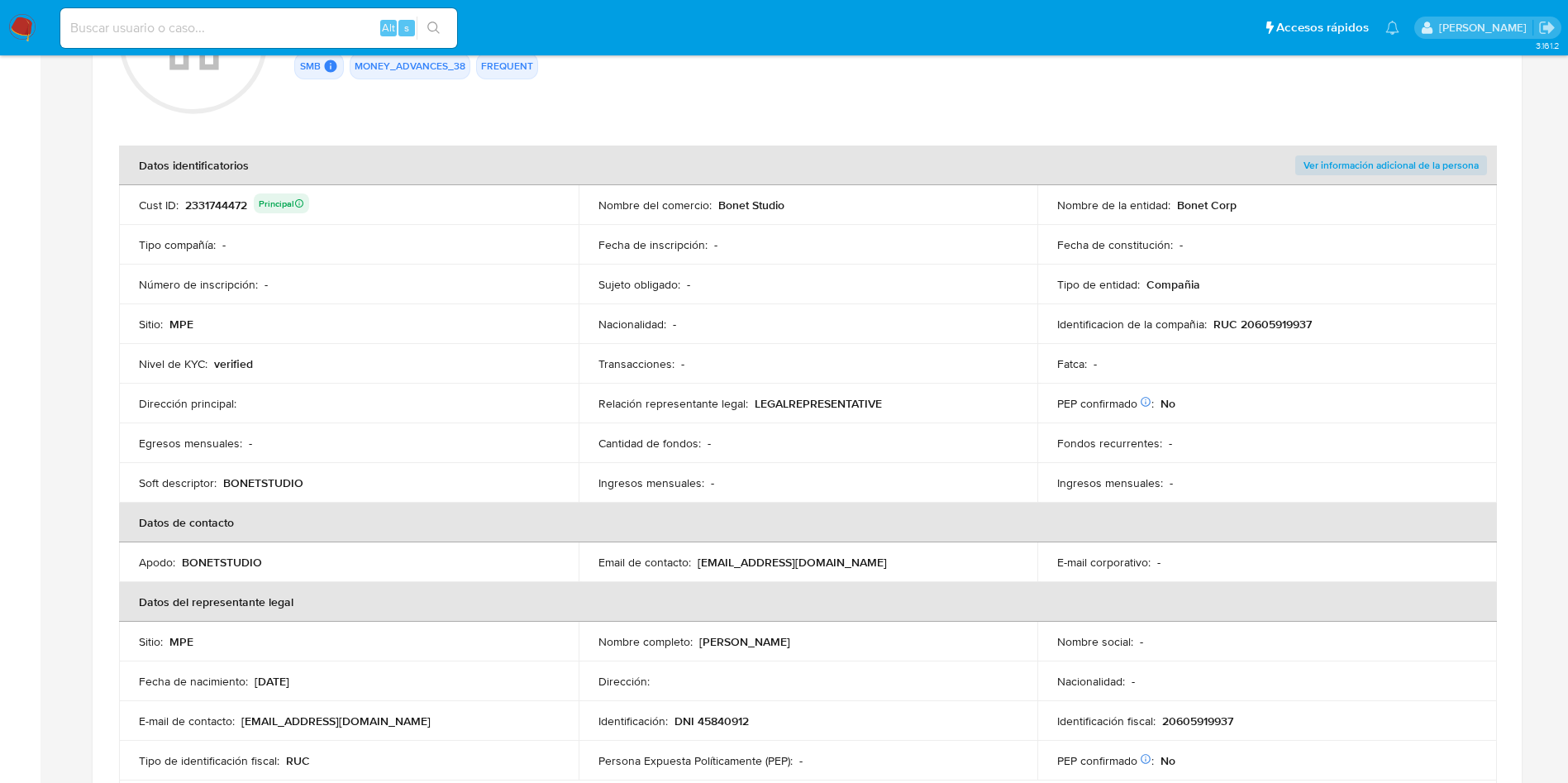
click at [813, 555] on p "[EMAIL_ADDRESS][DOMAIN_NAME]" at bounding box center [792, 562] width 190 height 15
click at [875, 560] on div "Email de contacto : [EMAIL_ADDRESS][DOMAIN_NAME]" at bounding box center [808, 562] width 420 height 15
drag, startPoint x: 862, startPoint y: 562, endPoint x: 694, endPoint y: 563, distance: 168.0
click at [694, 563] on div "Email de contacto : [EMAIL_ADDRESS][DOMAIN_NAME]" at bounding box center [808, 562] width 420 height 15
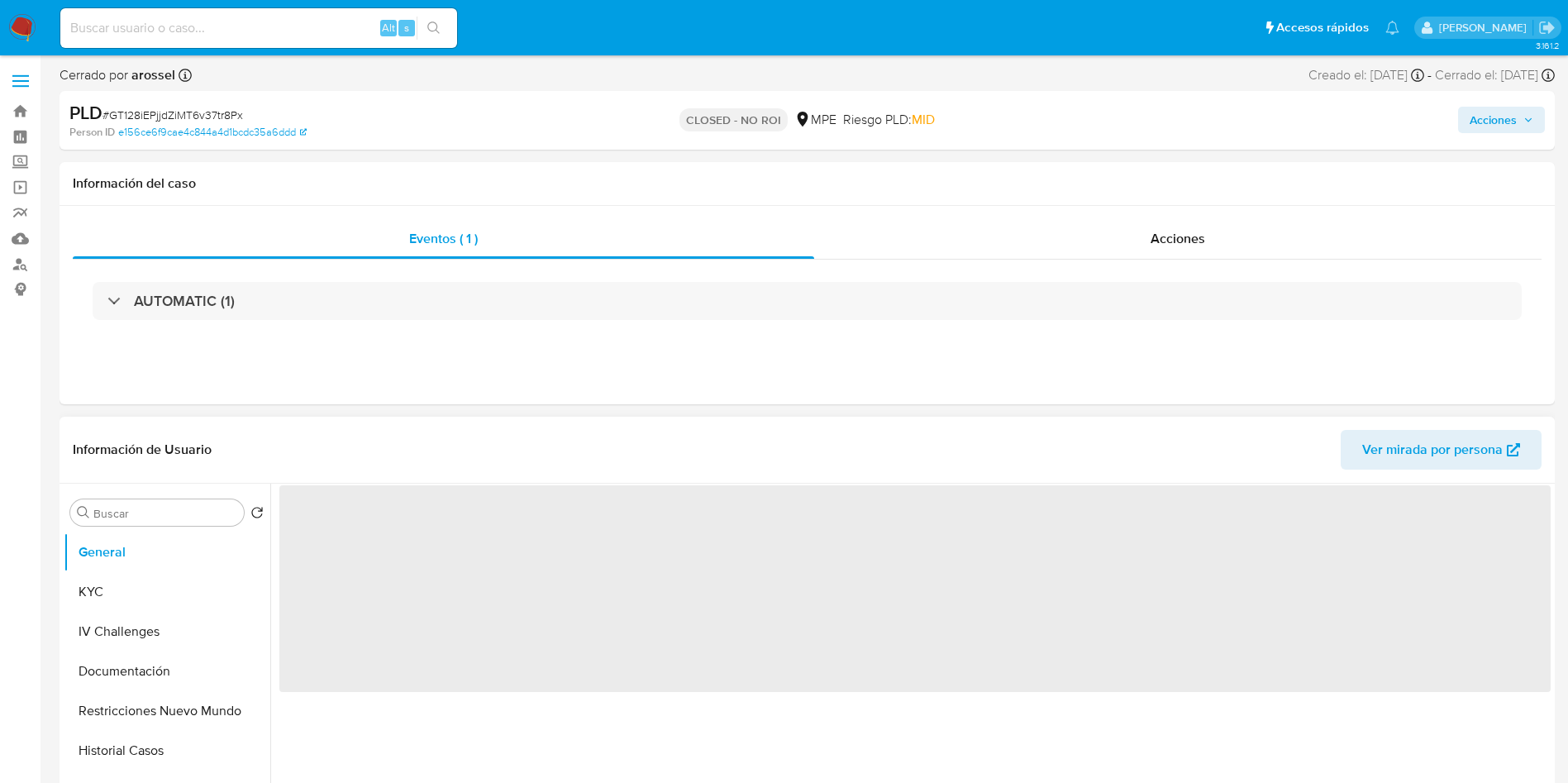
select select "10"
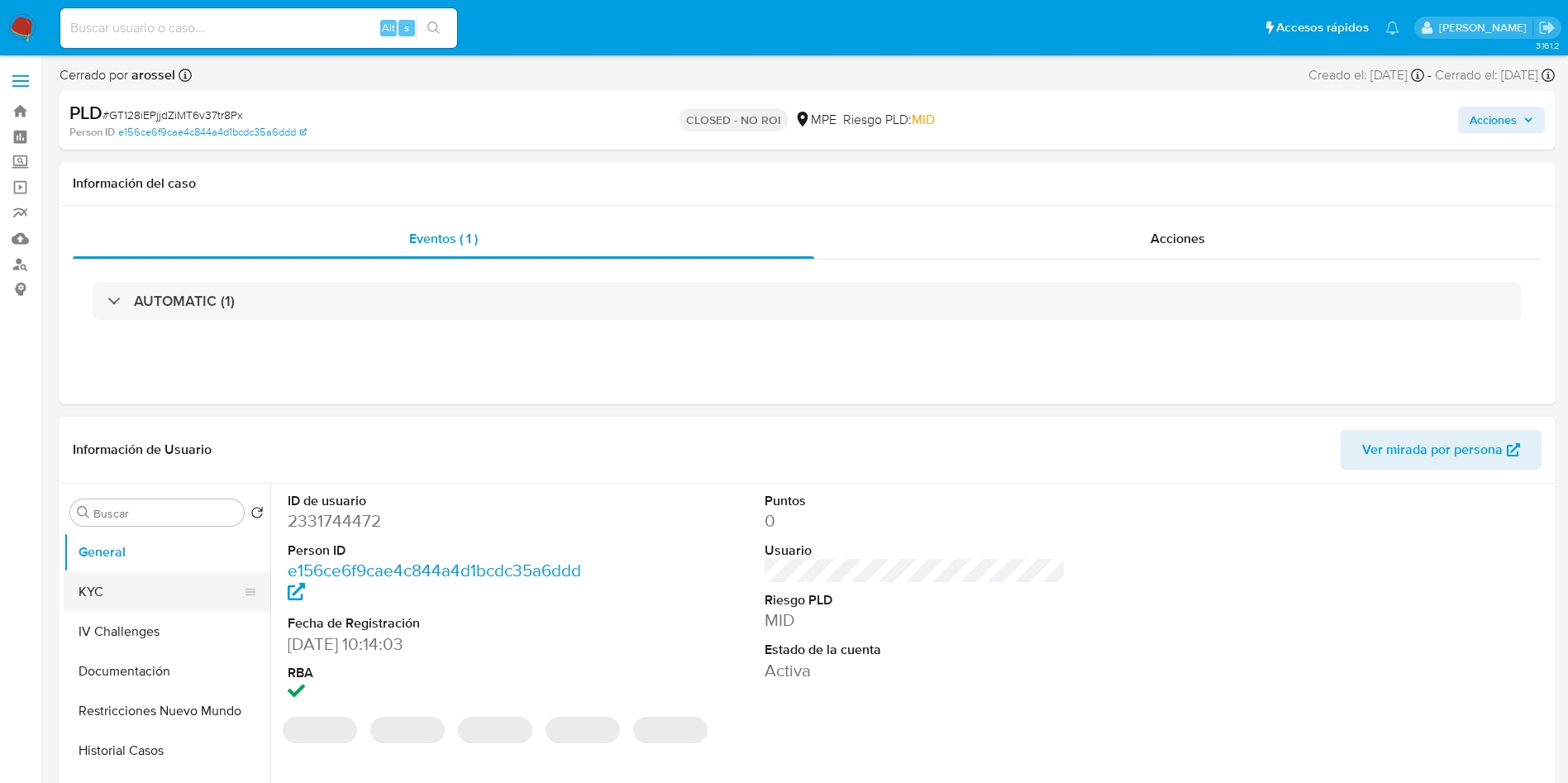
click at [107, 594] on button "KYC" at bounding box center [161, 592] width 193 height 40
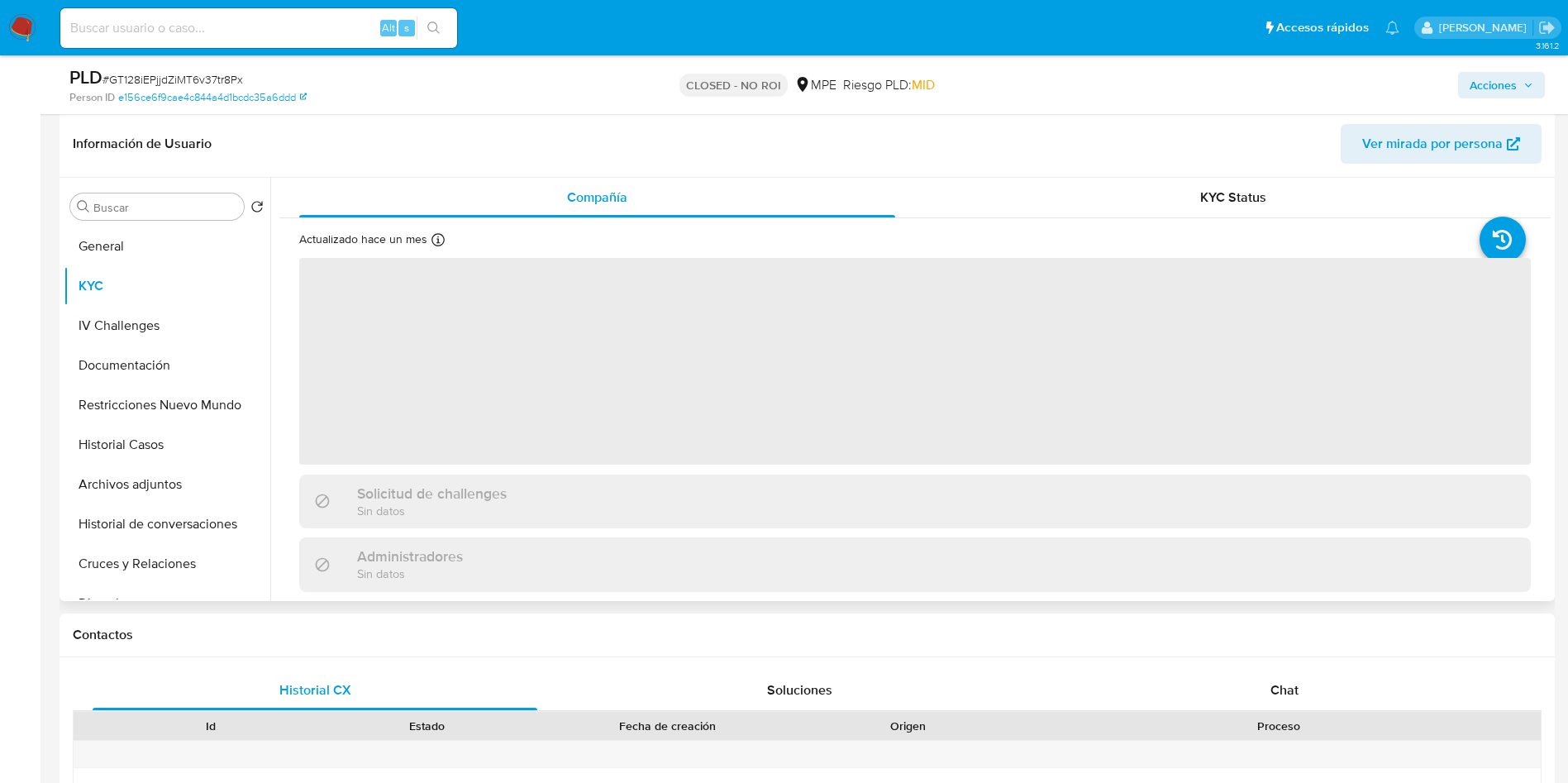
scroll to position [248, 0]
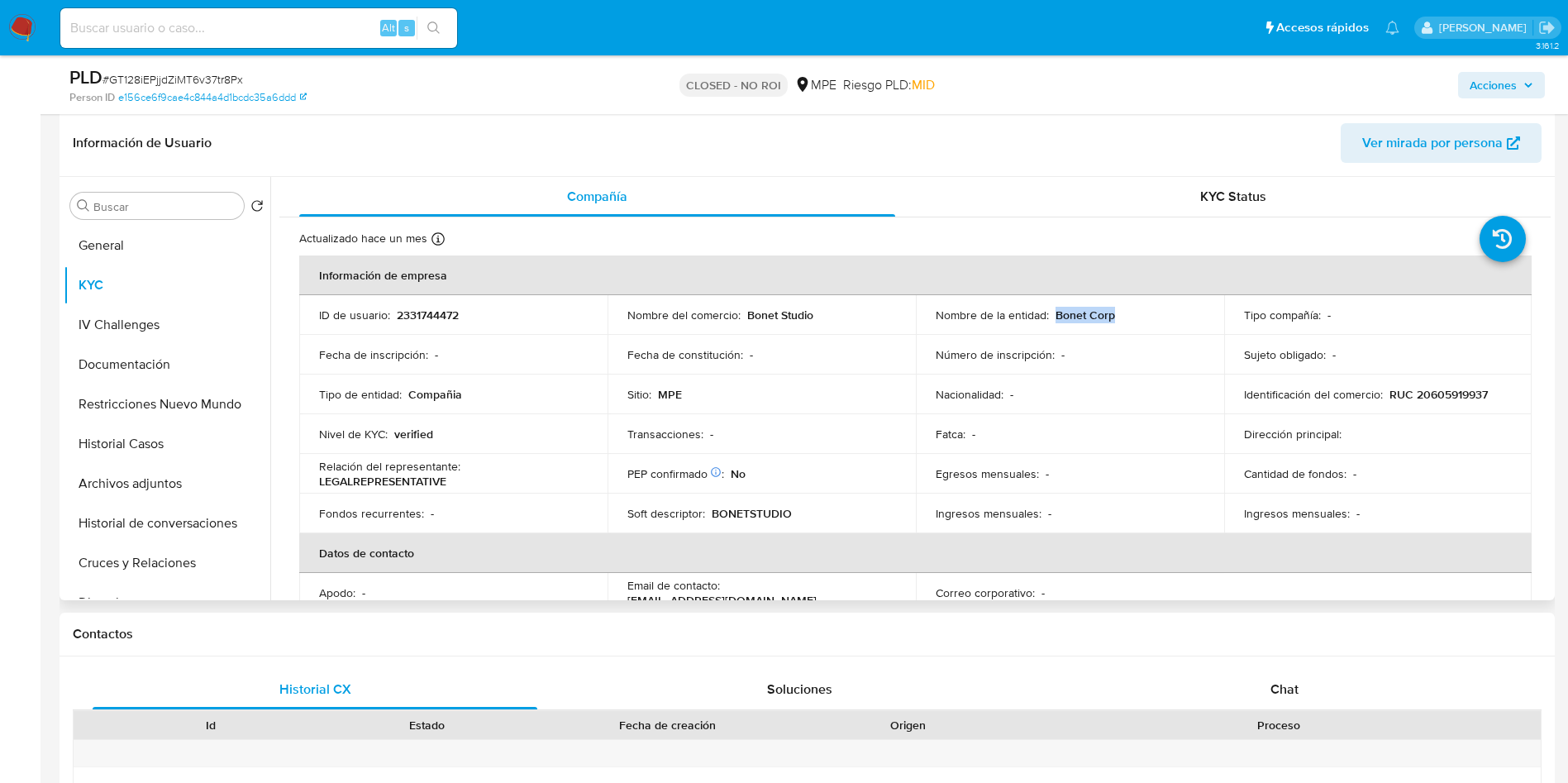
drag, startPoint x: 1052, startPoint y: 315, endPoint x: 1135, endPoint y: 308, distance: 83.3
click at [1135, 308] on div "Nombre de la entidad : Bonet Corp" at bounding box center [1070, 315] width 268 height 15
copy p "Bonet Corp"
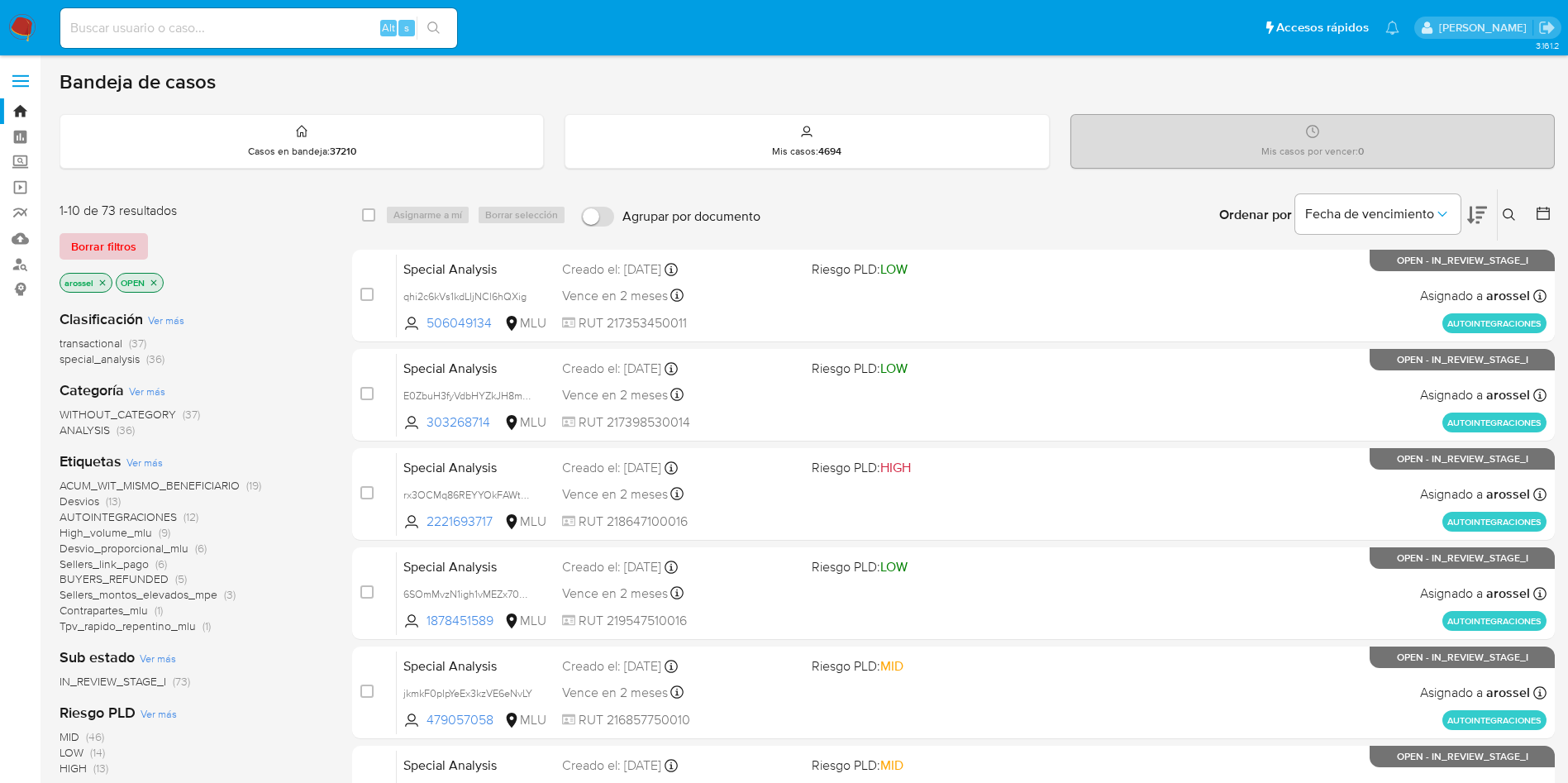
click at [122, 238] on span "Borrar filtros" at bounding box center [104, 247] width 65 height 23
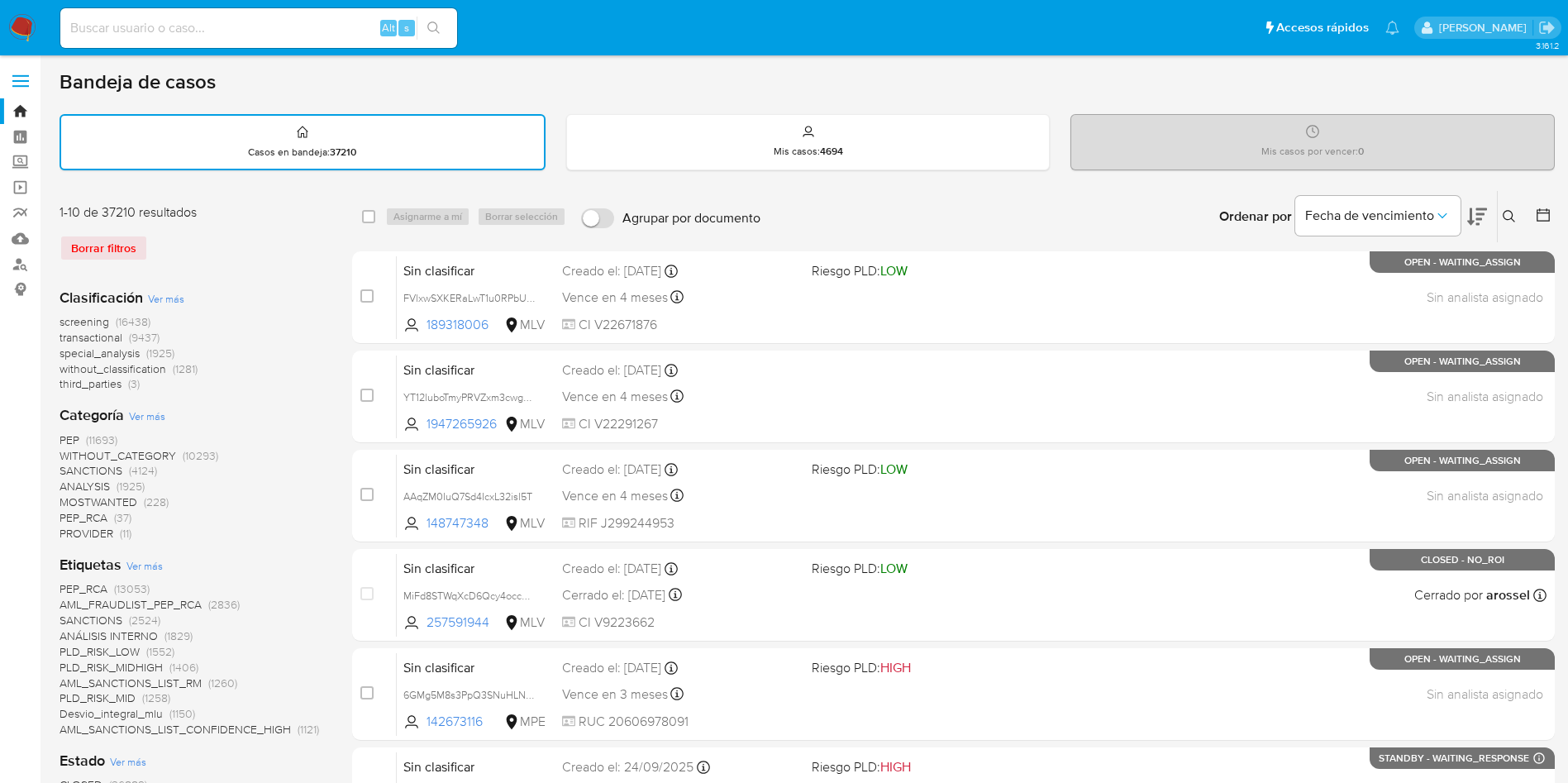
click at [1539, 218] on icon at bounding box center [1543, 215] width 17 height 17
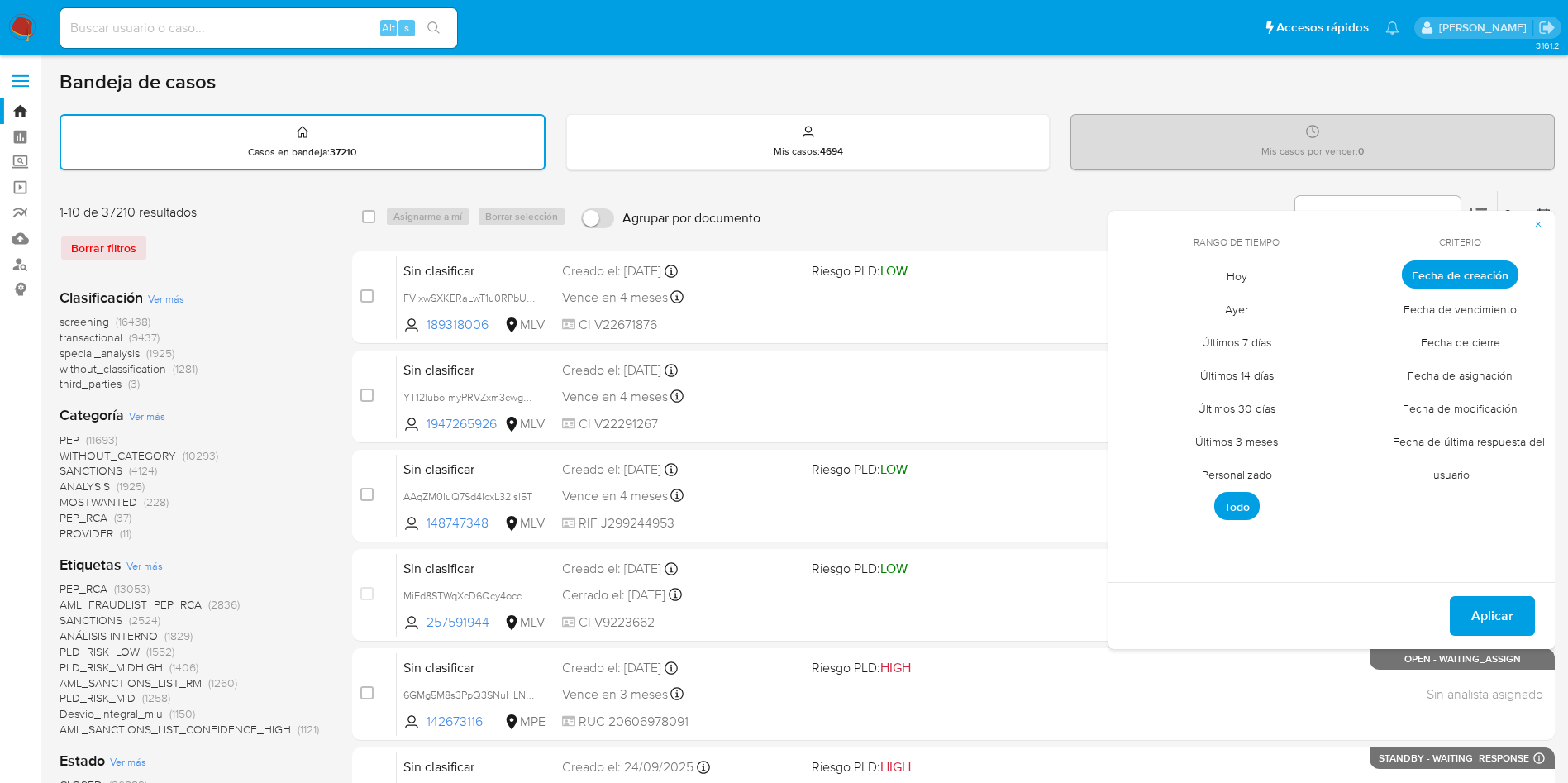
click at [1227, 266] on span "Hoy" at bounding box center [1236, 276] width 55 height 34
click at [1451, 352] on span "Fecha de cierre" at bounding box center [1461, 341] width 114 height 34
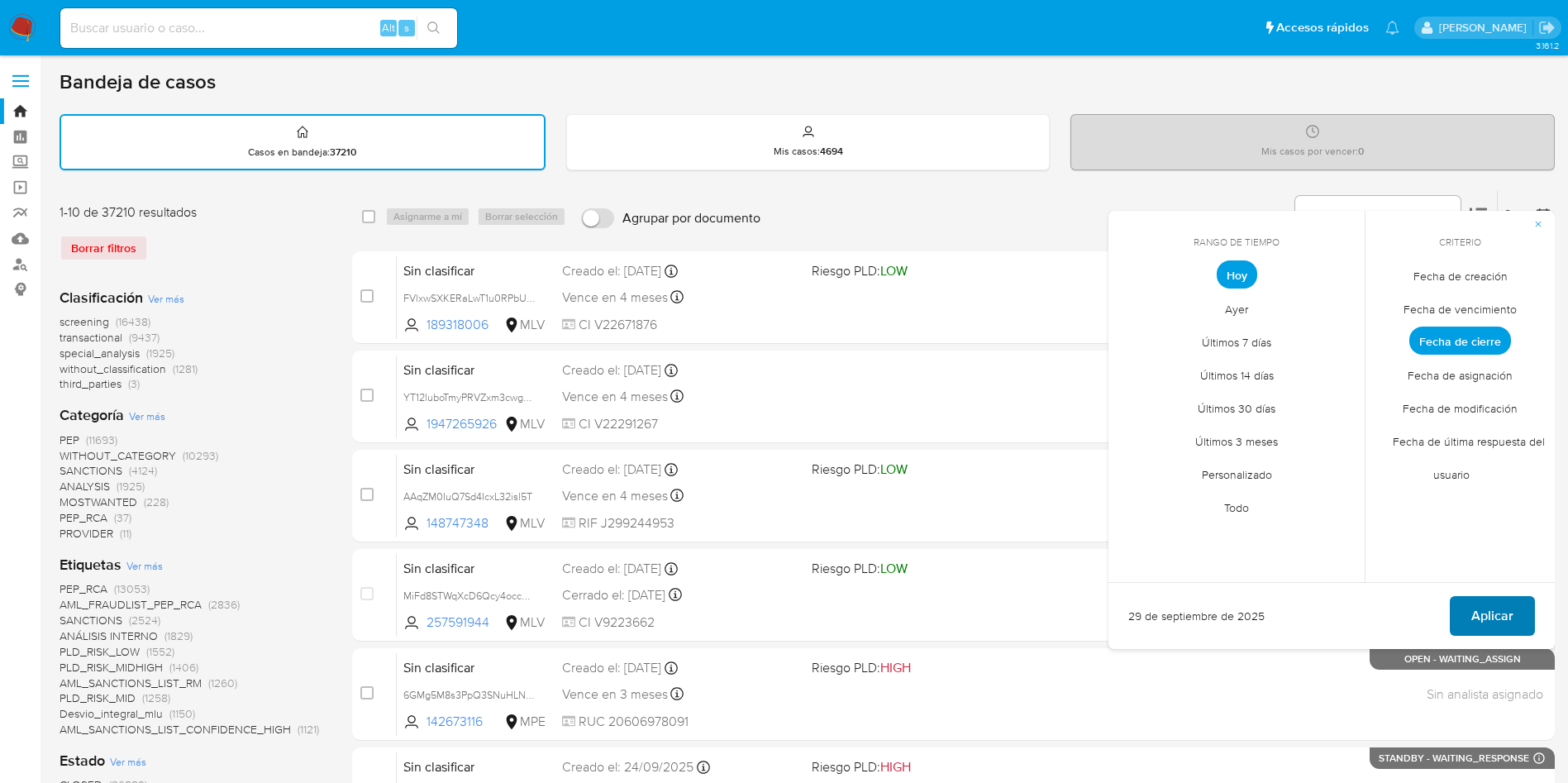
click at [1505, 599] on span "Aplicar" at bounding box center [1493, 615] width 42 height 36
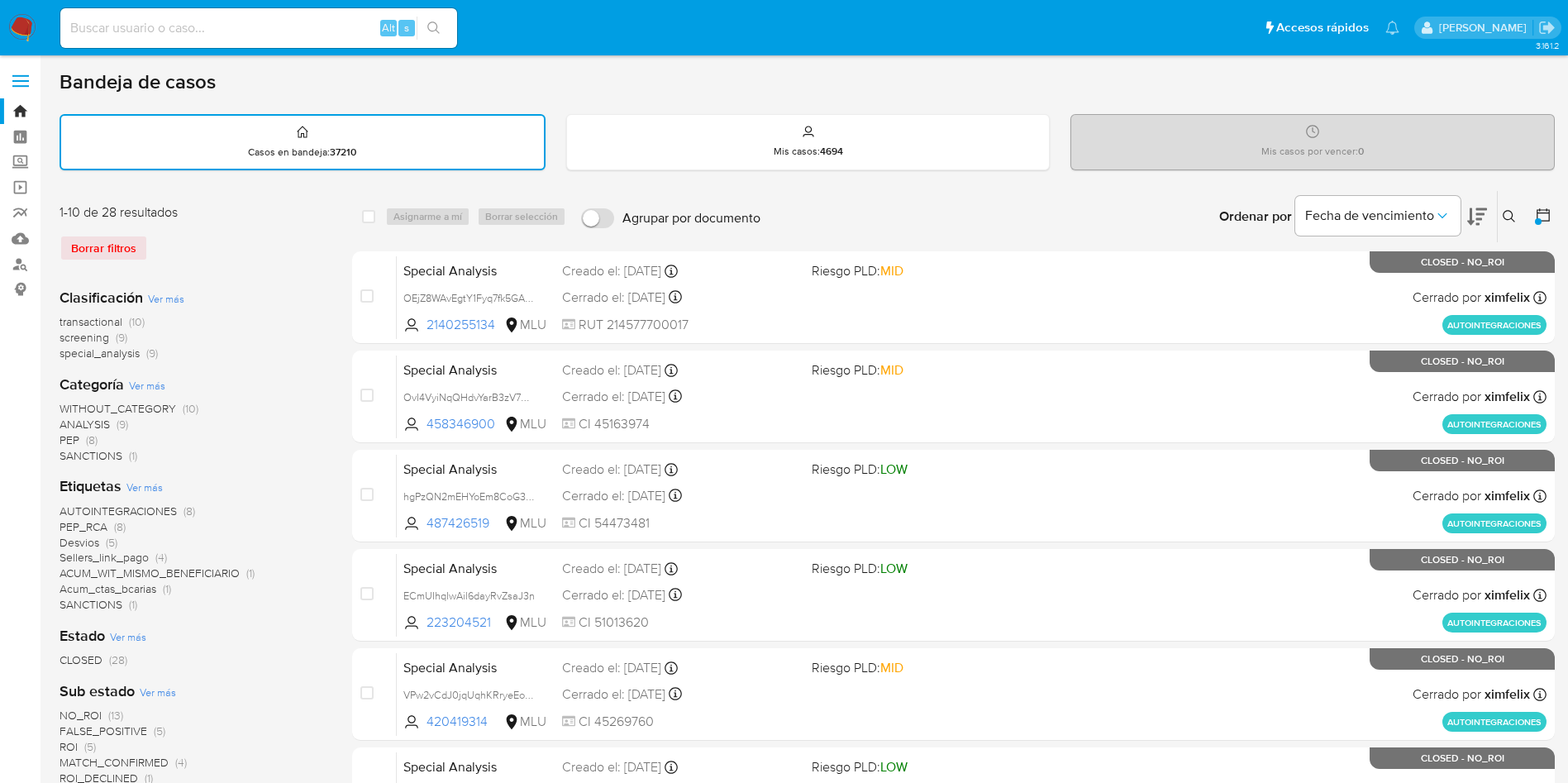
click at [1550, 219] on icon at bounding box center [1543, 214] width 13 height 13
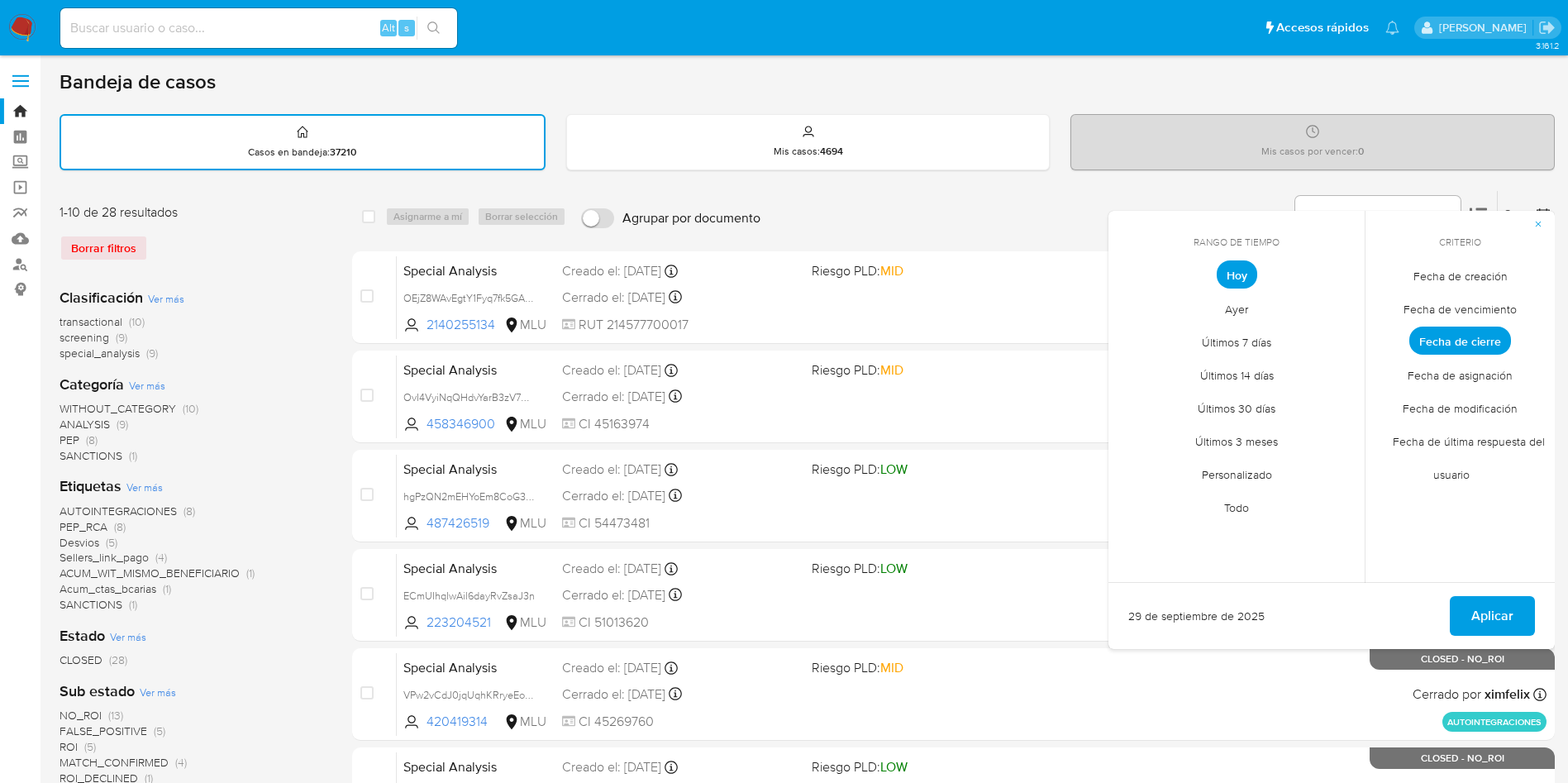
click at [1262, 475] on span "Personalizado" at bounding box center [1237, 474] width 105 height 34
click at [1131, 370] on button "1" at bounding box center [1137, 366] width 26 height 26
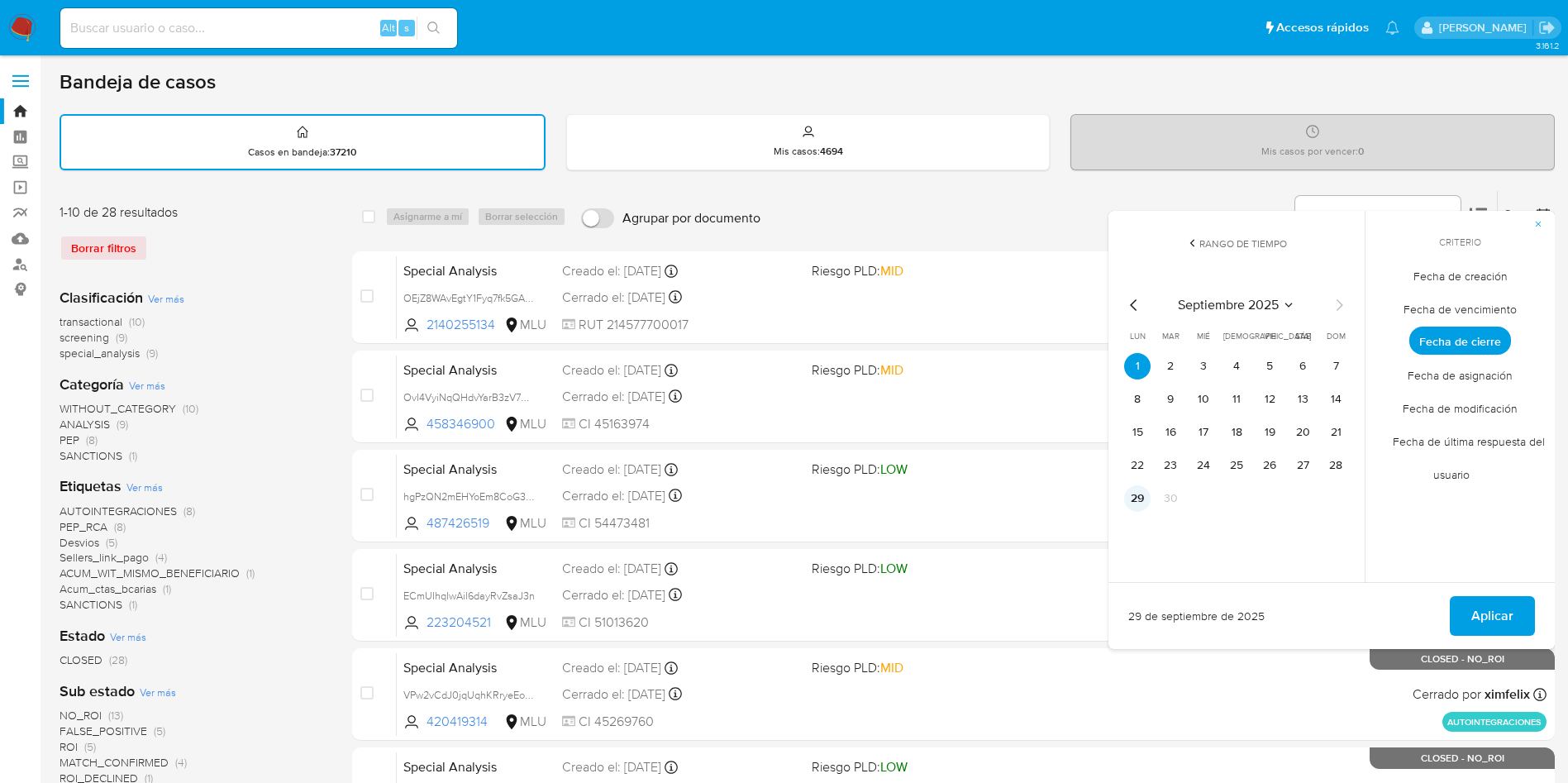
click at [1140, 494] on button "29" at bounding box center [1137, 499] width 26 height 26
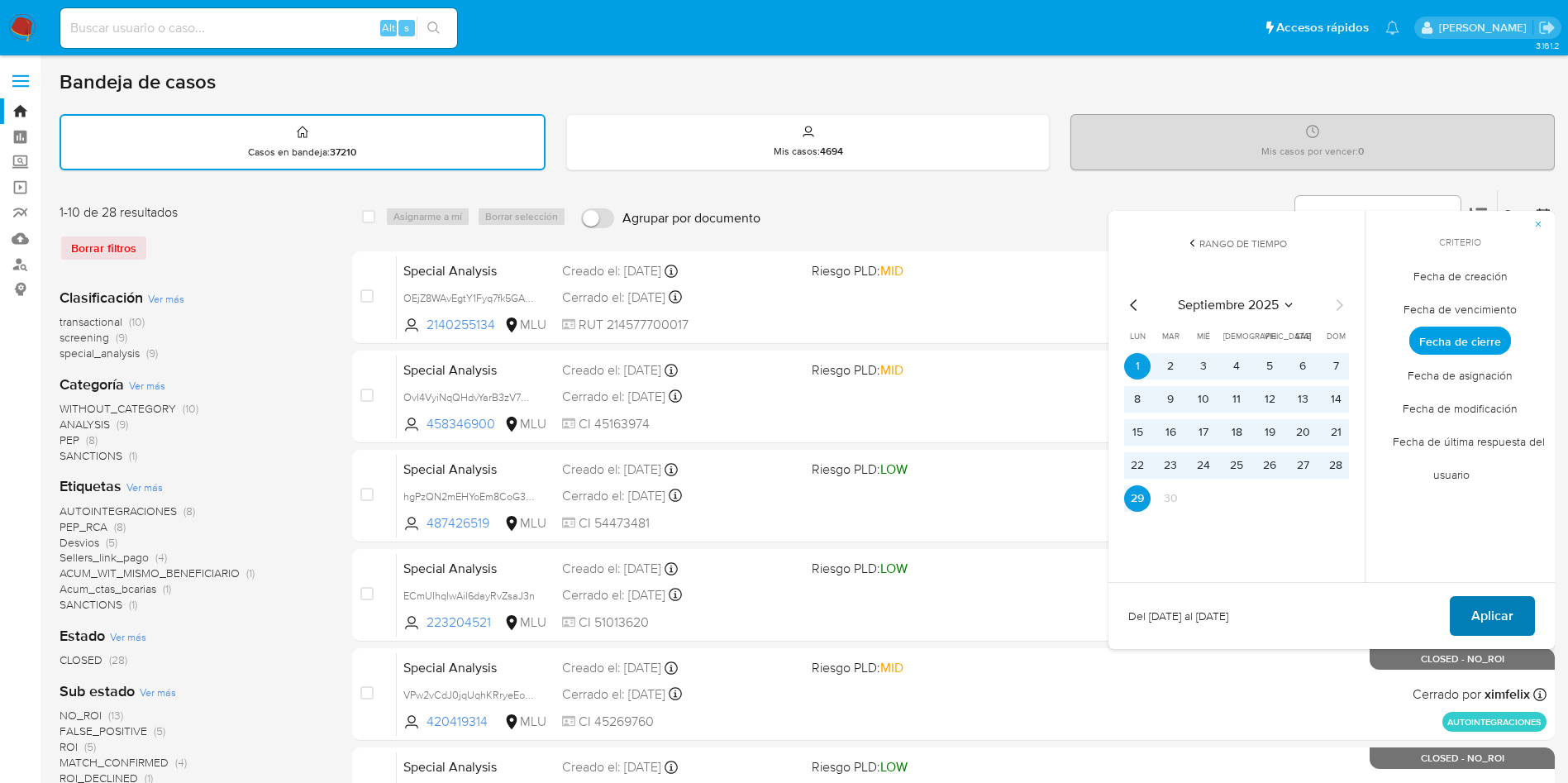
click at [1510, 609] on span "Aplicar" at bounding box center [1493, 615] width 42 height 36
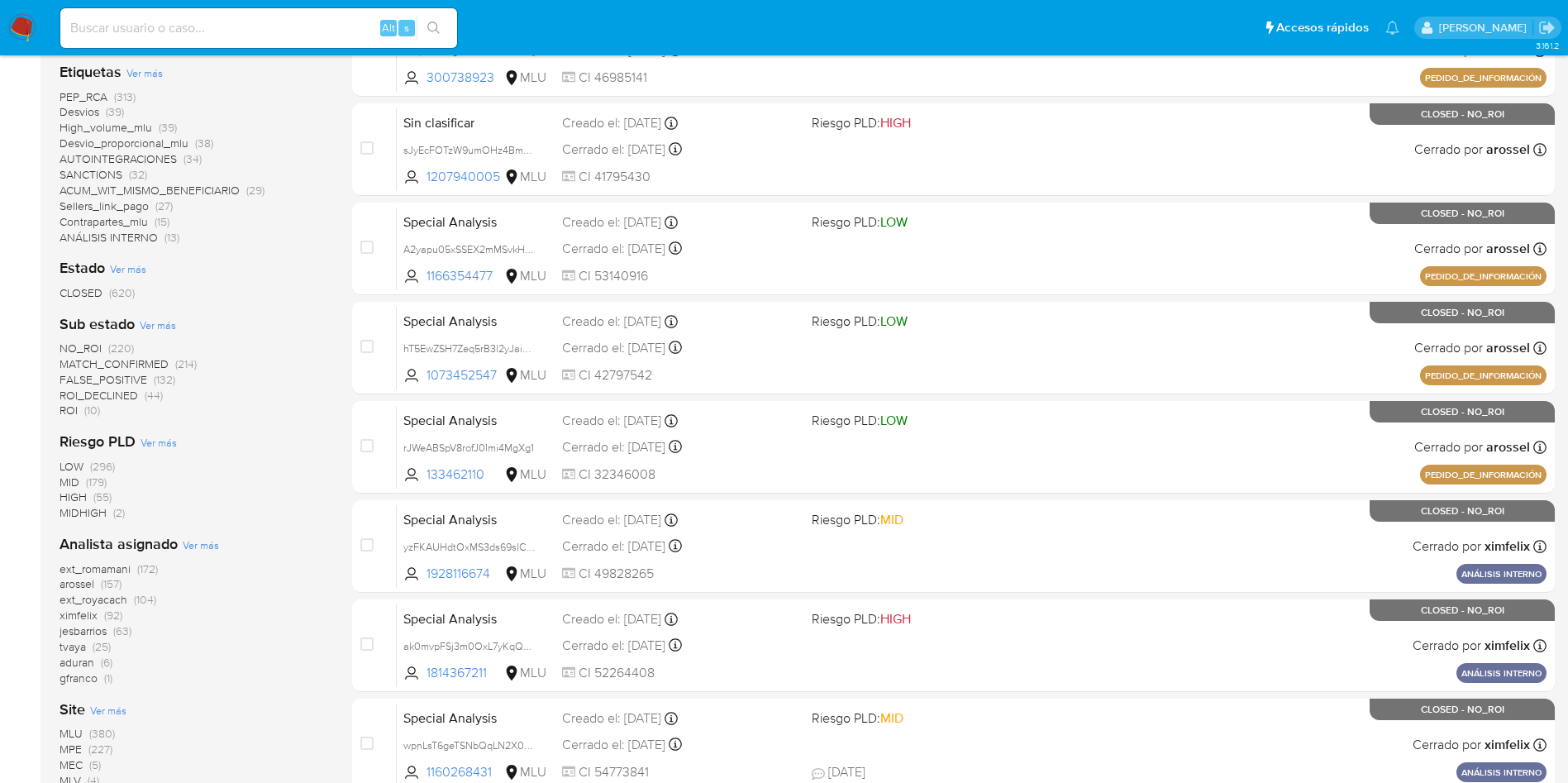
scroll to position [496, 0]
